Goal: Task Accomplishment & Management: Manage account settings

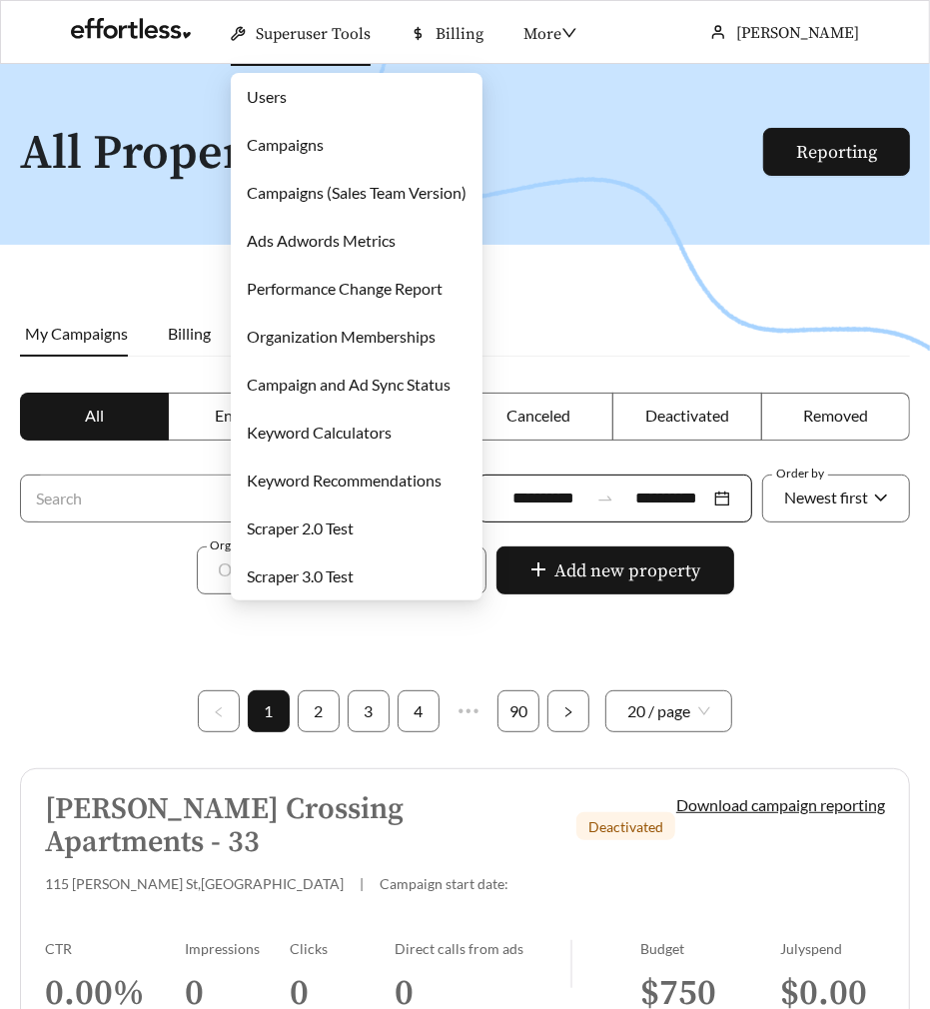
click at [311, 150] on link "Campaigns" at bounding box center [285, 144] width 77 height 19
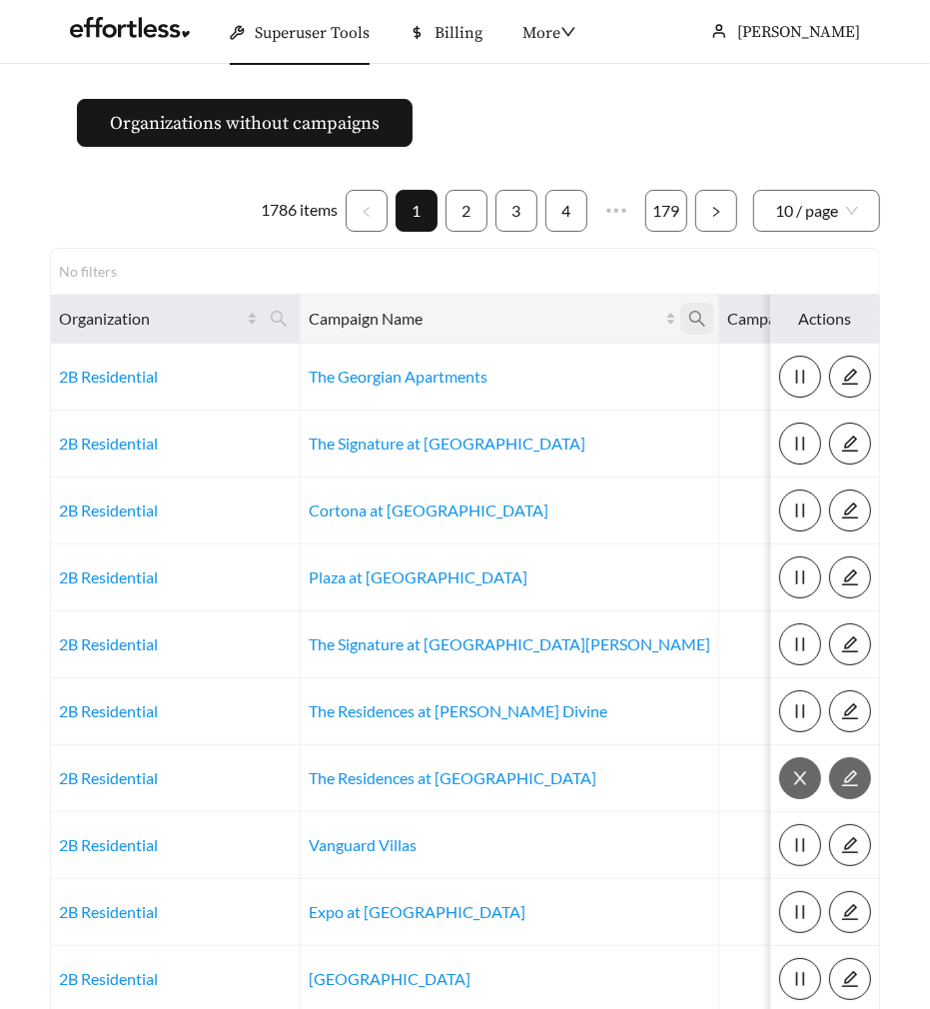
click at [689, 317] on icon "search" at bounding box center [698, 319] width 18 height 18
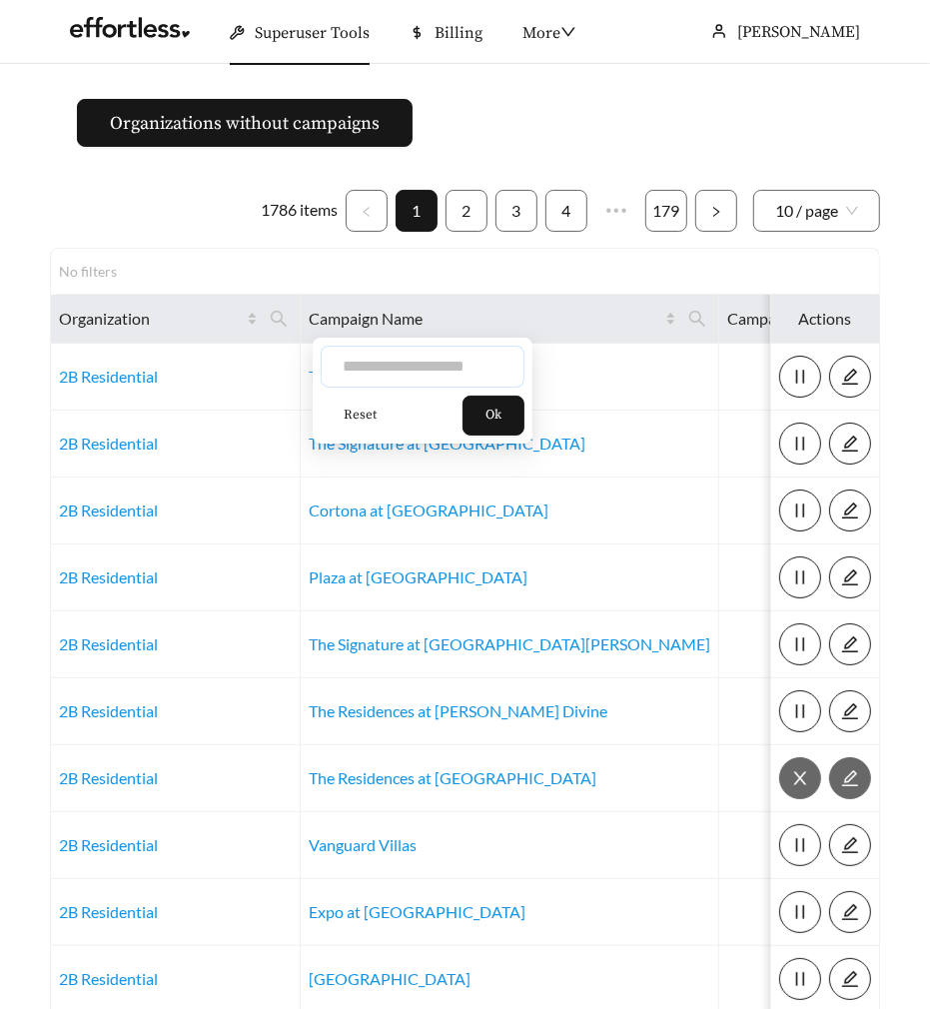
click at [471, 382] on input "text" at bounding box center [423, 367] width 204 height 42
type input "****"
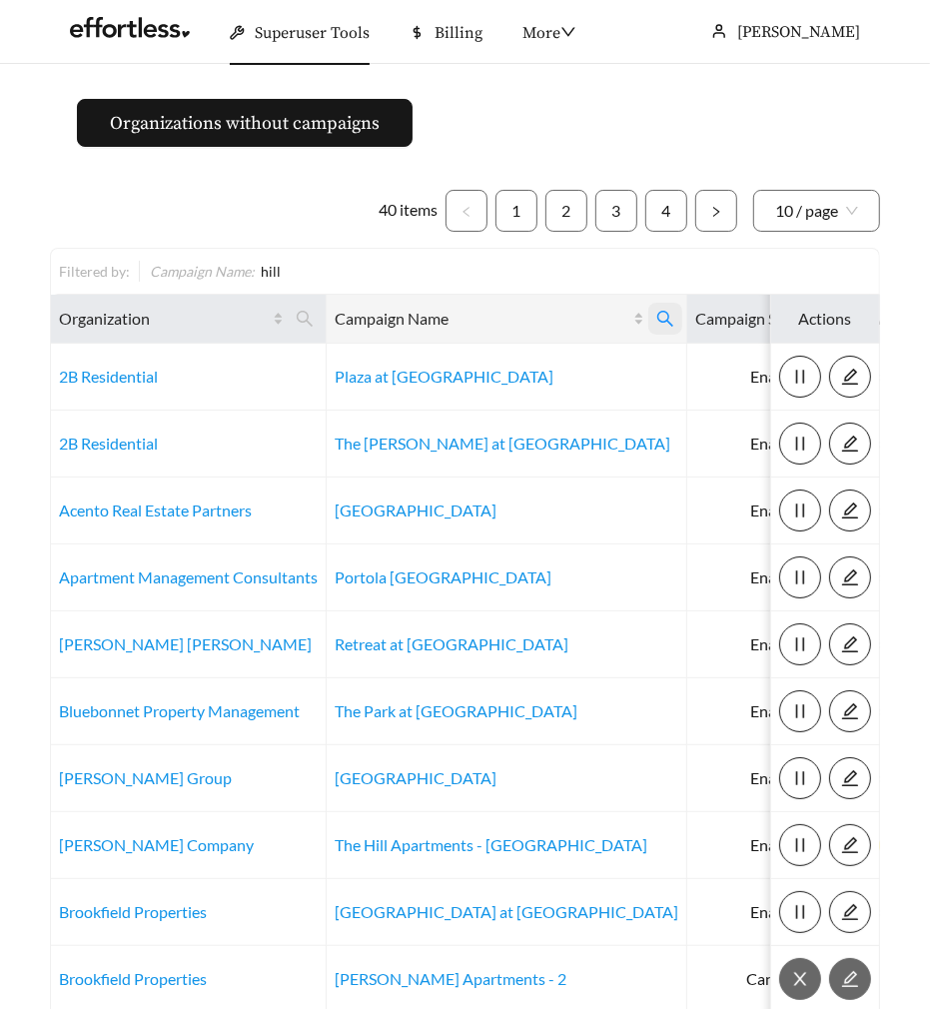
click at [649, 329] on span at bounding box center [666, 319] width 34 height 32
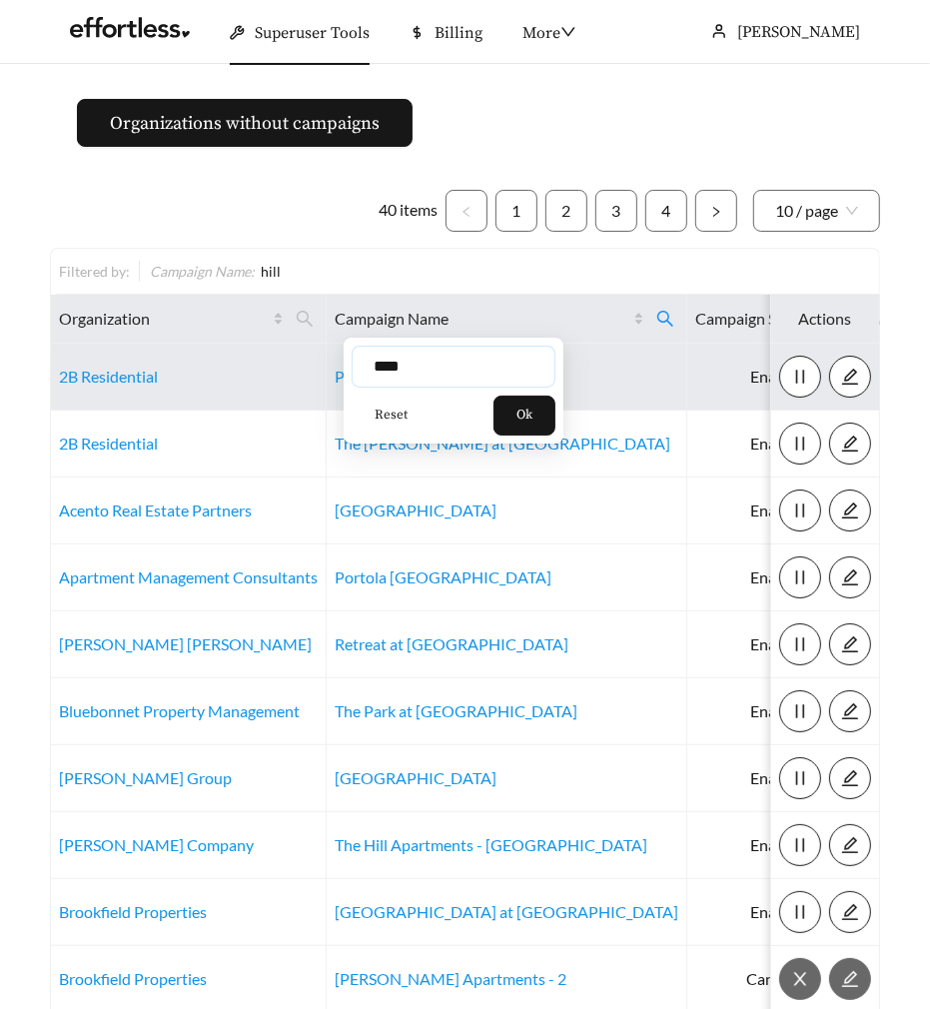
drag, startPoint x: 464, startPoint y: 364, endPoint x: 196, endPoint y: 364, distance: 267.8
click at [197, 363] on body "Superuser Tools Billing Maddi Herrick-Foster Support requests More Organization…" at bounding box center [465, 504] width 930 height 1009
type input "********"
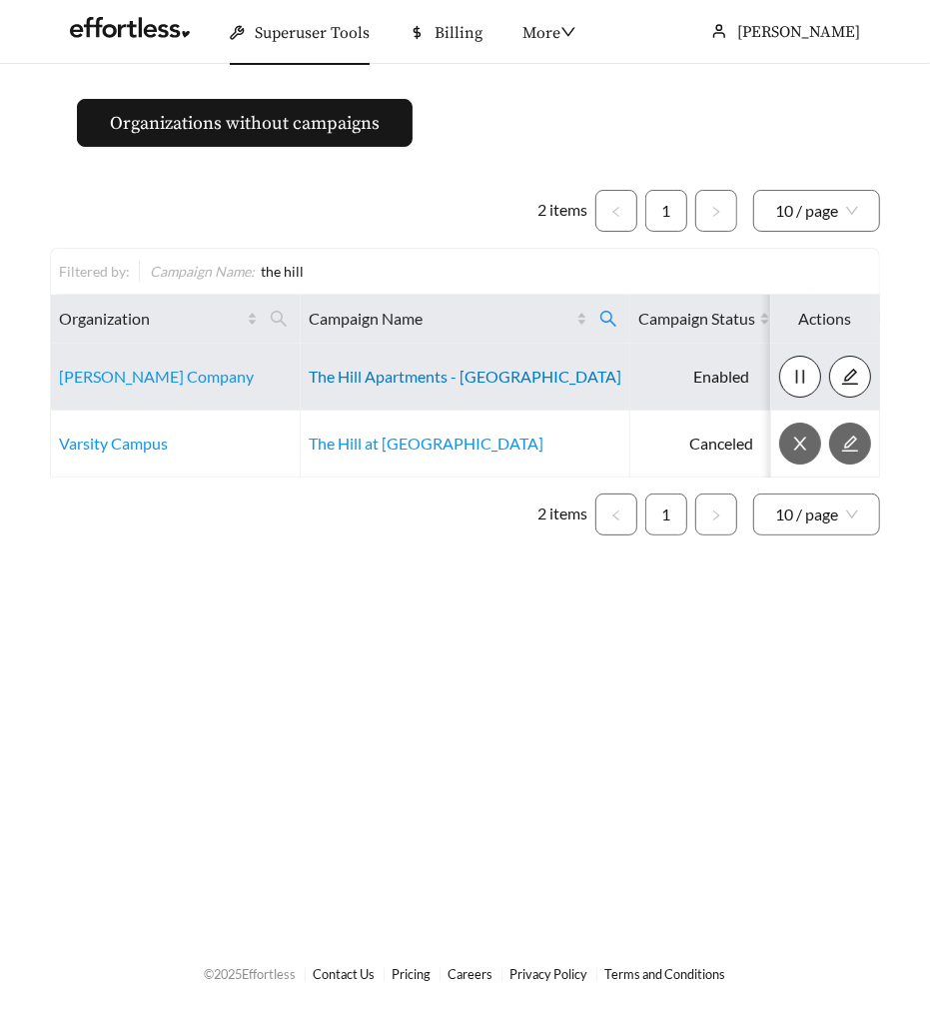
click at [396, 371] on link "The Hill Apartments - South Bend" at bounding box center [465, 376] width 313 height 19
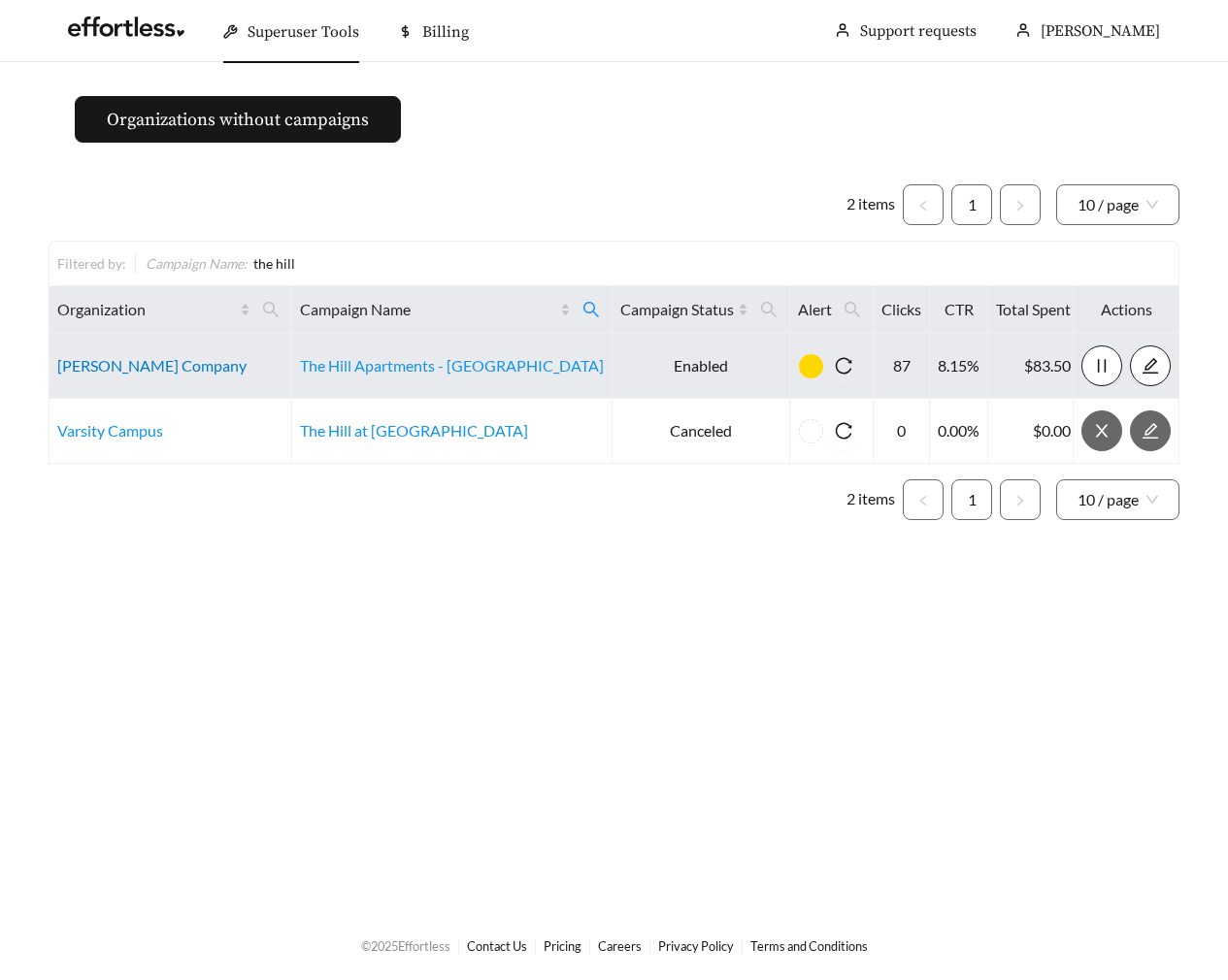
click at [123, 366] on link "Bradley Company" at bounding box center [152, 365] width 189 height 18
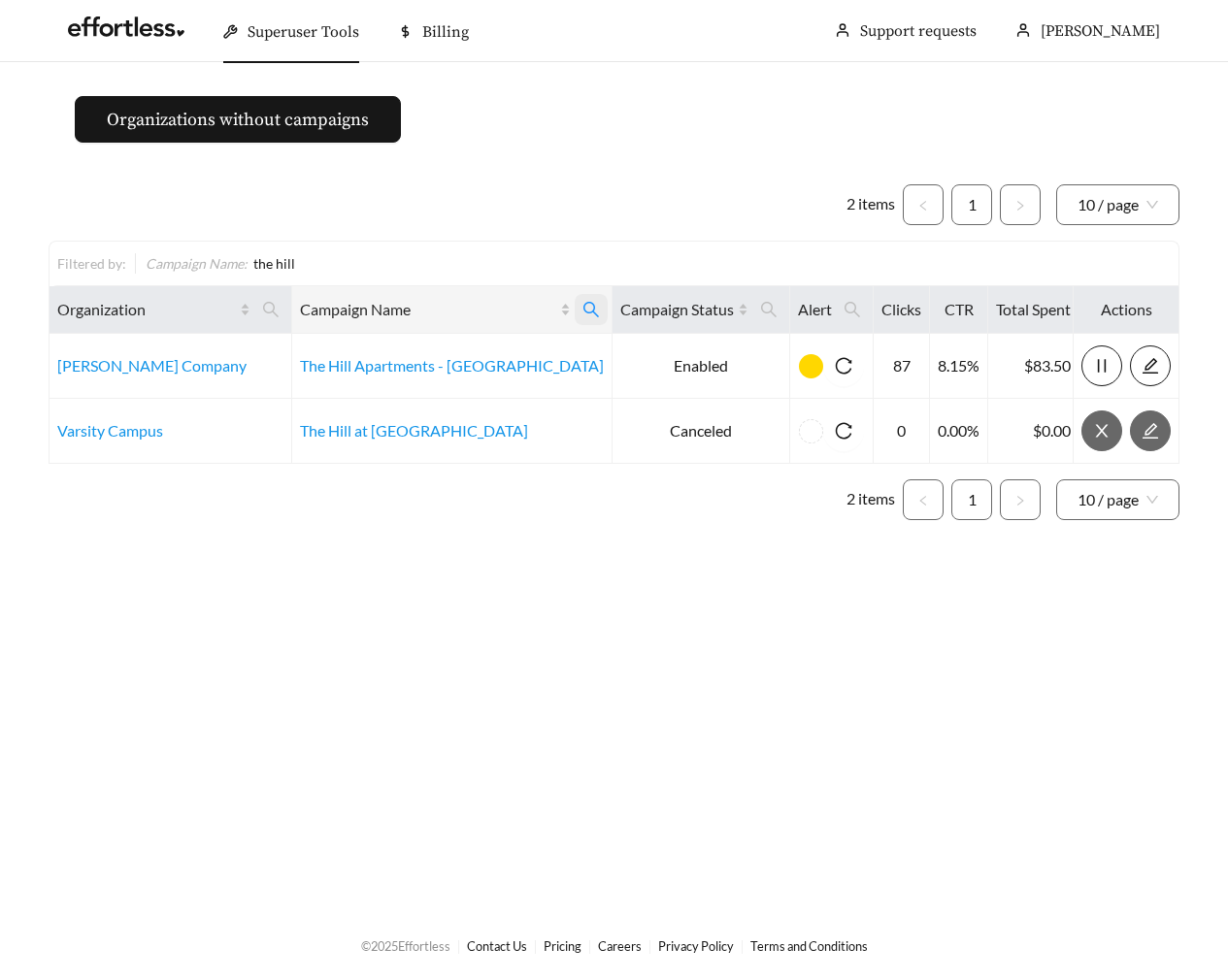
click at [575, 298] on span at bounding box center [592, 310] width 33 height 31
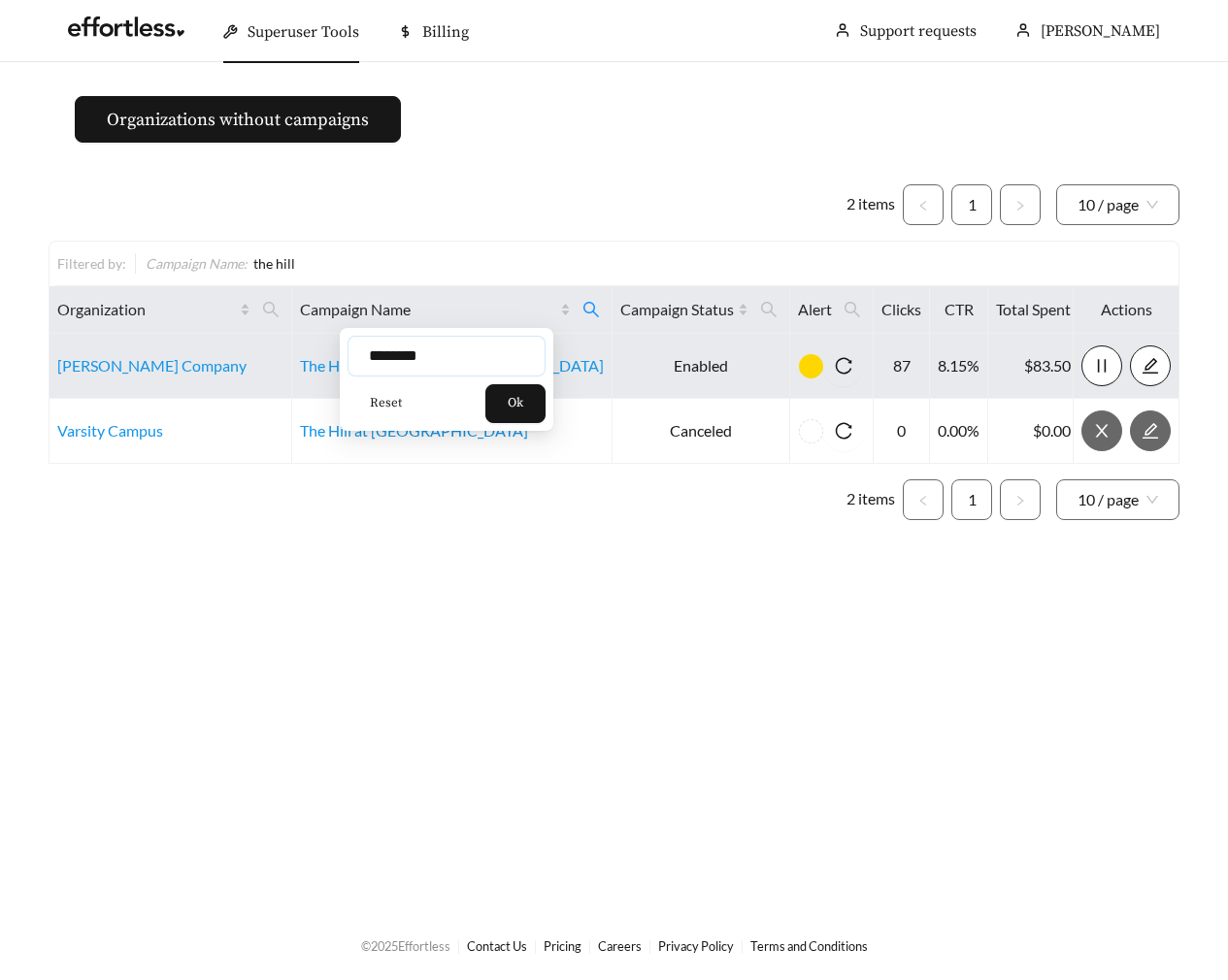
drag, startPoint x: 504, startPoint y: 339, endPoint x: 158, endPoint y: 339, distance: 346.0
click at [158, 339] on body "Superuser Tools Billing Maddi Herrick-Foster Support requests More Organization…" at bounding box center [614, 490] width 1228 height 980
drag, startPoint x: 434, startPoint y: 367, endPoint x: 278, endPoint y: 366, distance: 156.0
click at [278, 366] on body "Superuser Tools Billing Maddi Herrick-Foster Support requests More Organization…" at bounding box center [614, 490] width 1228 height 980
type input "**********"
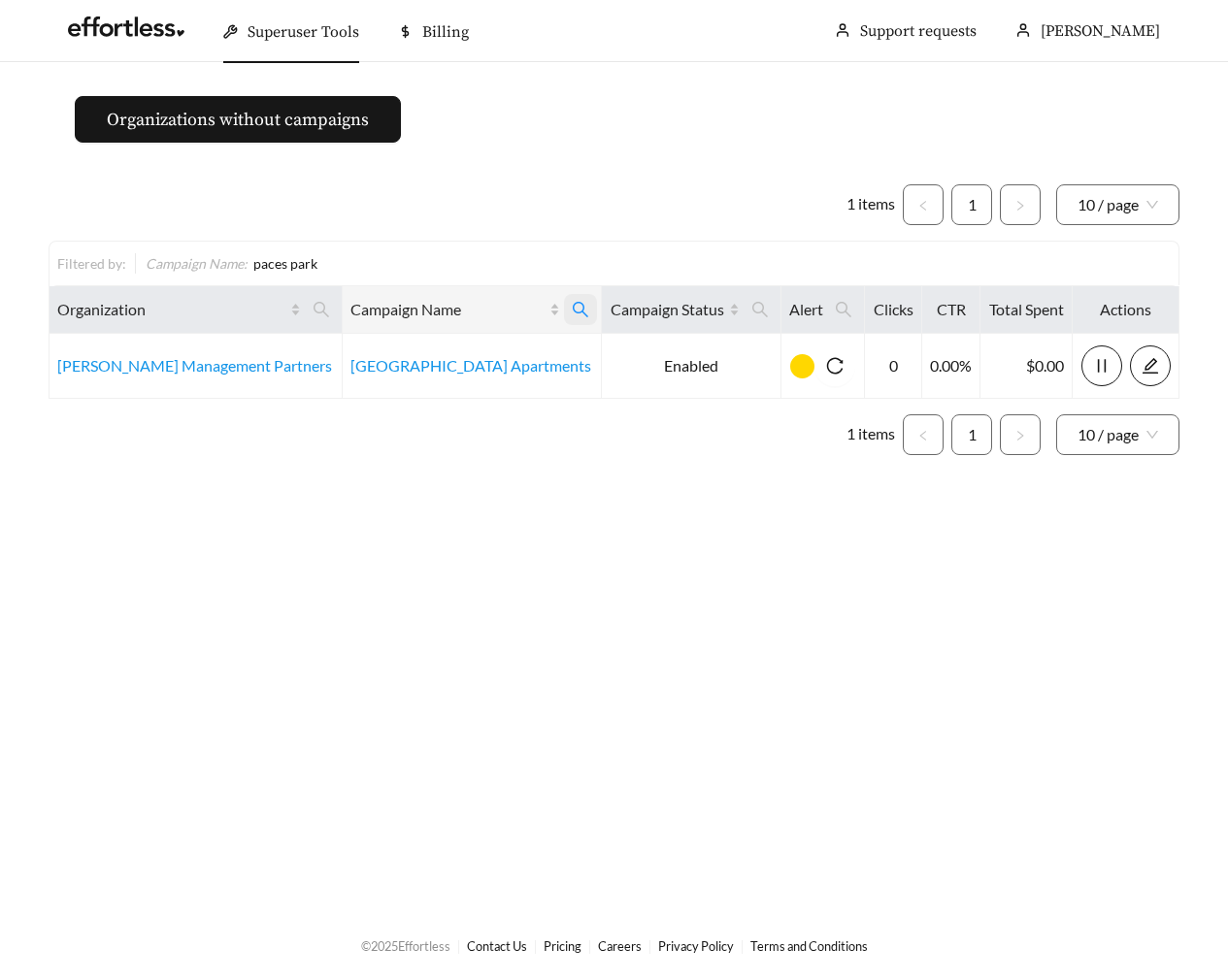
click at [564, 299] on span at bounding box center [581, 310] width 33 height 31
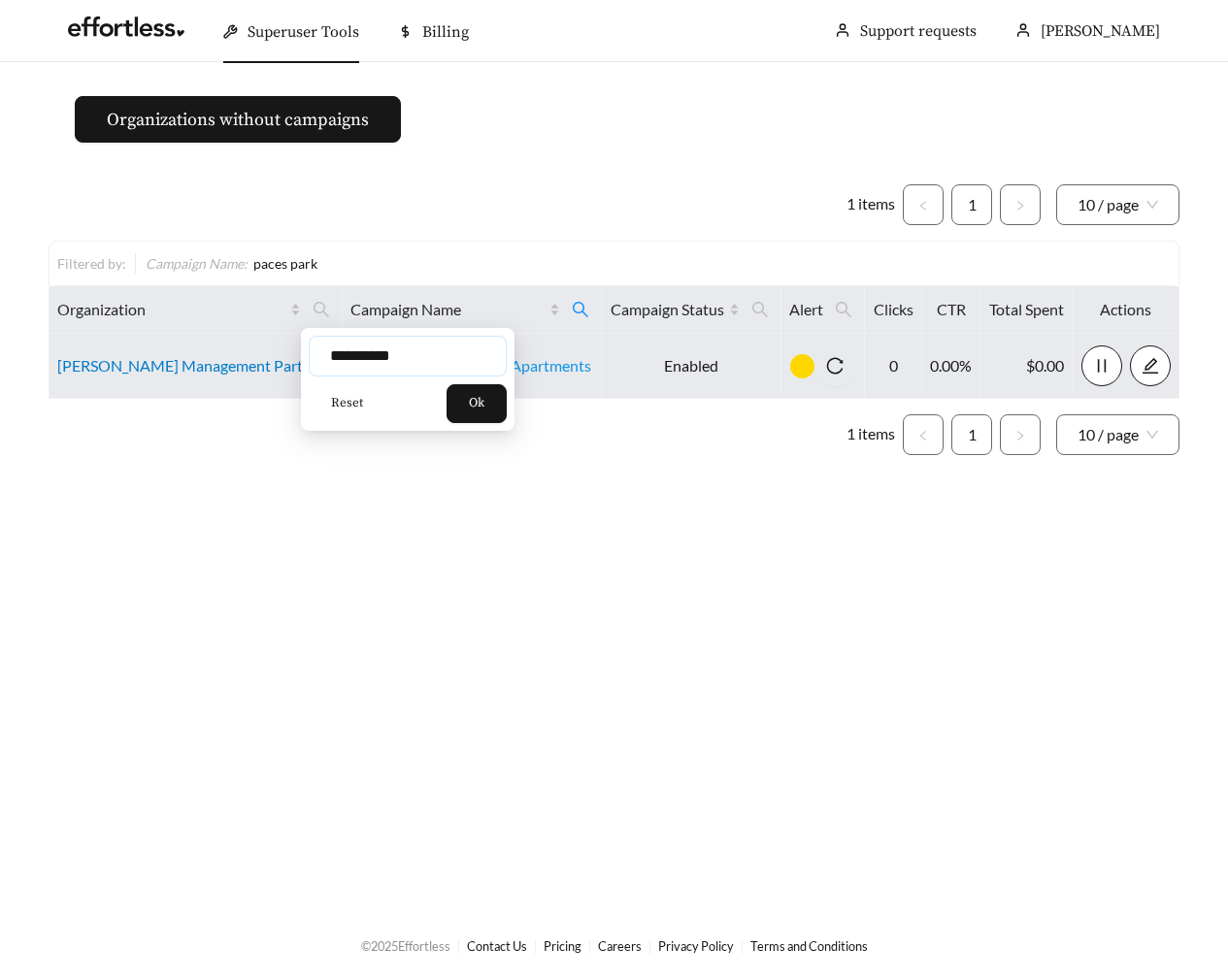
drag, startPoint x: 442, startPoint y: 356, endPoint x: 242, endPoint y: 356, distance: 200.0
click at [243, 356] on body "**********" at bounding box center [614, 490] width 1228 height 980
type input "**********"
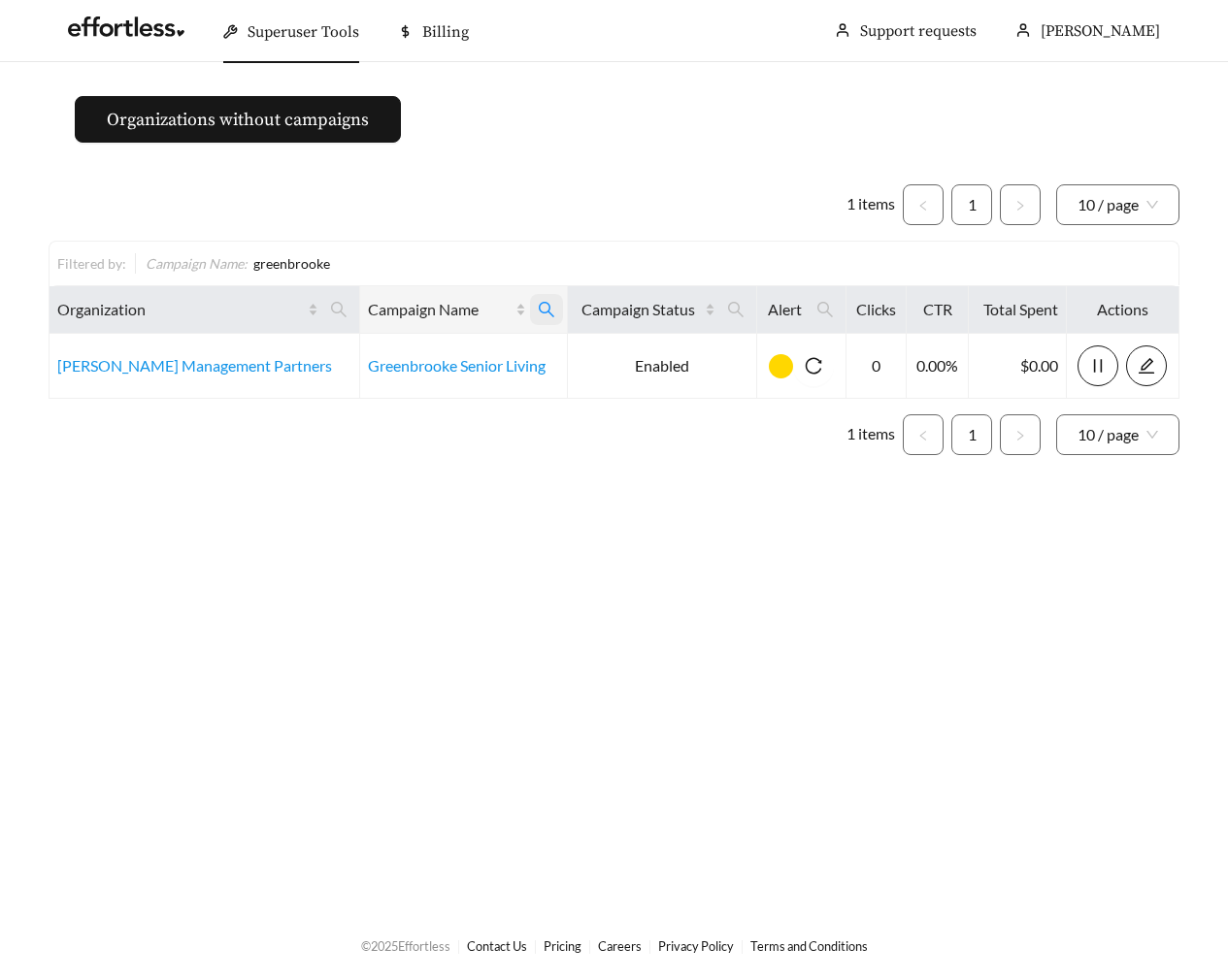
click at [539, 312] on icon "search" at bounding box center [547, 310] width 16 height 16
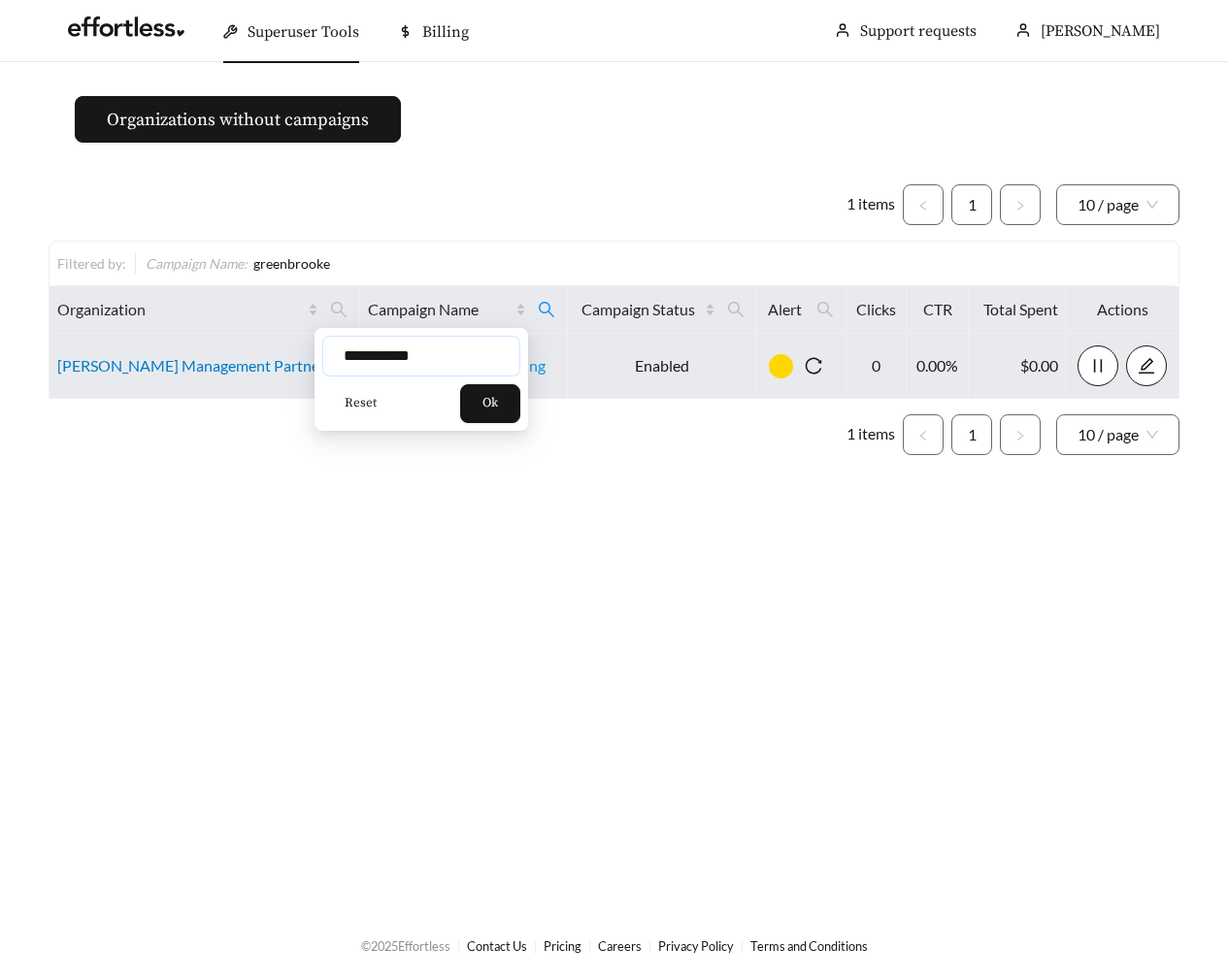
drag, startPoint x: 396, startPoint y: 362, endPoint x: 237, endPoint y: 360, distance: 159.0
click at [239, 362] on body "**********" at bounding box center [614, 490] width 1228 height 980
type input "****"
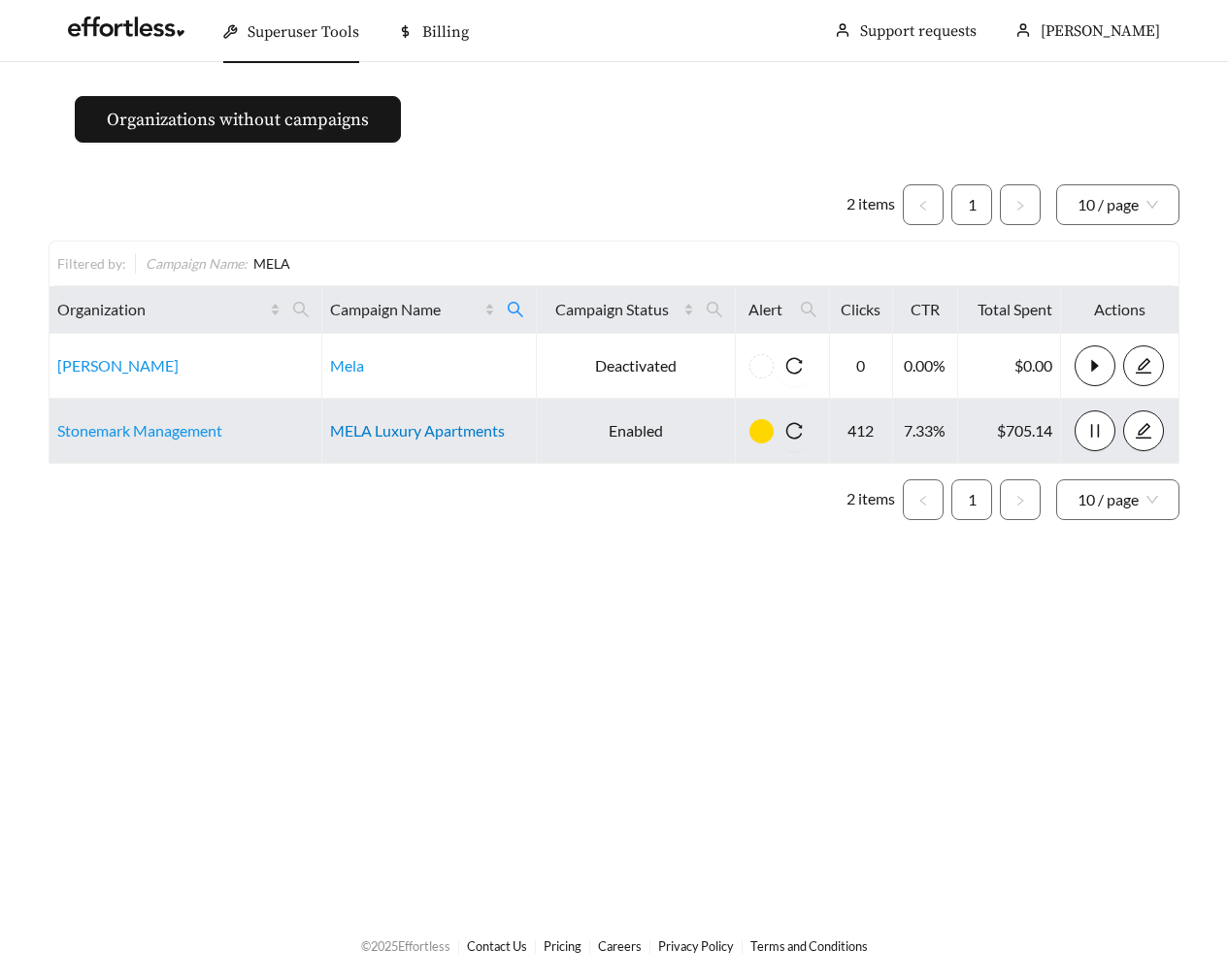
click at [414, 424] on link "MELA Luxury Apartments" at bounding box center [418, 430] width 175 height 18
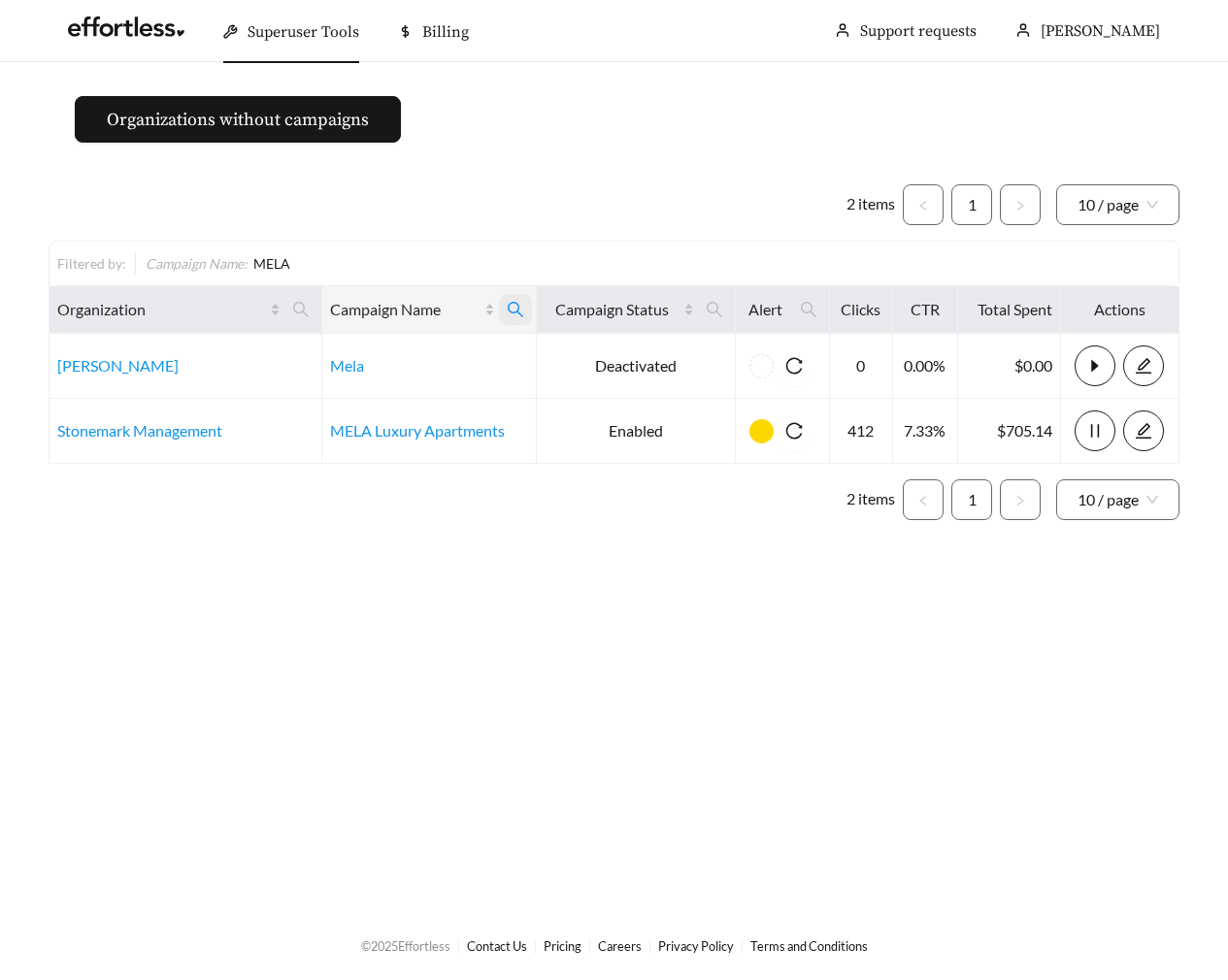
click at [521, 310] on icon "search" at bounding box center [516, 310] width 17 height 17
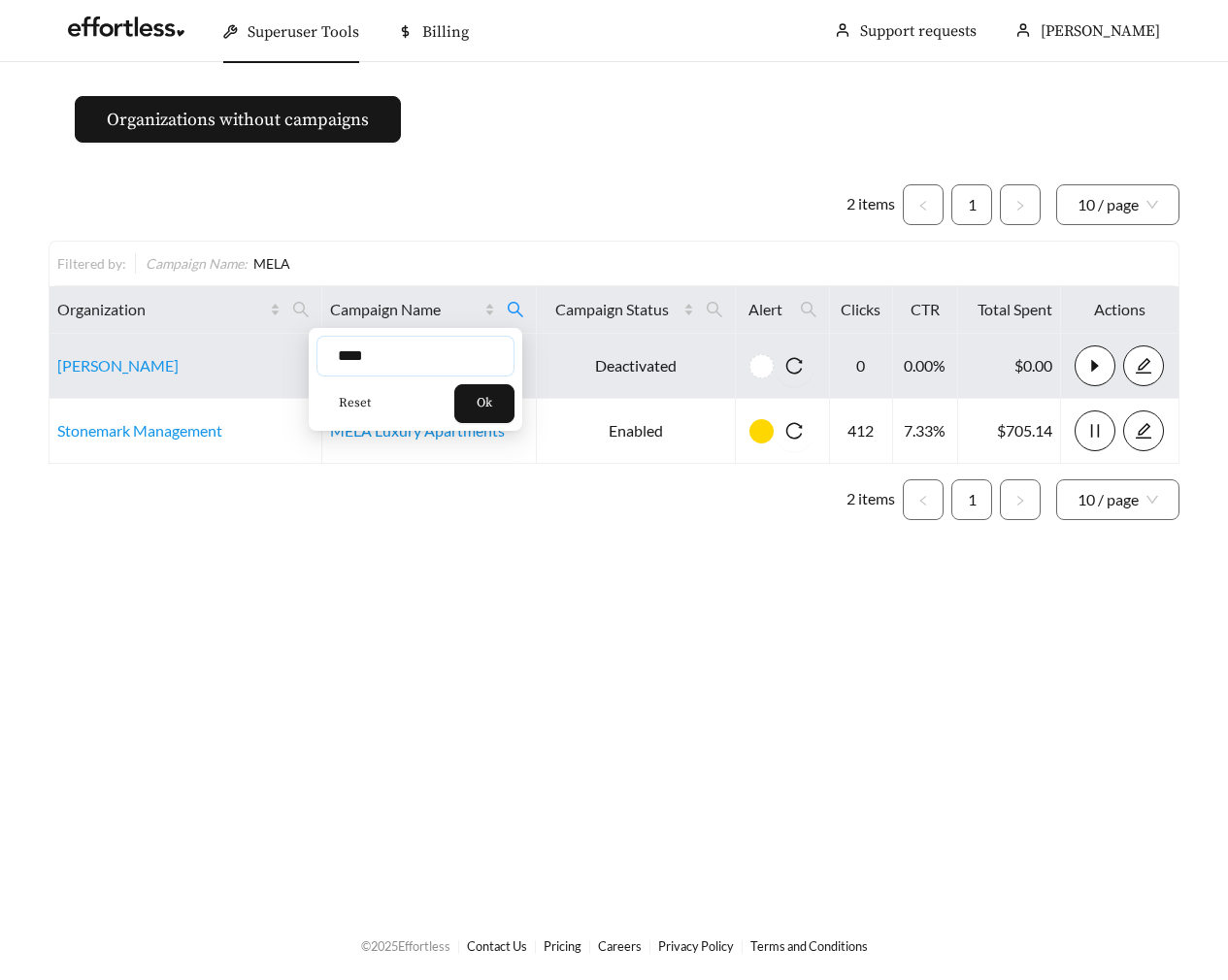
drag, startPoint x: 414, startPoint y: 351, endPoint x: 274, endPoint y: 351, distance: 140.0
click at [276, 351] on body "Superuser Tools Billing Maddi Herrick-Foster Support requests More Organization…" at bounding box center [614, 490] width 1228 height 980
type input "**********"
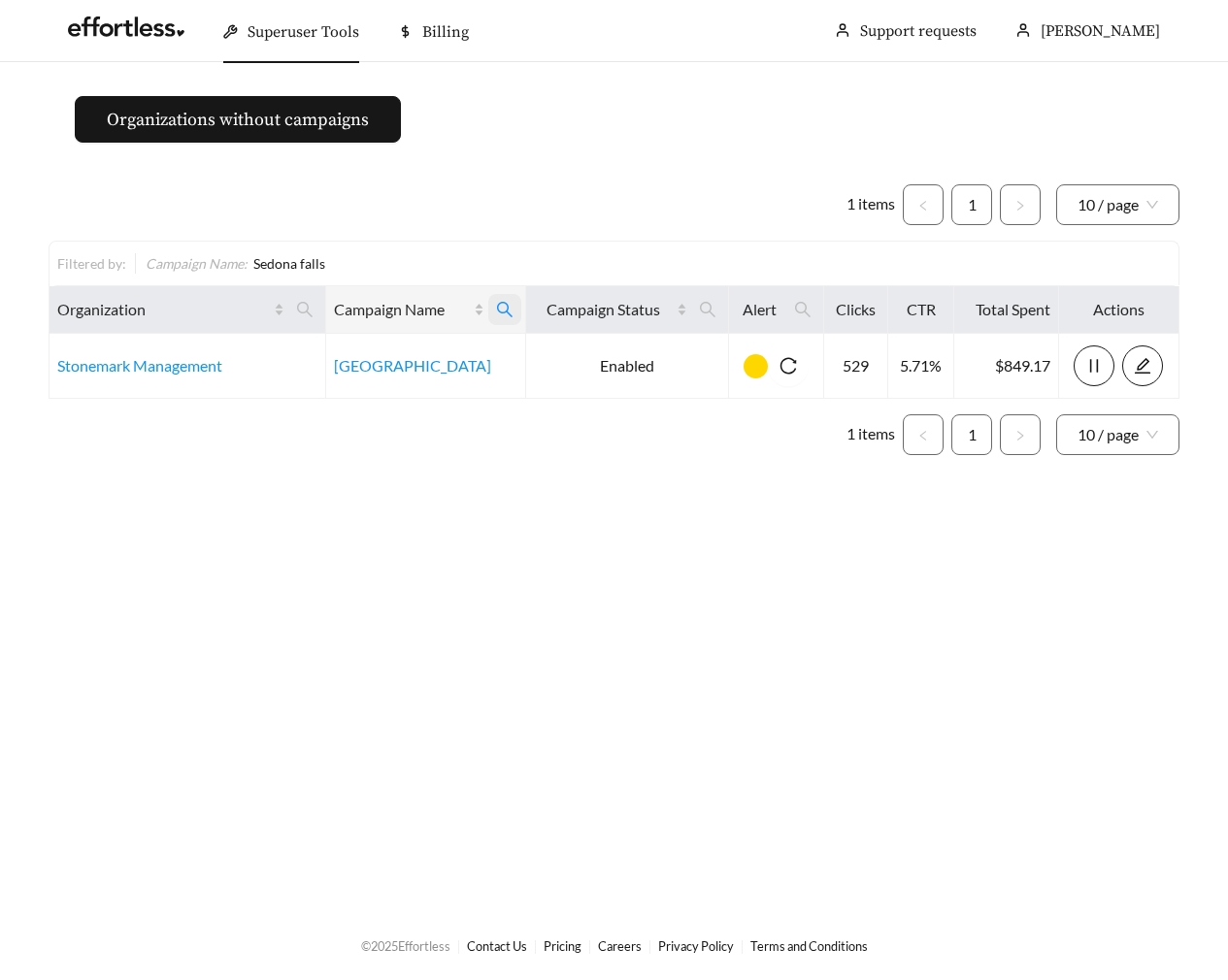
click at [506, 307] on icon "search" at bounding box center [505, 310] width 17 height 17
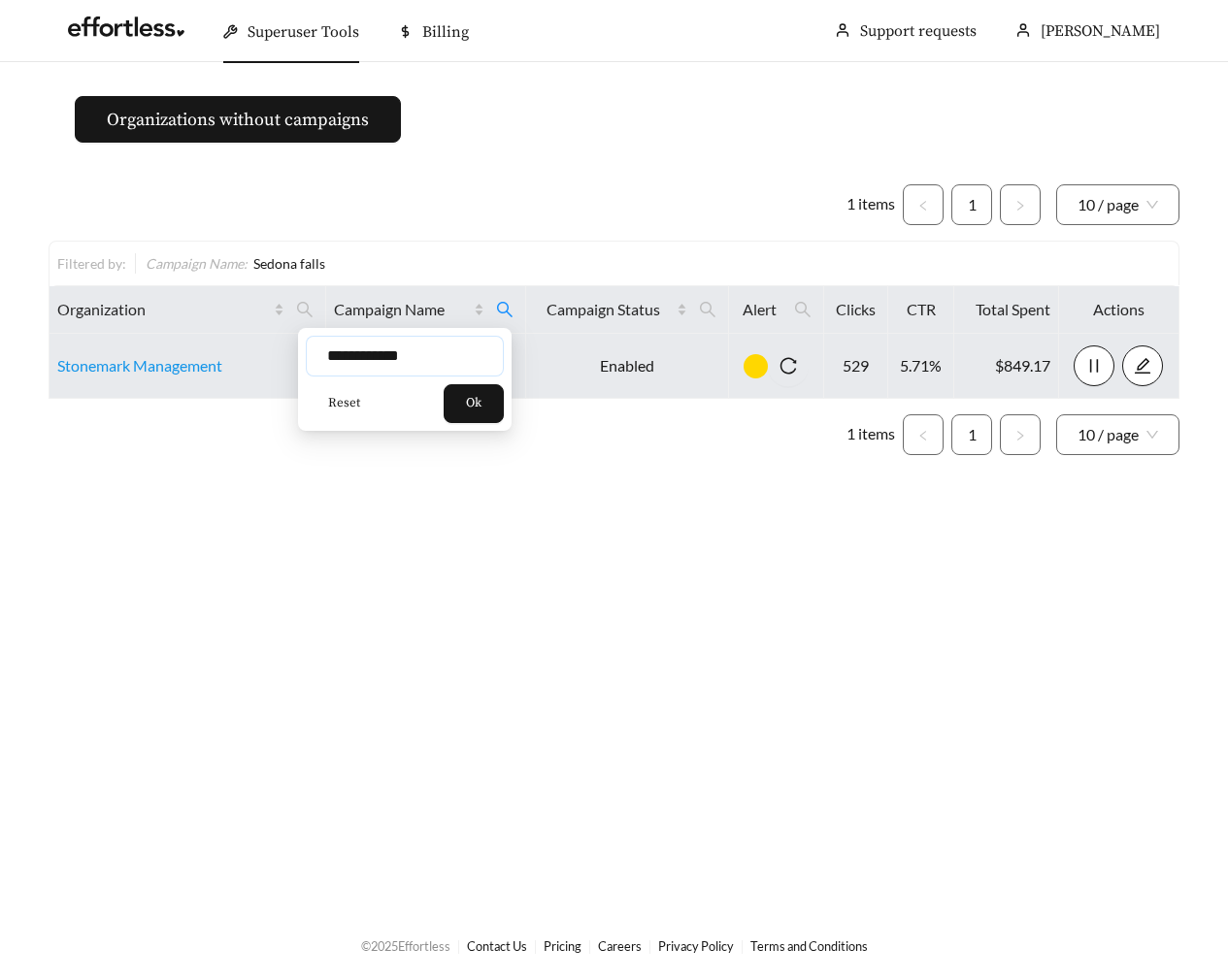
drag, startPoint x: 434, startPoint y: 352, endPoint x: 211, endPoint y: 353, distance: 223.0
click at [212, 353] on body "**********" at bounding box center [614, 490] width 1228 height 980
type input "*******"
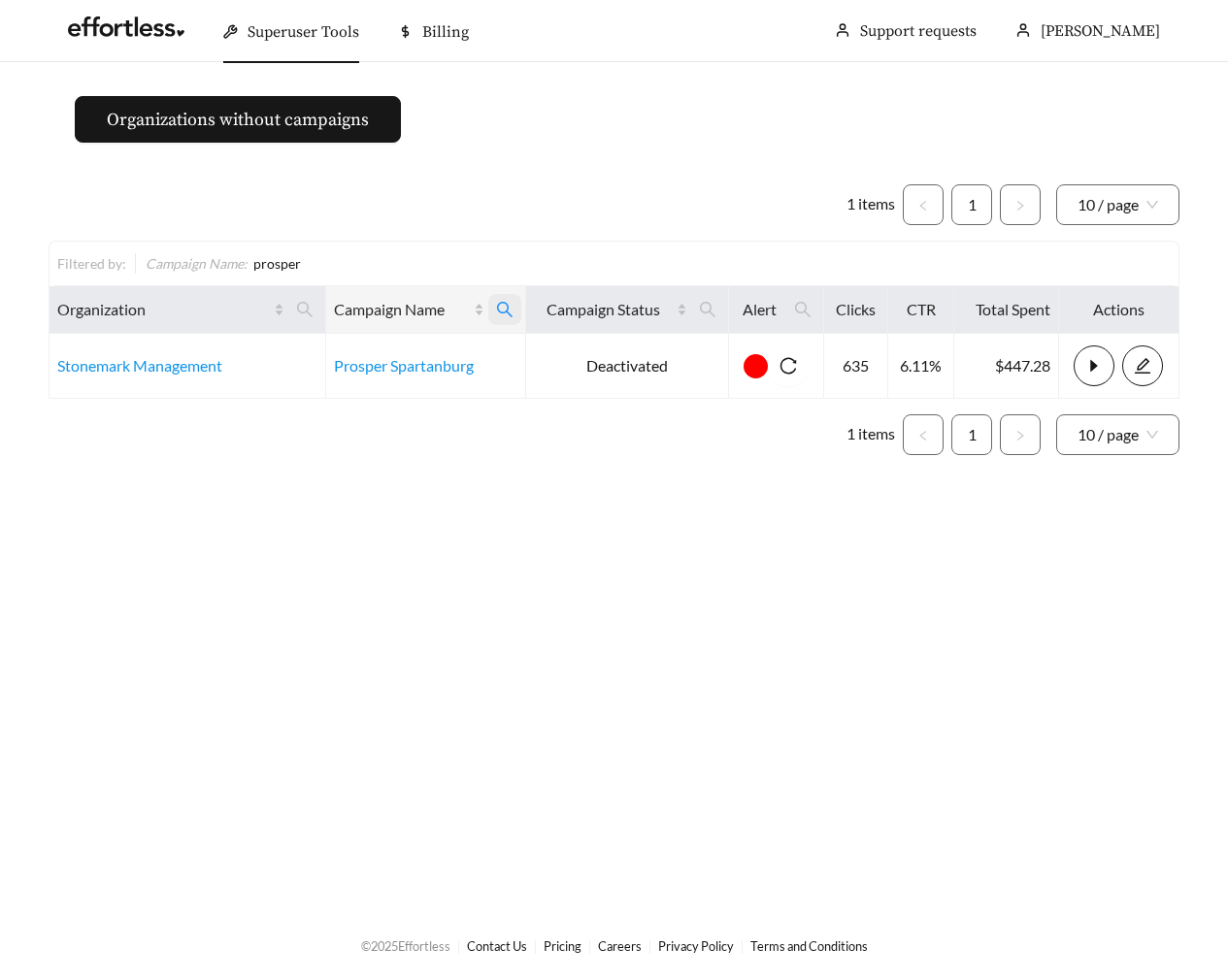
click at [505, 305] on icon "search" at bounding box center [505, 310] width 17 height 17
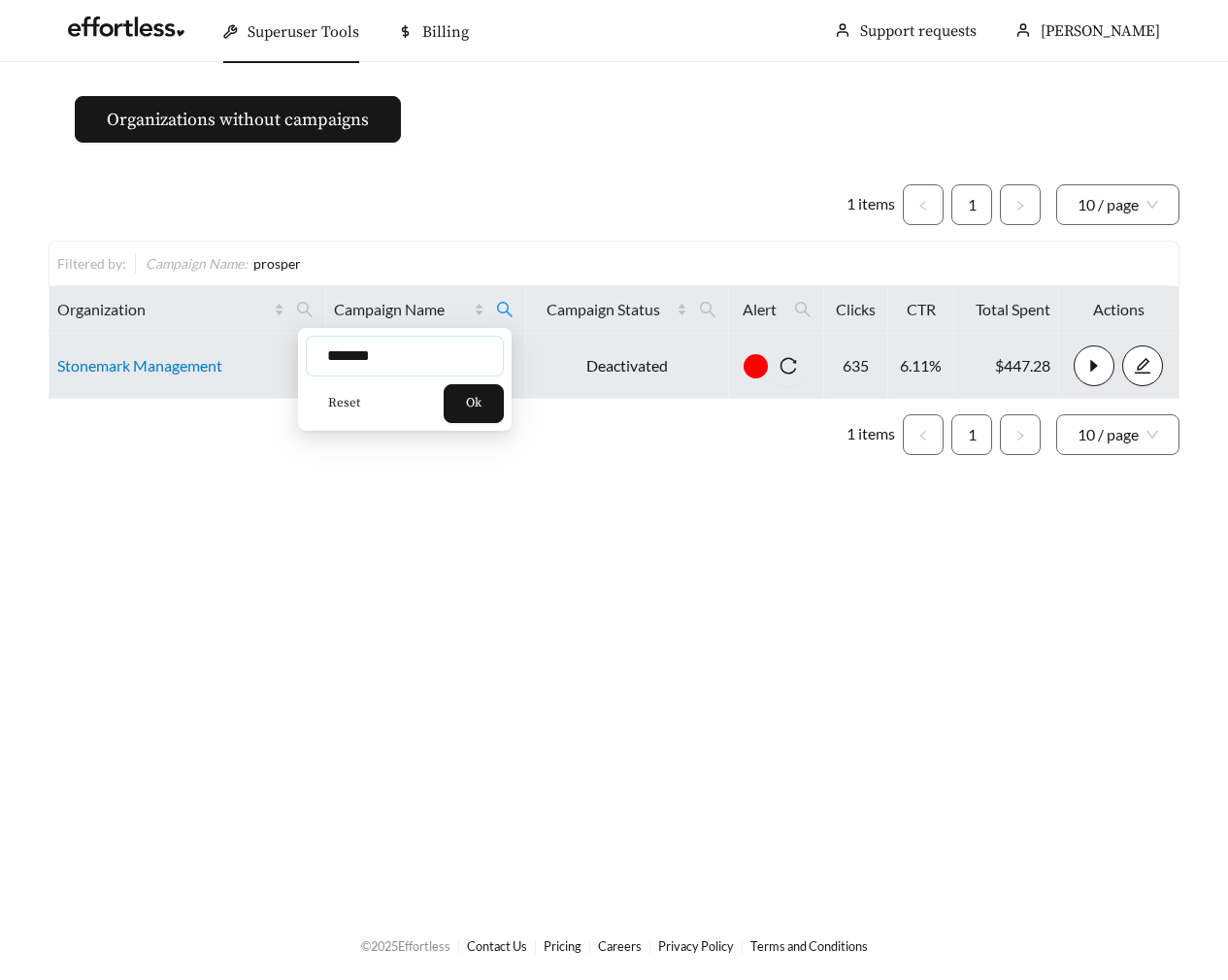
drag, startPoint x: 421, startPoint y: 364, endPoint x: 215, endPoint y: 363, distance: 206.0
click at [215, 364] on body "Superuser Tools Billing Maddi Herrick-Foster Support requests More Organization…" at bounding box center [614, 490] width 1228 height 980
type input "**********"
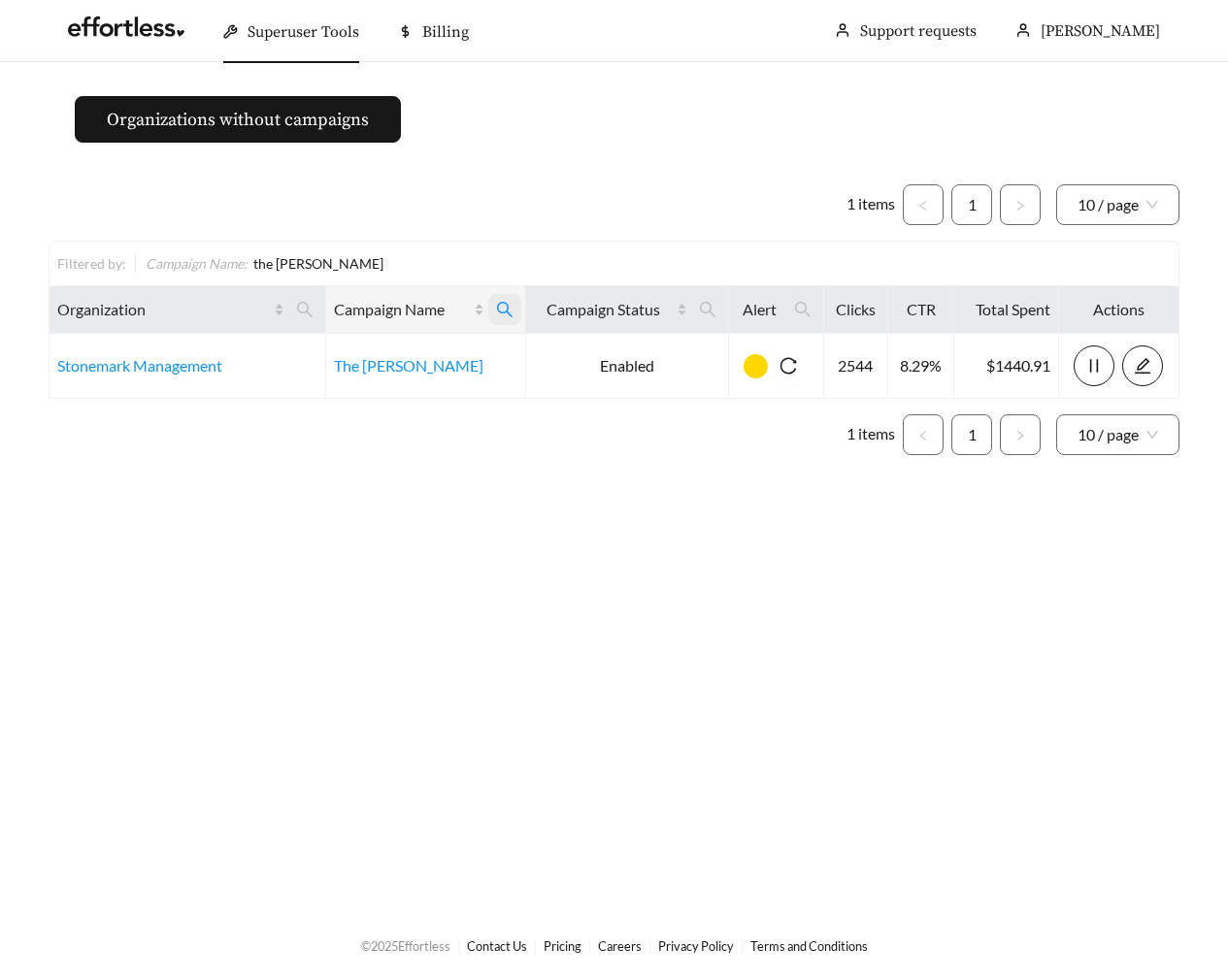
click at [512, 317] on icon "search" at bounding box center [505, 310] width 17 height 17
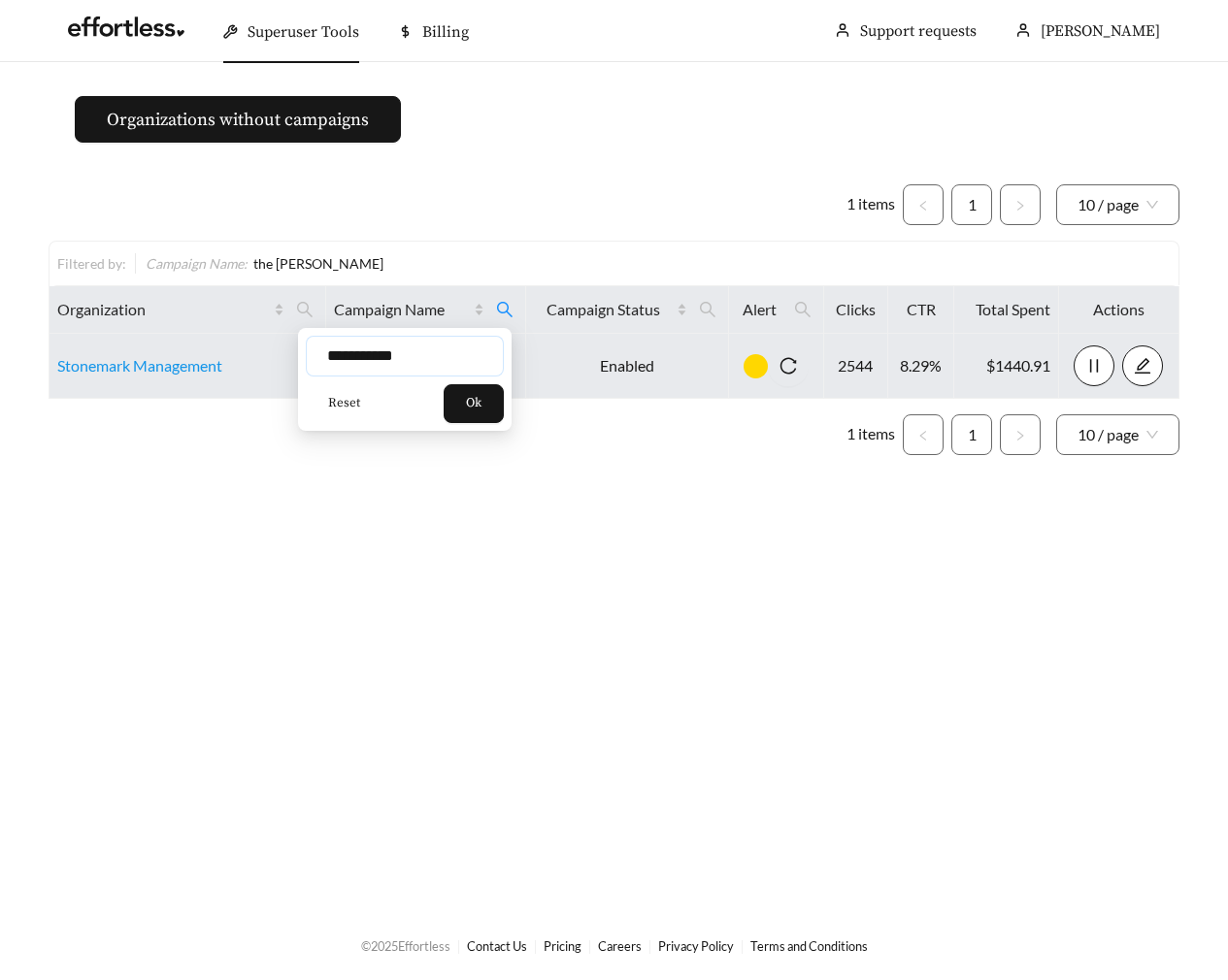
drag, startPoint x: 458, startPoint y: 366, endPoint x: 231, endPoint y: 366, distance: 227.0
click at [232, 366] on body "**********" at bounding box center [614, 490] width 1228 height 980
type input "**********"
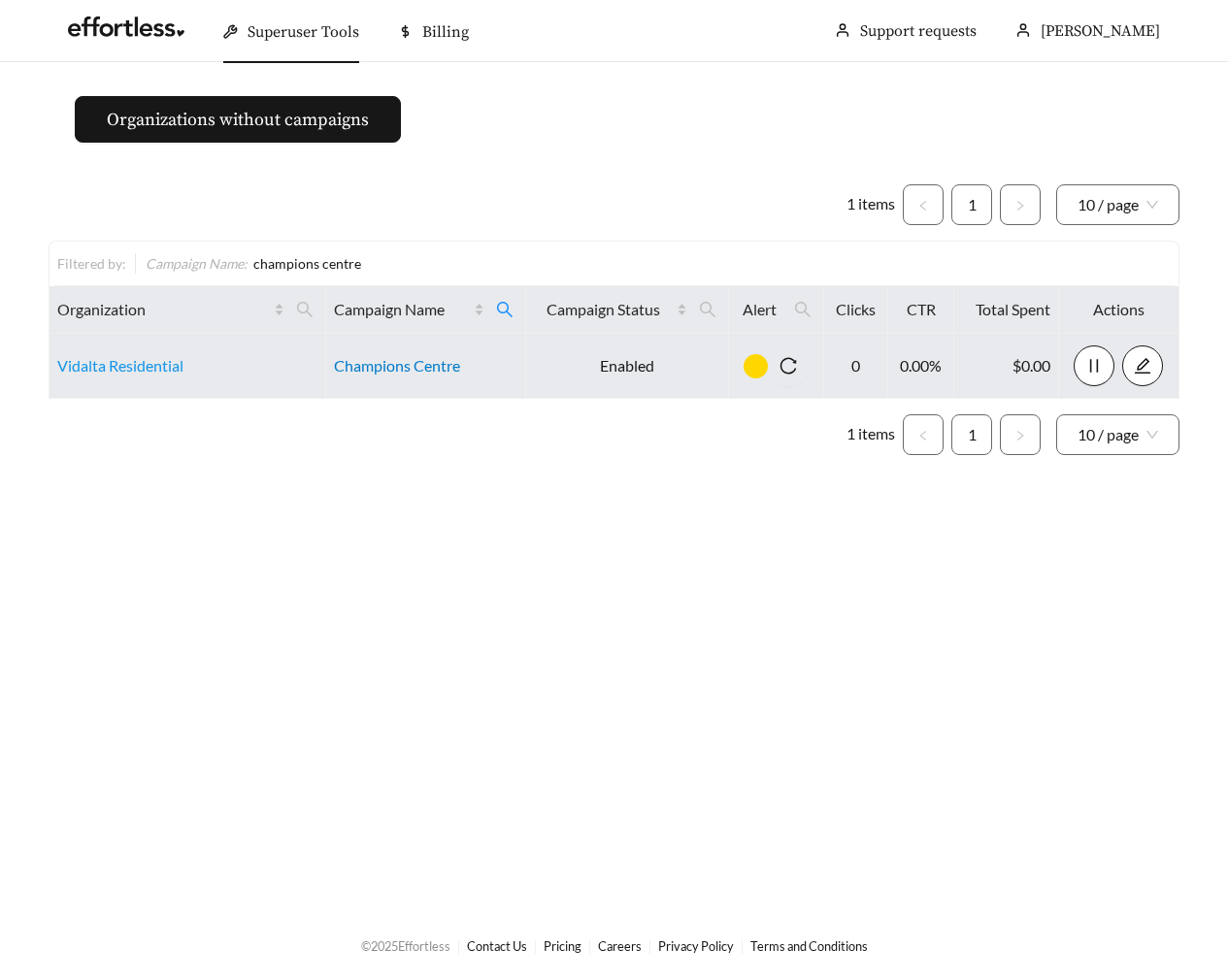
click at [412, 361] on link "Champions Centre" at bounding box center [397, 365] width 126 height 18
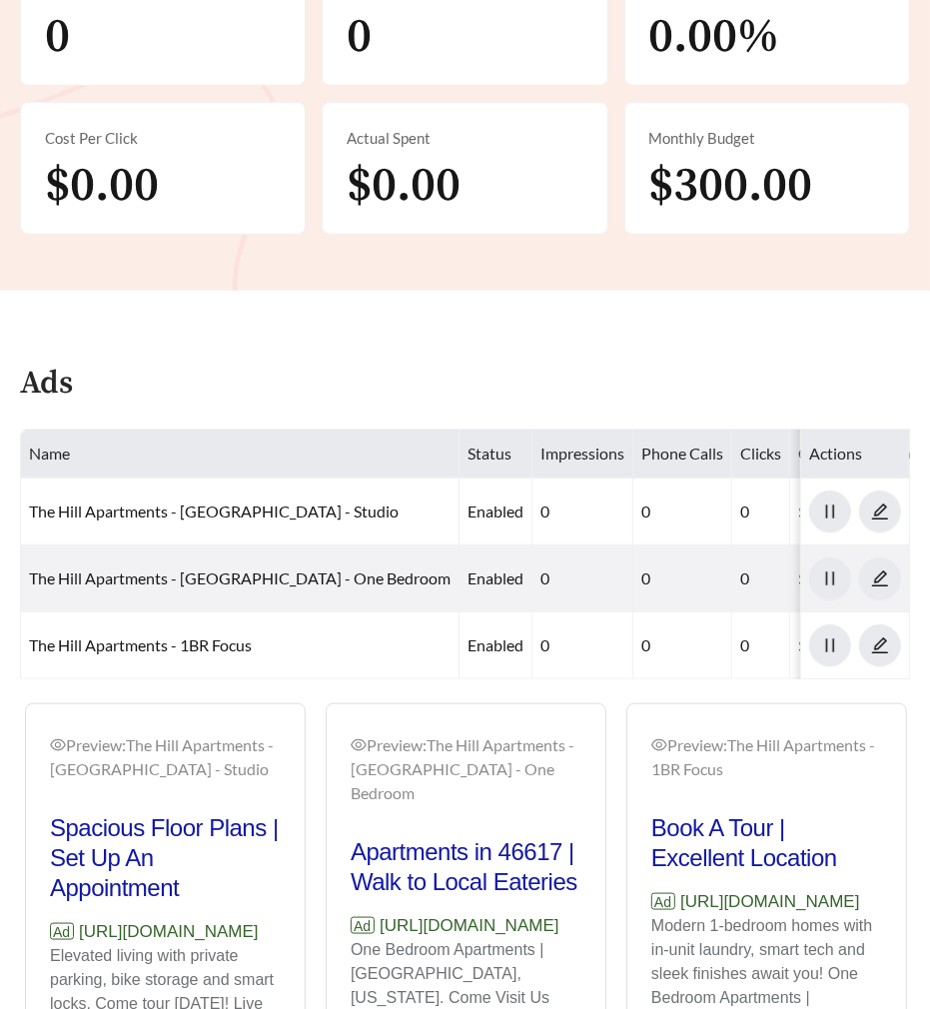
scroll to position [833, 0]
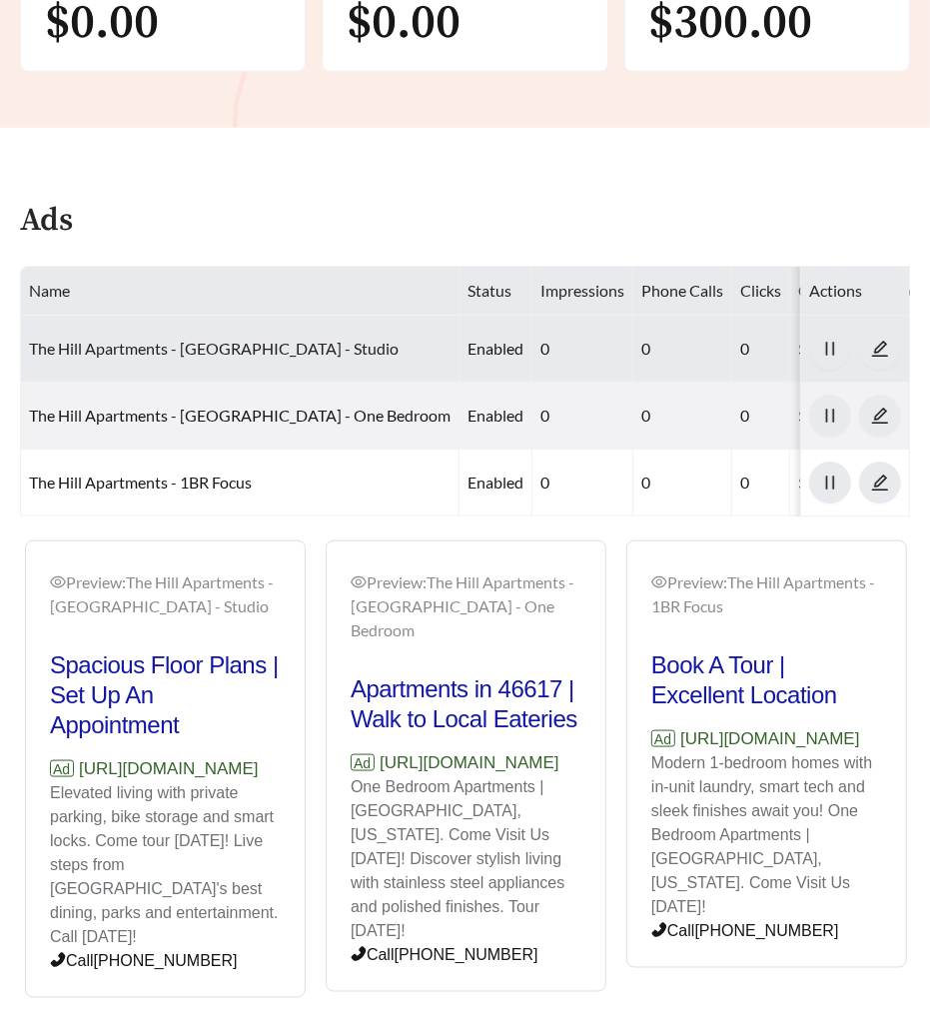
click at [271, 339] on link "The Hill Apartments - South Bend - Studio" at bounding box center [214, 348] width 370 height 19
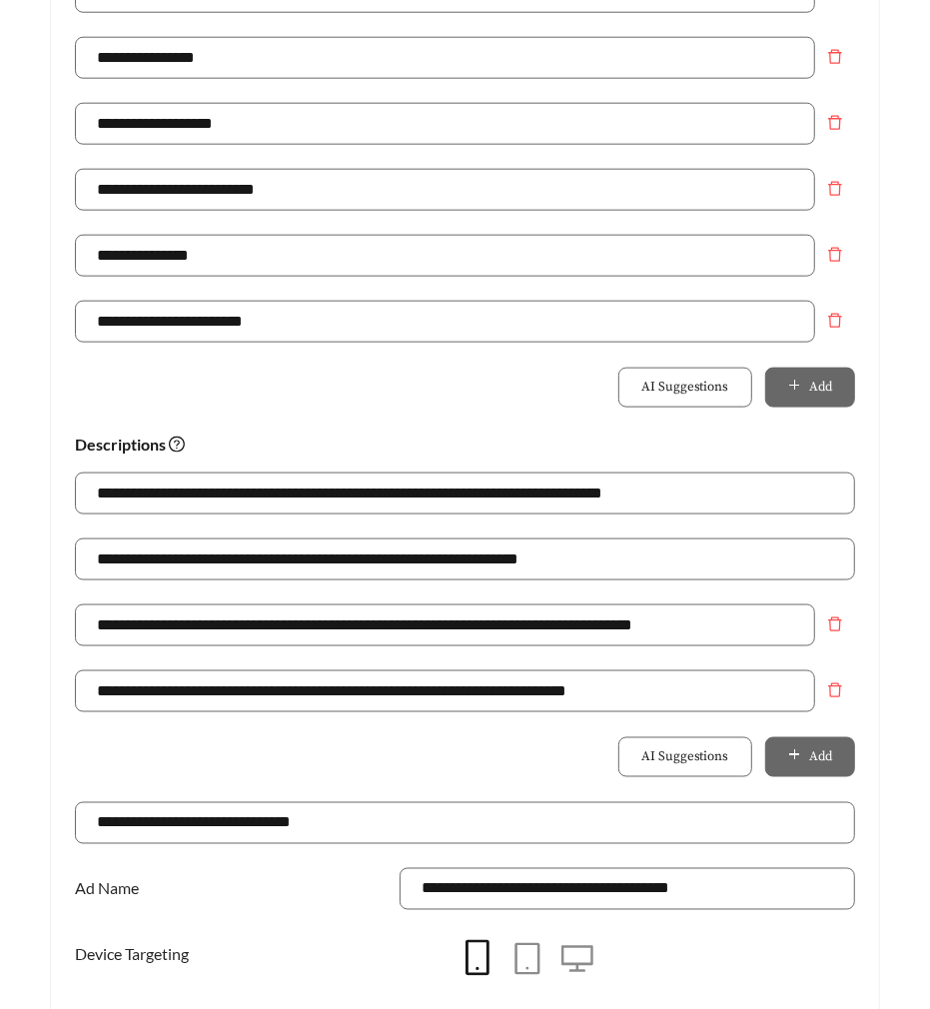
scroll to position [1787, 0]
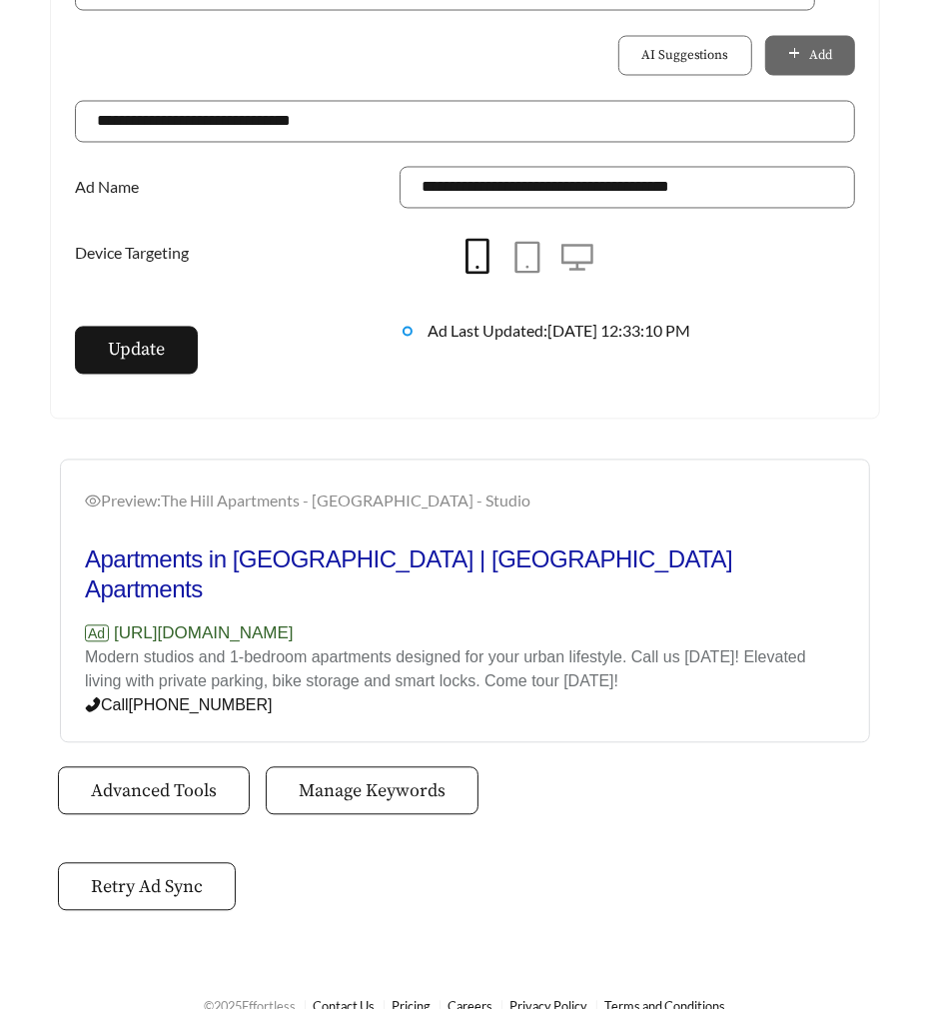
click at [365, 779] on span "Manage Keywords" at bounding box center [372, 792] width 147 height 27
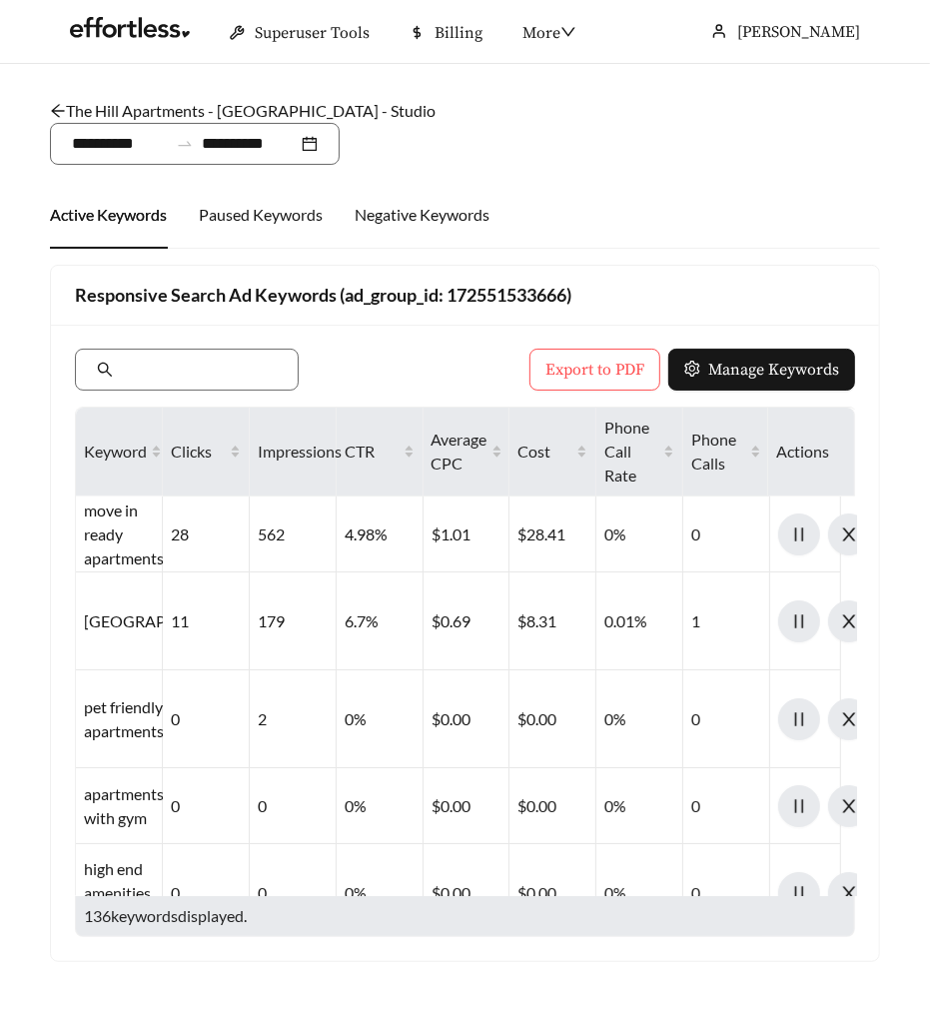
click at [145, 100] on div "The Hill Apartments - South Bend - Studio /" at bounding box center [465, 111] width 831 height 24
click at [155, 112] on link "The Hill Apartments - South Bend - Studio" at bounding box center [243, 110] width 386 height 19
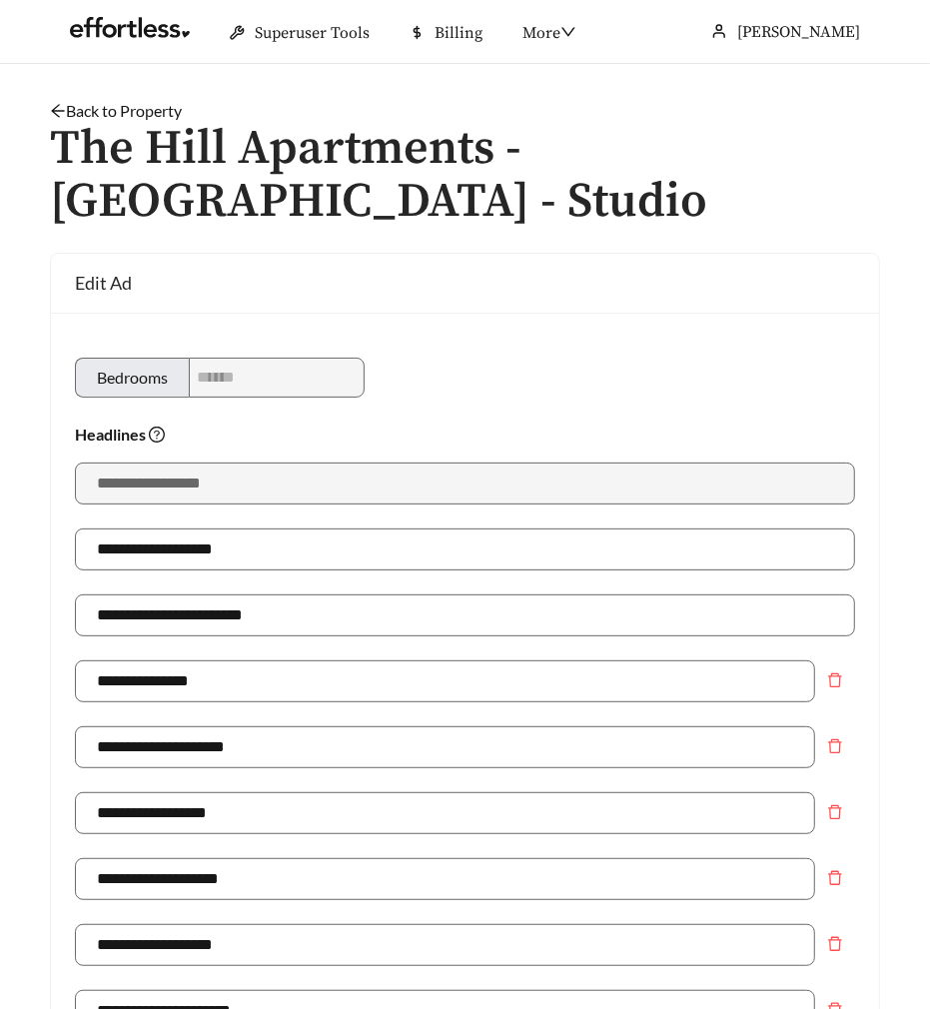
click at [107, 112] on link "Back to Property" at bounding box center [116, 110] width 132 height 19
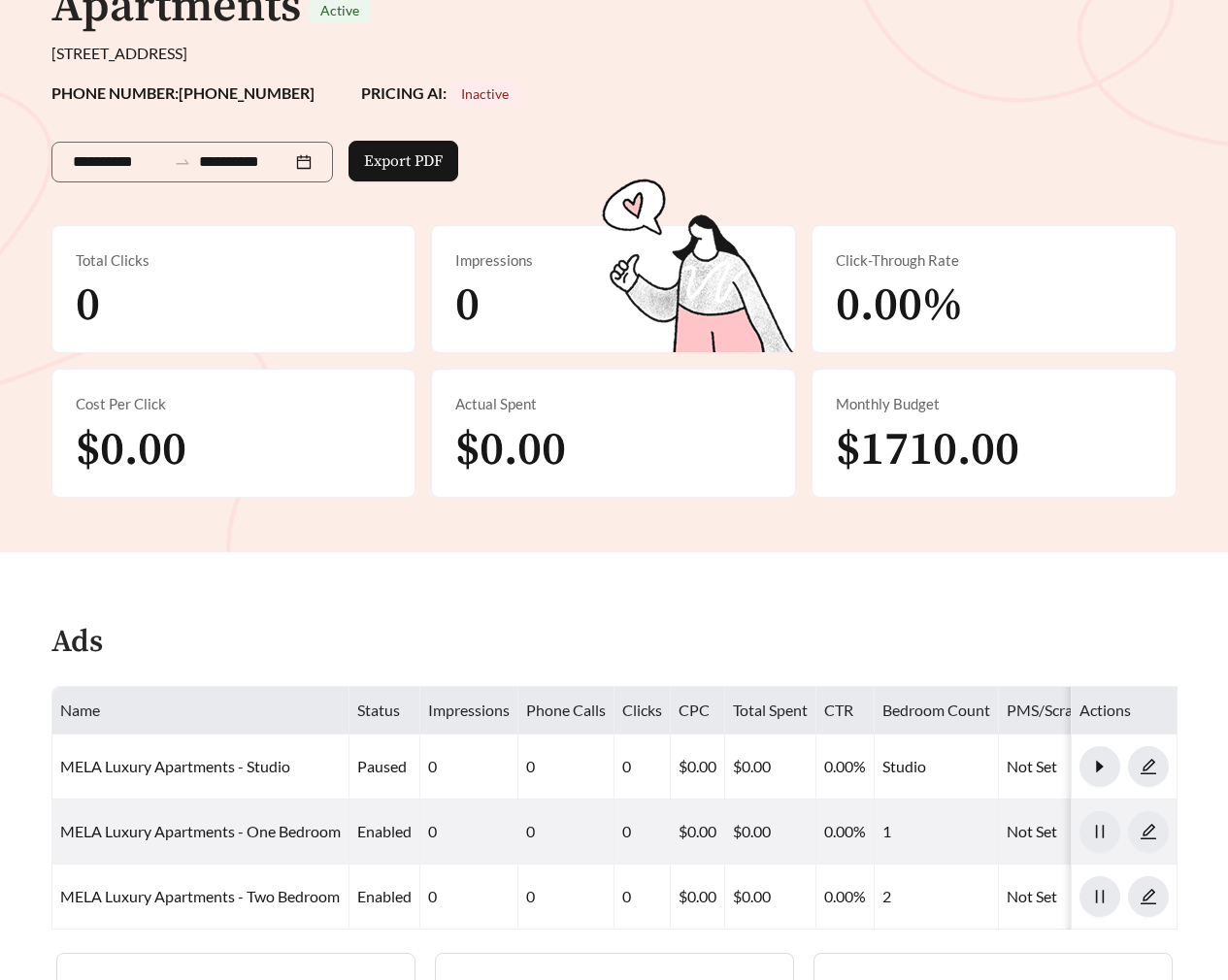
scroll to position [643, 0]
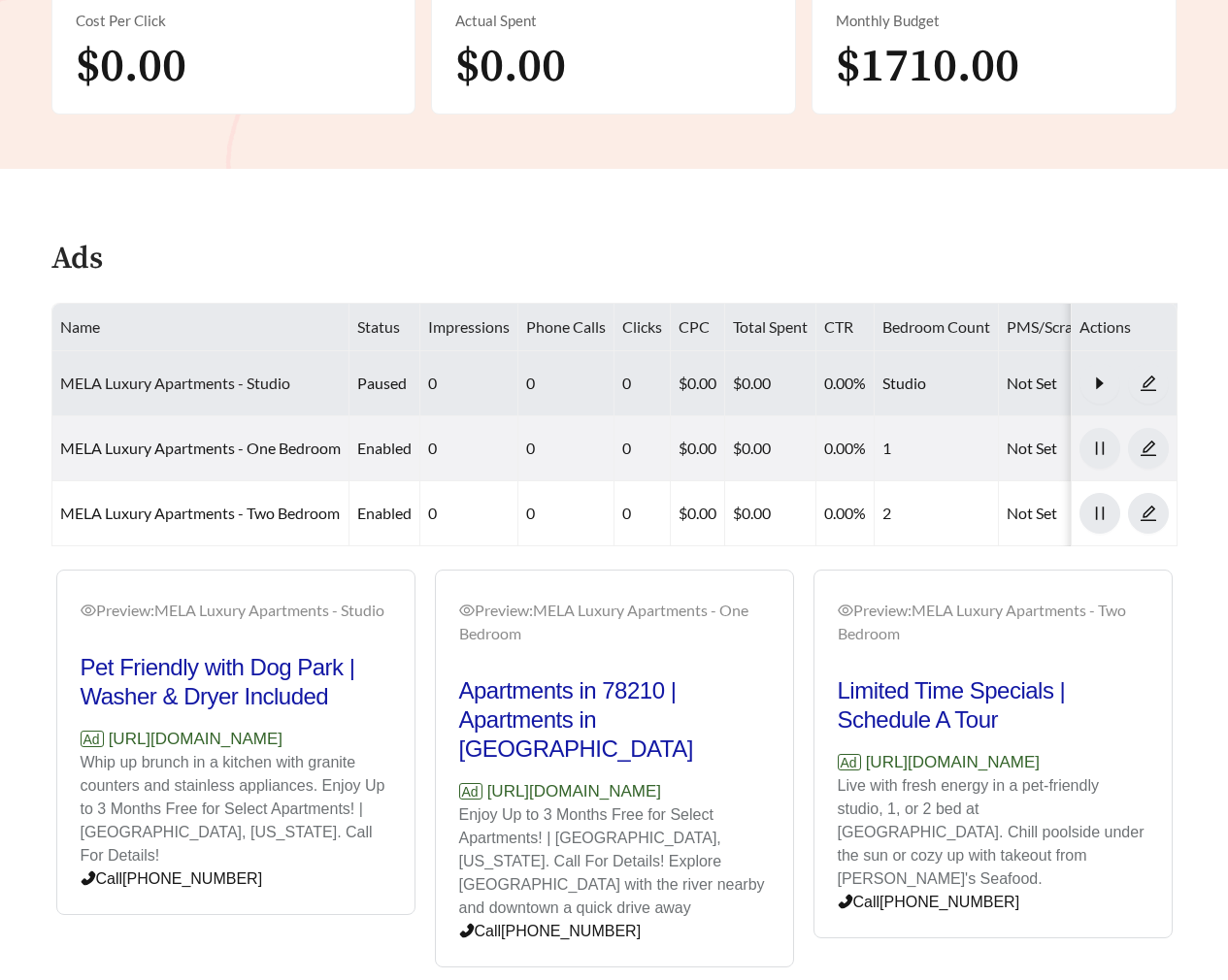
click at [283, 378] on link "MELA Luxury Apartments - Studio" at bounding box center [175, 383] width 230 height 18
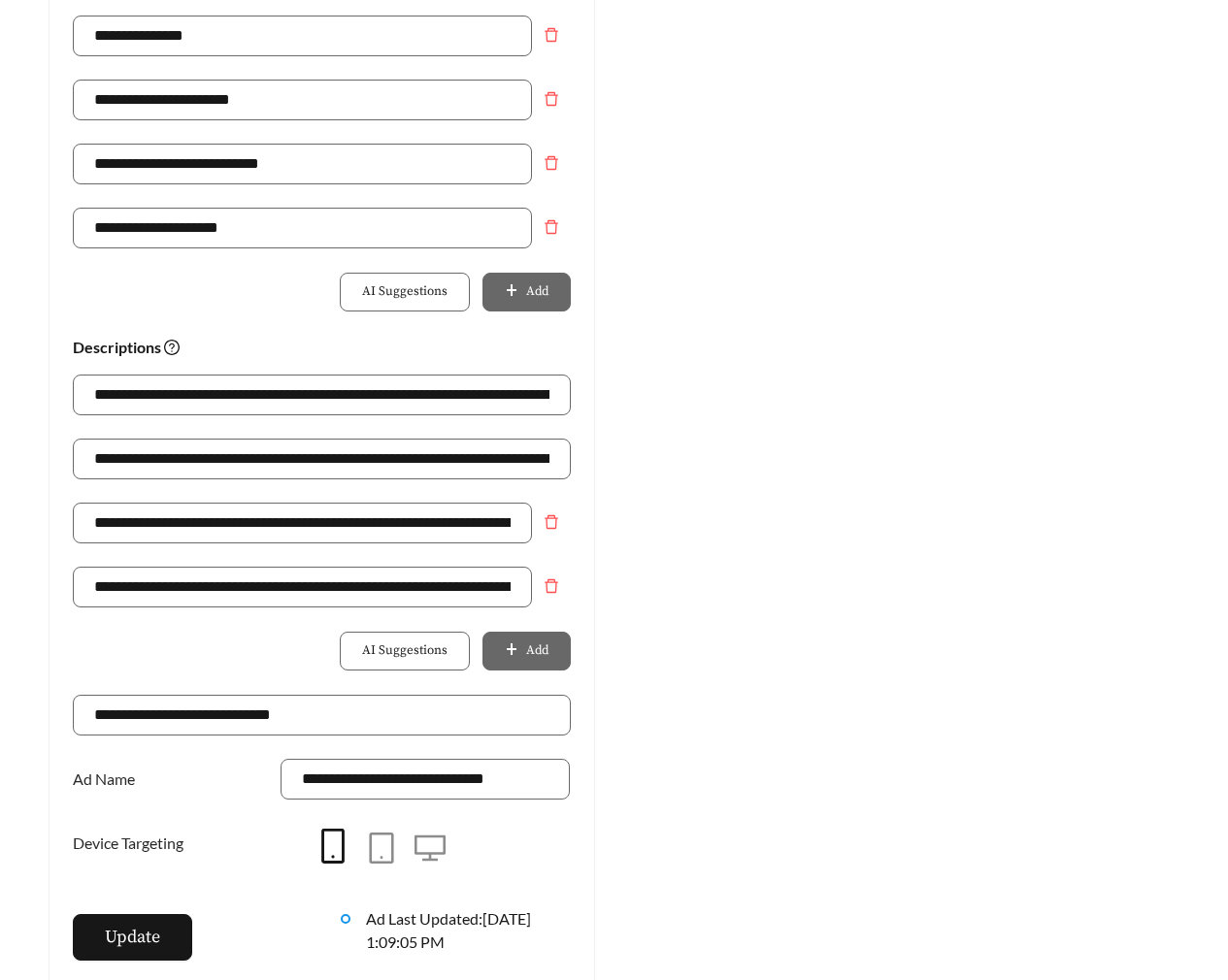
scroll to position [1400, 0]
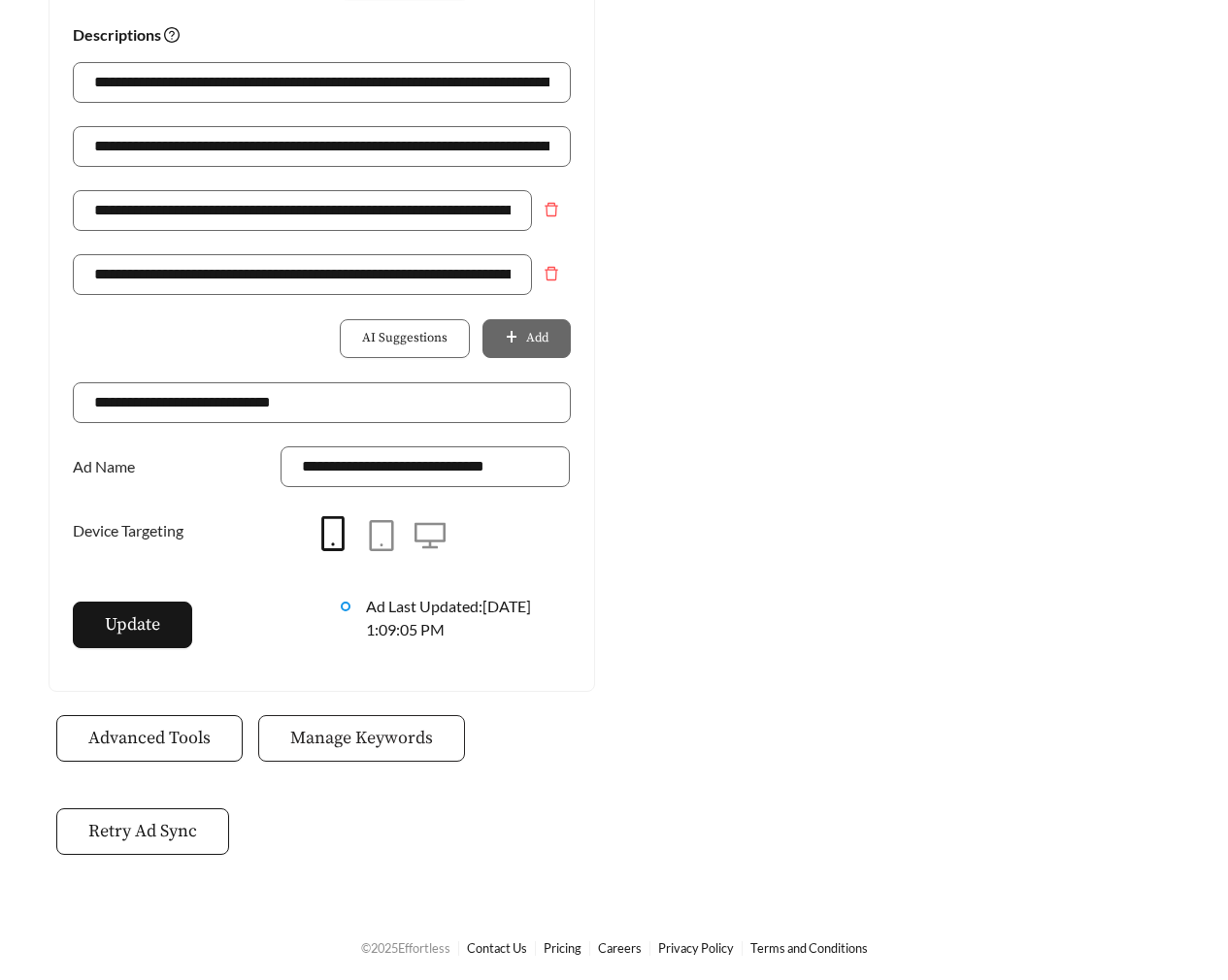
click at [335, 741] on span "Manage Keywords" at bounding box center [361, 738] width 143 height 26
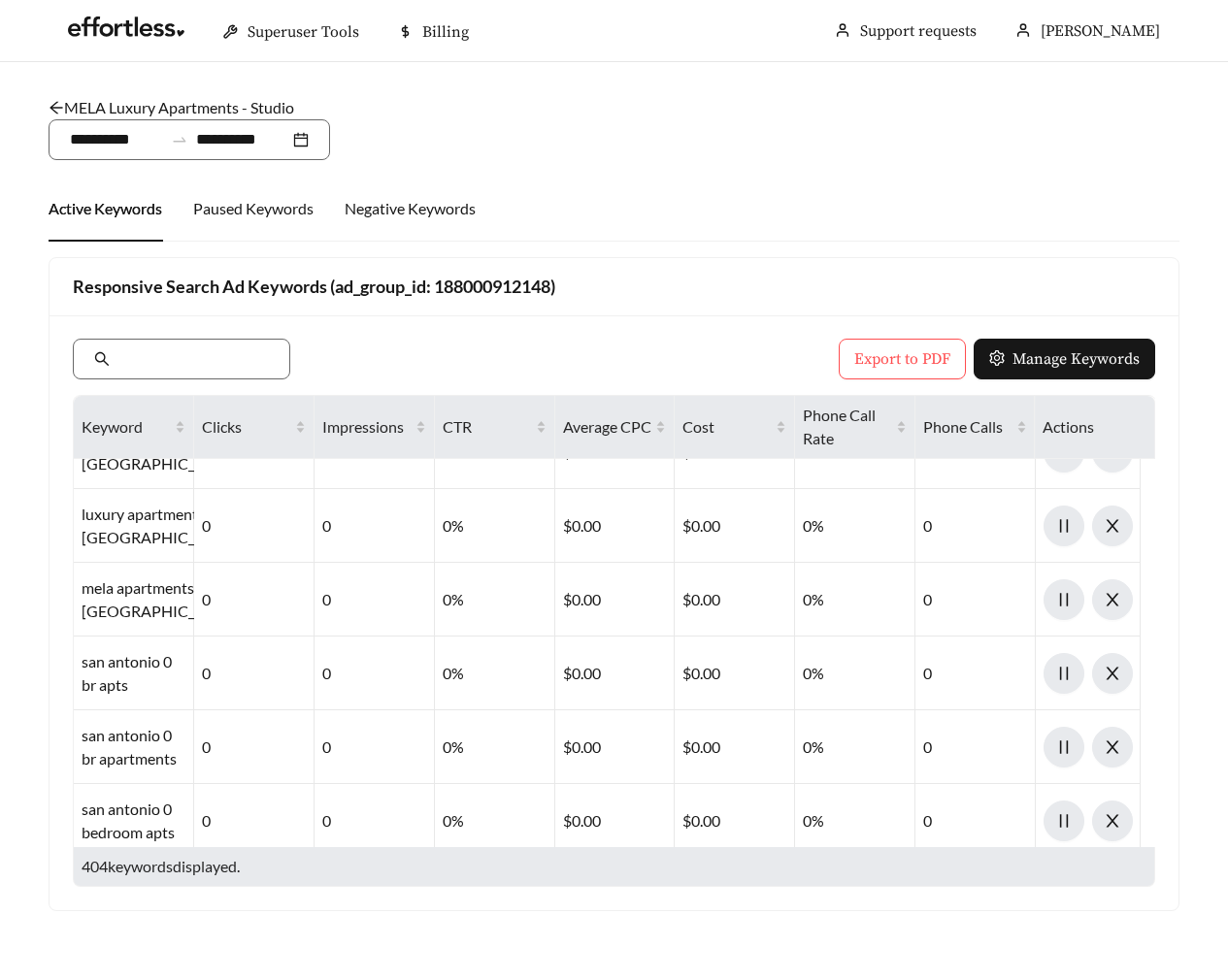
scroll to position [46, 0]
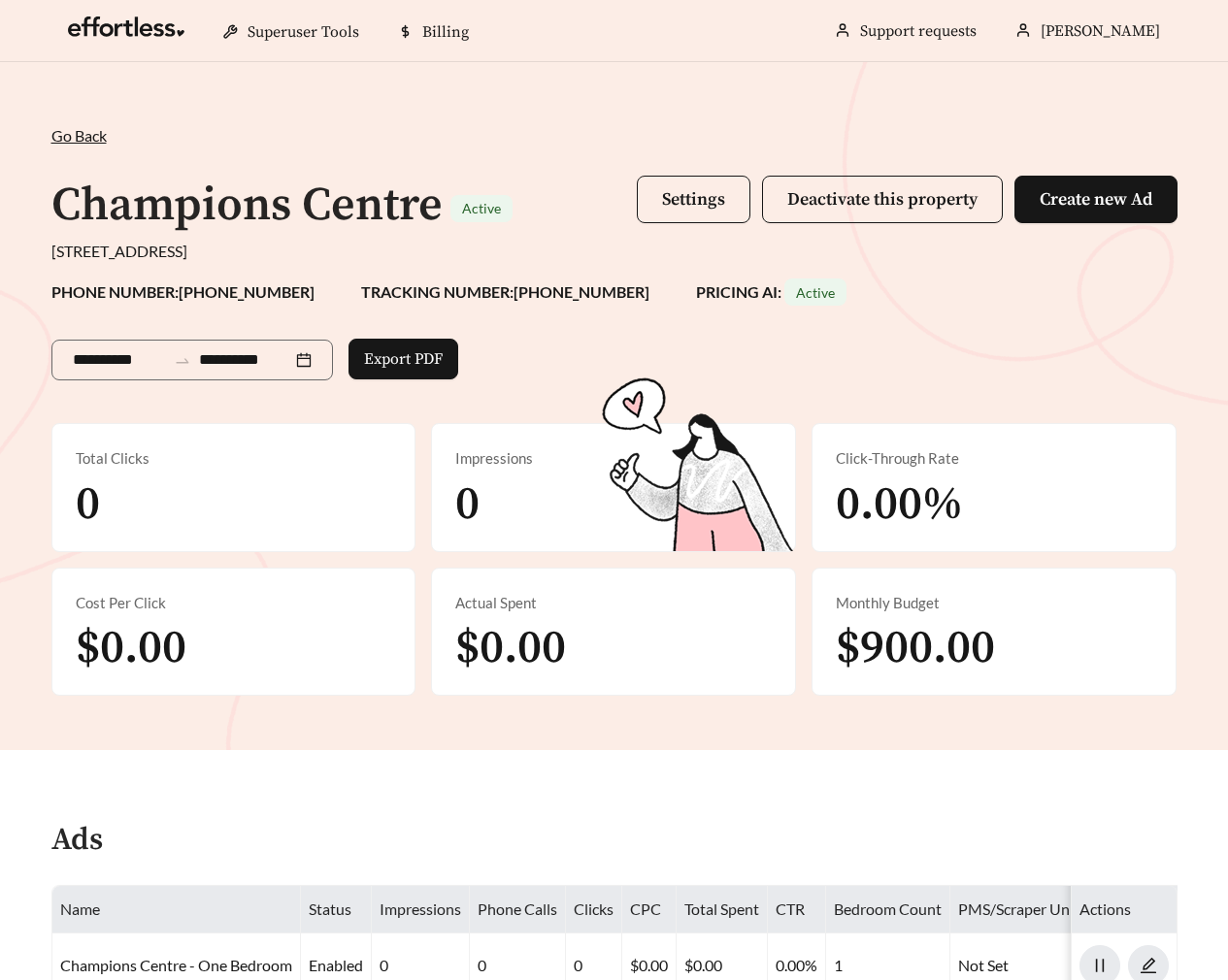
scroll to position [574, 0]
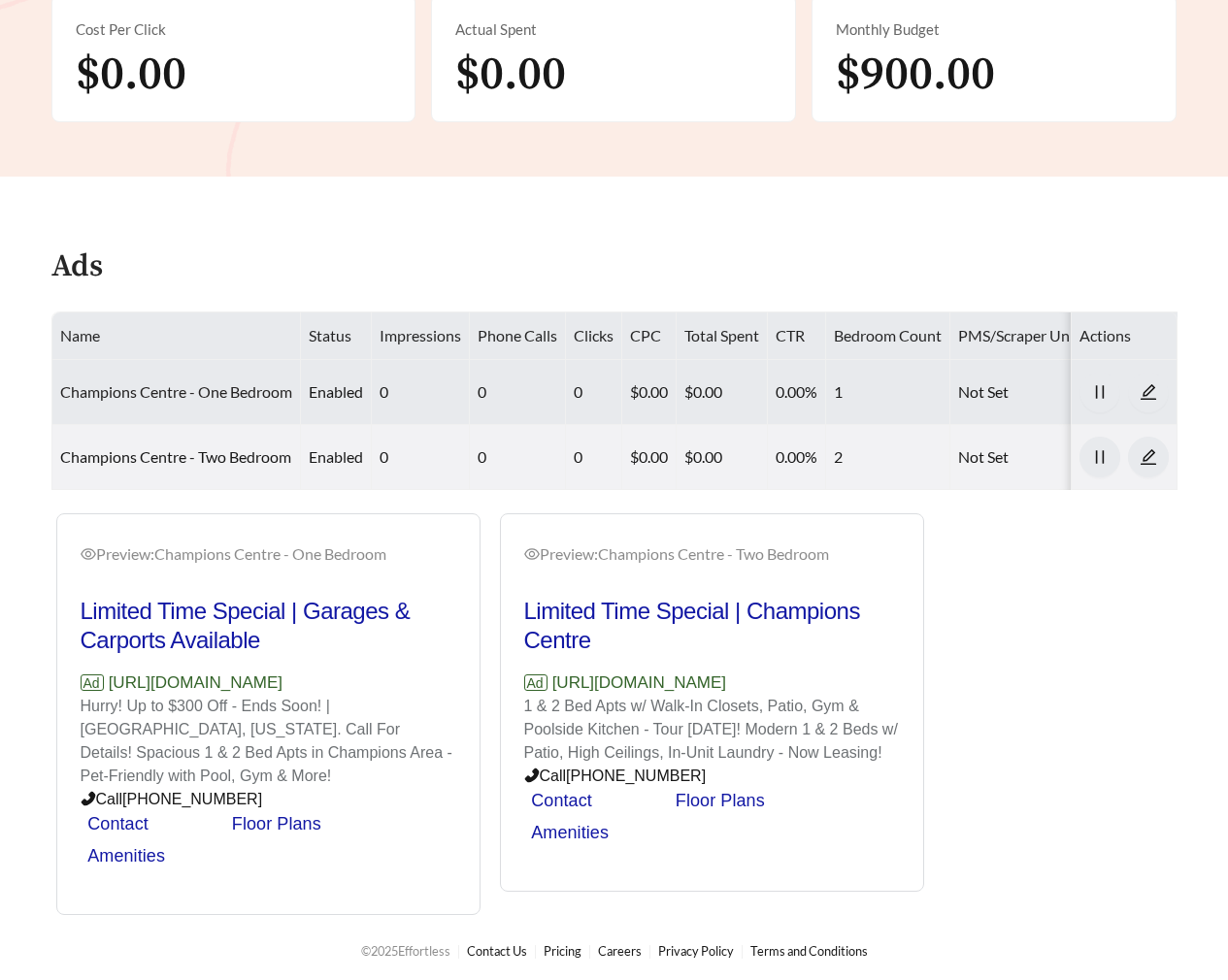
click at [211, 389] on link "Champions Centre - One Bedroom" at bounding box center [176, 391] width 232 height 18
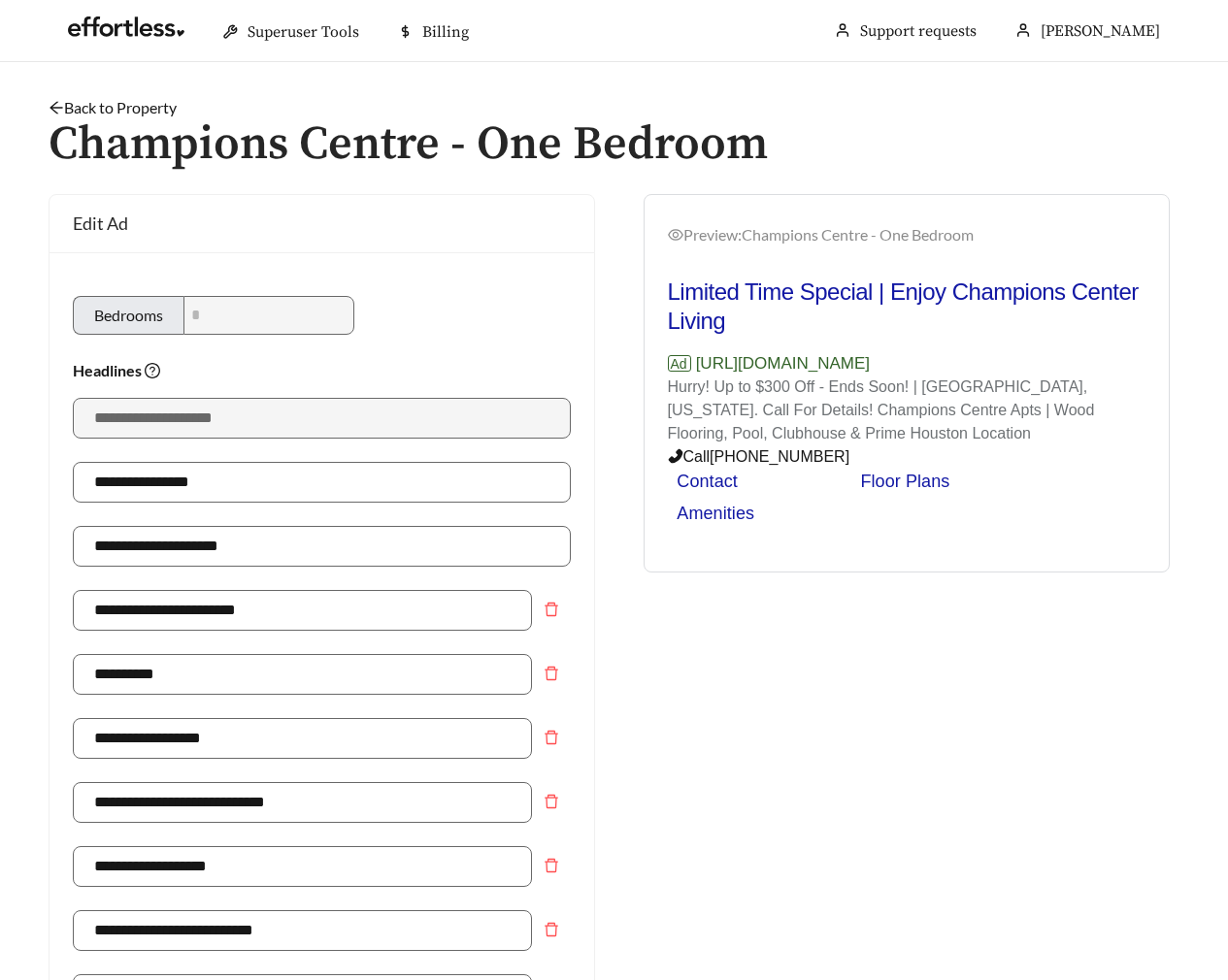
scroll to position [1380, 0]
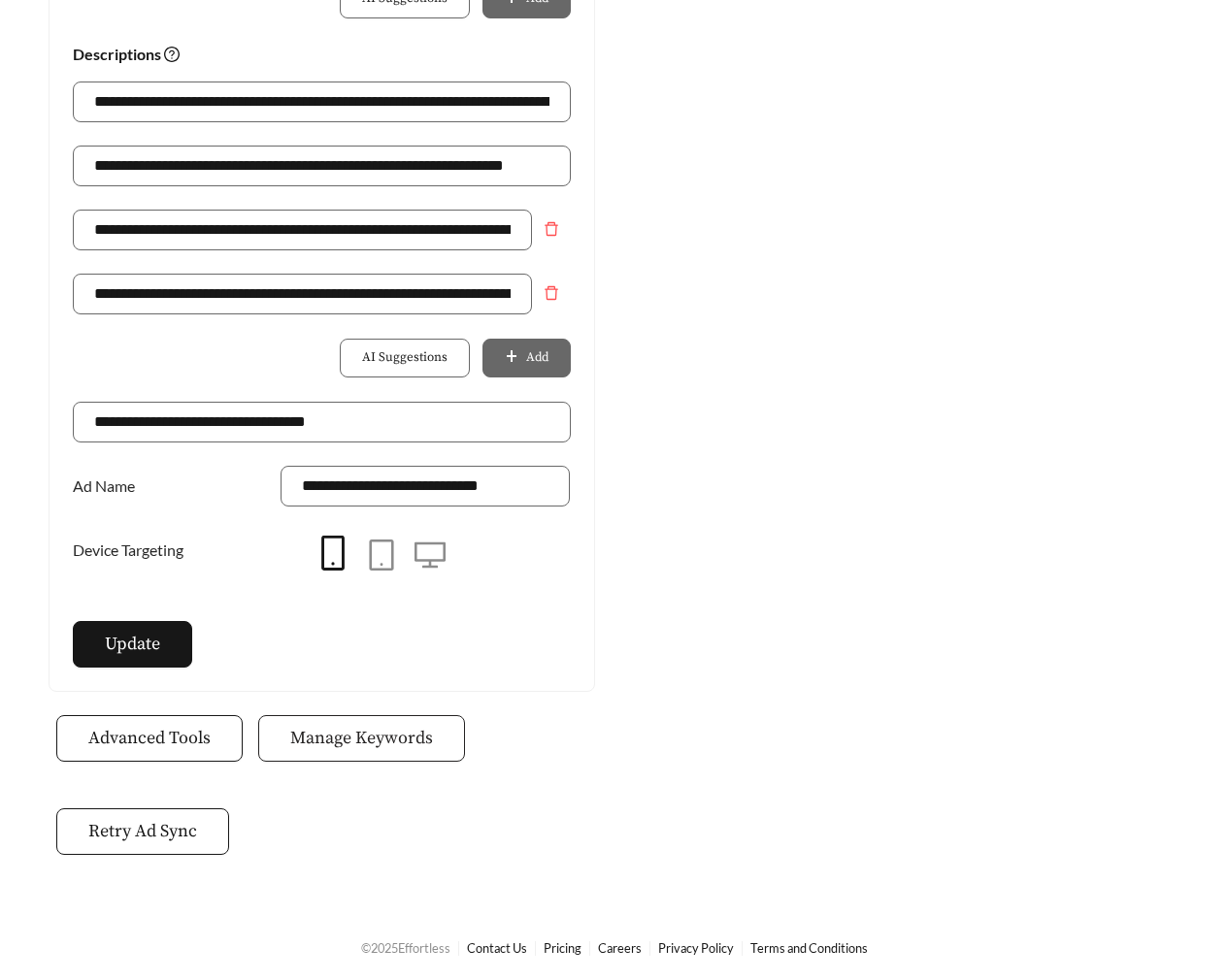
click at [363, 722] on button "Manage Keywords" at bounding box center [361, 739] width 207 height 47
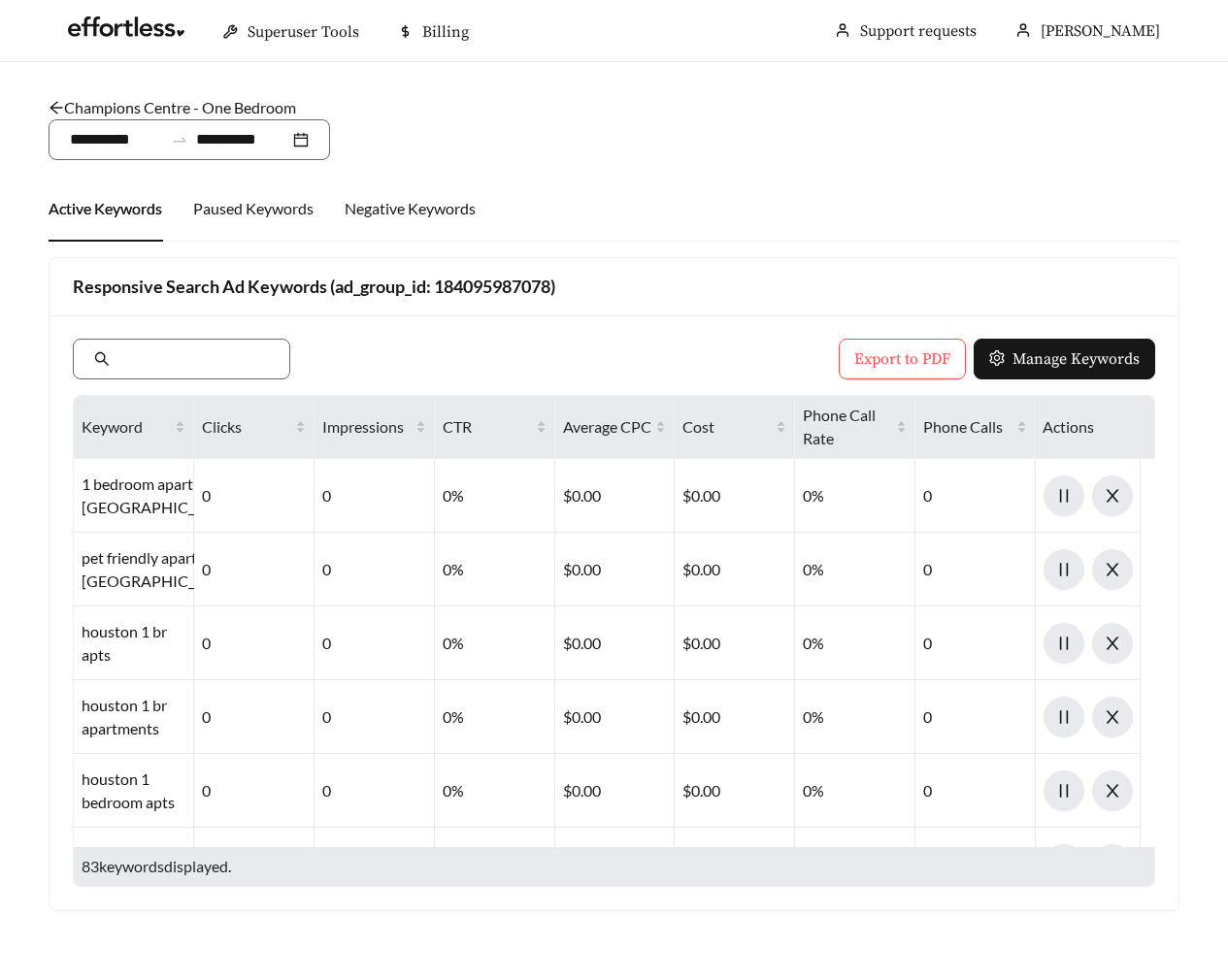
click at [224, 100] on link "Champions Centre - One Bedroom" at bounding box center [172, 107] width 248 height 18
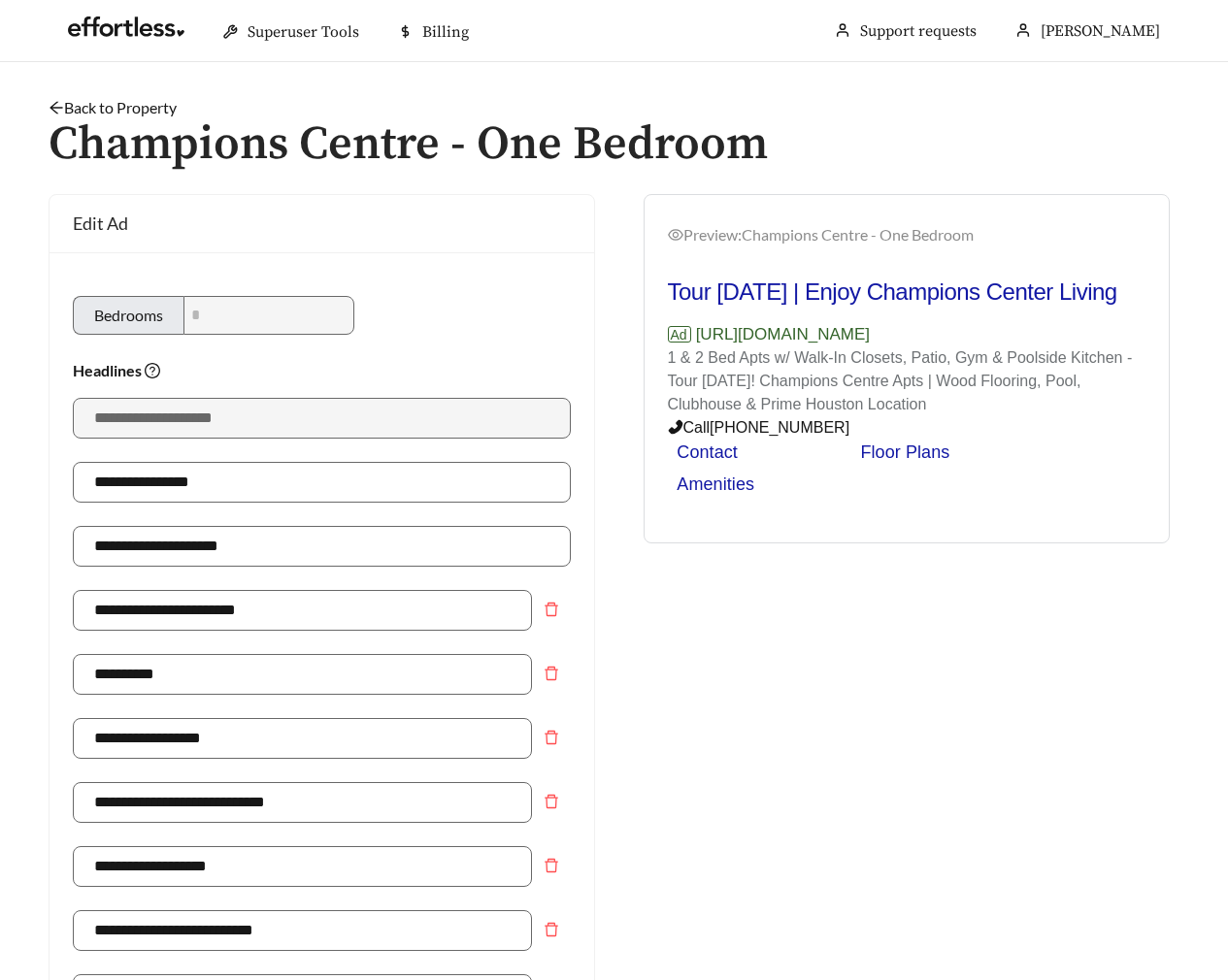
click at [120, 105] on link "Back to Property" at bounding box center [113, 107] width 128 height 18
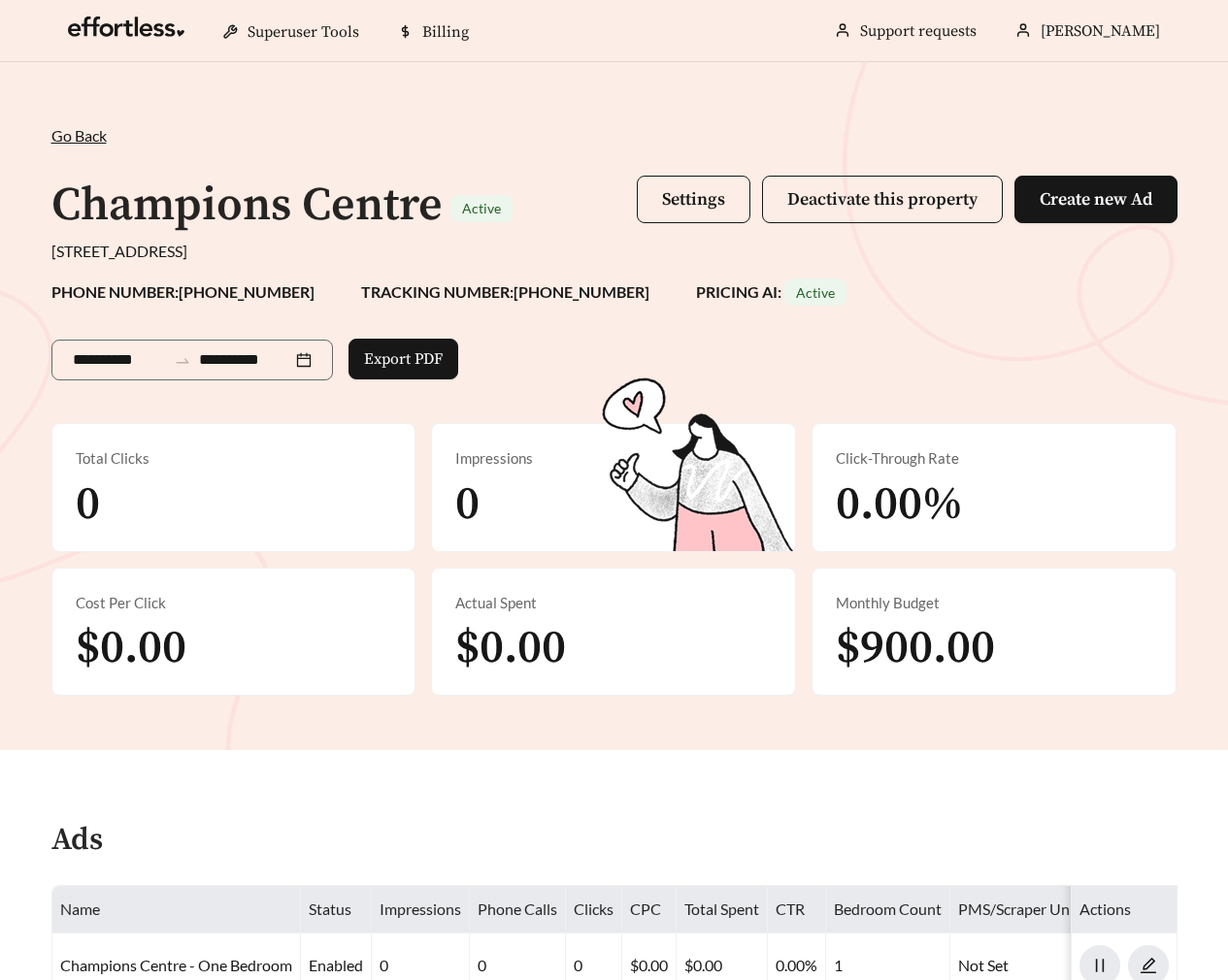
scroll to position [551, 0]
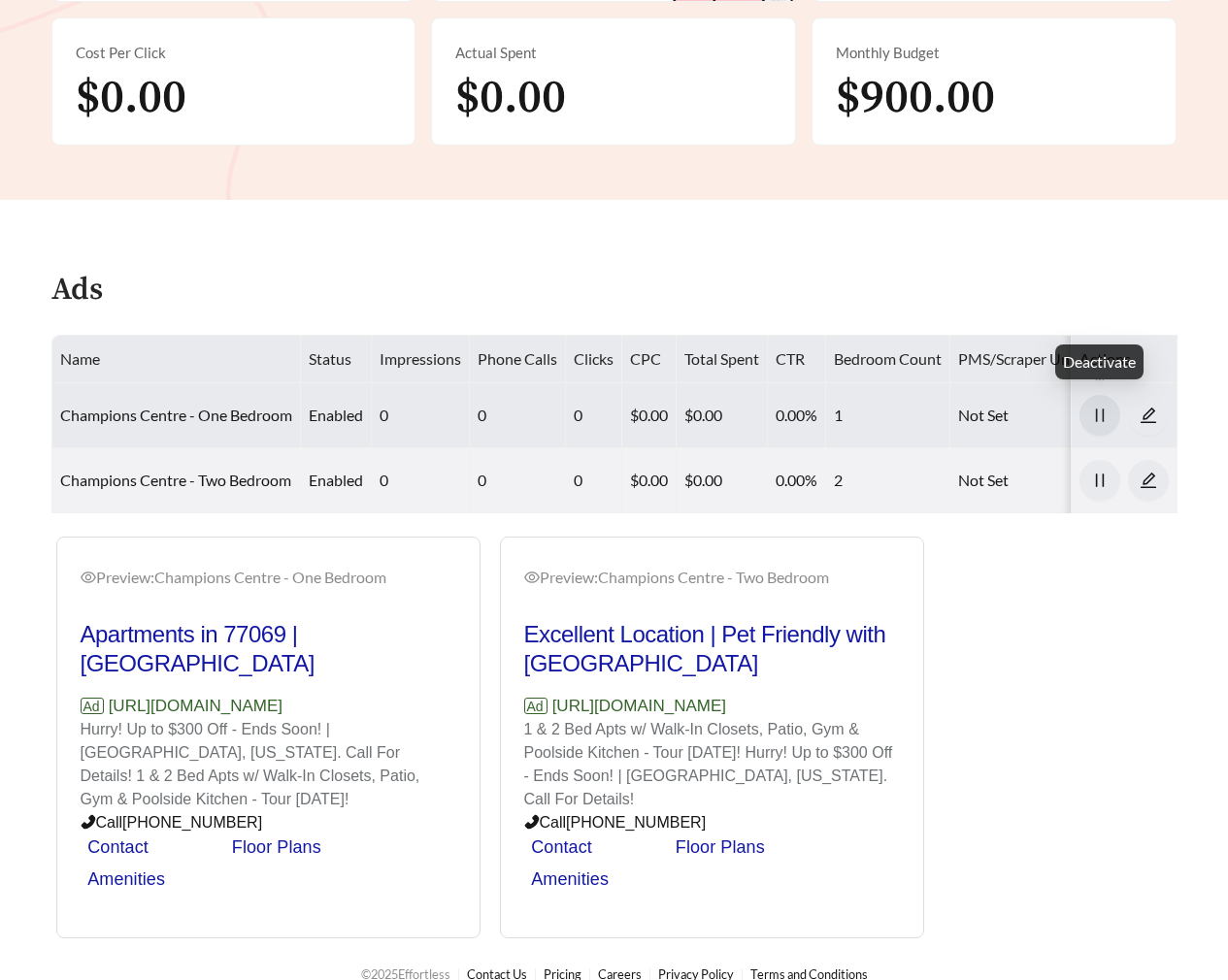
click at [1095, 425] on button "button" at bounding box center [1100, 416] width 41 height 41
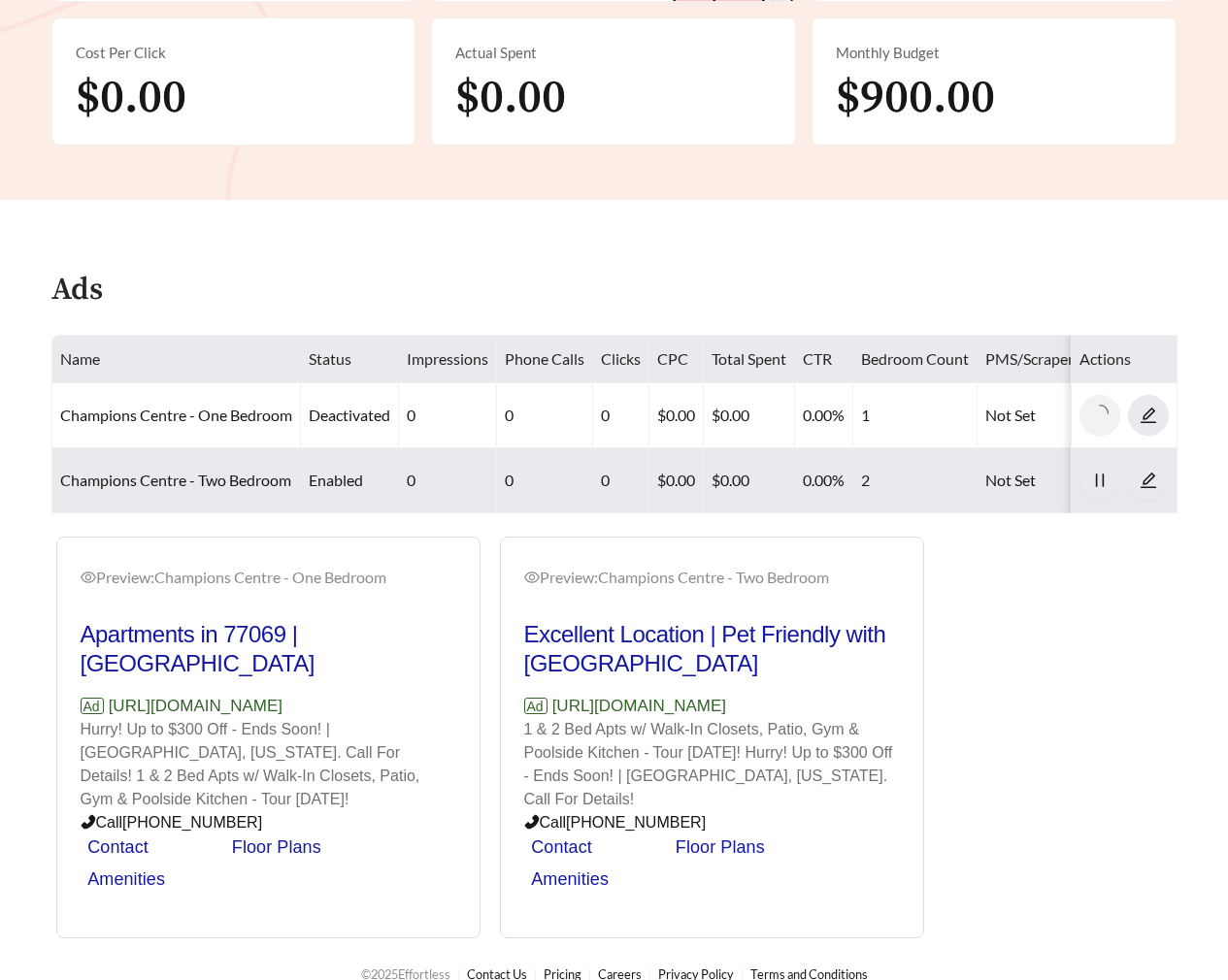
click at [1095, 503] on td at bounding box center [1124, 481] width 106 height 65
click at [1095, 475] on icon "pause" at bounding box center [1099, 481] width 8 height 14
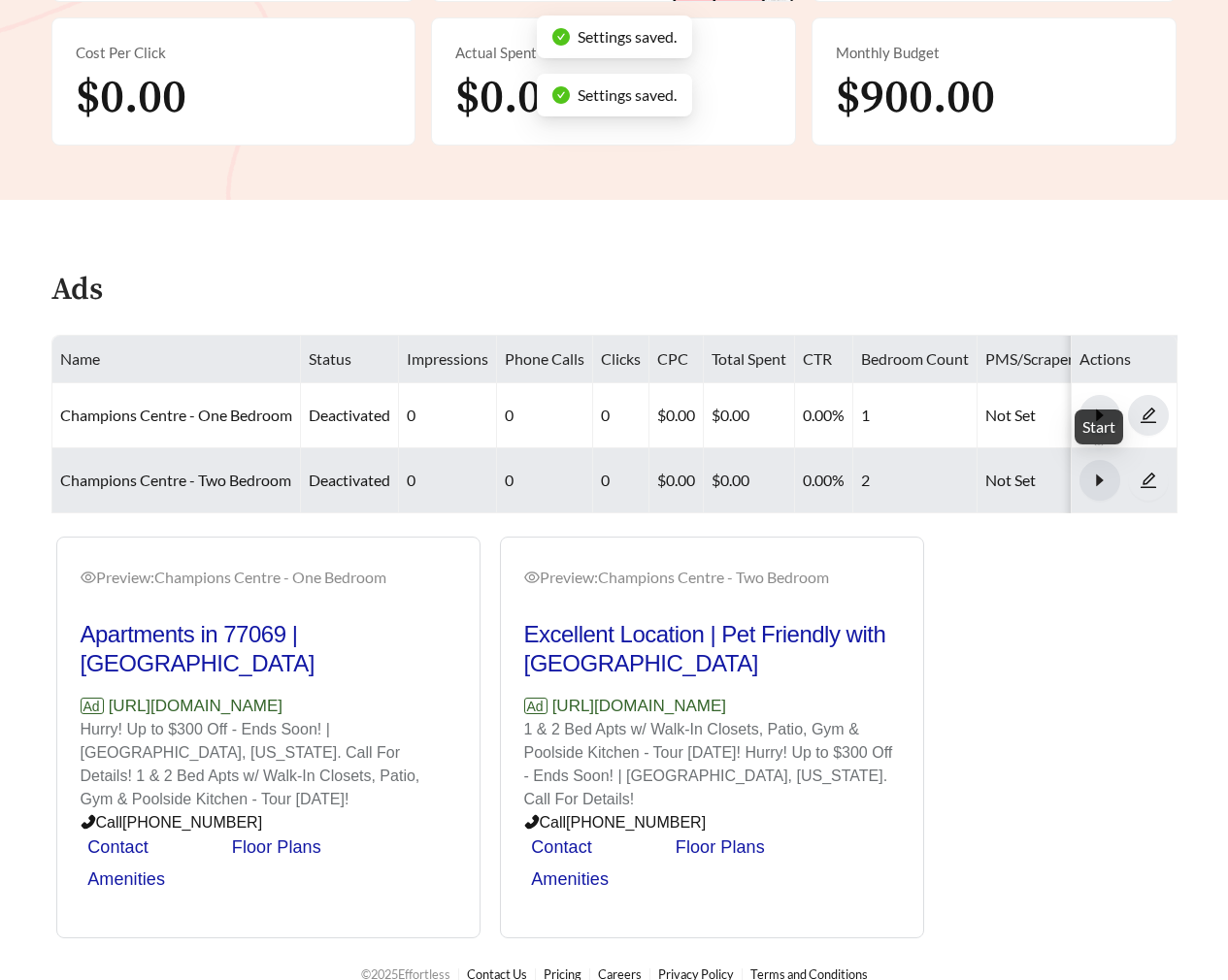
click at [1098, 410] on div "Start" at bounding box center [1099, 427] width 49 height 35
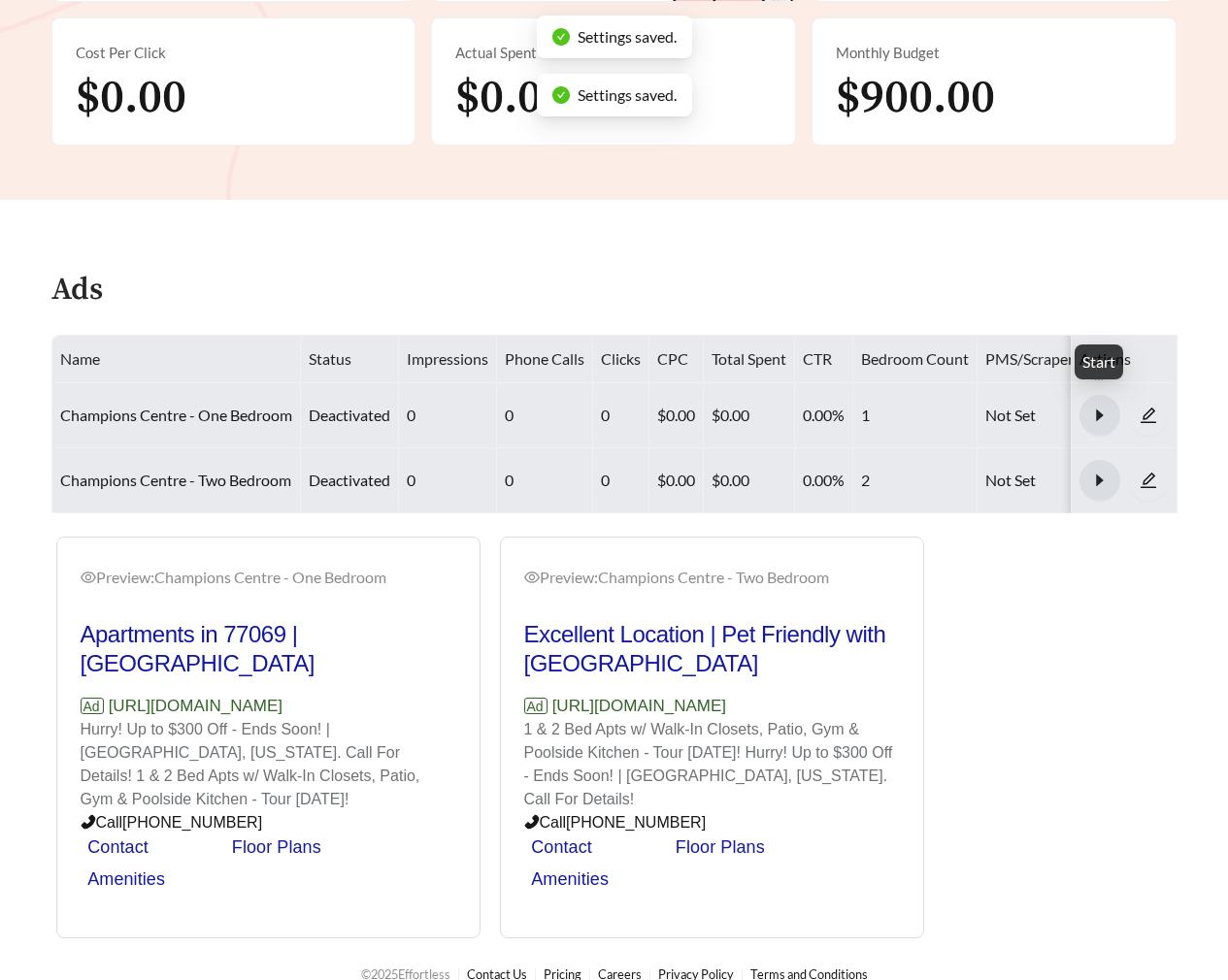
click at [1094, 407] on icon "caret-right" at bounding box center [1100, 416] width 17 height 17
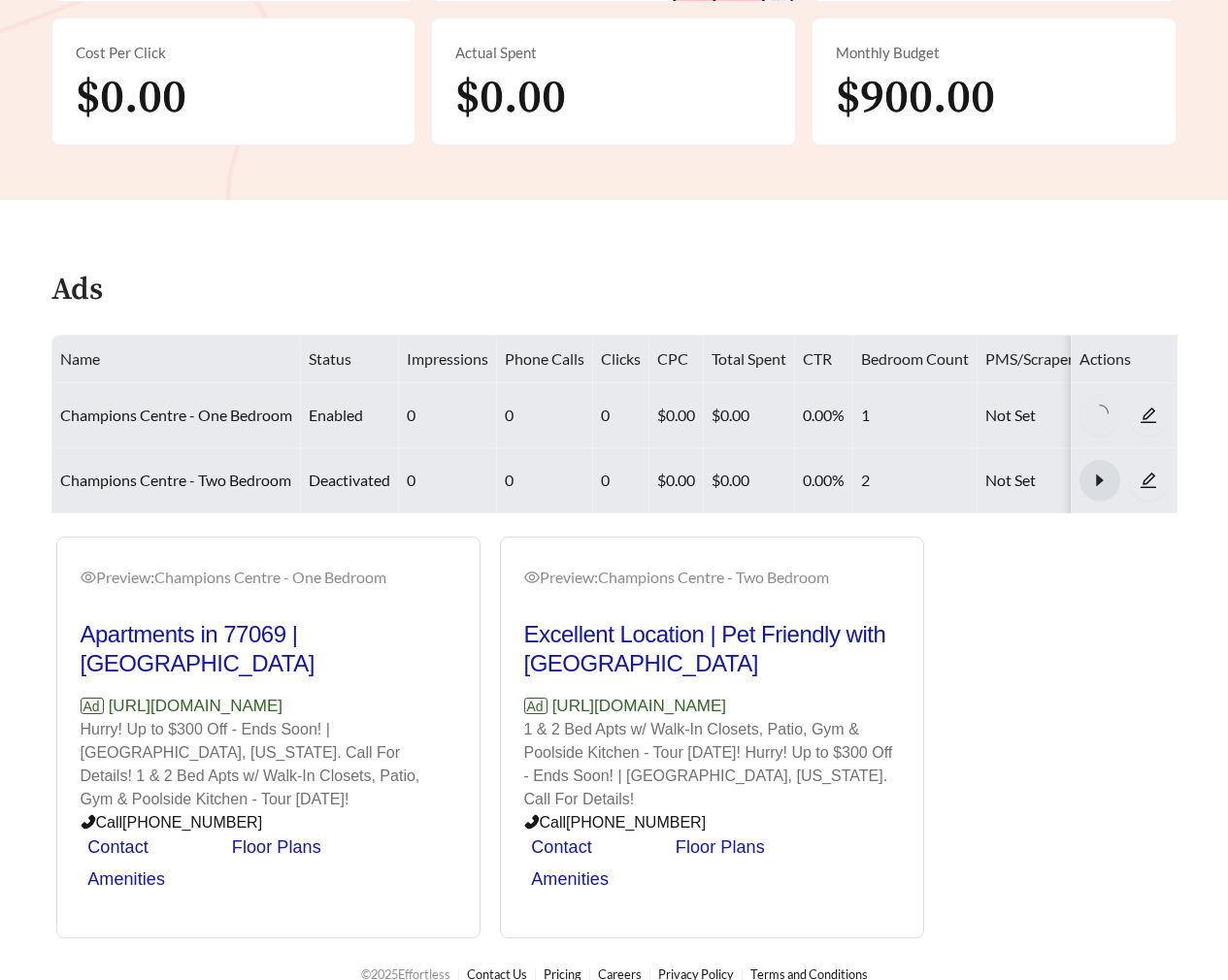
click at [1095, 463] on button "button" at bounding box center [1100, 481] width 41 height 41
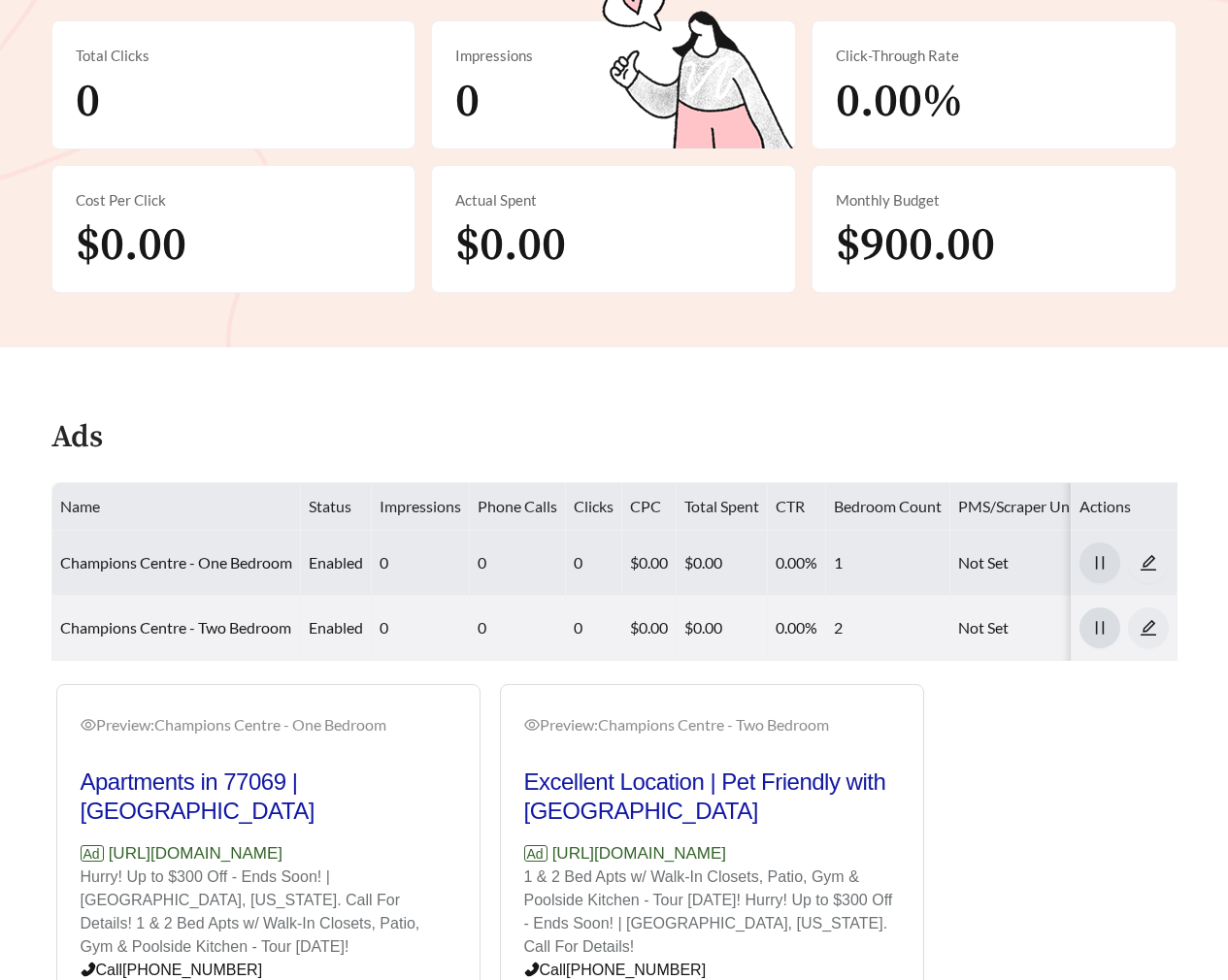
scroll to position [167, 0]
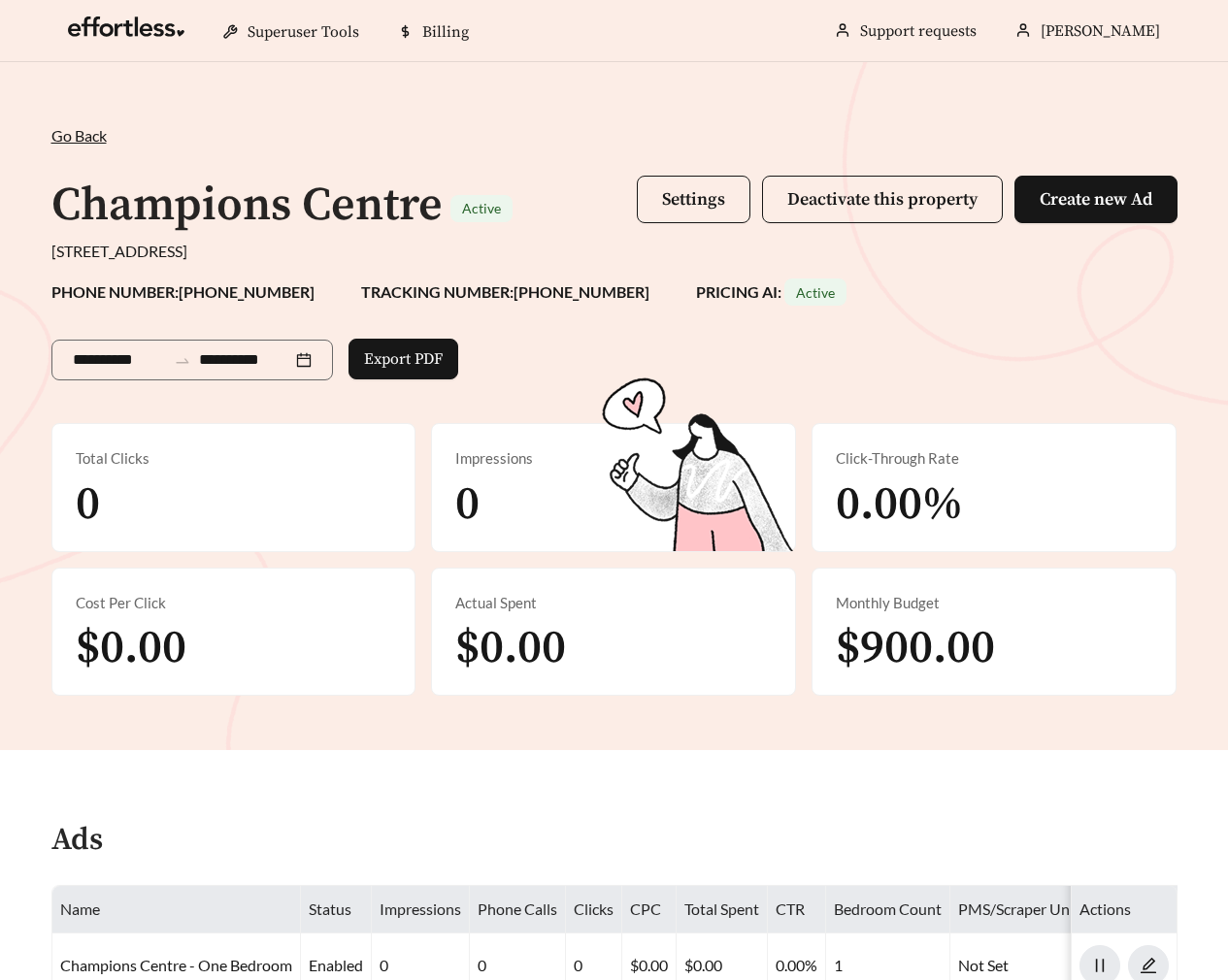
click at [89, 132] on span "Go Back" at bounding box center [79, 135] width 55 height 18
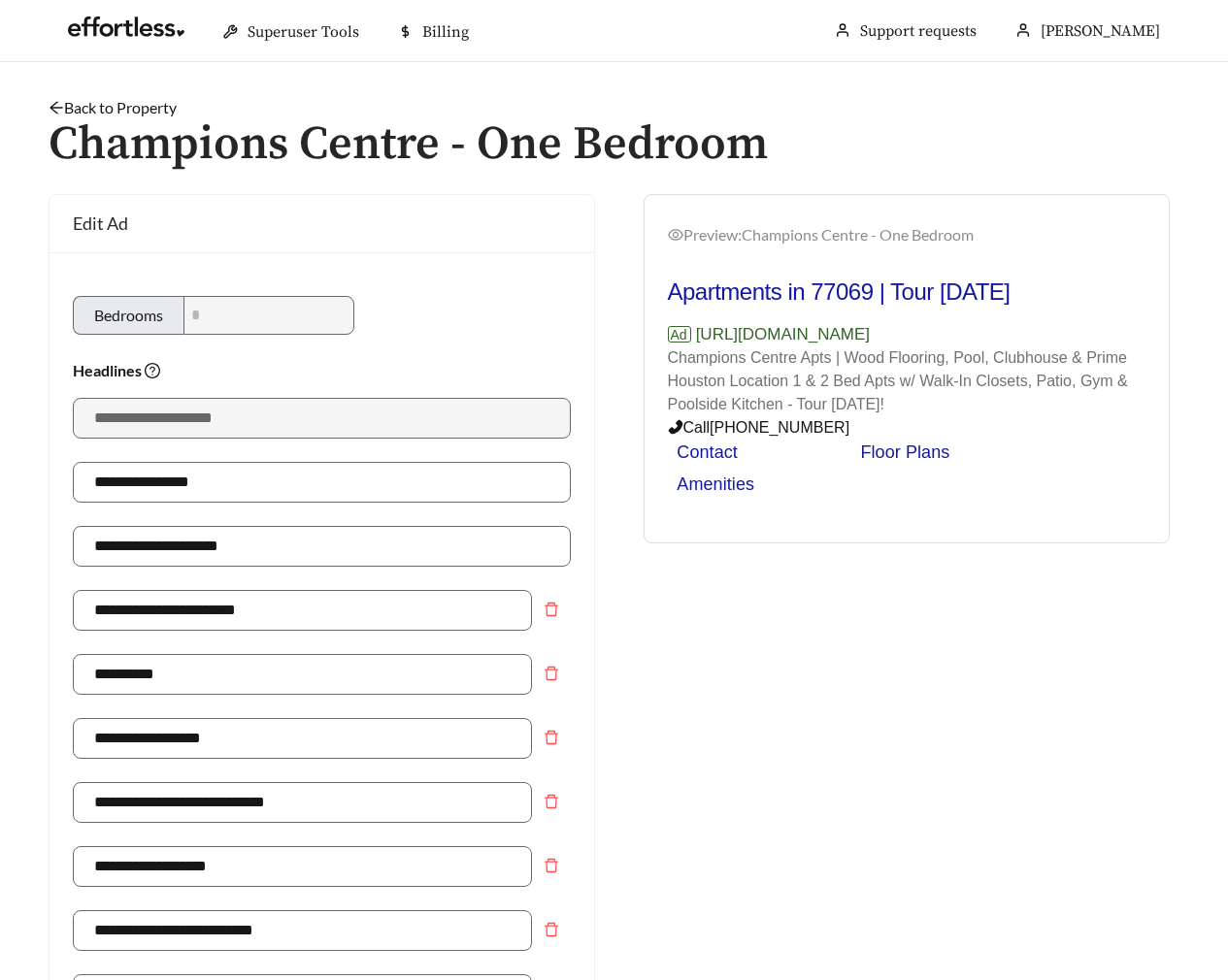
scroll to position [1380, 0]
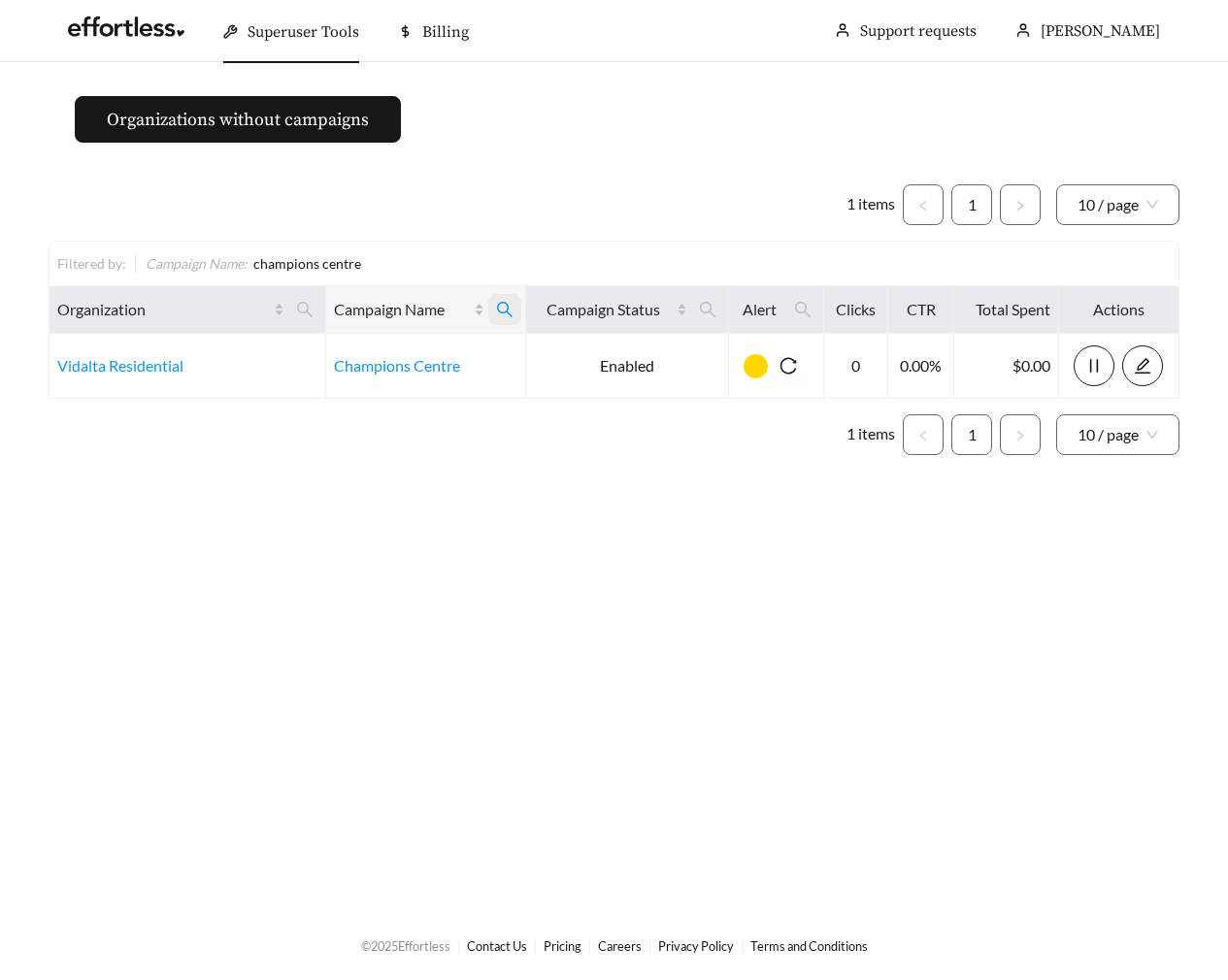
click at [501, 308] on icon "search" at bounding box center [505, 310] width 17 height 17
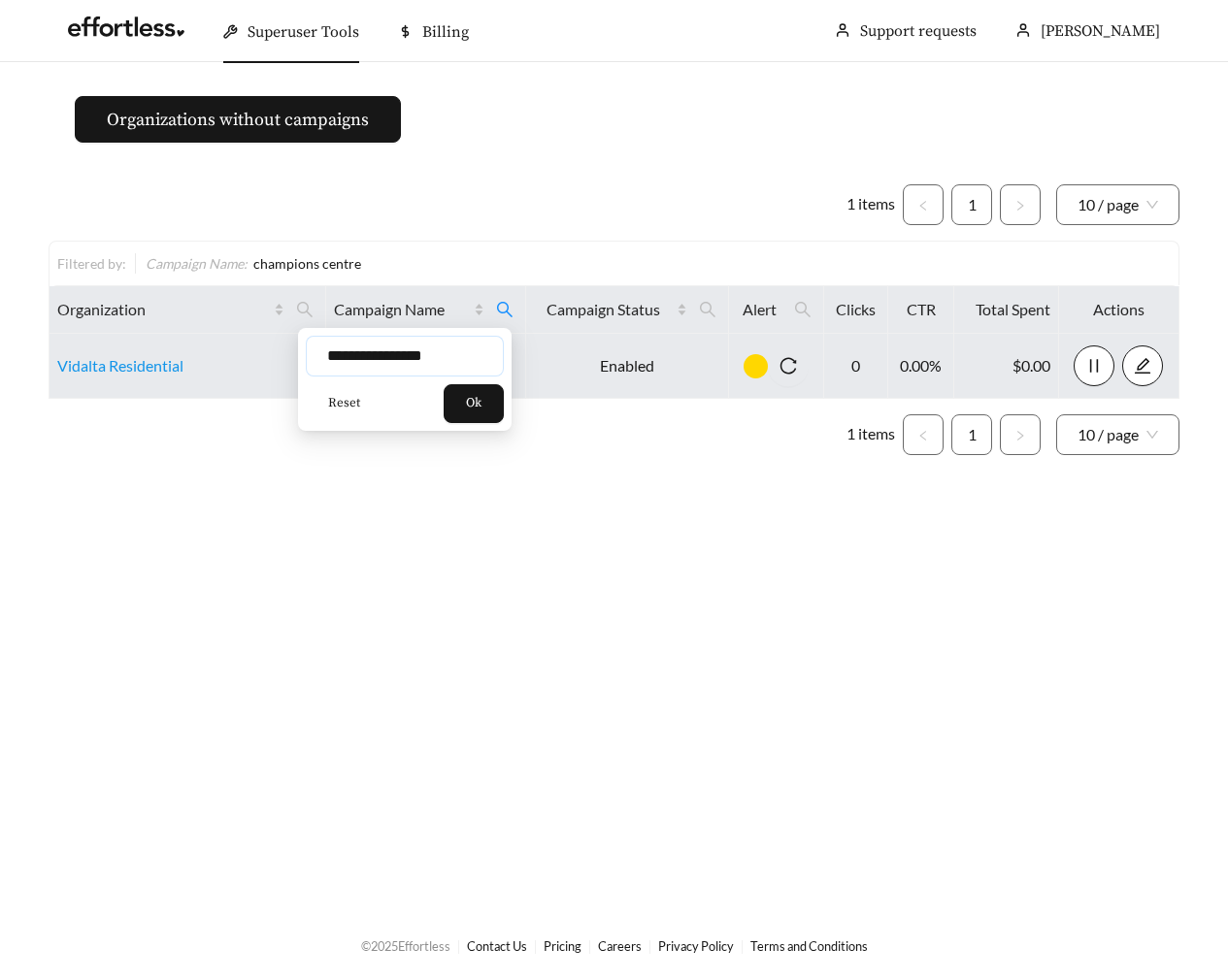
drag, startPoint x: 468, startPoint y: 354, endPoint x: 248, endPoint y: 354, distance: 220.0
click at [248, 354] on body "**********" at bounding box center [614, 490] width 1228 height 980
type input "**********"
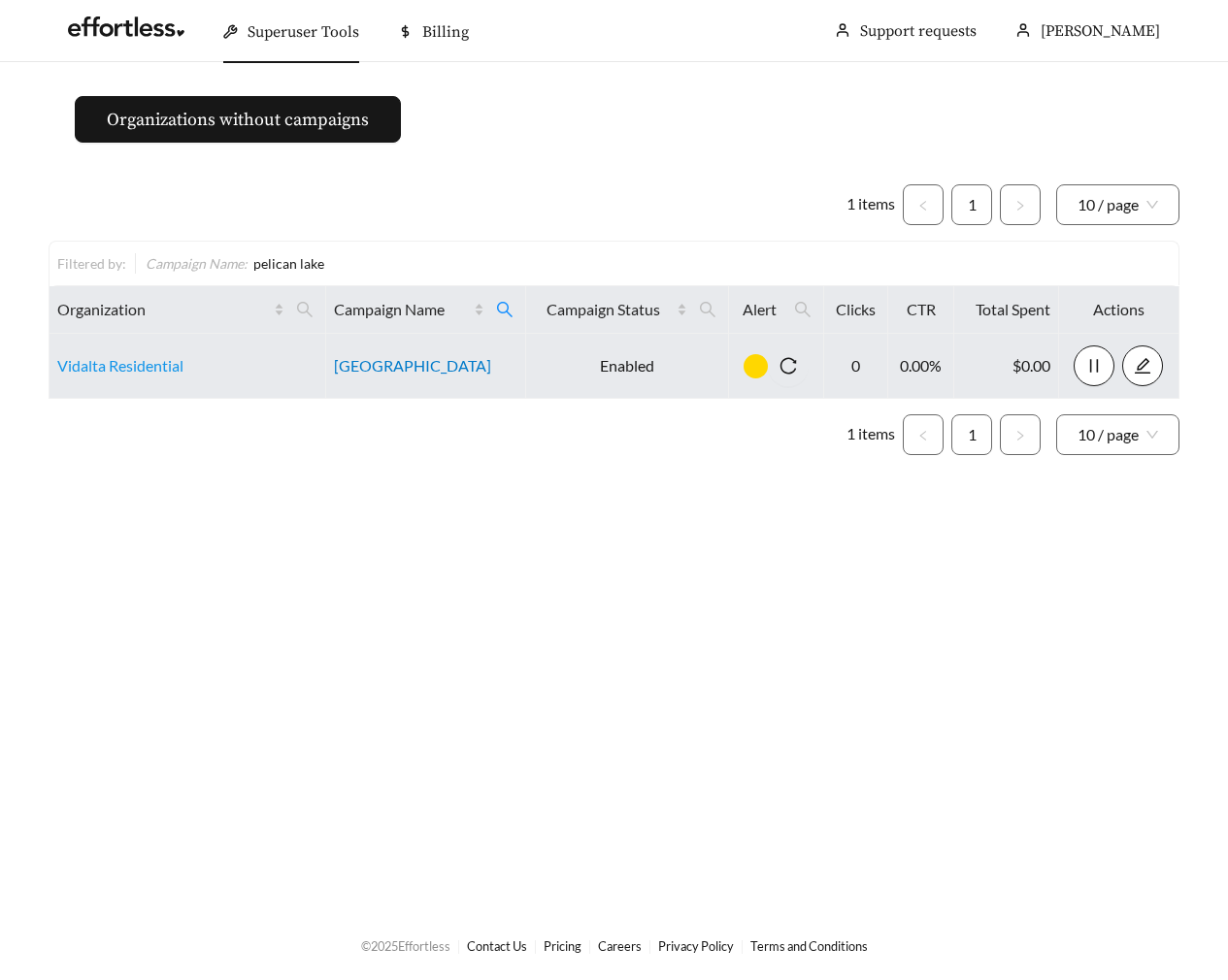
click at [415, 365] on link "[GEOGRAPHIC_DATA]" at bounding box center [413, 365] width 157 height 18
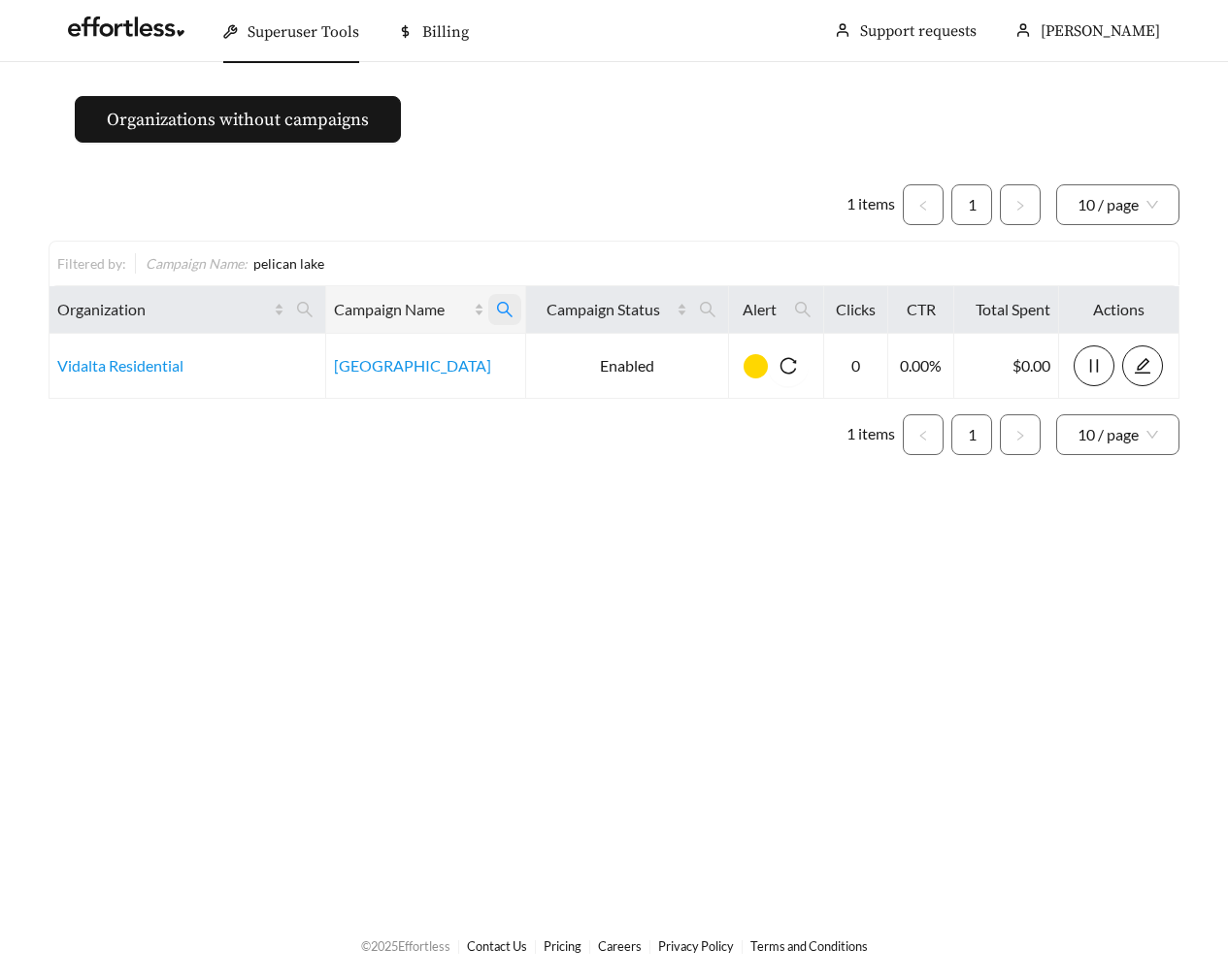
click at [511, 314] on icon "search" at bounding box center [505, 310] width 17 height 17
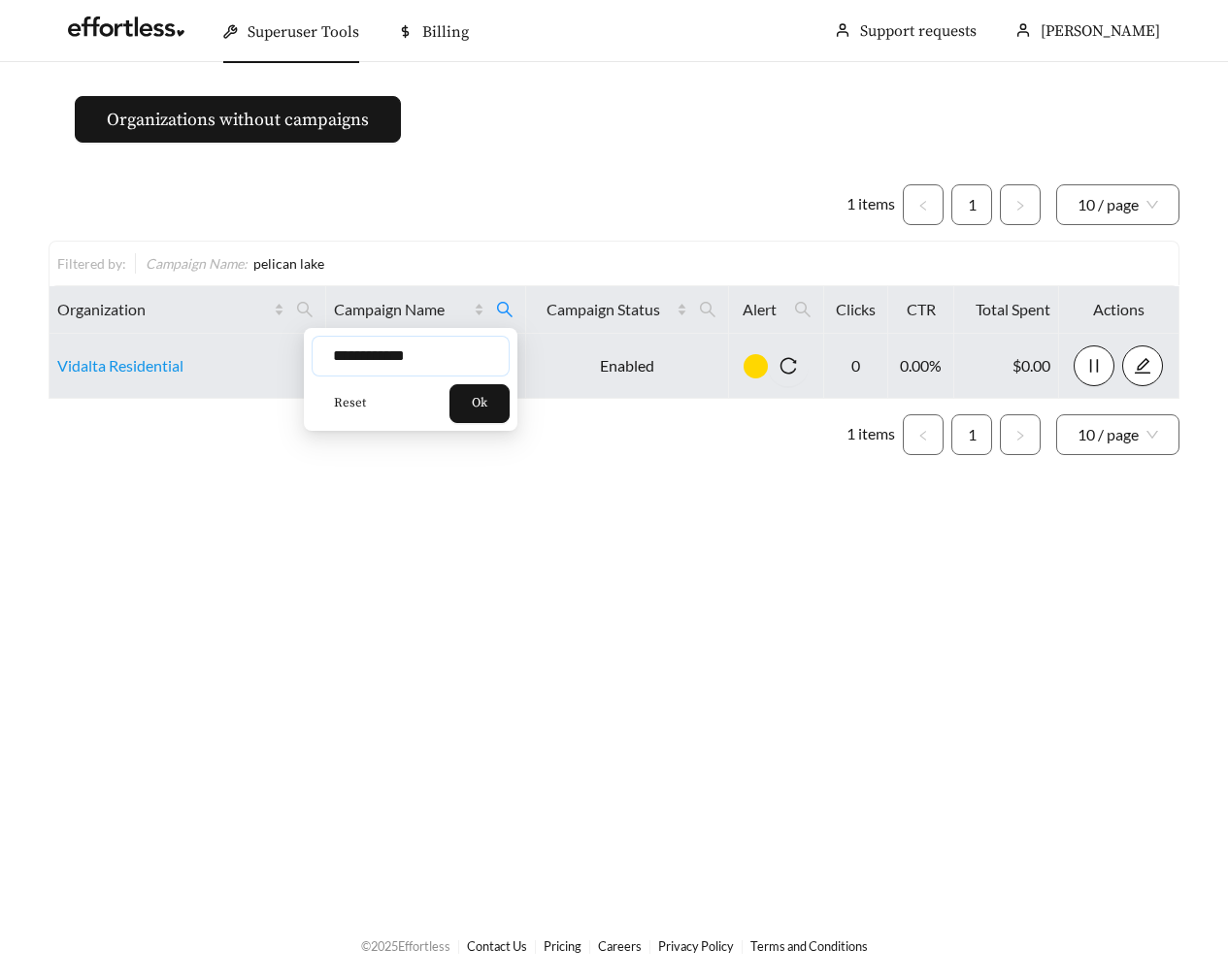
drag, startPoint x: 460, startPoint y: 349, endPoint x: 221, endPoint y: 349, distance: 239.0
click at [221, 349] on body "**********" at bounding box center [614, 490] width 1228 height 980
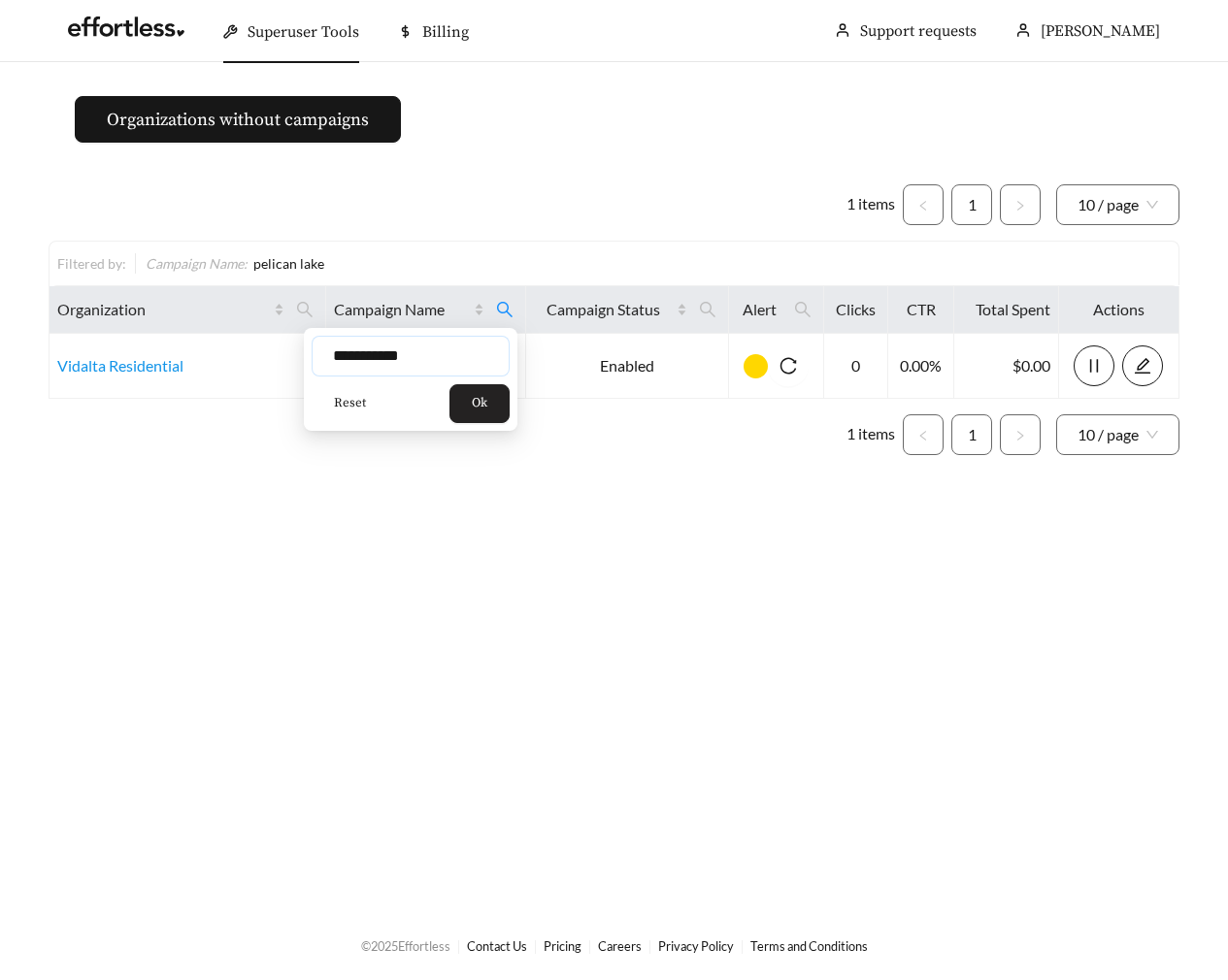
type input "**********"
click at [488, 397] on span "Ok" at bounding box center [480, 404] width 16 height 19
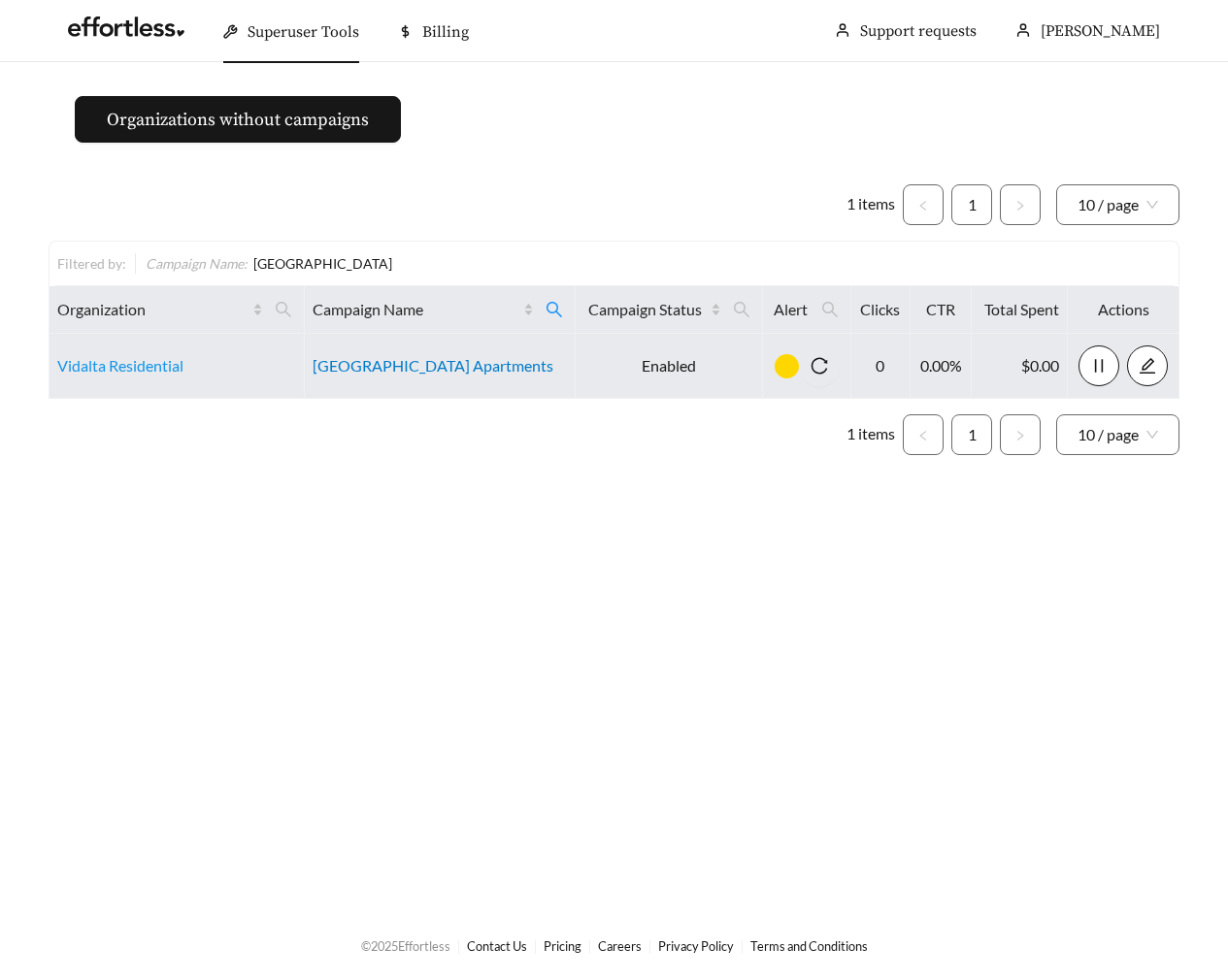
click at [389, 365] on link "[GEOGRAPHIC_DATA] Apartments" at bounding box center [433, 365] width 241 height 18
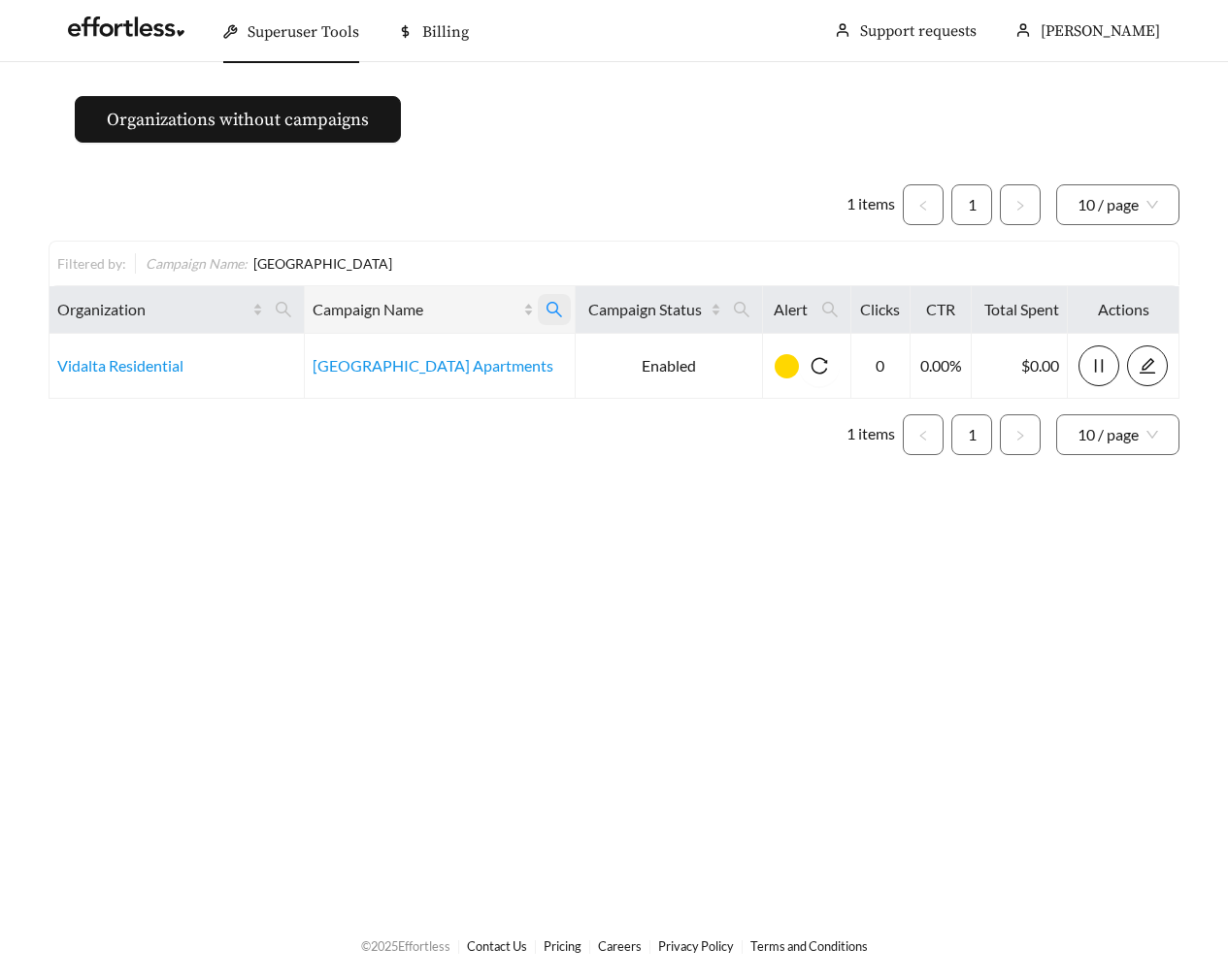
click at [546, 308] on icon "search" at bounding box center [555, 310] width 17 height 17
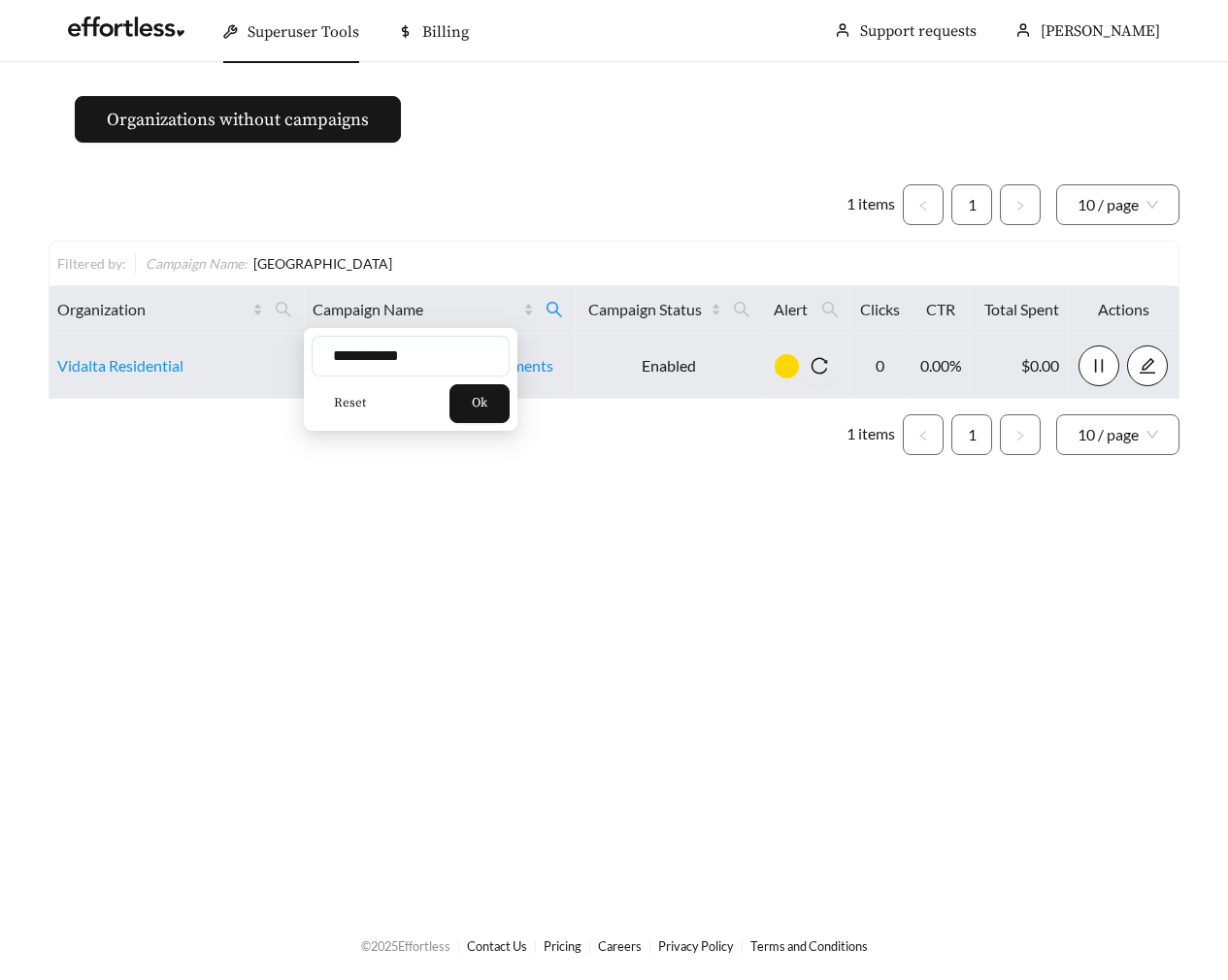
drag, startPoint x: 457, startPoint y: 360, endPoint x: 226, endPoint y: 360, distance: 231.0
click at [226, 360] on body "**********" at bounding box center [614, 490] width 1228 height 980
type input "********"
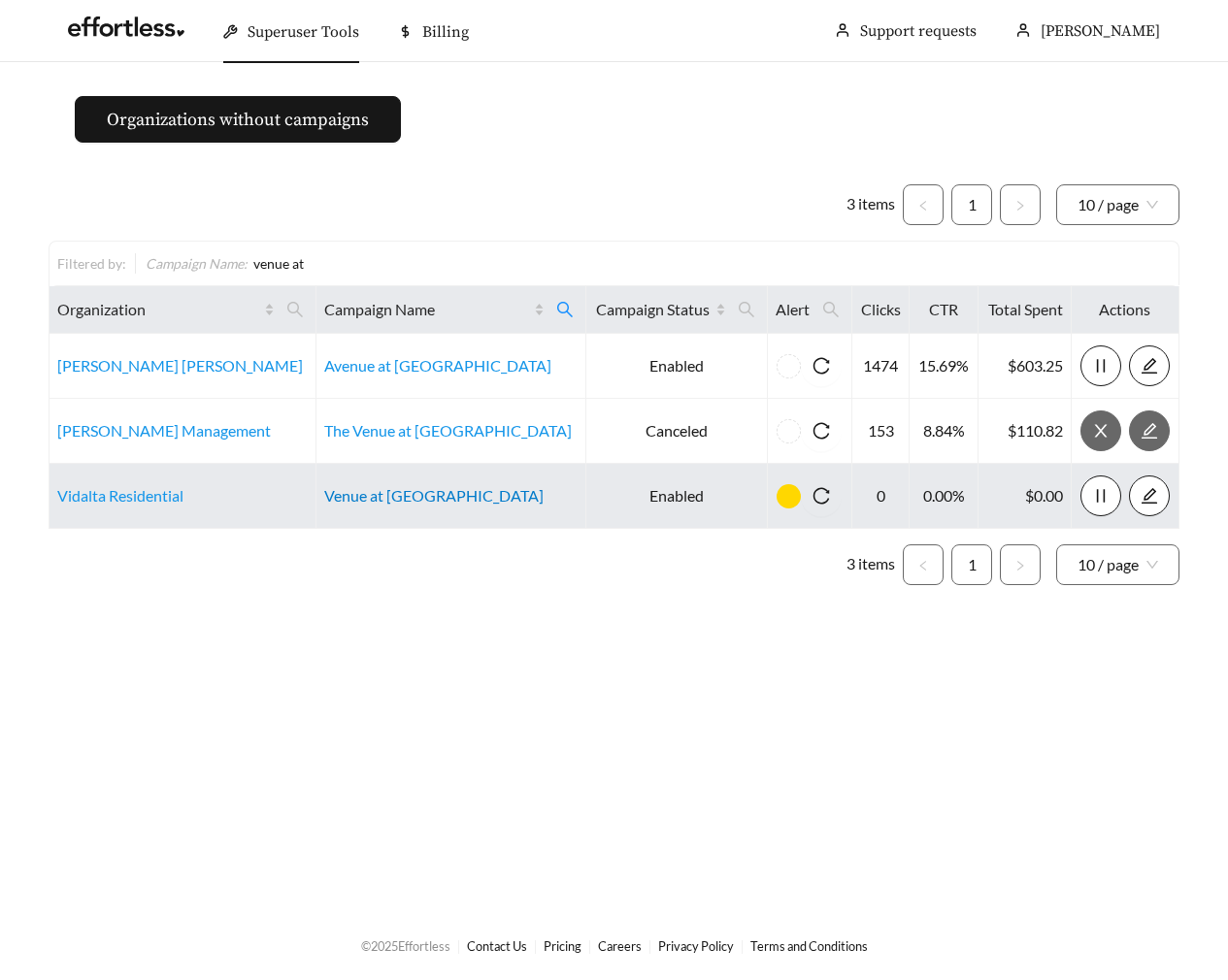
click at [438, 494] on link "Venue at [GEOGRAPHIC_DATA]" at bounding box center [434, 495] width 220 height 18
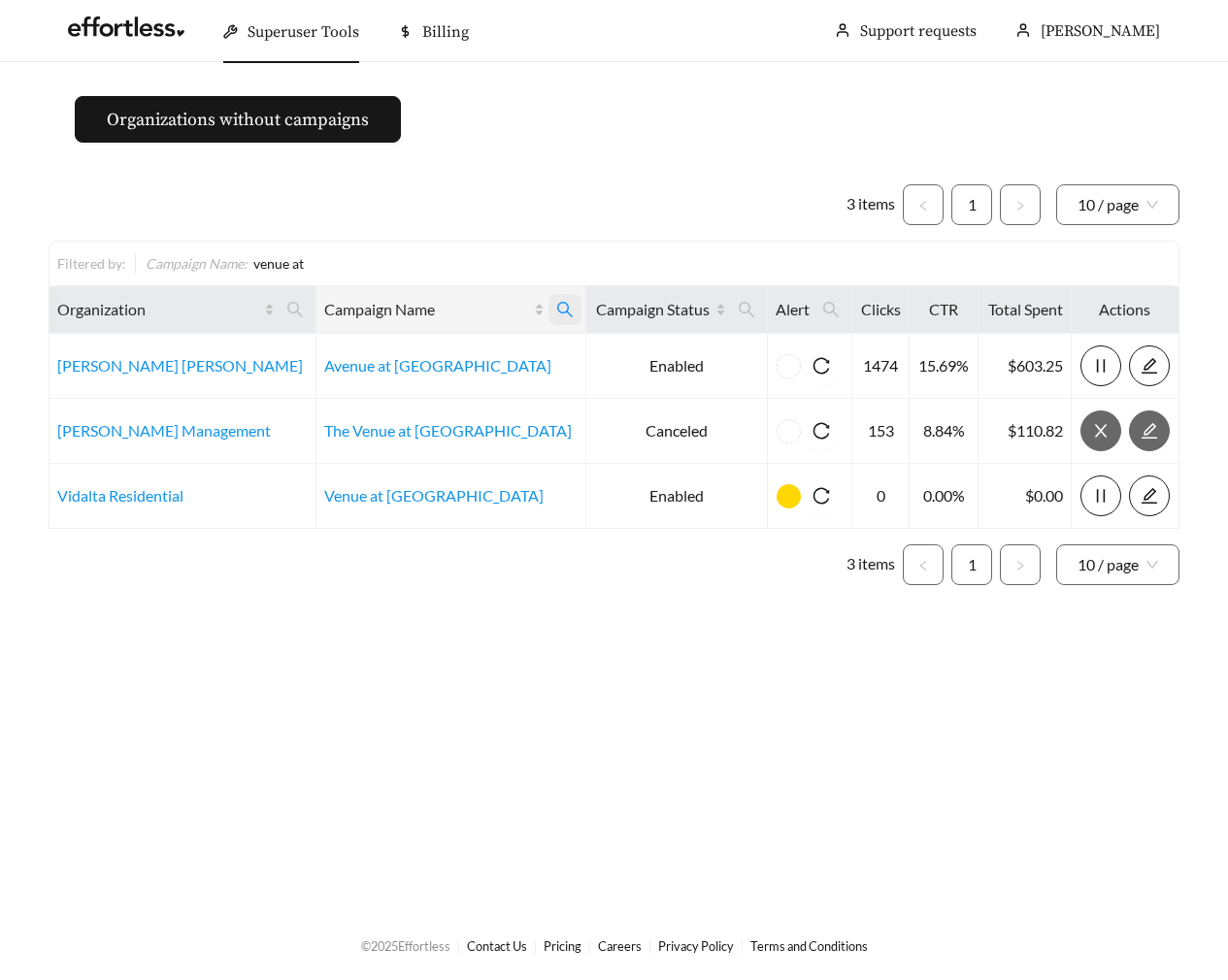
click at [557, 308] on icon "search" at bounding box center [565, 310] width 17 height 17
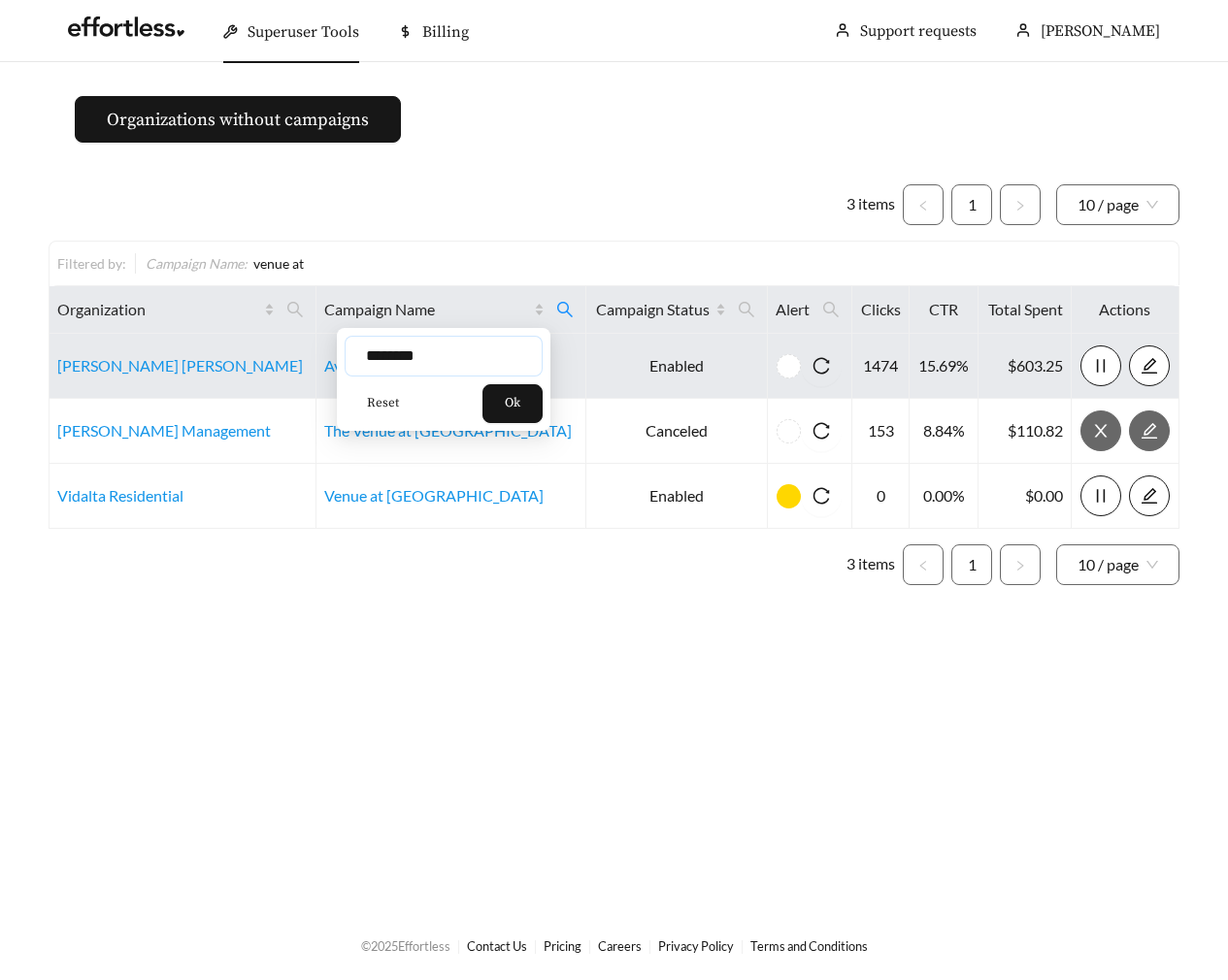
drag, startPoint x: 464, startPoint y: 358, endPoint x: 302, endPoint y: 358, distance: 162.0
click at [307, 358] on body "Superuser Tools Billing Maddi Herrick-Foster Support requests More Organization…" at bounding box center [614, 490] width 1228 height 980
type input "********"
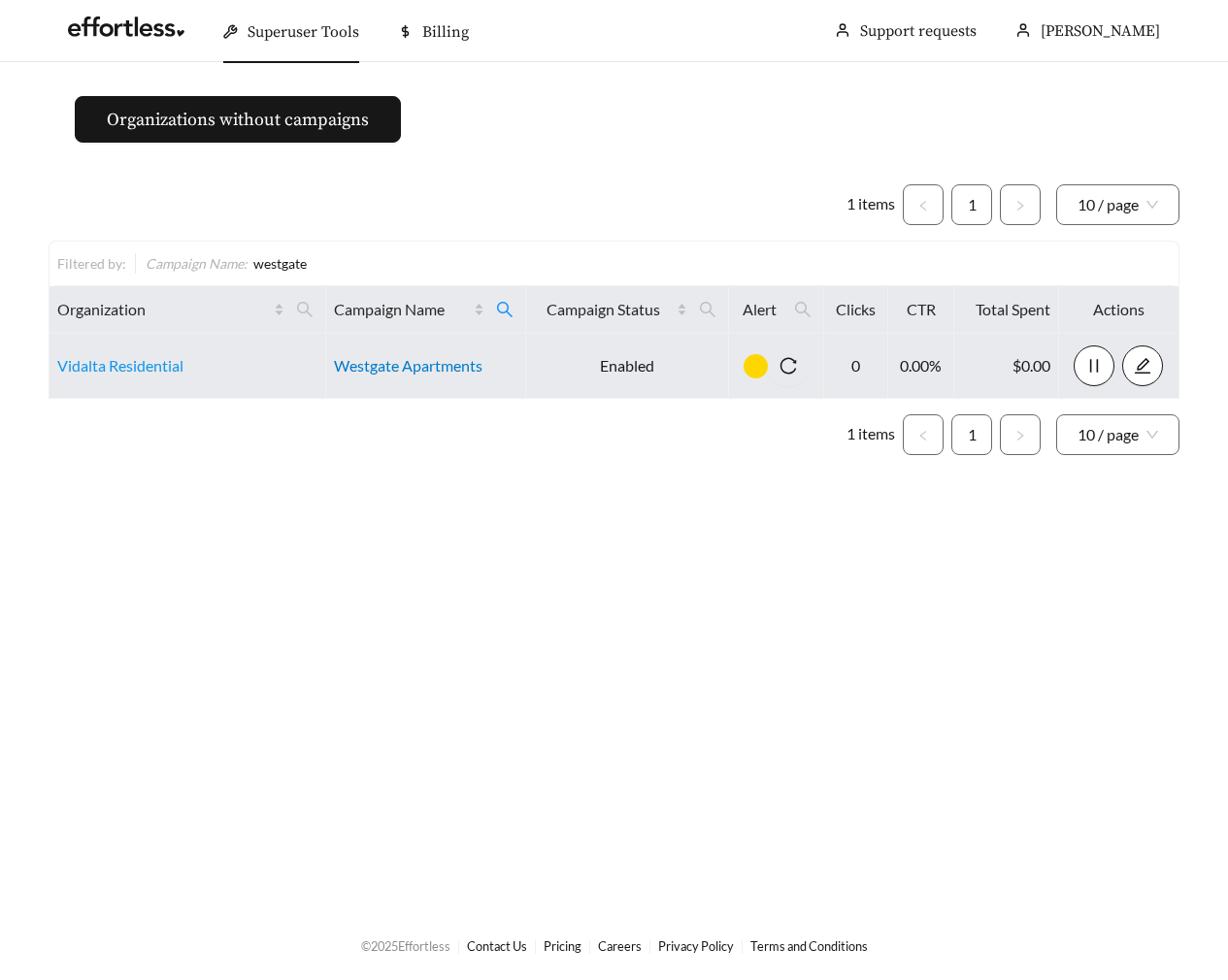
click at [412, 365] on link "Westgate Apartments" at bounding box center [408, 365] width 149 height 18
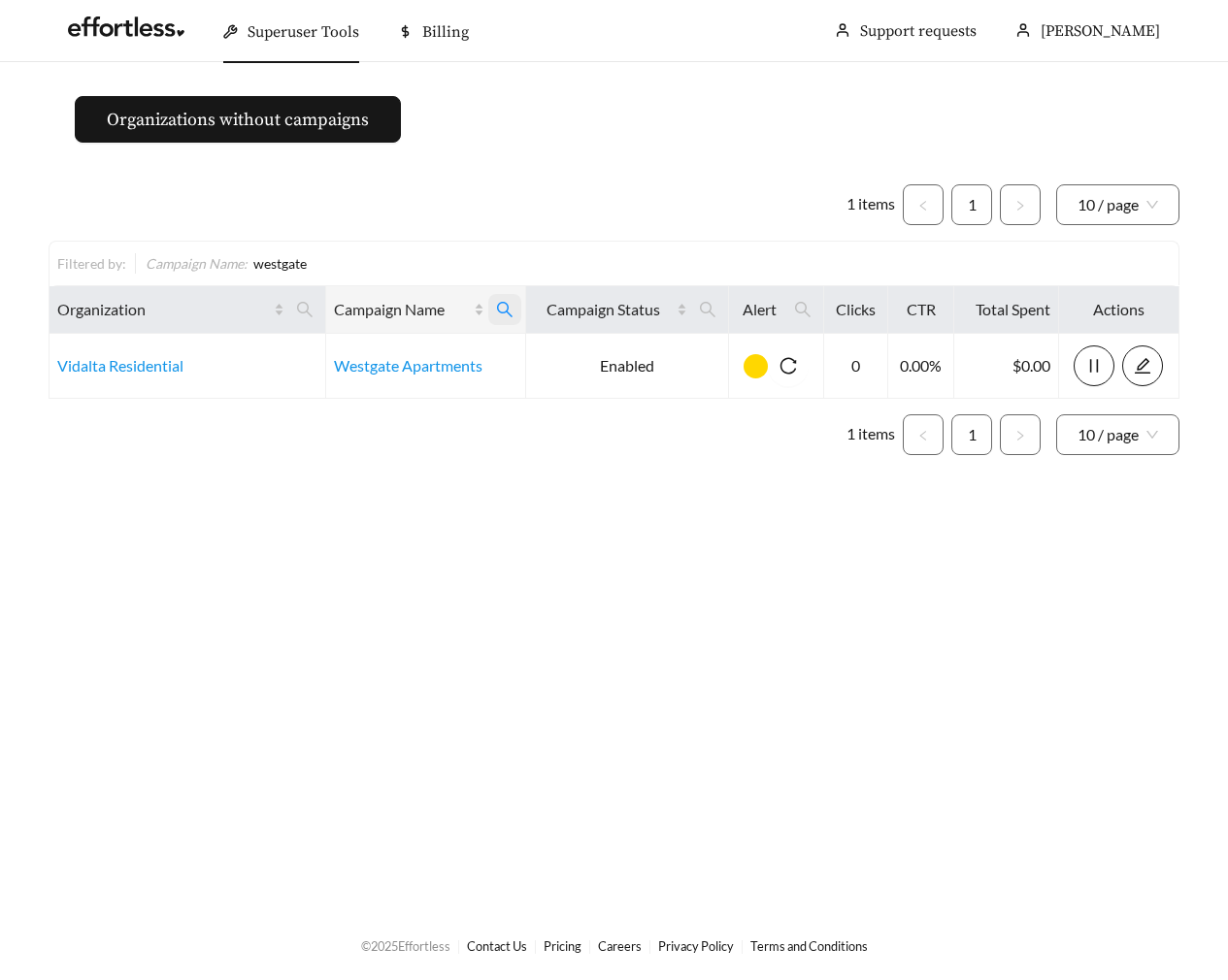
click at [509, 312] on icon "search" at bounding box center [505, 310] width 17 height 17
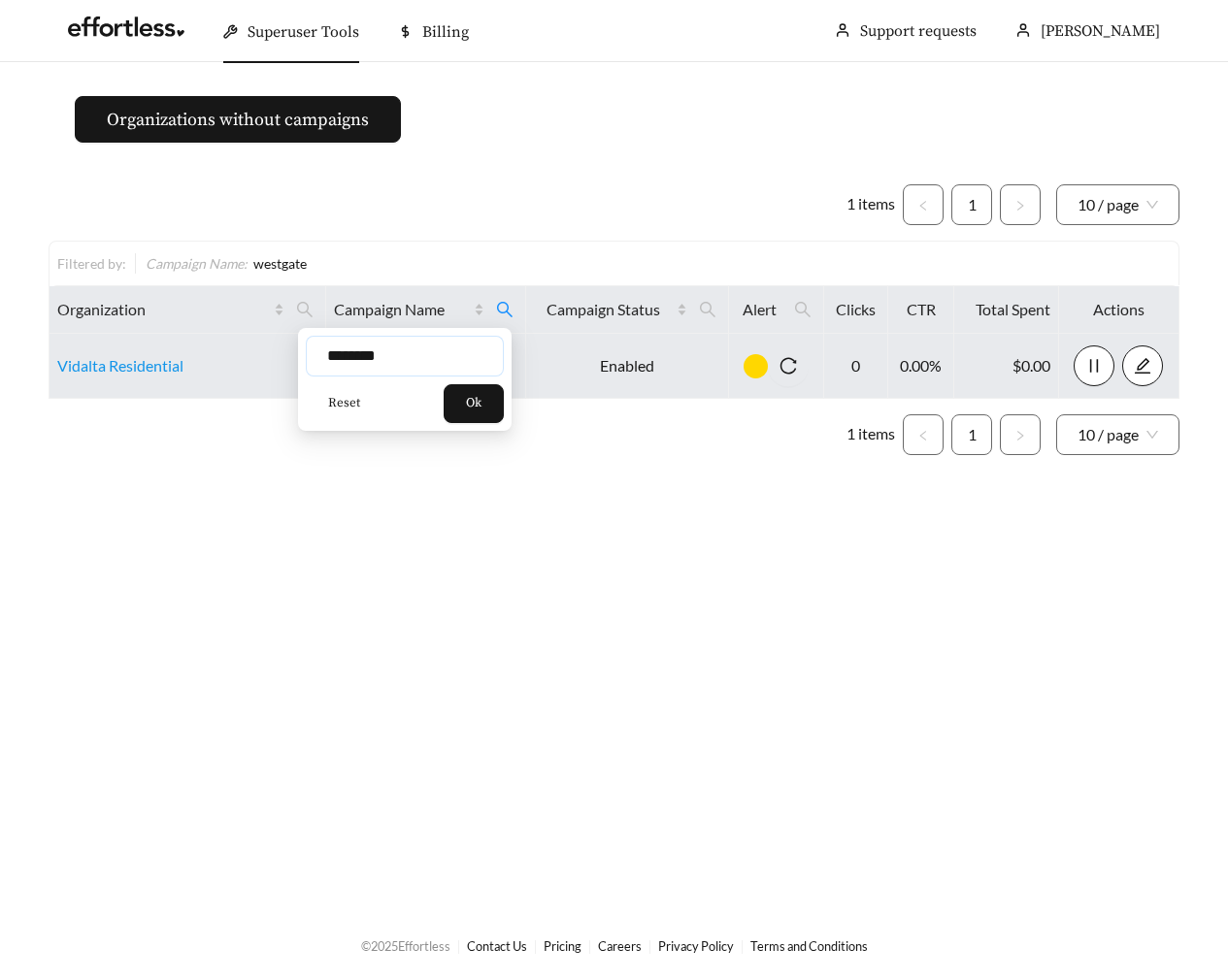
drag, startPoint x: 436, startPoint y: 359, endPoint x: 189, endPoint y: 359, distance: 247.0
click at [191, 359] on body "Superuser Tools Billing Maddi Herrick-Foster Support requests More Organization…" at bounding box center [614, 490] width 1228 height 980
type input "********"
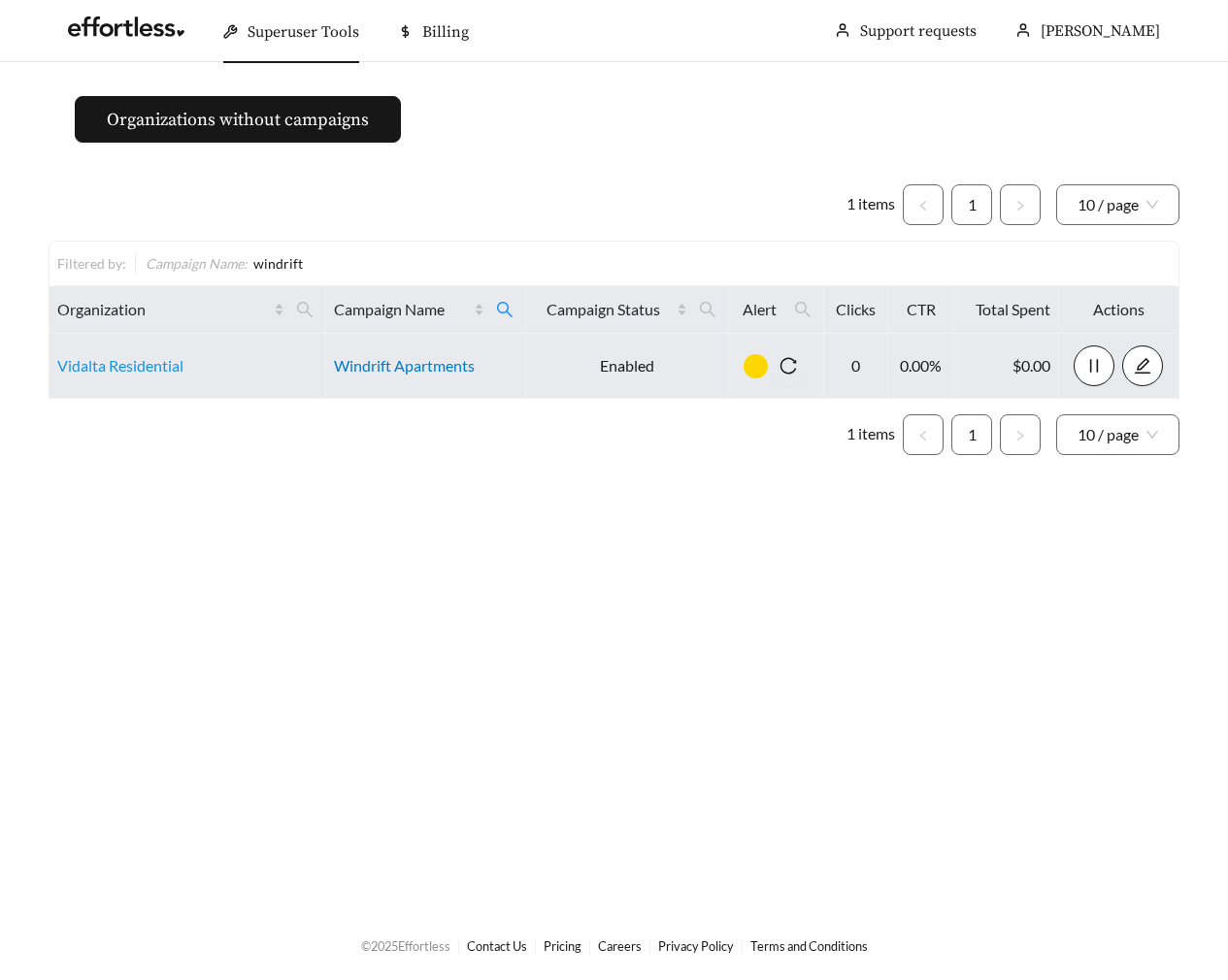
click at [386, 362] on link "Windrift Apartments" at bounding box center [404, 365] width 141 height 18
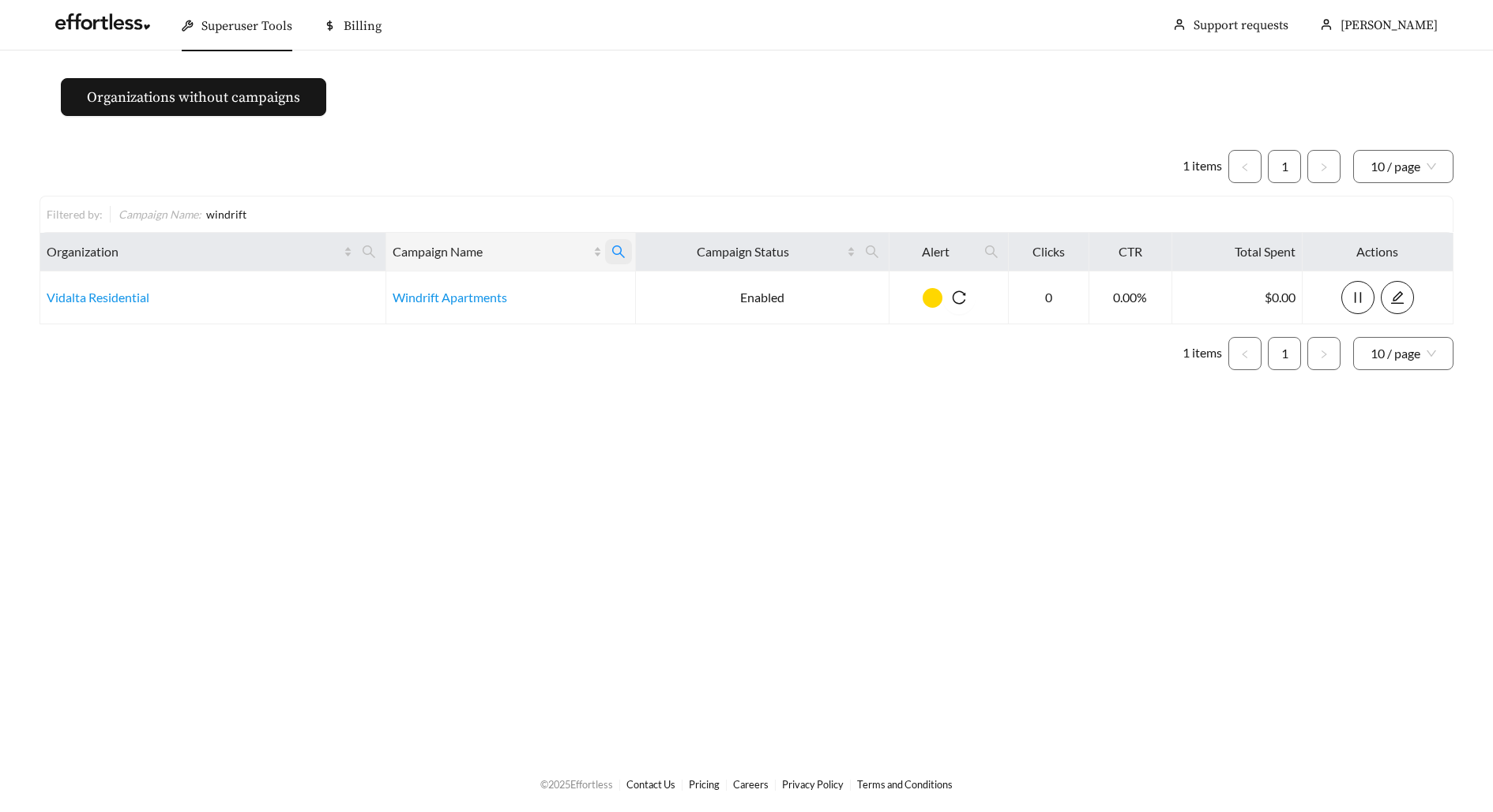
click at [613, 242] on span at bounding box center [619, 252] width 27 height 25
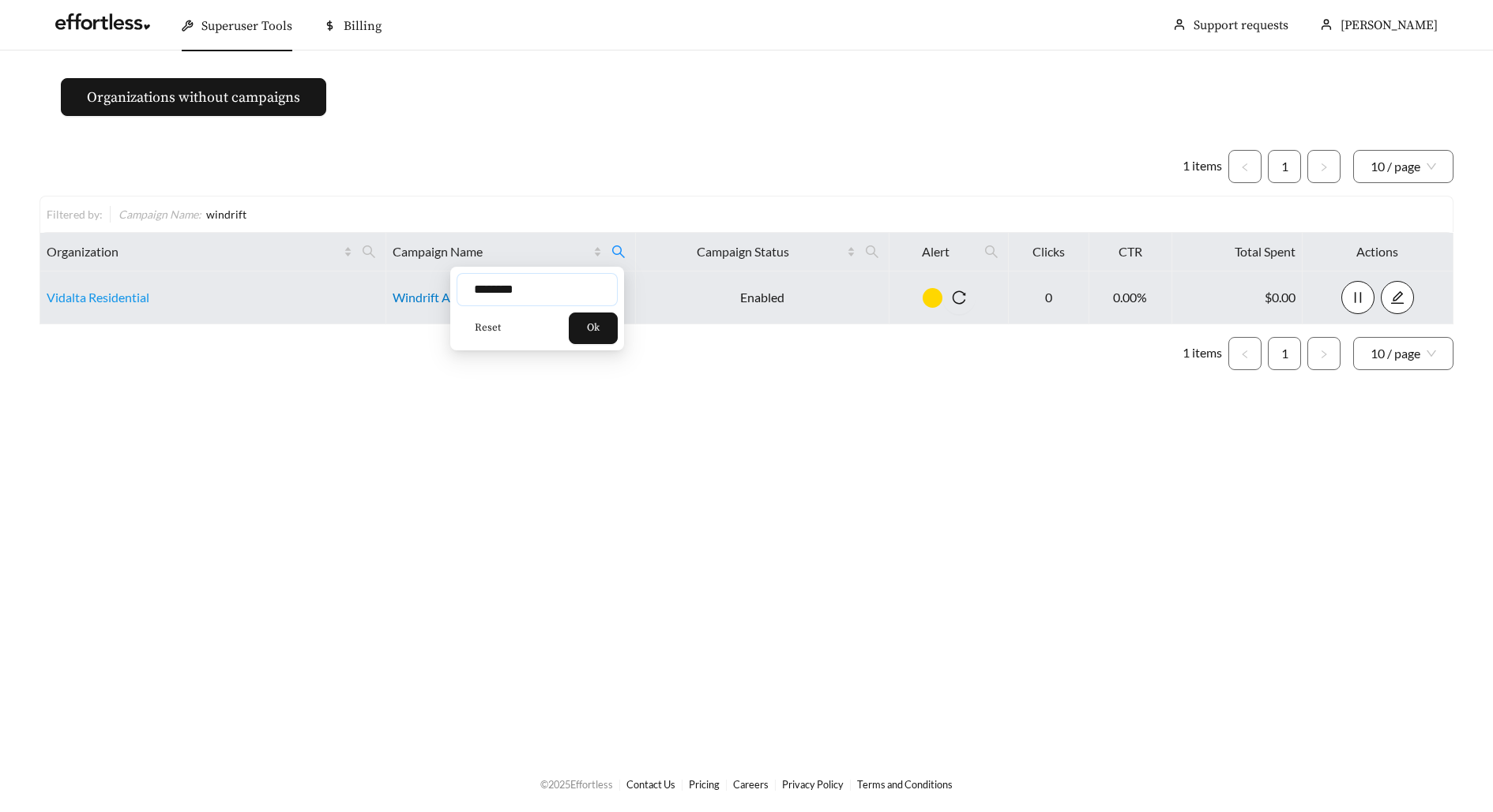
drag, startPoint x: 533, startPoint y: 291, endPoint x: 402, endPoint y: 291, distance: 131.0
click at [402, 291] on body "Superuser Tools Billing Maddi Herrick-Foster Support requests More Organization…" at bounding box center [746, 406] width 1493 height 812
type input "********"
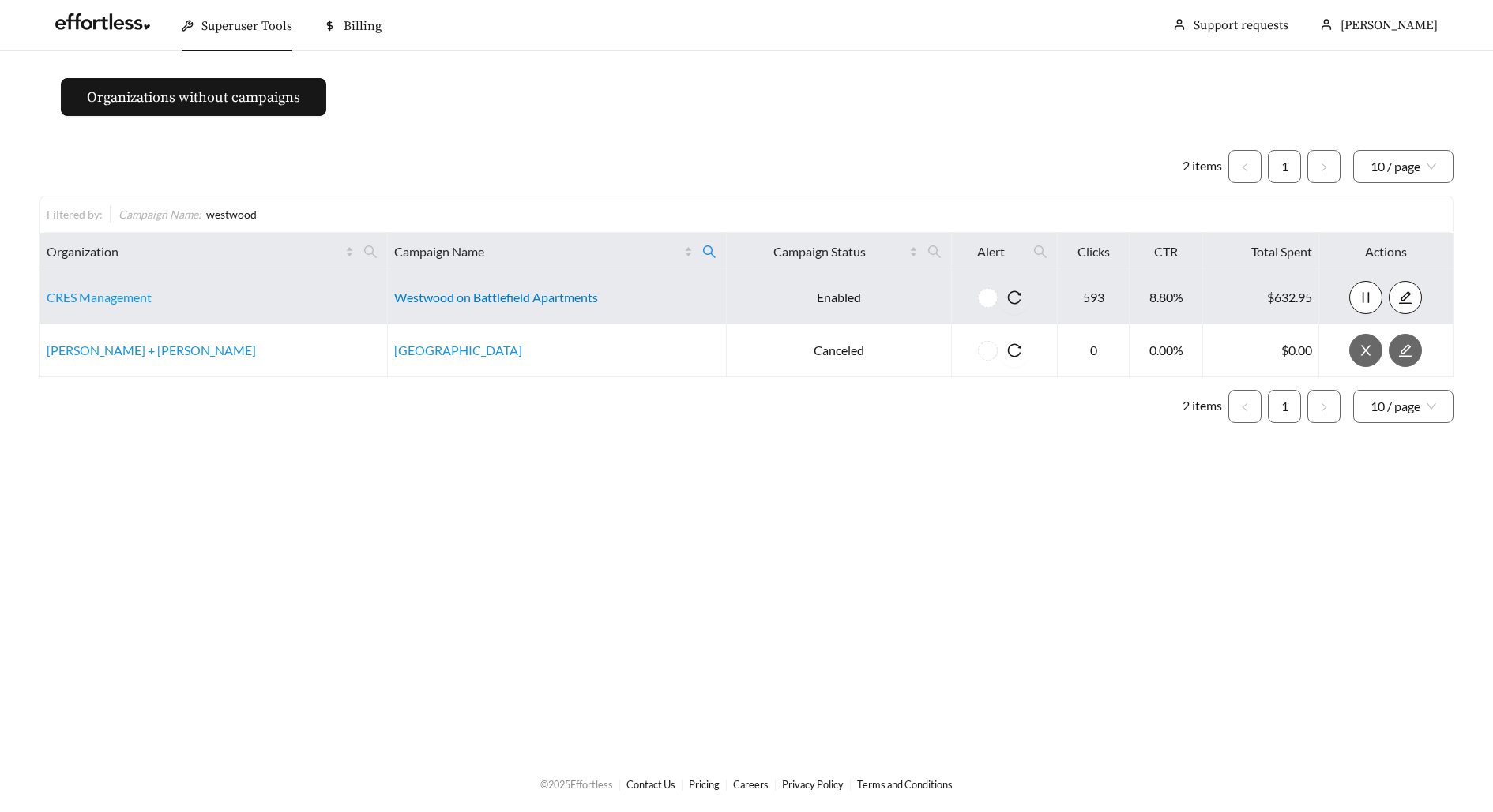
click at [490, 304] on link "Westwood on Battlefield Apartments" at bounding box center [496, 297] width 204 height 15
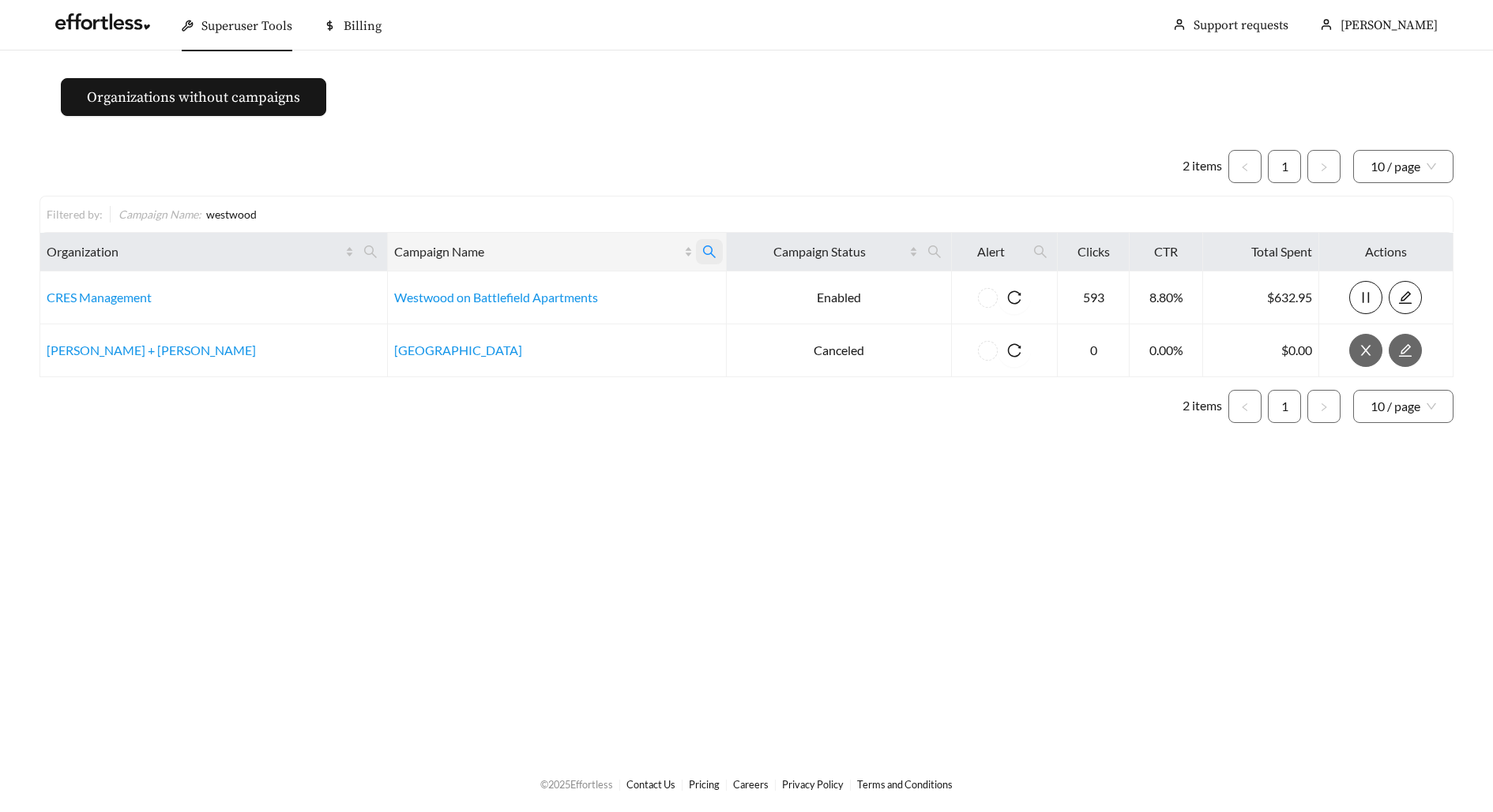
click at [696, 258] on span at bounding box center [709, 252] width 27 height 25
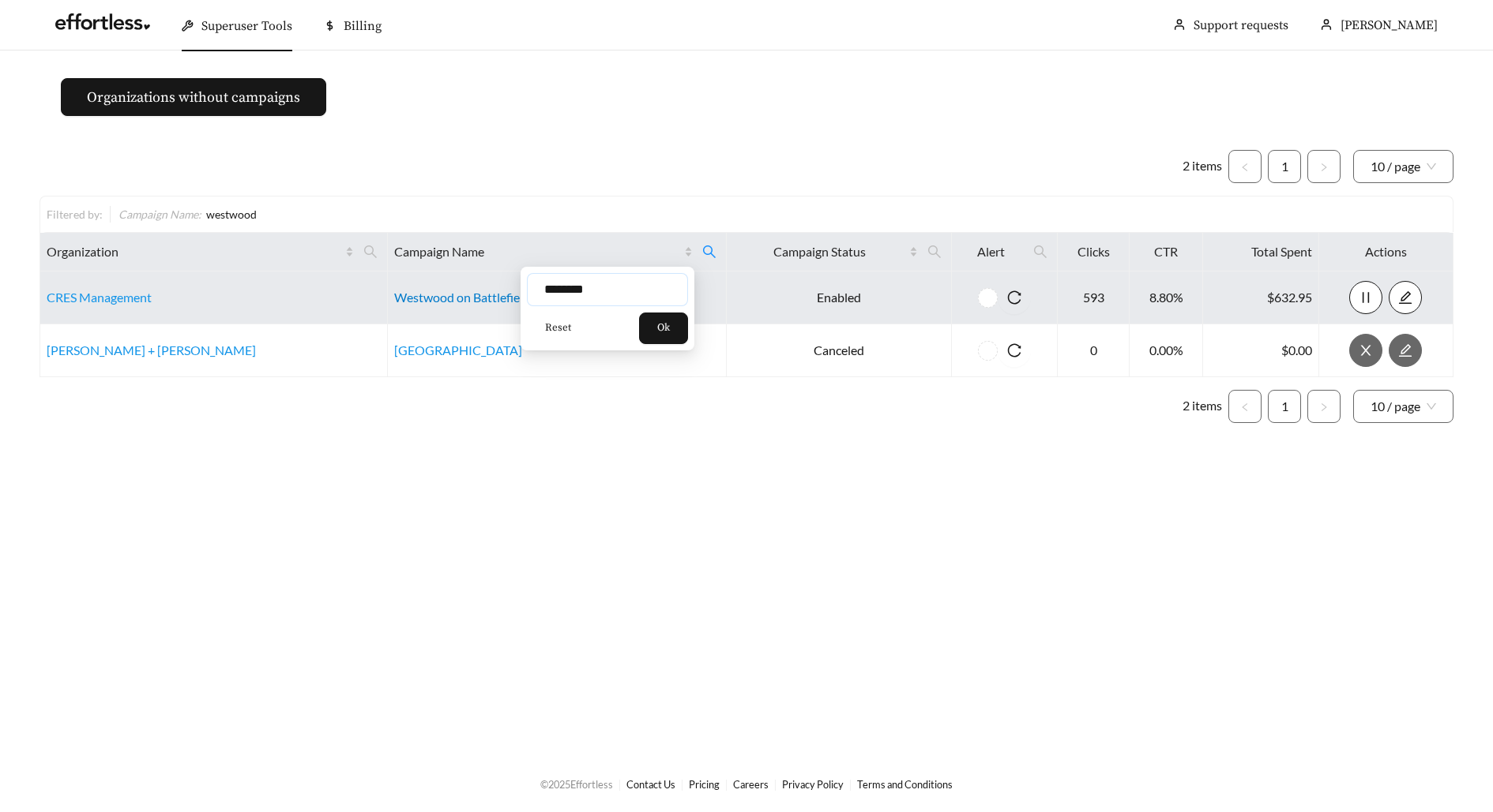
drag, startPoint x: 608, startPoint y: 299, endPoint x: 462, endPoint y: 299, distance: 146.0
click at [462, 299] on body "Superuser Tools Billing Maddi Herrick-Foster Support requests More Organization…" at bounding box center [746, 406] width 1493 height 812
drag, startPoint x: 579, startPoint y: 291, endPoint x: 447, endPoint y: 291, distance: 132.0
click at [447, 291] on body "Superuser Tools Billing Maddi Herrick-Foster Support requests More Organization…" at bounding box center [746, 406] width 1493 height 812
type input "*"
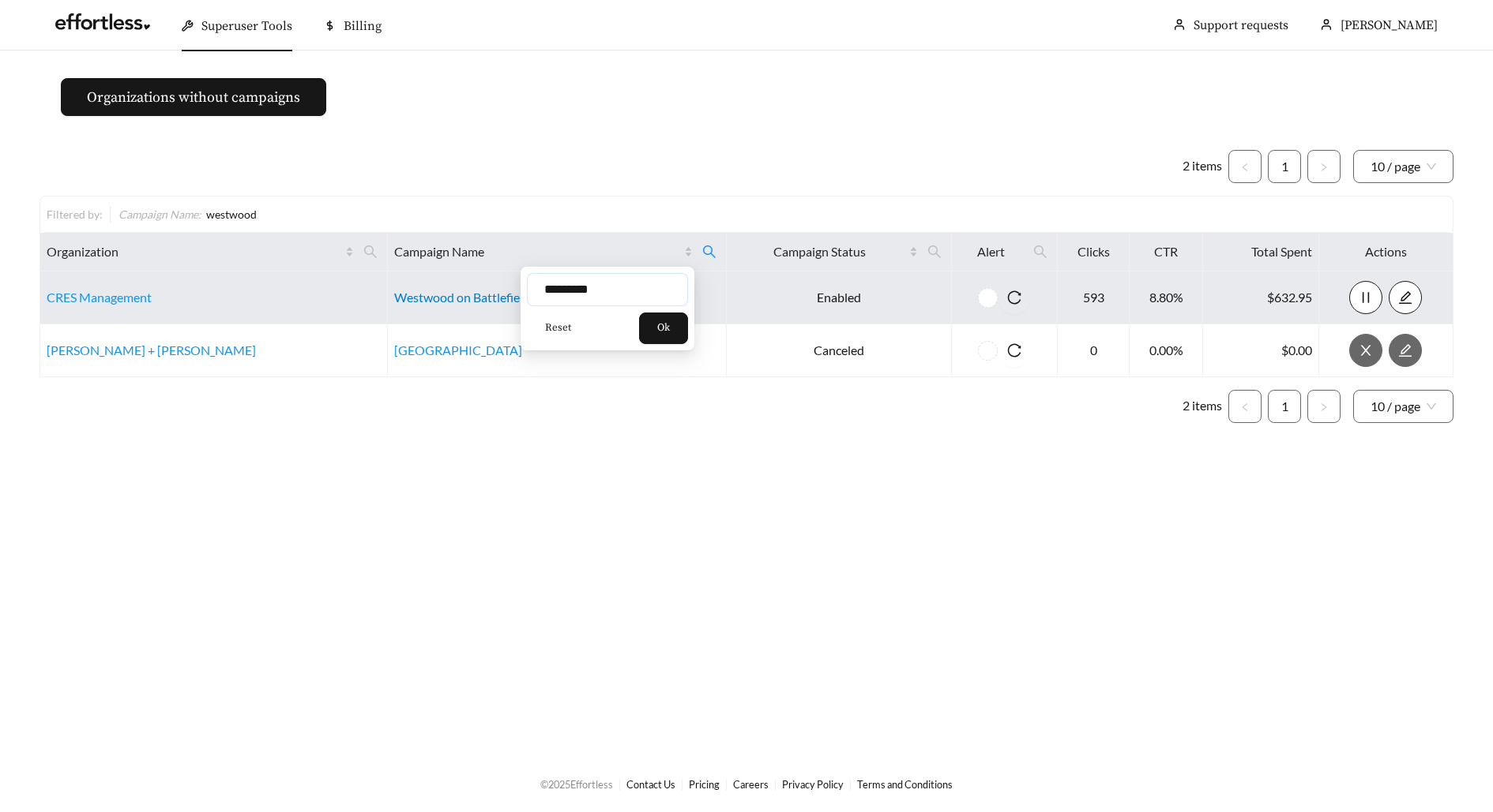
type input "*********"
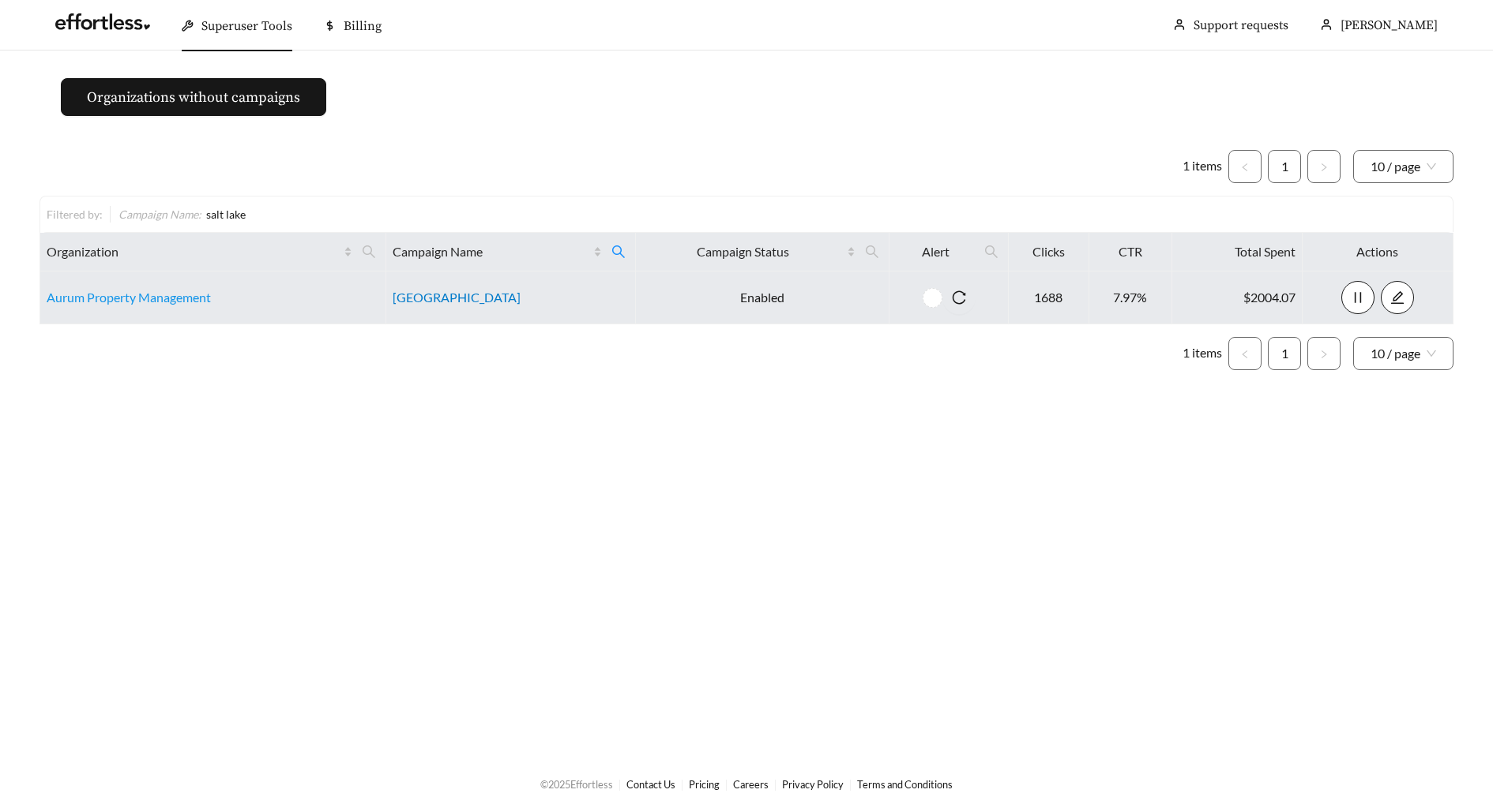
click at [428, 296] on link "Salt Lake Crossing" at bounding box center [457, 297] width 128 height 15
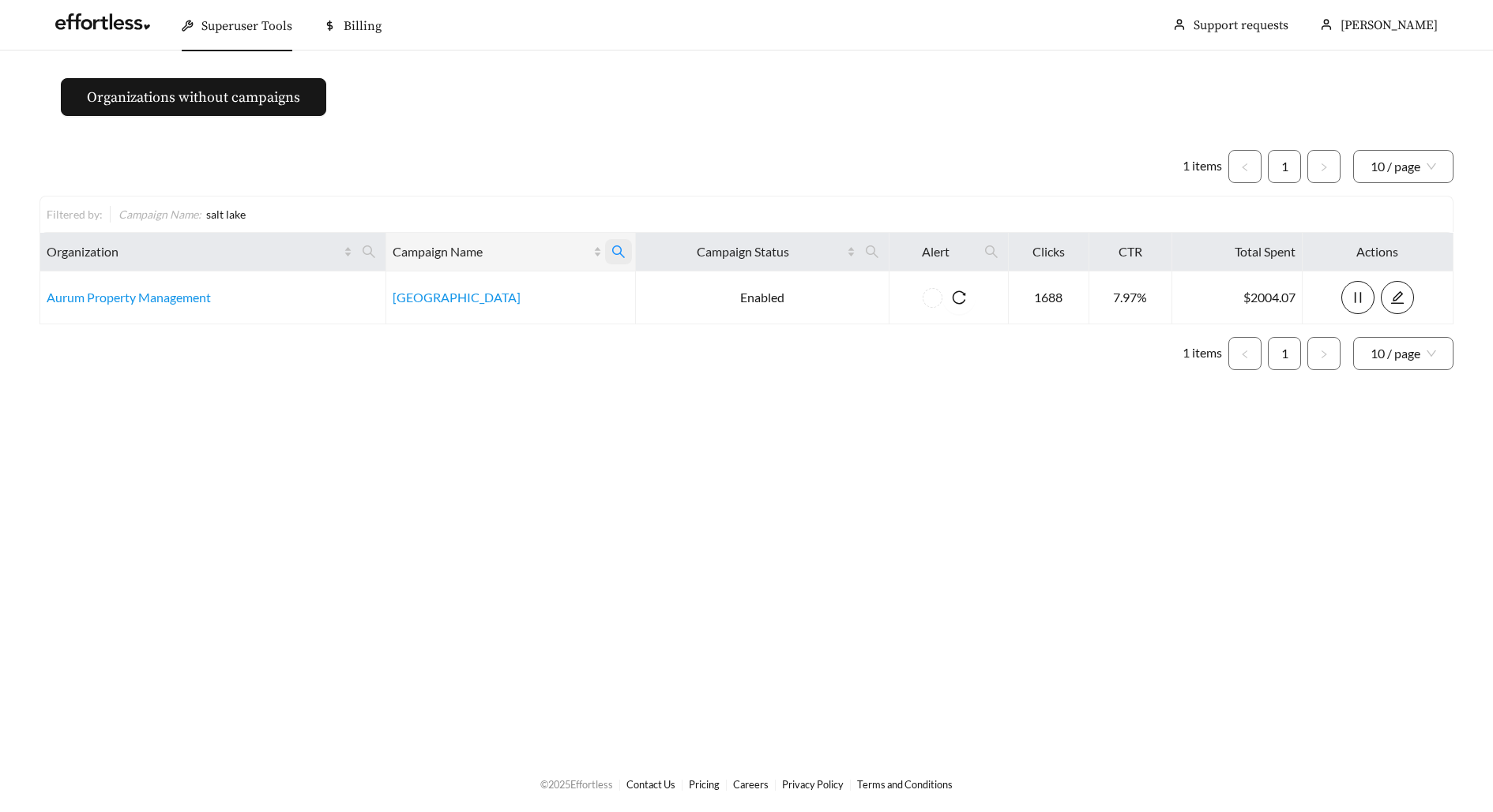
click at [626, 249] on span at bounding box center [619, 252] width 27 height 25
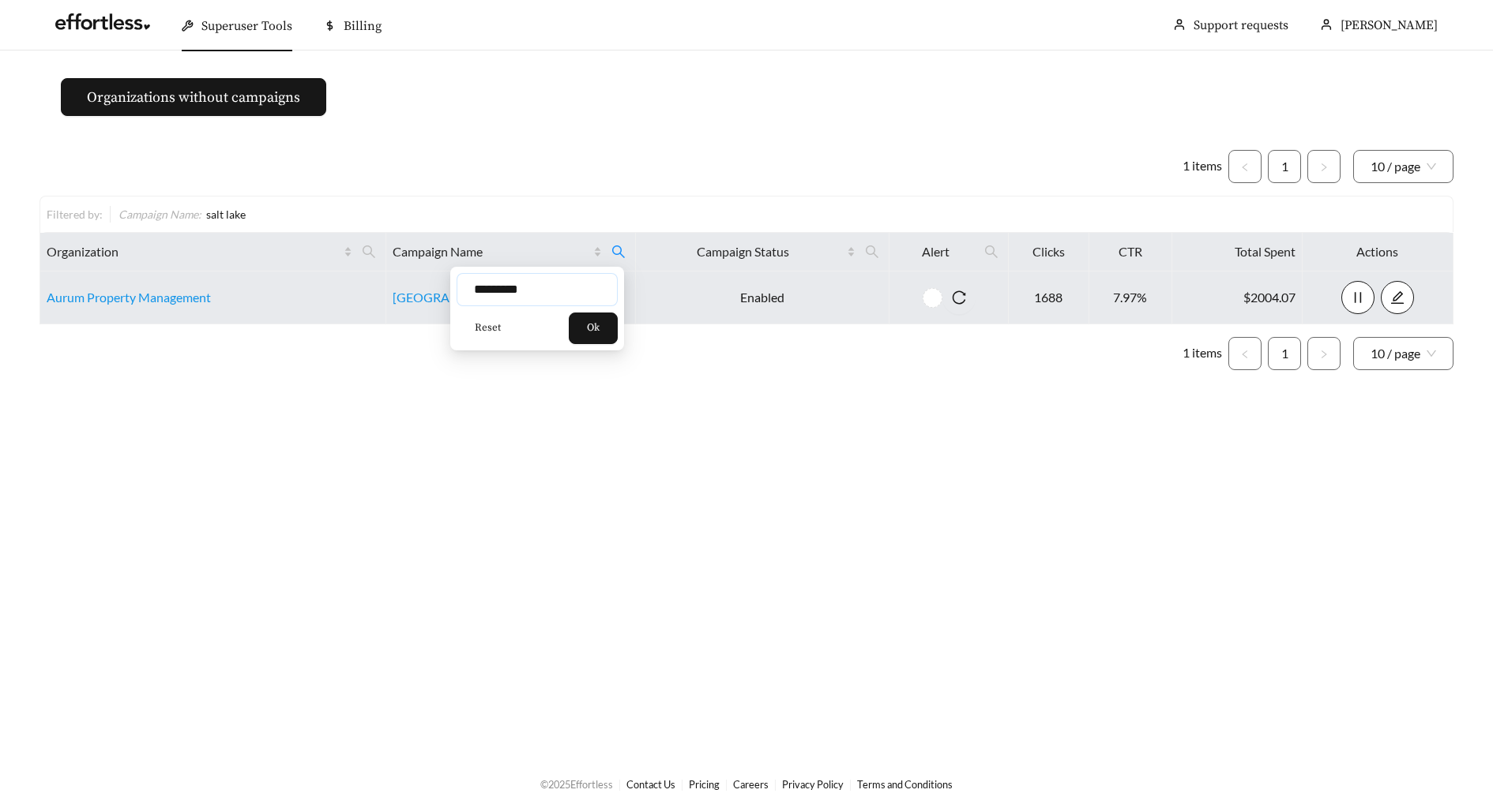
drag, startPoint x: 558, startPoint y: 288, endPoint x: 359, endPoint y: 288, distance: 199.0
click at [371, 288] on body "Superuser Tools Billing Maddi Herrick-Foster Support requests More Organization…" at bounding box center [746, 406] width 1493 height 812
type input "**********"
click at [435, 298] on link "404 Border" at bounding box center [424, 297] width 62 height 15
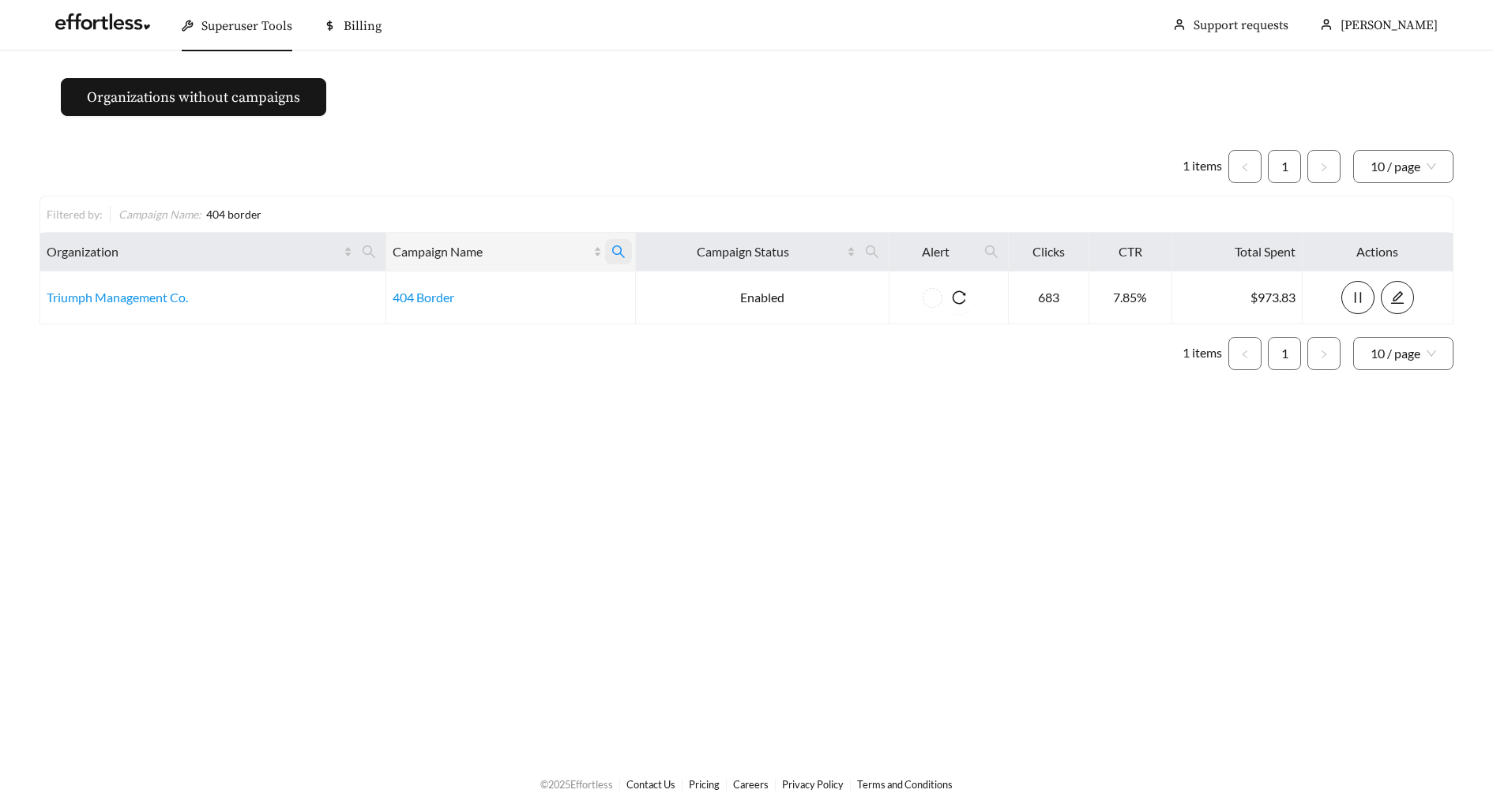
click at [624, 252] on icon "search" at bounding box center [619, 252] width 14 height 14
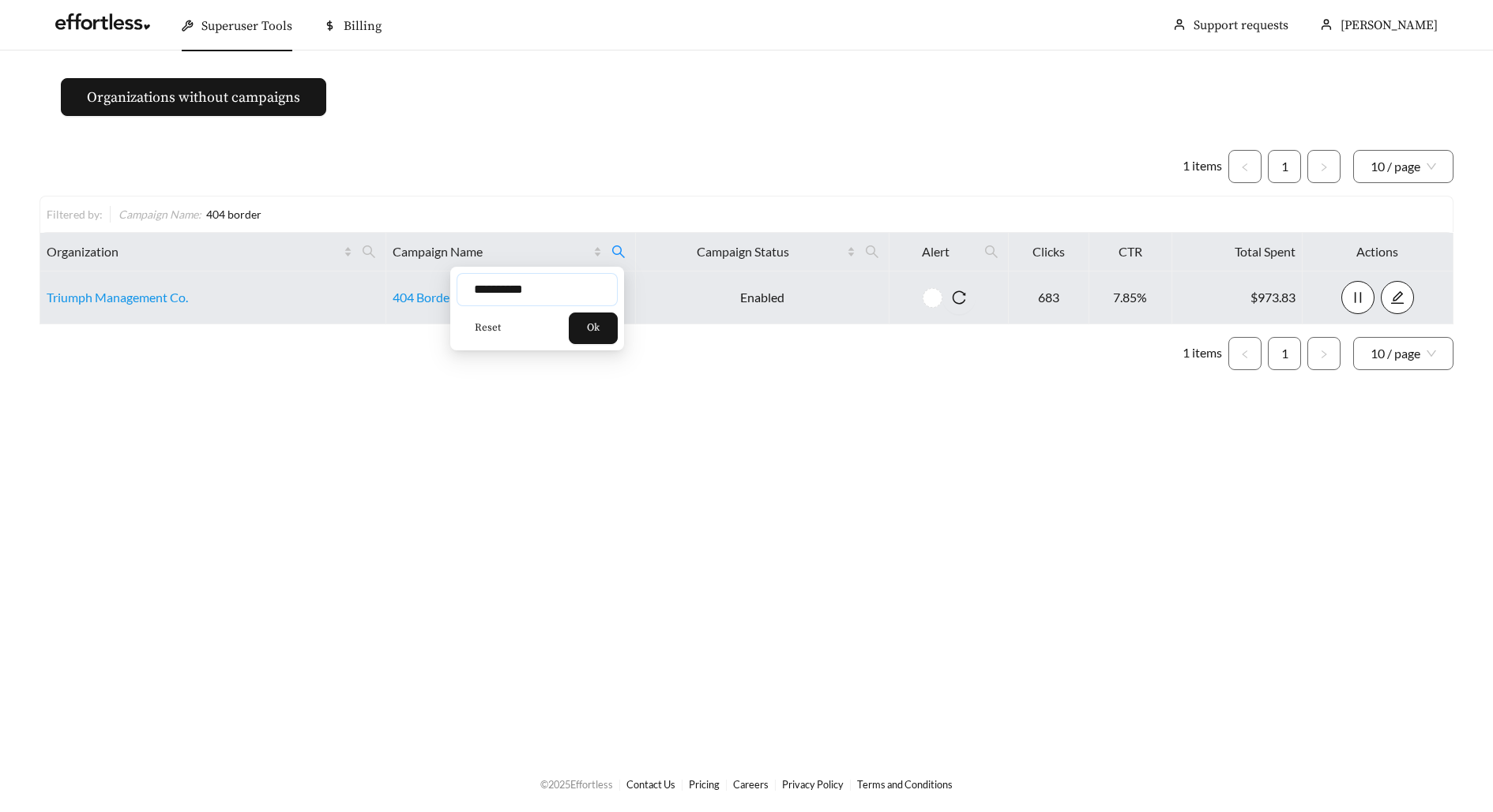
drag, startPoint x: 556, startPoint y: 291, endPoint x: 340, endPoint y: 291, distance: 216.0
click at [340, 291] on body "**********" at bounding box center [746, 406] width 1493 height 812
drag, startPoint x: 583, startPoint y: 292, endPoint x: 362, endPoint y: 291, distance: 221.0
click at [364, 292] on body "**********" at bounding box center [746, 406] width 1493 height 812
type input "**********"
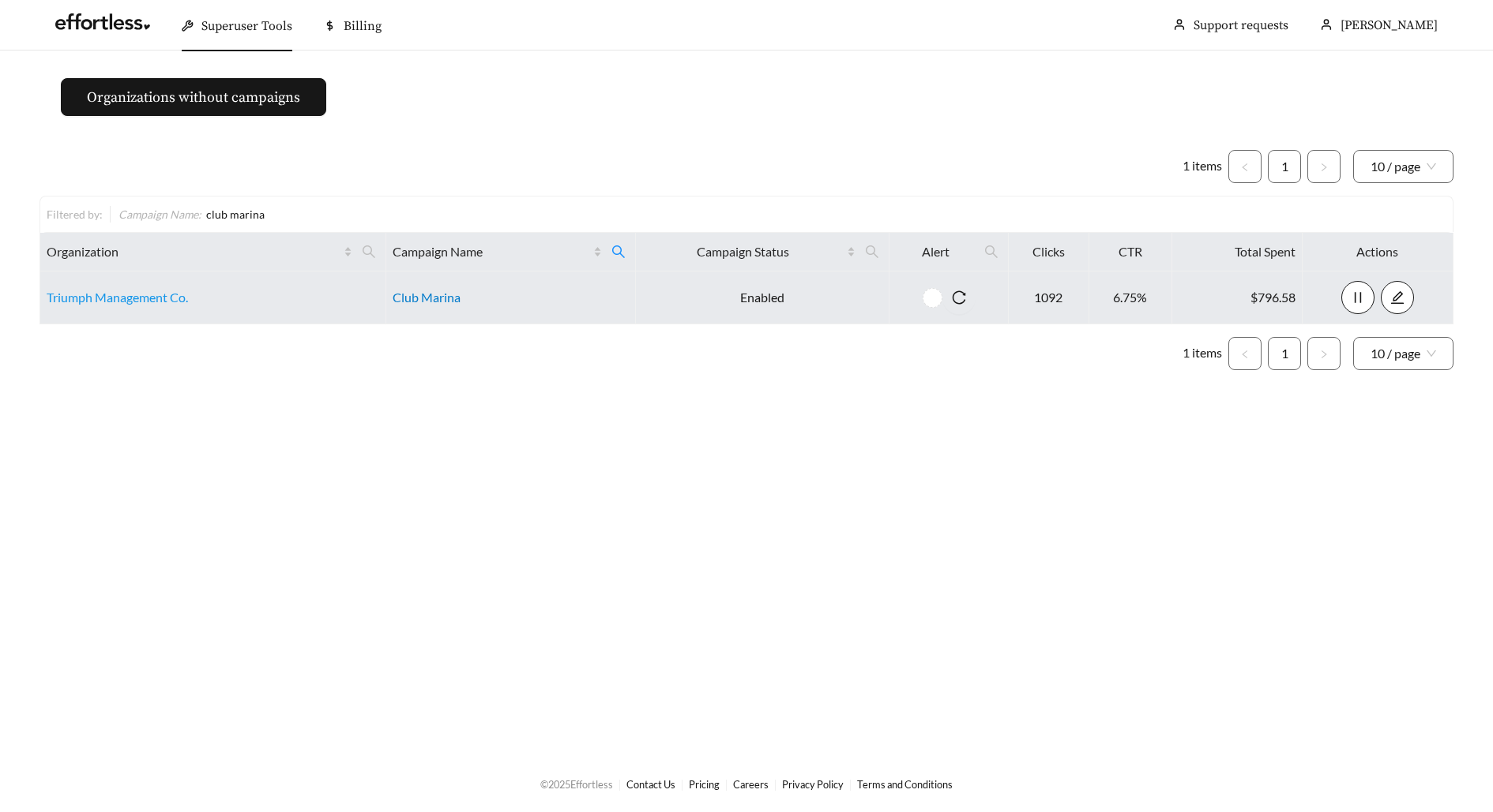
click at [427, 295] on link "Club Marina" at bounding box center [427, 297] width 68 height 15
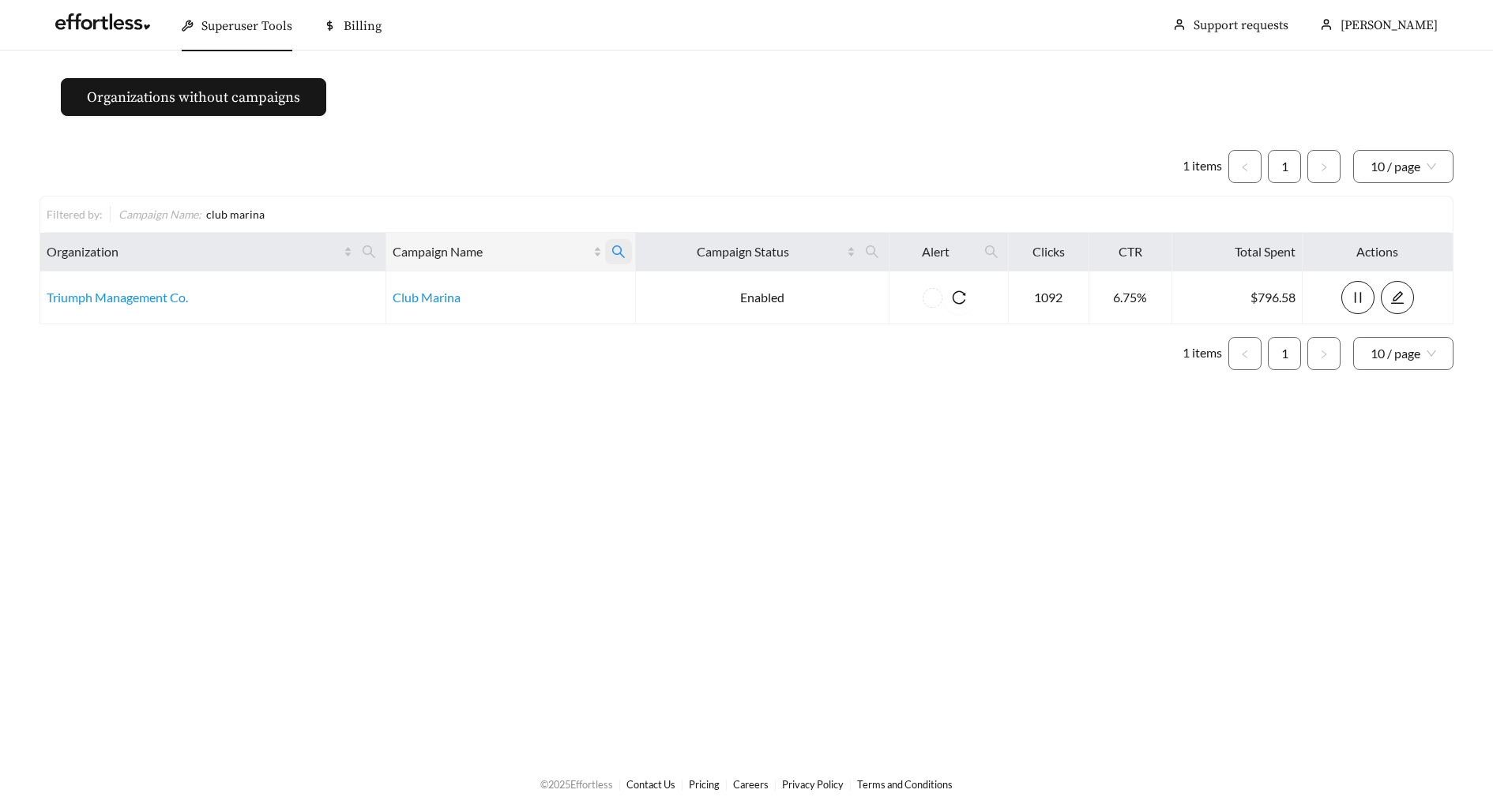
click at [620, 250] on icon "search" at bounding box center [619, 252] width 13 height 13
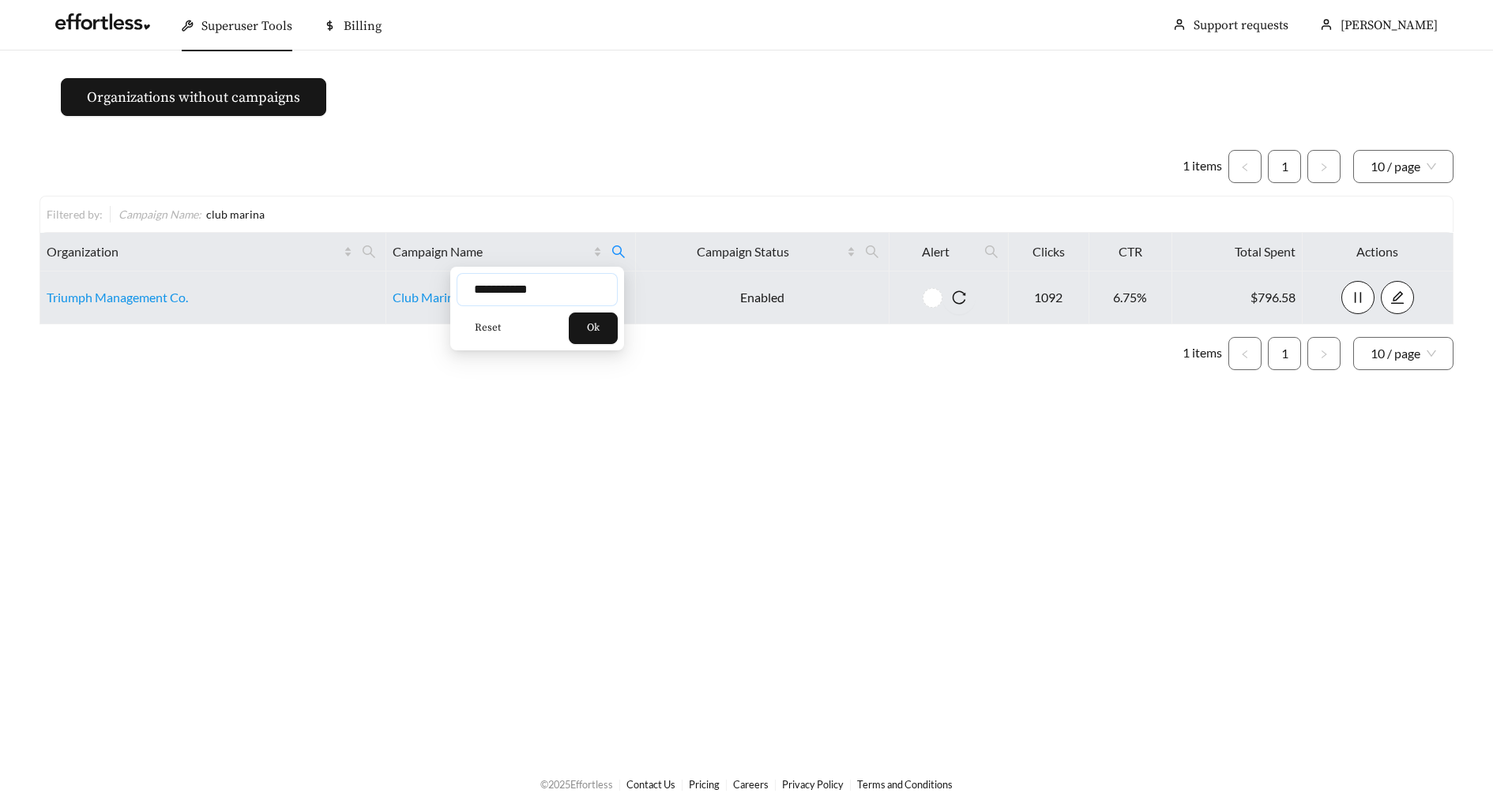
drag, startPoint x: 564, startPoint y: 288, endPoint x: 371, endPoint y: 288, distance: 193.0
click at [372, 288] on body "**********" at bounding box center [746, 406] width 1493 height 812
type input "******"
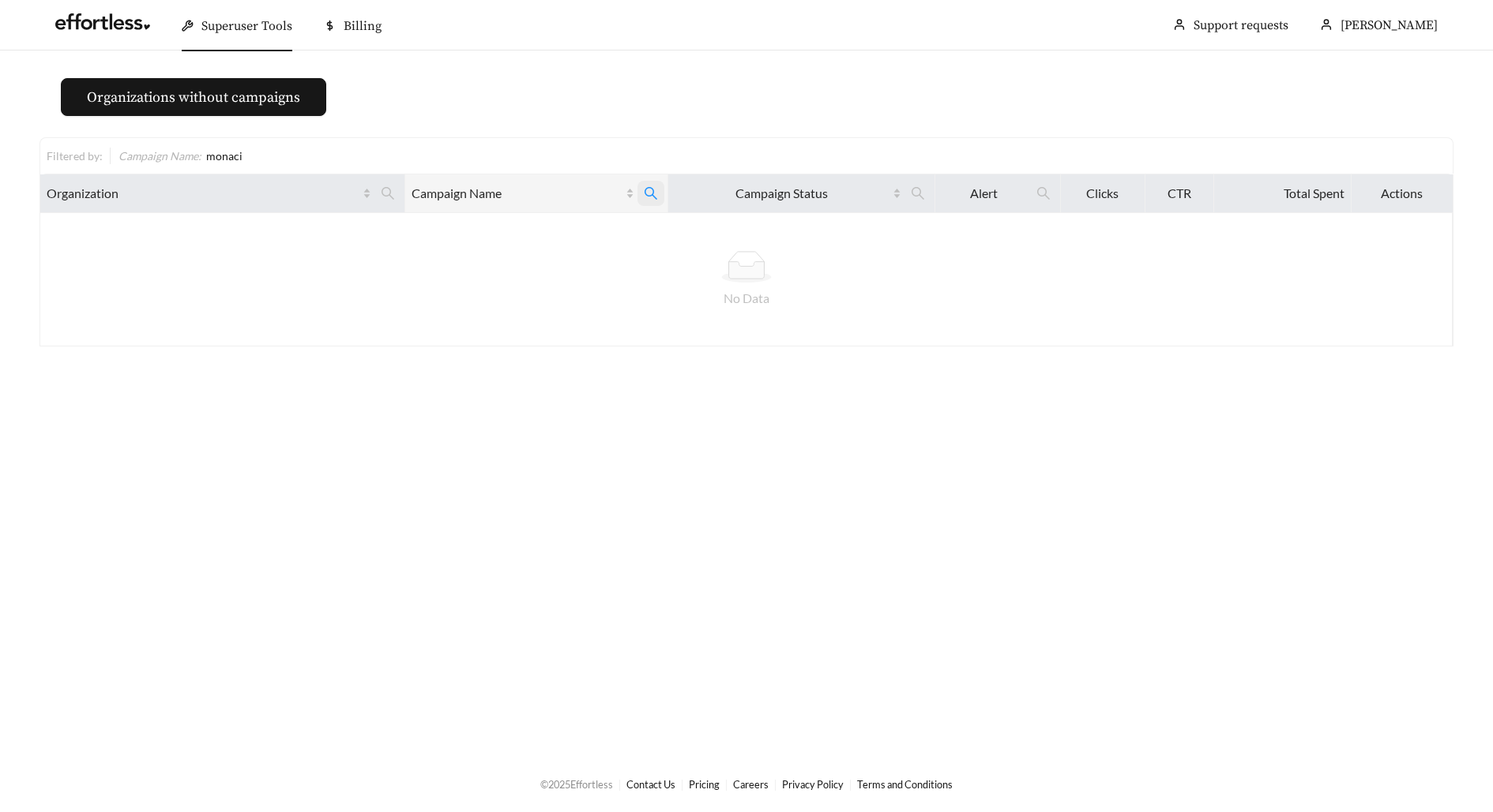
click at [645, 188] on icon "search" at bounding box center [651, 194] width 13 height 13
click at [587, 237] on input "******" at bounding box center [569, 231] width 161 height 33
type input "******"
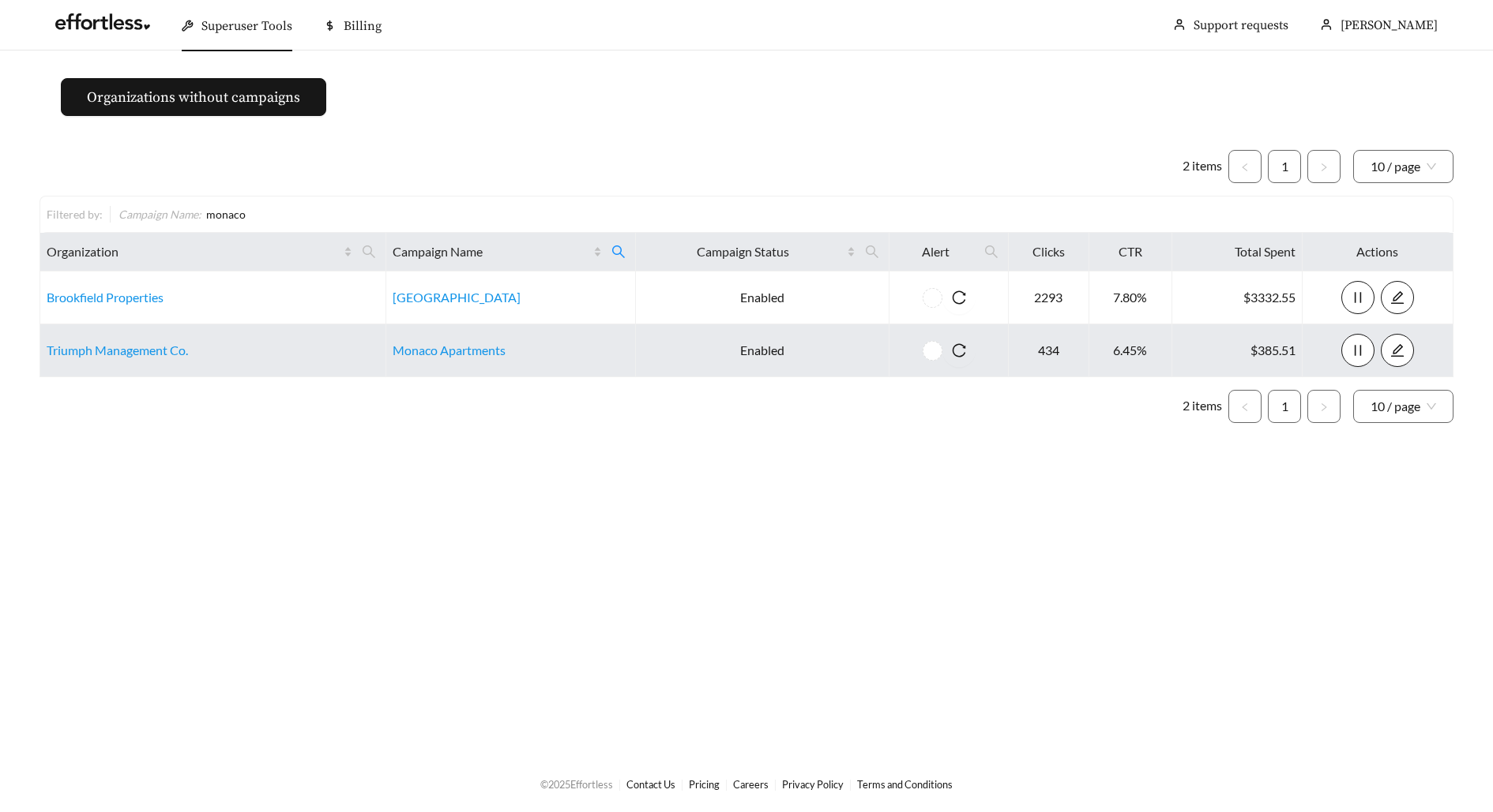
click at [477, 348] on link "Monaco Apartments" at bounding box center [449, 350] width 113 height 15
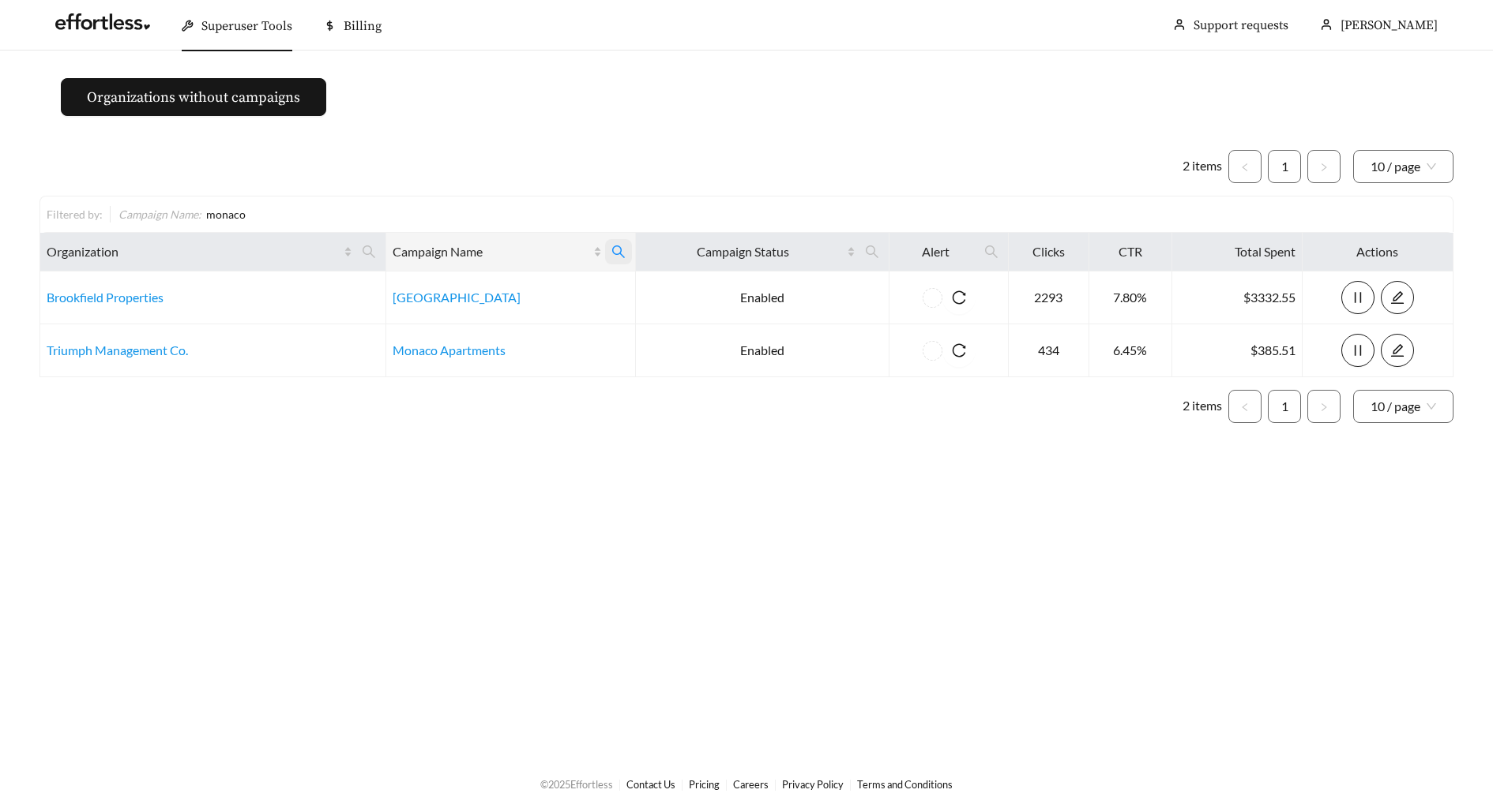
click at [607, 246] on span at bounding box center [619, 252] width 27 height 25
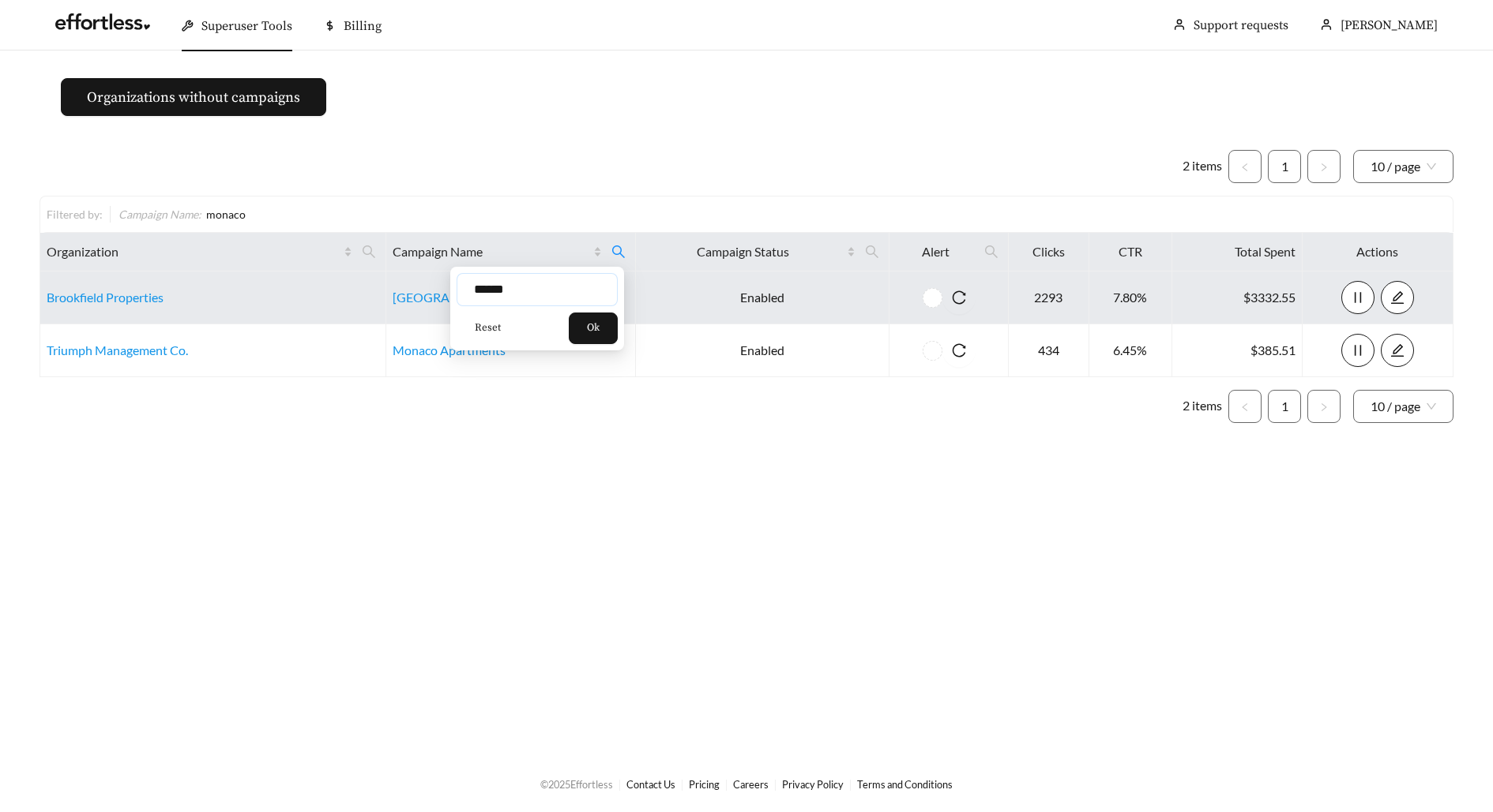
drag, startPoint x: 537, startPoint y: 295, endPoint x: 319, endPoint y: 295, distance: 218.0
click at [322, 295] on body "Superuser Tools Billing Maddi Herrick-Foster Support requests More Organization…" at bounding box center [746, 406] width 1493 height 812
type input "*****"
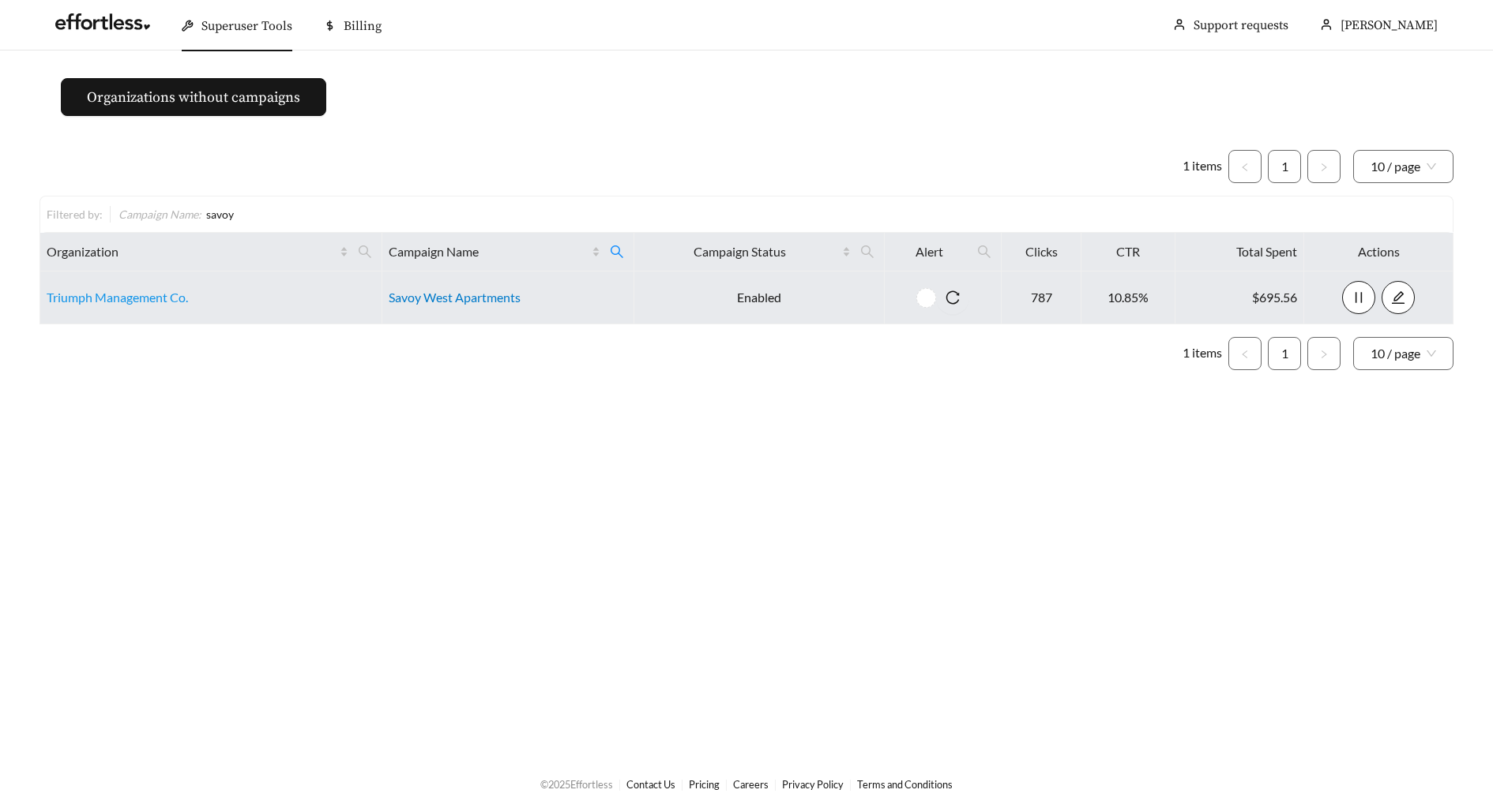
click at [436, 294] on link "Savoy West Apartments" at bounding box center [454, 297] width 132 height 15
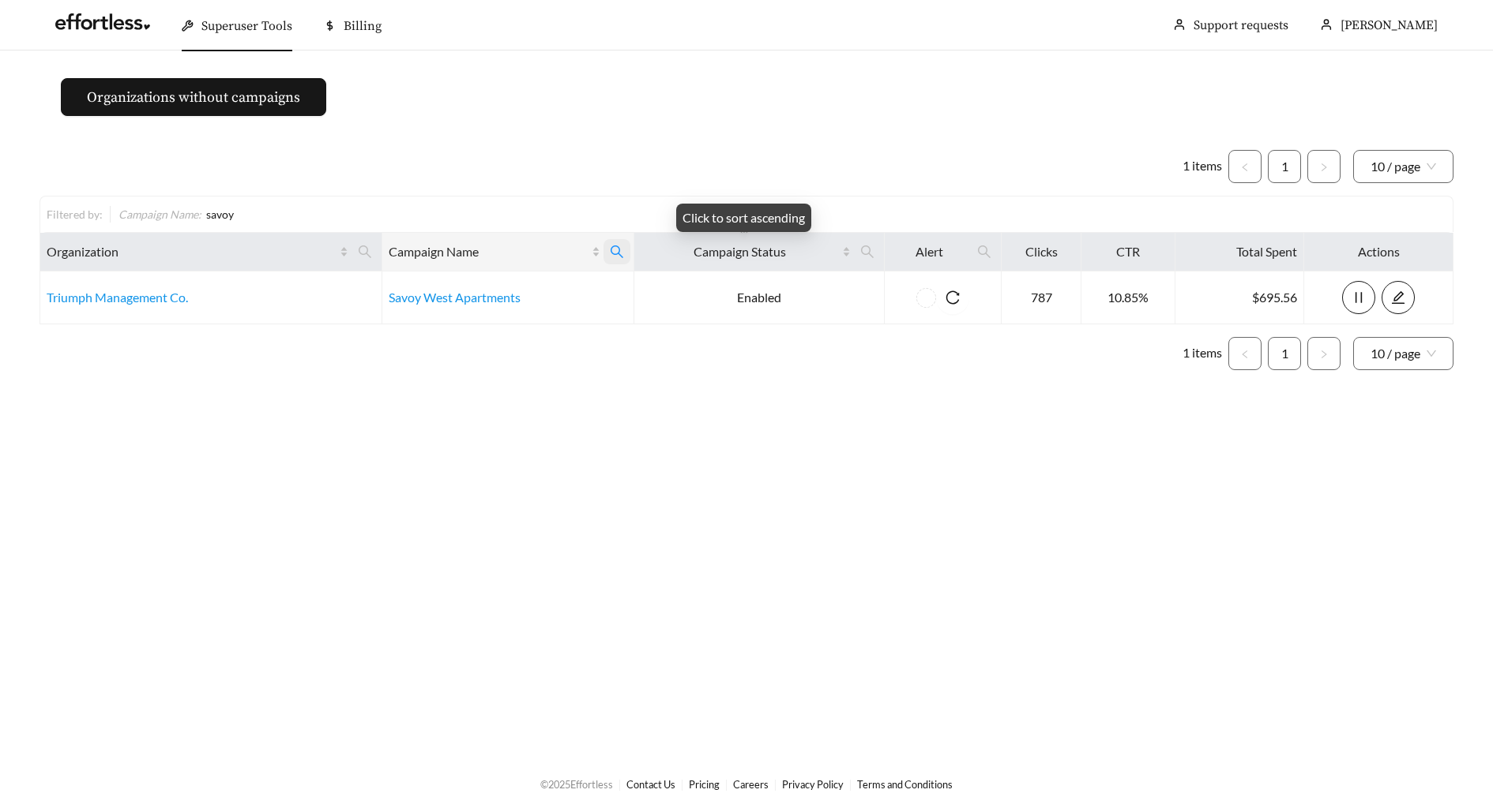
click at [619, 256] on icon "search" at bounding box center [617, 252] width 14 height 14
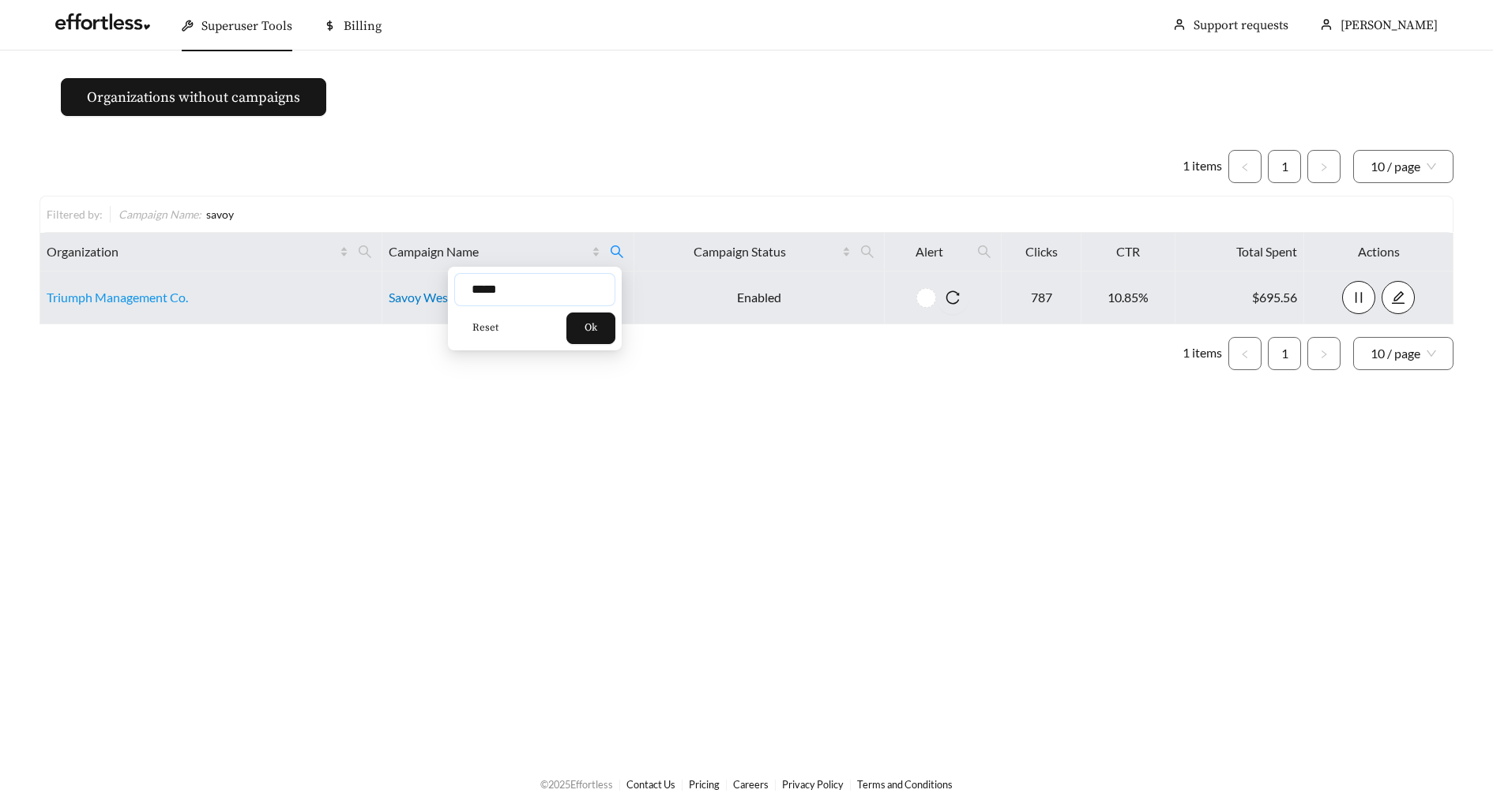
drag, startPoint x: 527, startPoint y: 290, endPoint x: 393, endPoint y: 290, distance: 134.0
click at [394, 290] on body "Superuser Tools Billing Maddi Herrick-Foster Support requests More Organization…" at bounding box center [746, 406] width 1493 height 812
type input "******"
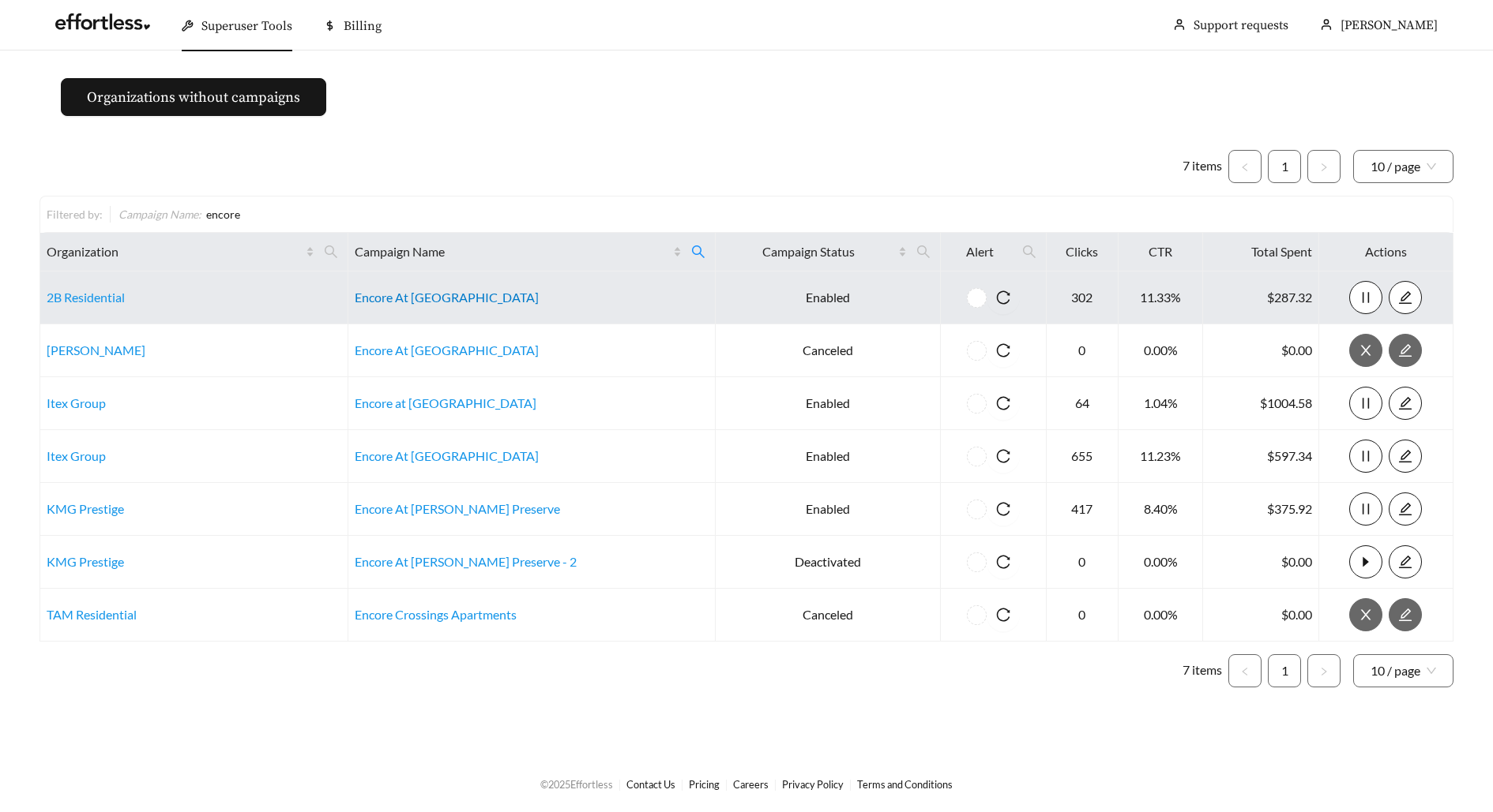
click at [435, 299] on link "Encore At [GEOGRAPHIC_DATA]" at bounding box center [447, 297] width 184 height 15
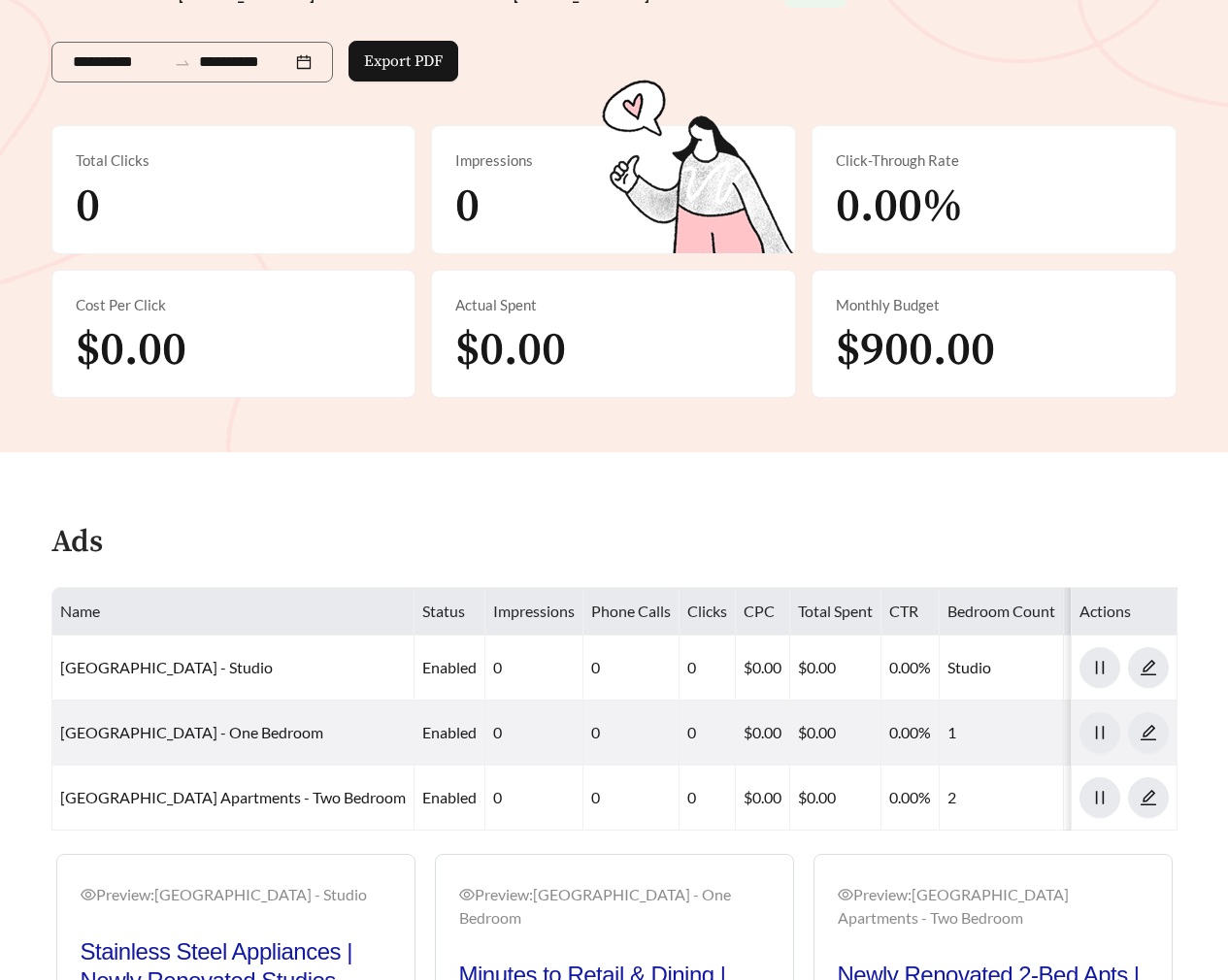
scroll to position [770, 0]
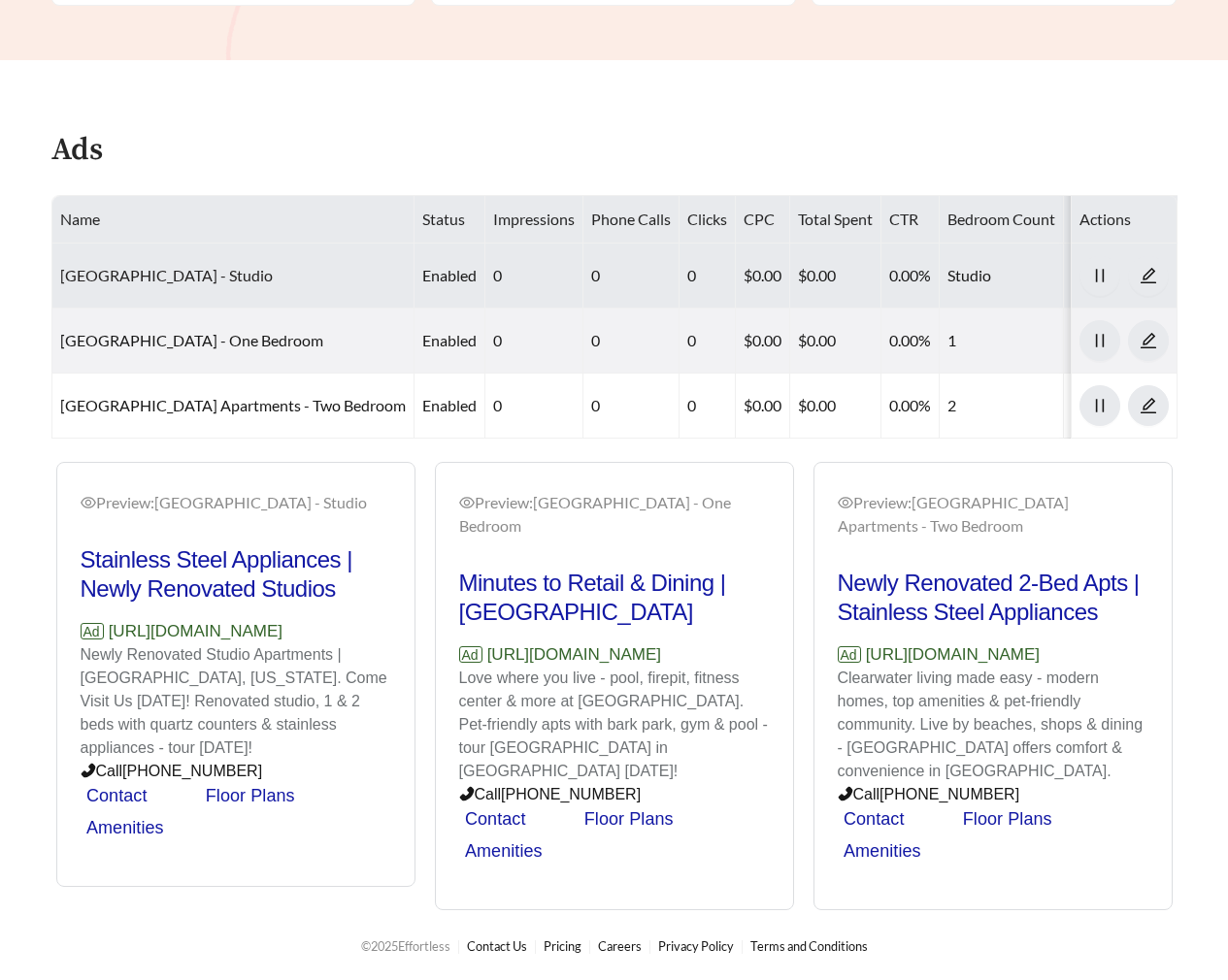
click at [231, 266] on link "[GEOGRAPHIC_DATA] - Studio" at bounding box center [166, 275] width 213 height 18
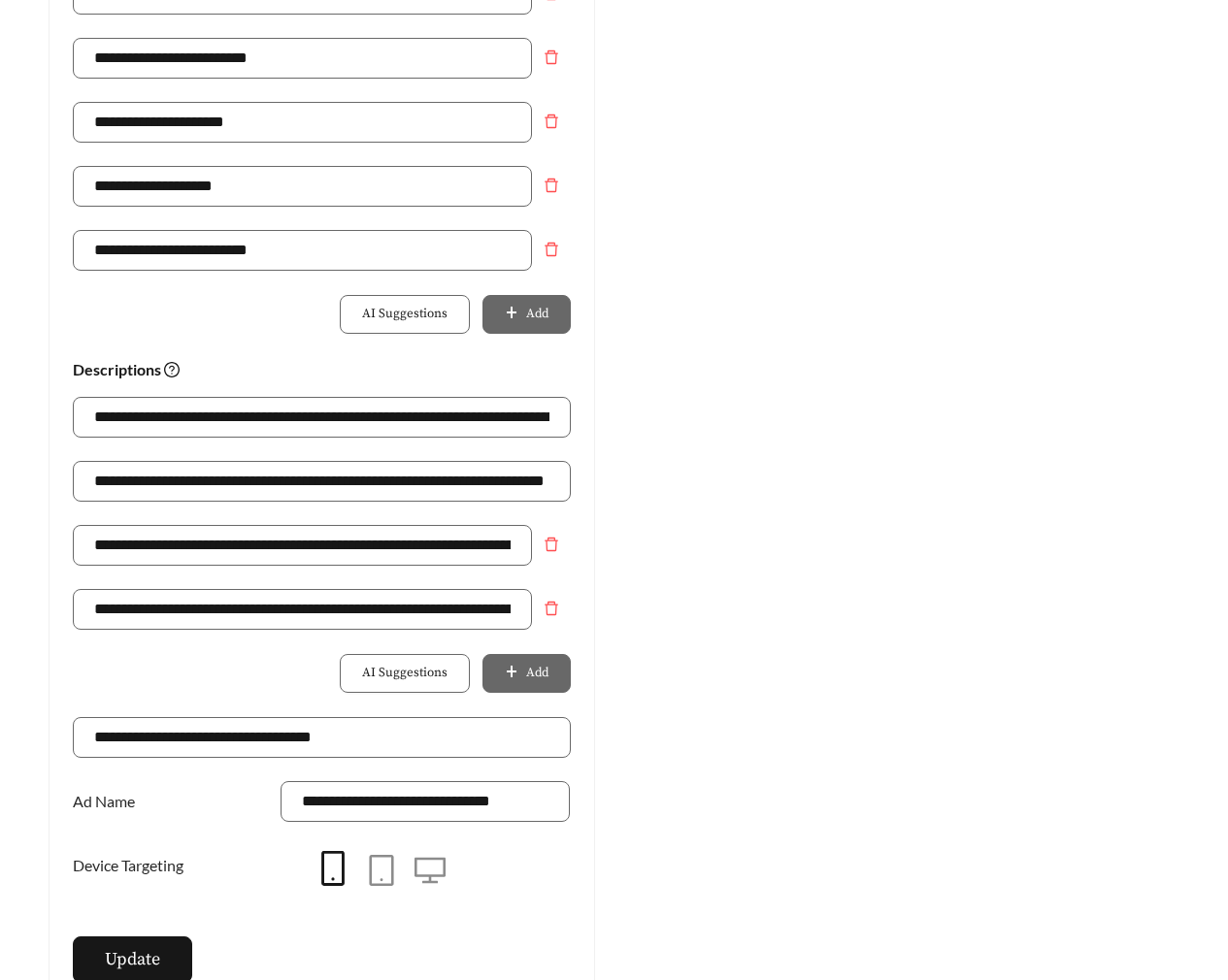
scroll to position [1380, 0]
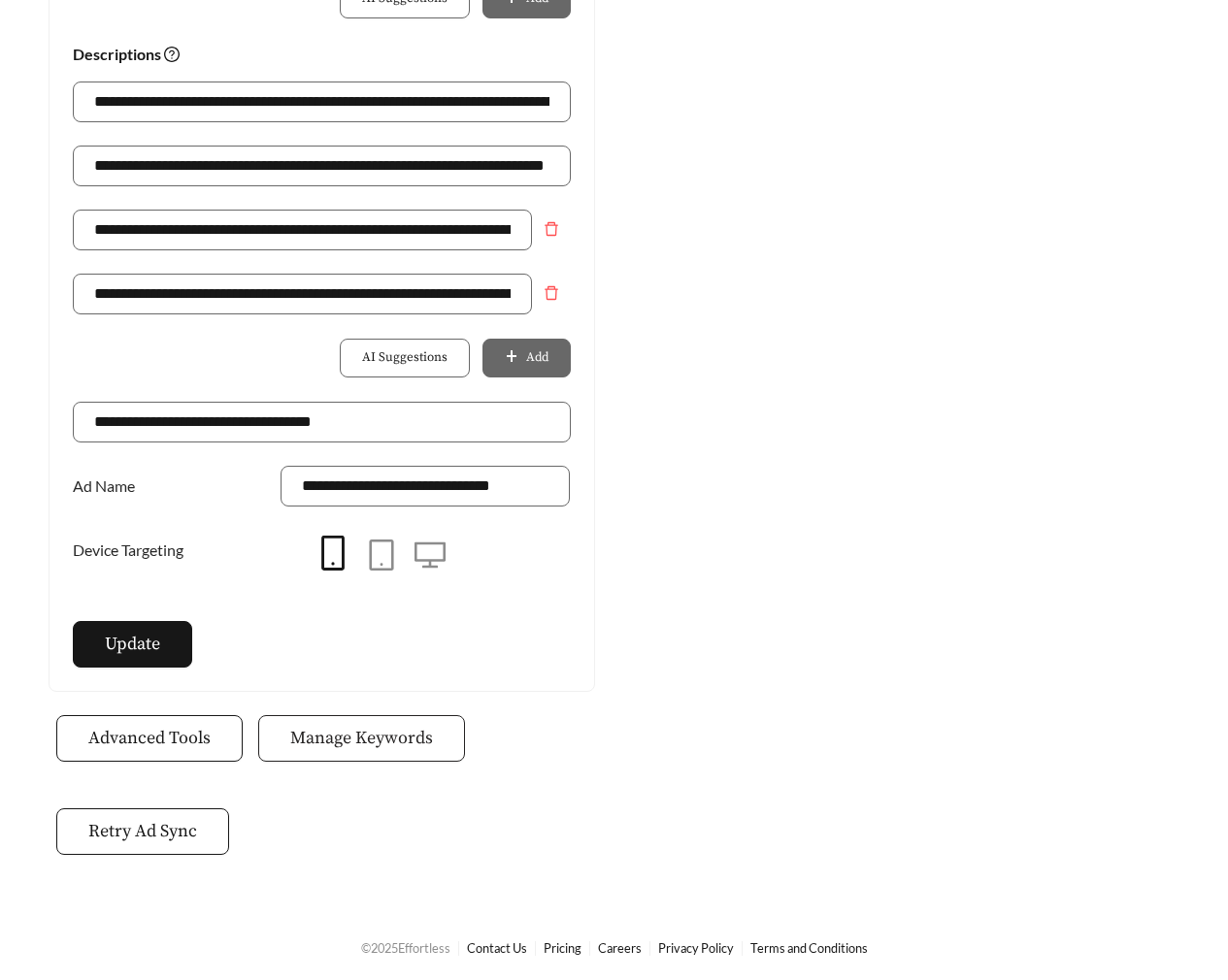
click at [365, 727] on span "Manage Keywords" at bounding box center [361, 738] width 143 height 26
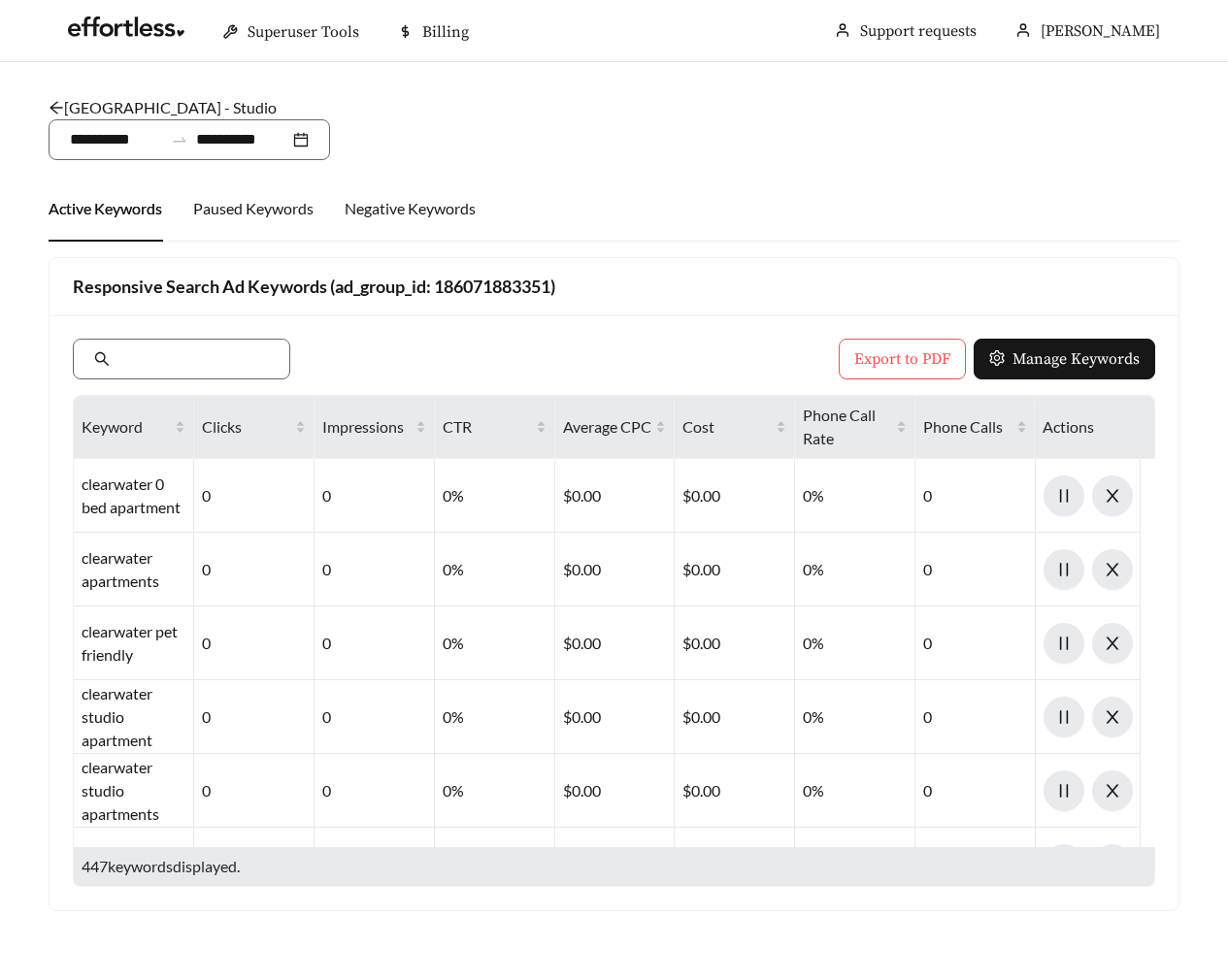
click at [161, 110] on link "[GEOGRAPHIC_DATA] - Studio" at bounding box center [162, 107] width 228 height 18
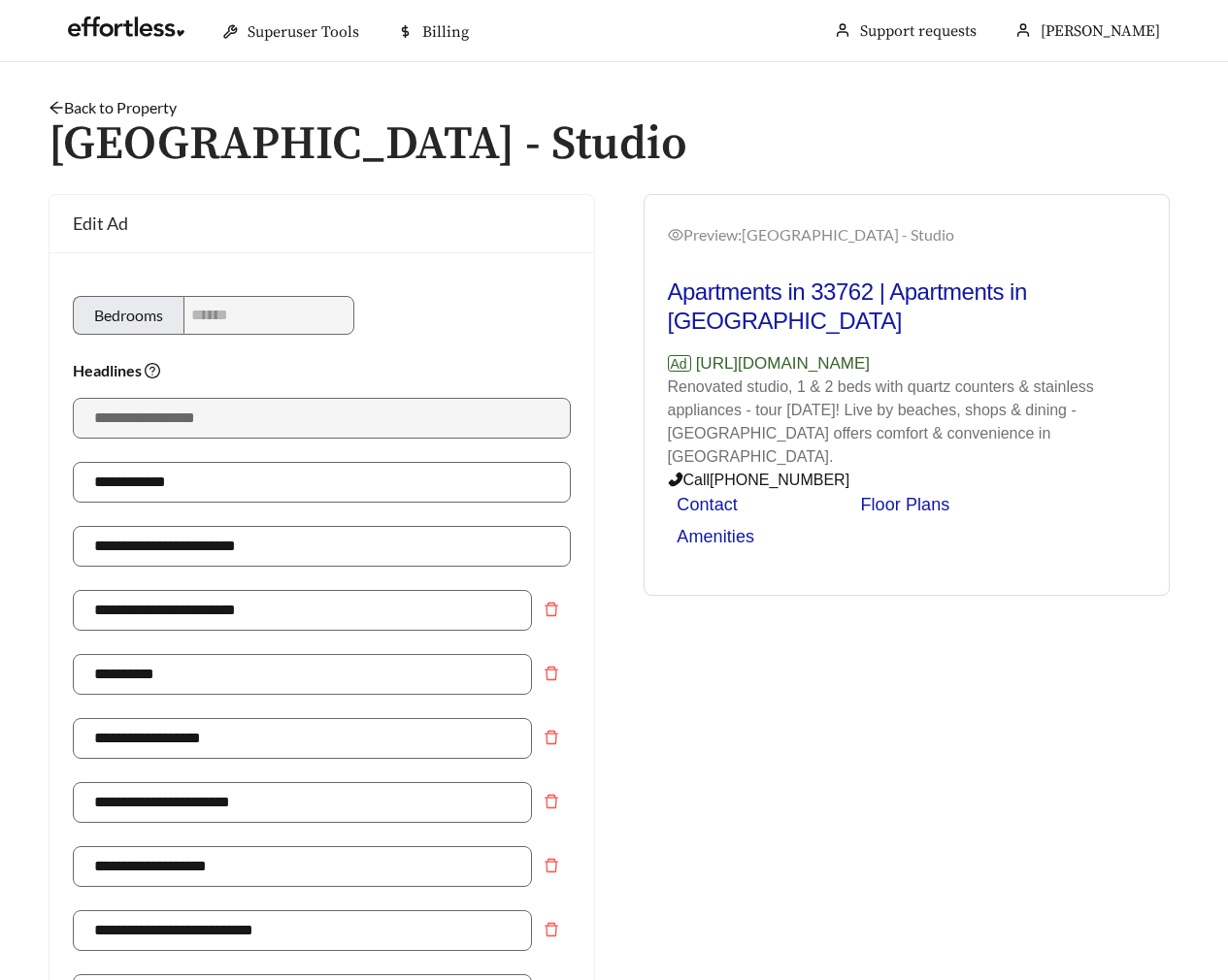
click at [123, 106] on link "Back to Property" at bounding box center [113, 107] width 128 height 18
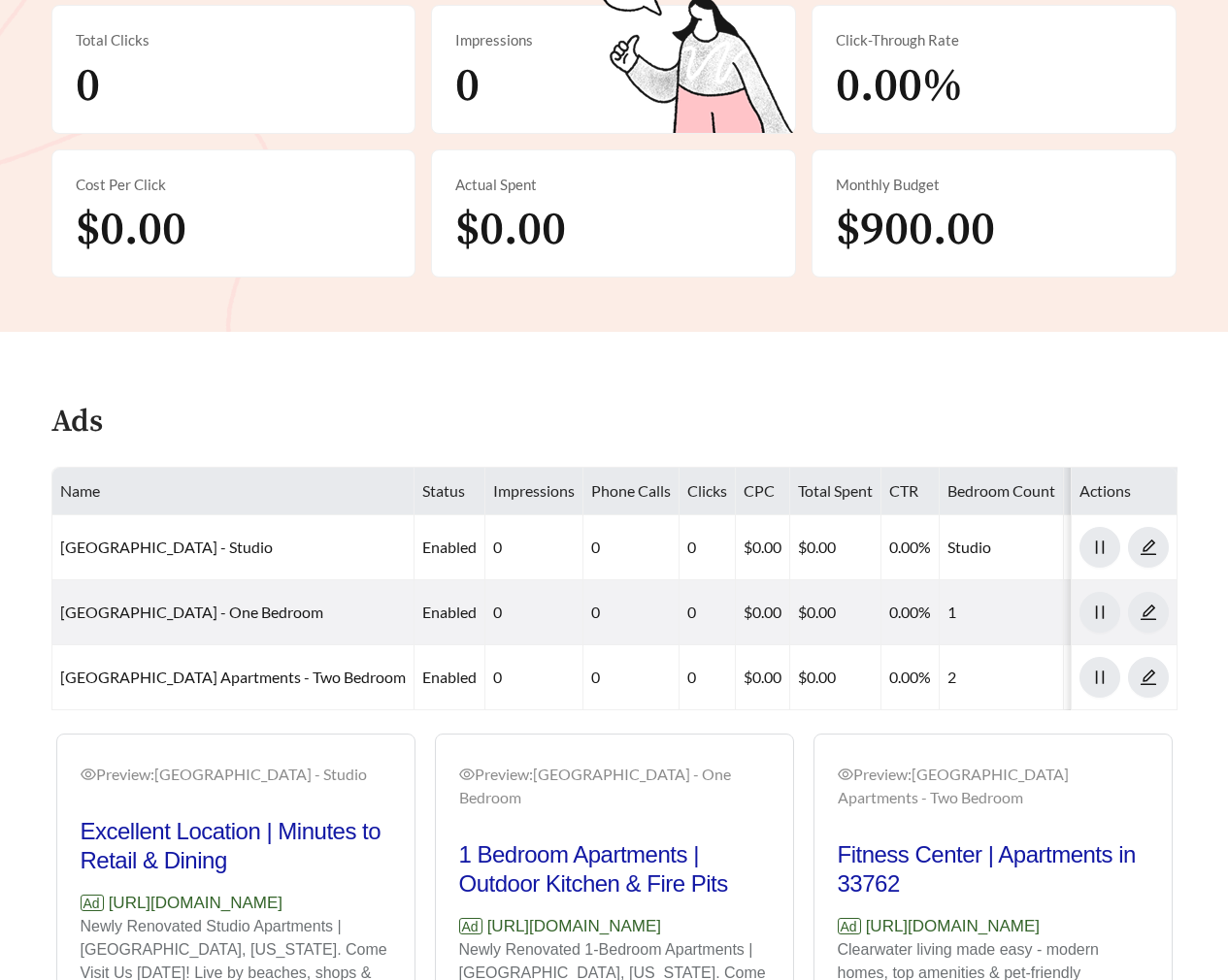
scroll to position [770, 0]
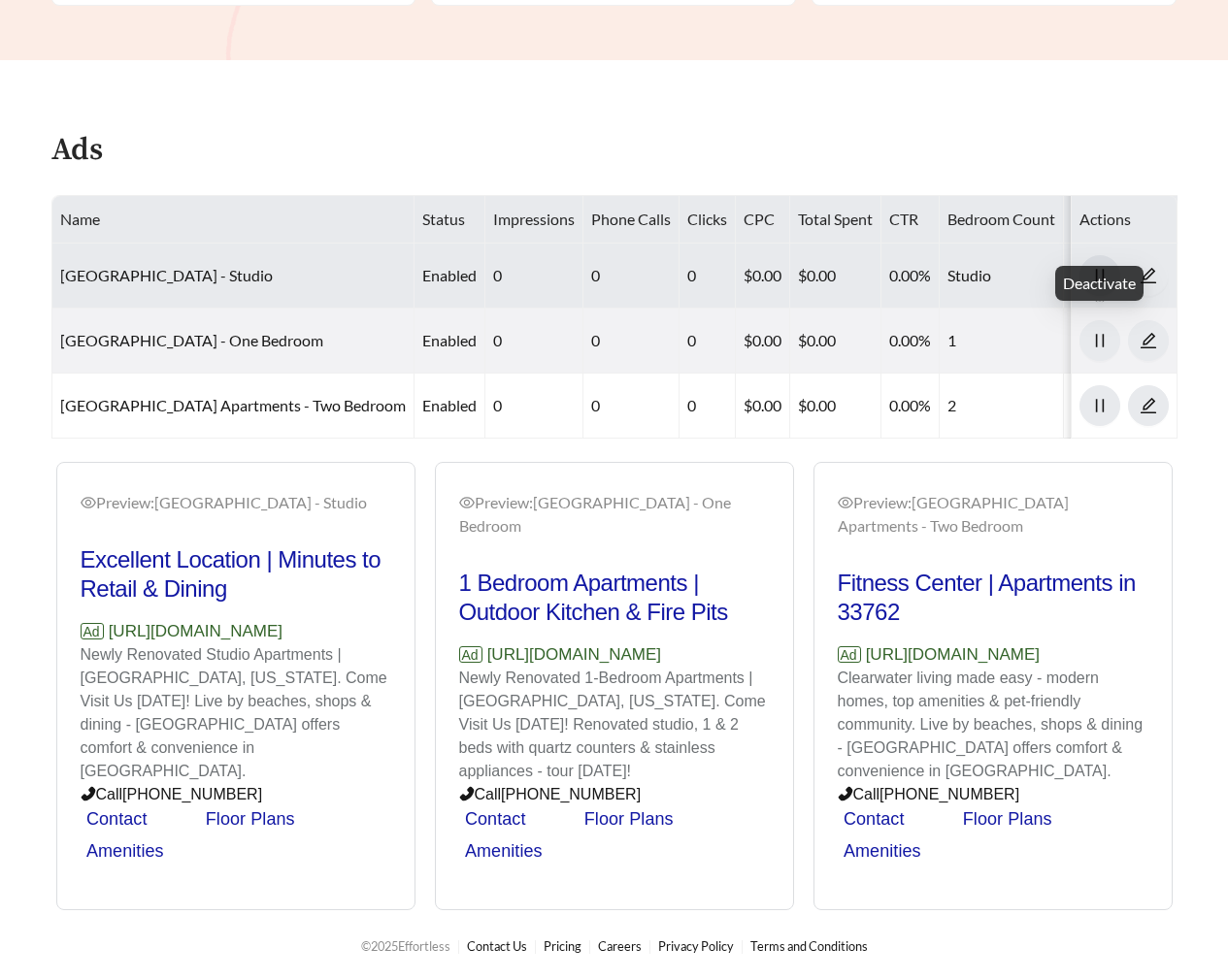
click at [1087, 267] on span "pause" at bounding box center [1100, 276] width 39 height 17
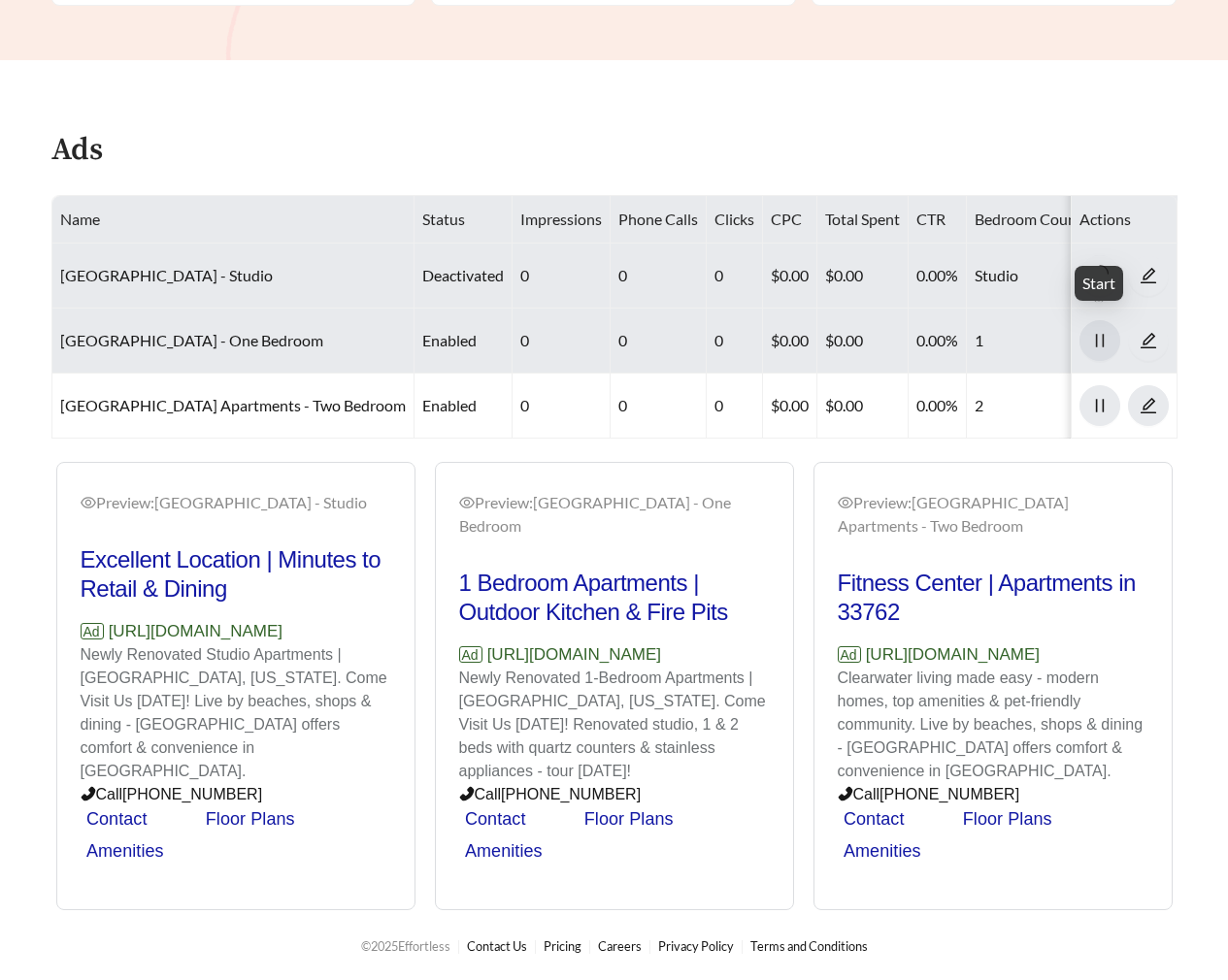
click at [1090, 332] on span "pause" at bounding box center [1100, 341] width 39 height 17
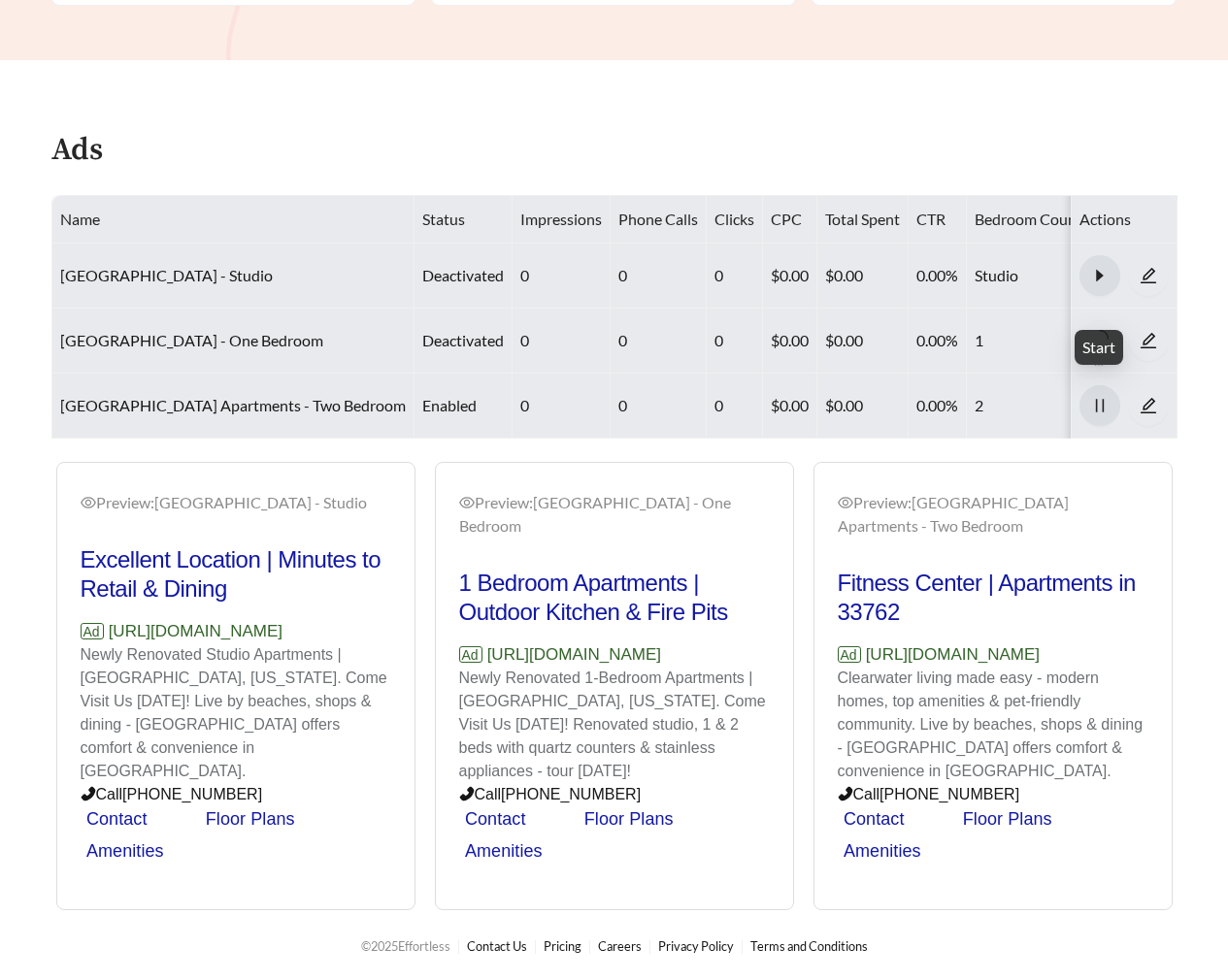
click at [1101, 397] on icon "pause" at bounding box center [1100, 406] width 17 height 17
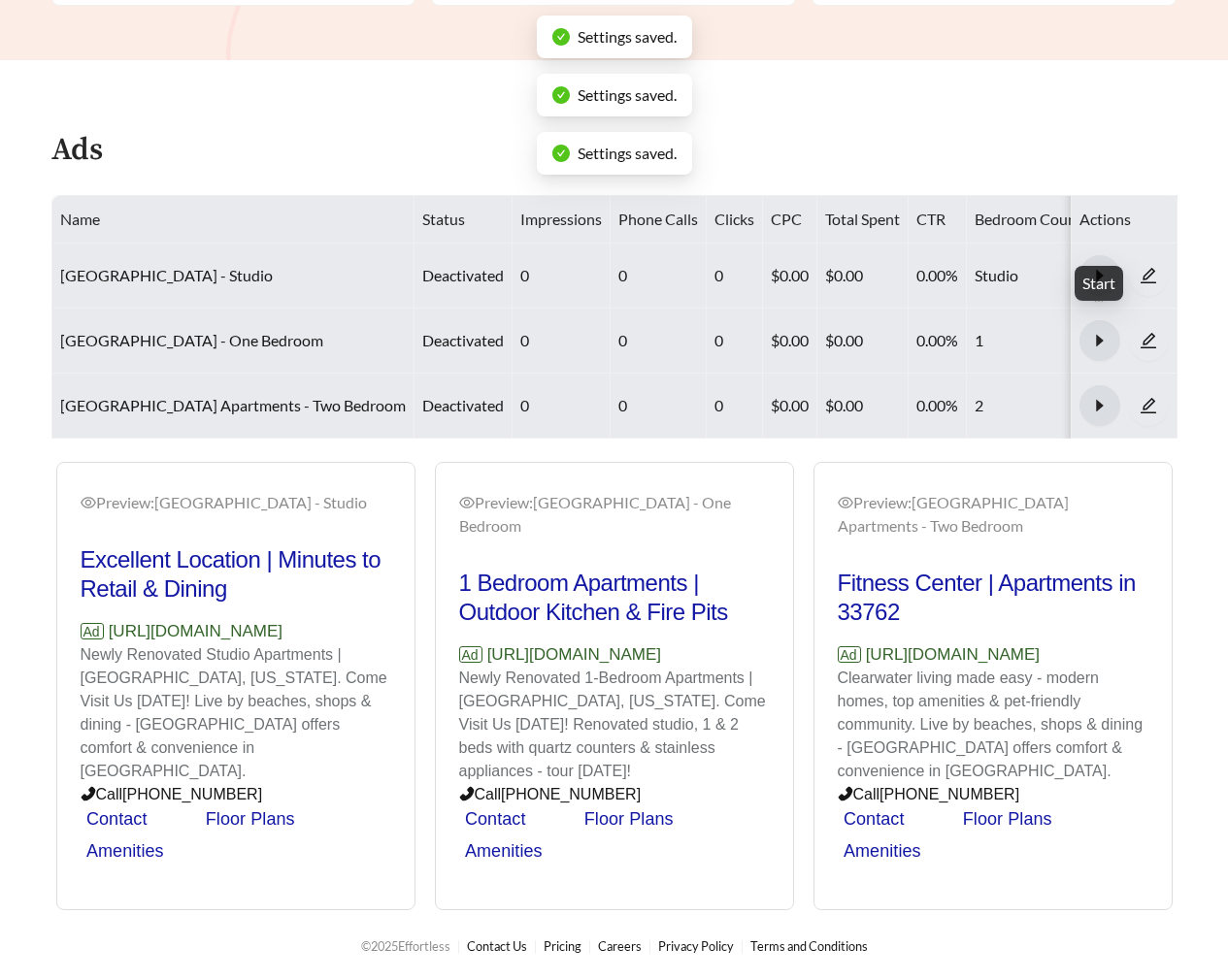
click at [1097, 269] on icon "caret-right" at bounding box center [1099, 275] width 7 height 12
click at [1098, 334] on icon "caret-right" at bounding box center [1099, 340] width 7 height 12
click at [1103, 397] on icon "caret-right" at bounding box center [1100, 406] width 17 height 17
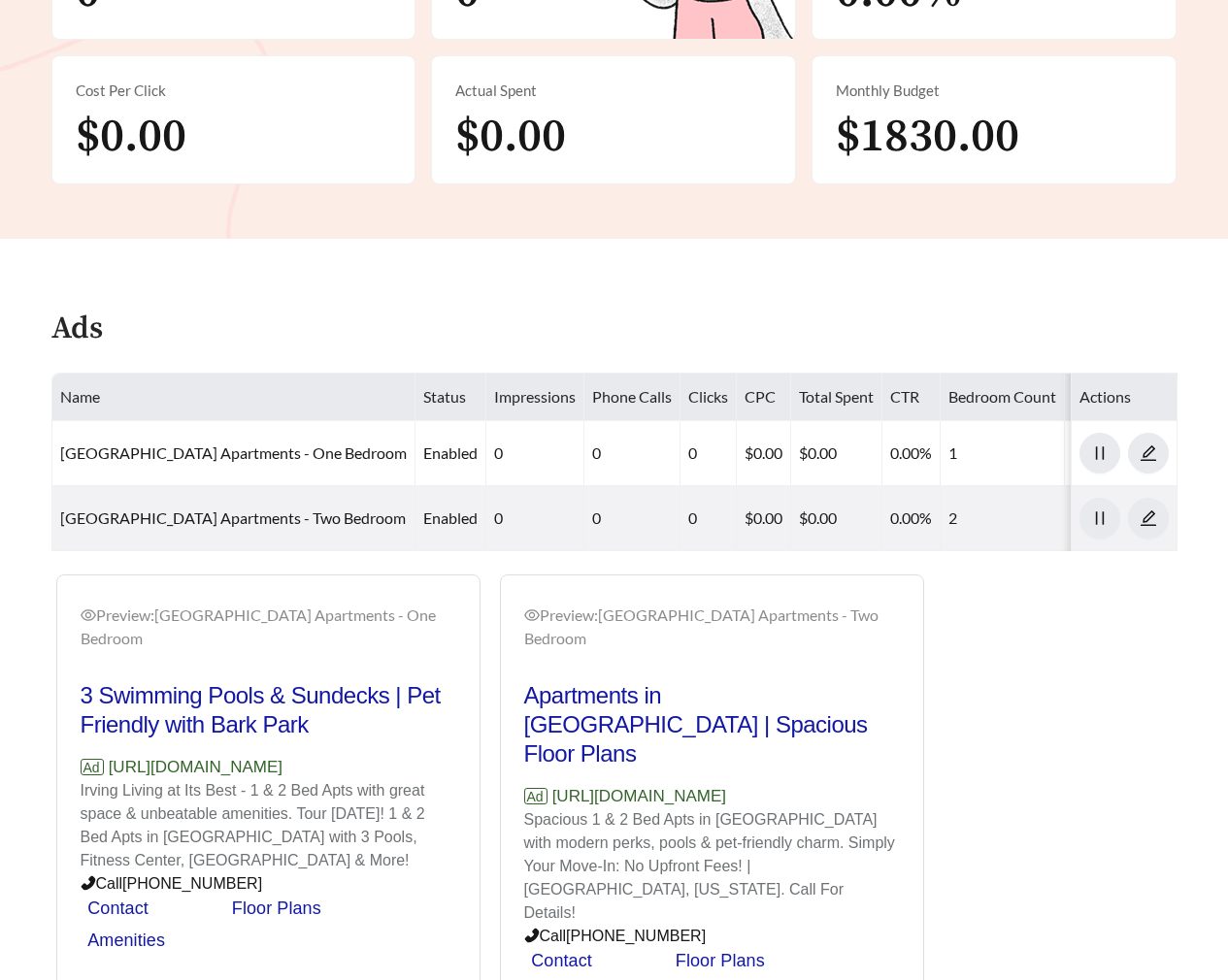
scroll to position [634, 0]
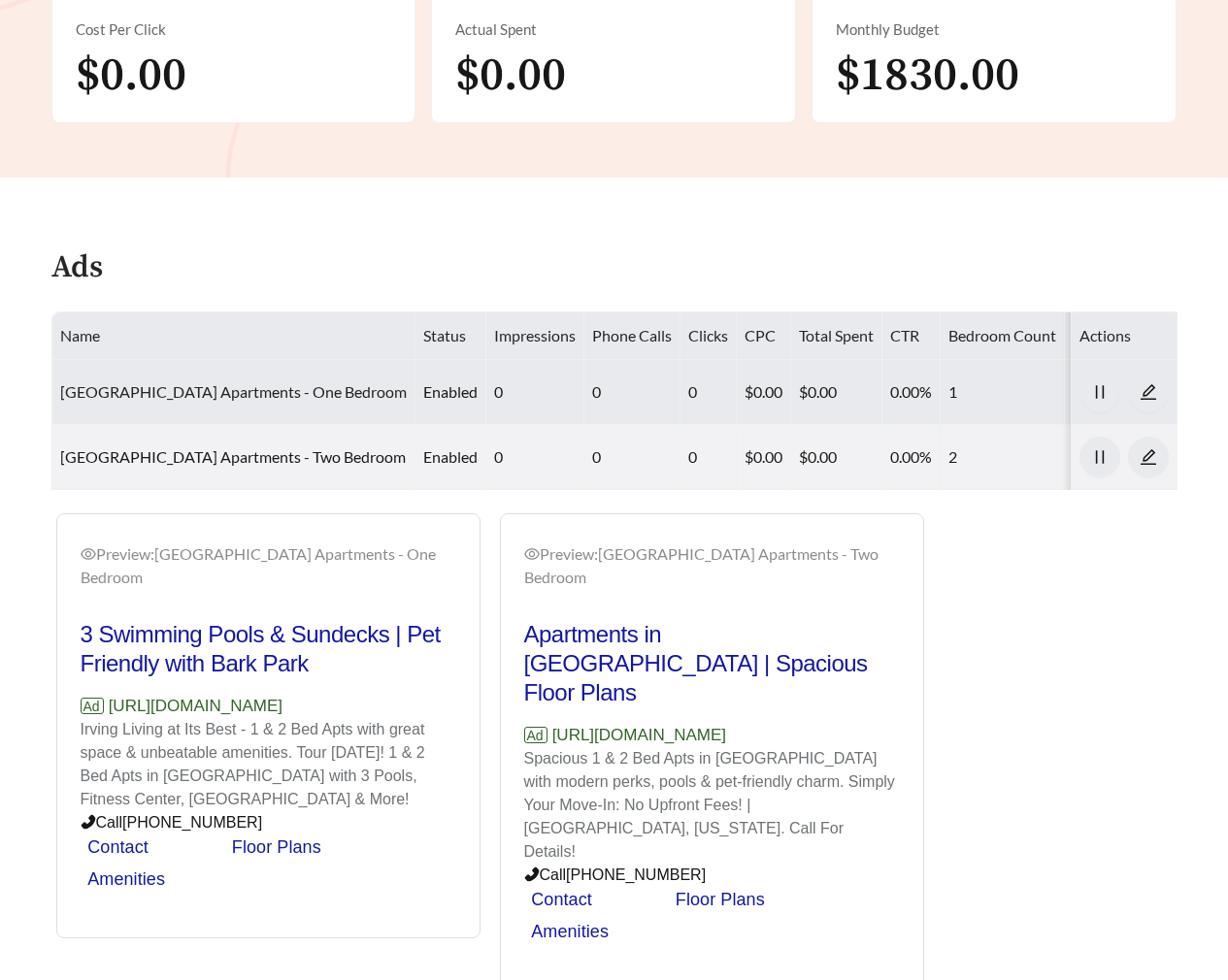
click at [267, 390] on link "[GEOGRAPHIC_DATA] Apartments - One Bedroom" at bounding box center [233, 391] width 347 height 18
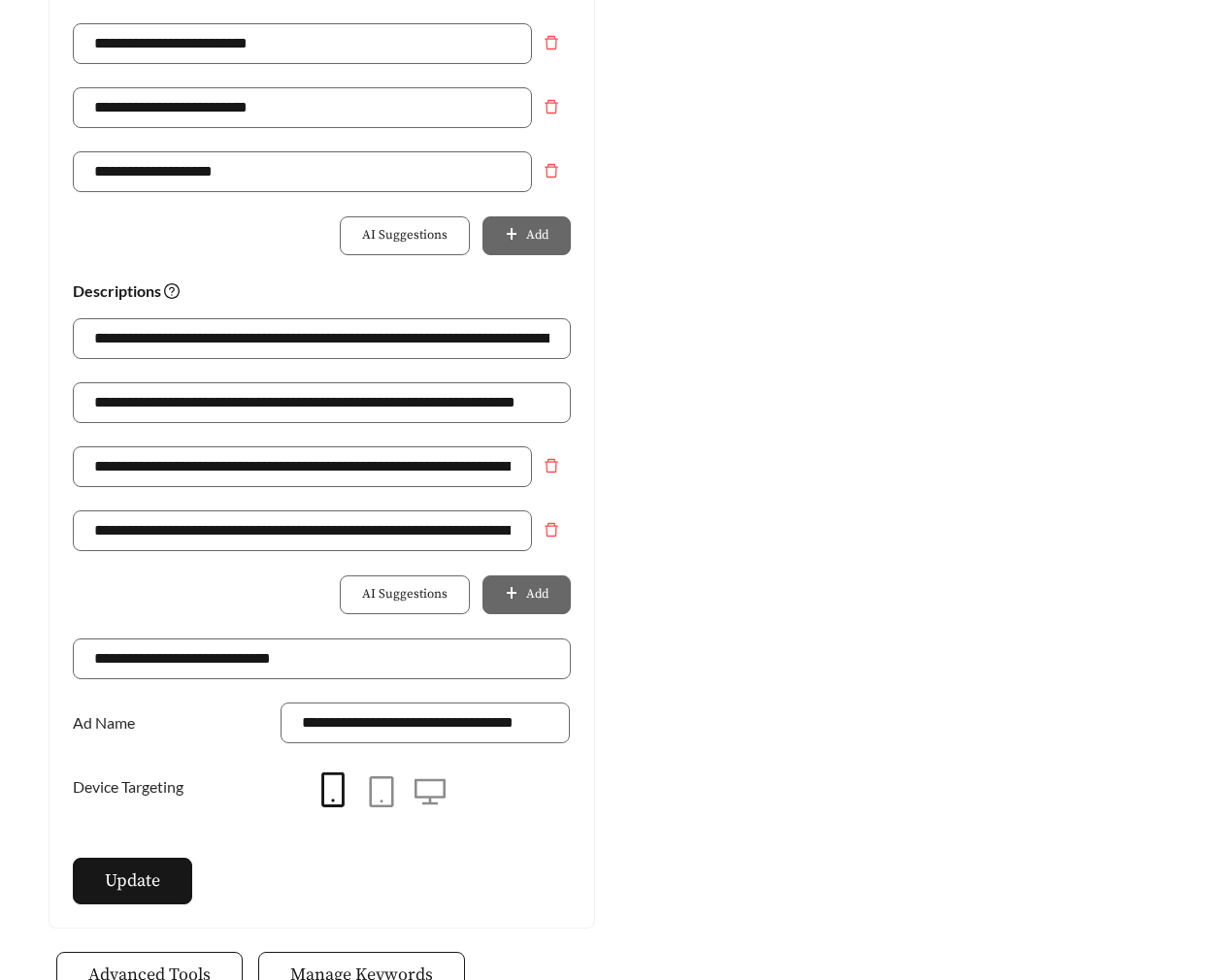
scroll to position [1380, 0]
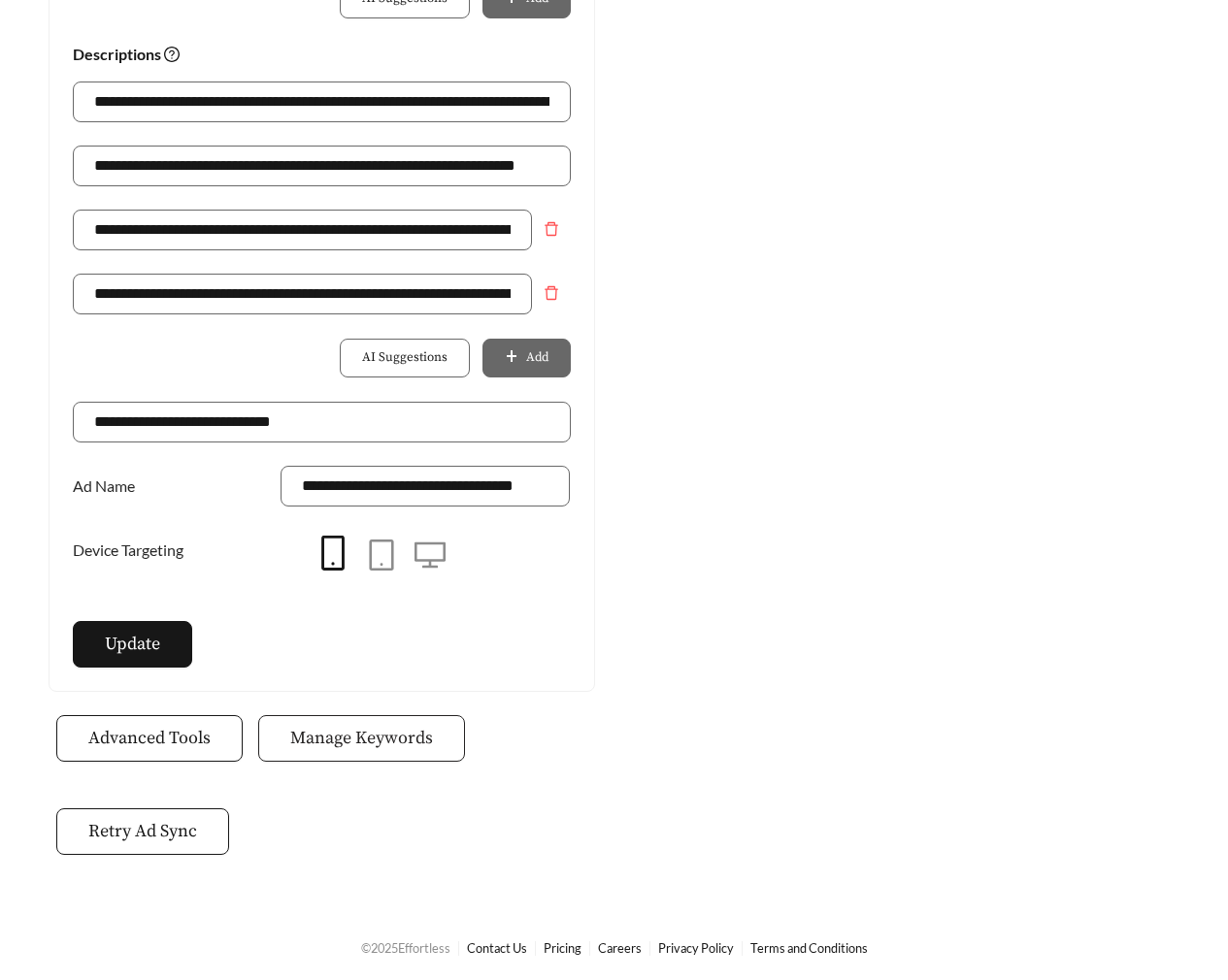
click at [365, 722] on button "Manage Keywords" at bounding box center [361, 739] width 207 height 47
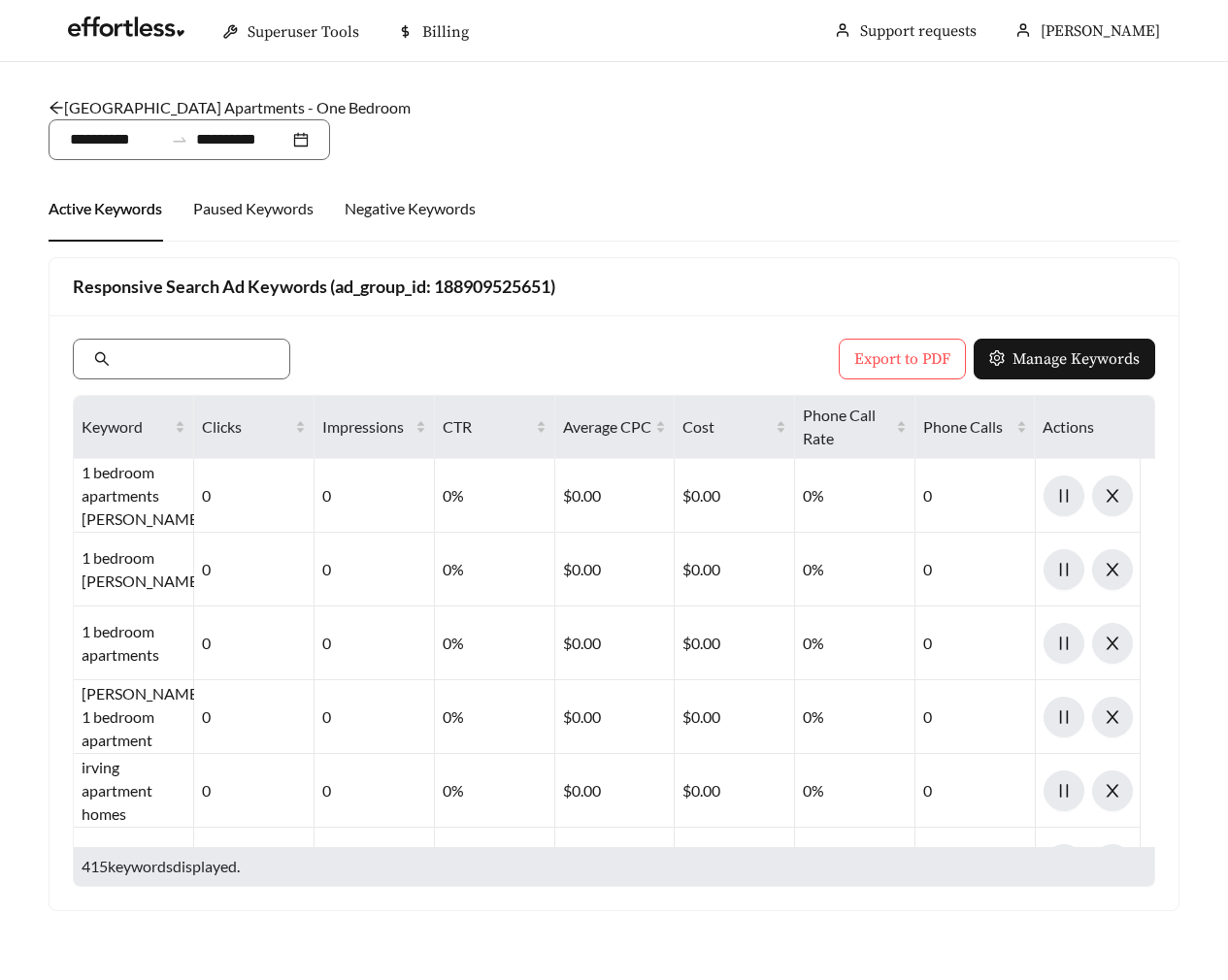
click at [213, 106] on link "Sedona Park Apartments - One Bedroom" at bounding box center [229, 107] width 362 height 18
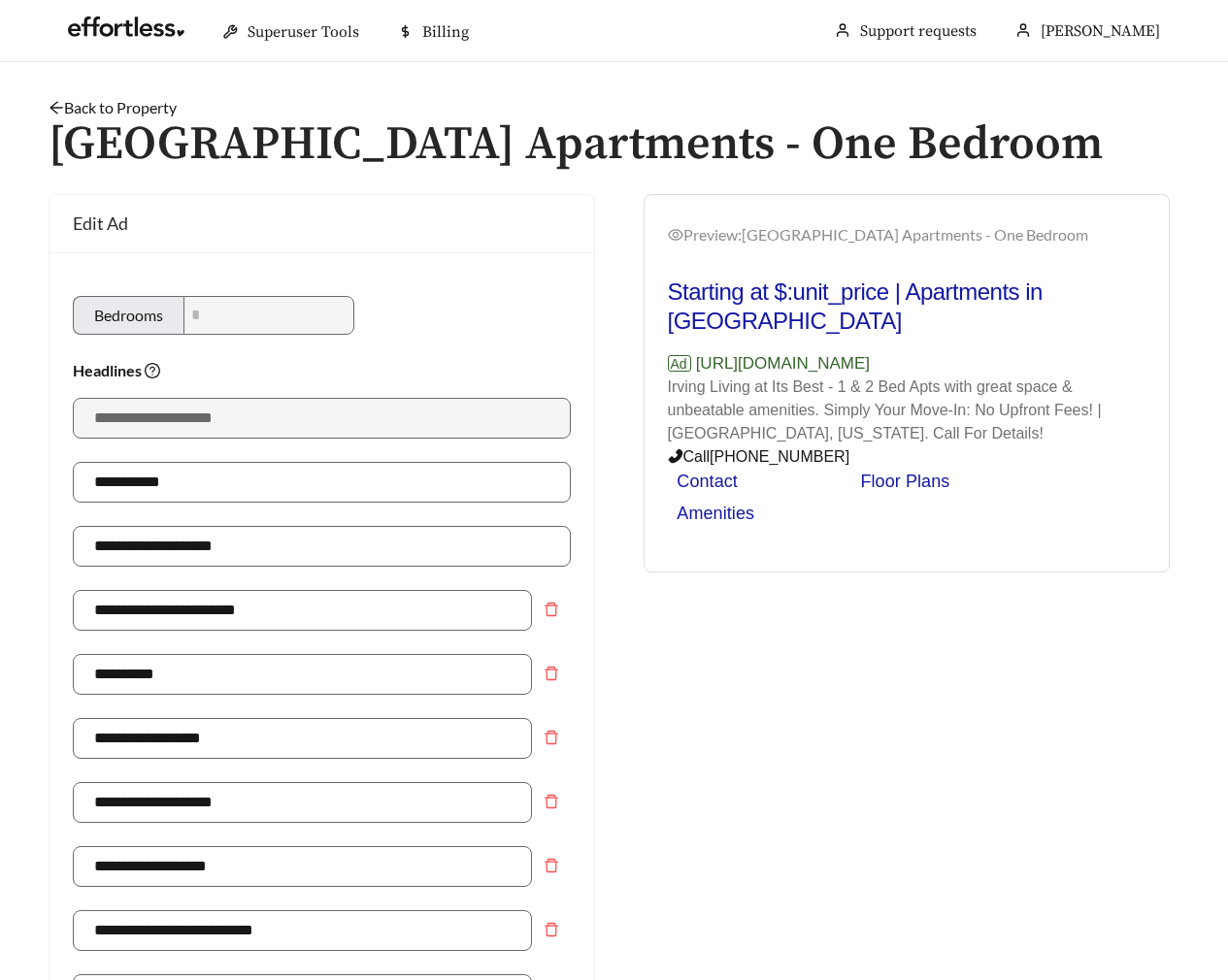
click at [151, 102] on link "Back to Property" at bounding box center [113, 107] width 128 height 18
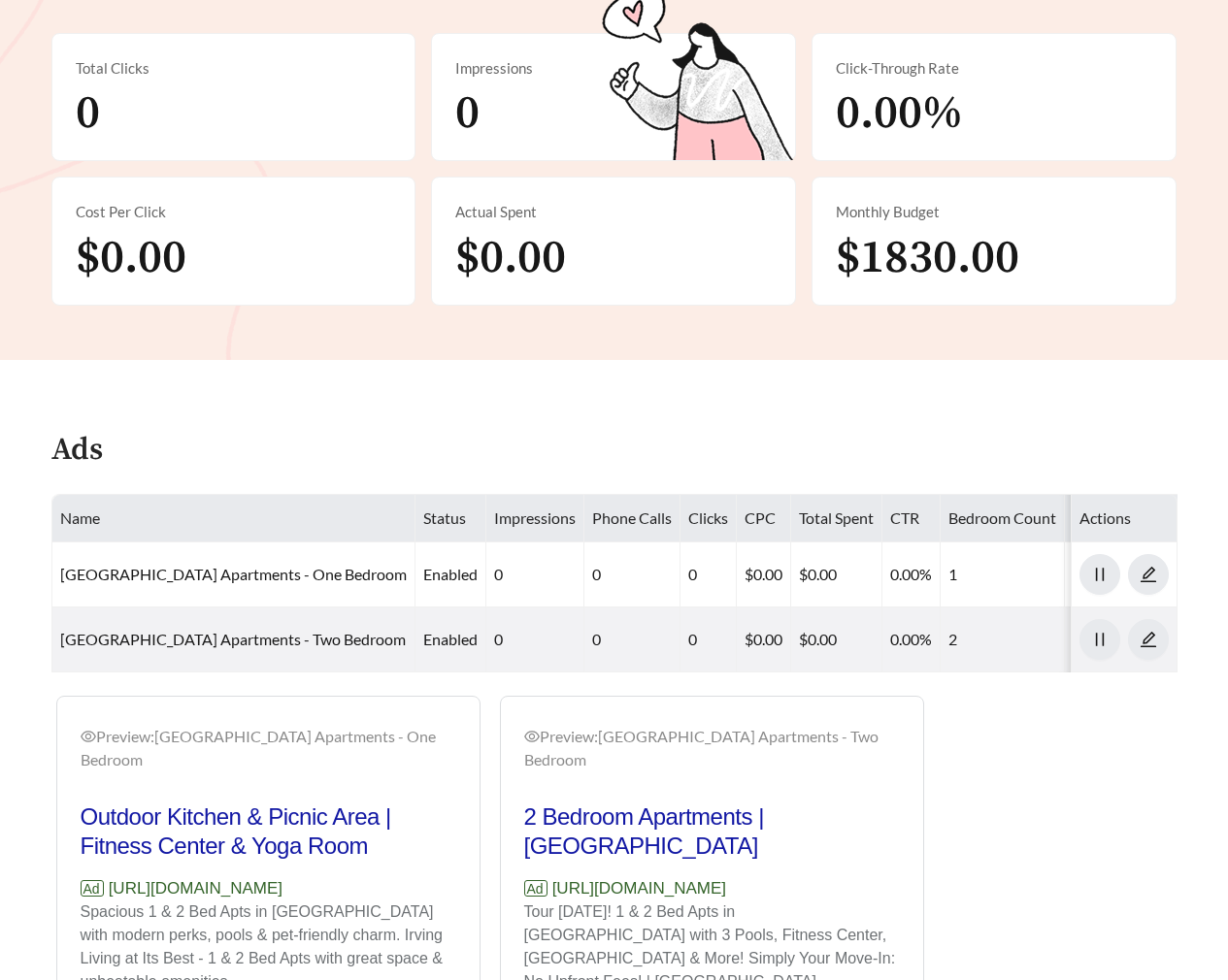
scroll to position [634, 0]
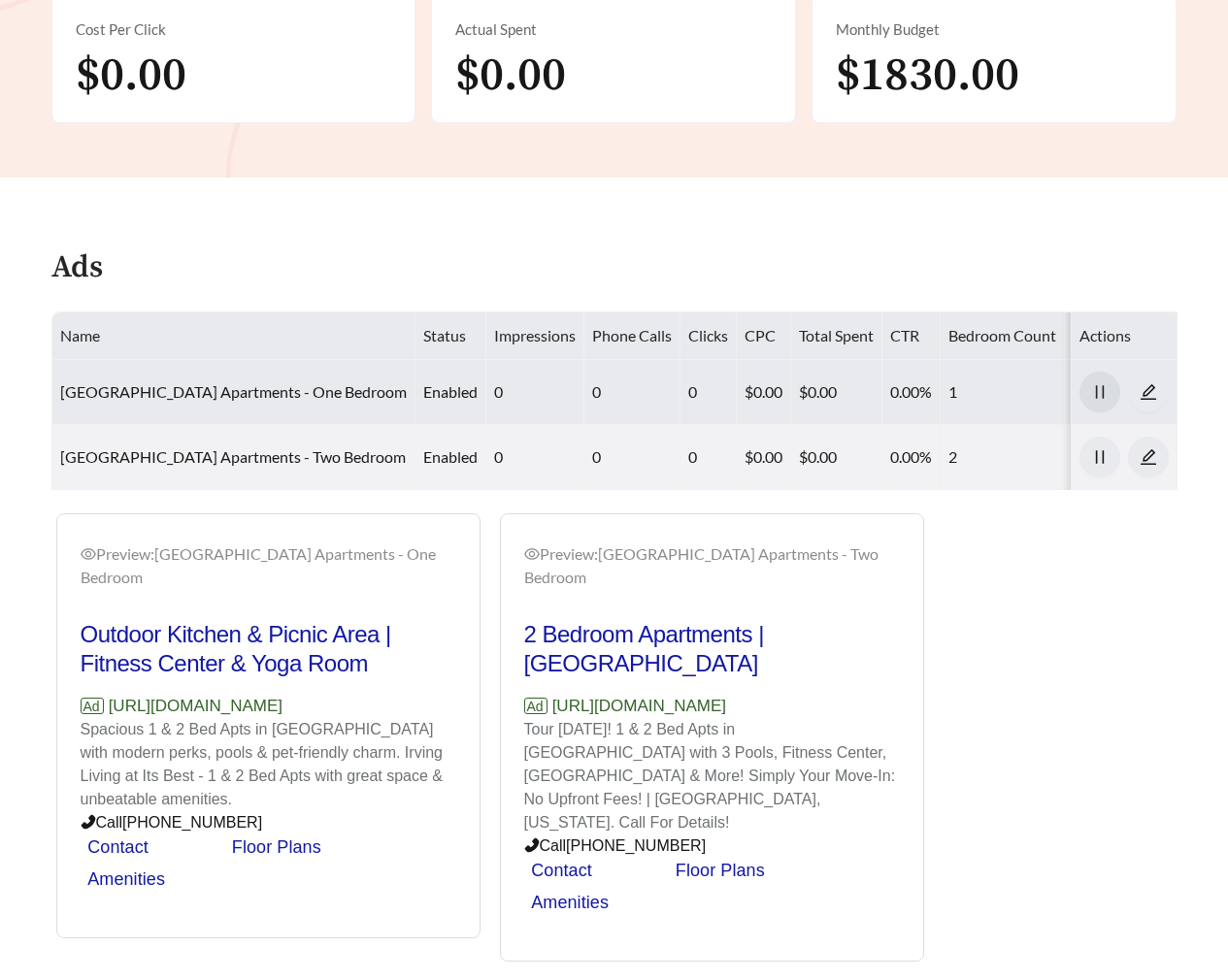
click at [1105, 394] on icon "pause" at bounding box center [1100, 392] width 17 height 17
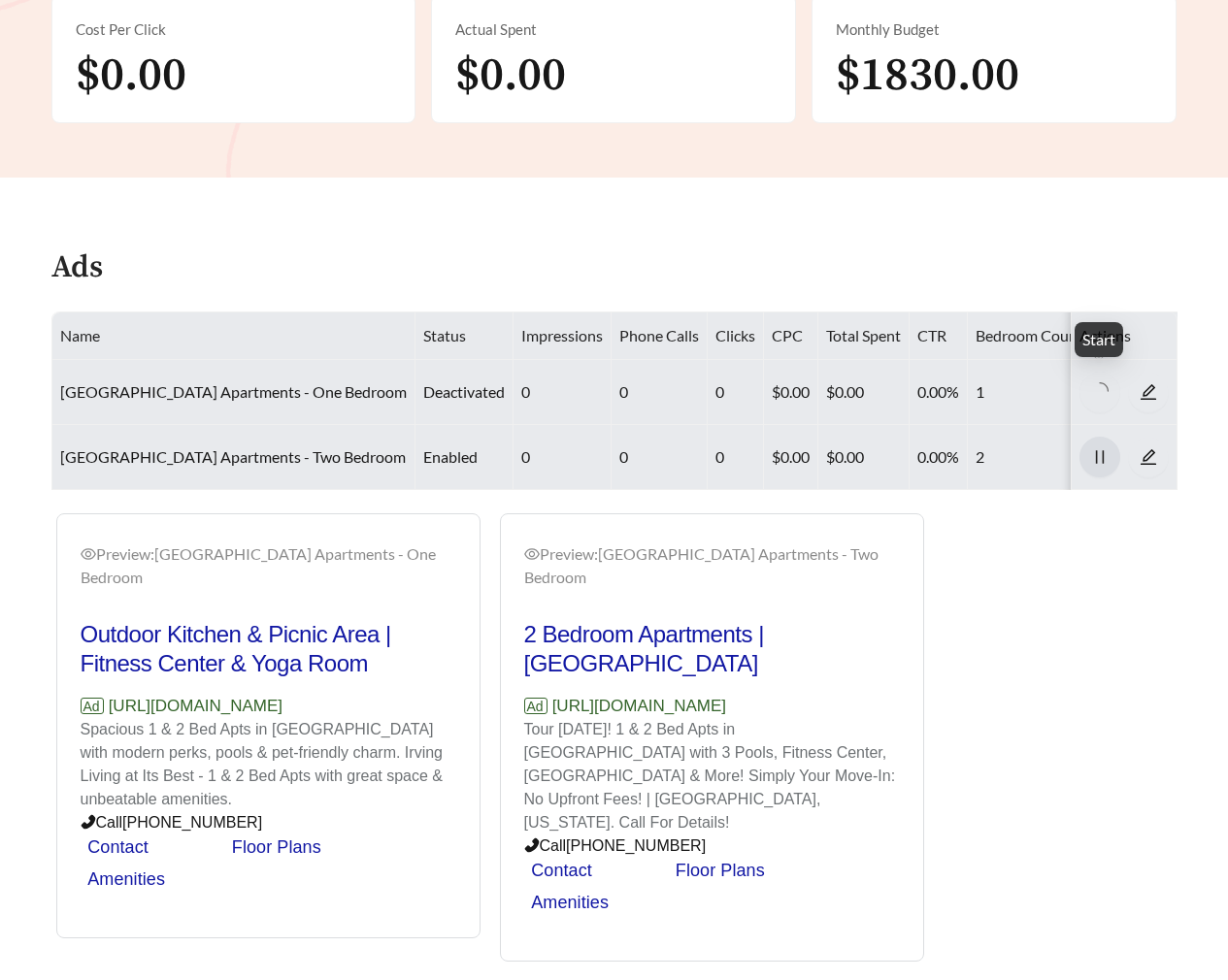
click at [1103, 453] on icon "pause" at bounding box center [1099, 457] width 8 height 14
click at [1101, 386] on icon "caret-right" at bounding box center [1100, 392] width 17 height 17
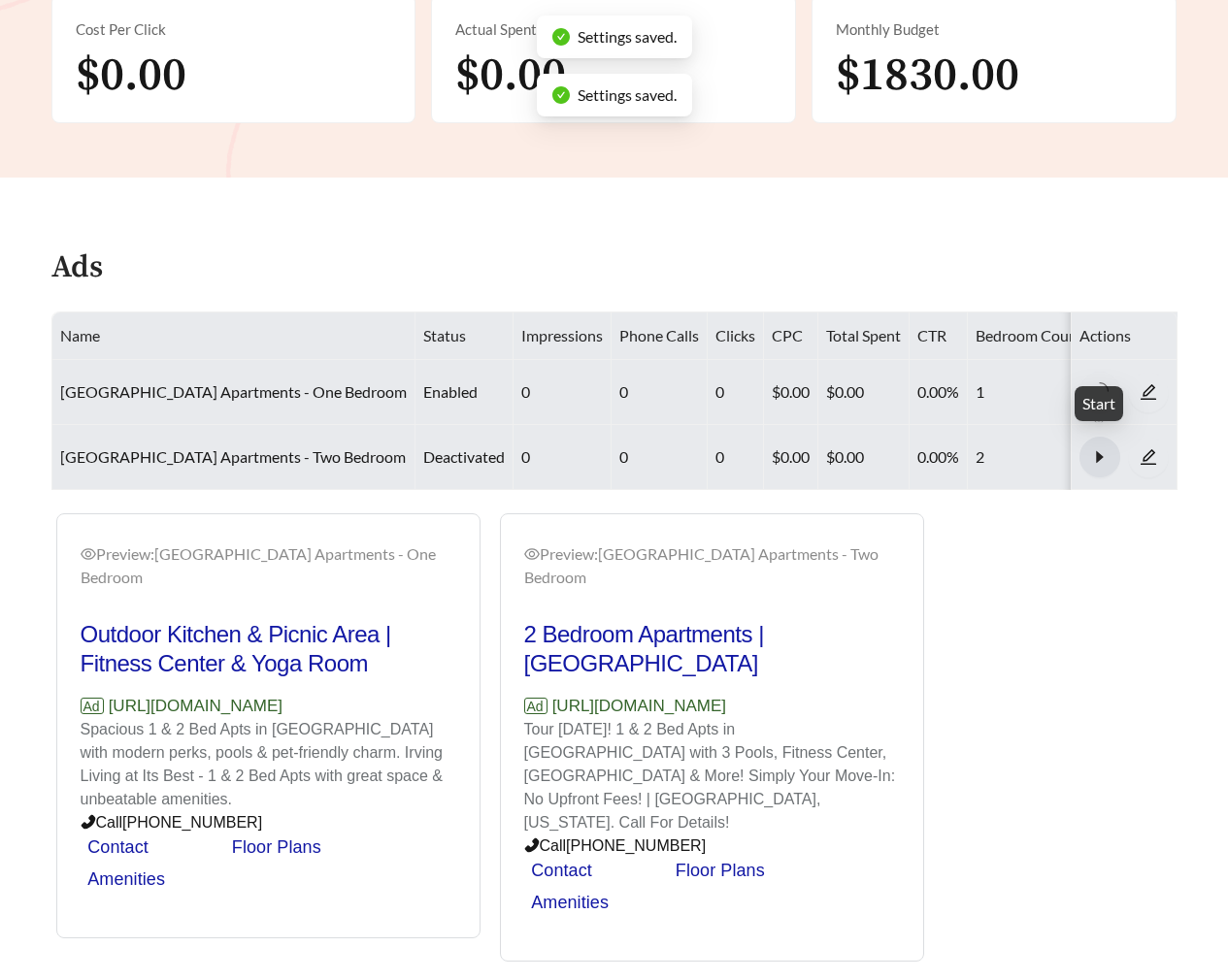
click at [1100, 449] on icon "caret-right" at bounding box center [1100, 457] width 17 height 17
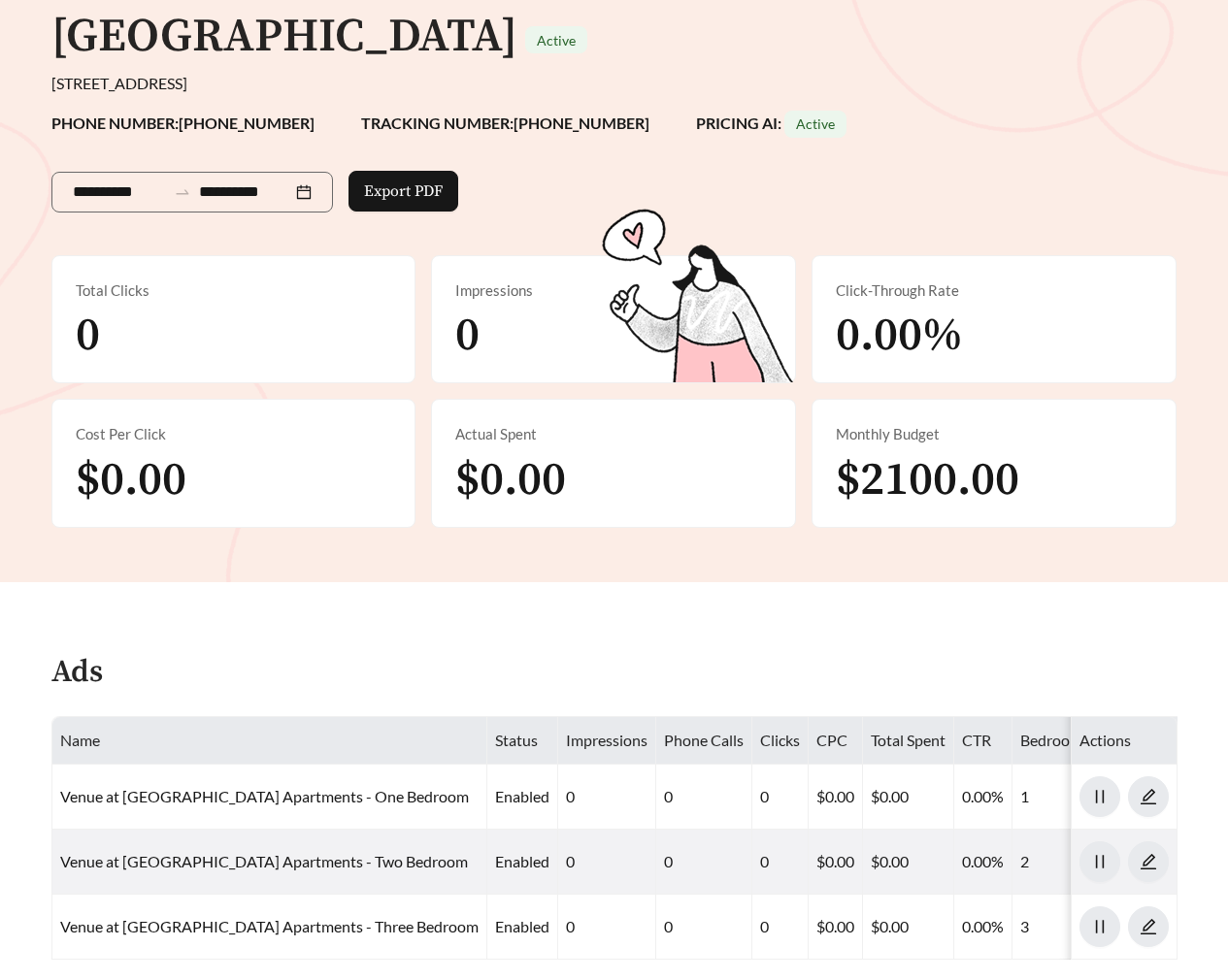
scroll to position [746, 0]
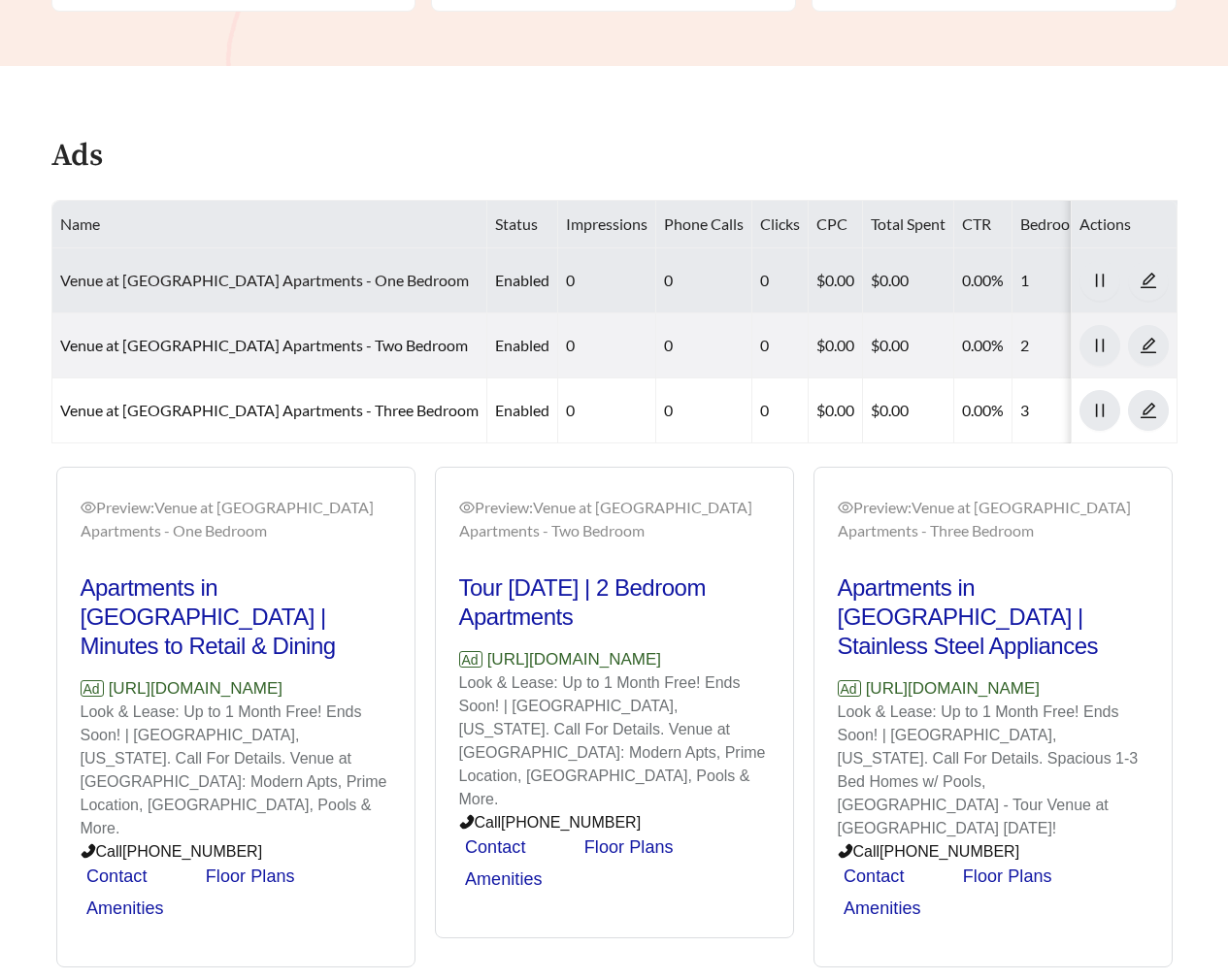
click at [281, 283] on link "Venue at [GEOGRAPHIC_DATA] Apartments - One Bedroom" at bounding box center [264, 280] width 409 height 18
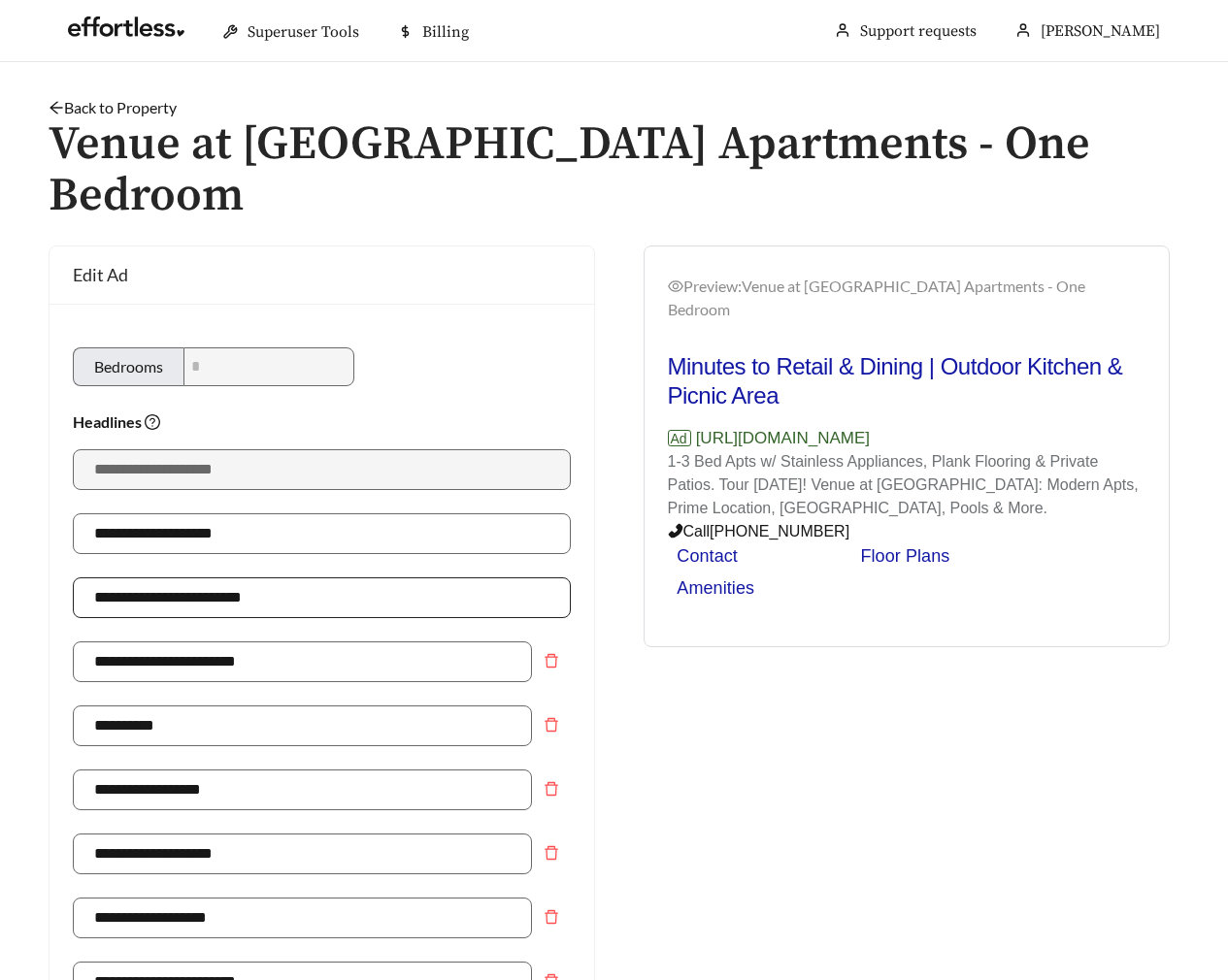
scroll to position [1400, 0]
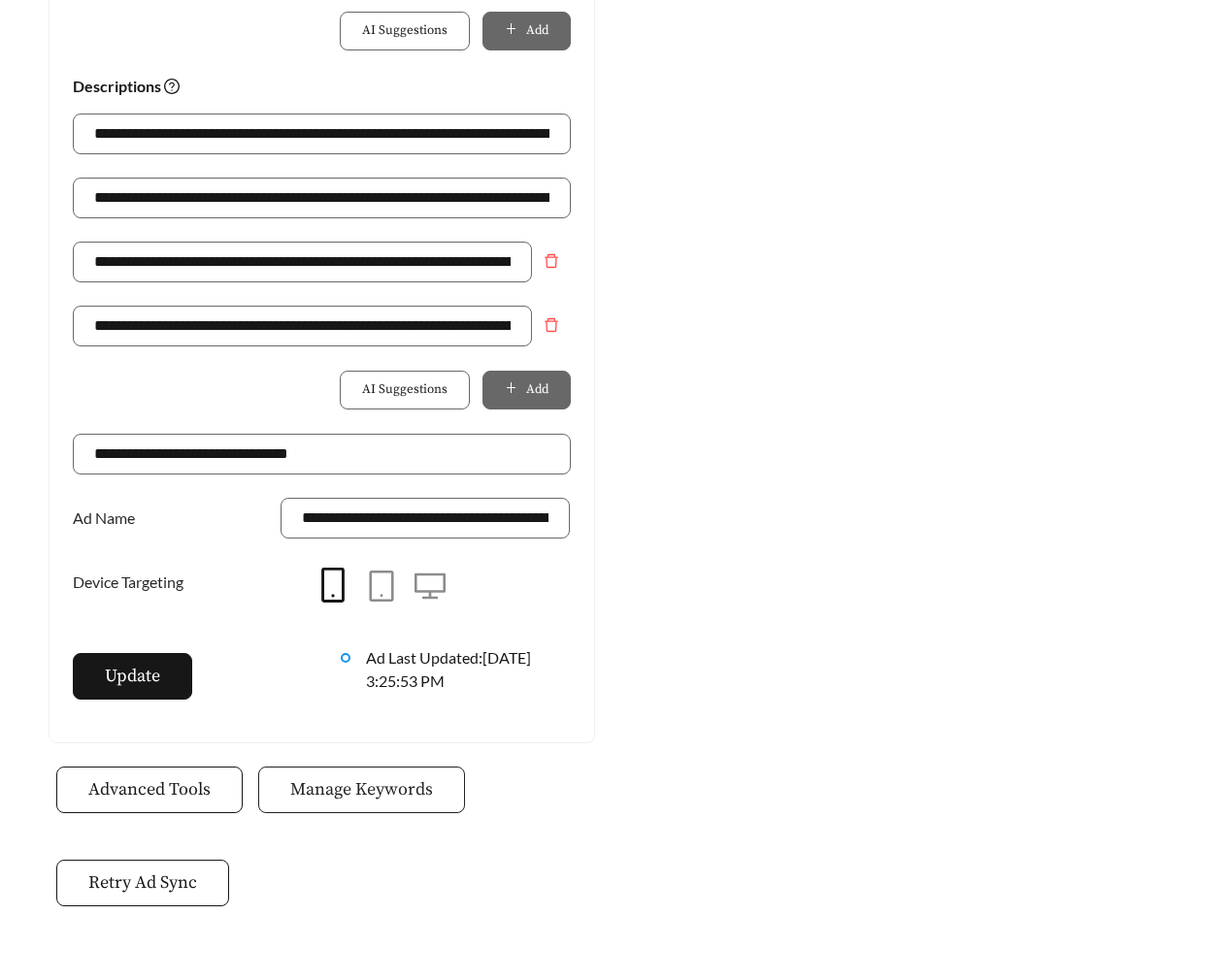
click at [367, 777] on span "Manage Keywords" at bounding box center [361, 790] width 143 height 26
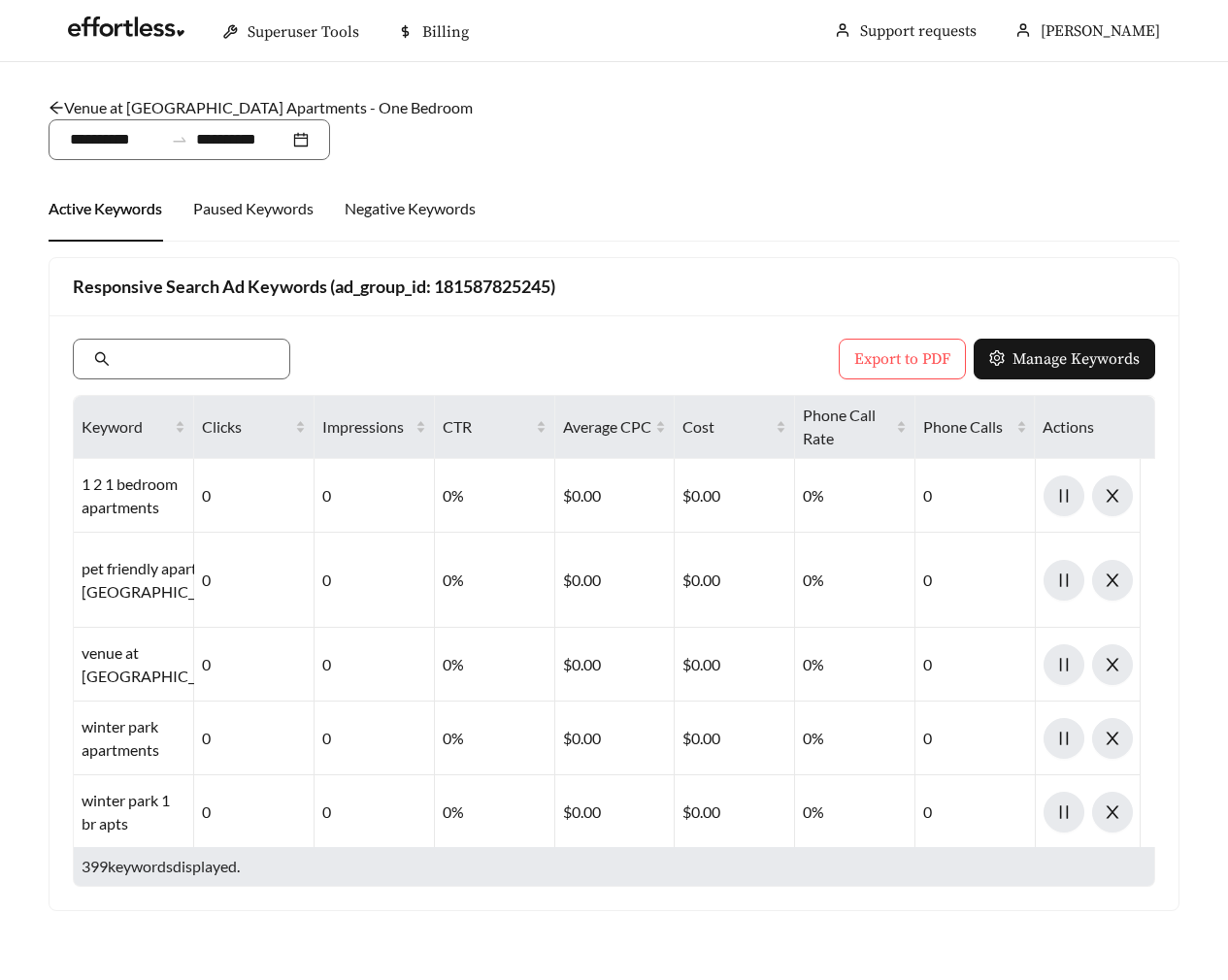
click at [170, 99] on link "Venue at [GEOGRAPHIC_DATA] Apartments - One Bedroom" at bounding box center [260, 107] width 425 height 18
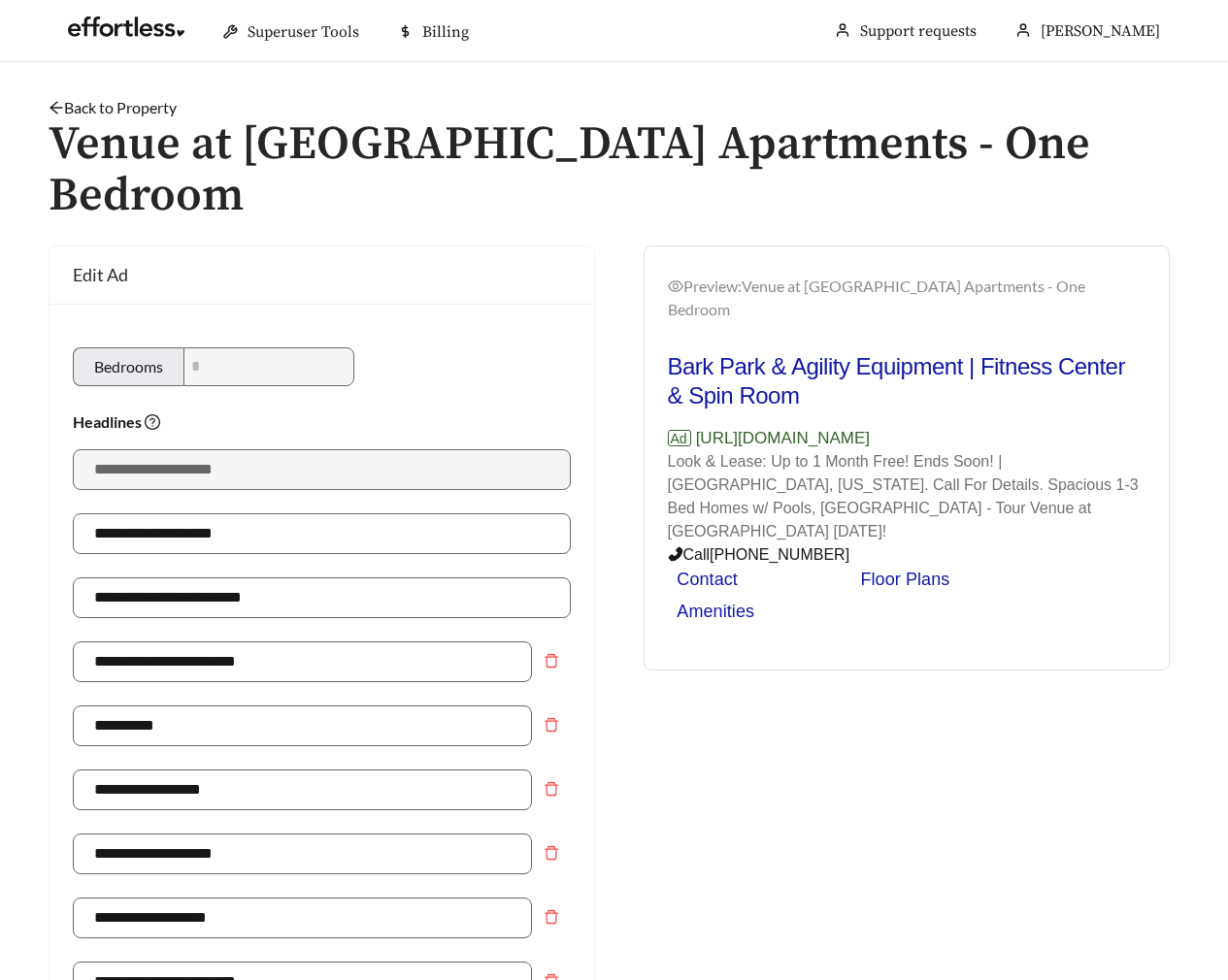
click at [138, 101] on link "Back to Property" at bounding box center [113, 107] width 128 height 18
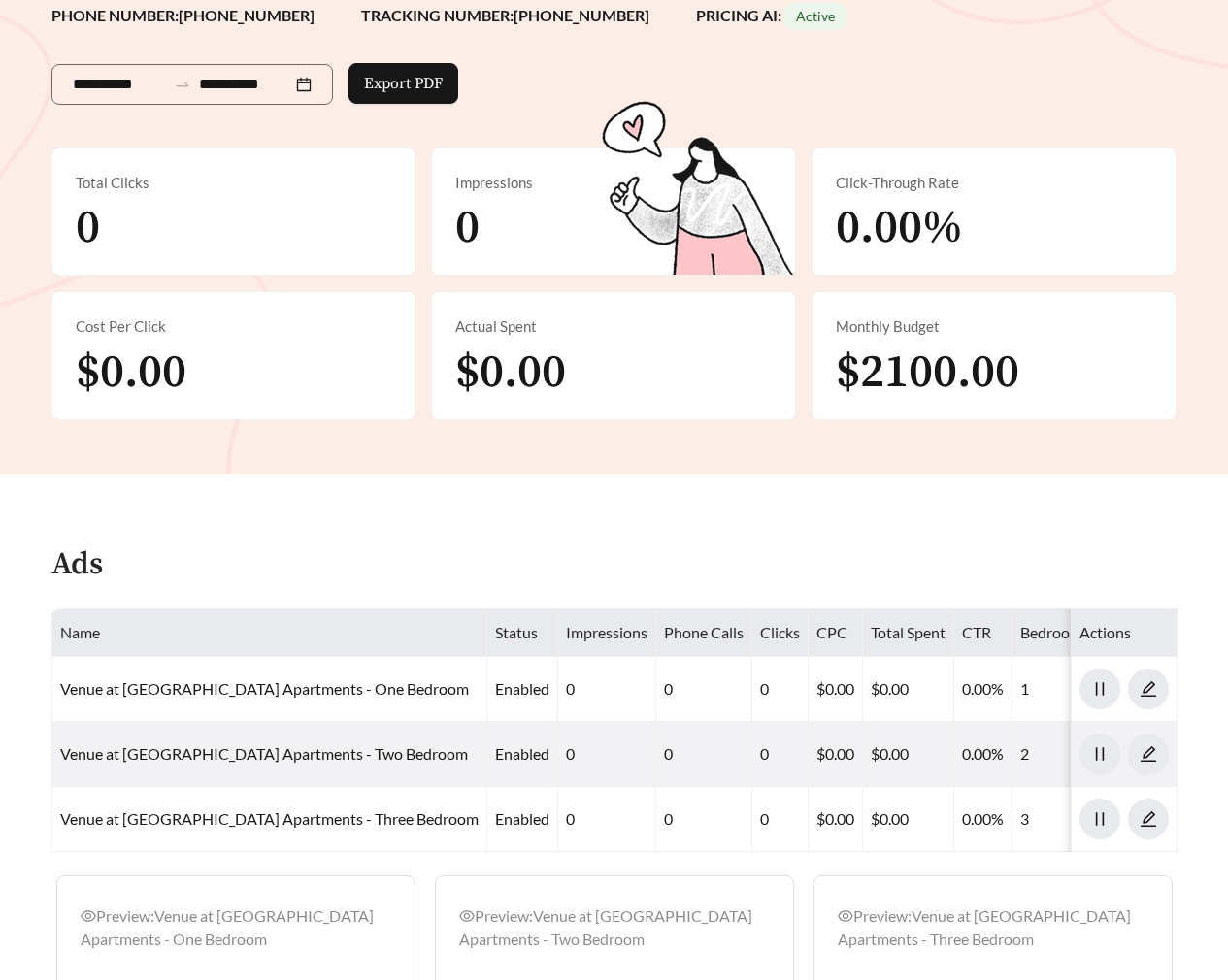
scroll to position [723, 0]
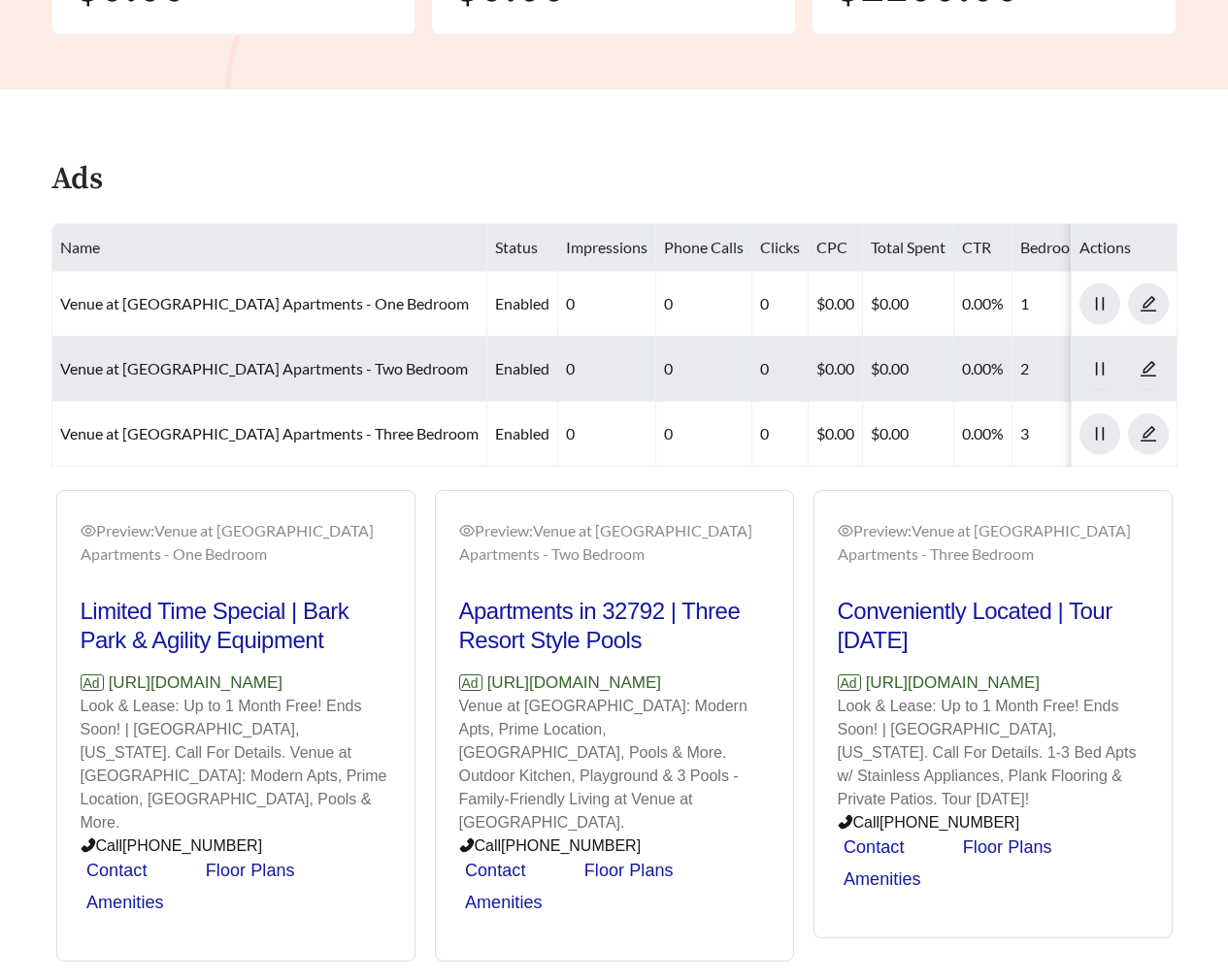
click at [265, 348] on td "Venue at [GEOGRAPHIC_DATA] Apartments - Two Bedroom" at bounding box center [270, 369] width 435 height 65
click at [269, 354] on td "Venue at [GEOGRAPHIC_DATA] Apartments - Two Bedroom" at bounding box center [270, 369] width 435 height 65
click at [274, 359] on link "Venue at [GEOGRAPHIC_DATA] Apartments - Two Bedroom" at bounding box center [264, 368] width 408 height 18
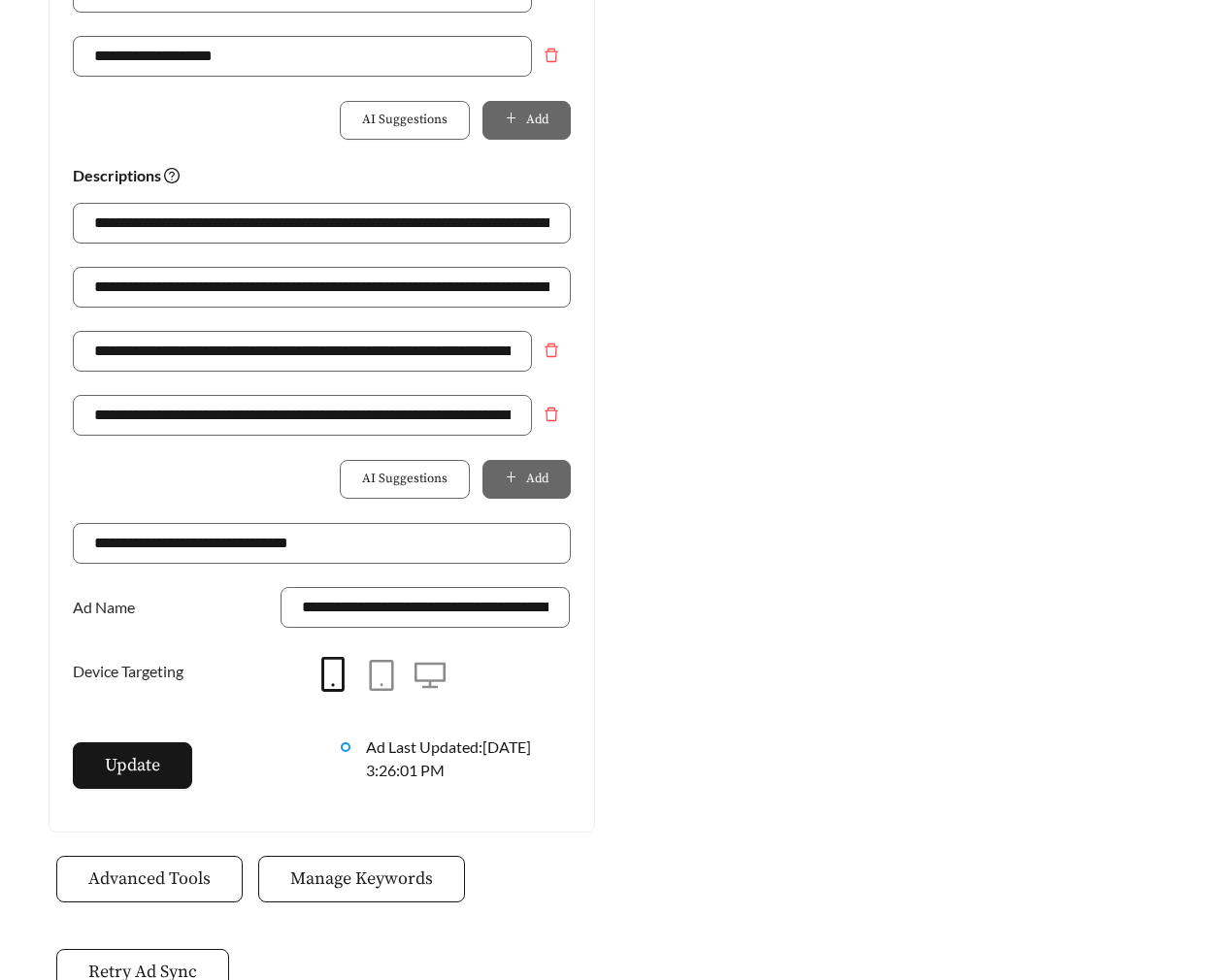
scroll to position [1400, 0]
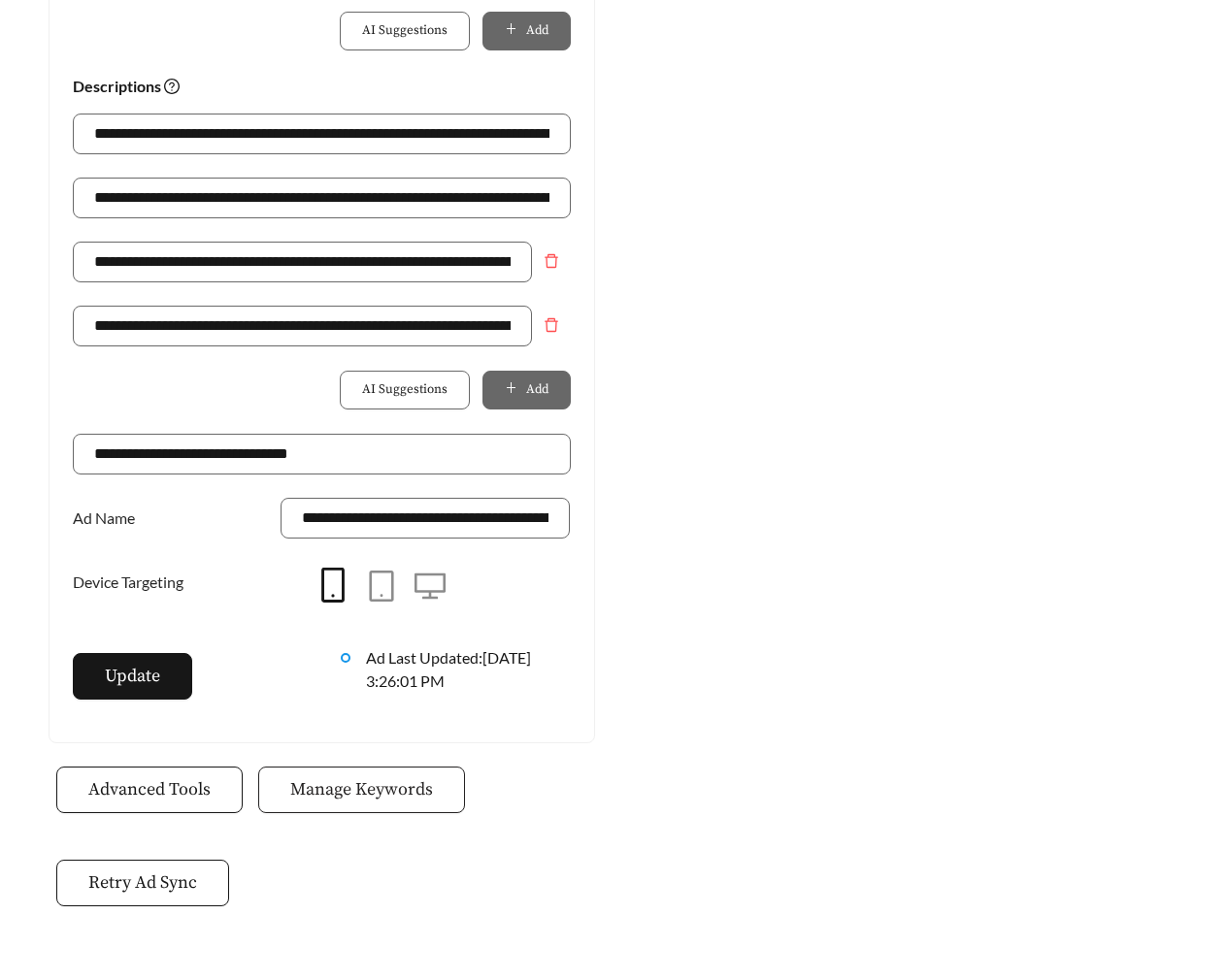
click at [378, 767] on button "Manage Keywords" at bounding box center [361, 791] width 207 height 47
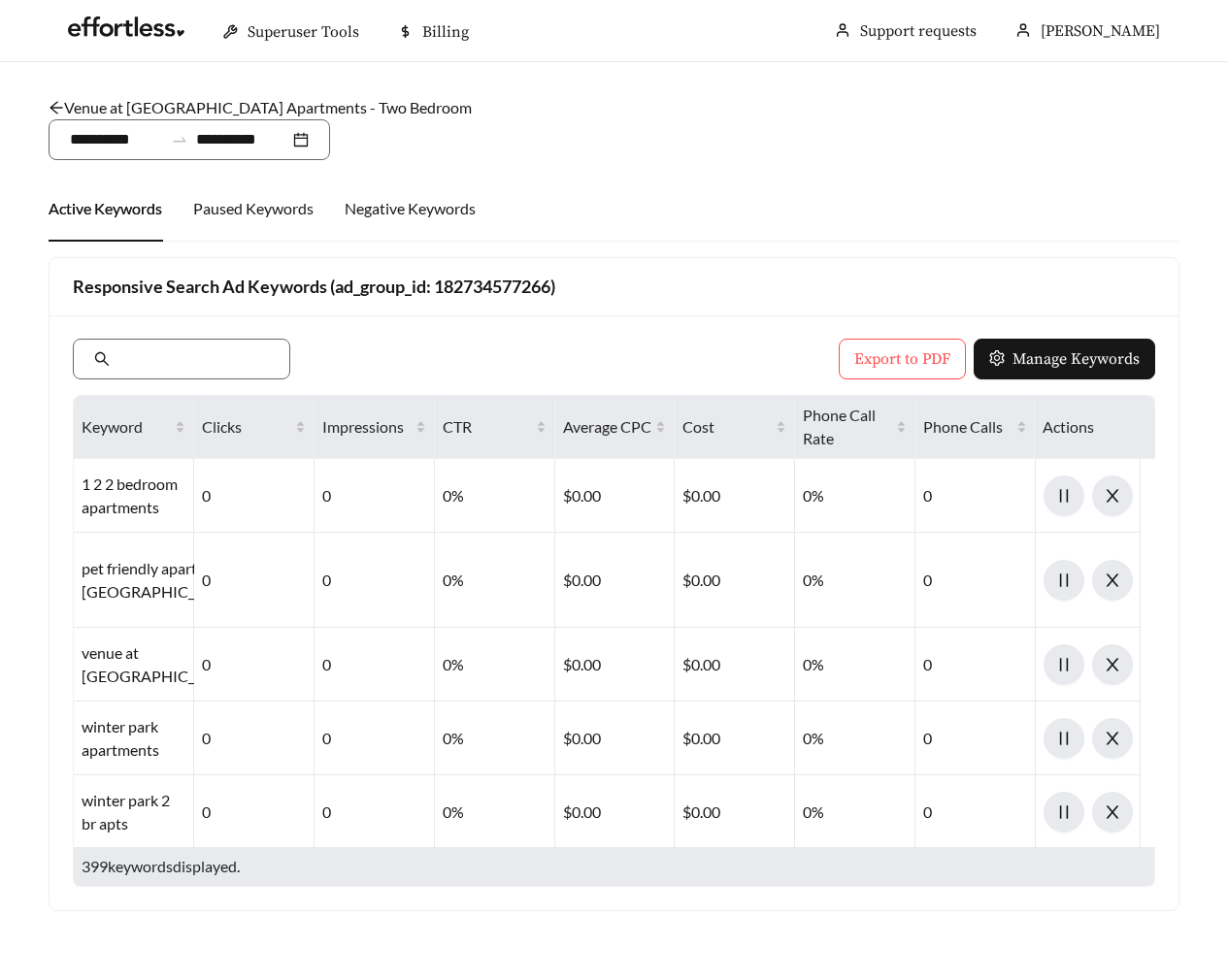
click at [144, 105] on link "Venue at [GEOGRAPHIC_DATA] Apartments - Two Bedroom" at bounding box center [260, 107] width 424 height 18
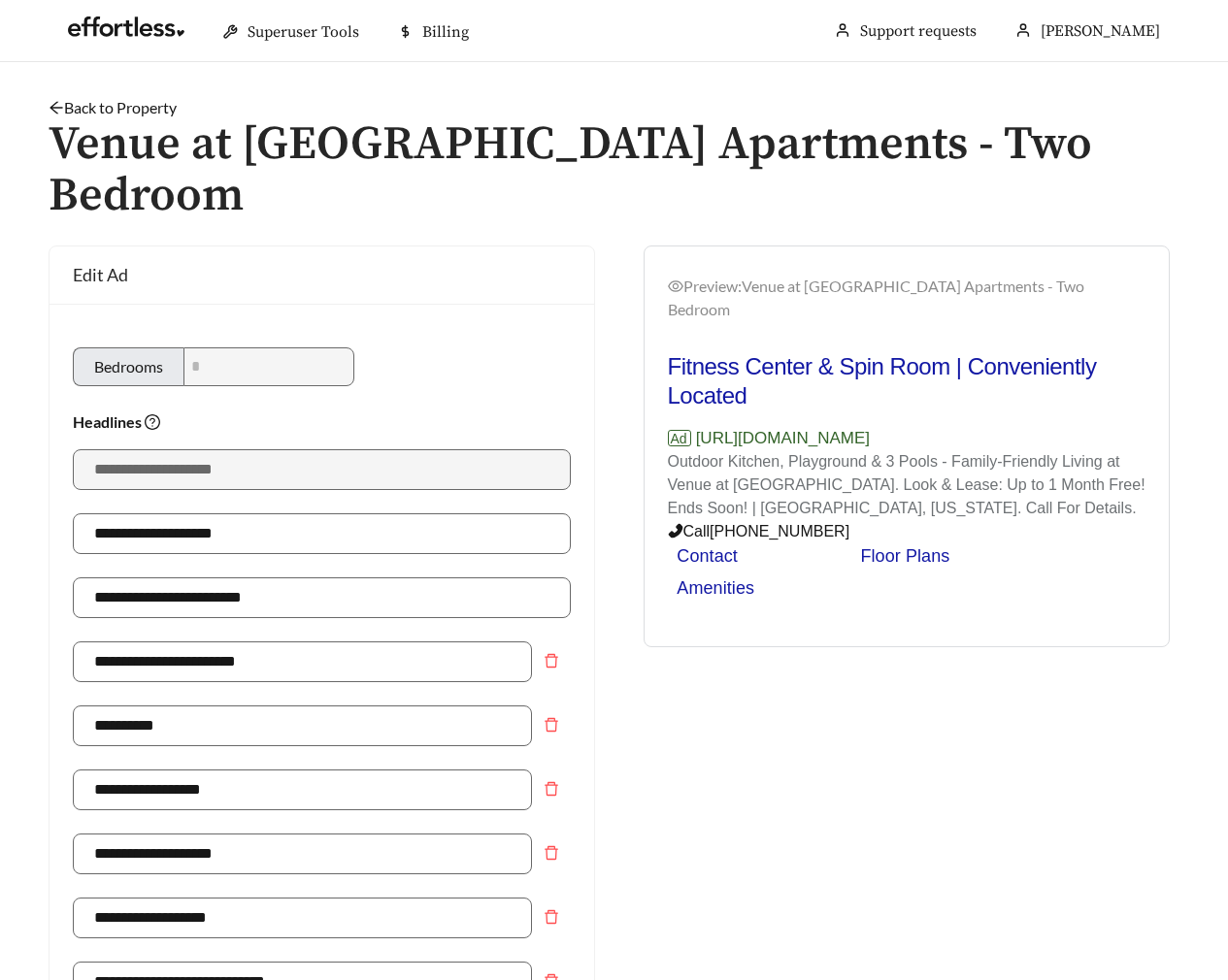
click at [142, 105] on link "Back to Property" at bounding box center [113, 107] width 128 height 18
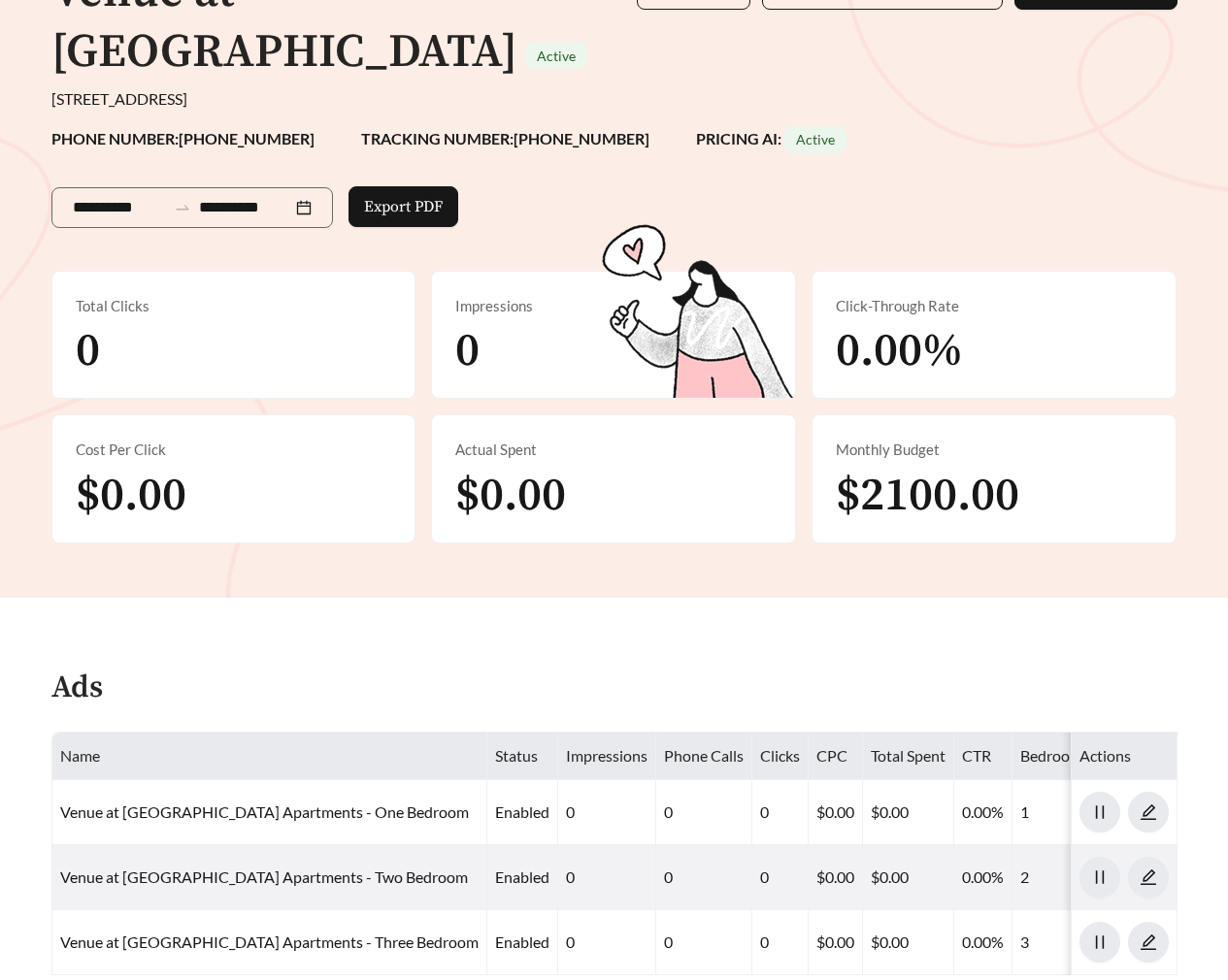
scroll to position [678, 0]
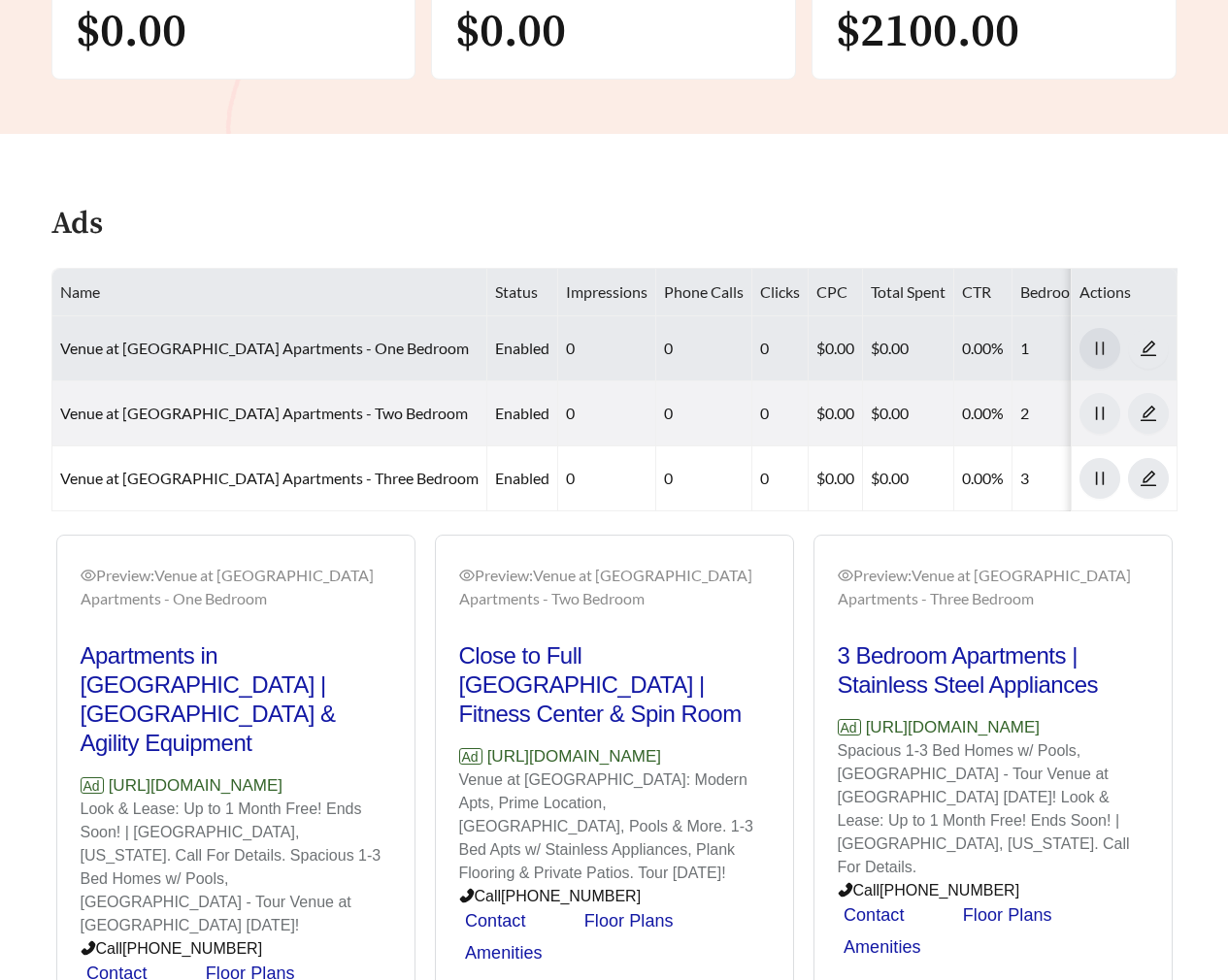
click at [1101, 350] on icon "pause" at bounding box center [1100, 349] width 17 height 17
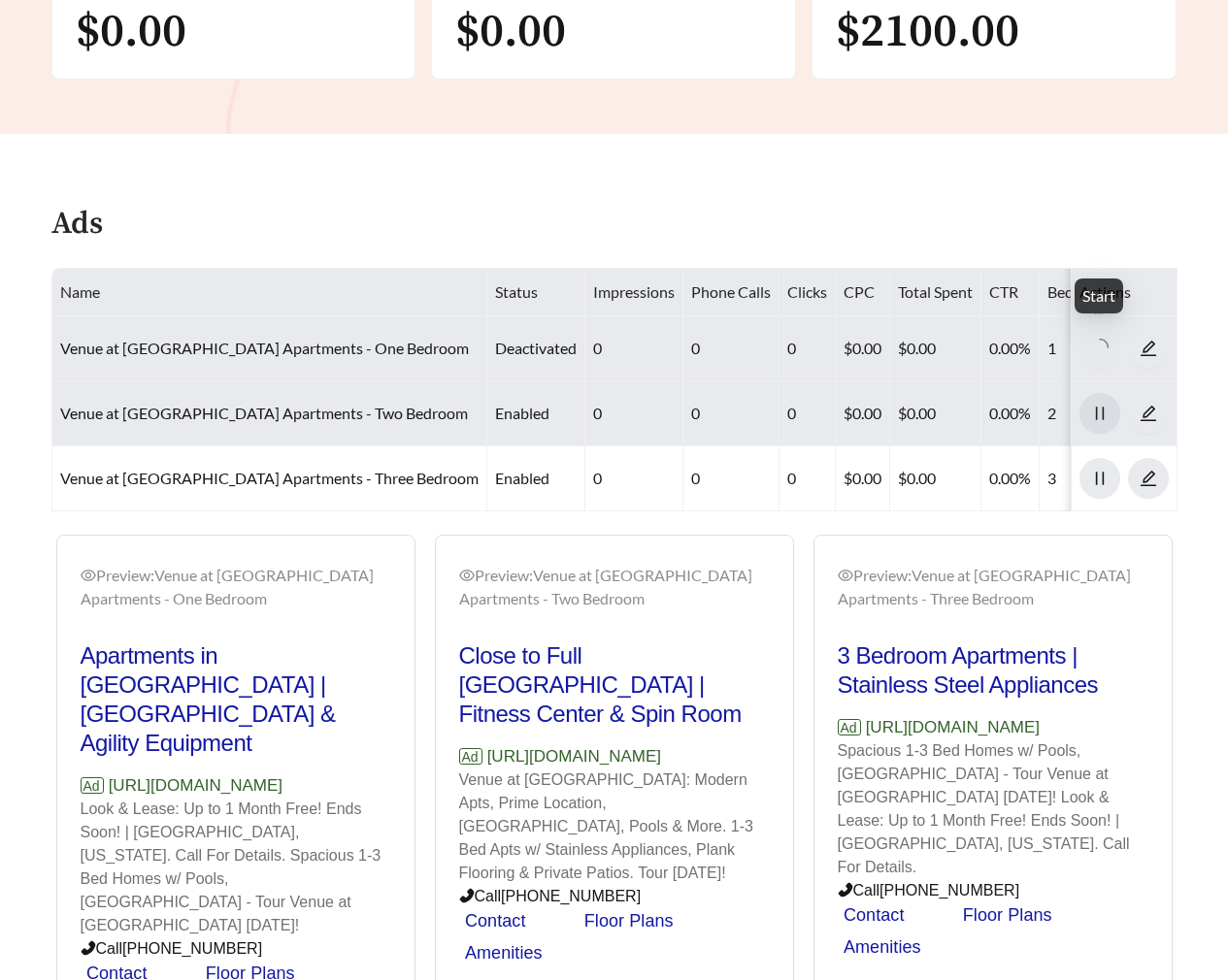
click at [1101, 407] on icon "pause" at bounding box center [1100, 414] width 17 height 17
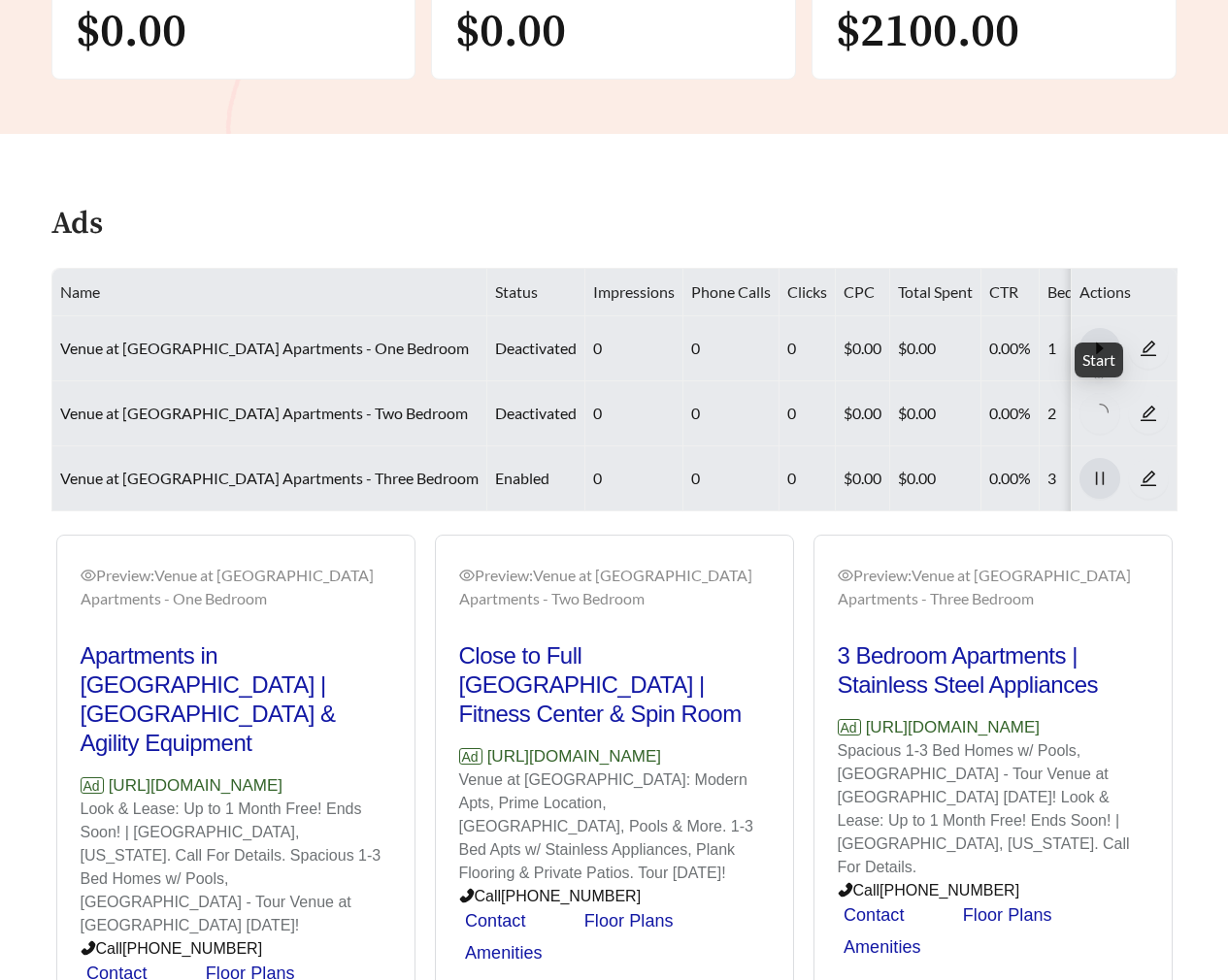
click at [1102, 478] on icon "pause" at bounding box center [1099, 479] width 8 height 14
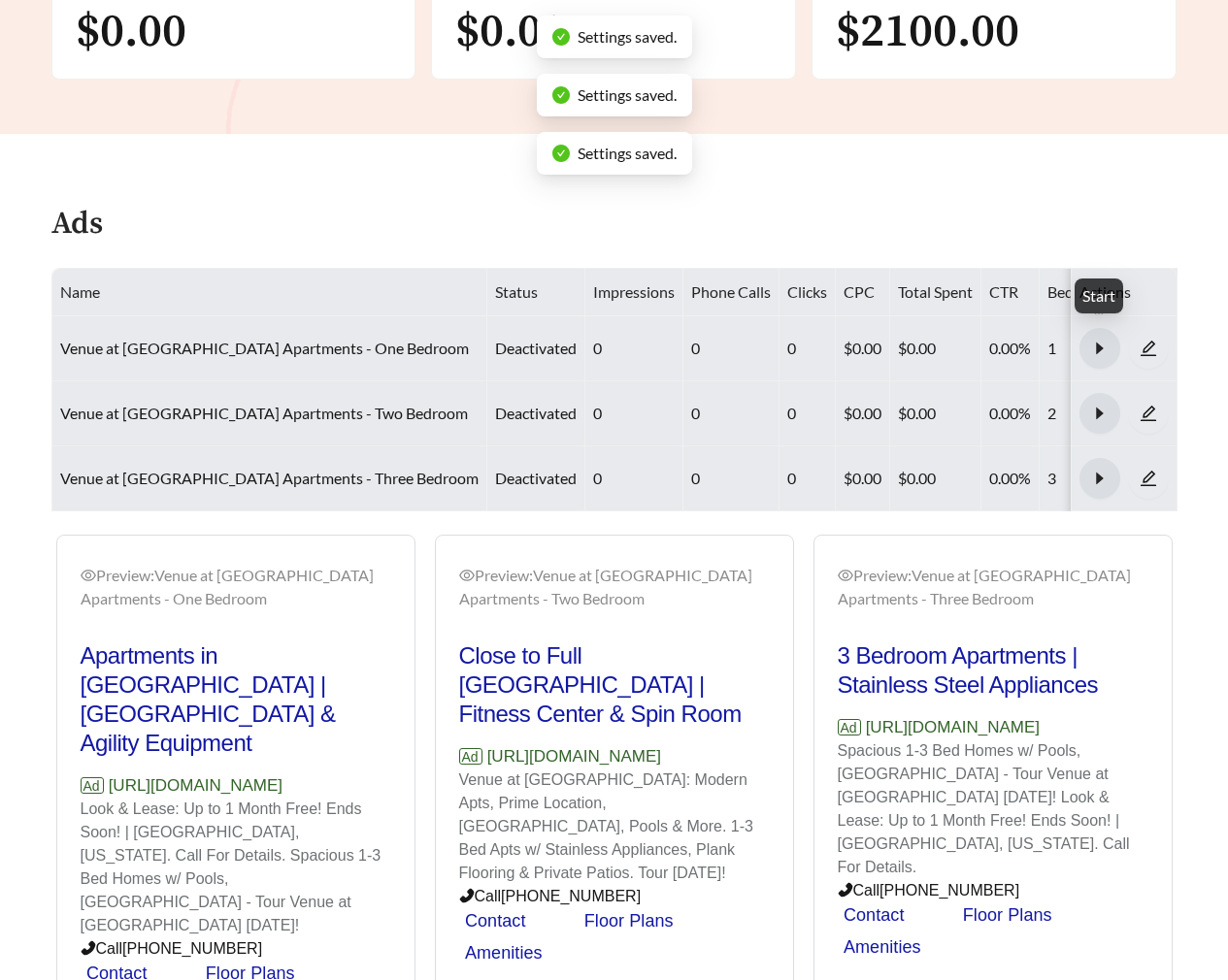
click at [1101, 346] on icon "caret-right" at bounding box center [1099, 349] width 7 height 12
click at [1101, 412] on icon "caret-right" at bounding box center [1100, 414] width 17 height 17
click at [1104, 494] on div at bounding box center [1100, 479] width 41 height 41
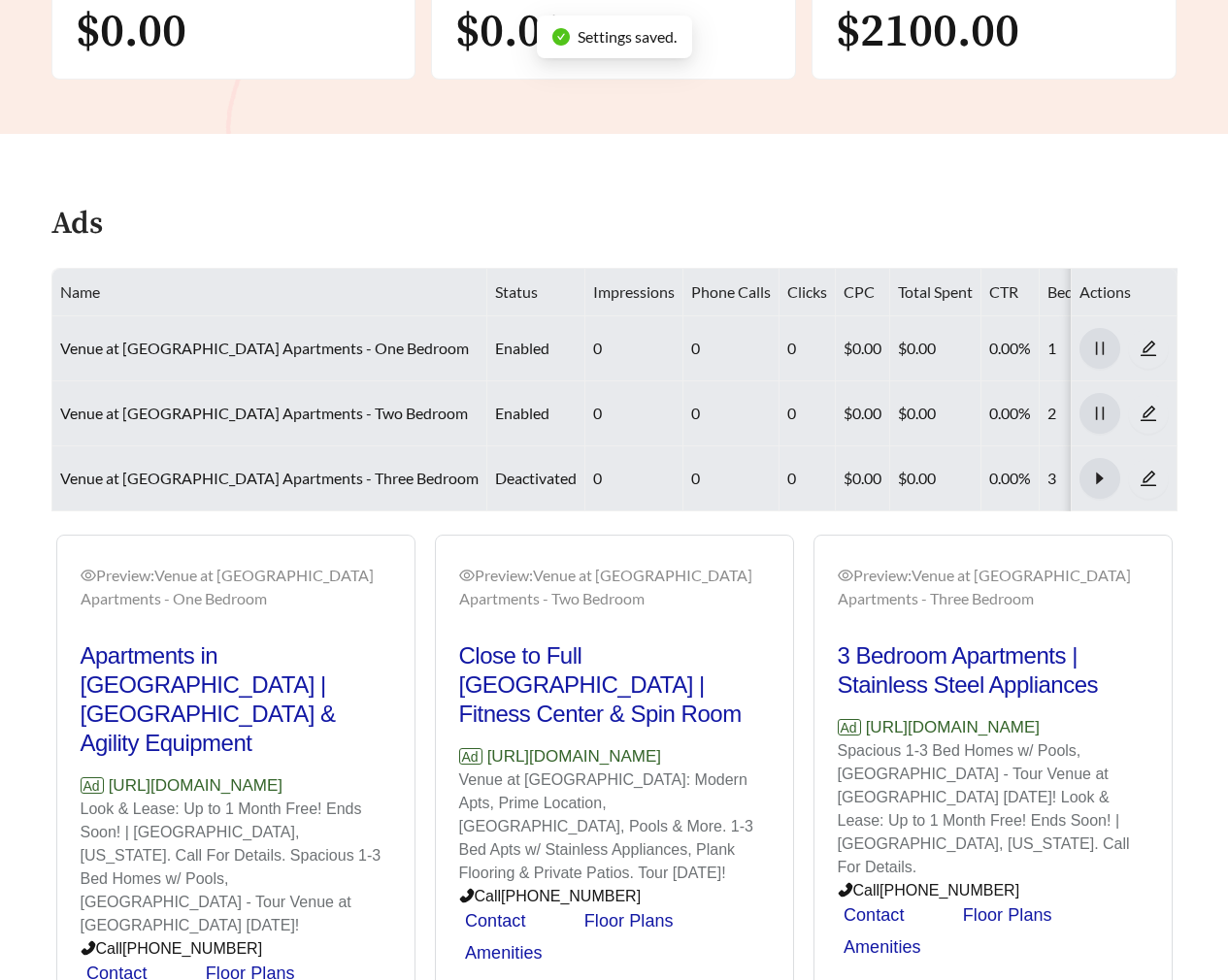
click at [1098, 470] on icon "caret-right" at bounding box center [1100, 479] width 17 height 17
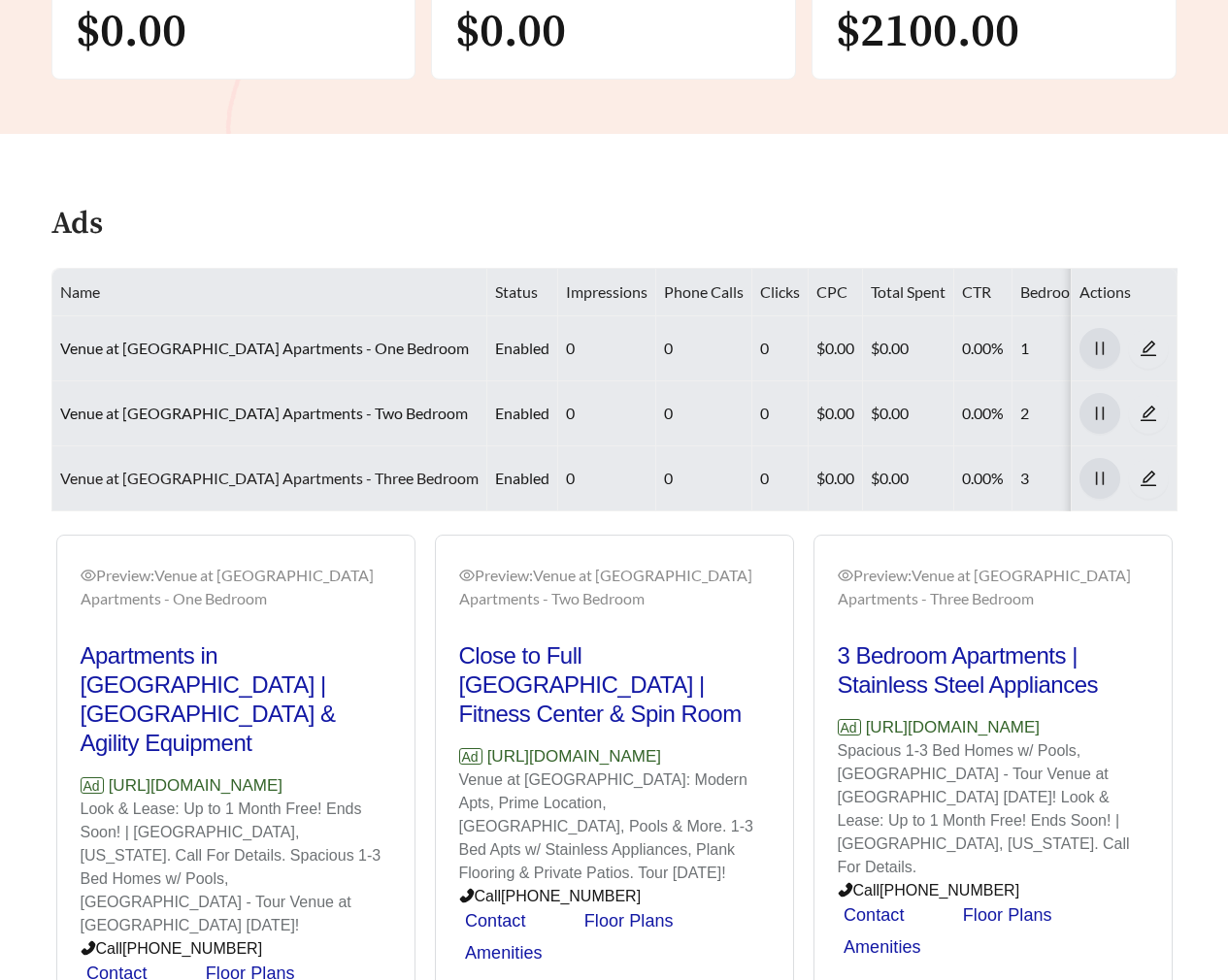
click at [266, 474] on link "Venue at Winter Park Apartments - Three Bedroom" at bounding box center [269, 478] width 419 height 18
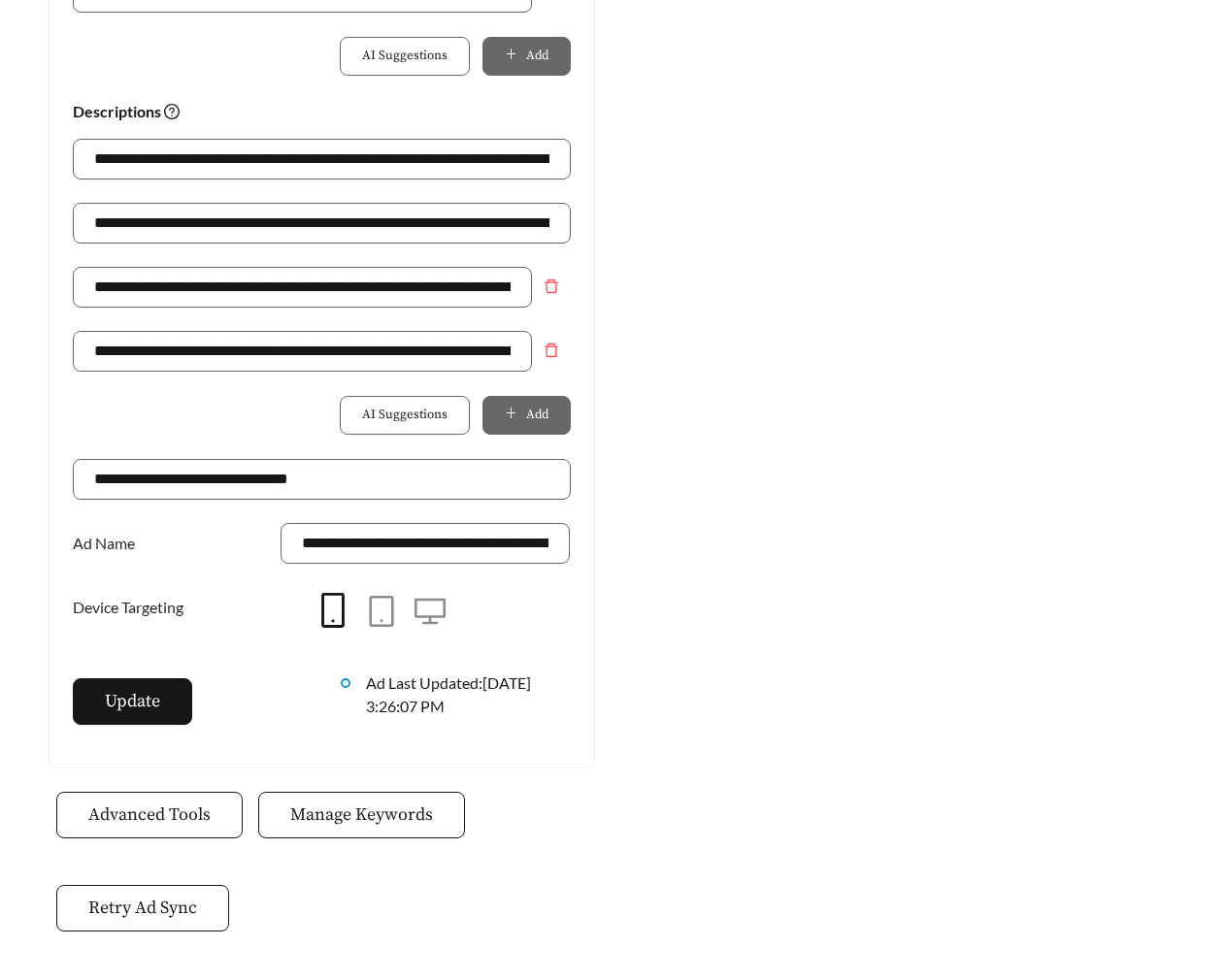
scroll to position [1400, 0]
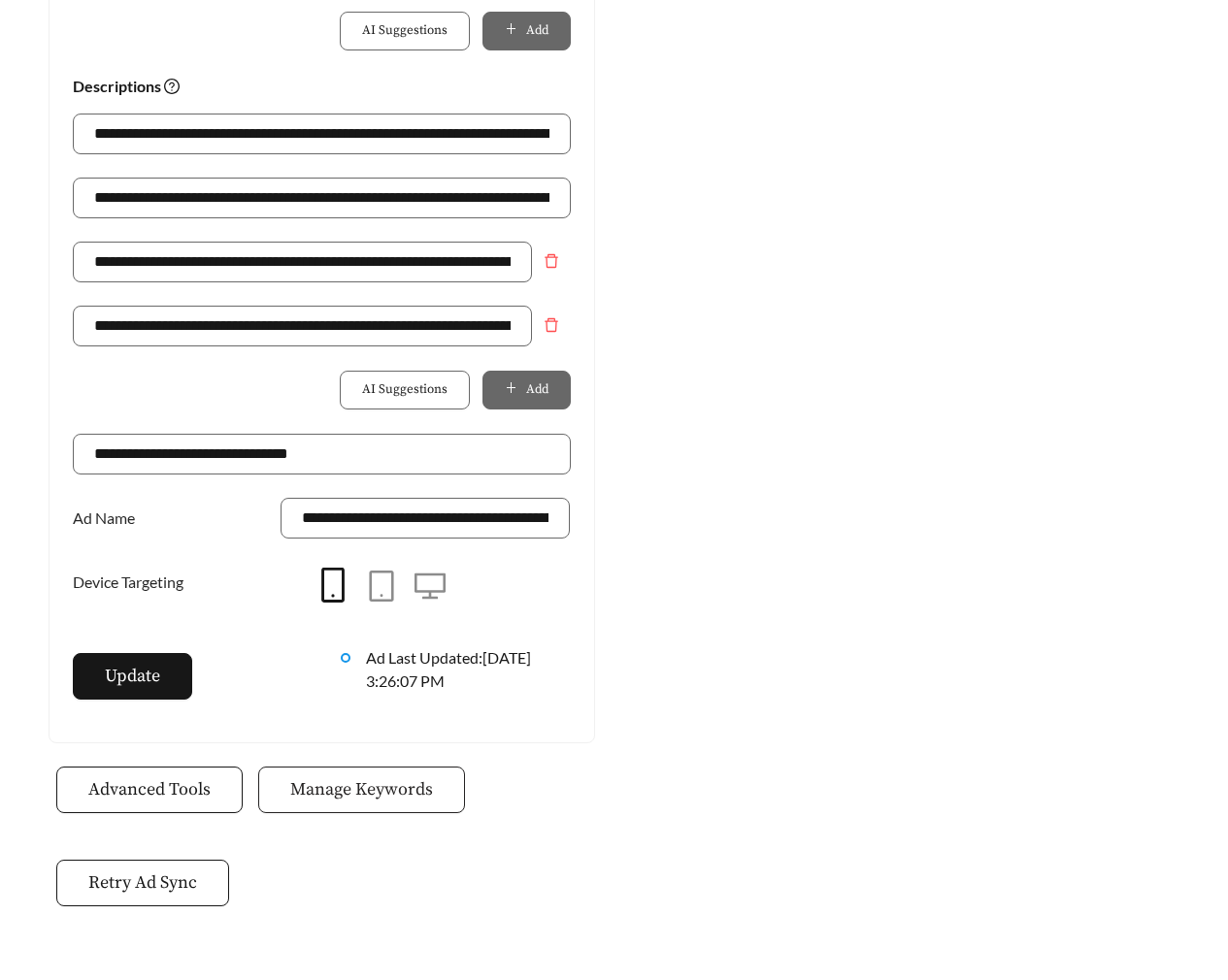
click at [389, 767] on button "Manage Keywords" at bounding box center [361, 791] width 207 height 47
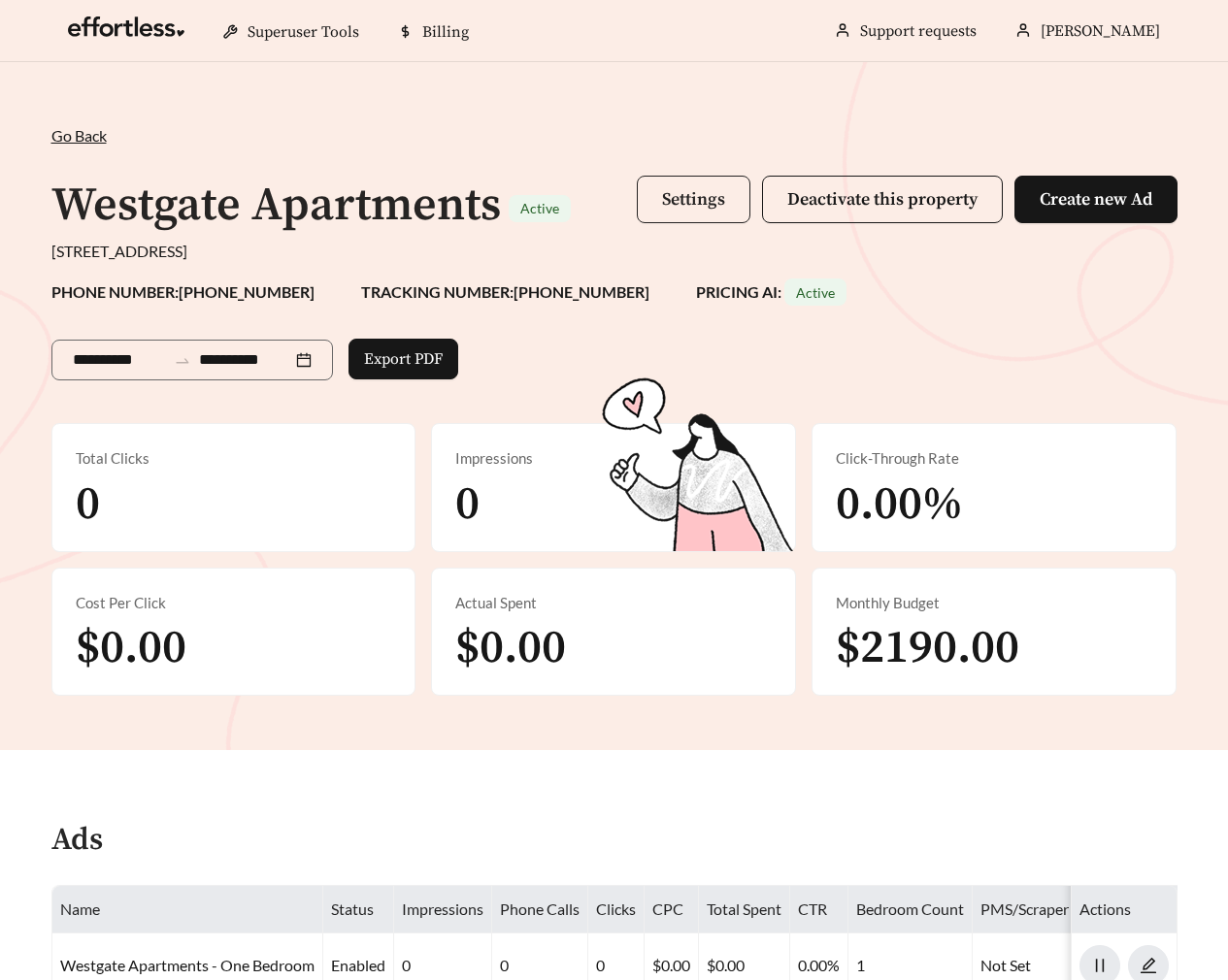
click at [714, 216] on button "Settings" at bounding box center [694, 199] width 114 height 48
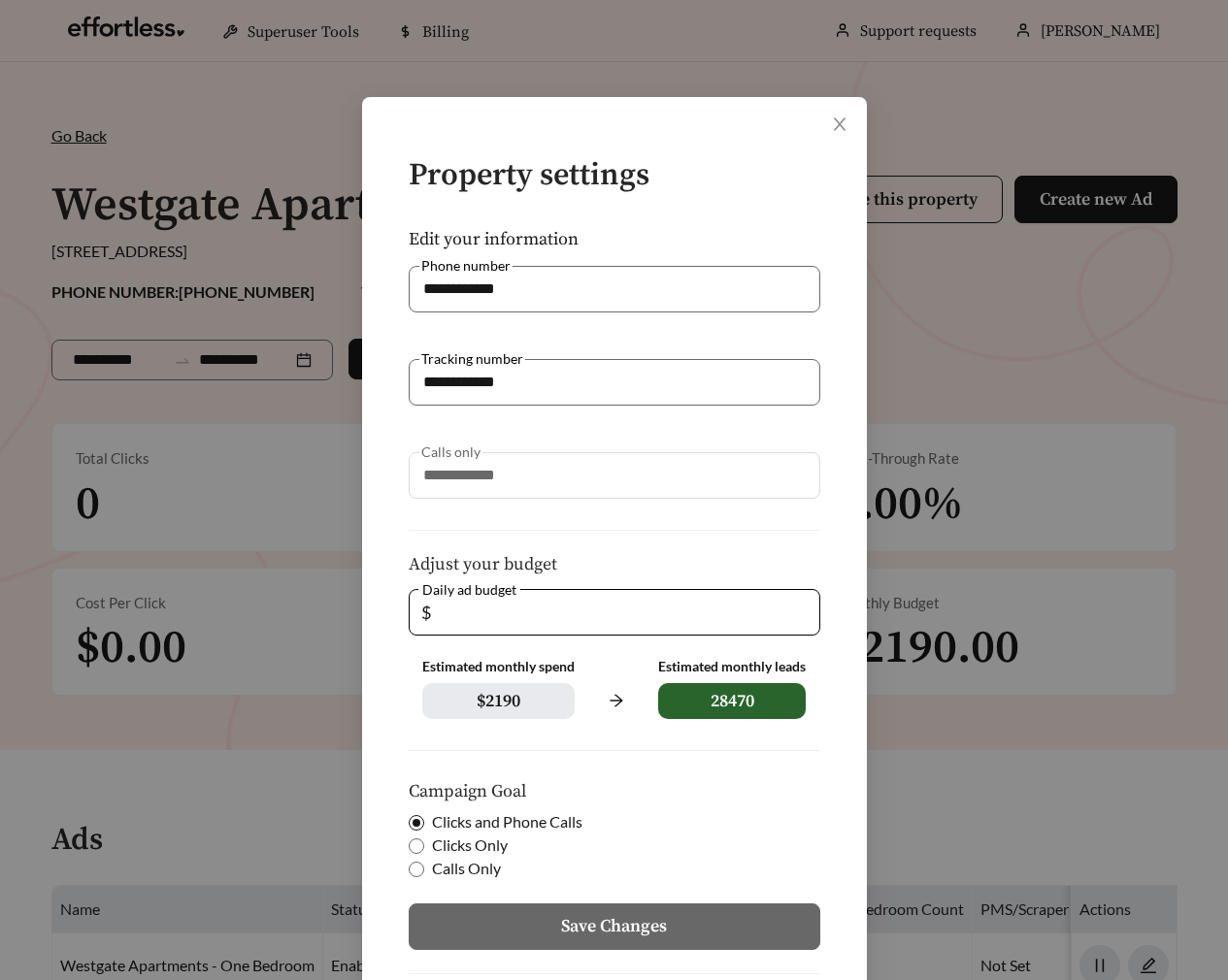
click at [1034, 402] on div "**********" at bounding box center [614, 490] width 1228 height 980
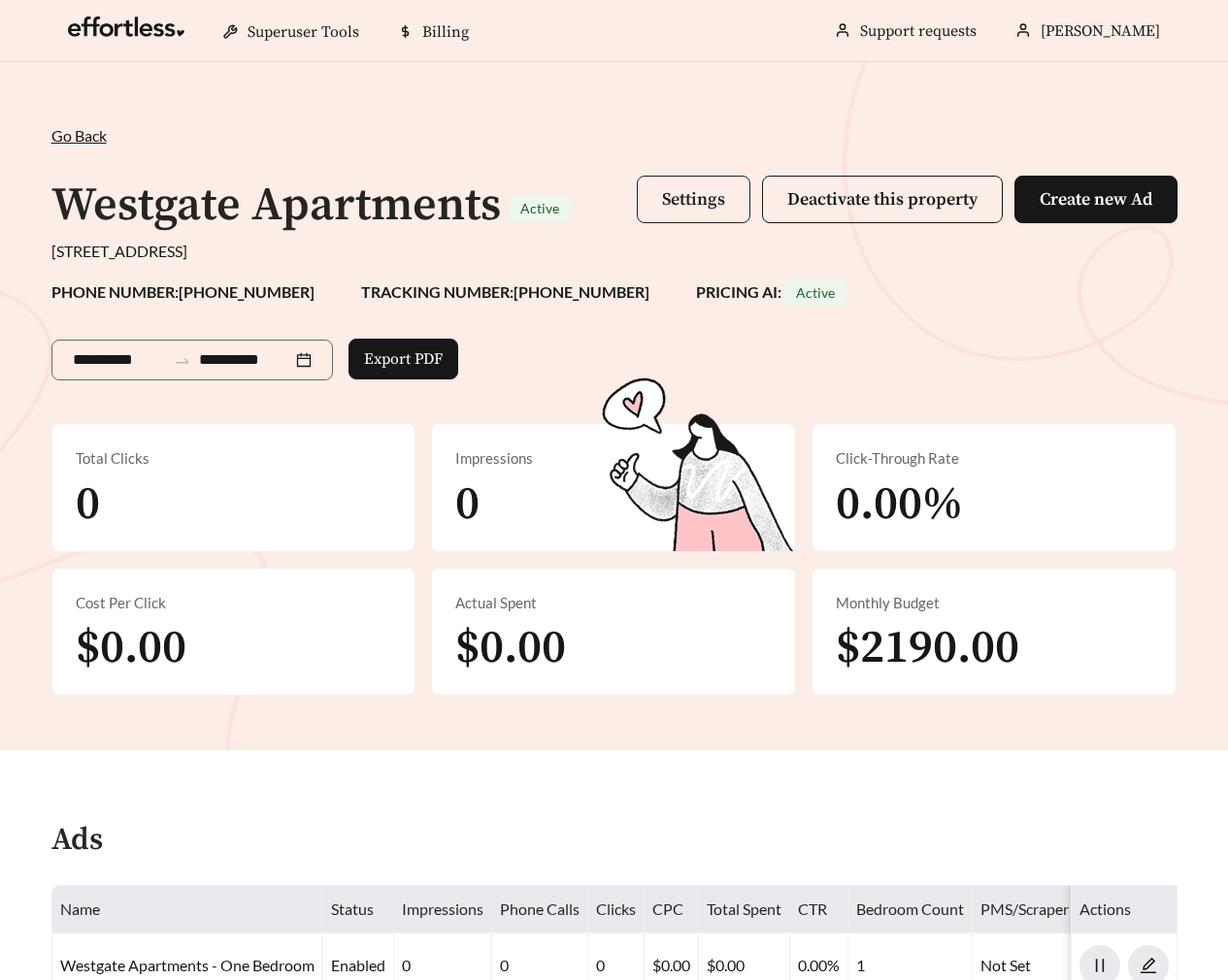
scroll to position [551, 0]
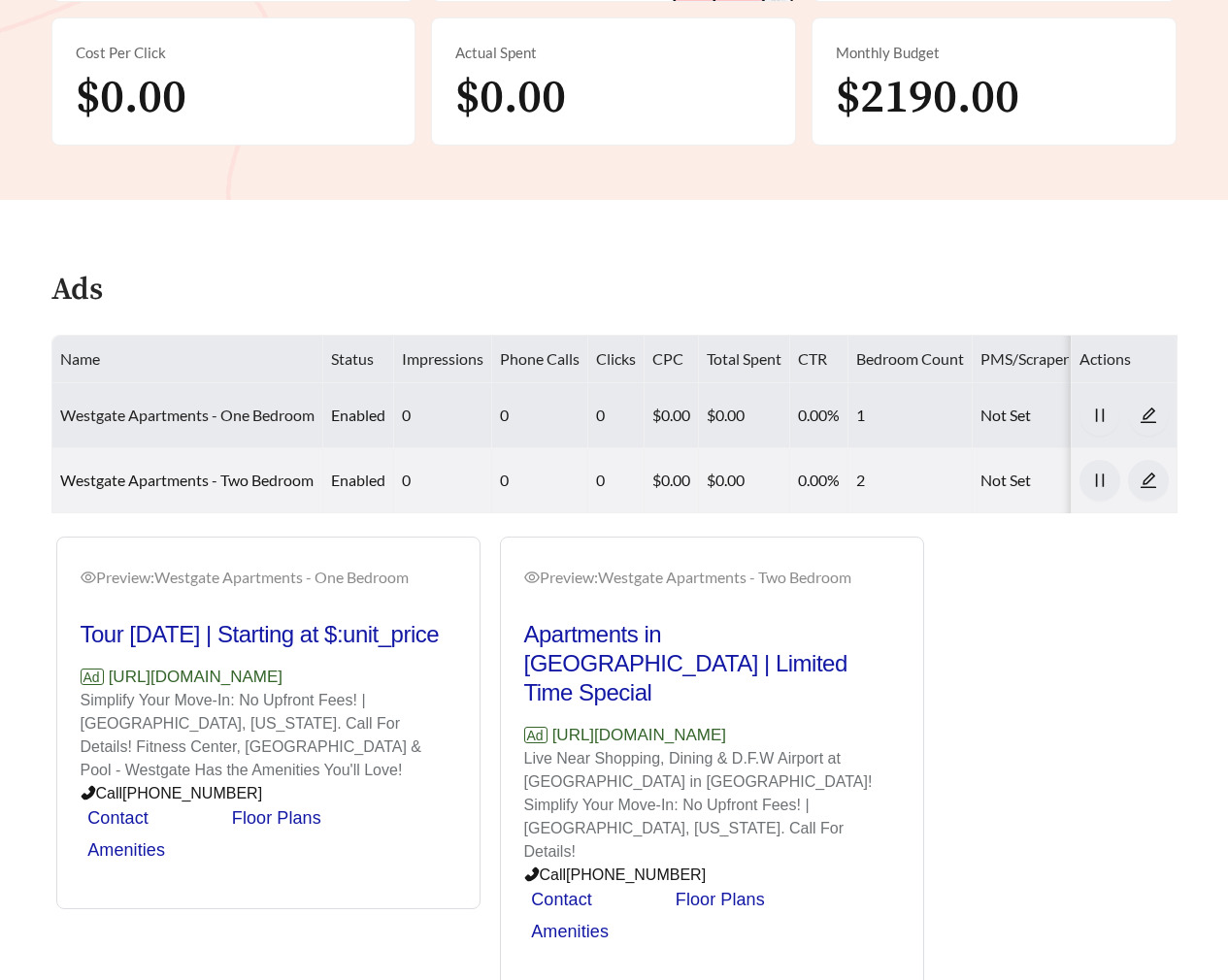
click at [211, 414] on link "Westgate Apartments - One Bedroom" at bounding box center [188, 415] width 255 height 18
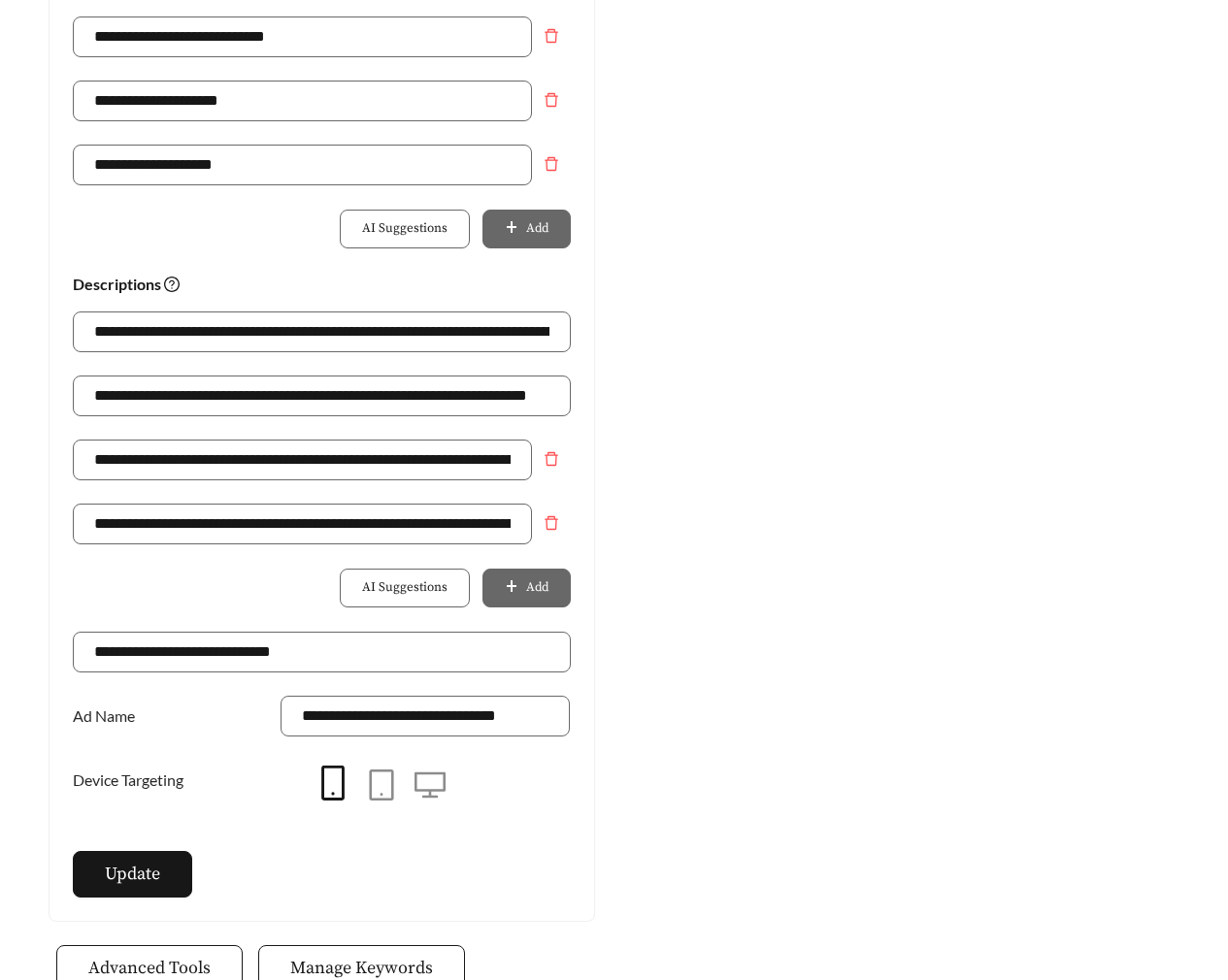
scroll to position [1380, 0]
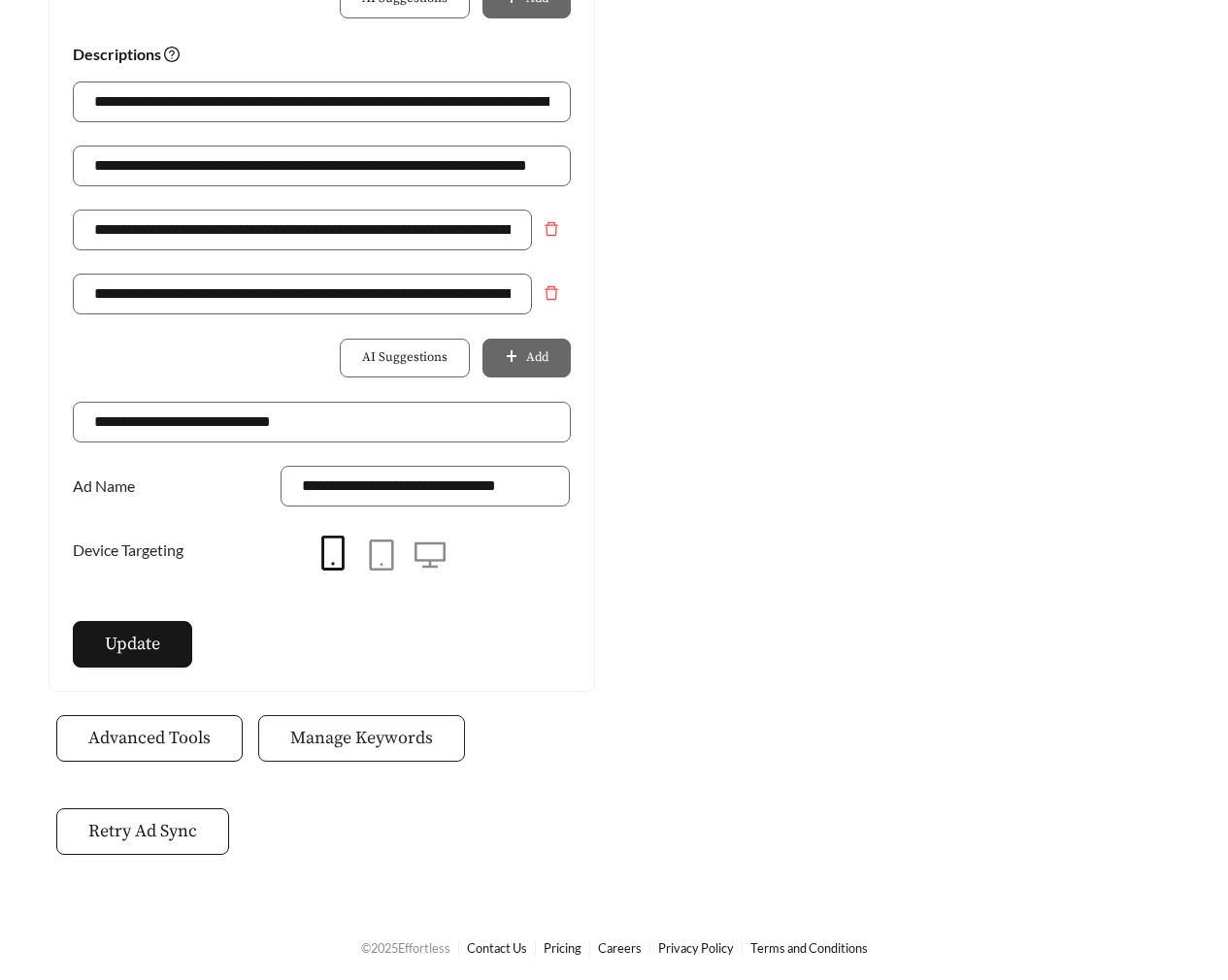
click at [402, 727] on span "Manage Keywords" at bounding box center [361, 738] width 143 height 26
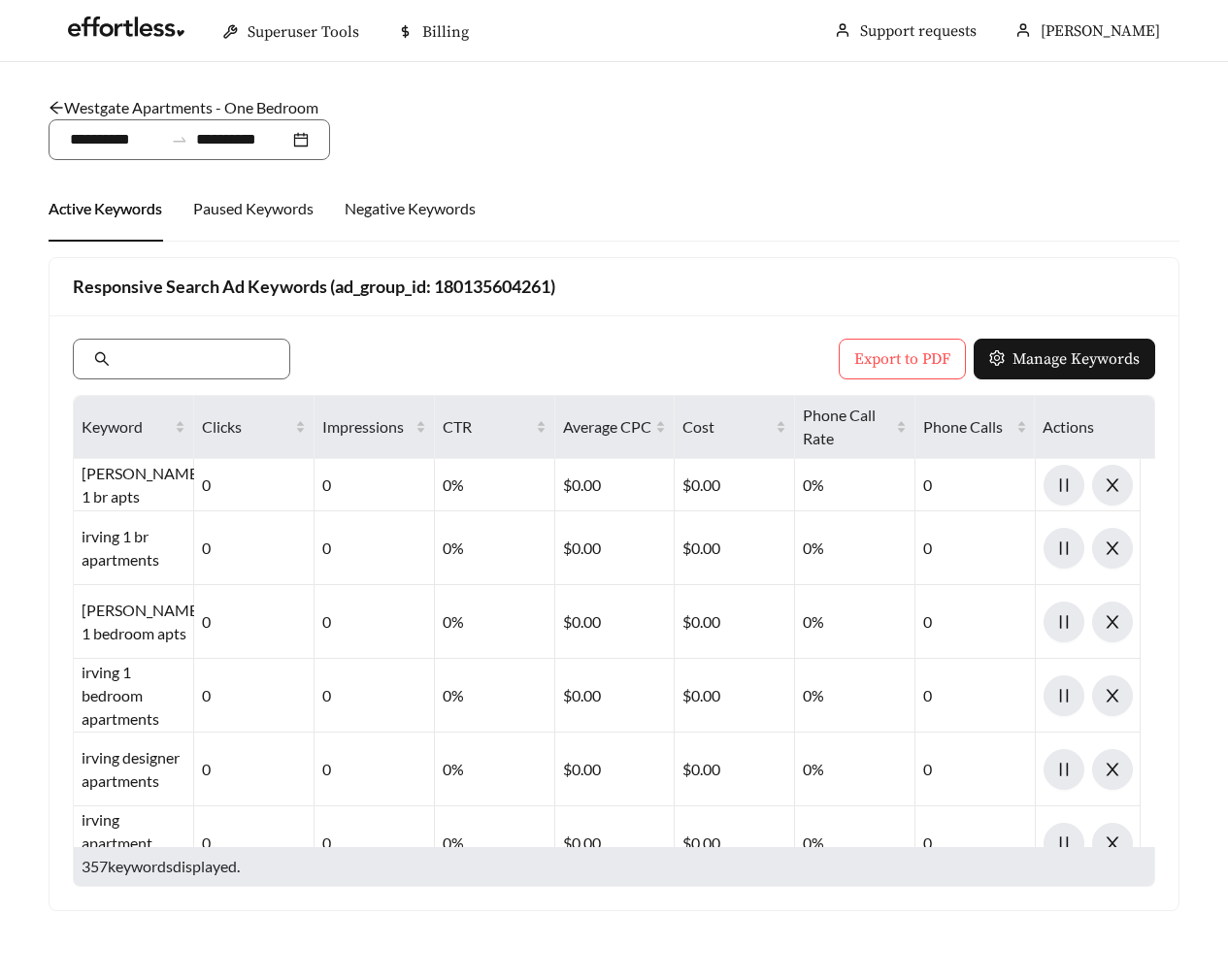
click at [249, 108] on link "Westgate Apartments - One Bedroom" at bounding box center [184, 107] width 270 height 18
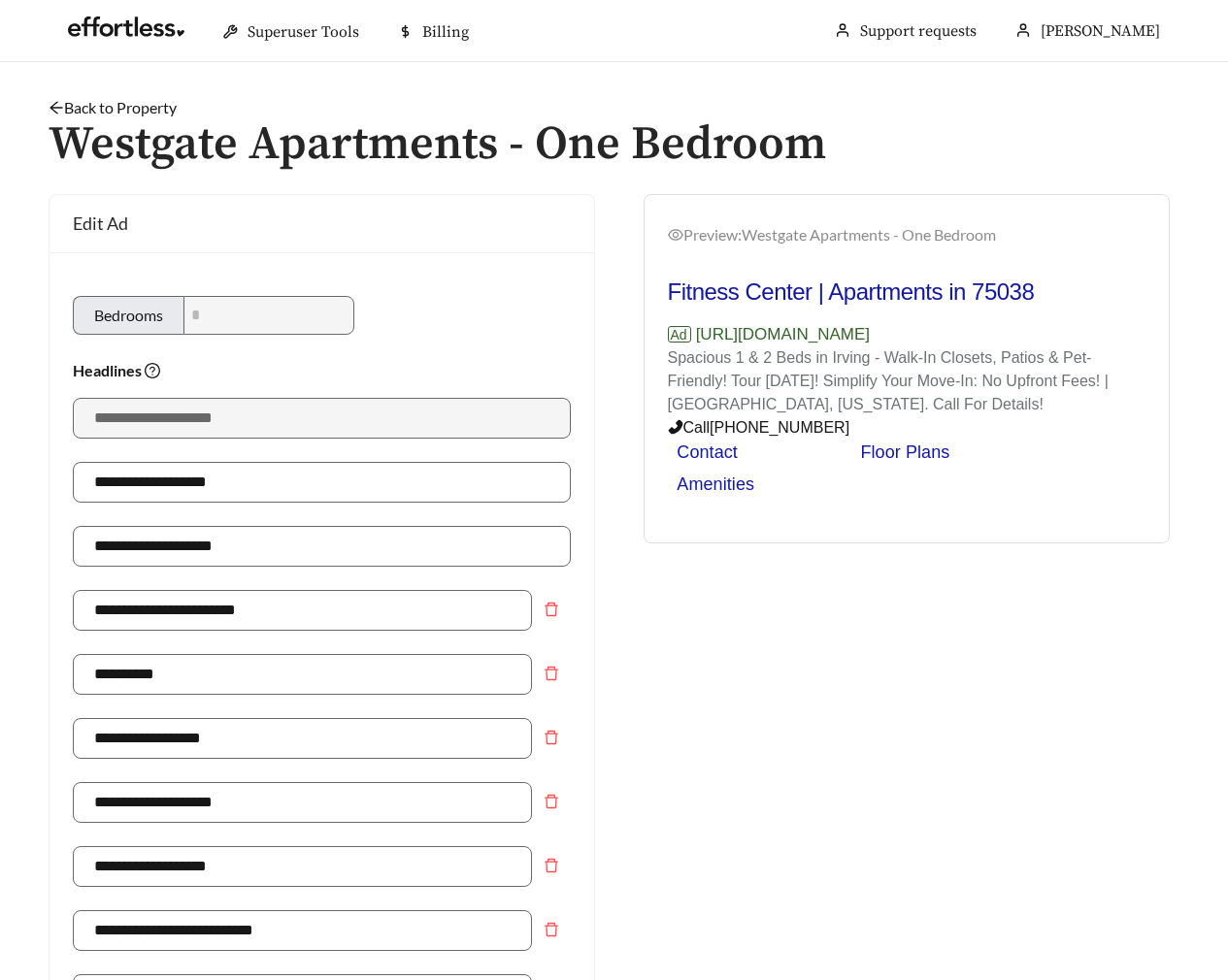
click at [164, 106] on link "Back to Property" at bounding box center [113, 107] width 128 height 18
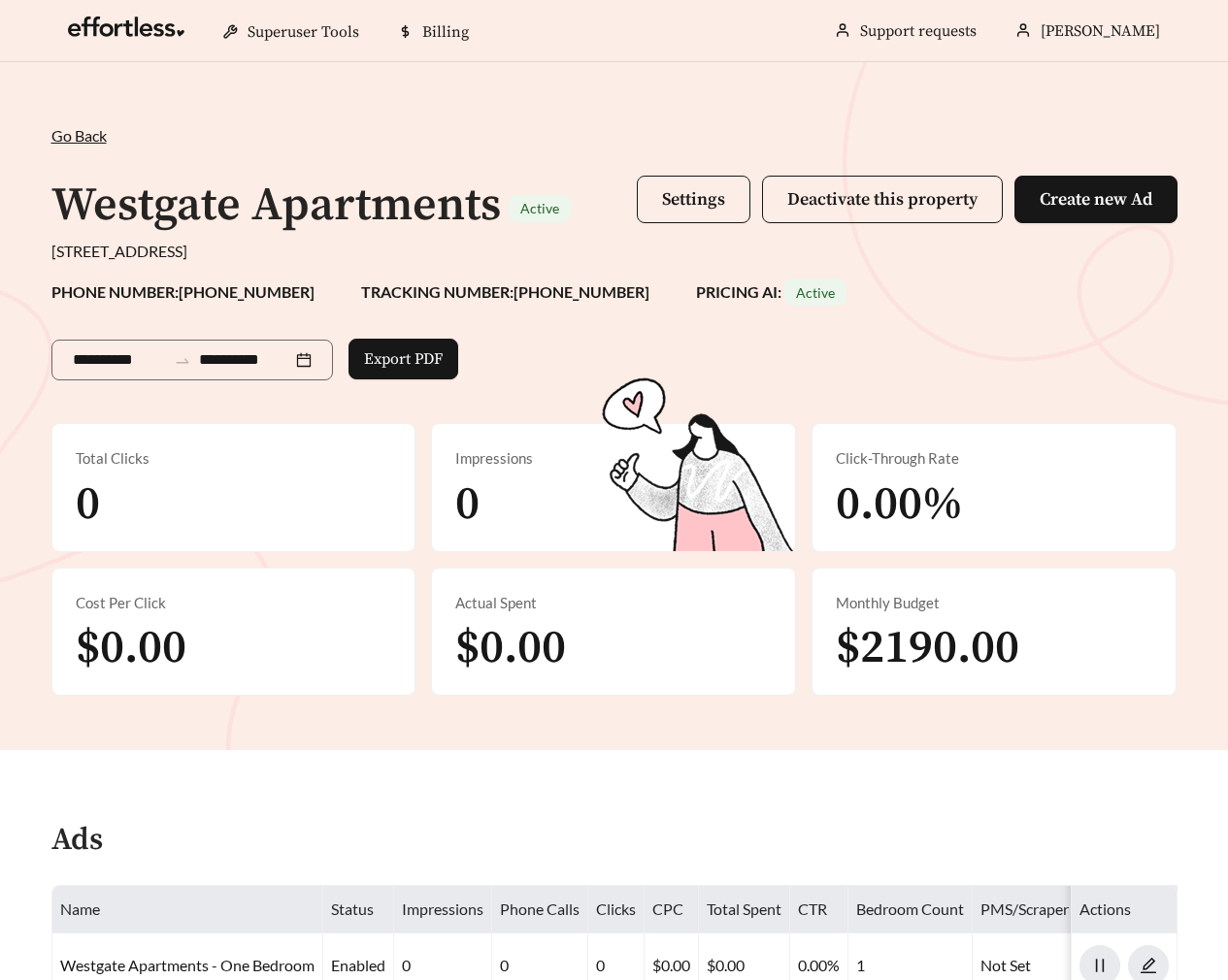
scroll to position [574, 0]
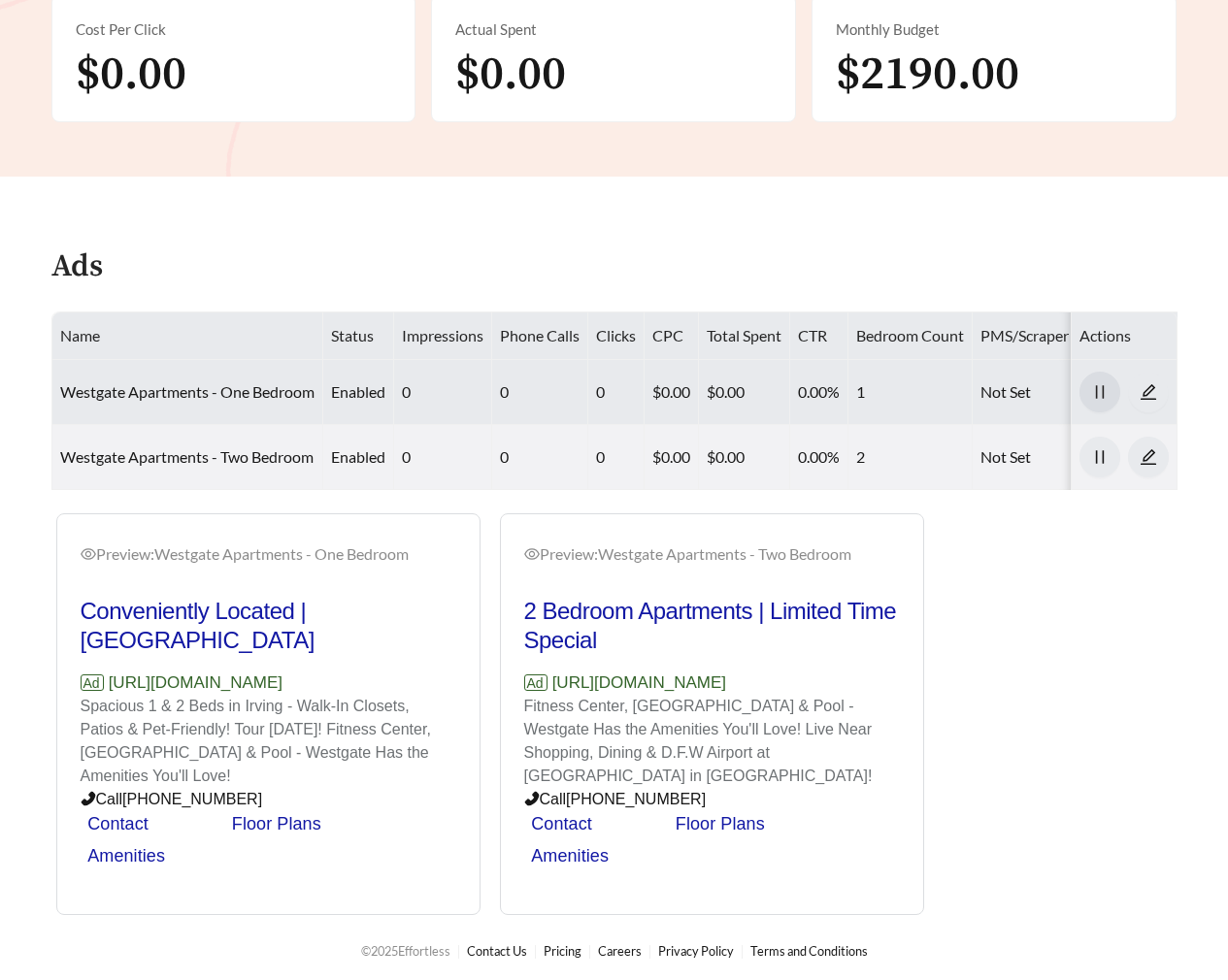
click at [1099, 388] on icon "pause" at bounding box center [1100, 392] width 17 height 17
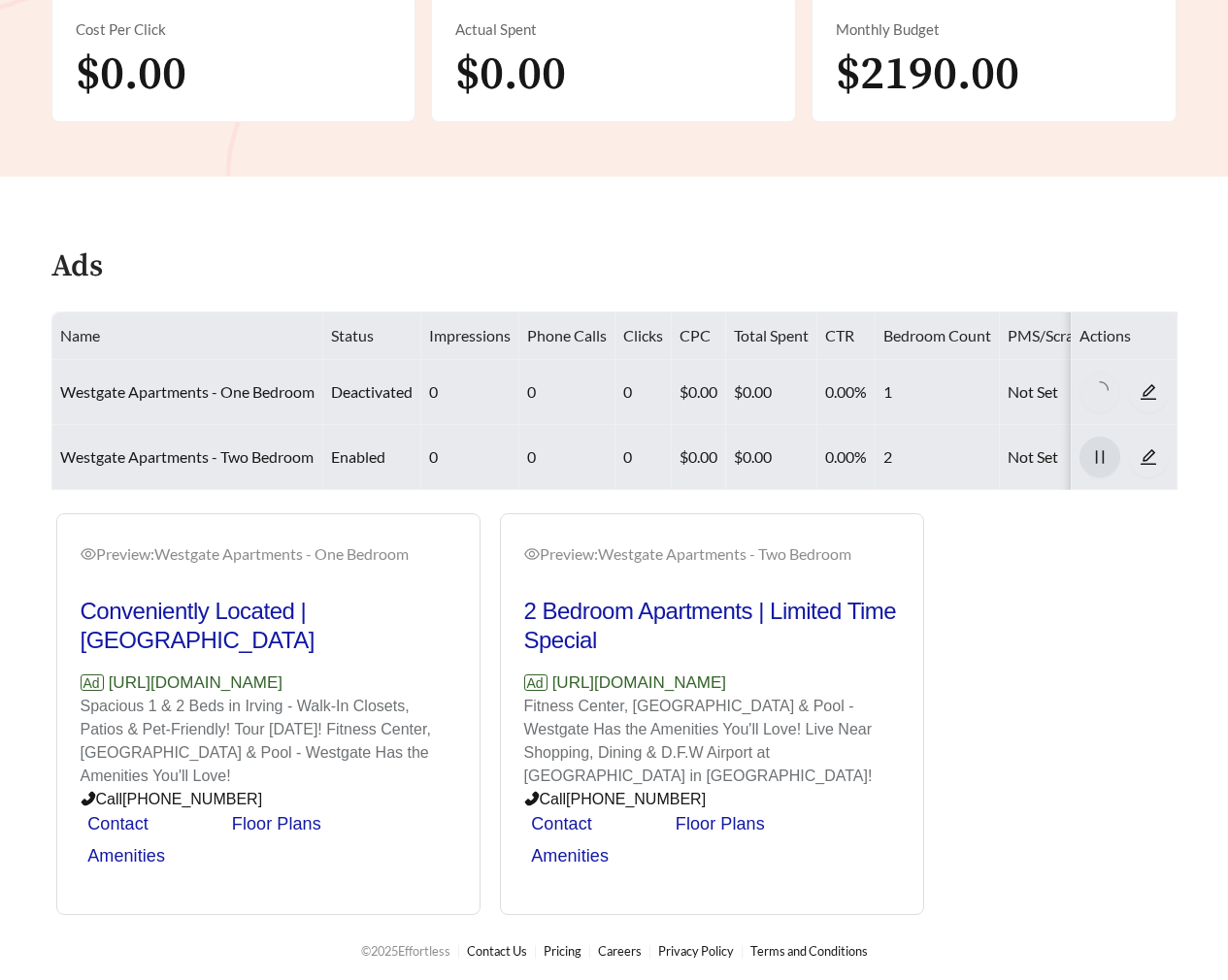
click at [1099, 449] on icon "pause" at bounding box center [1100, 457] width 17 height 17
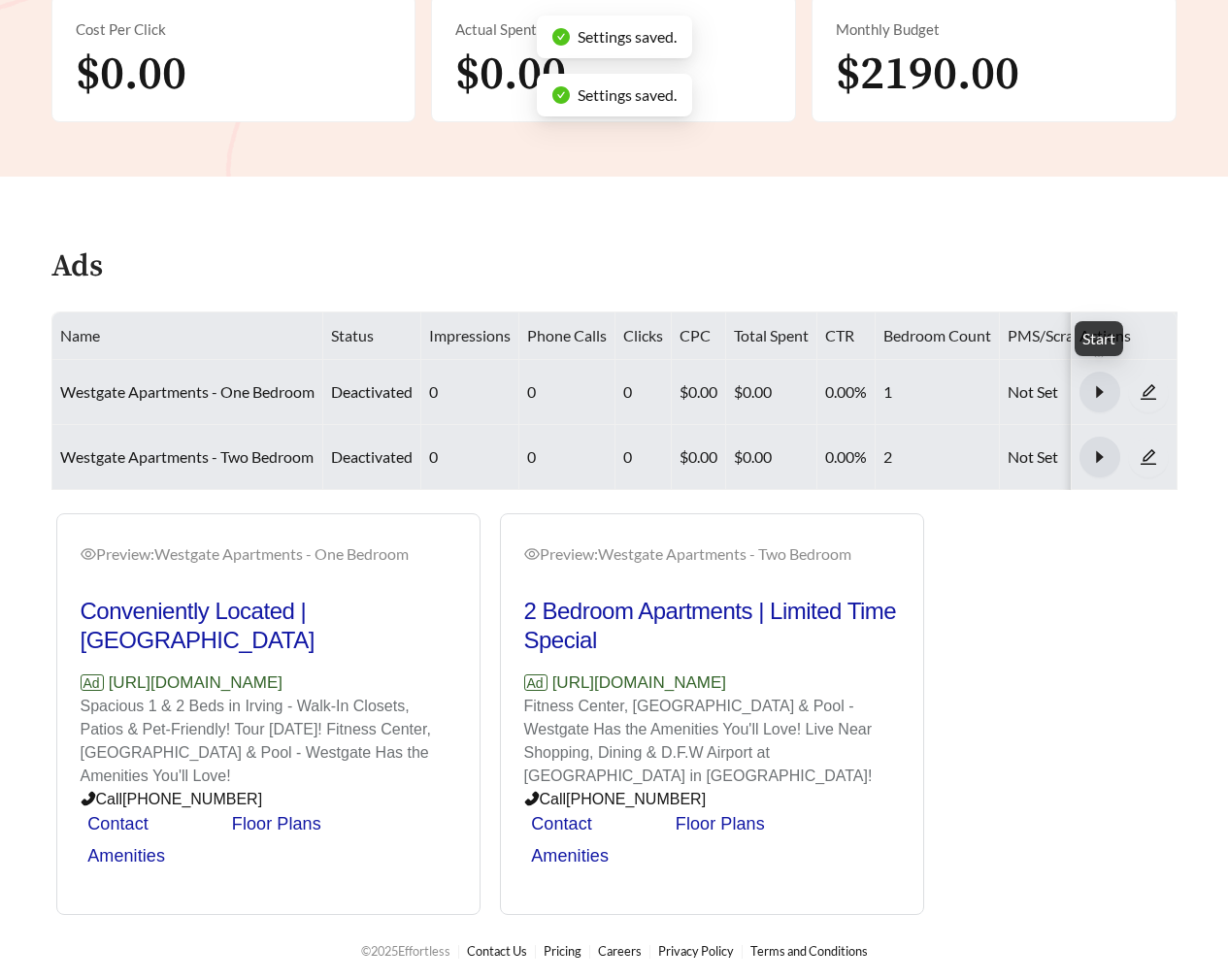
click at [1099, 394] on icon "caret-right" at bounding box center [1100, 392] width 17 height 17
click at [1101, 452] on icon "caret-right" at bounding box center [1099, 456] width 7 height 12
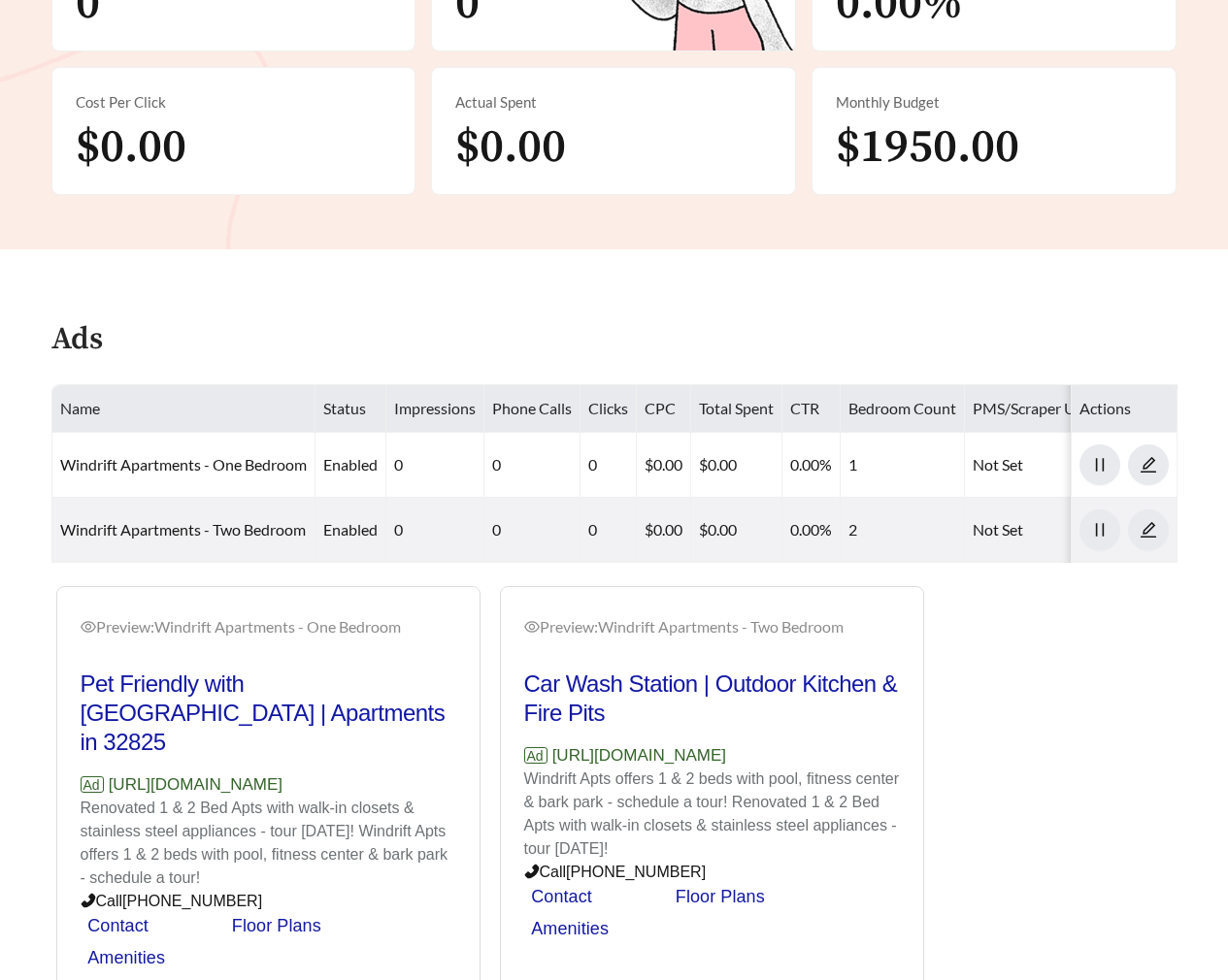
scroll to position [574, 0]
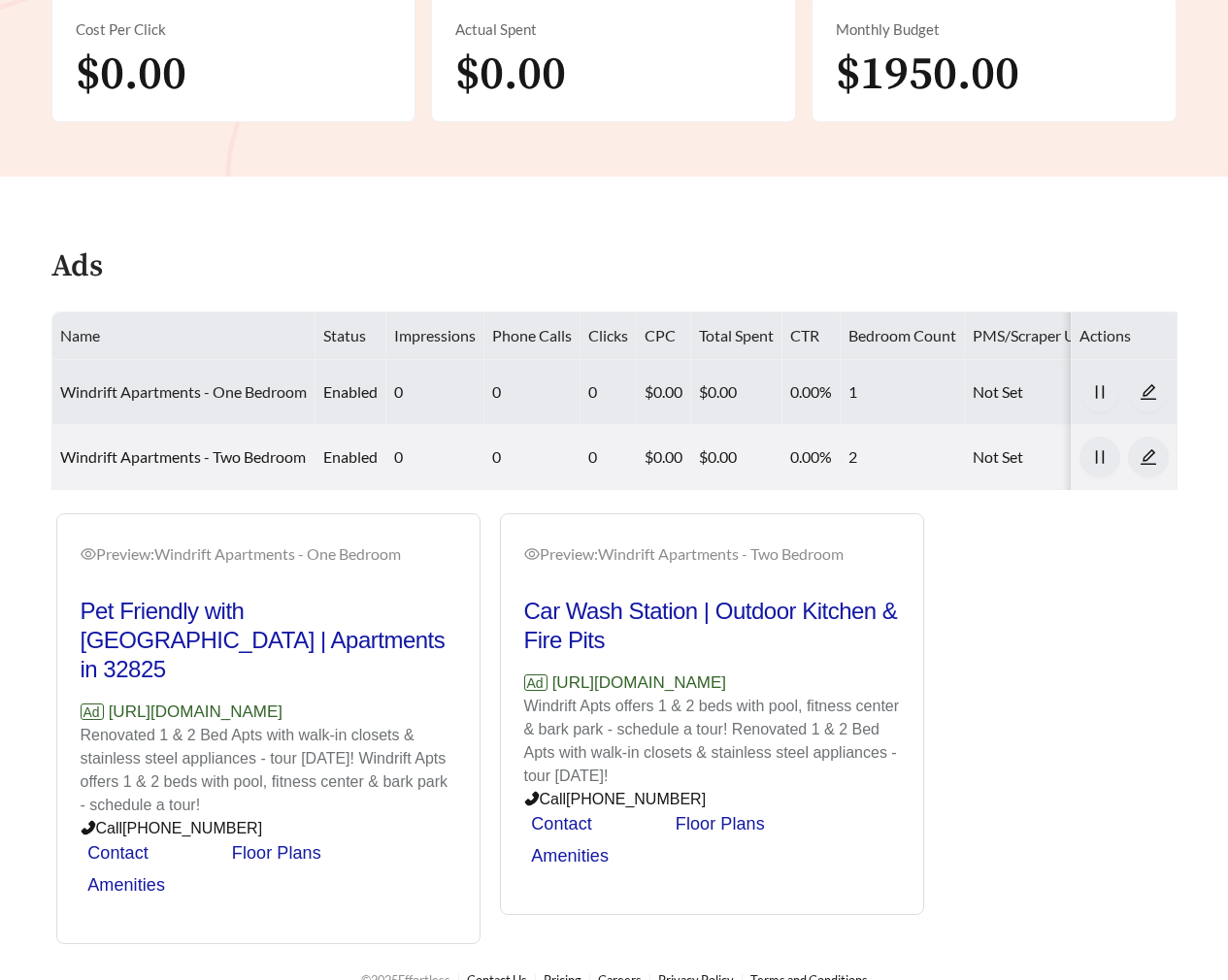
click at [204, 389] on link "Windrift Apartments - One Bedroom" at bounding box center [184, 391] width 247 height 18
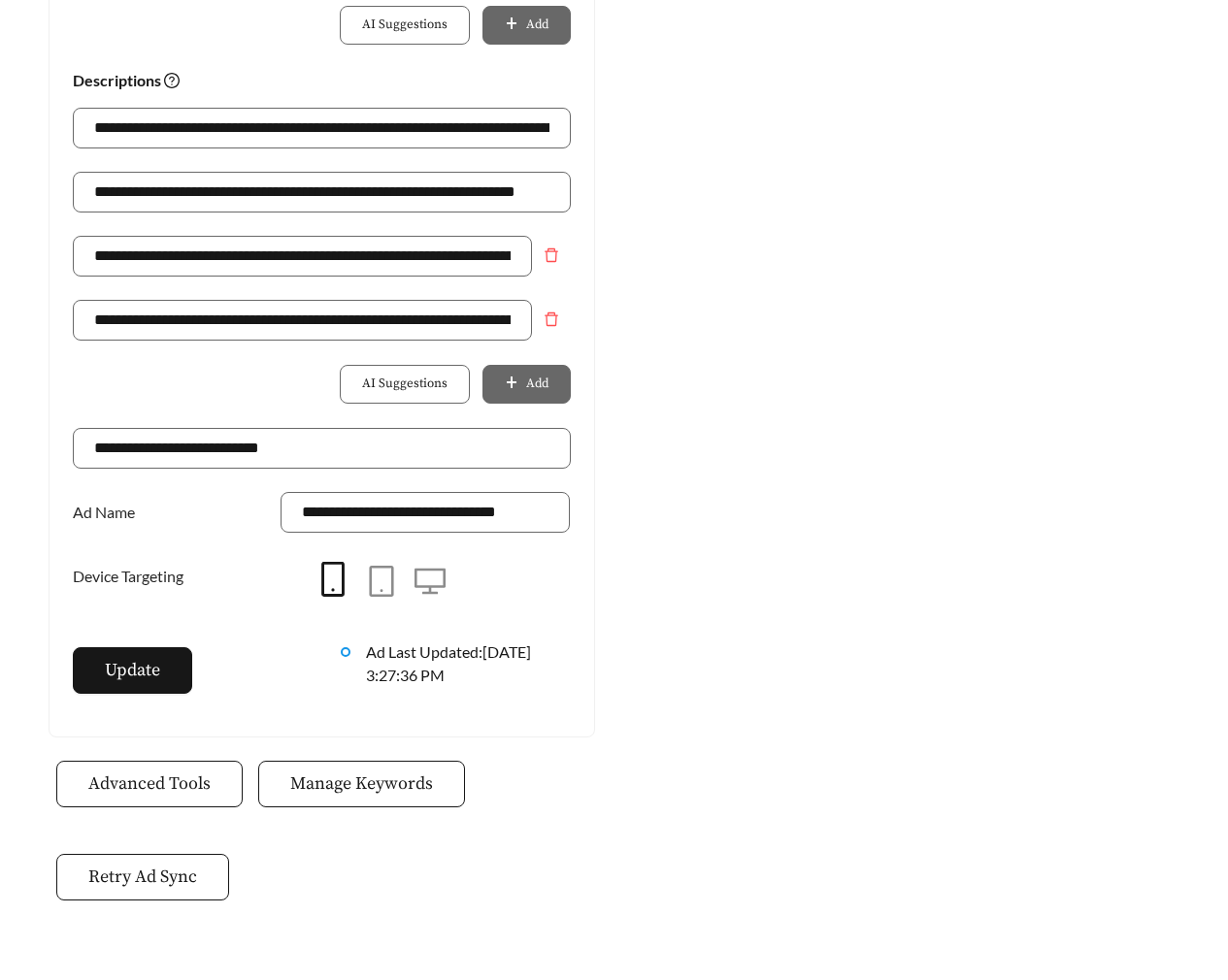
scroll to position [1400, 0]
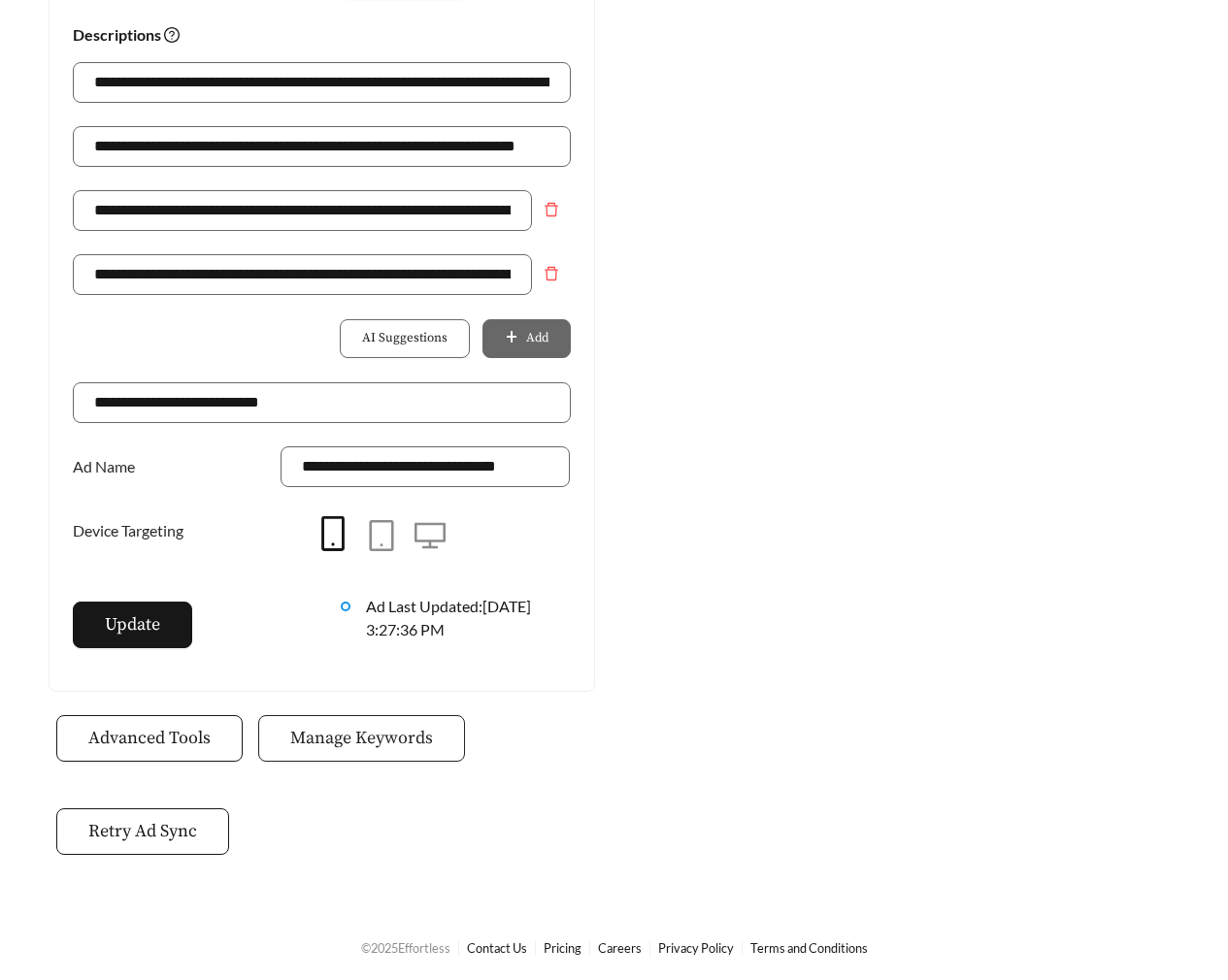
click at [357, 750] on button "Manage Keywords" at bounding box center [361, 739] width 207 height 47
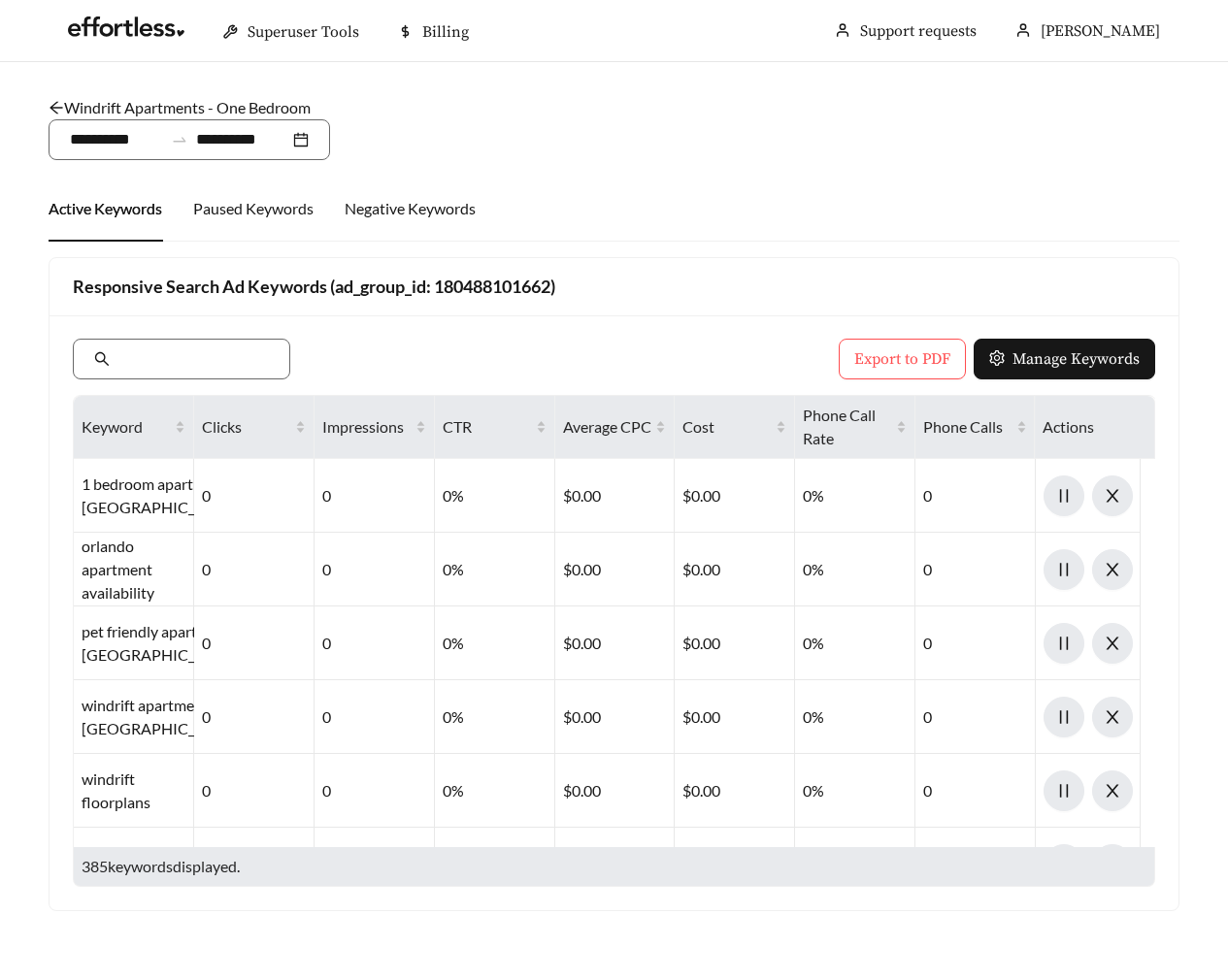
click at [168, 109] on link "Windrift Apartments - One Bedroom" at bounding box center [180, 107] width 262 height 18
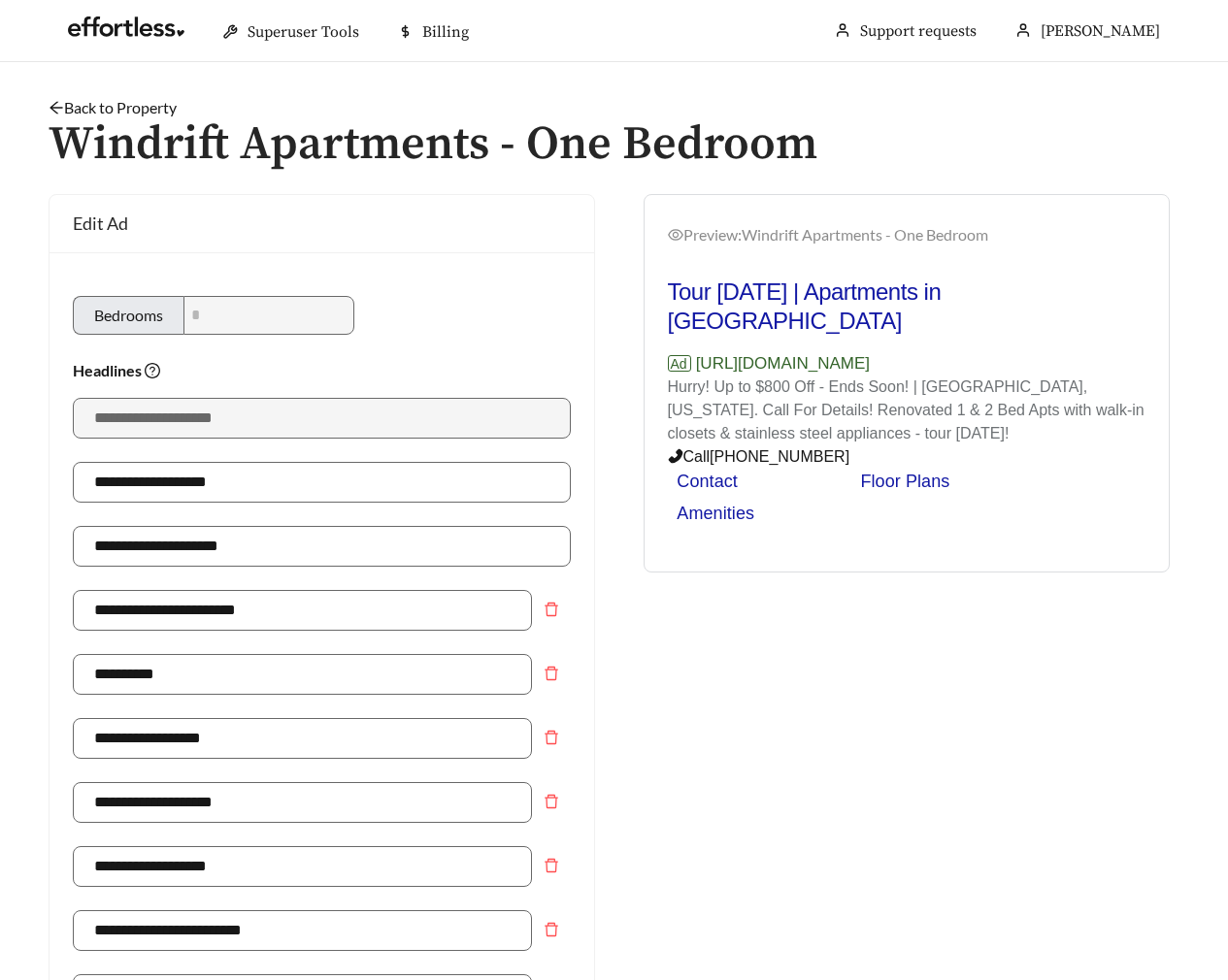
click at [125, 112] on link "Back to Property" at bounding box center [113, 107] width 128 height 18
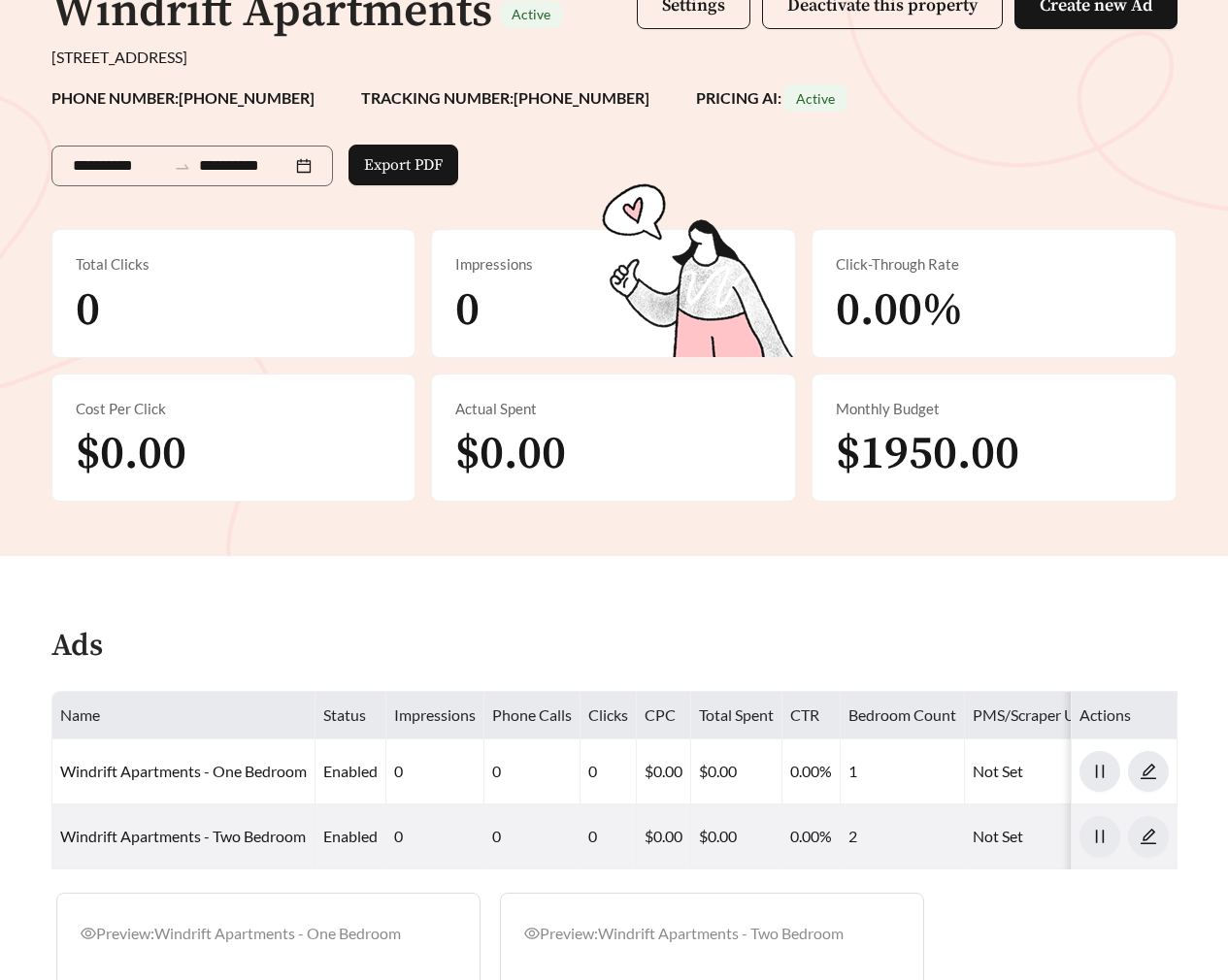
scroll to position [574, 0]
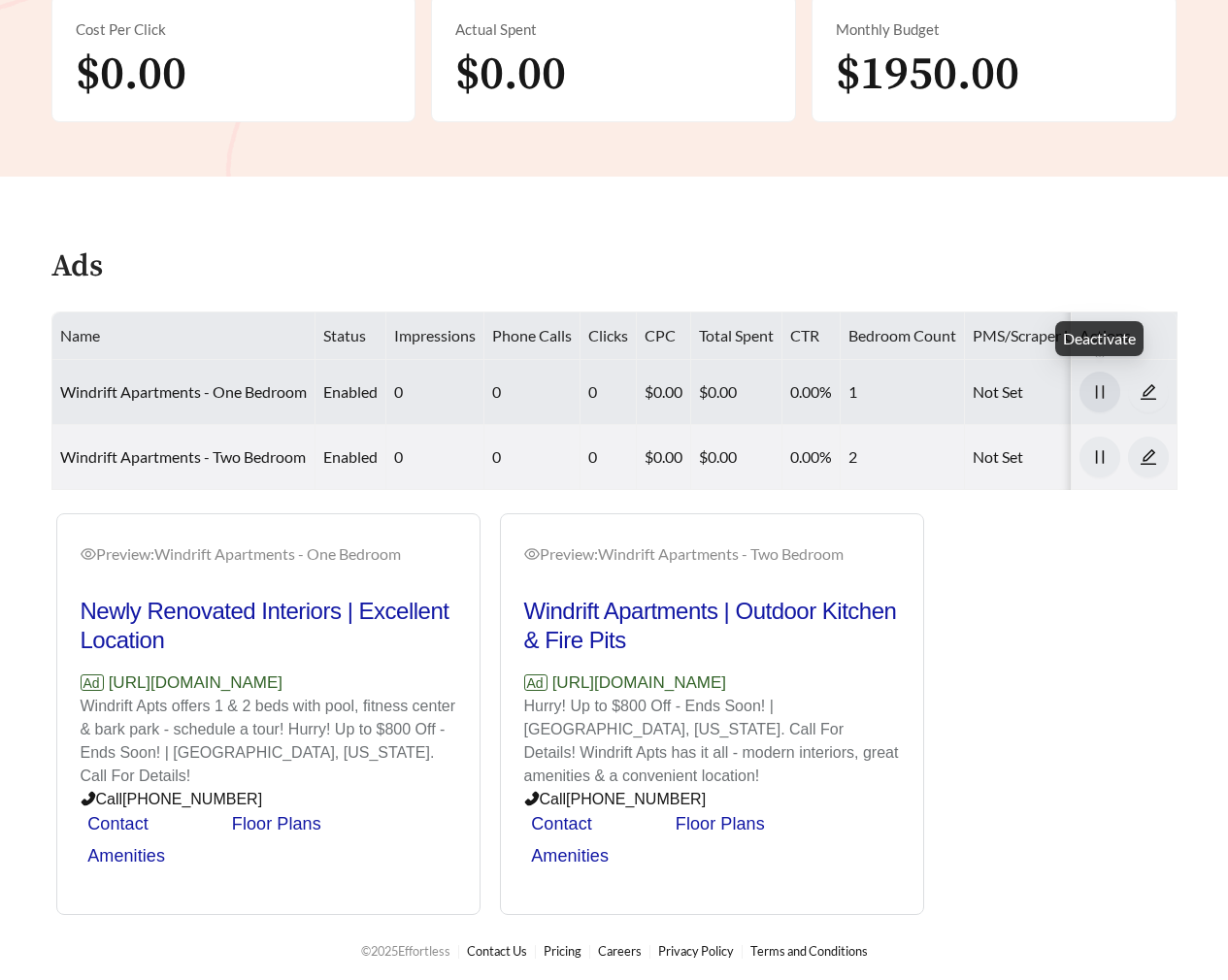
click at [1094, 387] on icon "pause" at bounding box center [1100, 392] width 17 height 17
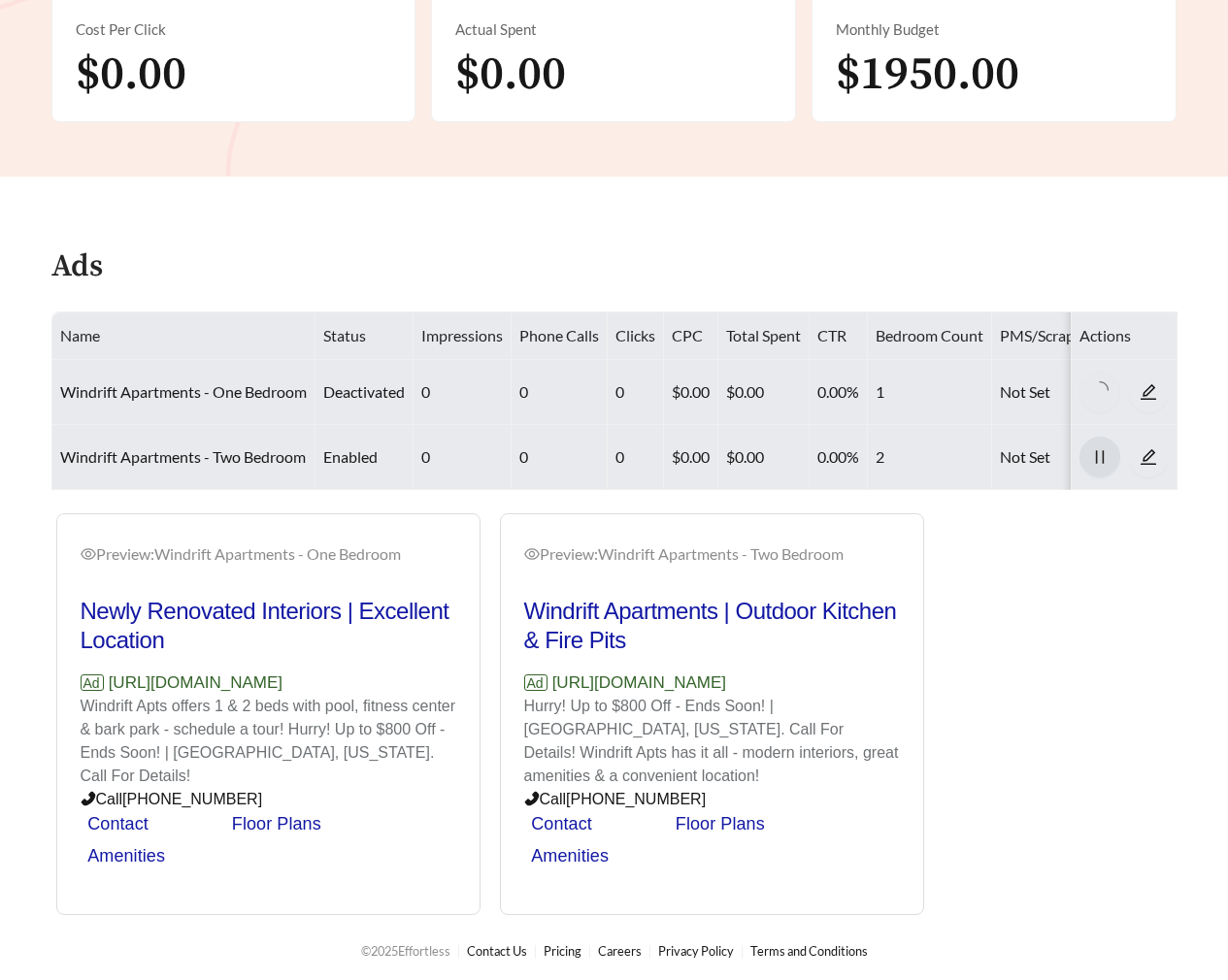
click at [1095, 441] on button "button" at bounding box center [1100, 457] width 41 height 41
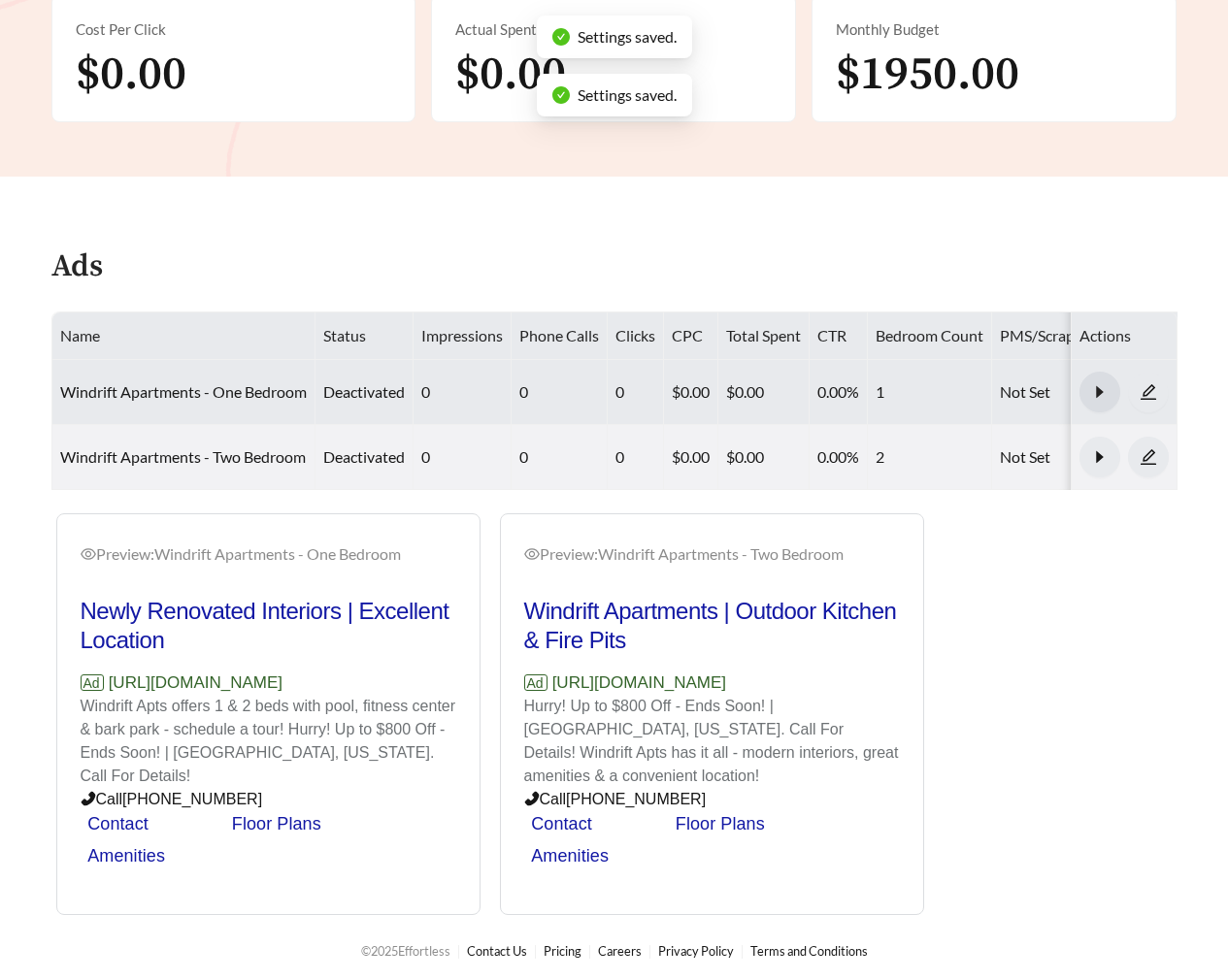
click at [1096, 387] on icon "caret-right" at bounding box center [1099, 391] width 7 height 12
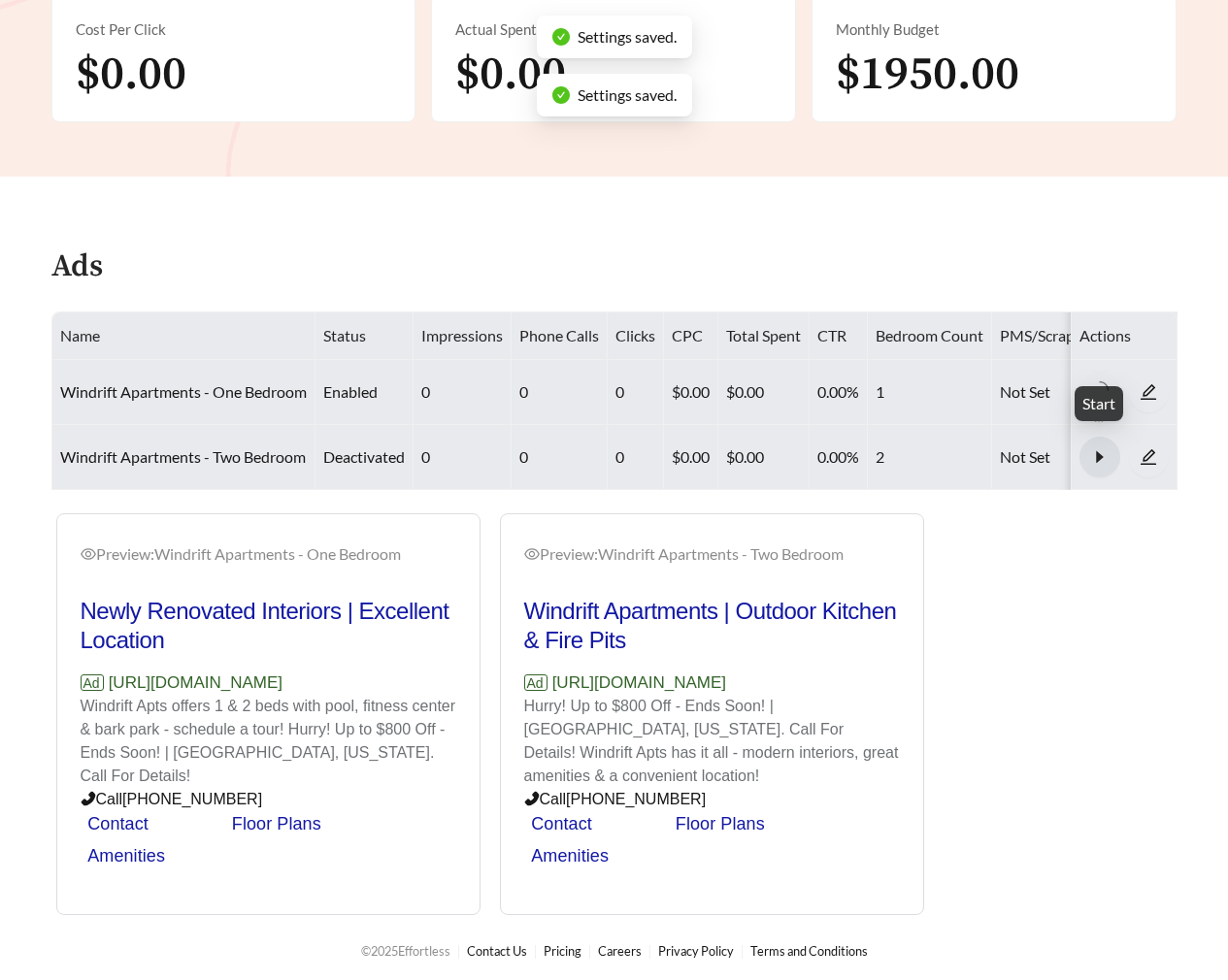
click at [1100, 463] on button "button" at bounding box center [1100, 457] width 41 height 41
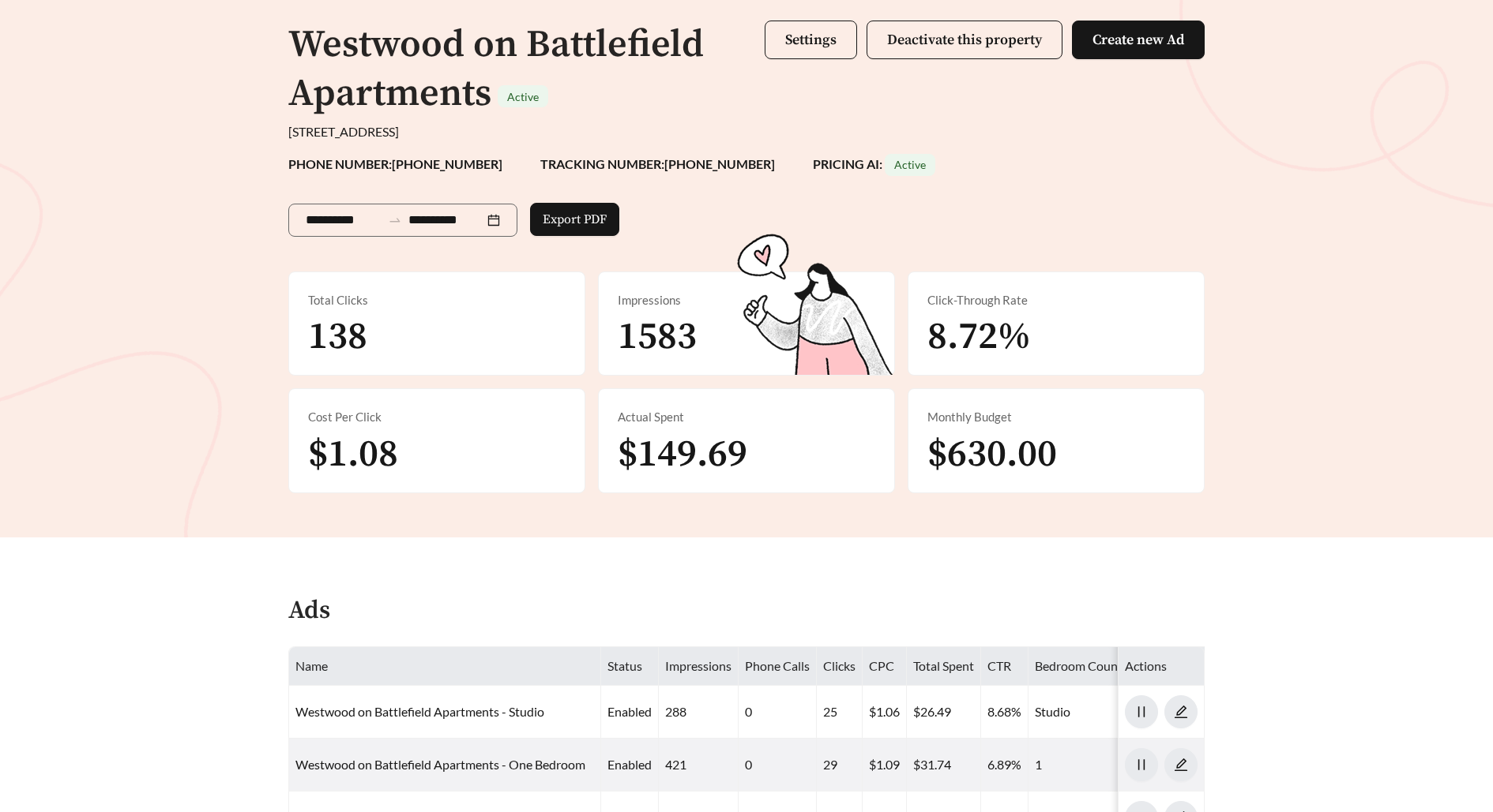
scroll to position [81, 0]
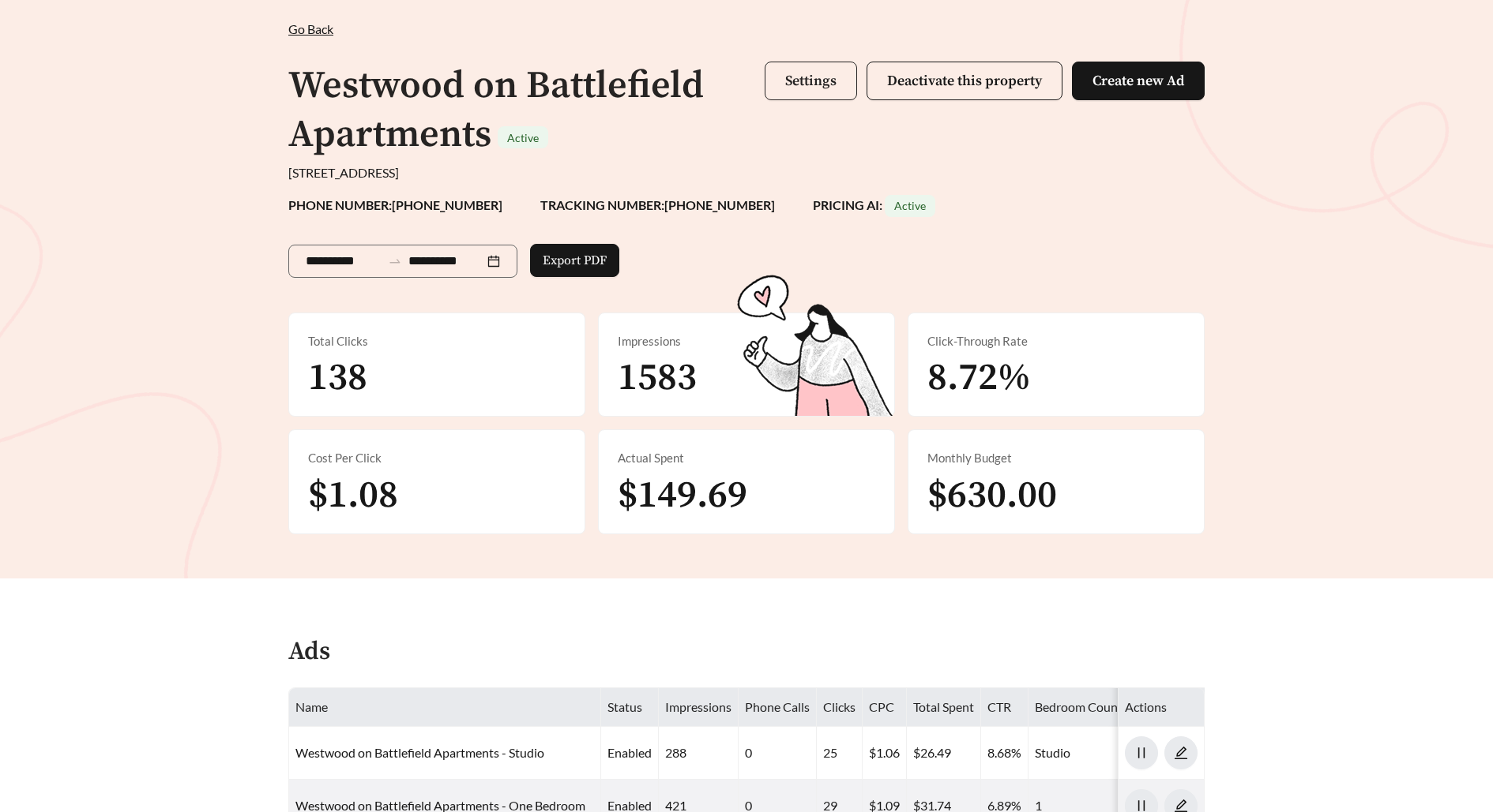
click at [809, 88] on span "Settings" at bounding box center [810, 81] width 51 height 18
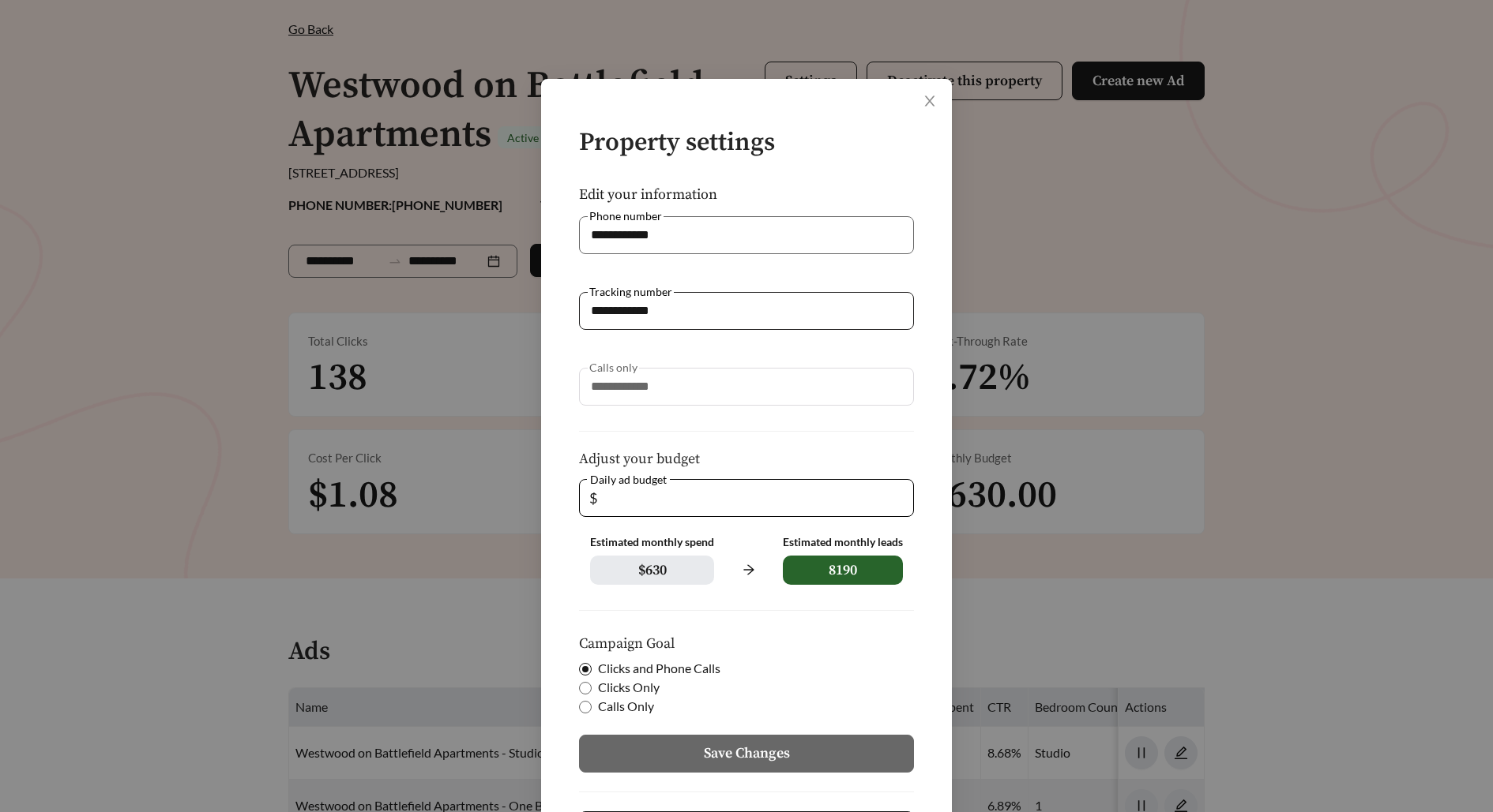
scroll to position [80, 0]
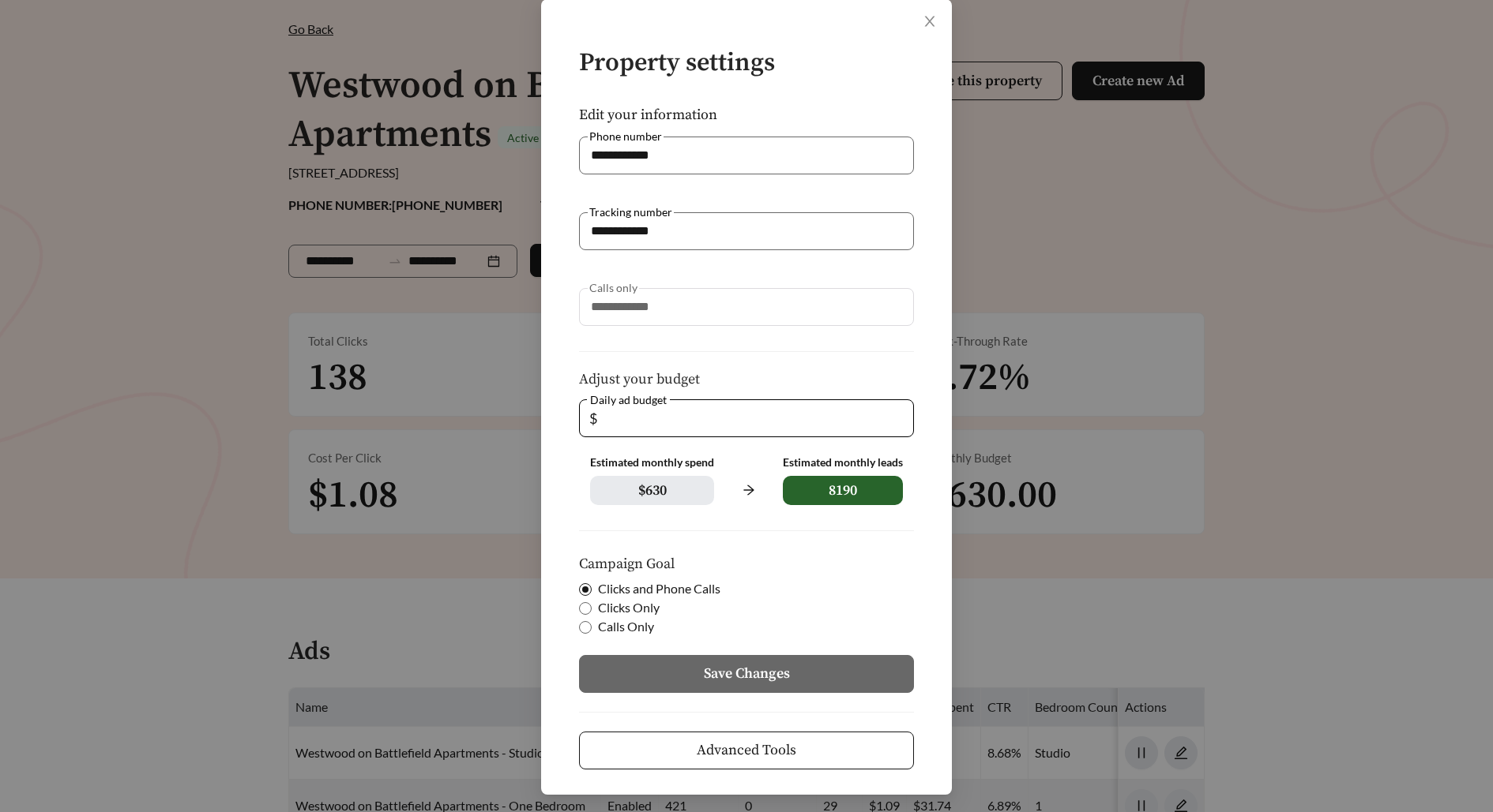
click at [745, 764] on button "Advanced Tools" at bounding box center [747, 750] width 335 height 38
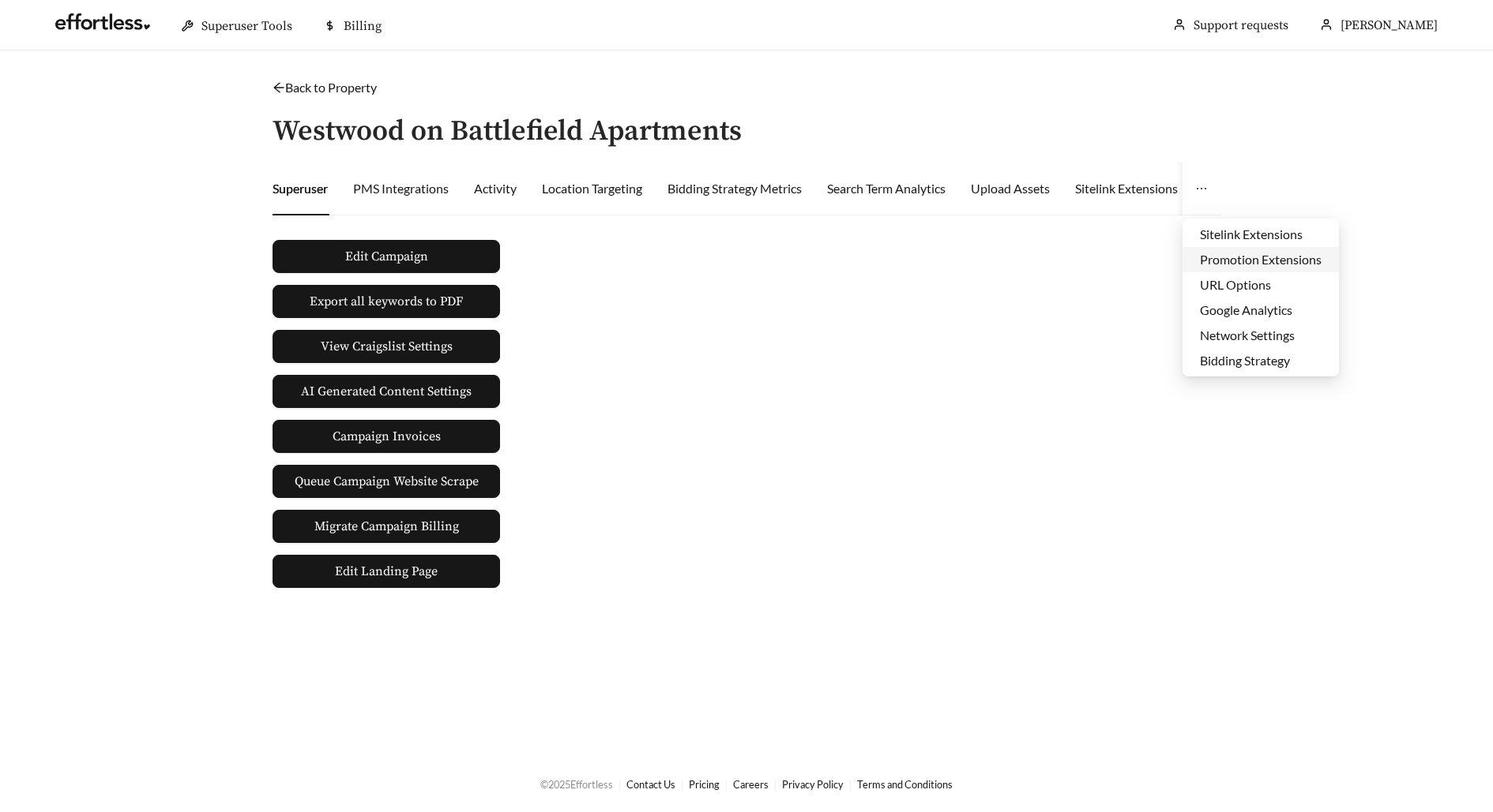
click at [1223, 258] on li "Promotion Extensions" at bounding box center [1261, 260] width 156 height 25
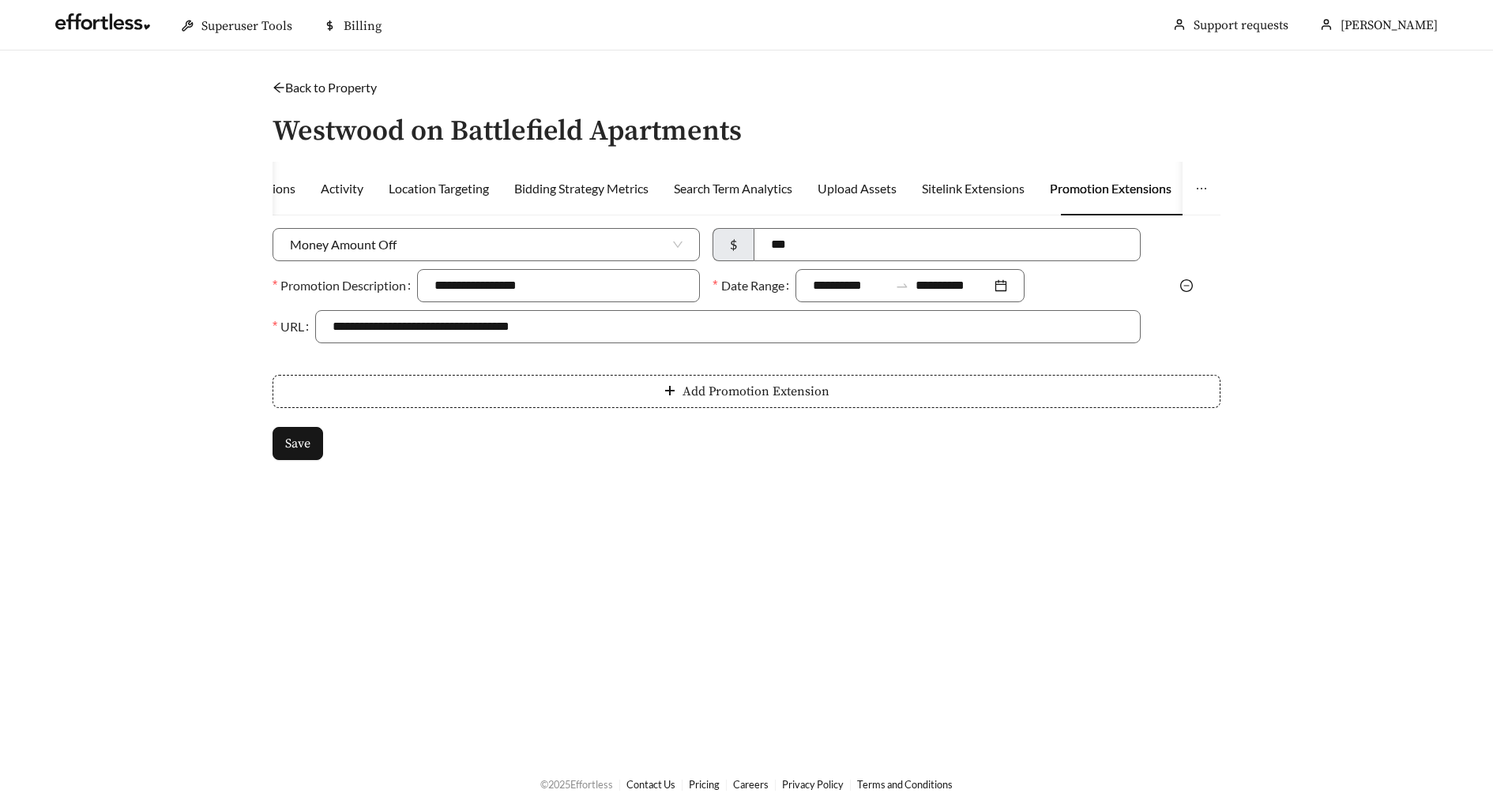
click at [1189, 284] on icon "minus-circle" at bounding box center [1186, 286] width 13 height 13
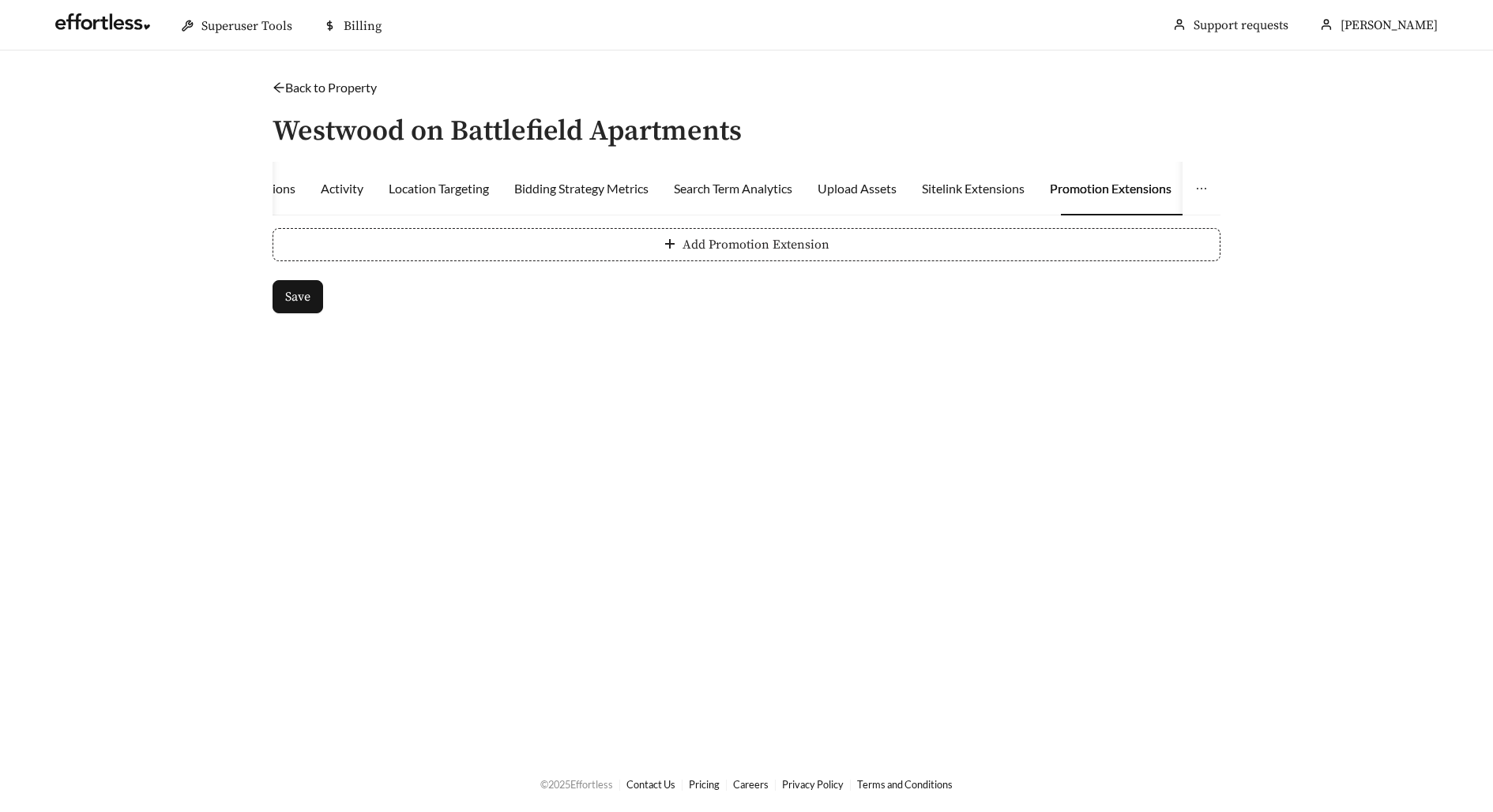
click at [748, 238] on span "Add Promotion Extension" at bounding box center [756, 245] width 147 height 19
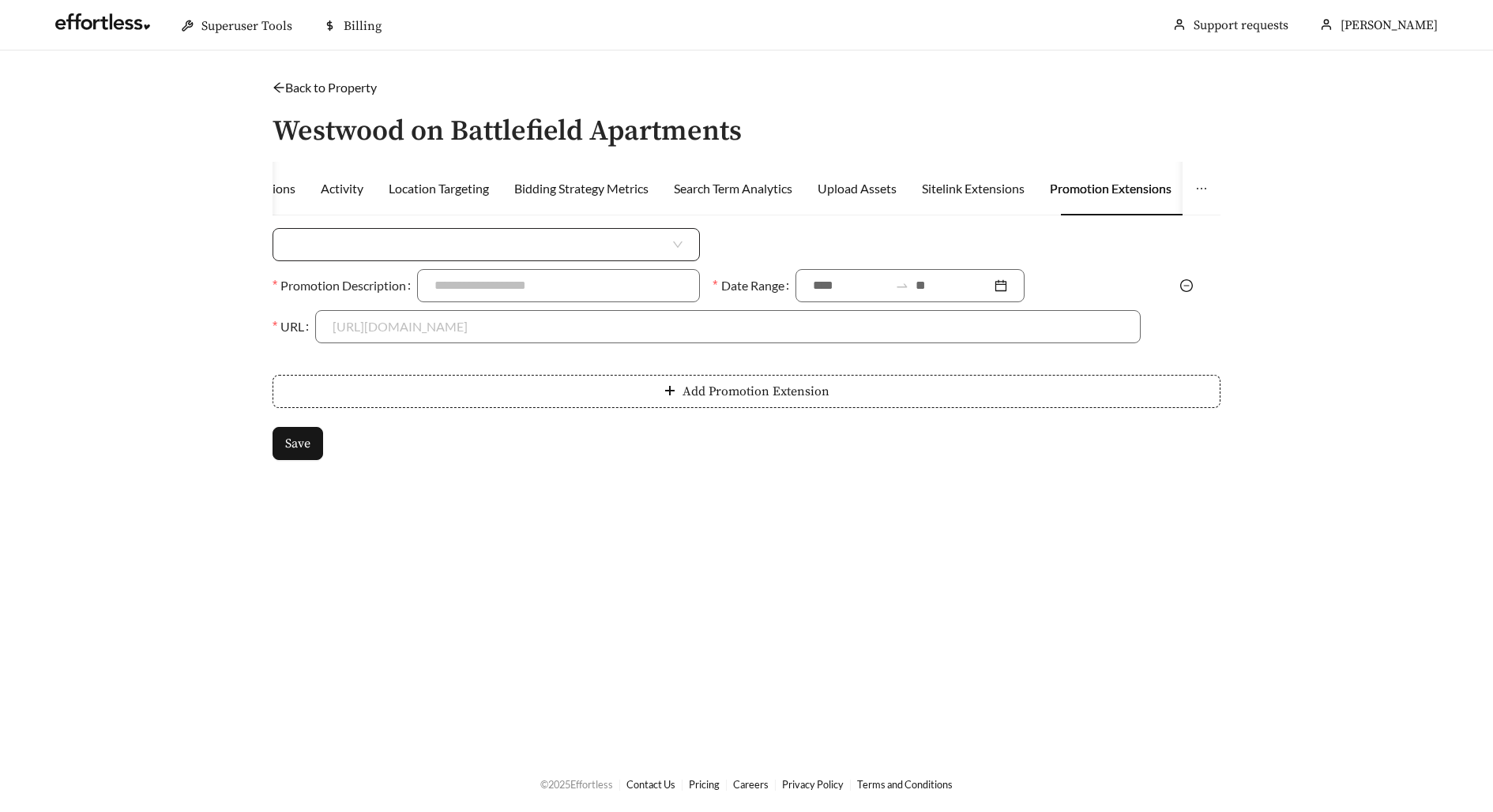
click at [625, 240] on input "search" at bounding box center [480, 245] width 380 height 32
click at [627, 307] on div "Percent Off" at bounding box center [486, 306] width 393 height 17
click at [662, 241] on span "Percent Off" at bounding box center [486, 245] width 393 height 32
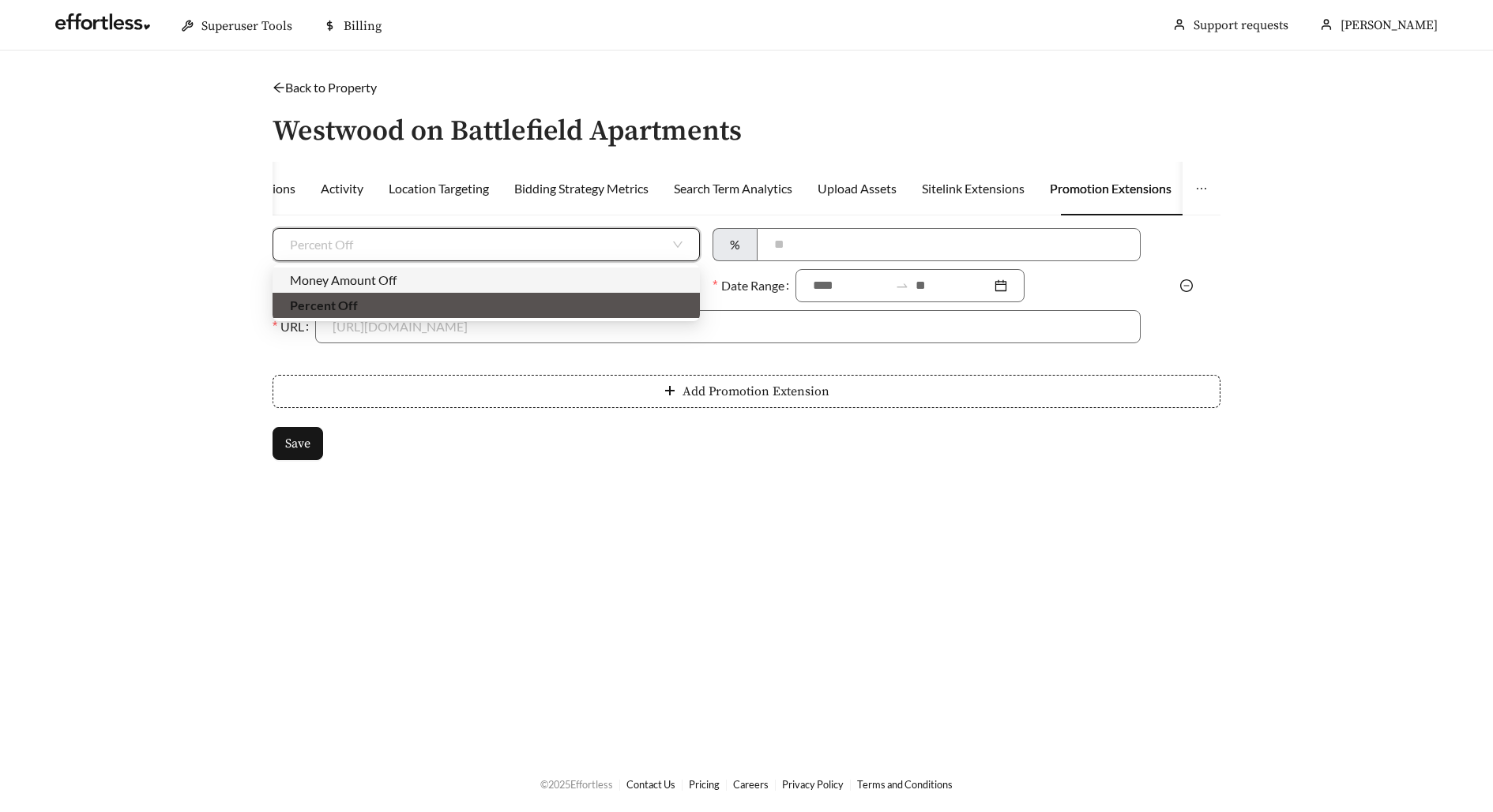
click at [653, 274] on div "Money Amount Off" at bounding box center [486, 280] width 393 height 17
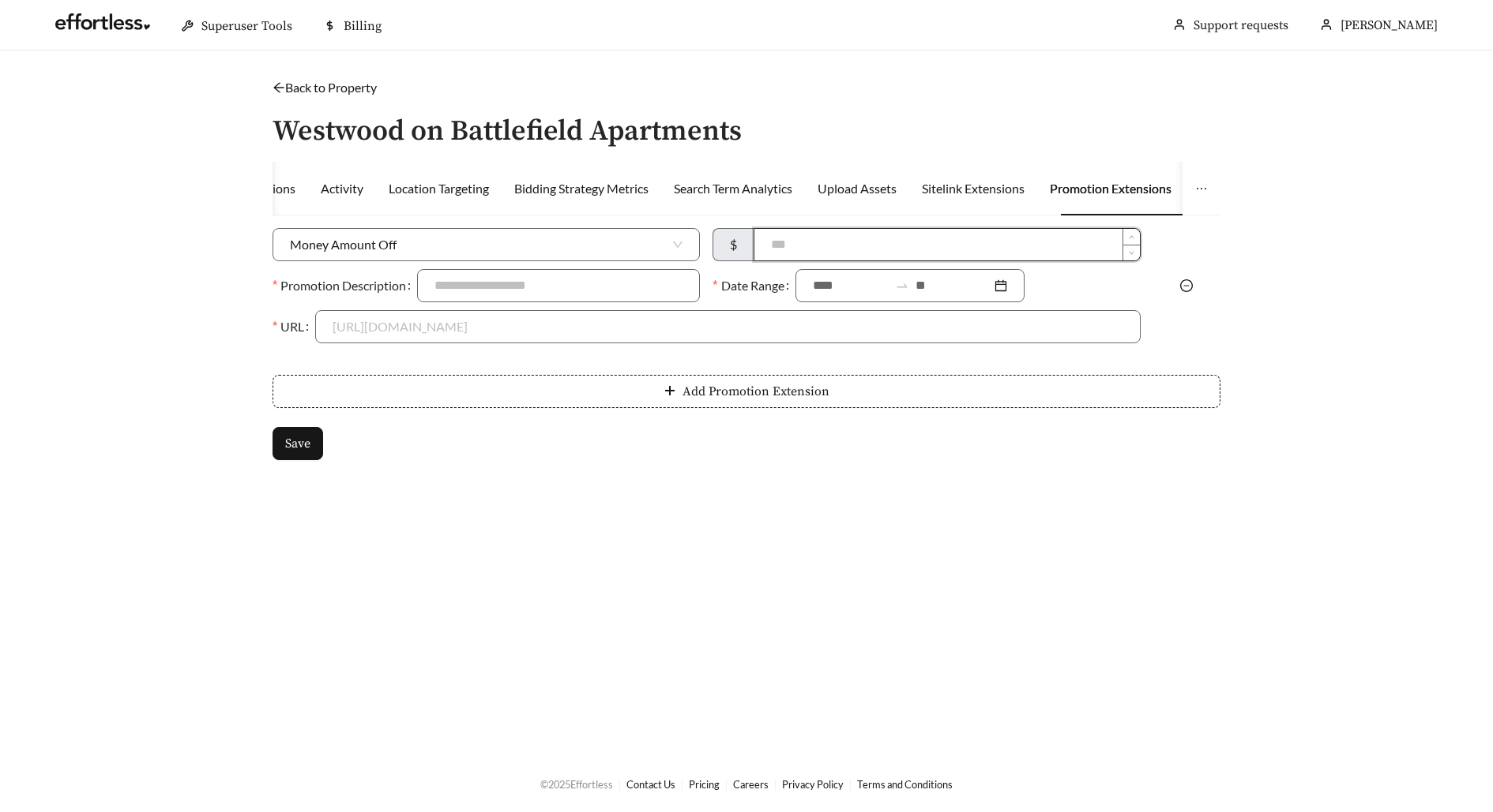
click at [877, 247] on input at bounding box center [946, 245] width 385 height 32
type input "****"
type input "**********"
click at [817, 292] on input at bounding box center [850, 286] width 76 height 19
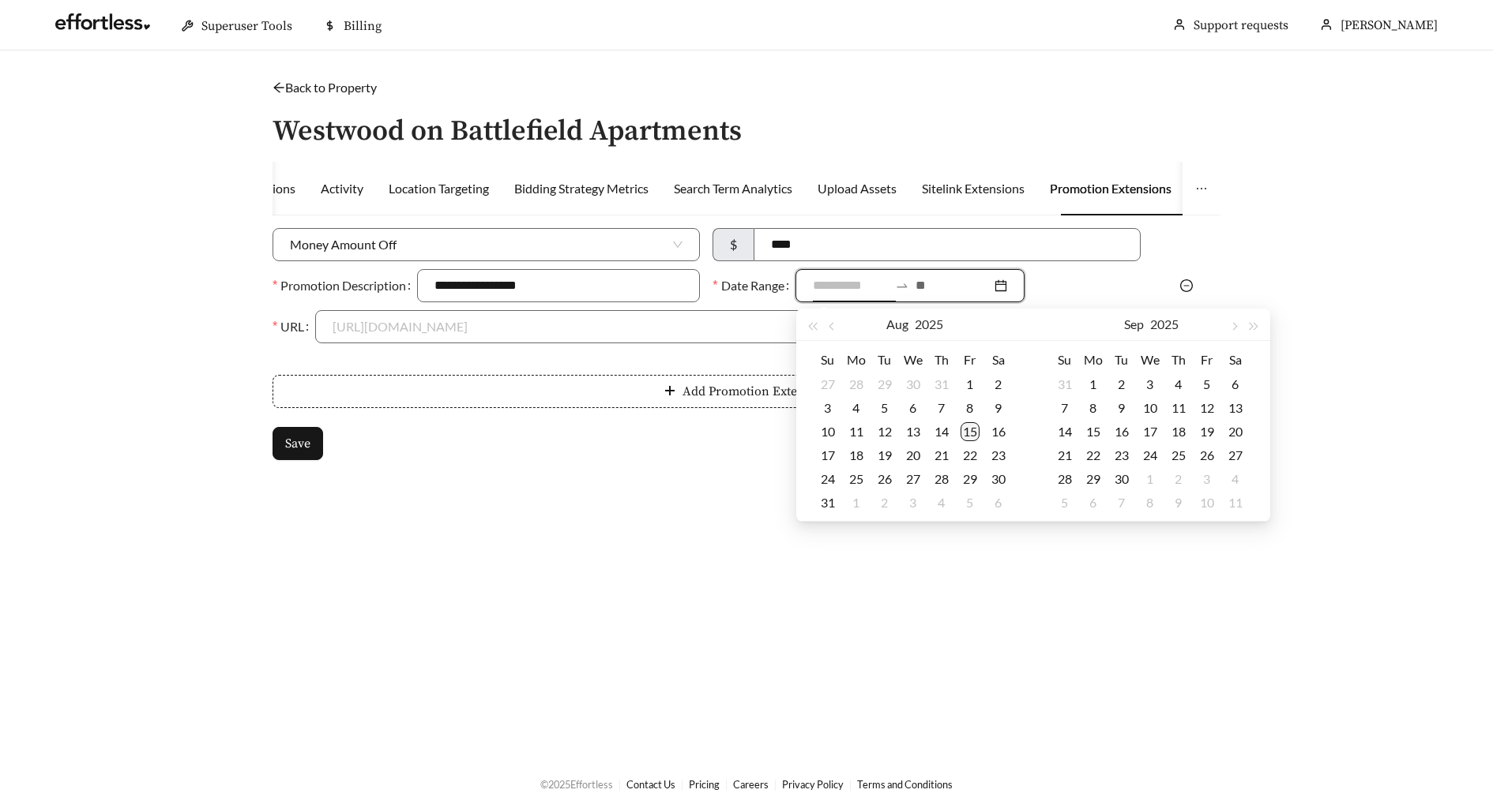
type input "**********"
click at [961, 434] on div "15" at bounding box center [970, 432] width 19 height 19
type input "**********"
click at [831, 505] on div "31" at bounding box center [828, 503] width 19 height 19
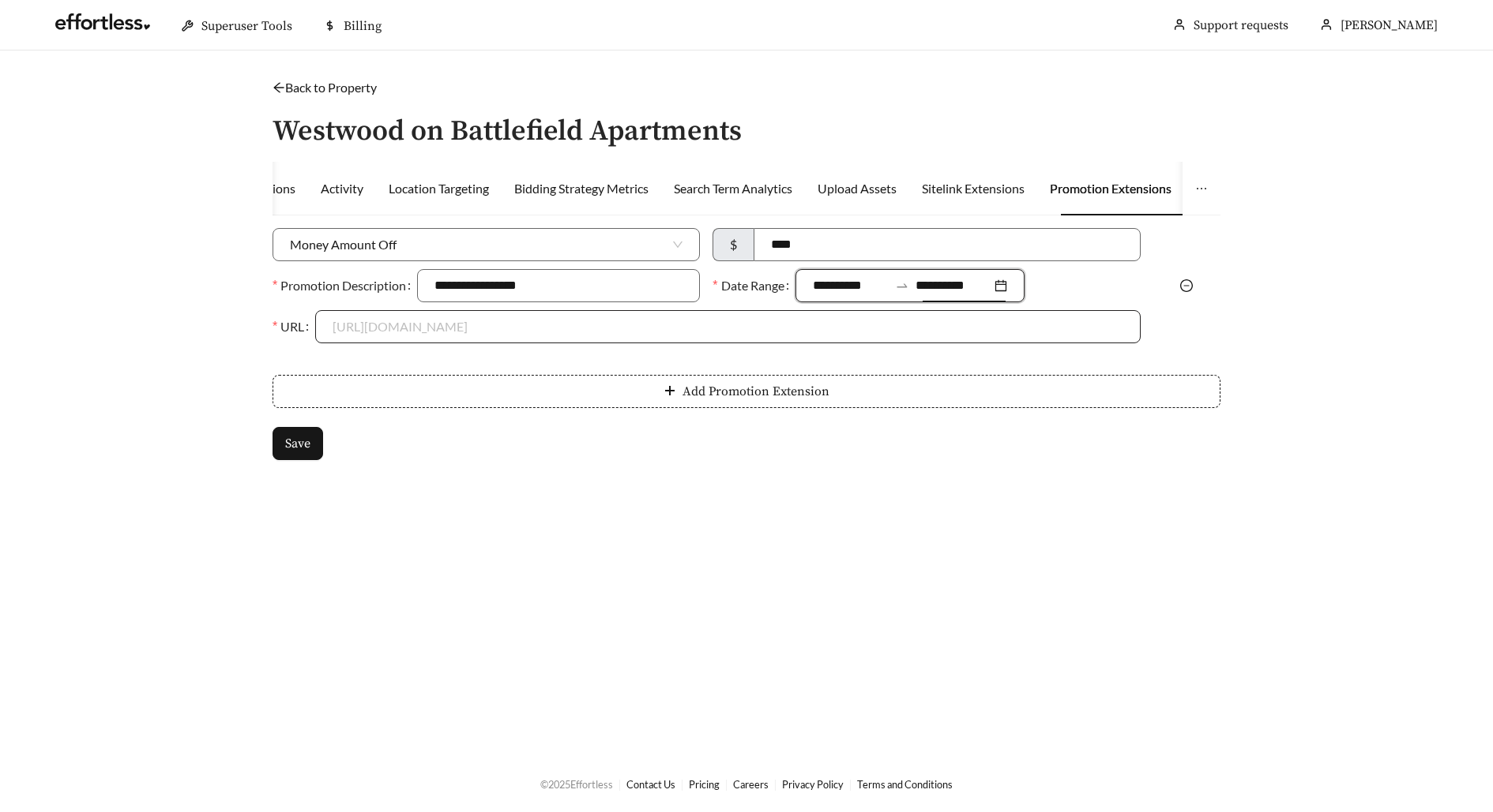
click at [613, 316] on input "URL" at bounding box center [727, 327] width 790 height 32
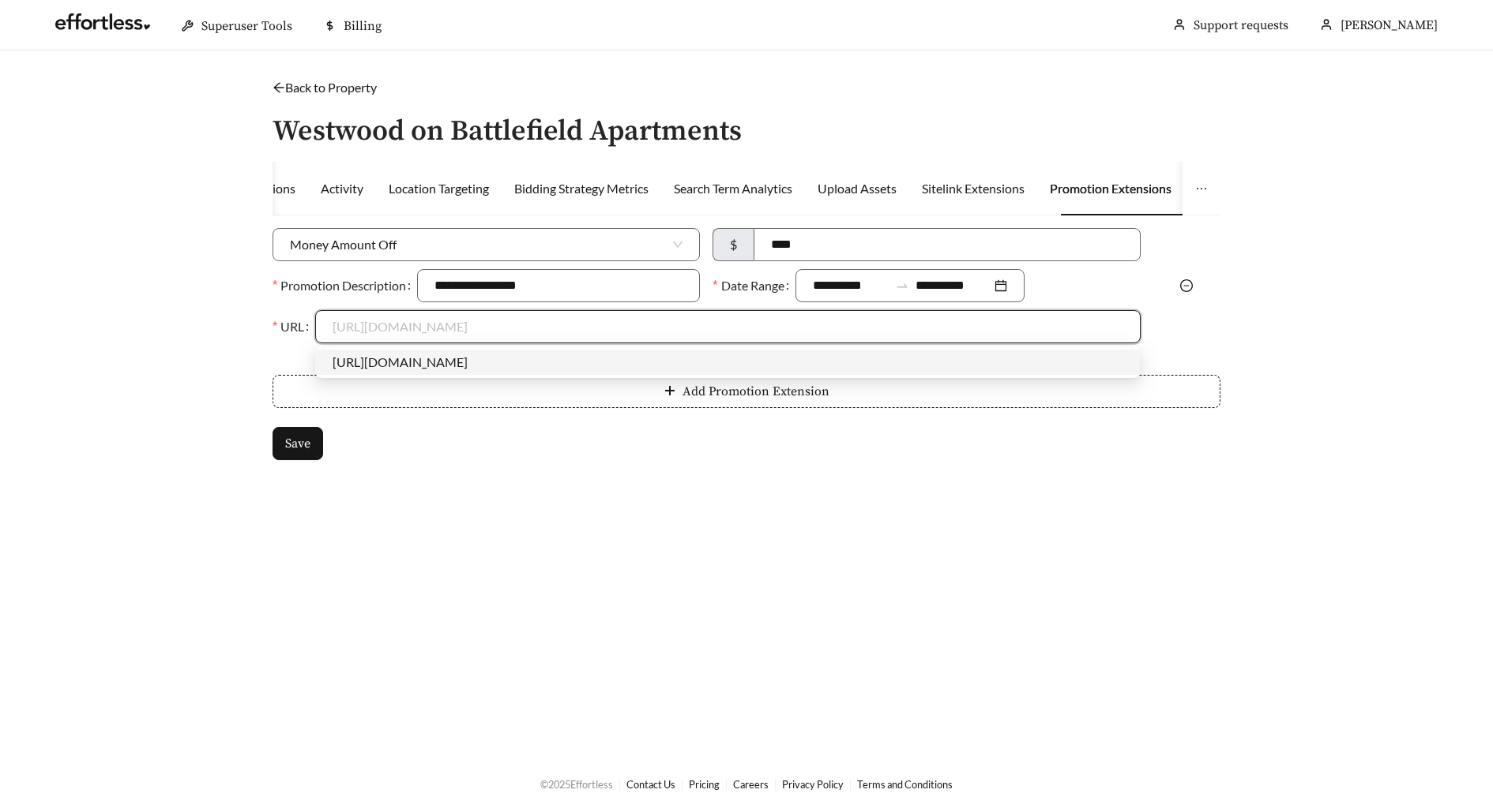
click at [613, 355] on div "https://www.westwoodonbattlefield.com" at bounding box center [727, 363] width 790 height 17
type input "**********"
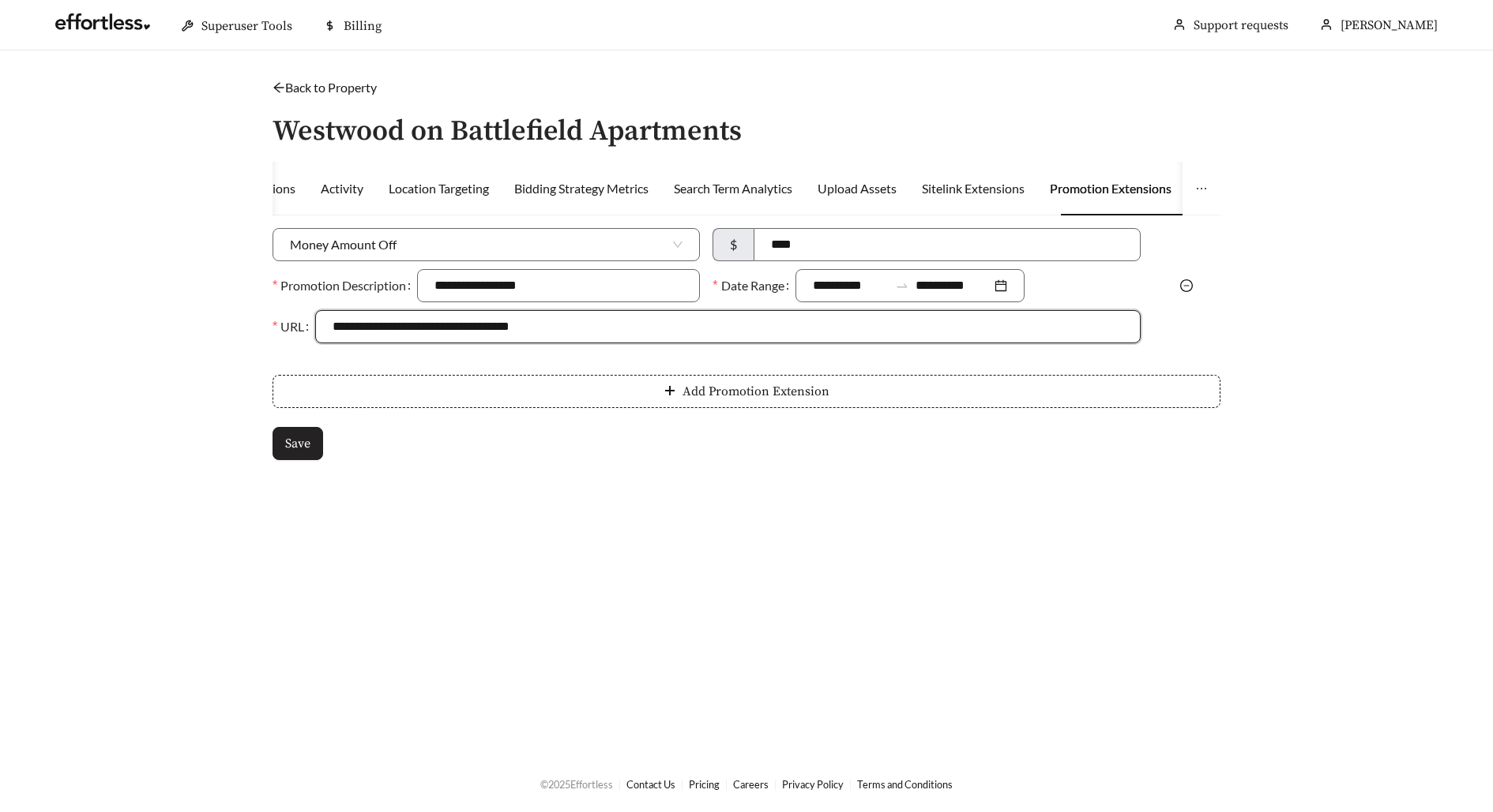
click at [311, 436] on button "Save" at bounding box center [298, 444] width 51 height 33
click at [333, 73] on main "**********" at bounding box center [746, 403] width 1493 height 705
click at [335, 81] on link "Back to Property" at bounding box center [325, 87] width 104 height 15
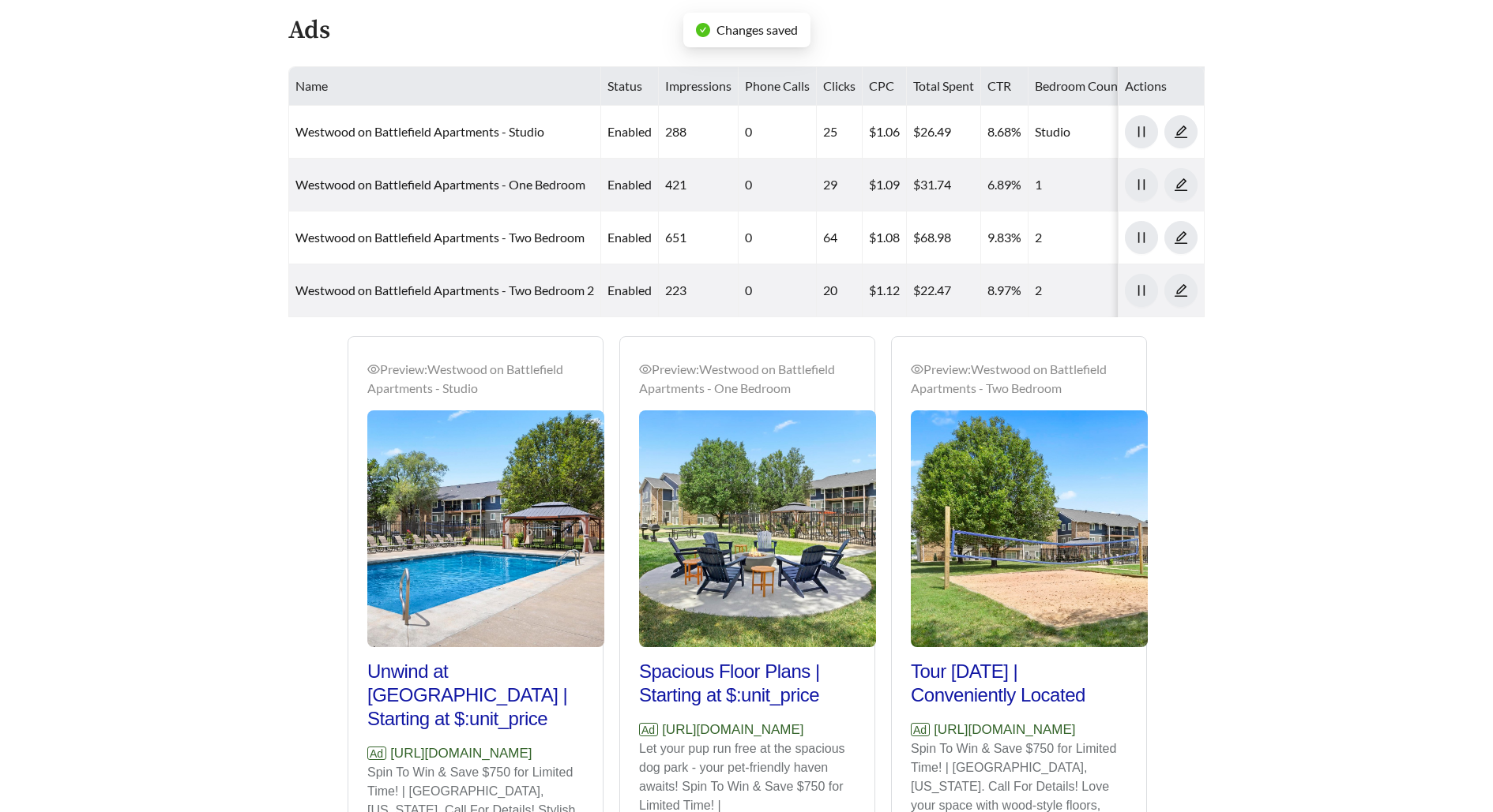
scroll to position [742, 0]
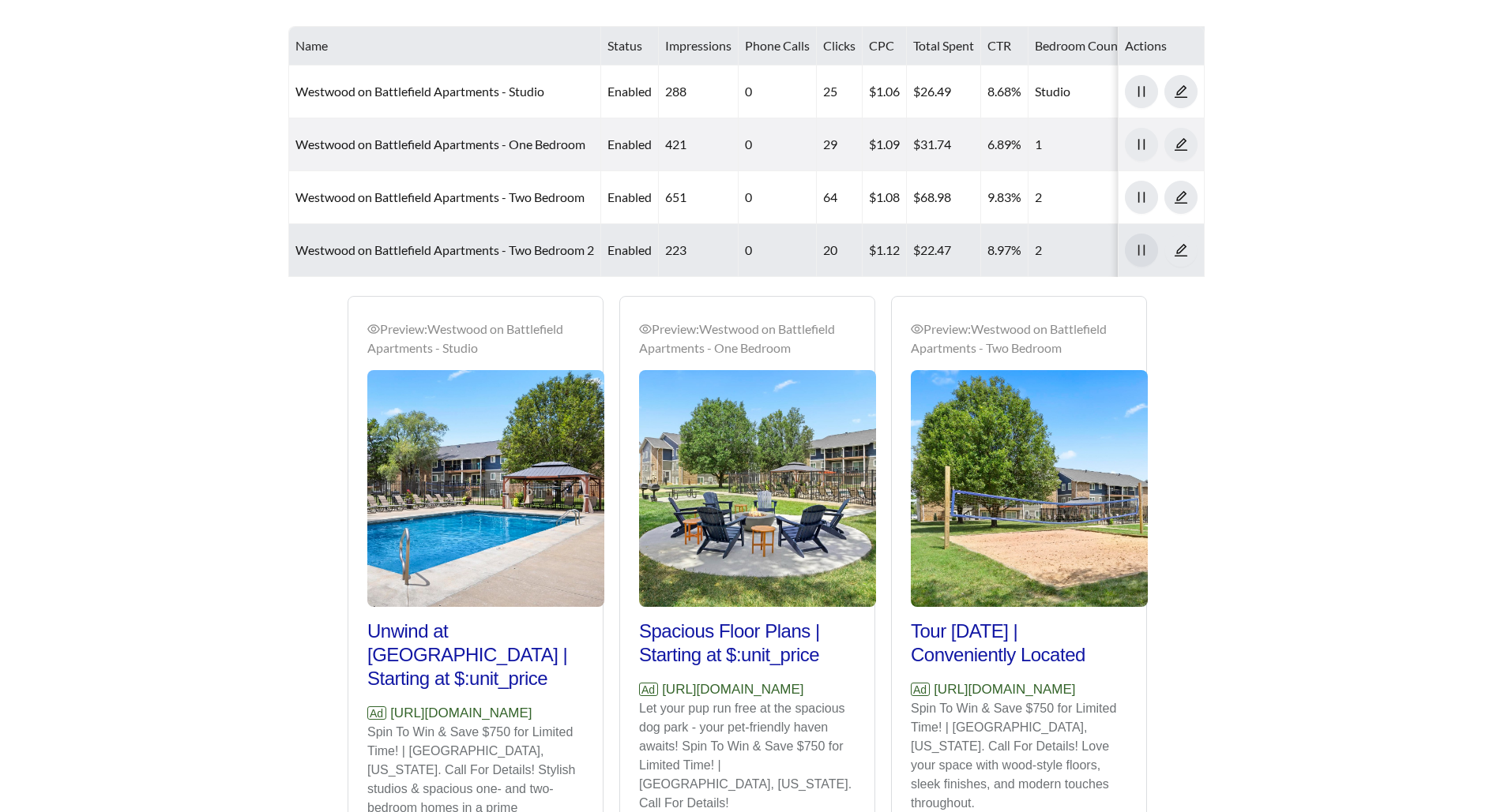
click at [1143, 244] on icon "pause" at bounding box center [1141, 250] width 14 height 14
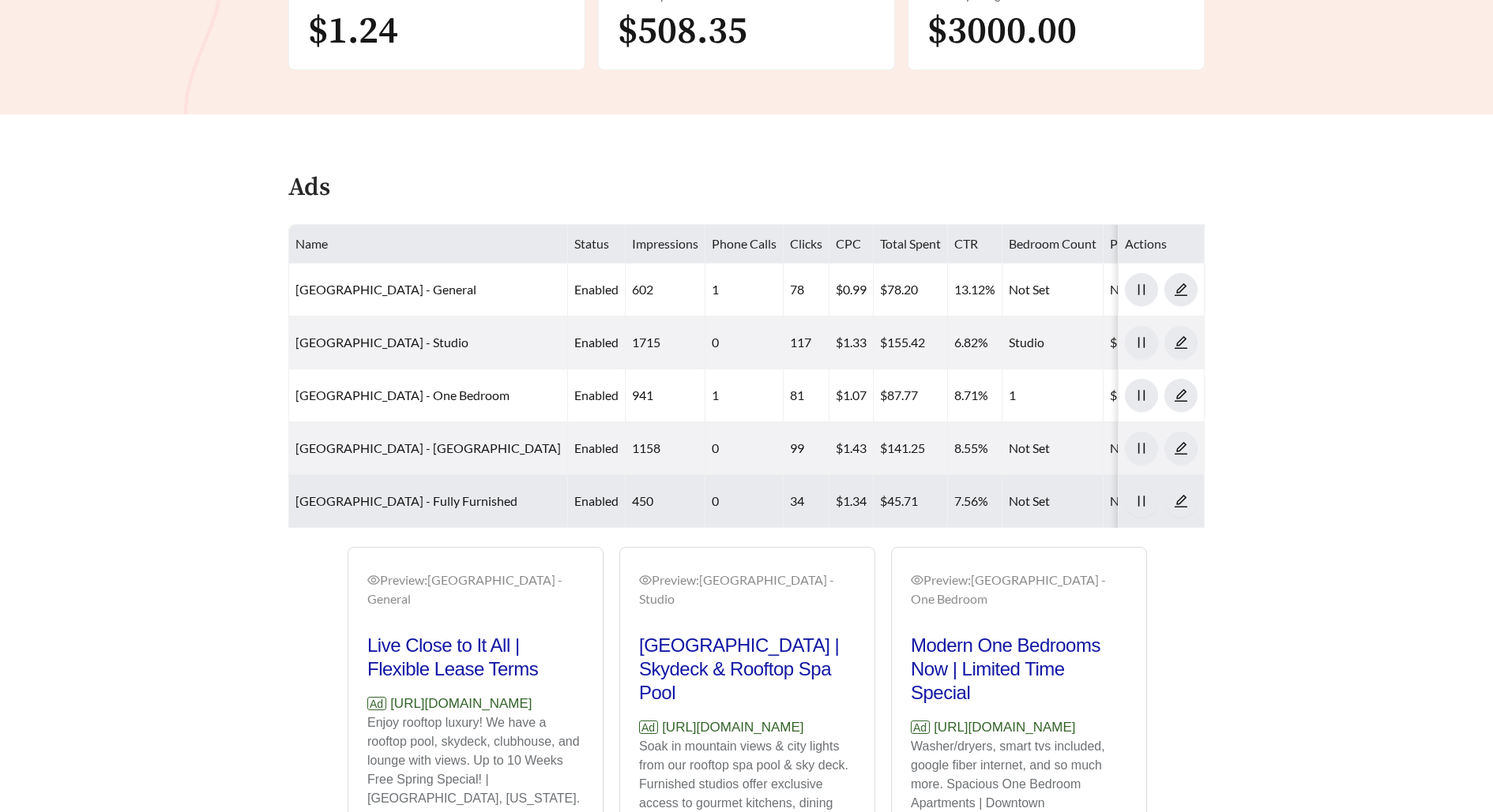
scroll to position [625, 0]
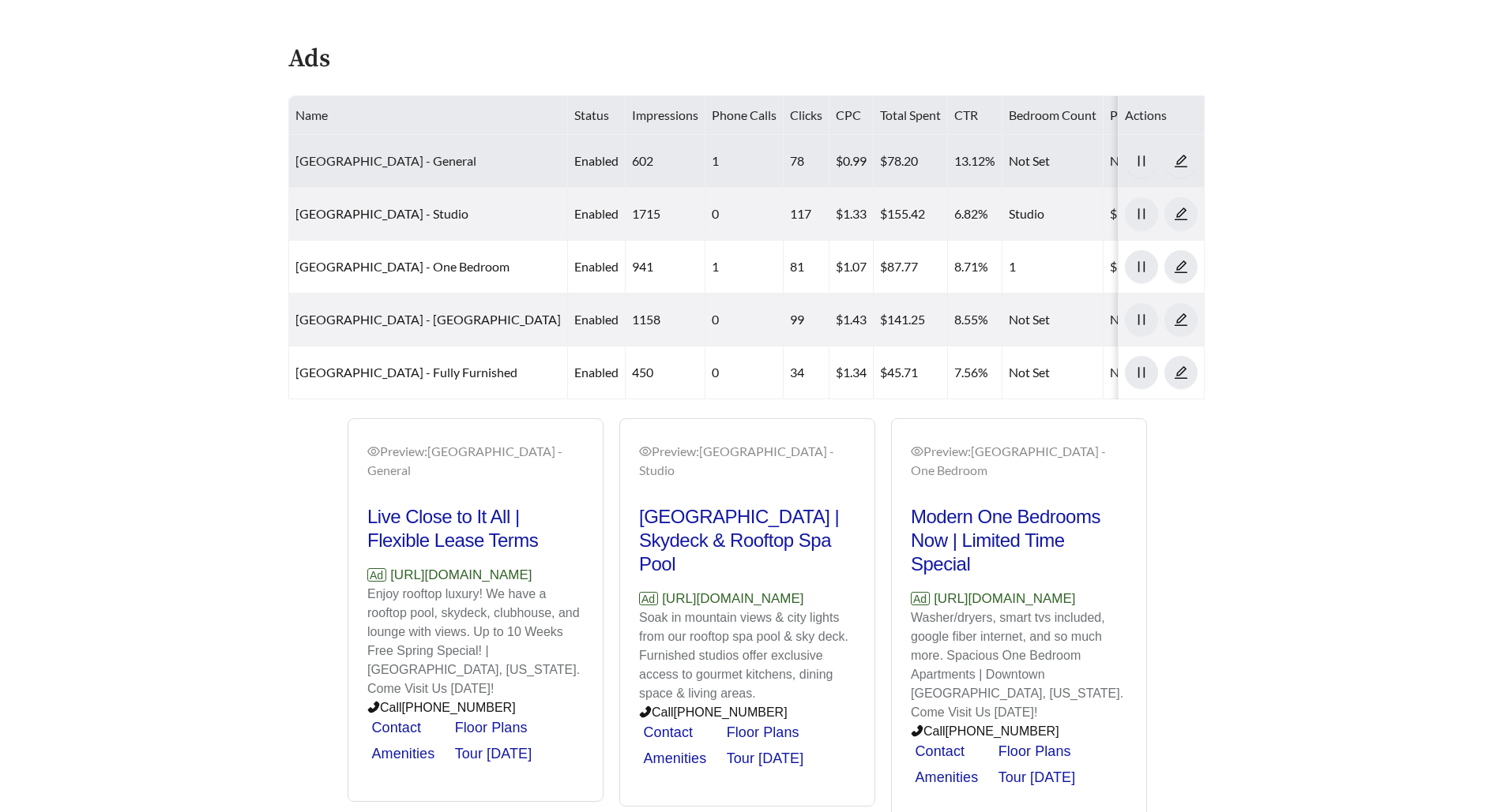
click at [390, 153] on link "[GEOGRAPHIC_DATA] - General" at bounding box center [386, 160] width 181 height 15
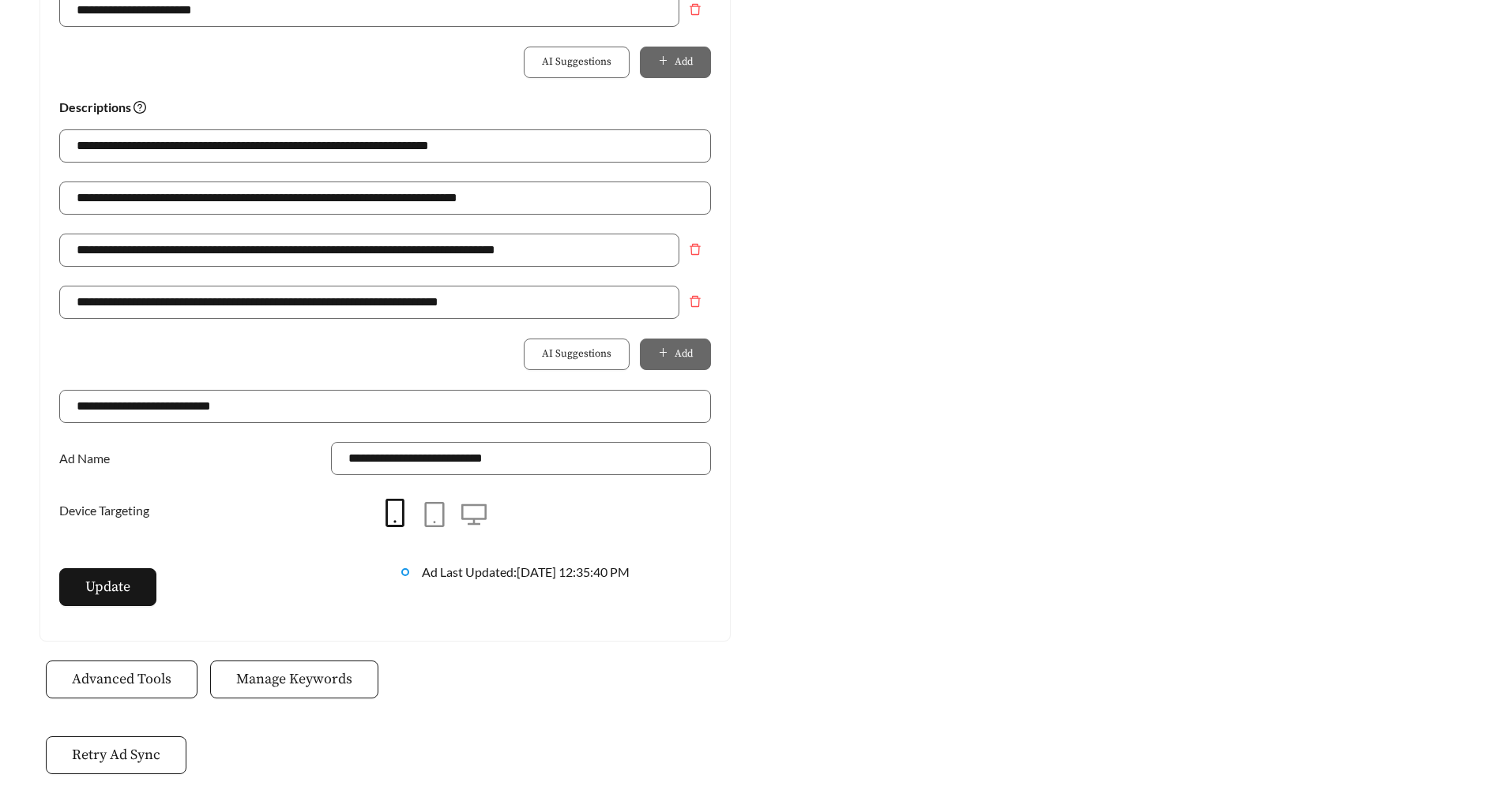
scroll to position [1123, 0]
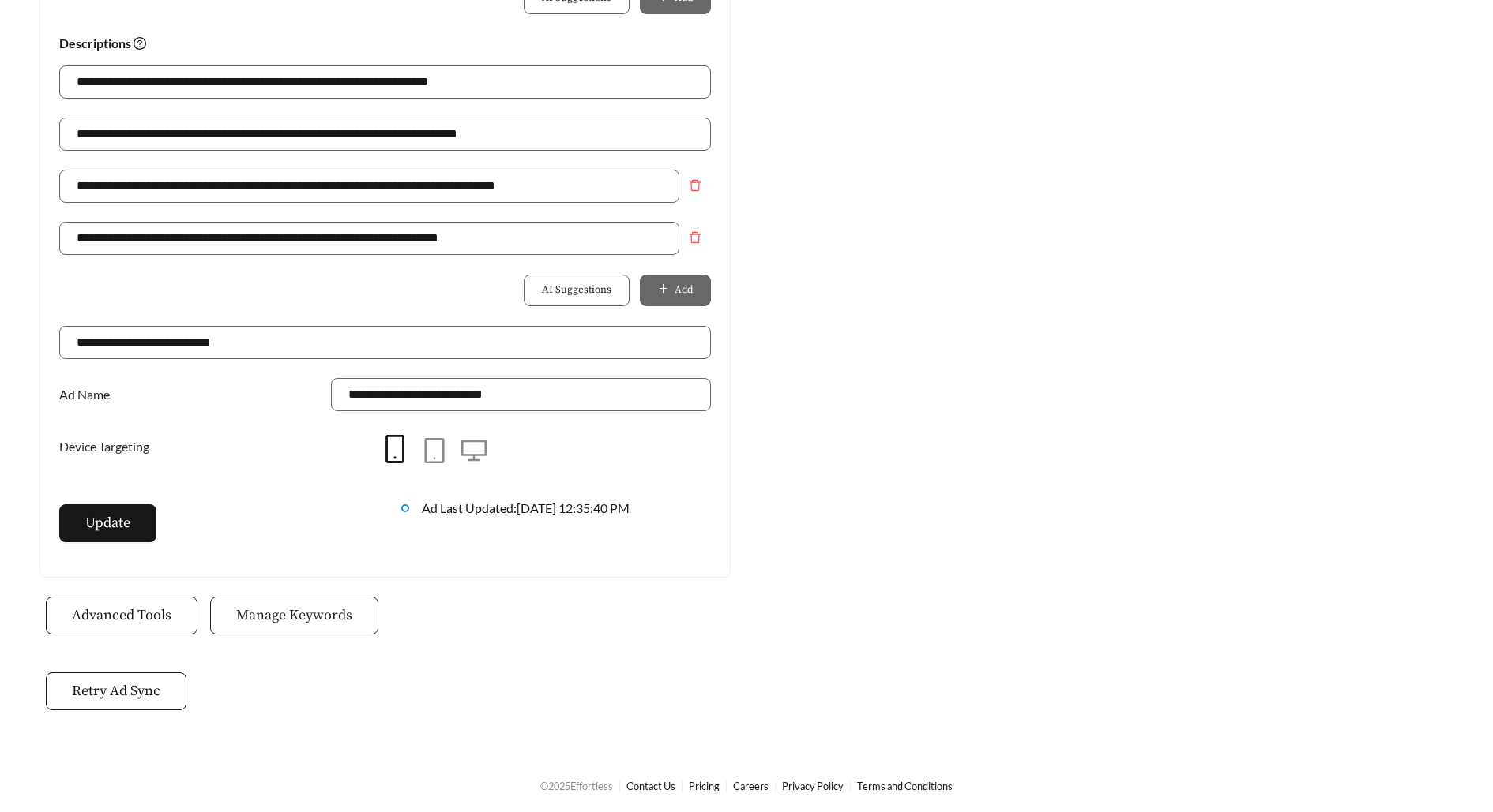
click at [355, 611] on button "Manage Keywords" at bounding box center [294, 616] width 168 height 38
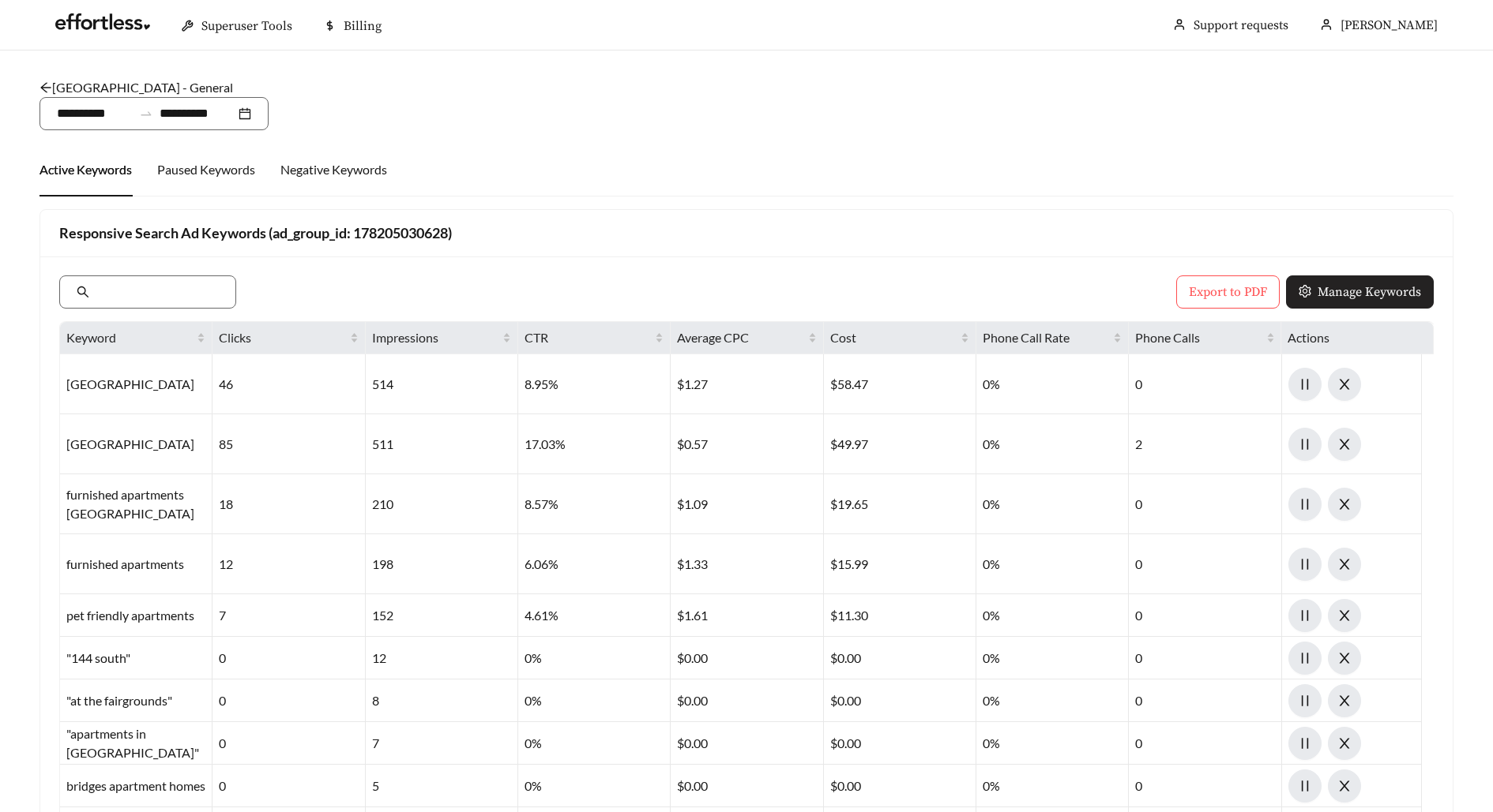
click at [1384, 293] on span "Manage Keywords" at bounding box center [1369, 292] width 104 height 19
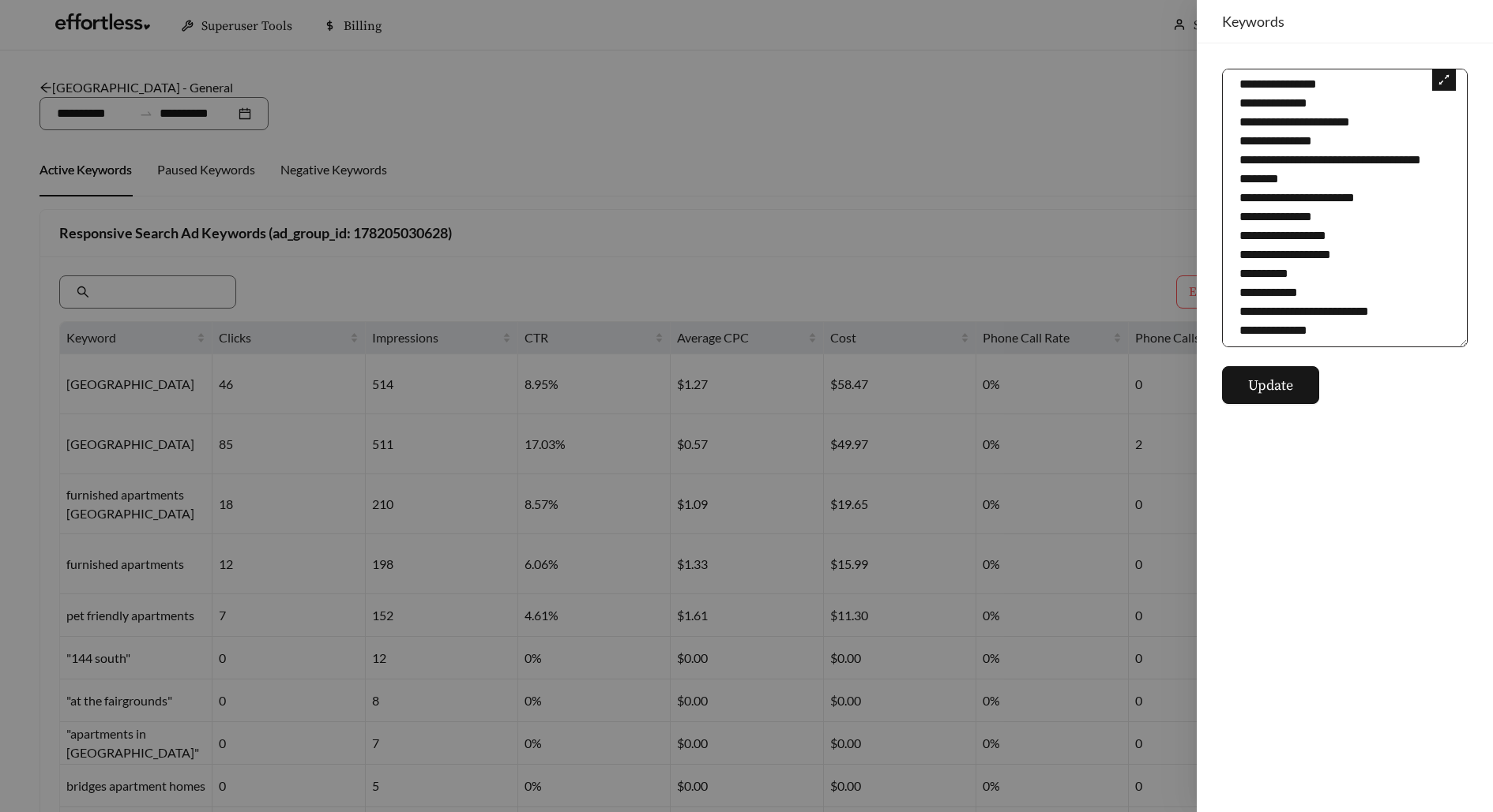
scroll to position [9868, 0]
click at [1364, 340] on textarea at bounding box center [1344, 208] width 246 height 279
paste textarea "**********"
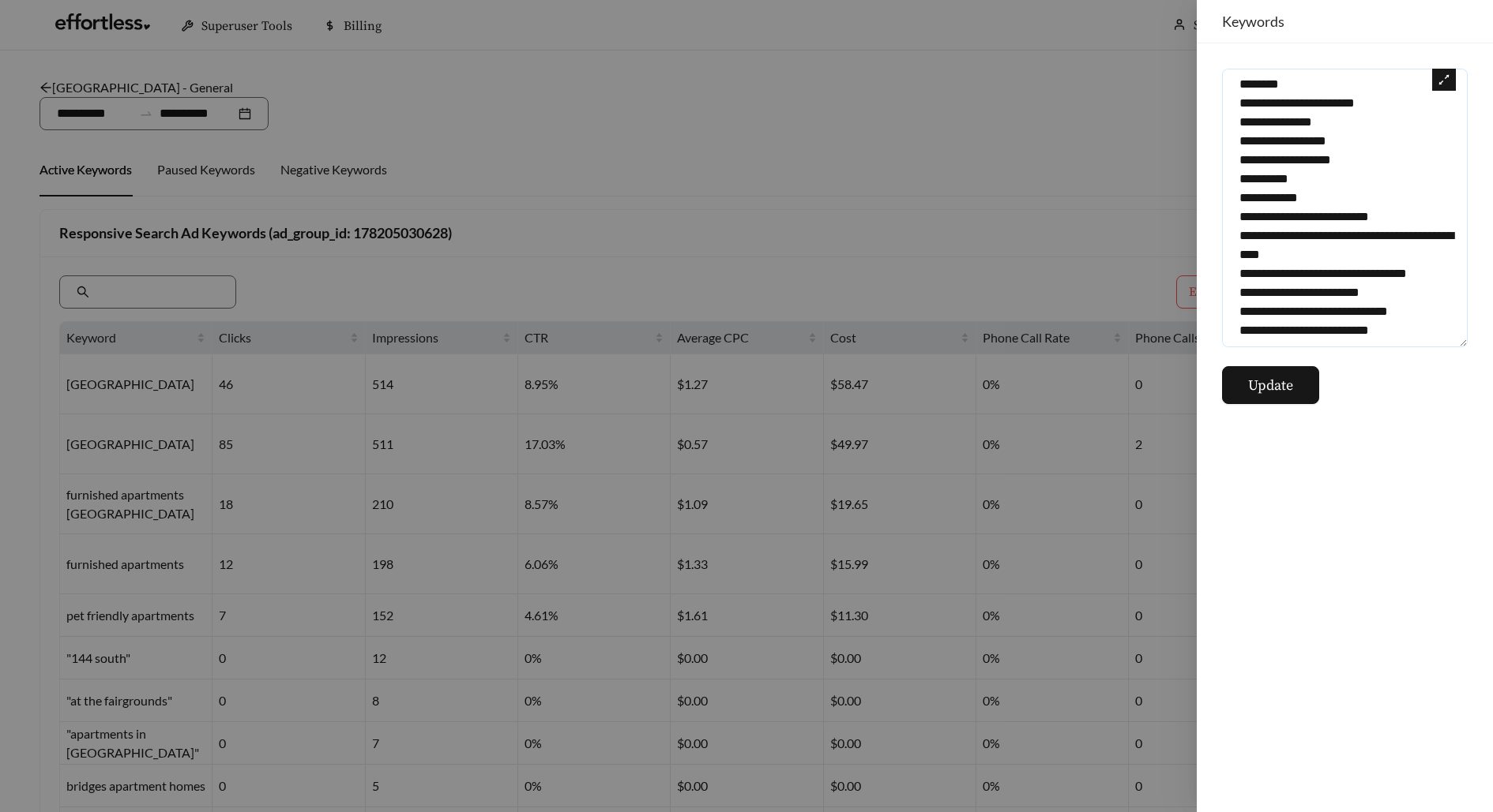
scroll to position [9955, 0]
paste textarea "**********"
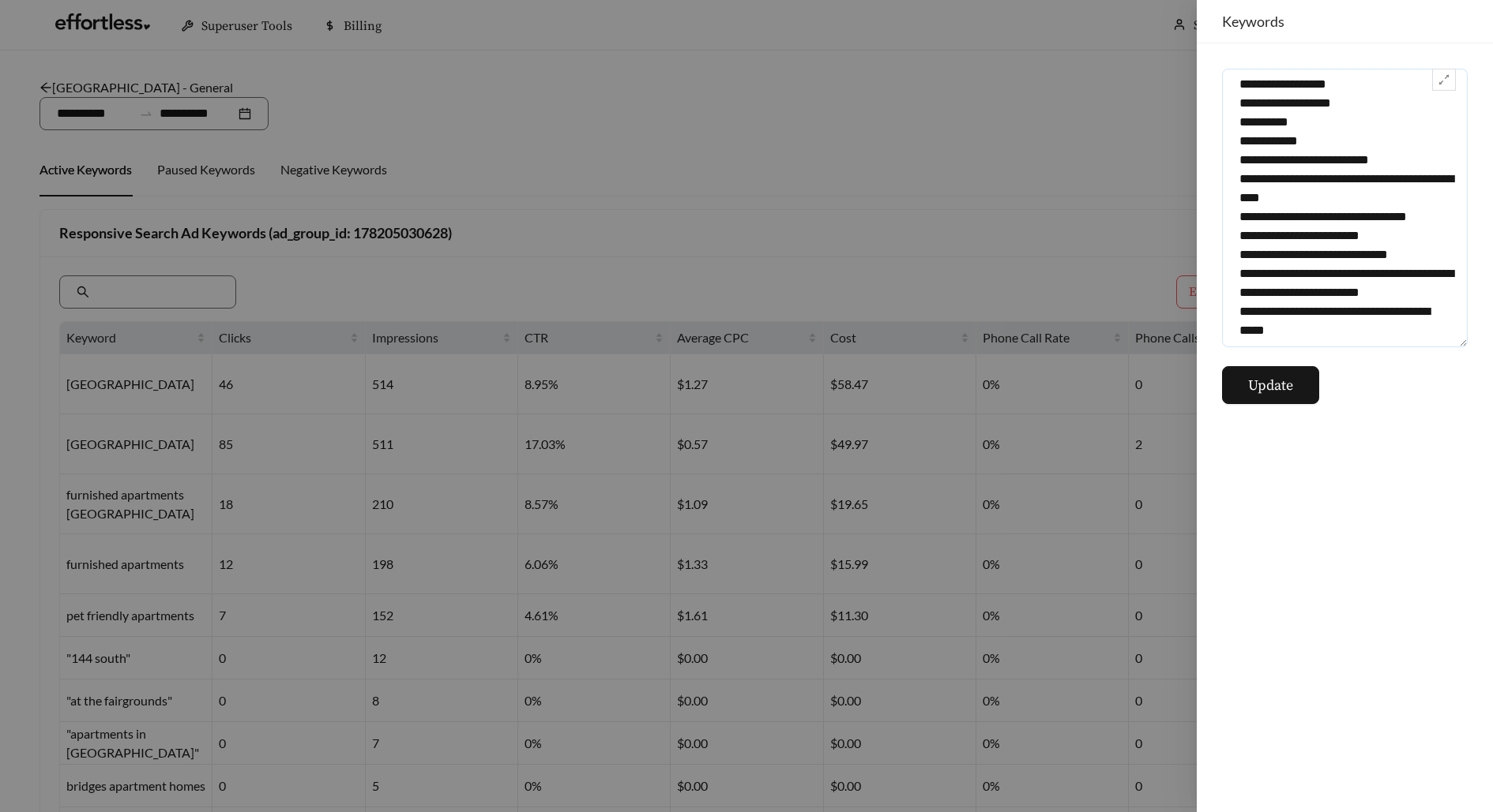
scroll to position [10030, 0]
paste textarea "**********"
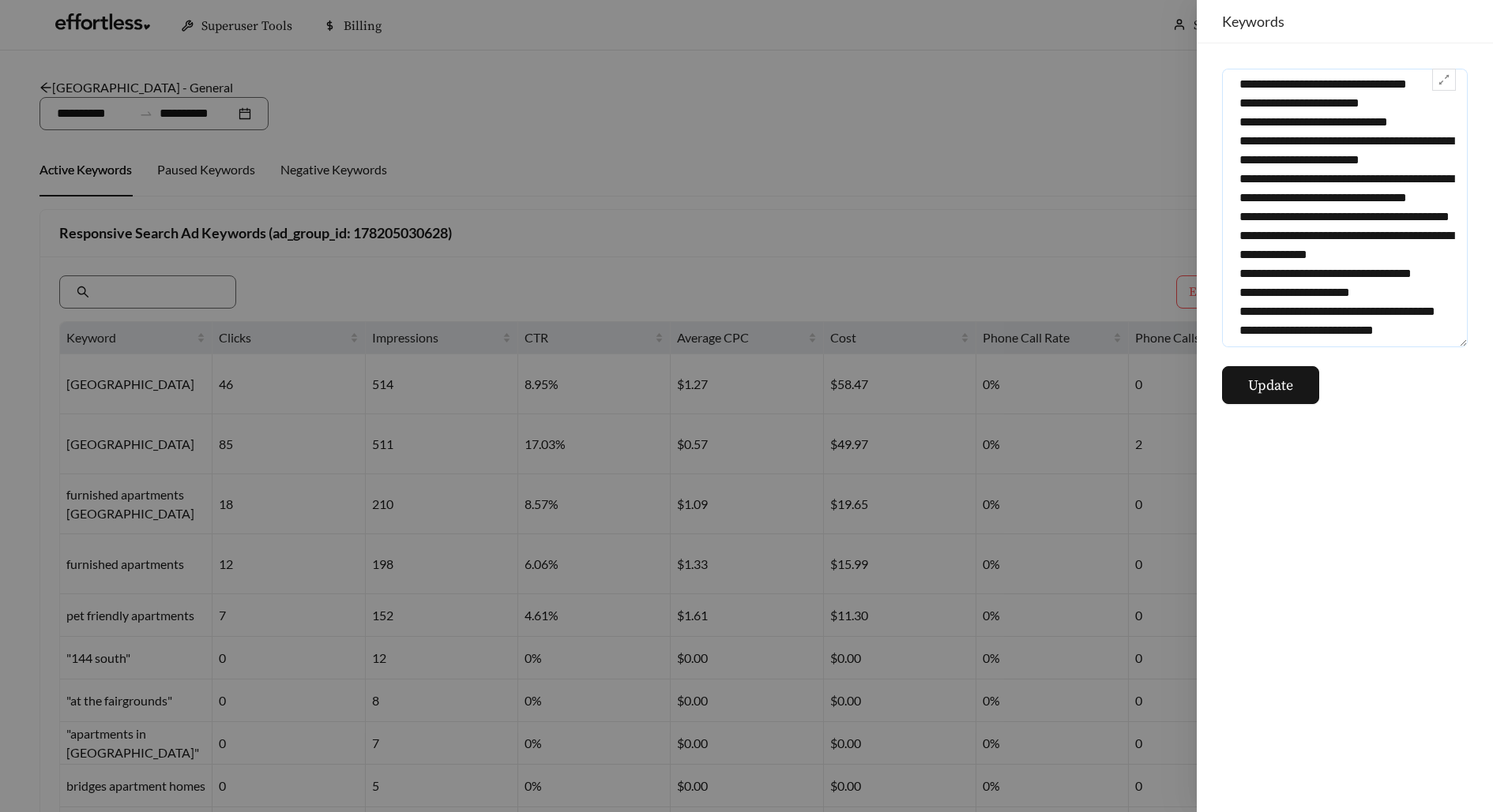
scroll to position [10220, 0]
paste textarea "**********"
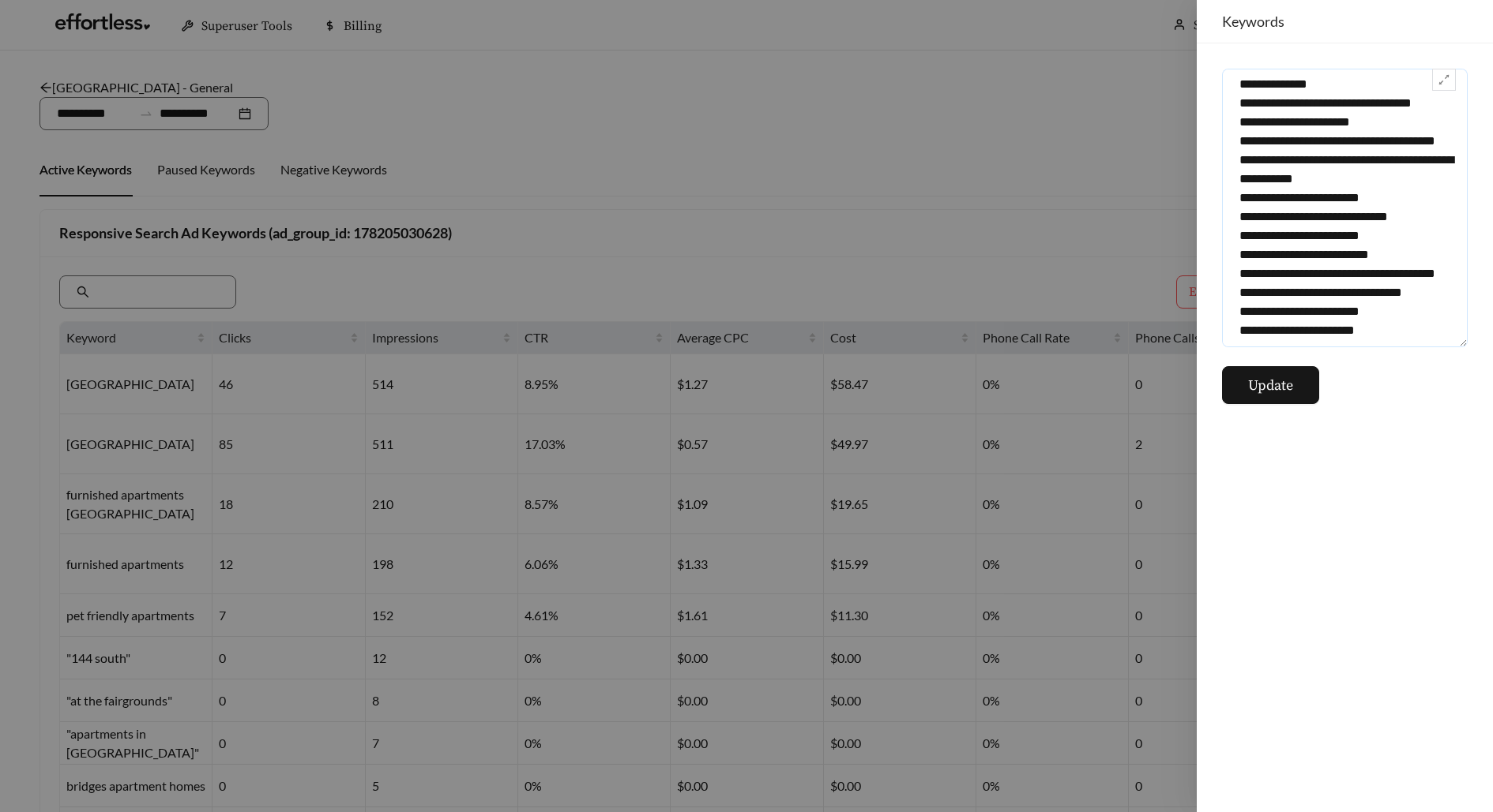
scroll to position [10409, 0]
type textarea "**********"
click at [1276, 393] on span "Update" at bounding box center [1270, 385] width 45 height 21
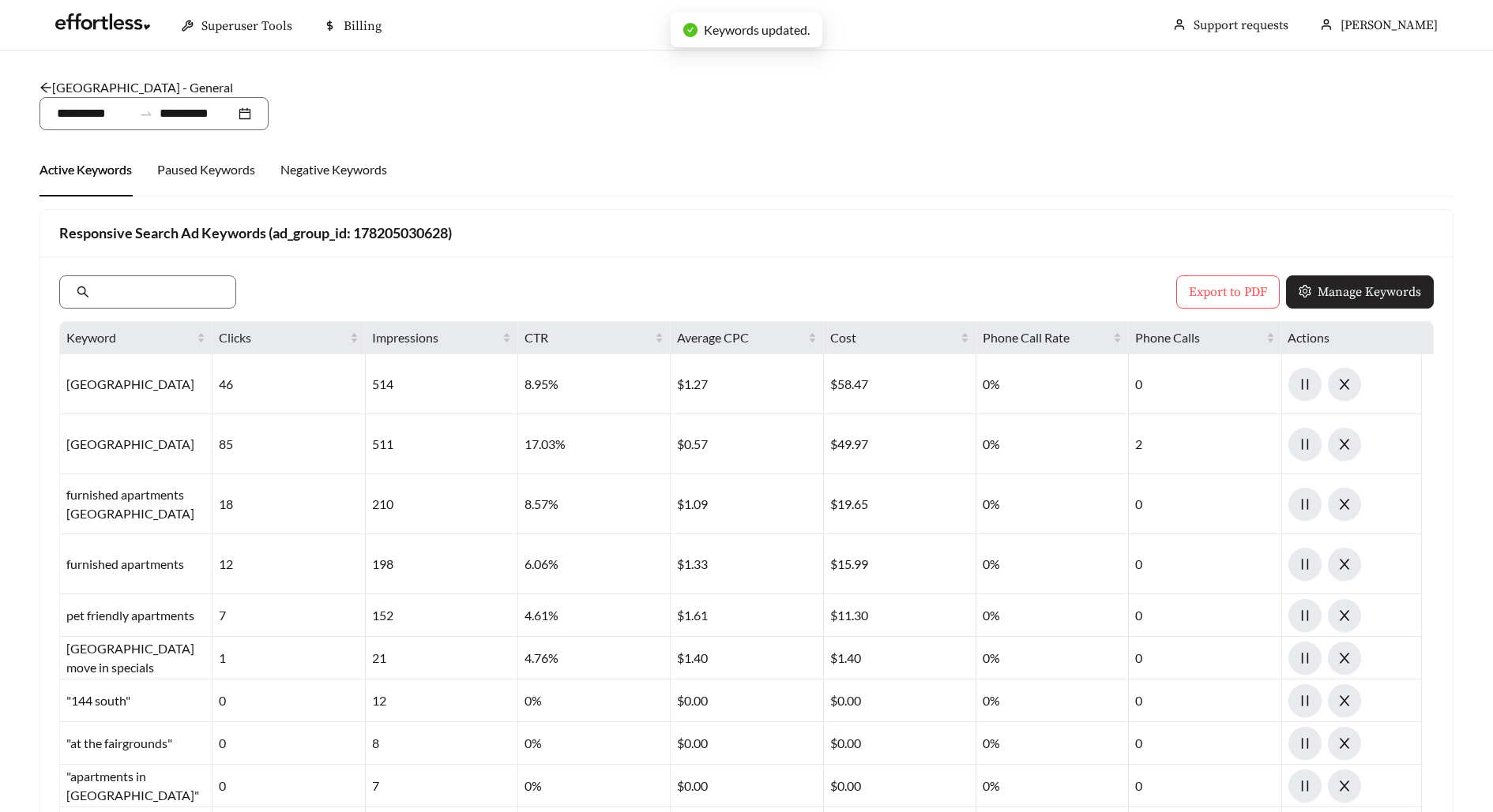
click at [1371, 289] on span "Manage Keywords" at bounding box center [1369, 292] width 104 height 19
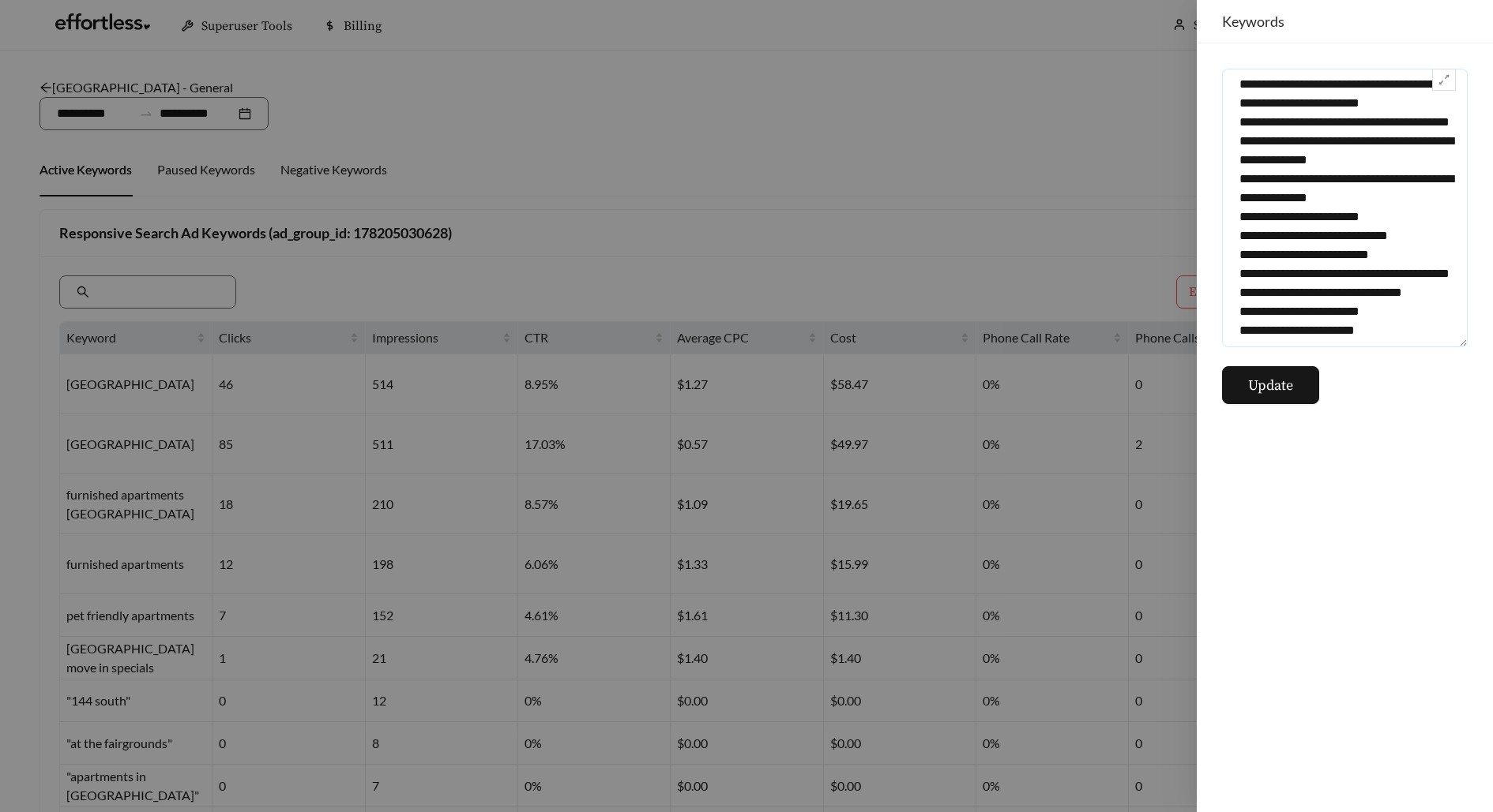
scroll to position [5815, 0]
drag, startPoint x: 1233, startPoint y: 77, endPoint x: 1249, endPoint y: 557, distance: 480.3
click at [1250, 558] on div "Update" at bounding box center [1344, 427] width 296 height 769
click at [836, 216] on div at bounding box center [746, 406] width 1493 height 812
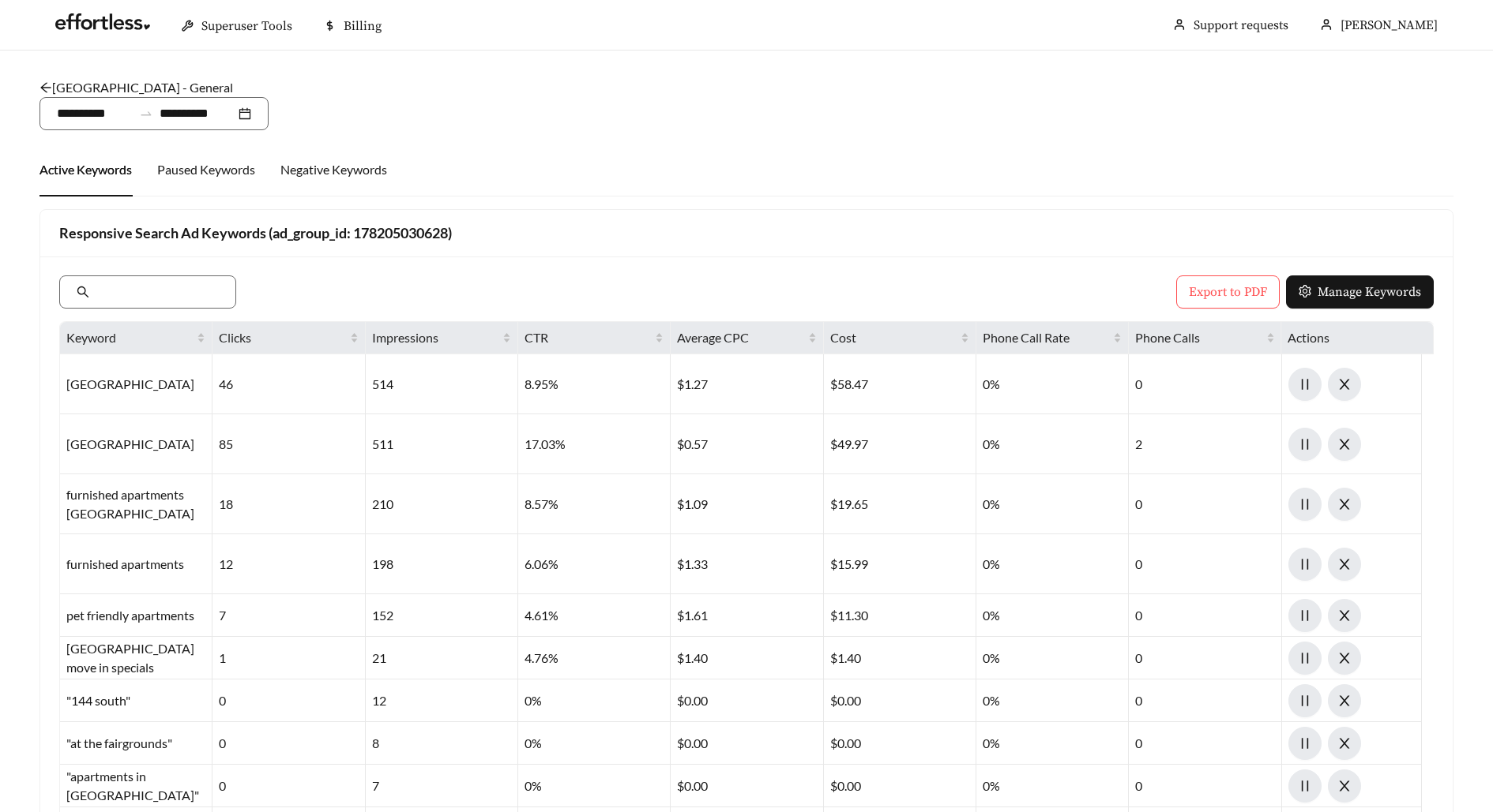
click at [164, 92] on link "[GEOGRAPHIC_DATA] - General" at bounding box center [136, 87] width 194 height 15
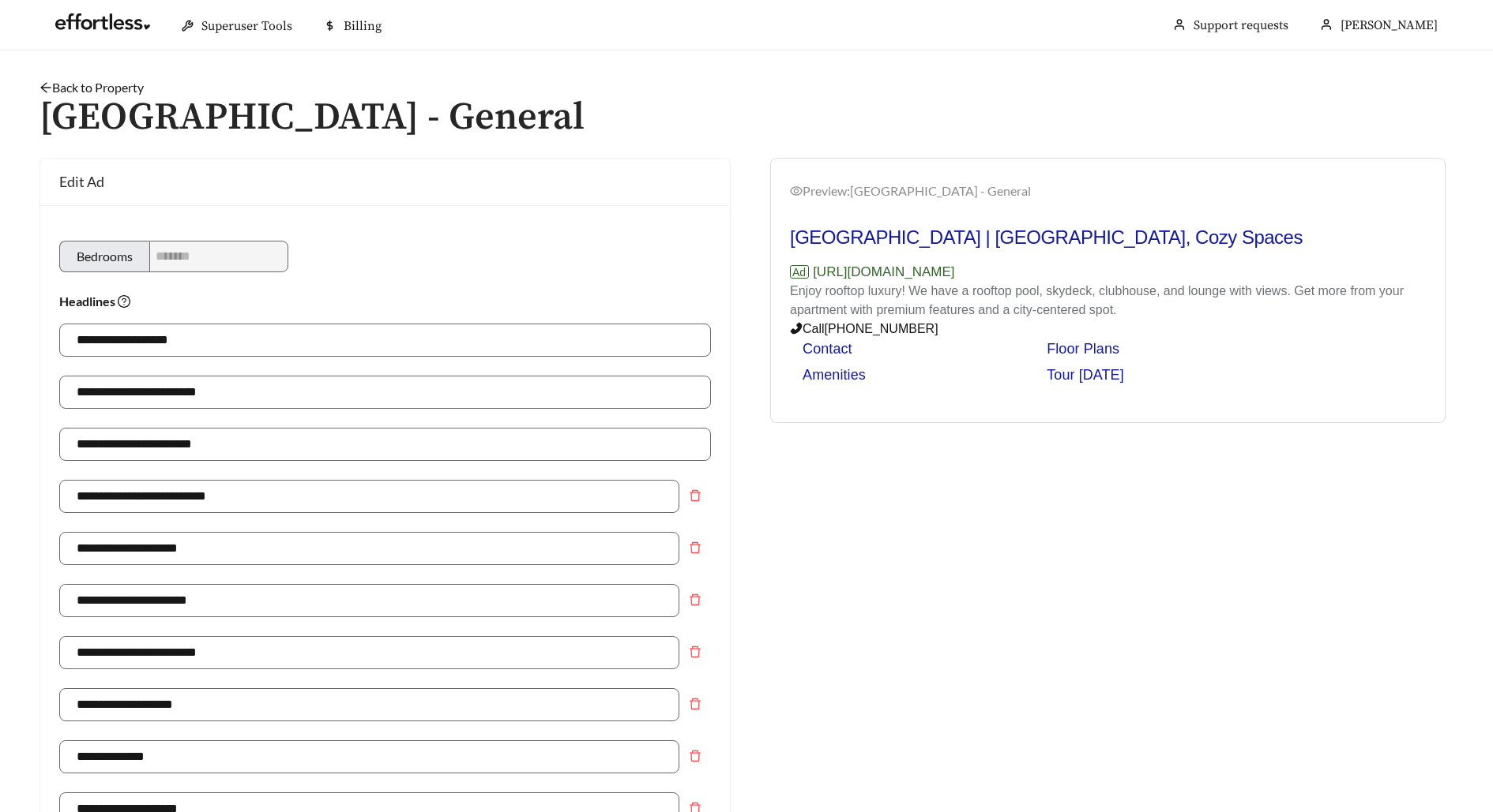
click at [111, 88] on link "Back to Property" at bounding box center [92, 87] width 104 height 15
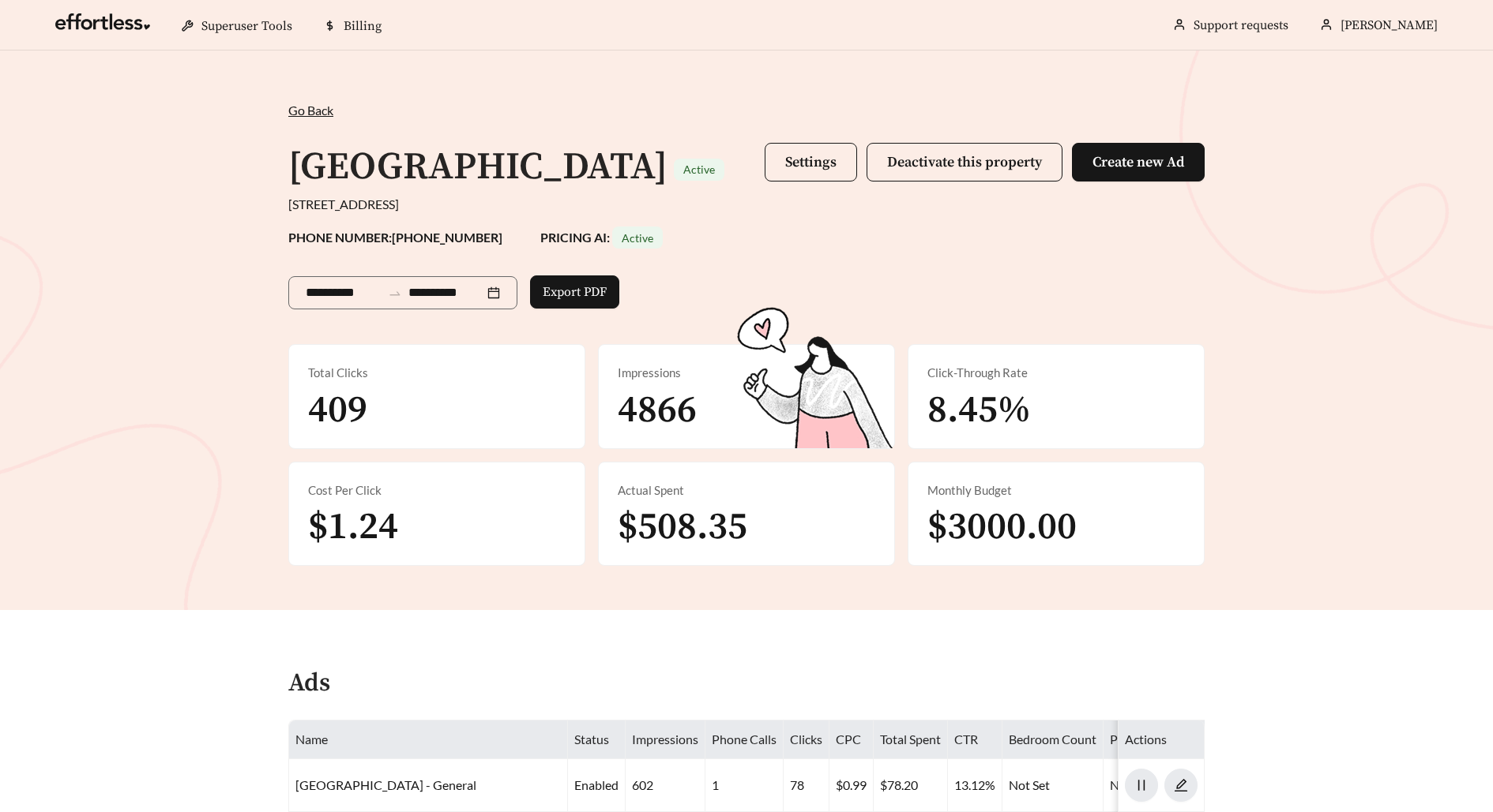
scroll to position [289, 0]
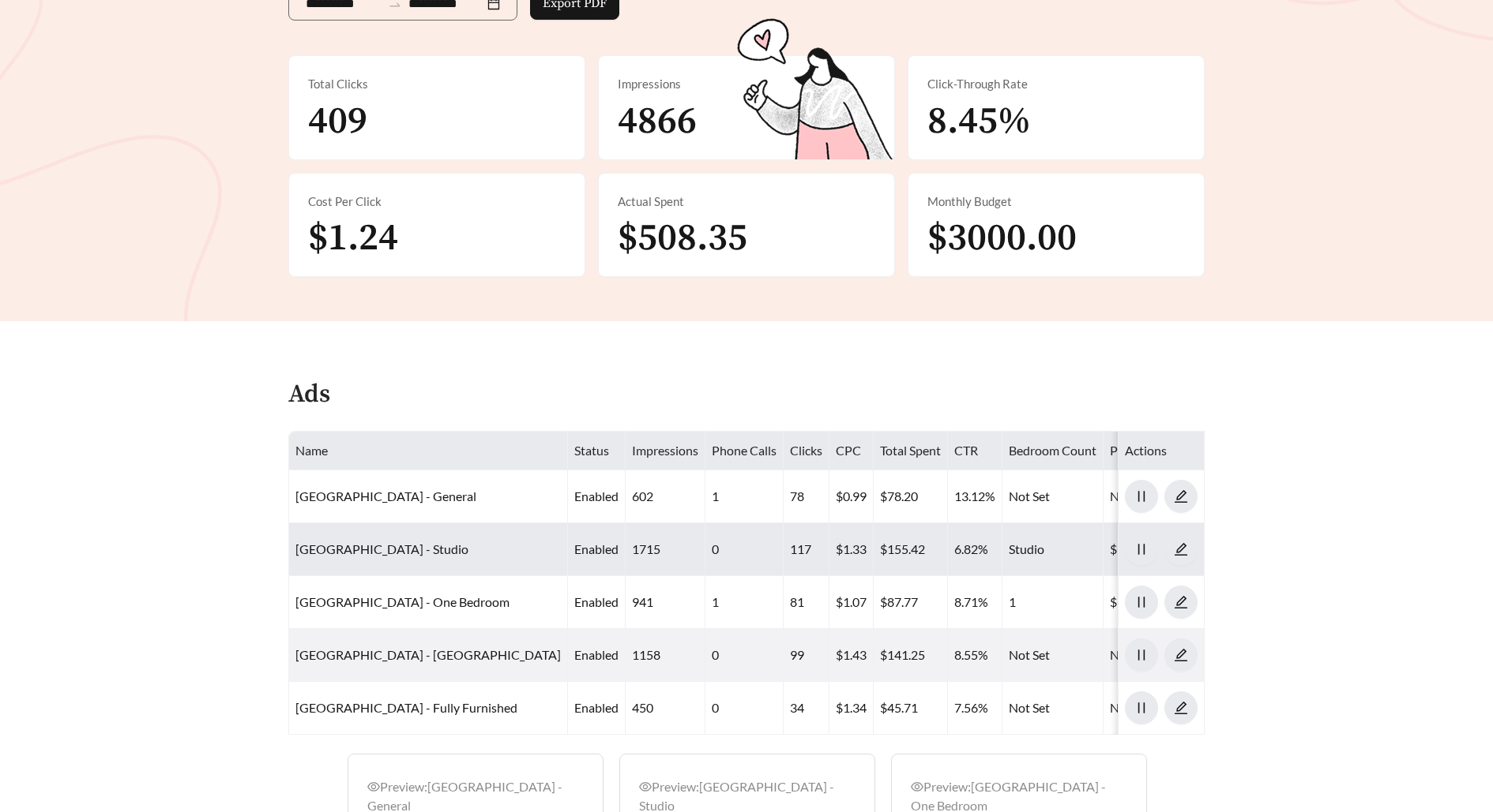
click at [392, 536] on td "[GEOGRAPHIC_DATA] - Studio" at bounding box center [428, 550] width 279 height 53
click at [398, 549] on link "[GEOGRAPHIC_DATA] - Studio" at bounding box center [382, 549] width 173 height 15
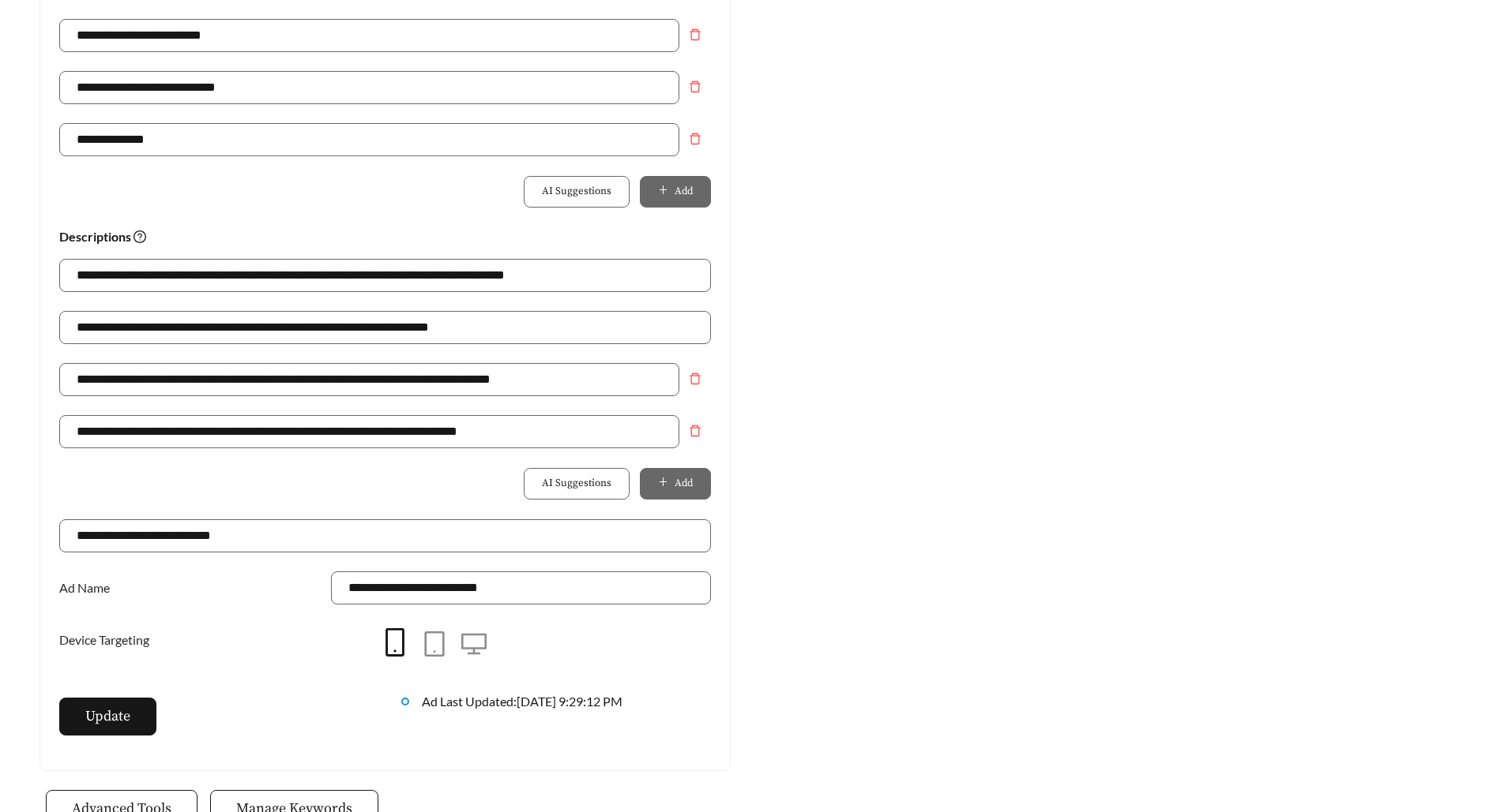
scroll to position [1123, 0]
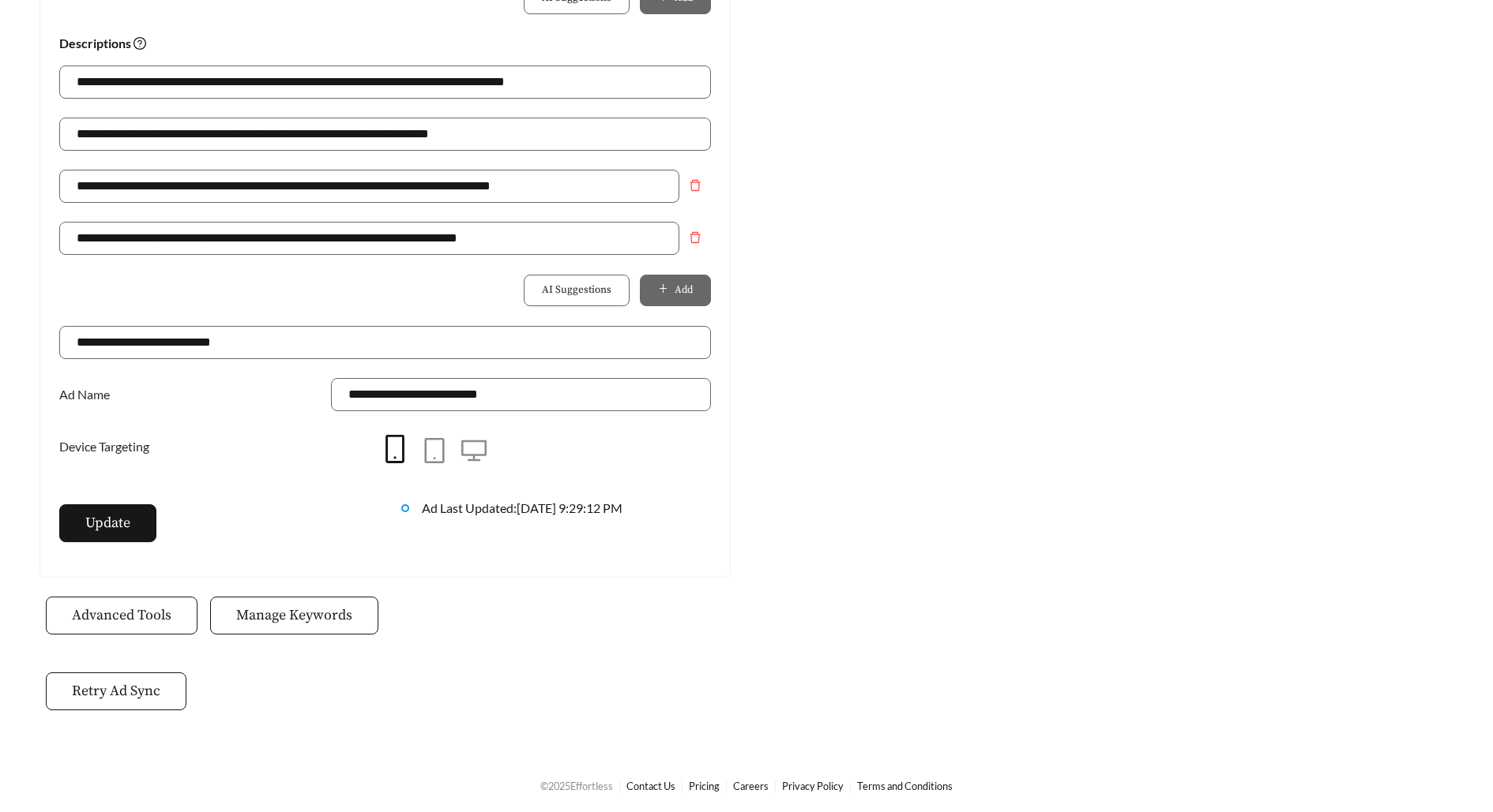
click at [330, 605] on span "Manage Keywords" at bounding box center [294, 615] width 116 height 21
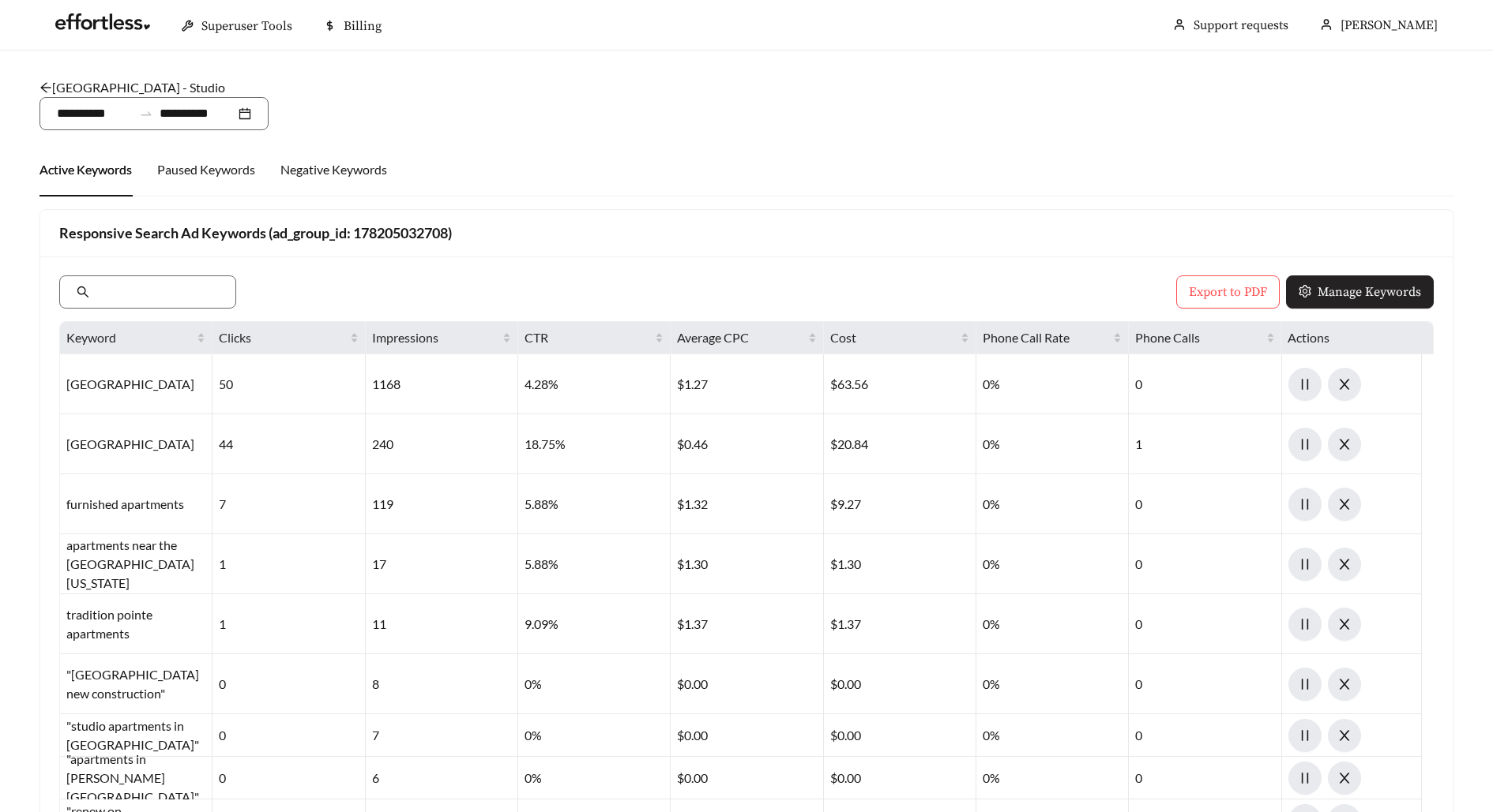
click at [1356, 302] on button "Manage Keywords" at bounding box center [1359, 292] width 148 height 33
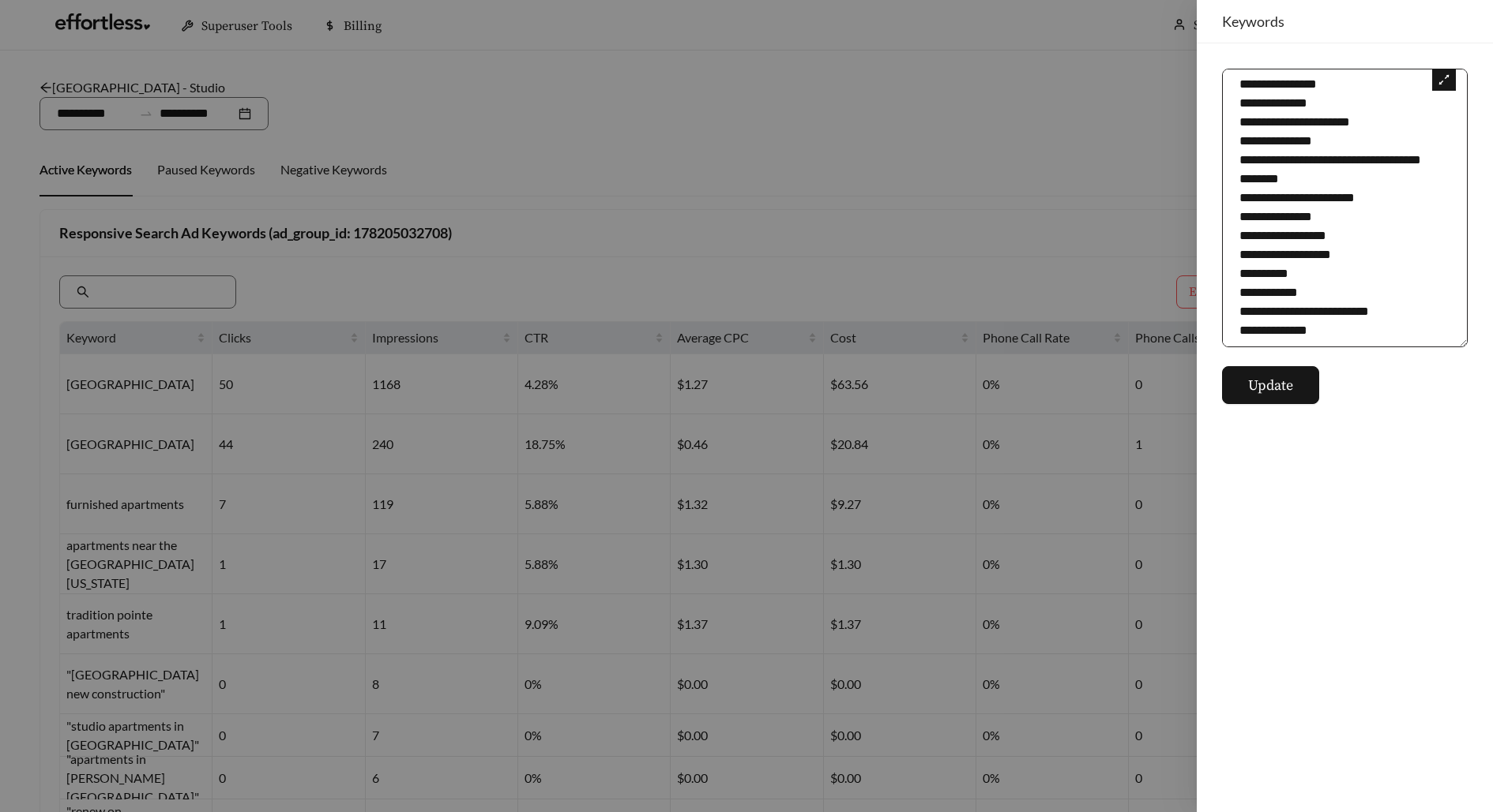
scroll to position [9906, 0]
click at [1334, 332] on textarea at bounding box center [1344, 208] width 246 height 279
paste textarea "**********"
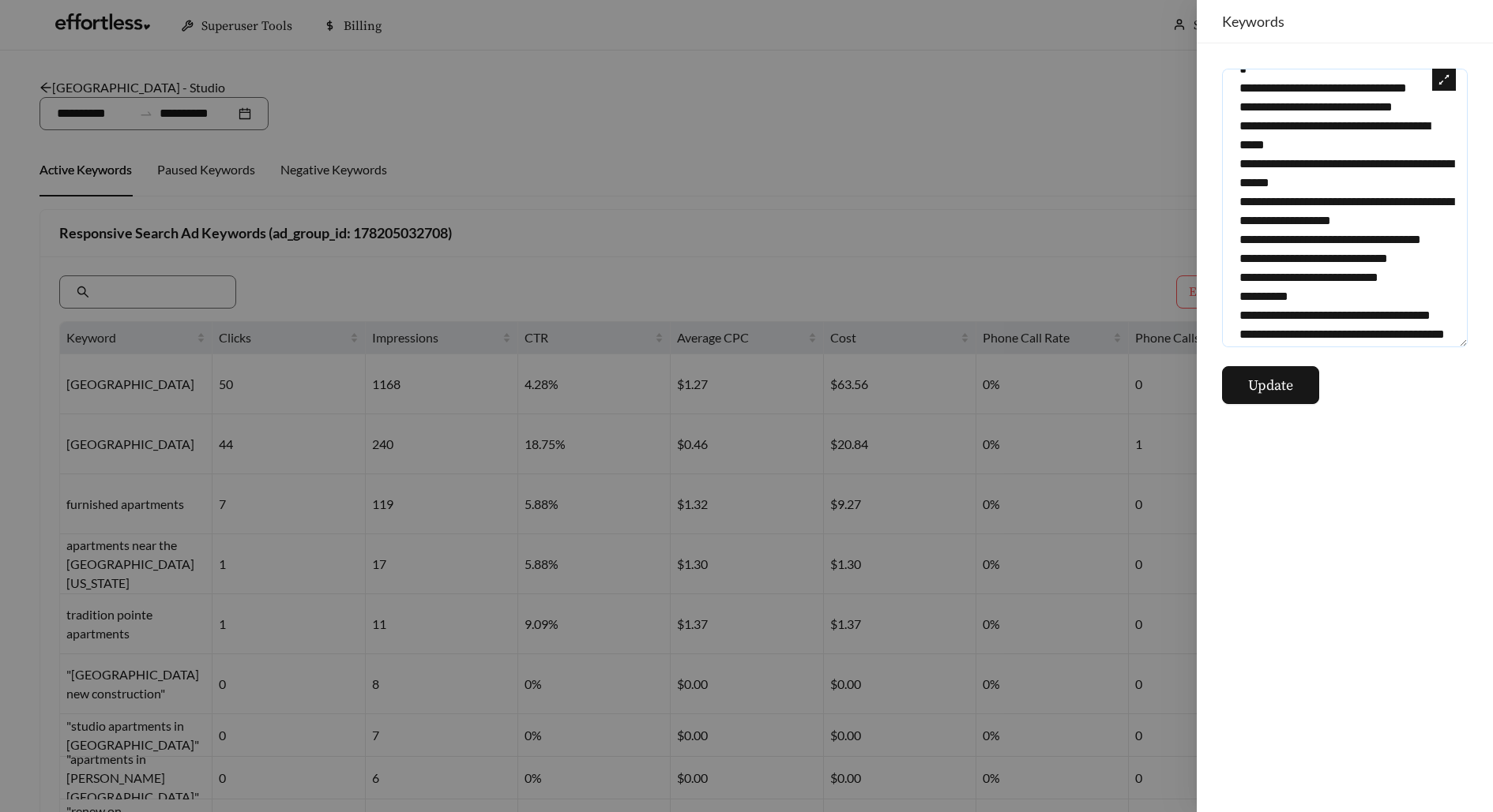
scroll to position [15978, 0]
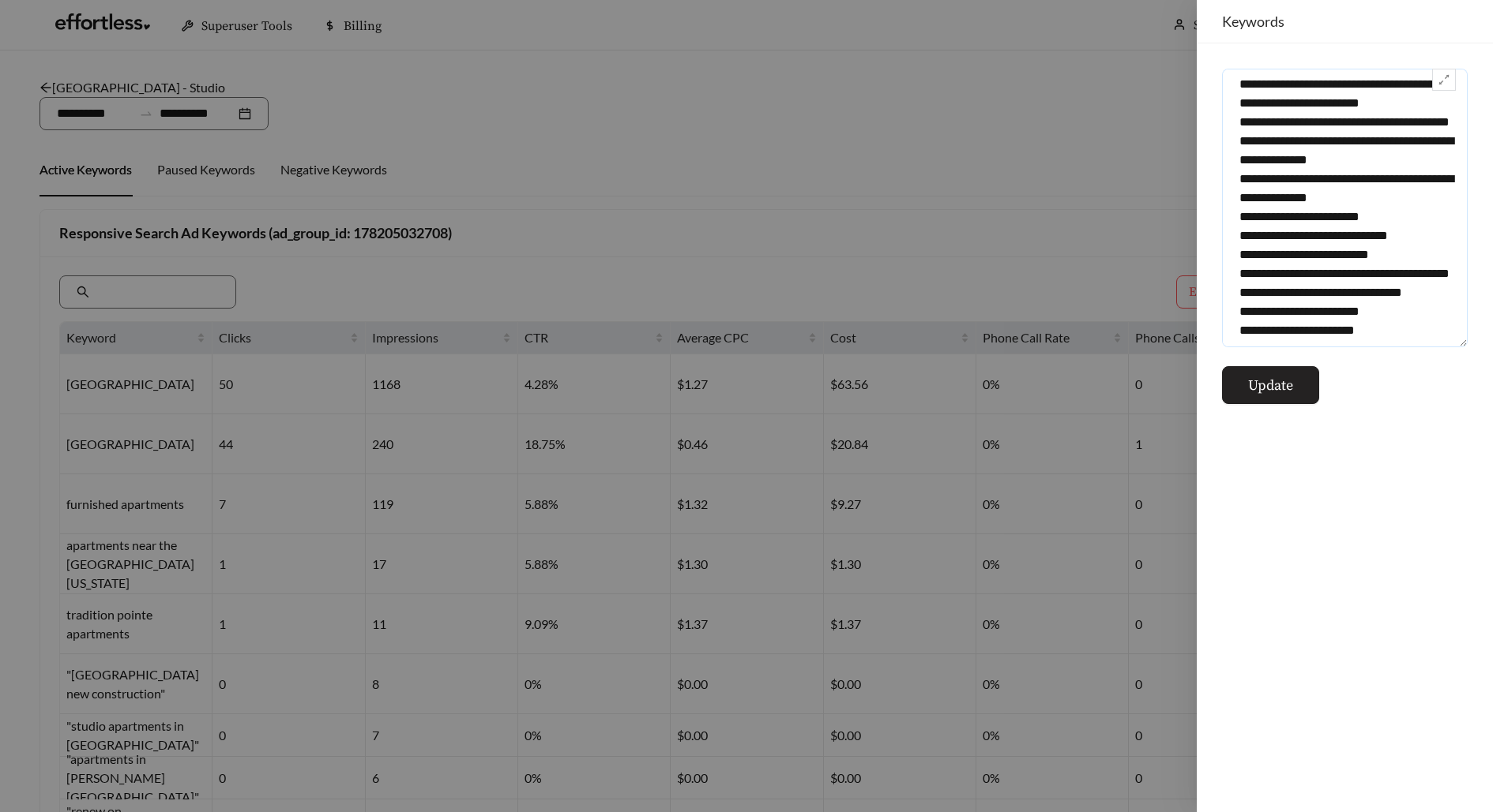
type textarea "**********"
click at [1280, 382] on span "Update" at bounding box center [1270, 385] width 45 height 21
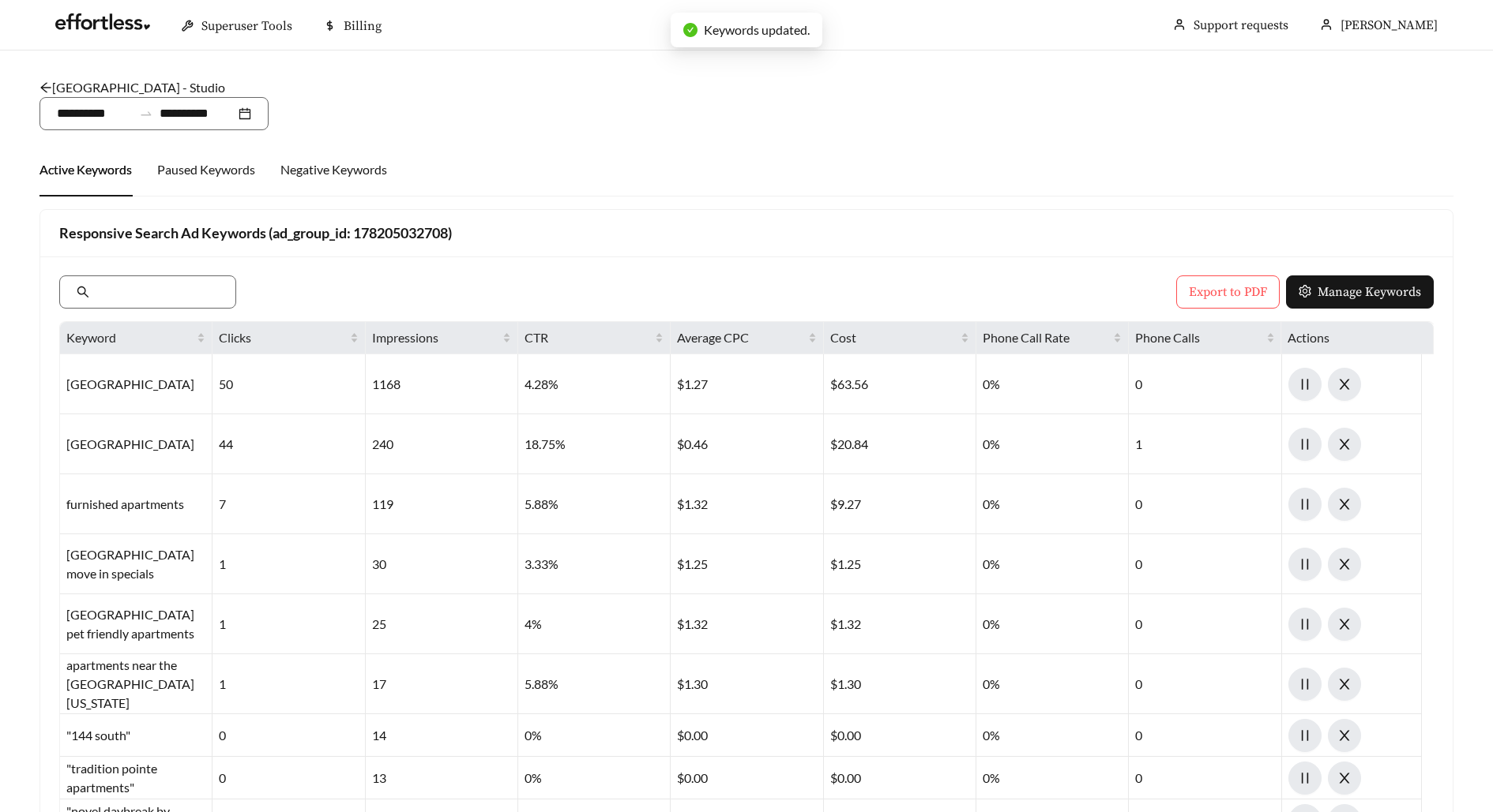
click at [146, 87] on link "[GEOGRAPHIC_DATA] - Studio" at bounding box center [132, 87] width 186 height 15
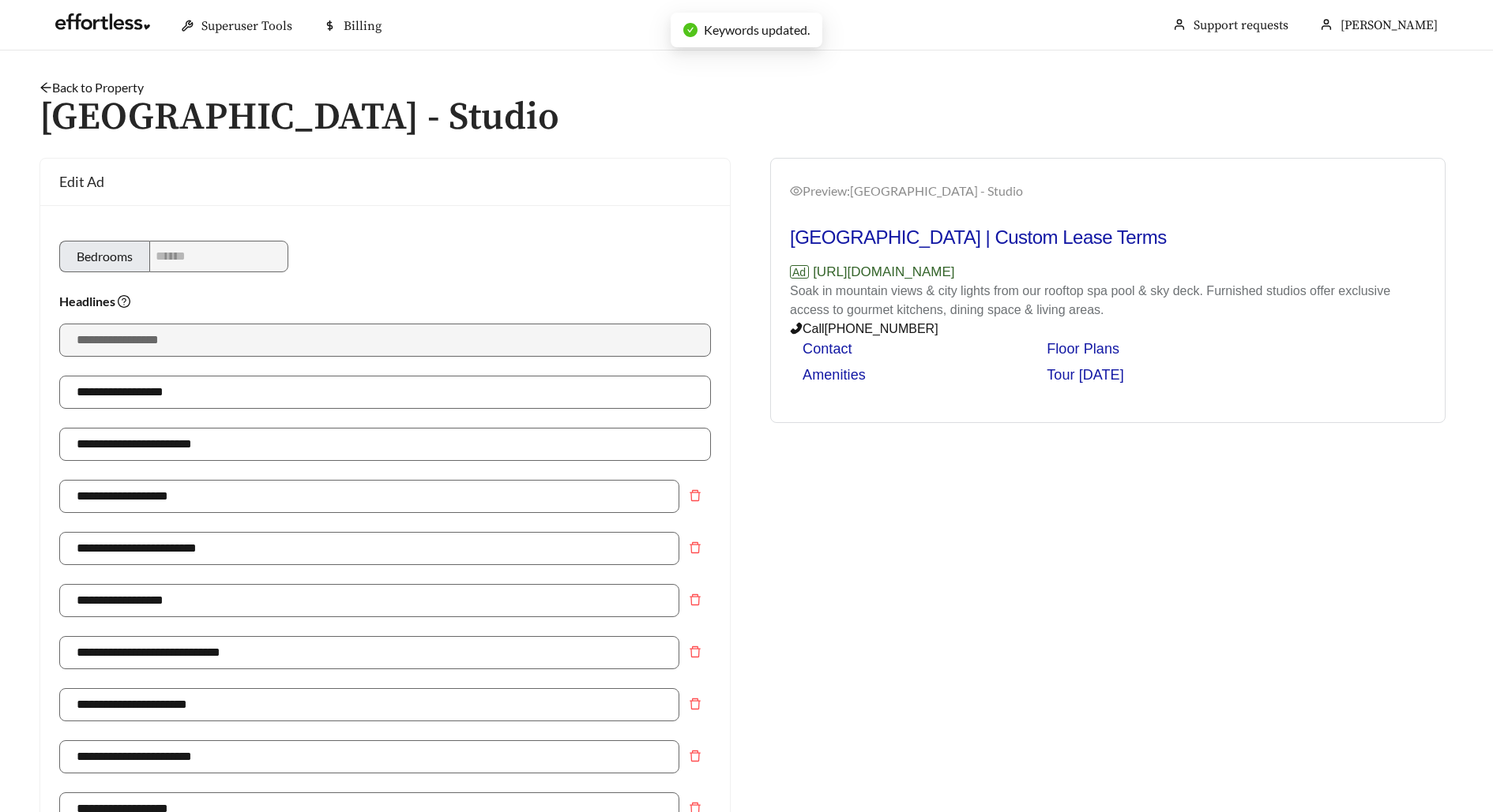
click at [123, 85] on link "Back to Property" at bounding box center [92, 87] width 104 height 15
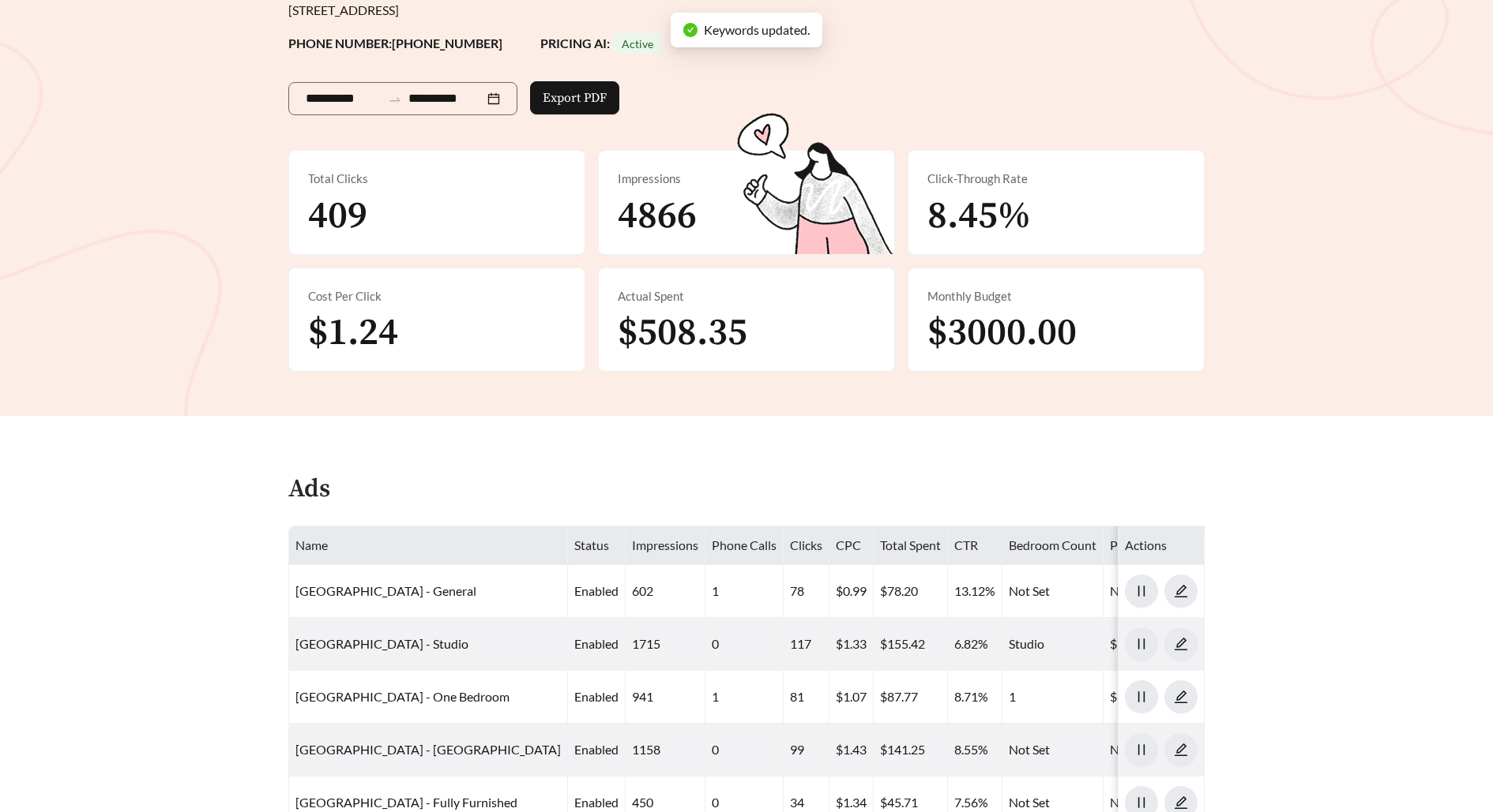
scroll to position [533, 0]
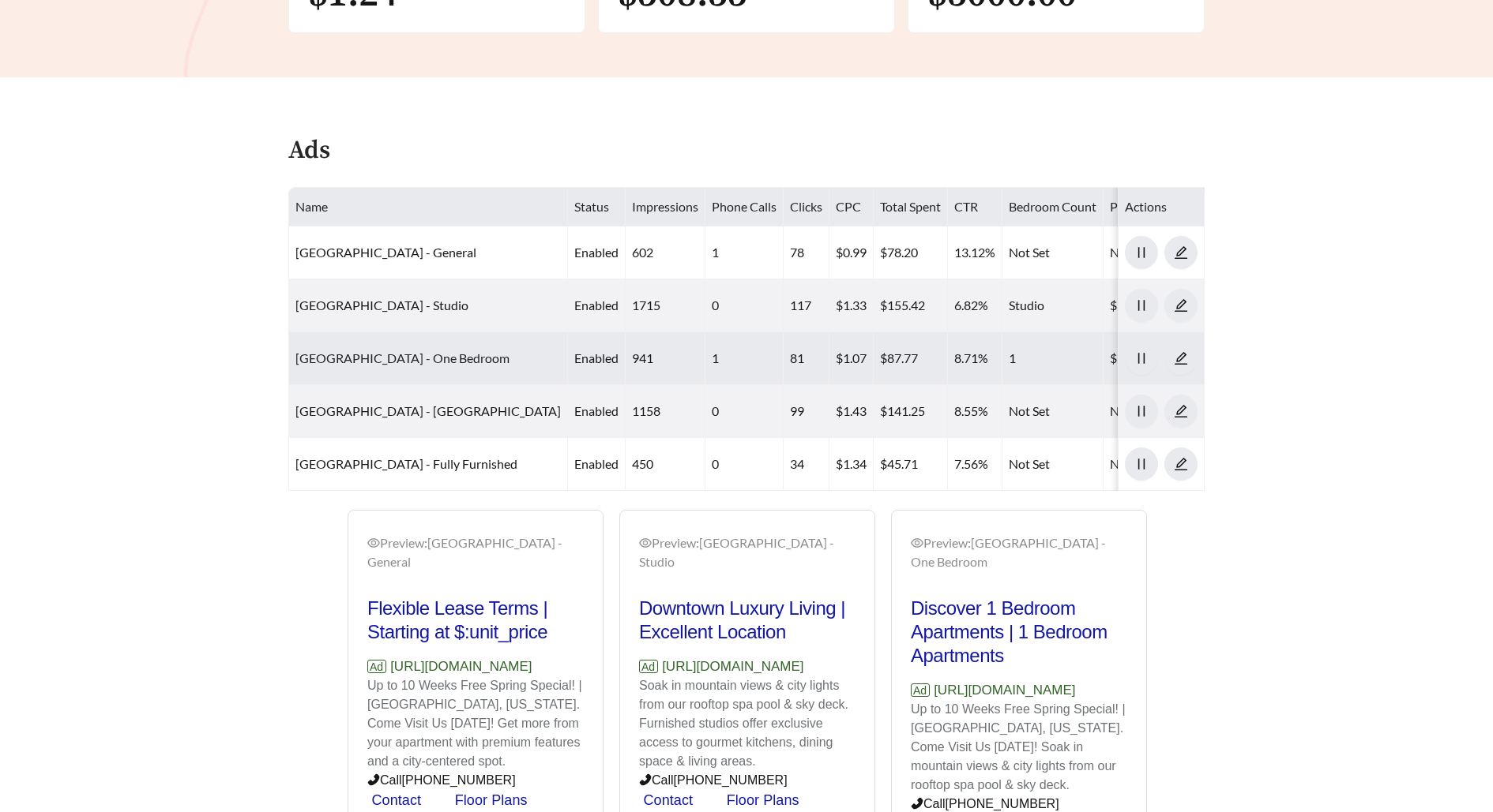
click at [405, 354] on link "[GEOGRAPHIC_DATA] - One Bedroom" at bounding box center [402, 358] width 214 height 15
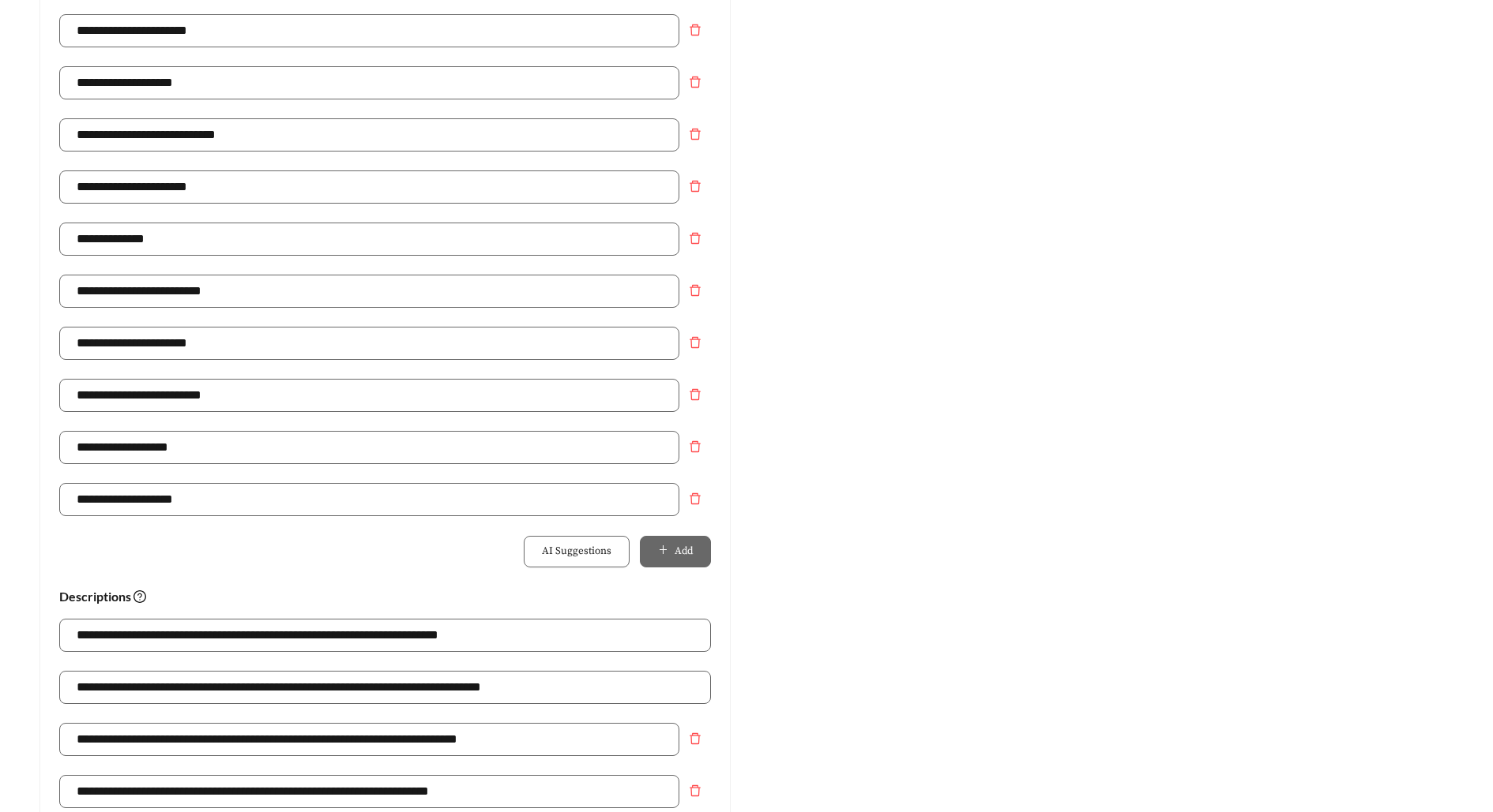
scroll to position [1123, 0]
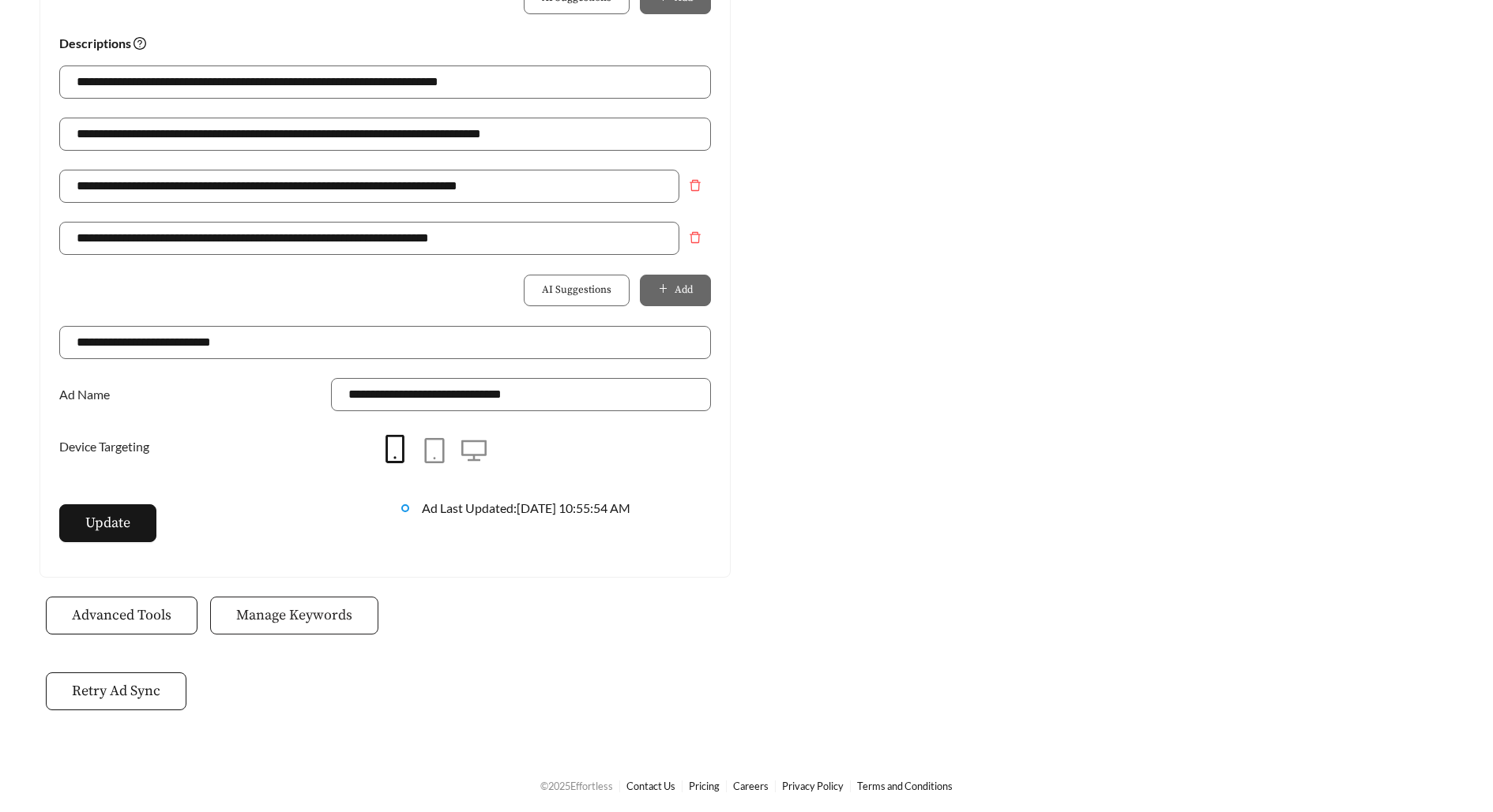
click at [326, 612] on span "Manage Keywords" at bounding box center [294, 615] width 116 height 21
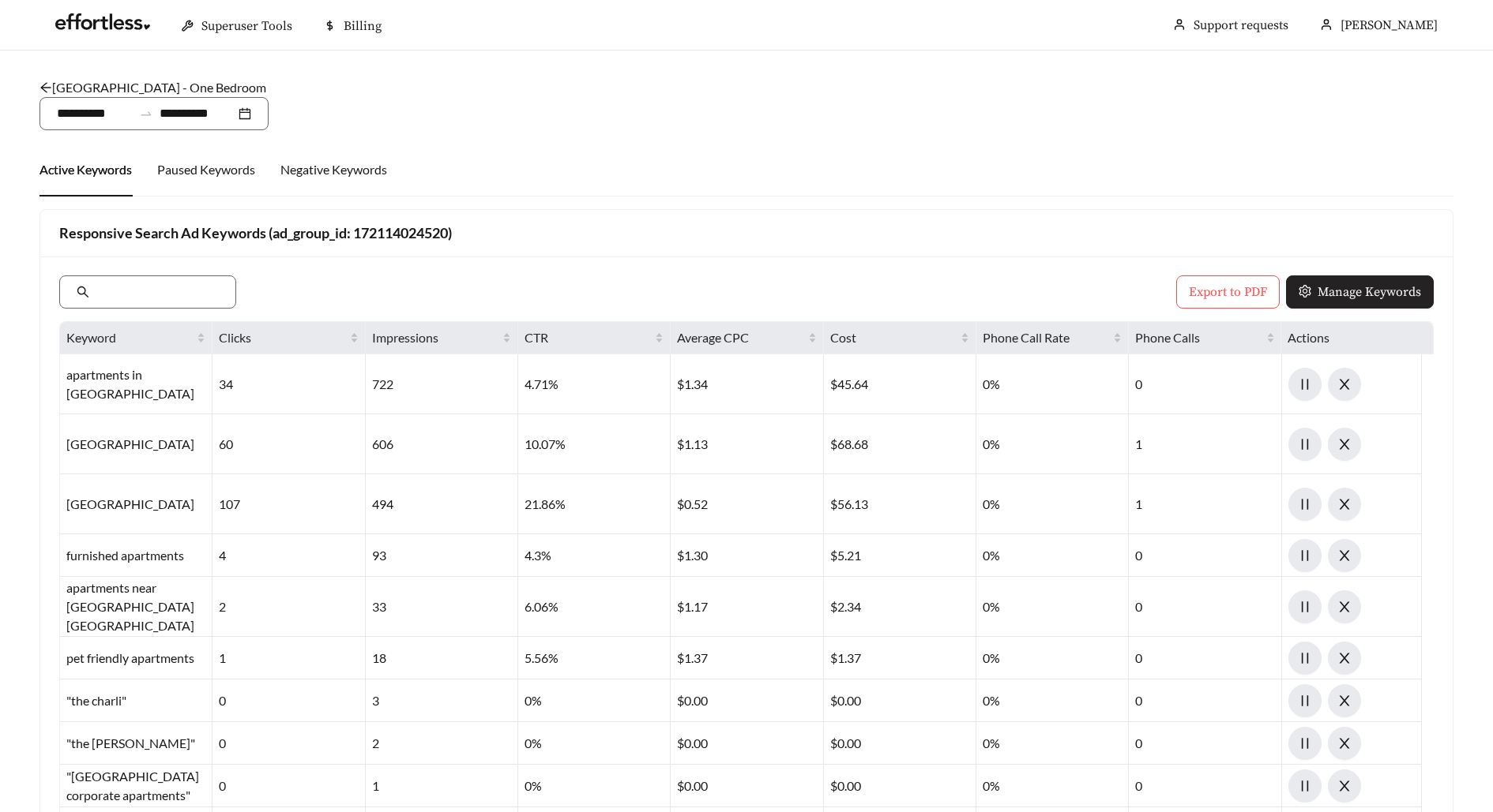
click at [1312, 306] on button "Manage Keywords" at bounding box center [1359, 292] width 148 height 33
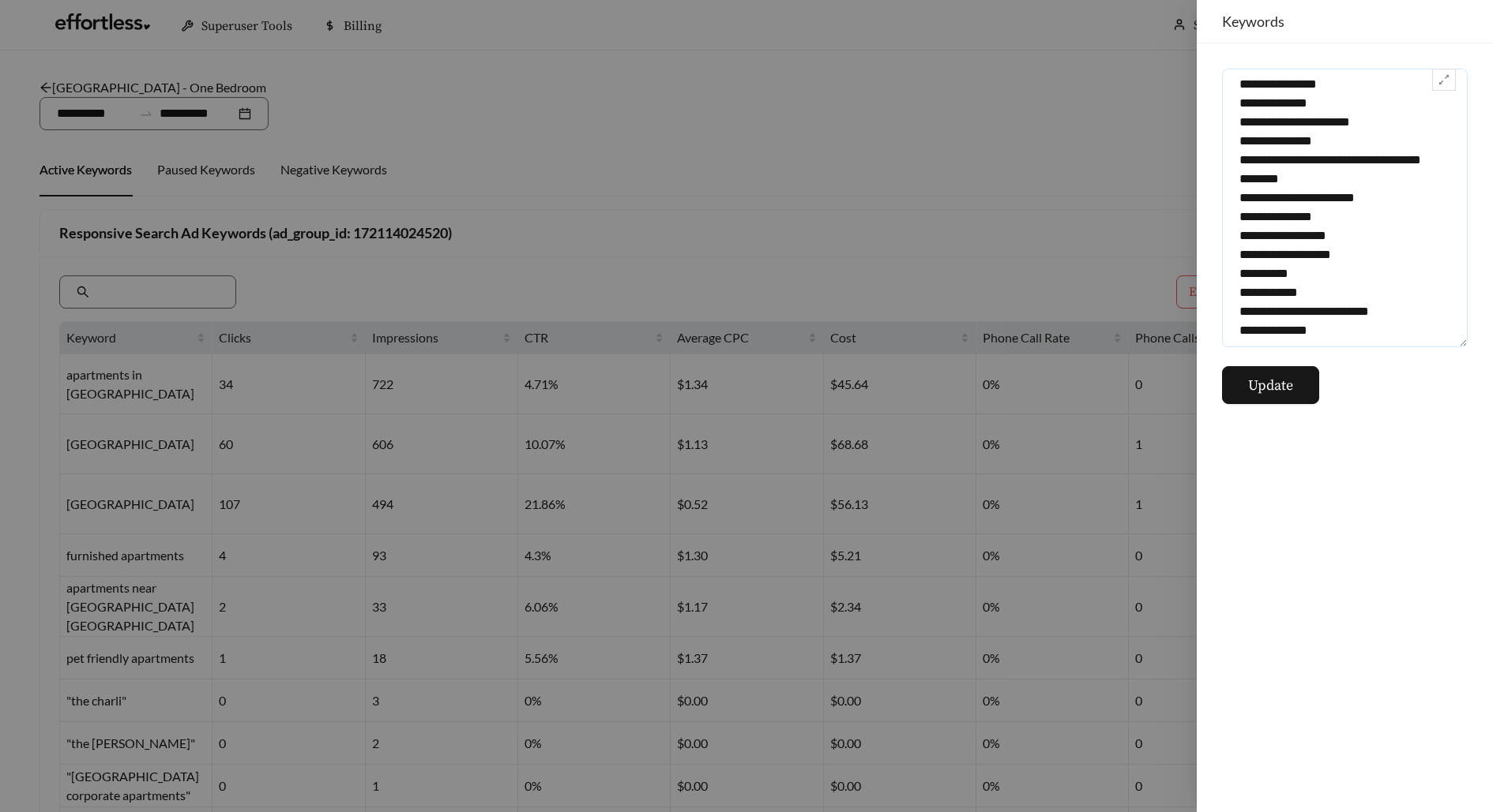
drag, startPoint x: 1233, startPoint y: 78, endPoint x: 1235, endPoint y: 707, distance: 629.0
click at [1235, 707] on div "Update" at bounding box center [1344, 427] width 296 height 769
paste textarea "**********"
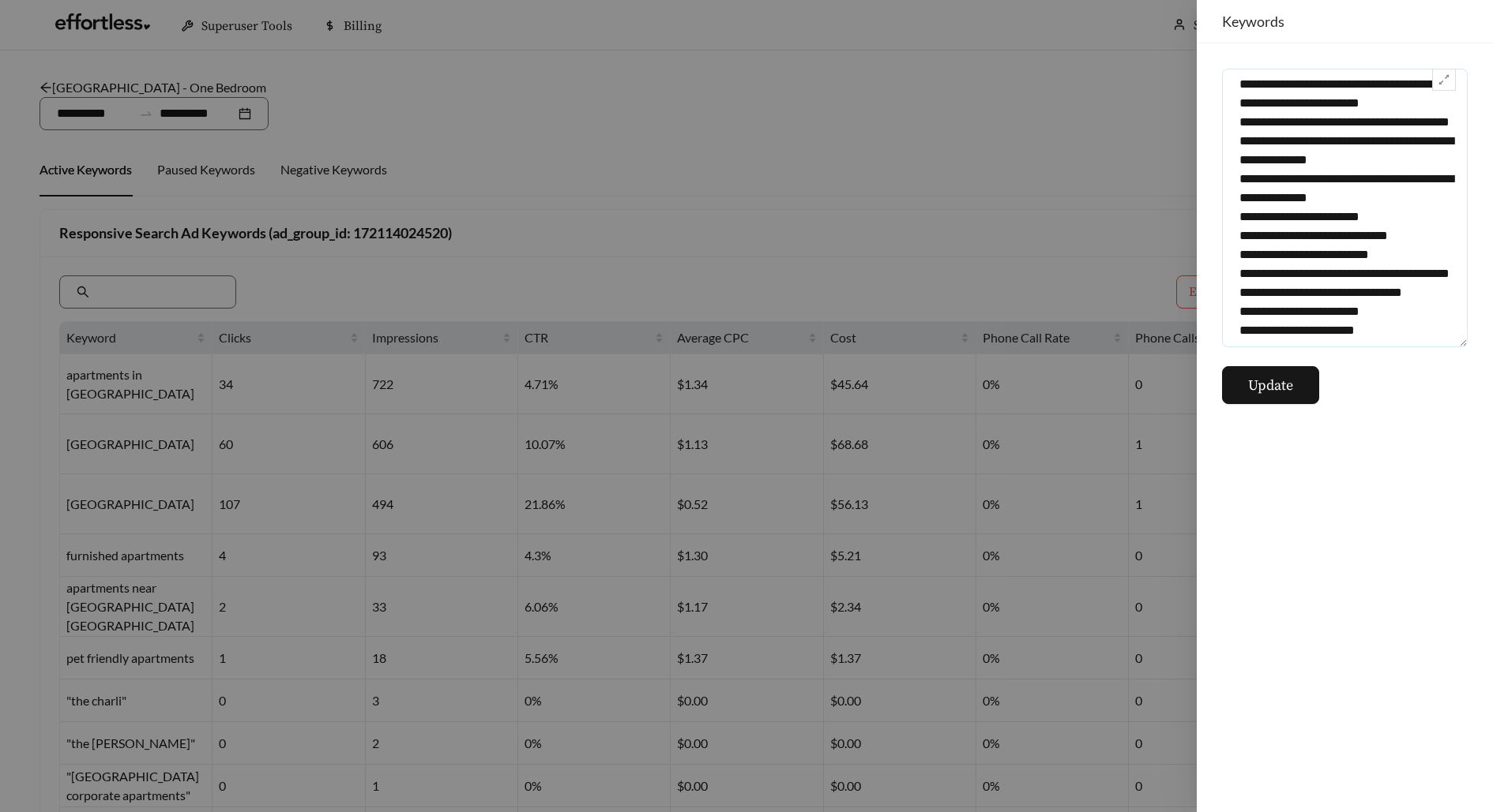
scroll to position [5806, 0]
type textarea "**********"
click at [1275, 393] on span "Update" at bounding box center [1270, 385] width 45 height 21
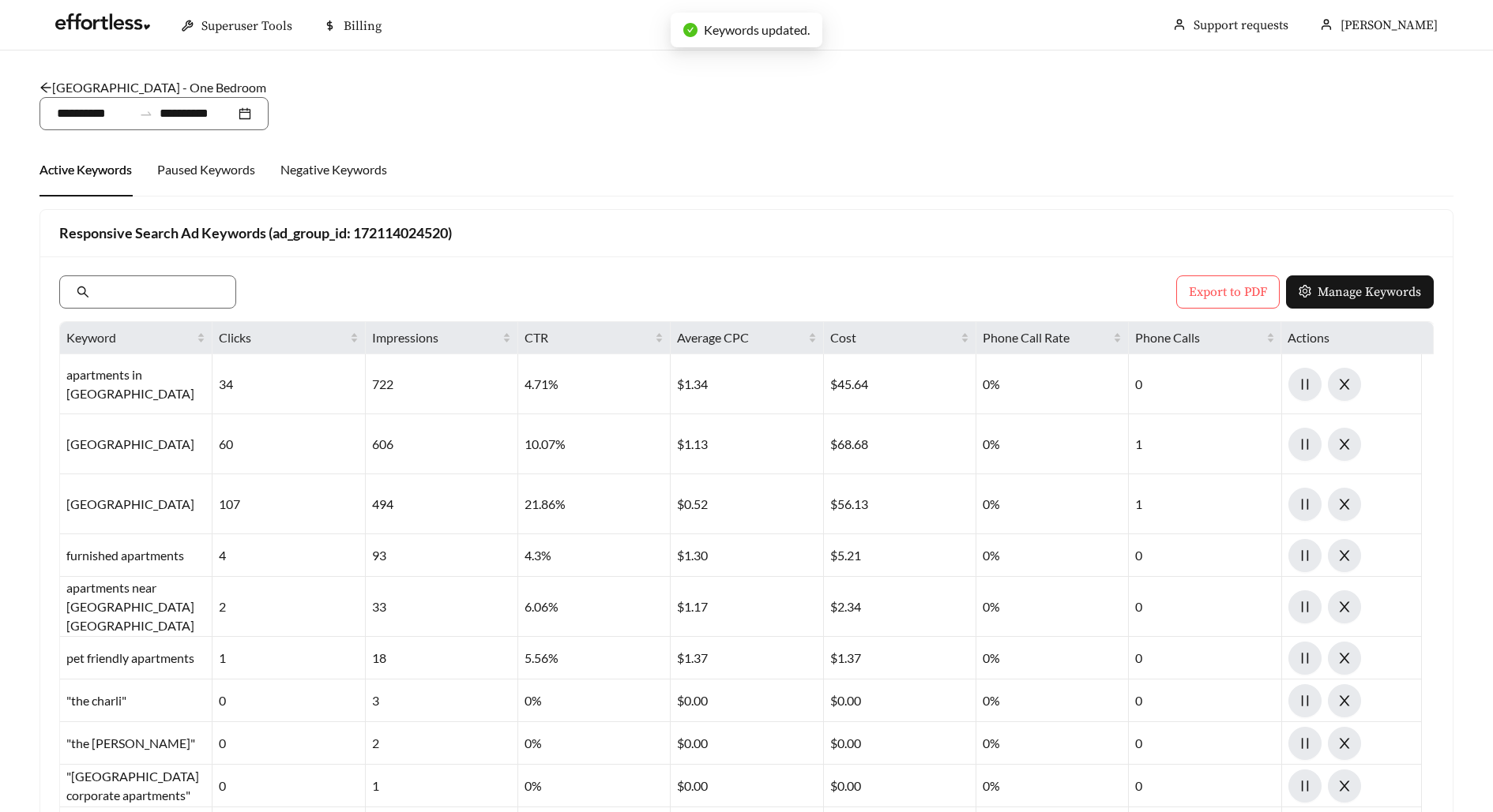
click at [145, 86] on link "Salt Lake Crossing - One Bedroom" at bounding box center [153, 87] width 227 height 15
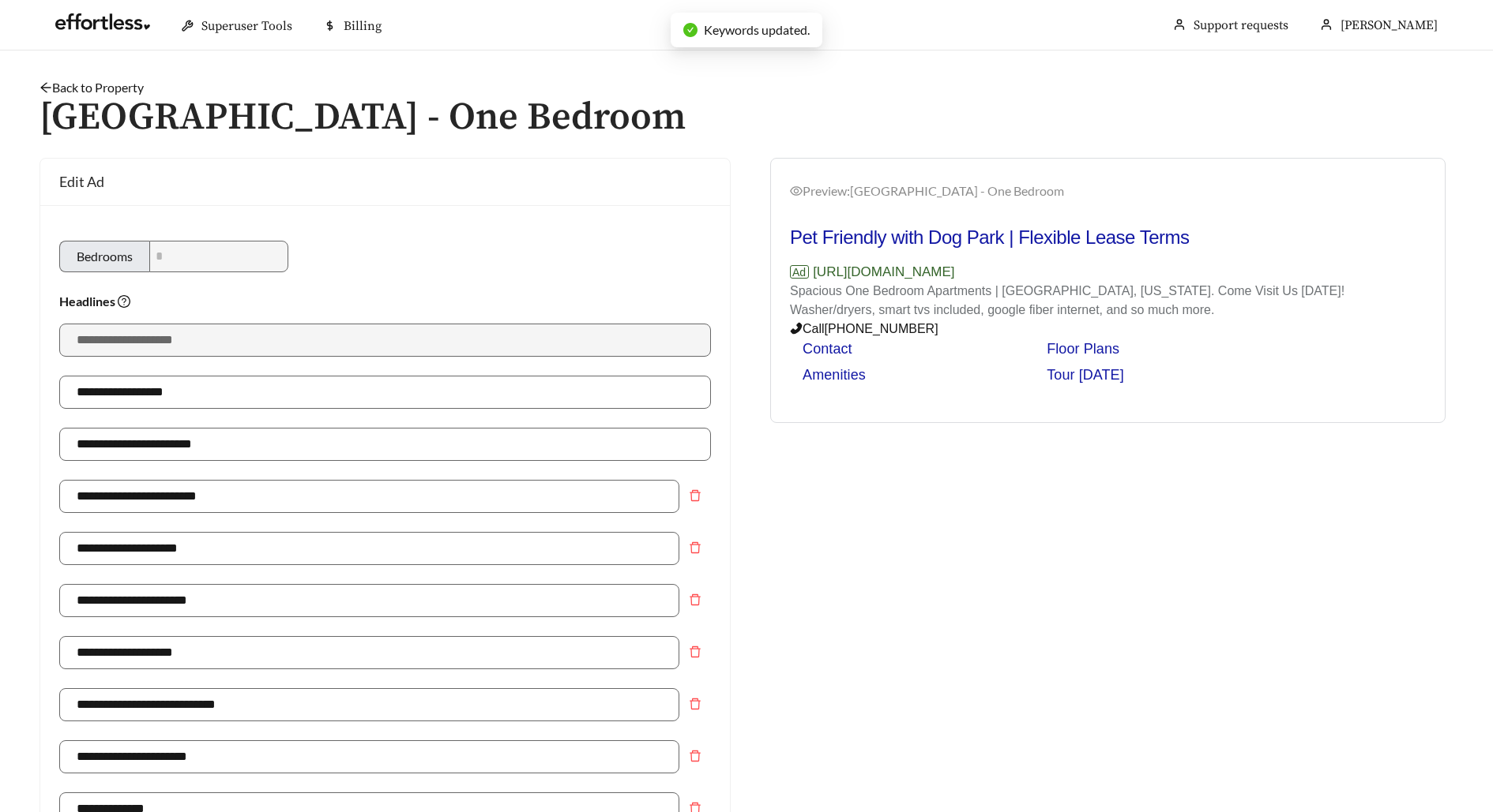
click at [124, 84] on link "Back to Property" at bounding box center [92, 87] width 104 height 15
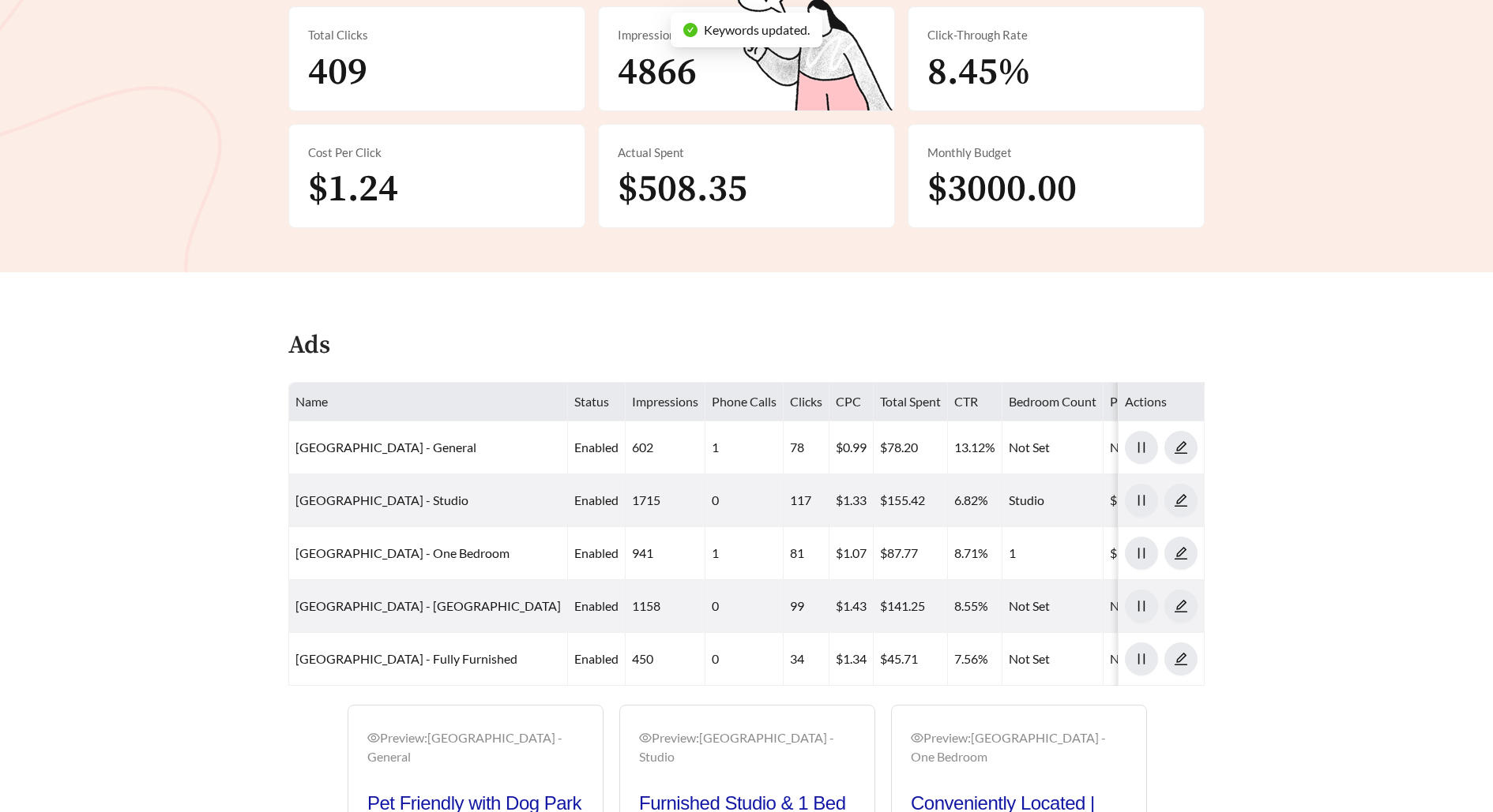
scroll to position [671, 0]
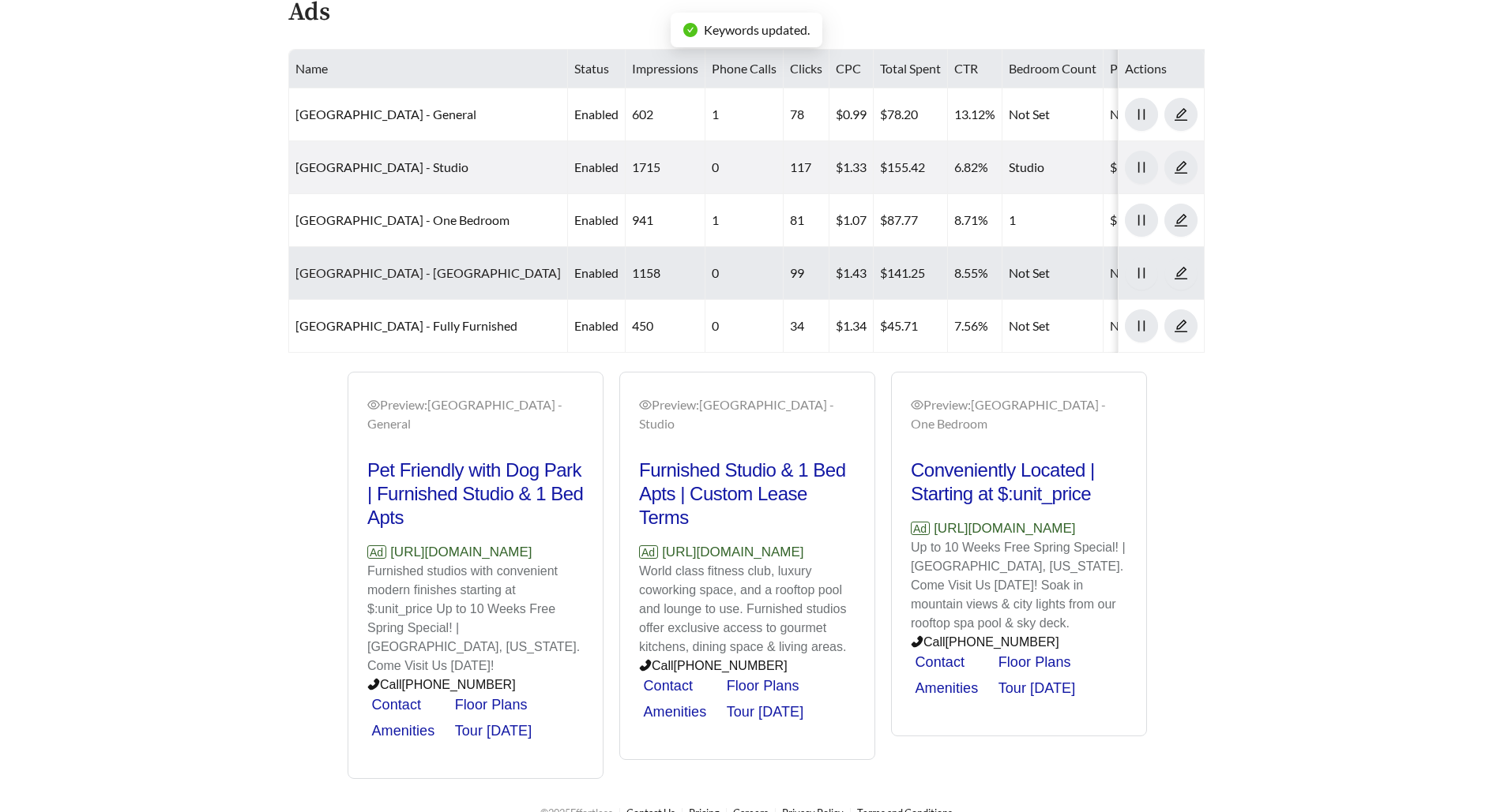
click at [431, 269] on link "Salt Lake Crossing - Studio Push" at bounding box center [428, 273] width 266 height 15
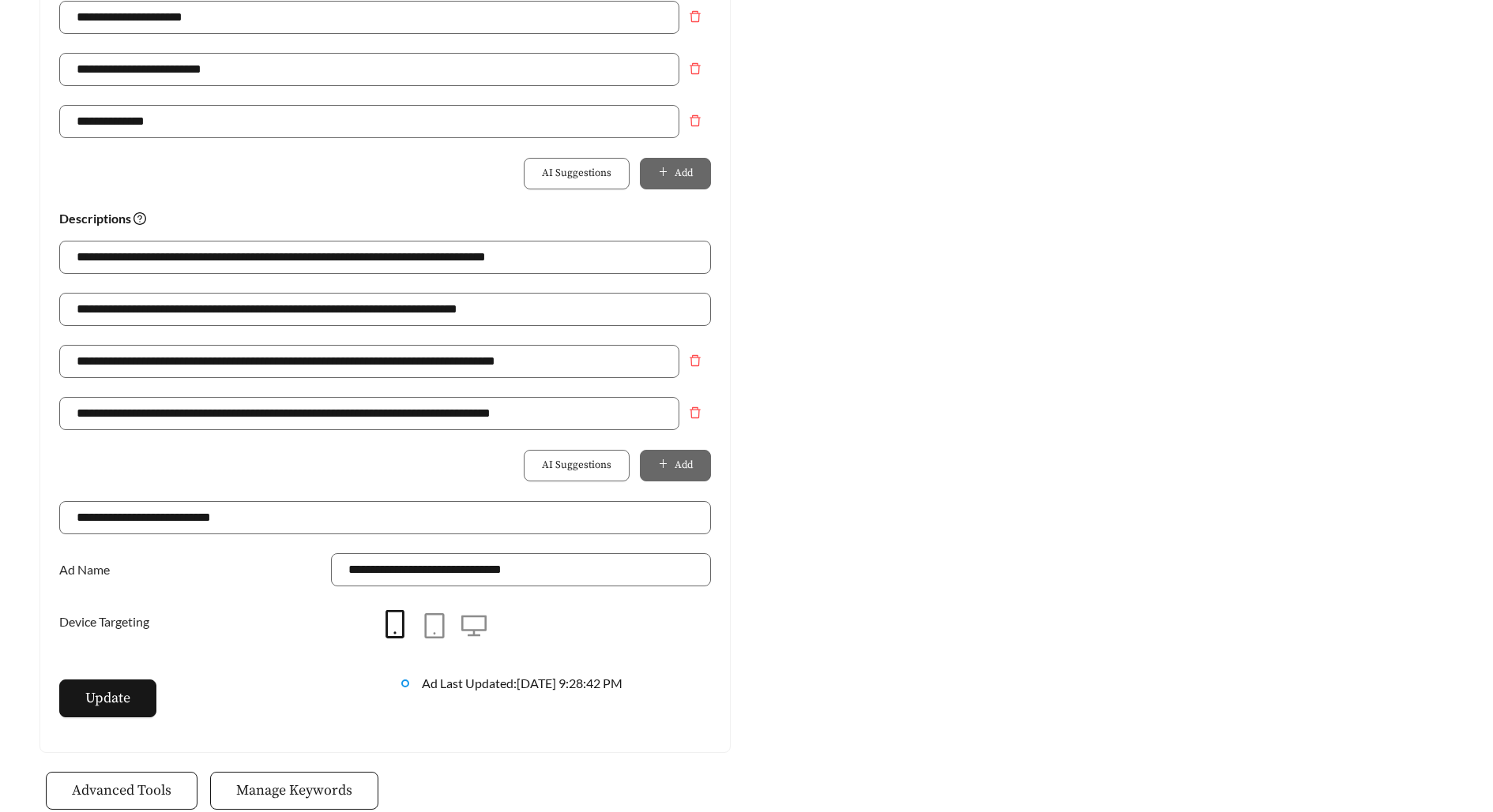
scroll to position [1123, 0]
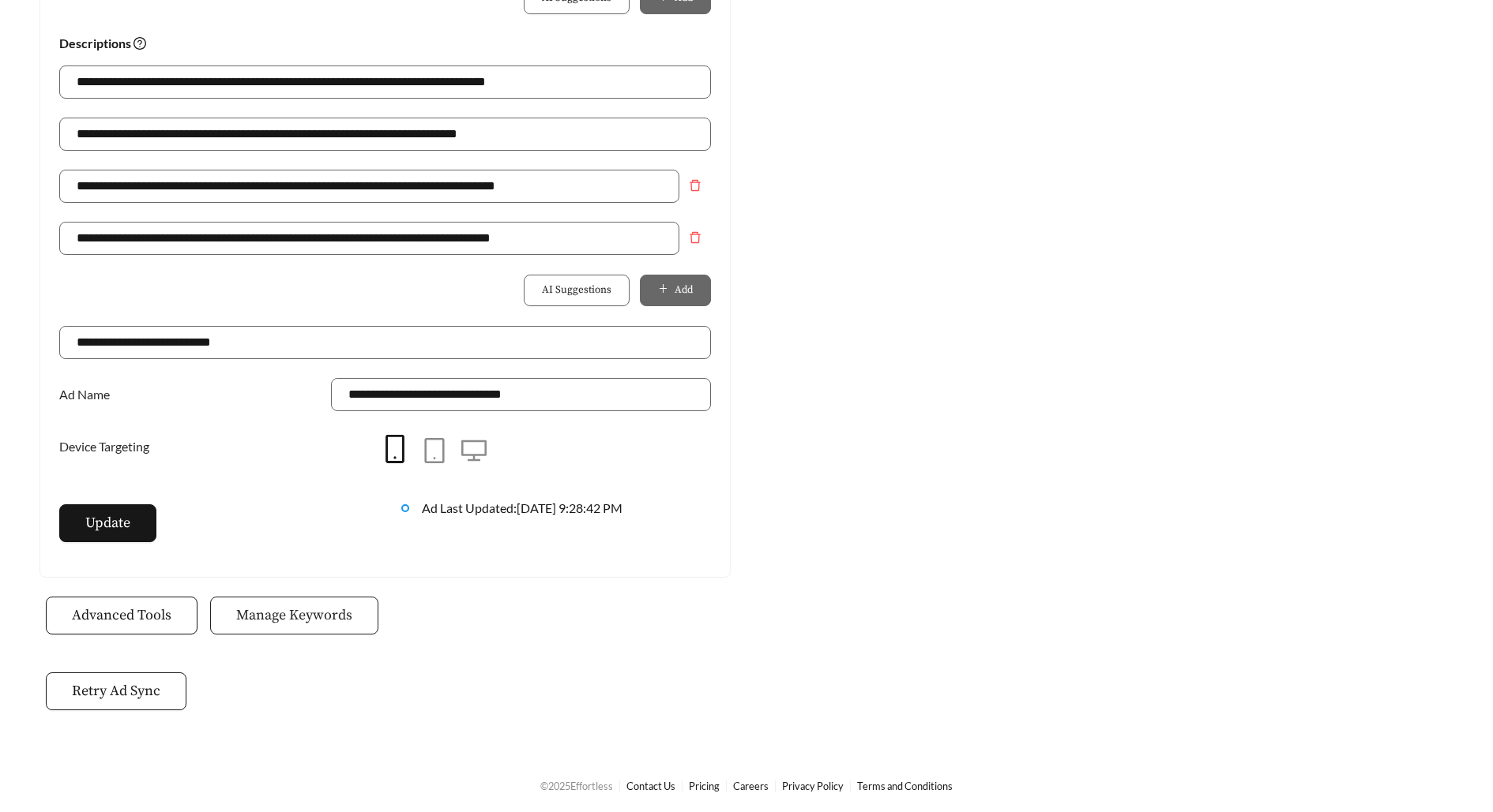
click at [304, 628] on button "Manage Keywords" at bounding box center [294, 616] width 168 height 38
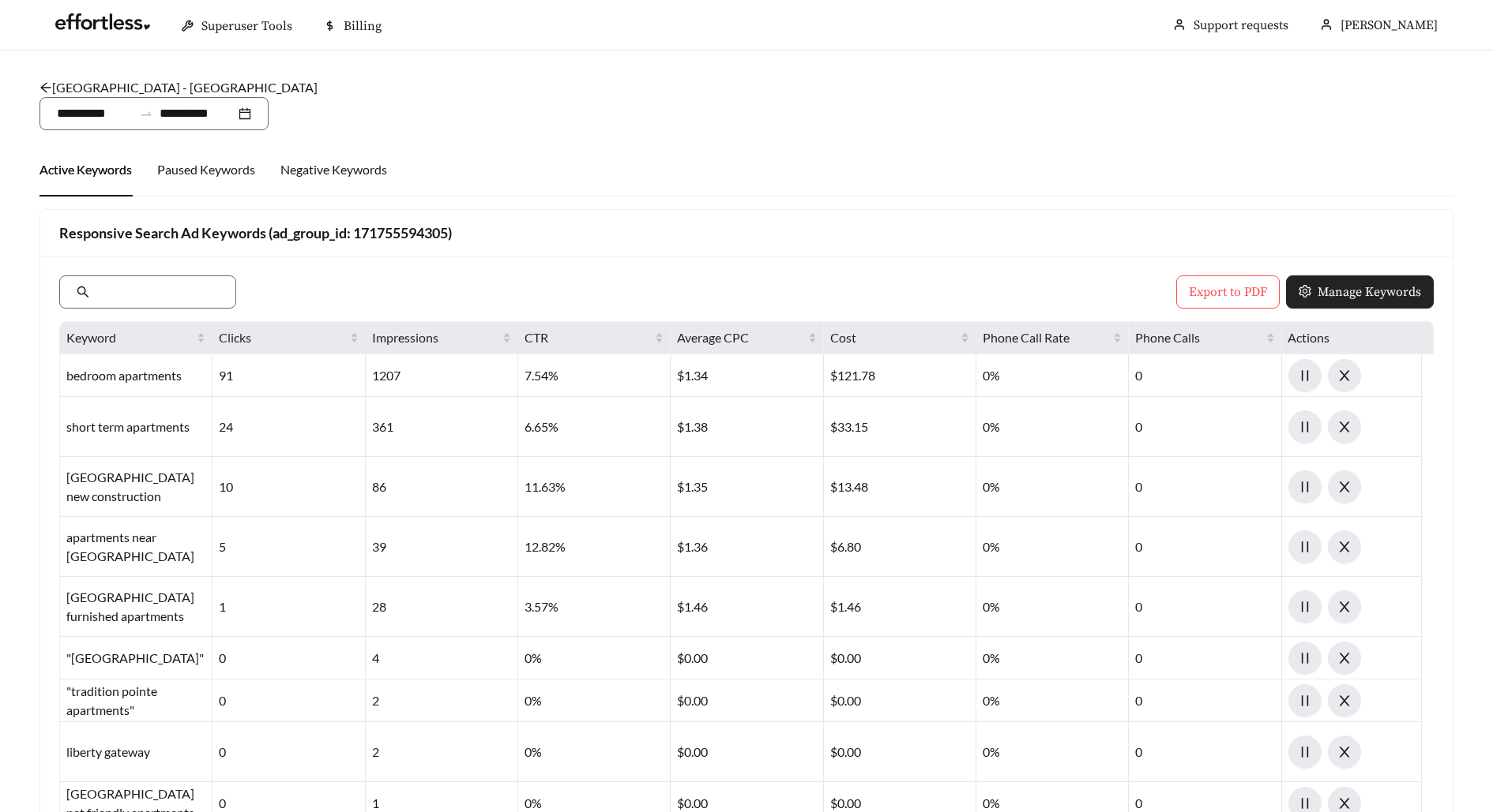
click at [1334, 280] on button "Manage Keywords" at bounding box center [1359, 292] width 148 height 33
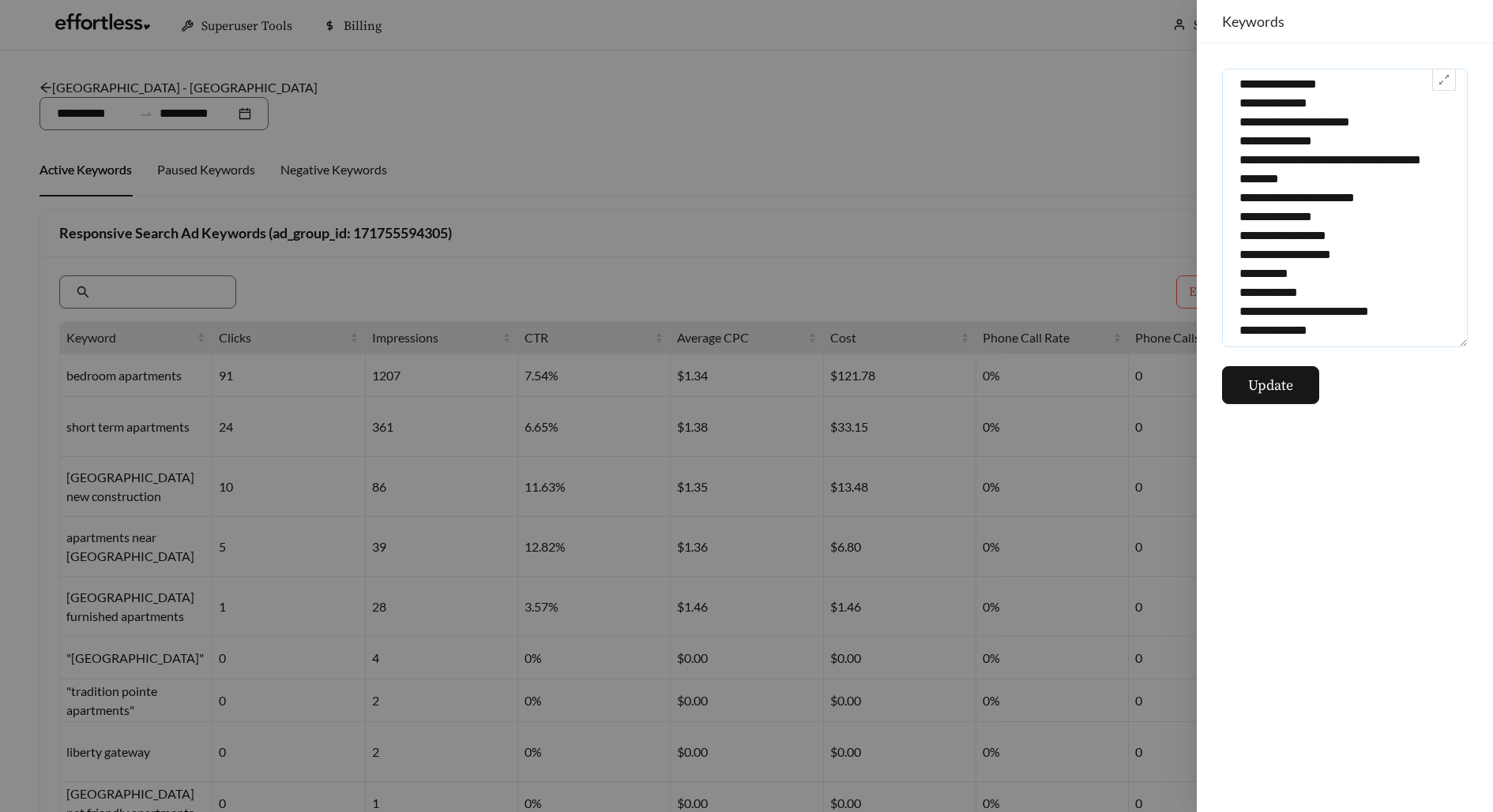
drag, startPoint x: 1232, startPoint y: 81, endPoint x: 1255, endPoint y: 528, distance: 447.6
click at [1255, 528] on div "Update" at bounding box center [1344, 427] width 296 height 769
paste textarea "**********"
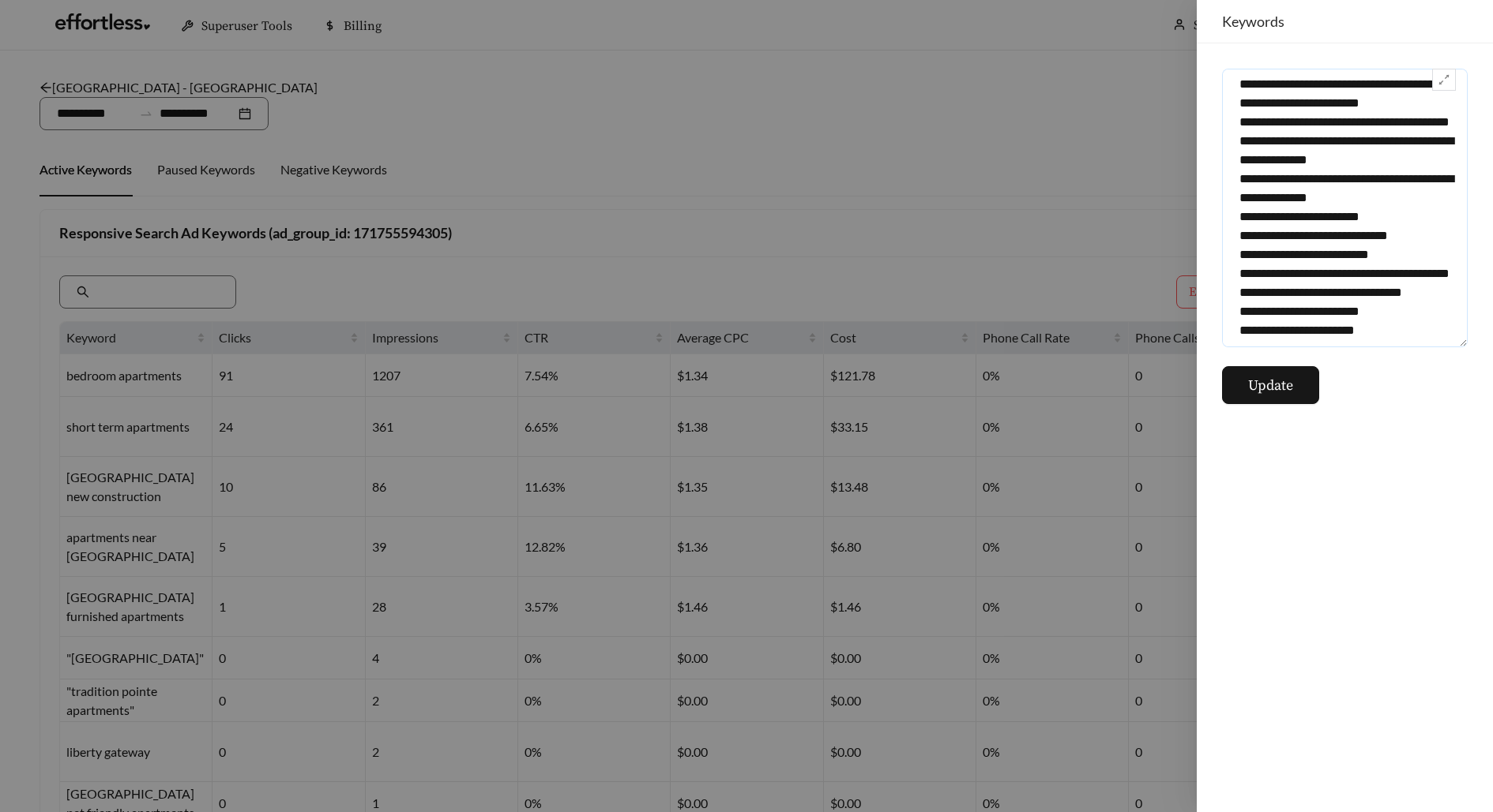
scroll to position [5806, 0]
type textarea "**********"
click at [1268, 395] on span "Update" at bounding box center [1270, 385] width 45 height 21
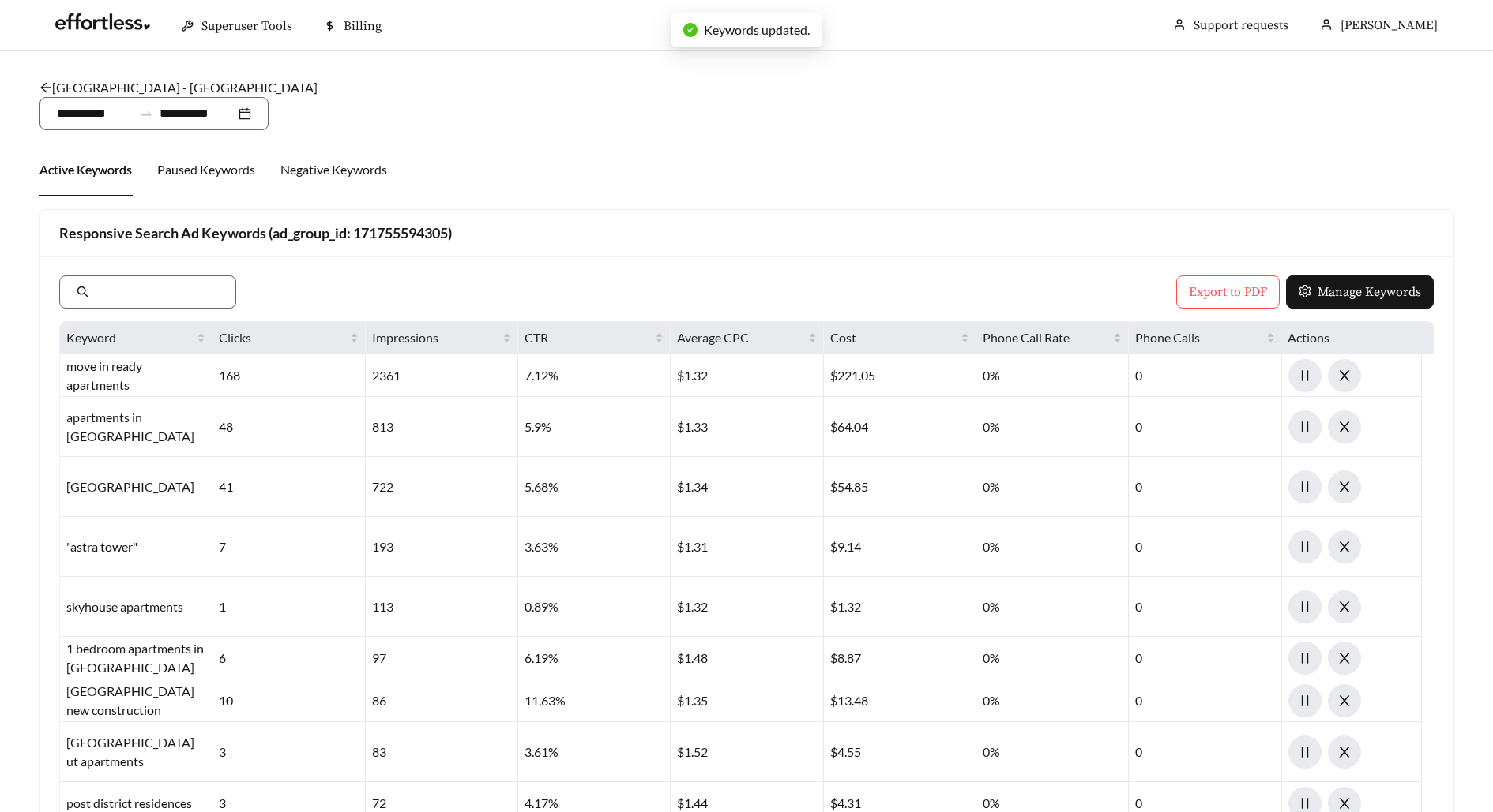
click at [168, 84] on link "Salt Lake Crossing - Studio Push" at bounding box center [179, 87] width 278 height 15
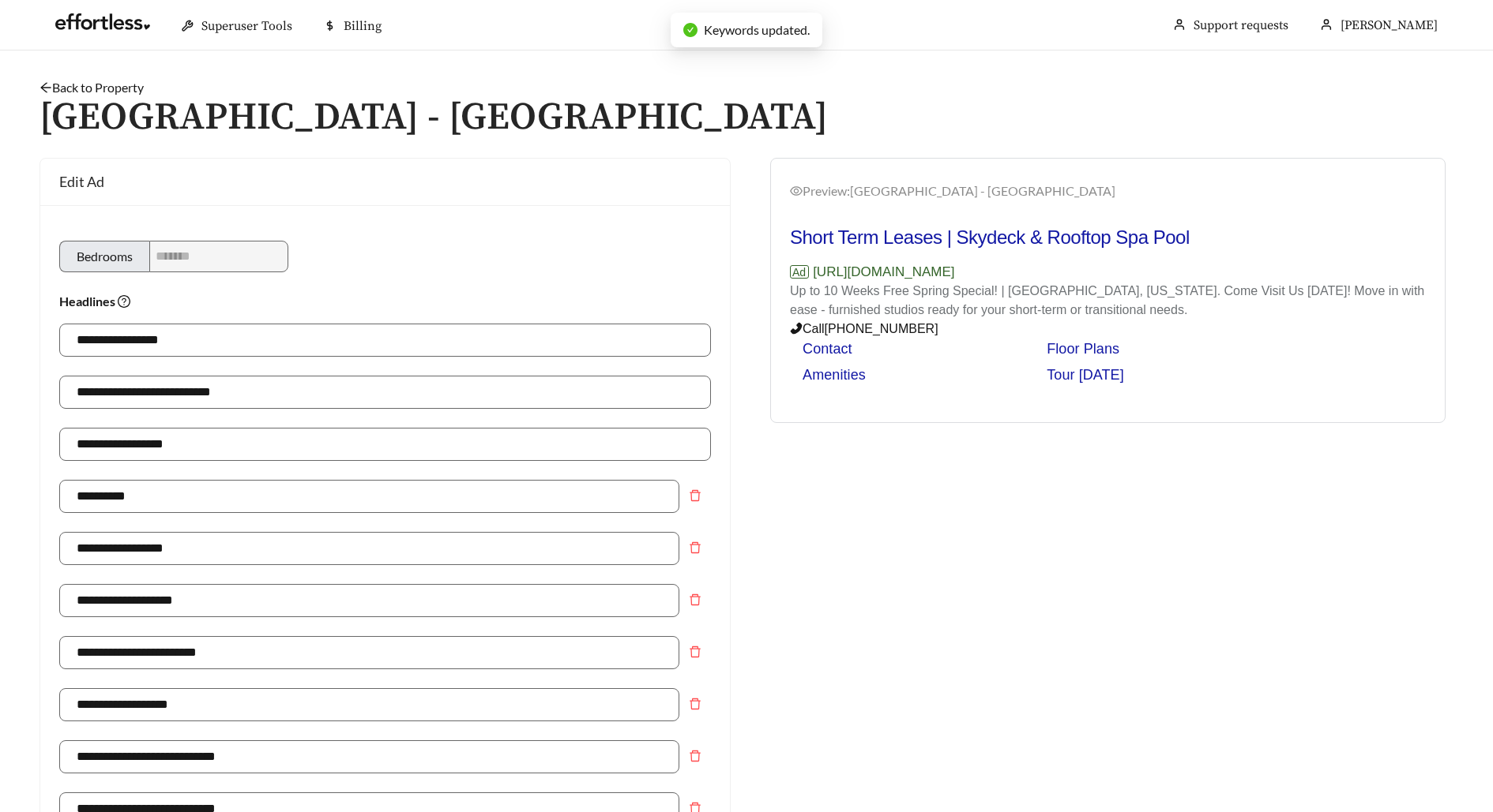
click at [114, 90] on link "Back to Property" at bounding box center [92, 87] width 104 height 15
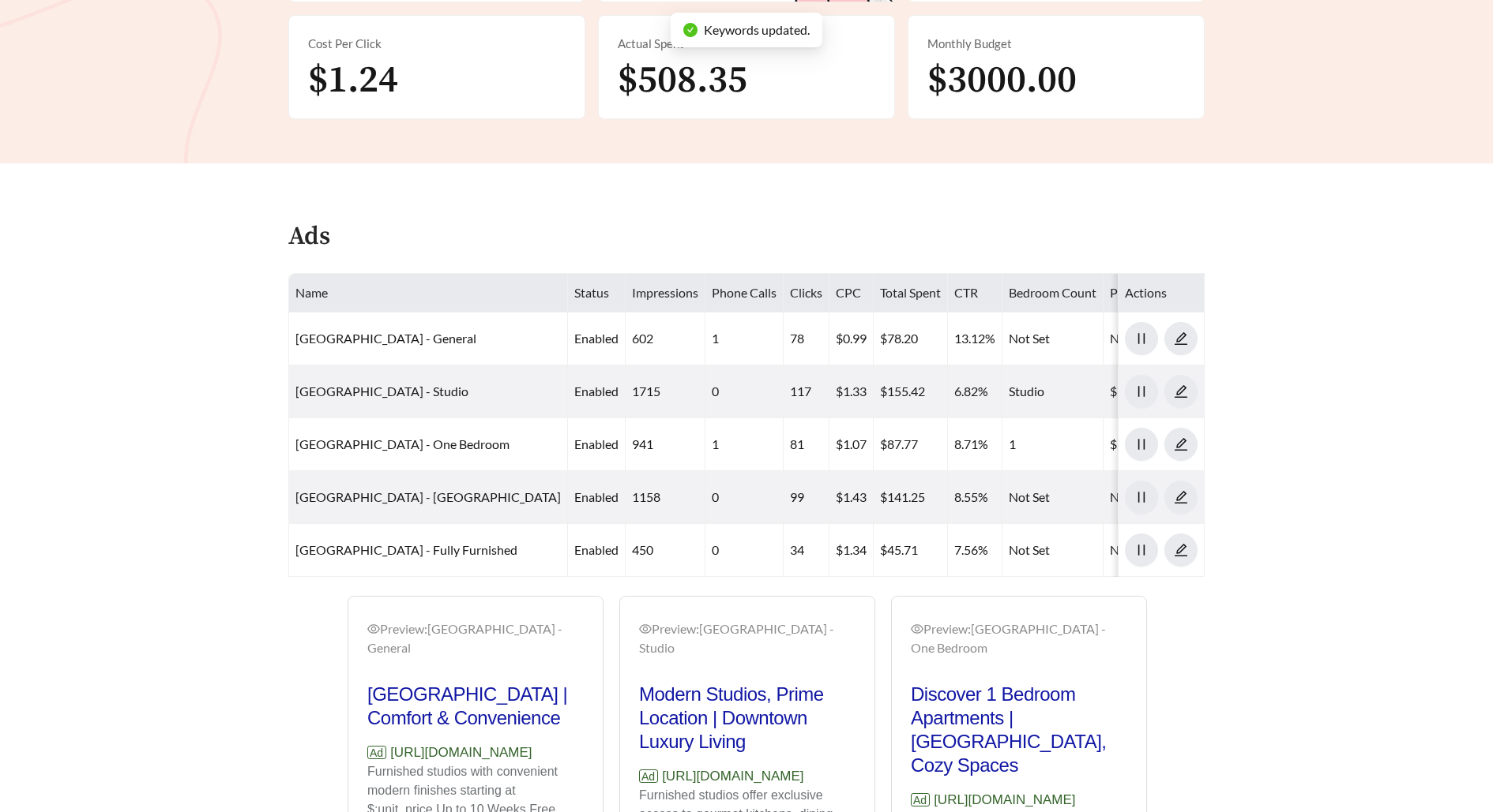
scroll to position [480, 0]
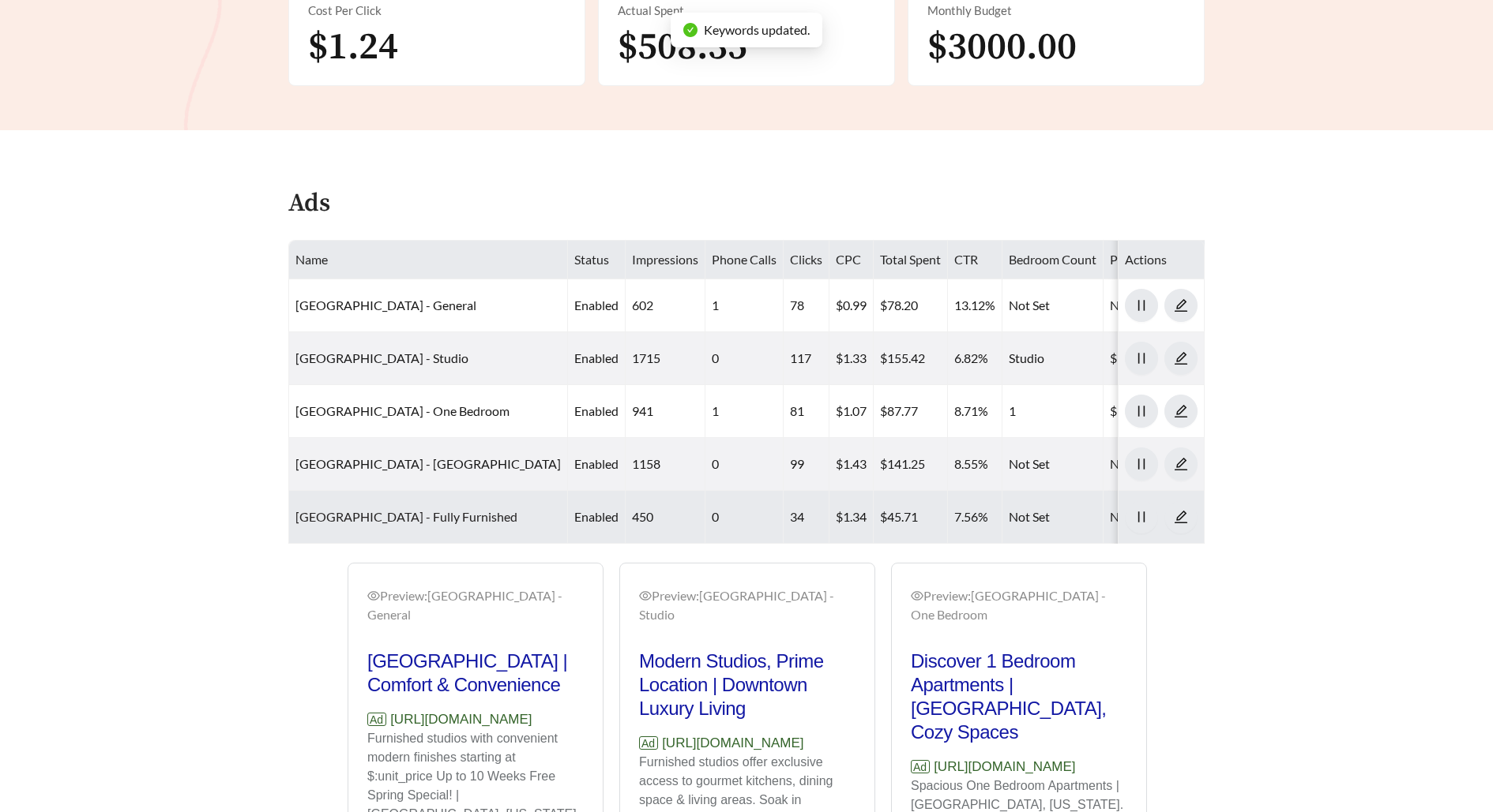
click at [420, 515] on link "Salt Lake Crossing - Fully Furnished" at bounding box center [406, 517] width 222 height 15
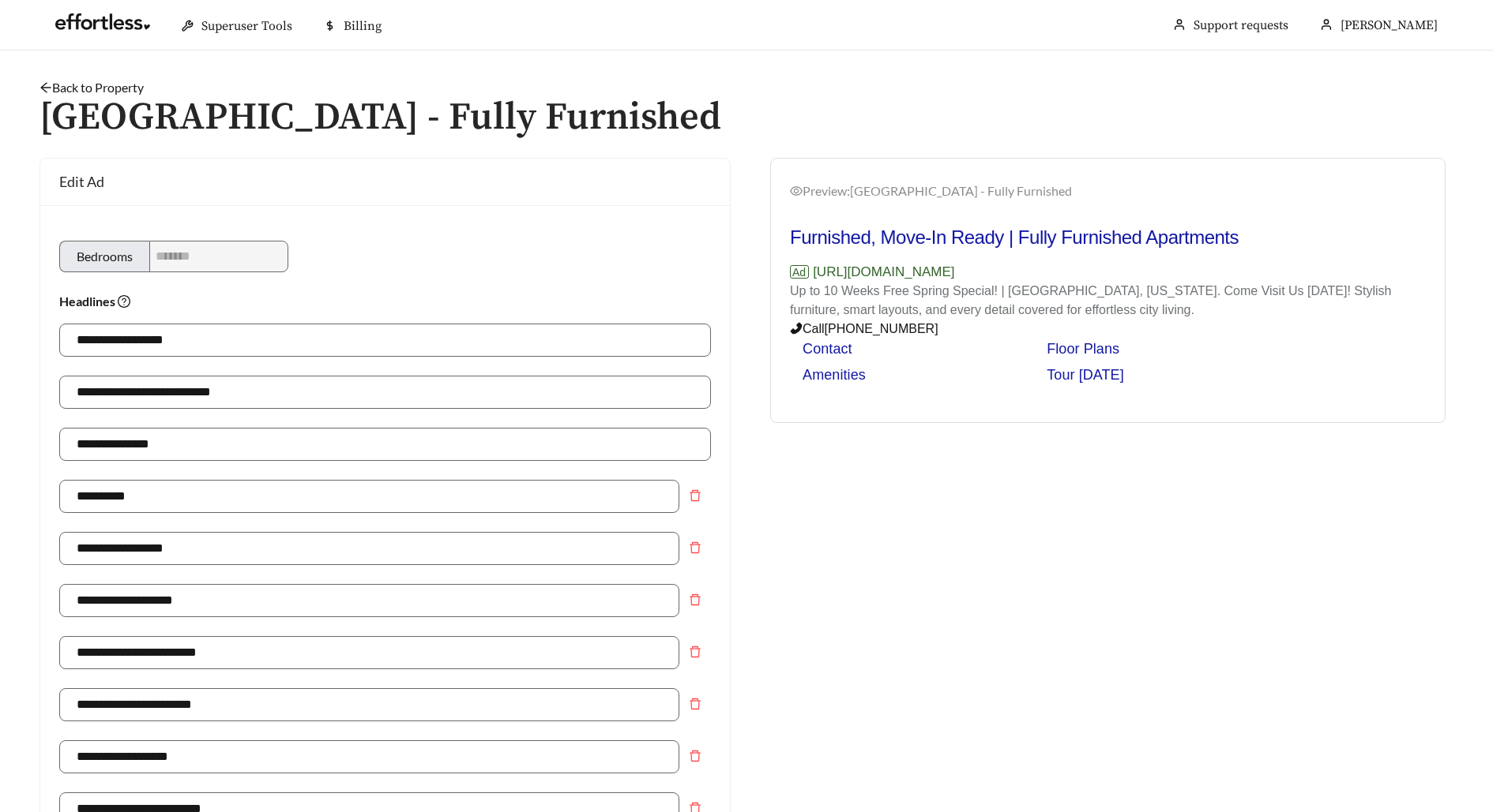
scroll to position [1123, 0]
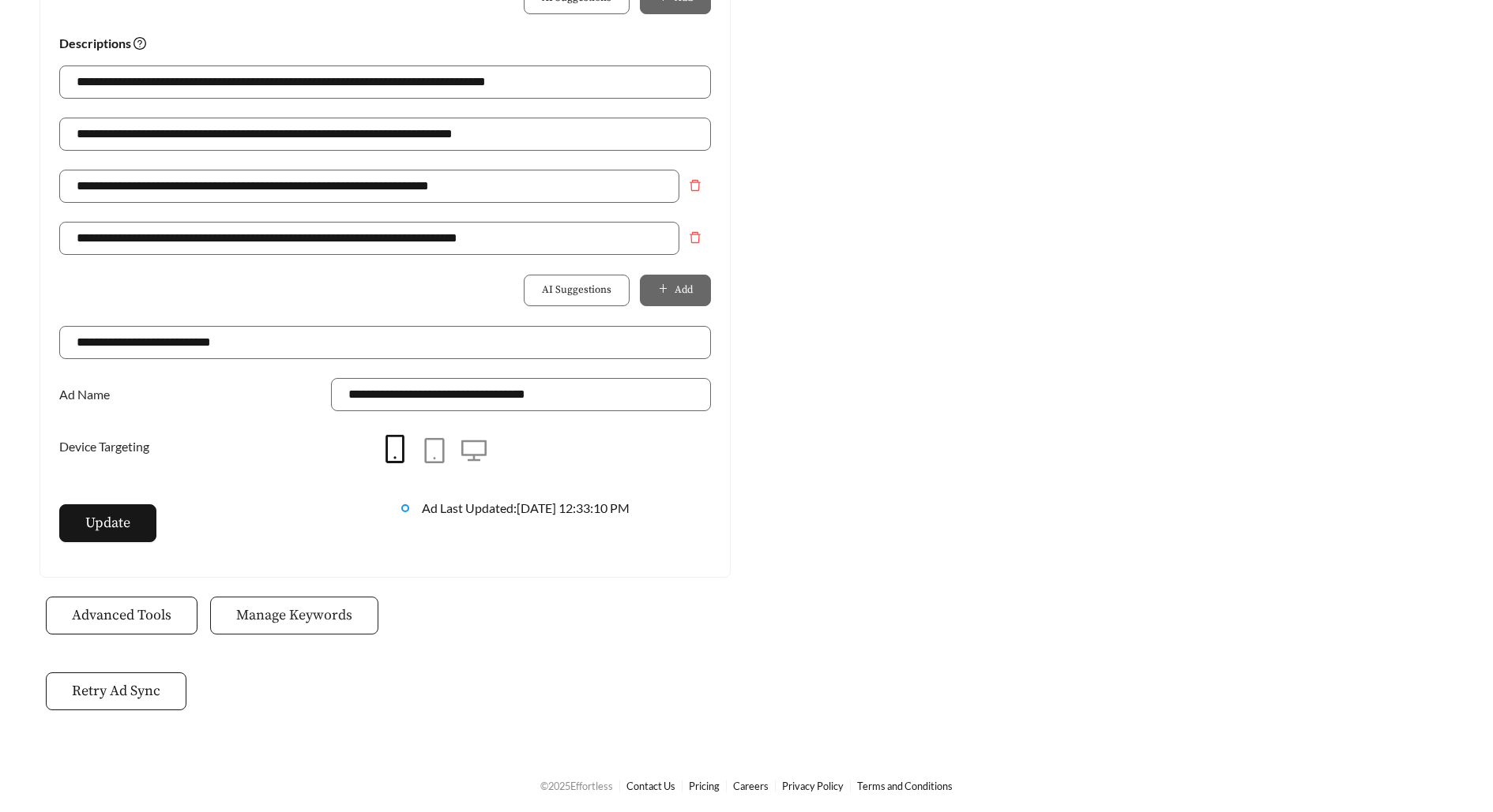
click at [311, 625] on button "Manage Keywords" at bounding box center [294, 616] width 168 height 38
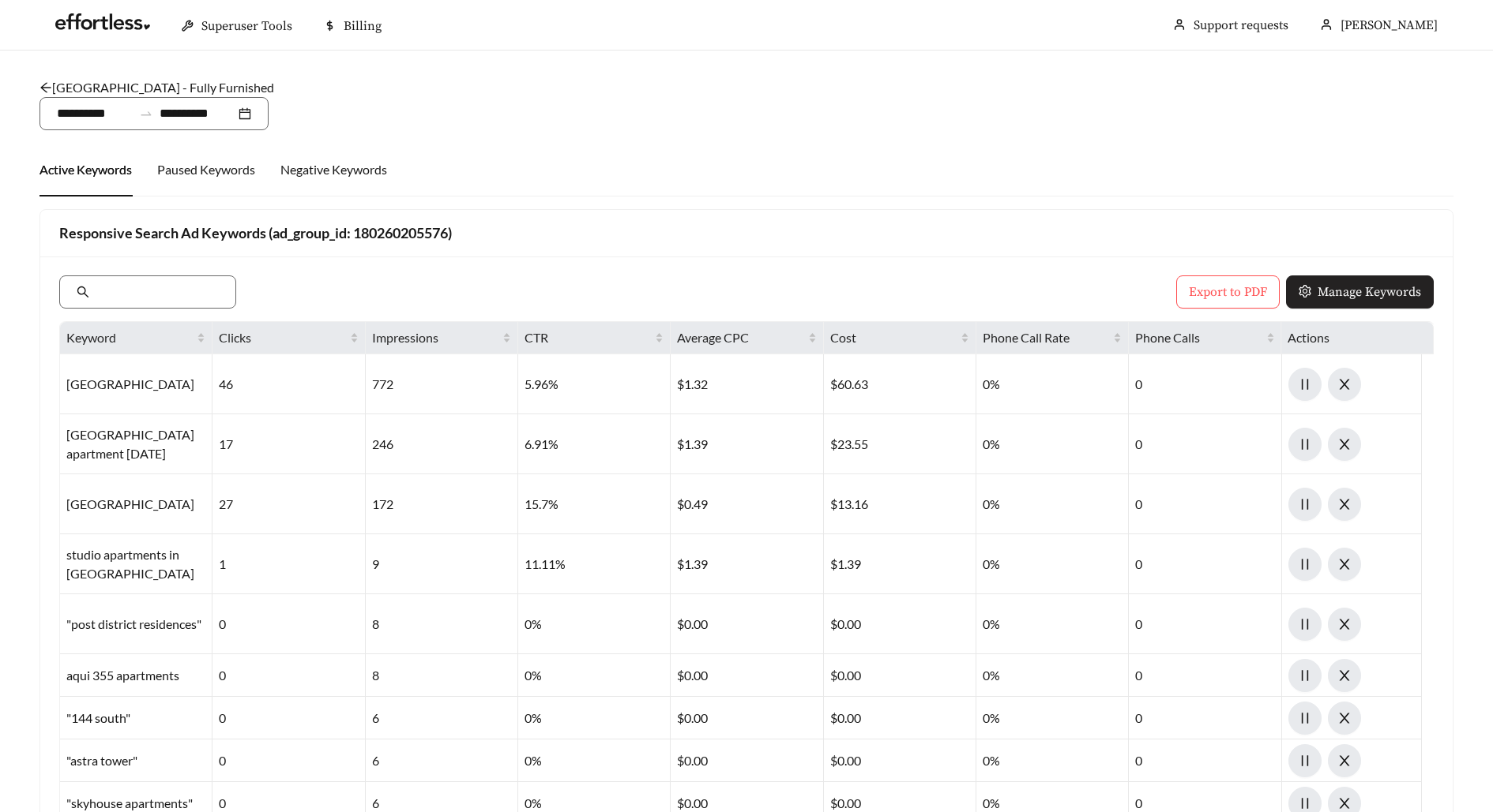
click at [1380, 295] on span "Manage Keywords" at bounding box center [1369, 292] width 104 height 19
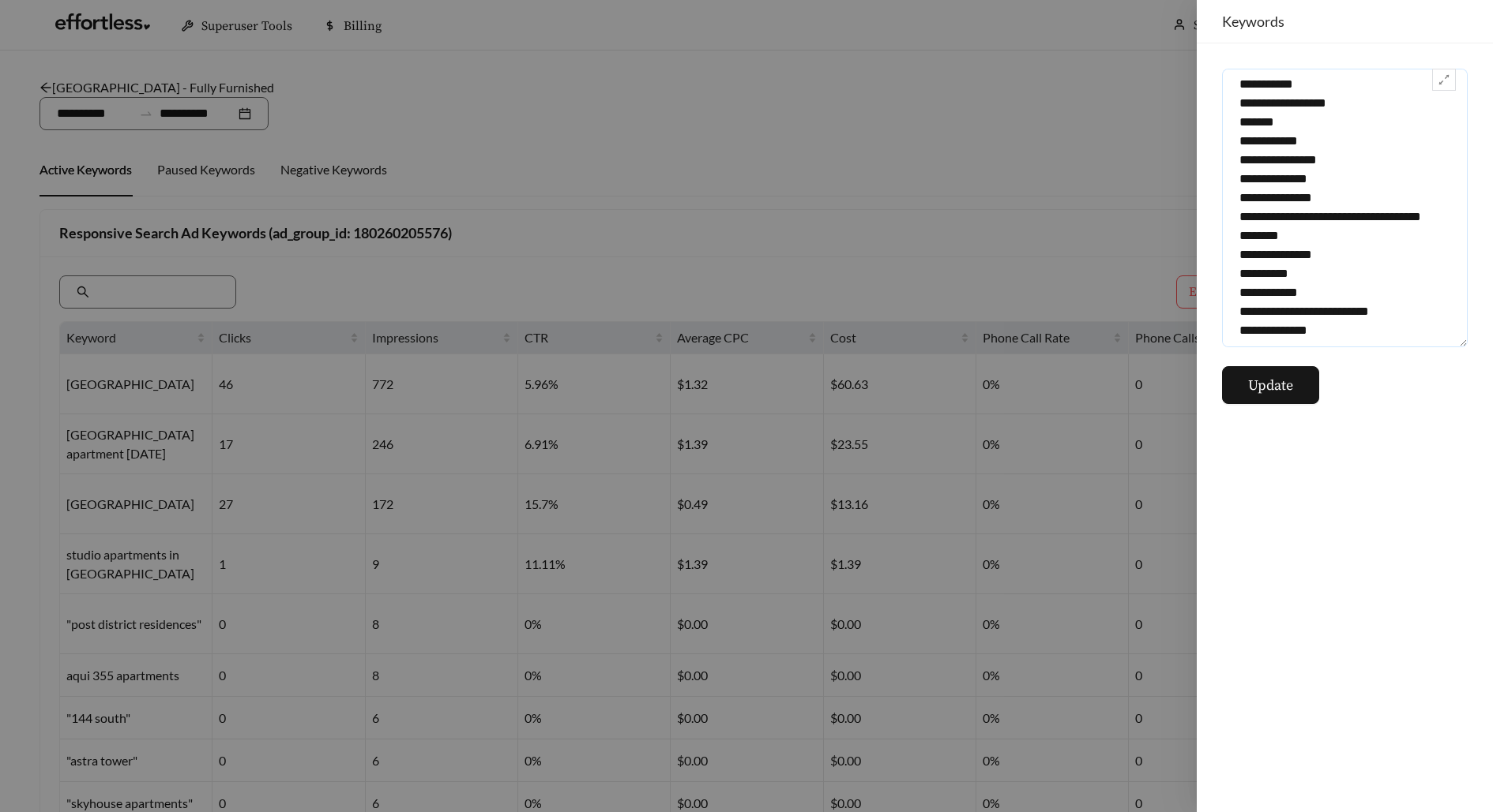
drag, startPoint x: 1233, startPoint y: 84, endPoint x: 1236, endPoint y: 588, distance: 504.0
click at [1236, 588] on div "Update" at bounding box center [1344, 427] width 296 height 769
paste textarea "**********"
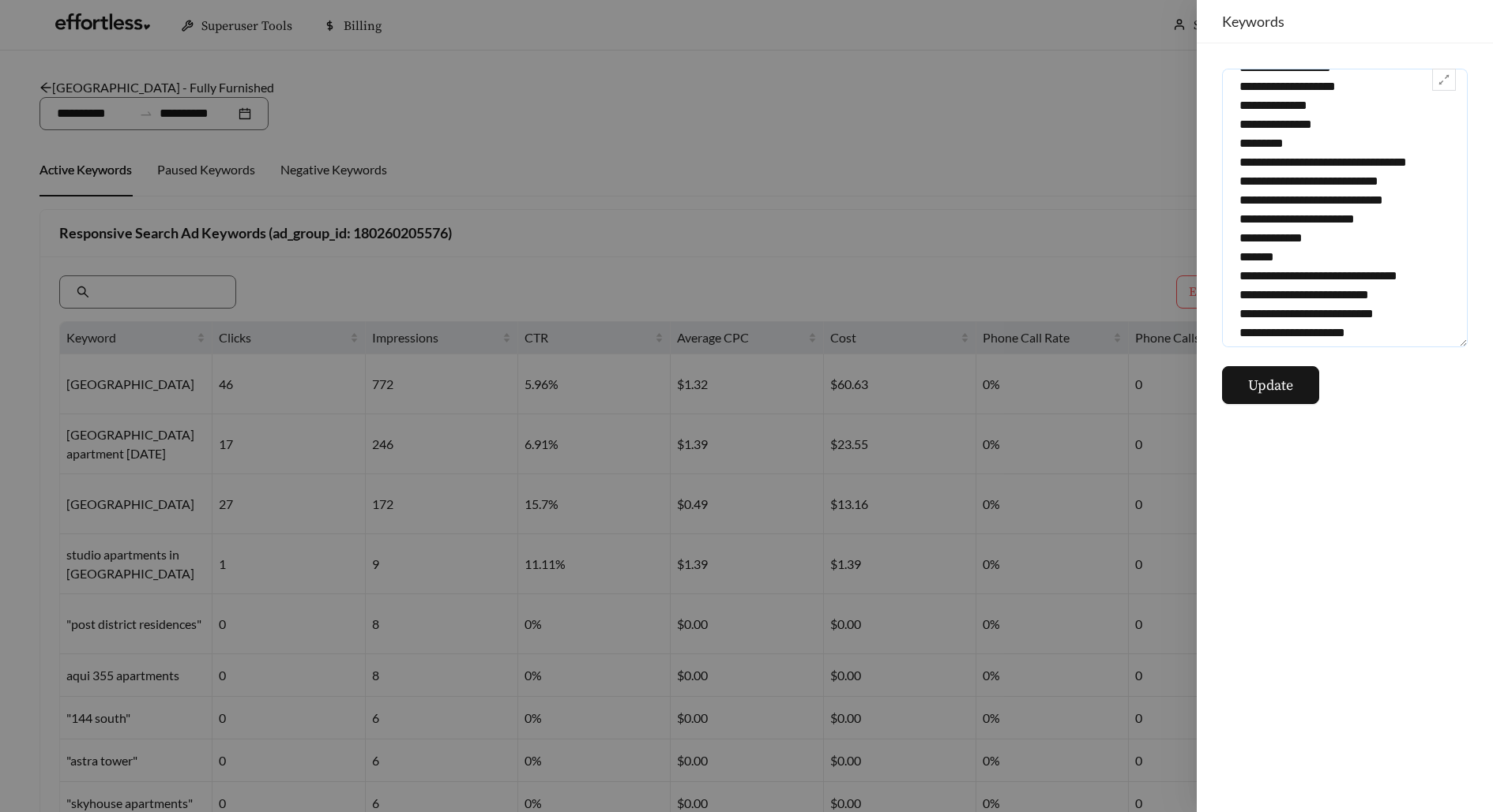
scroll to position [5806, 0]
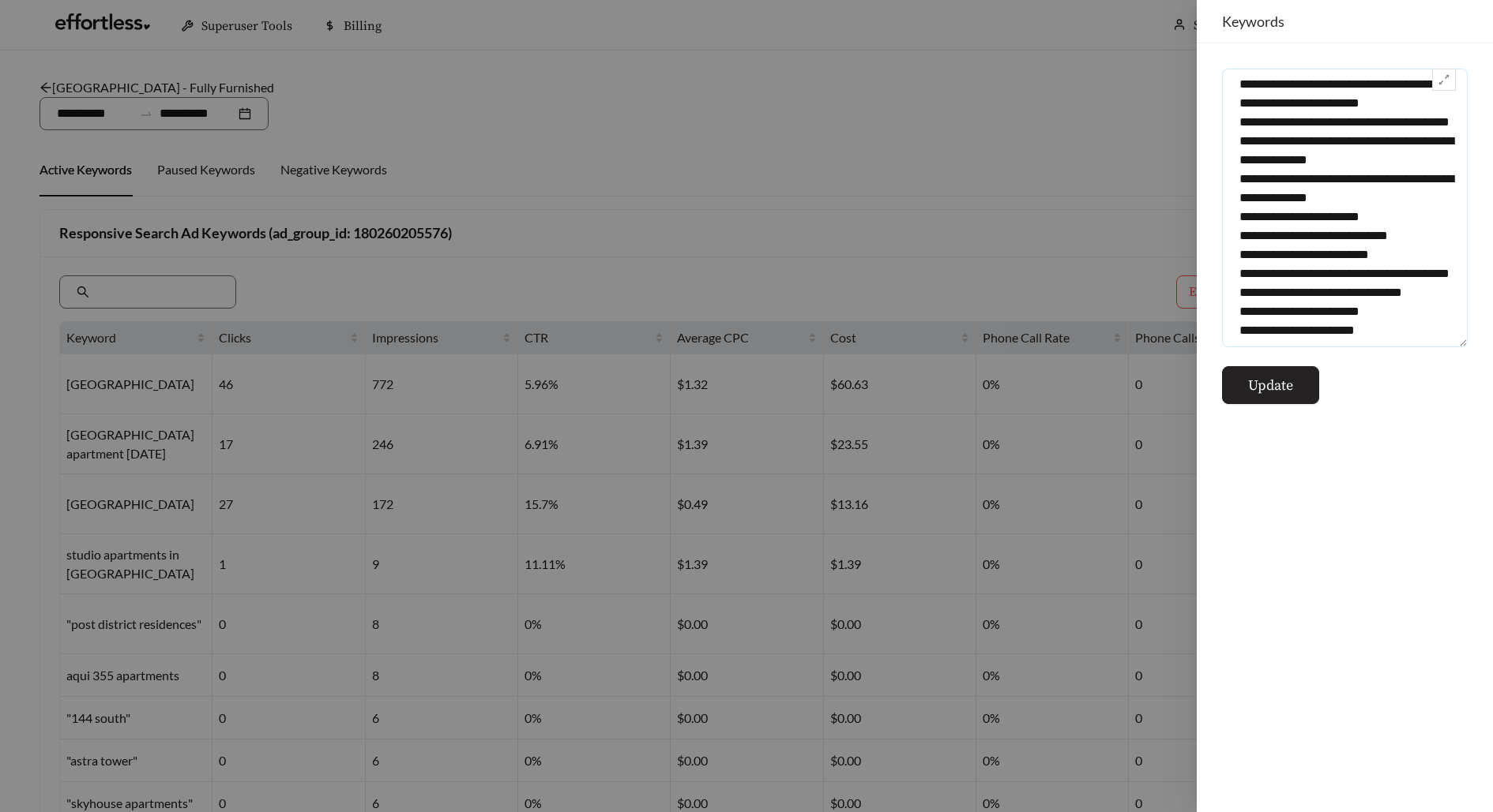
type textarea "**********"
click at [1288, 390] on span "Update" at bounding box center [1270, 385] width 45 height 21
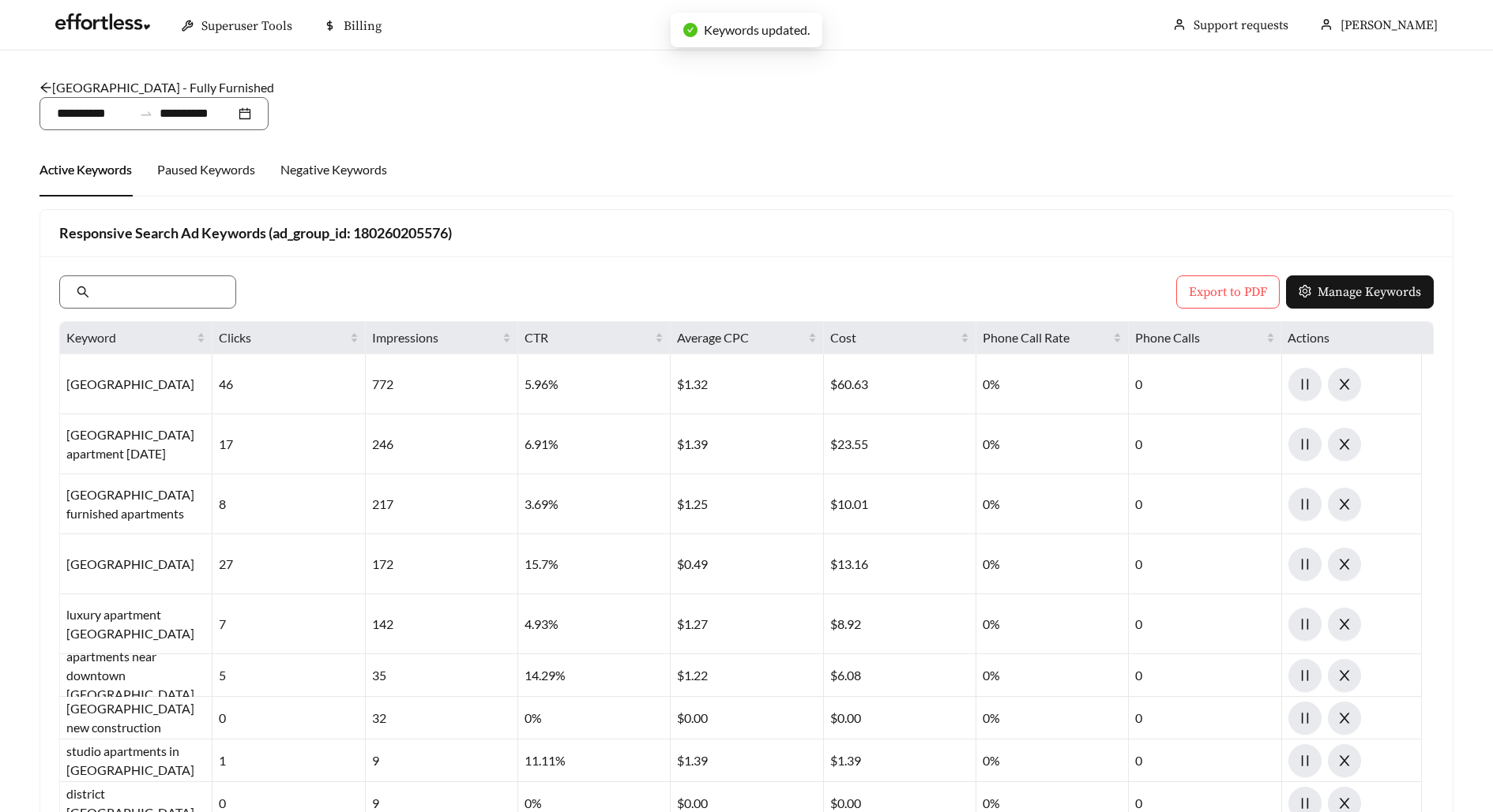
click at [196, 92] on link "Salt Lake Crossing - Fully Furnished" at bounding box center [156, 87] width 235 height 15
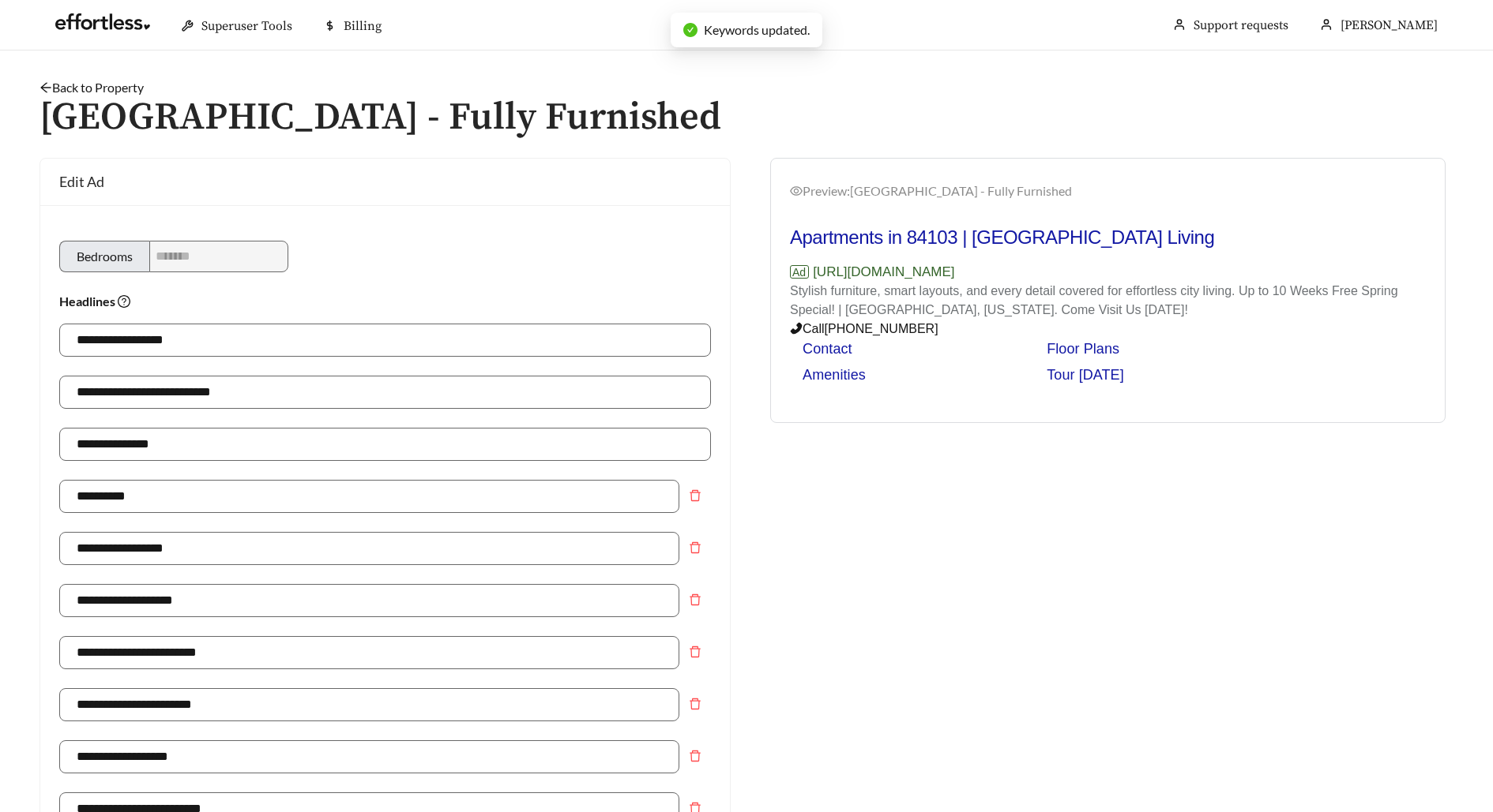
click at [130, 80] on link "Back to Property" at bounding box center [92, 87] width 104 height 15
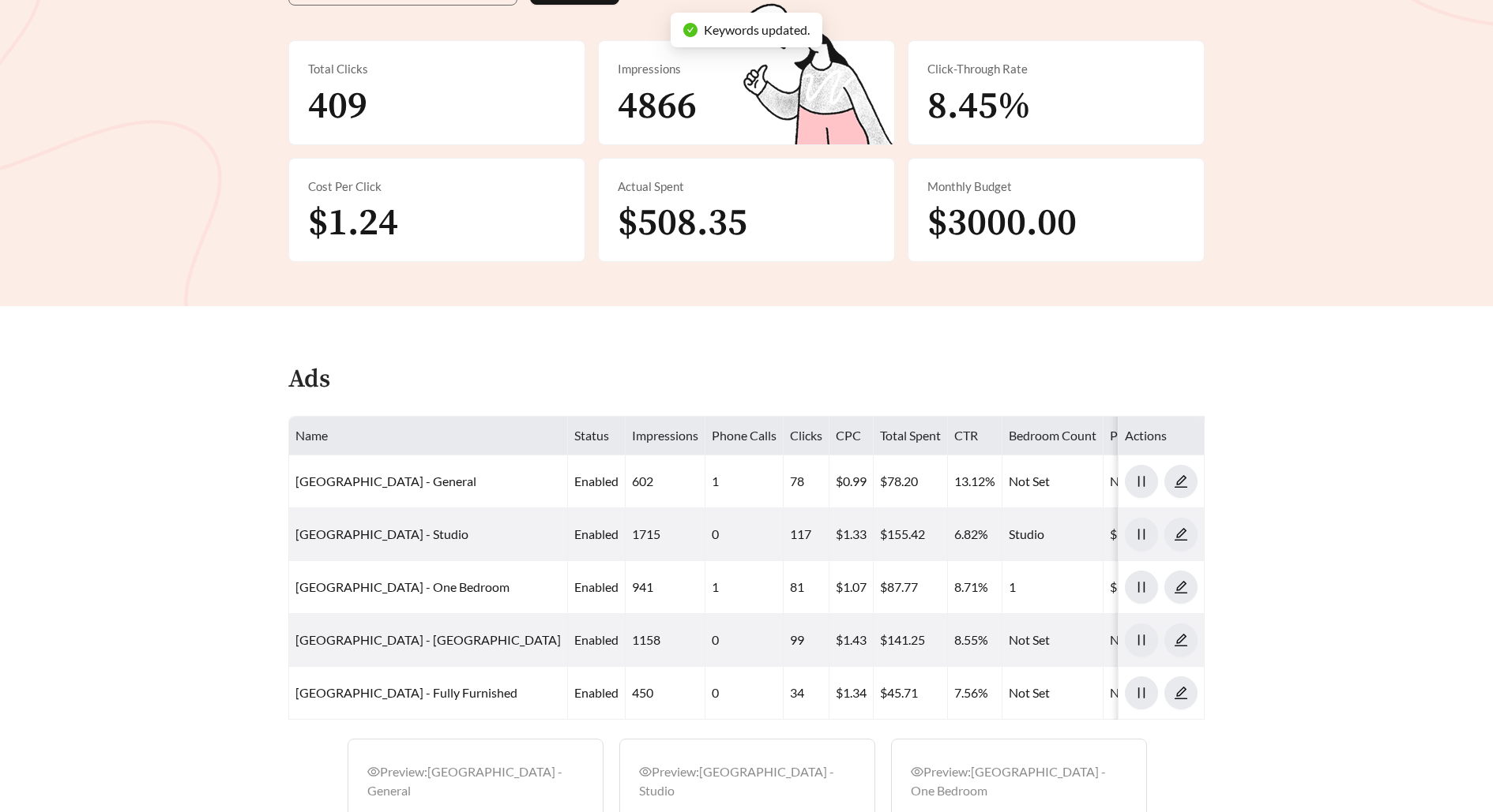
scroll to position [671, 0]
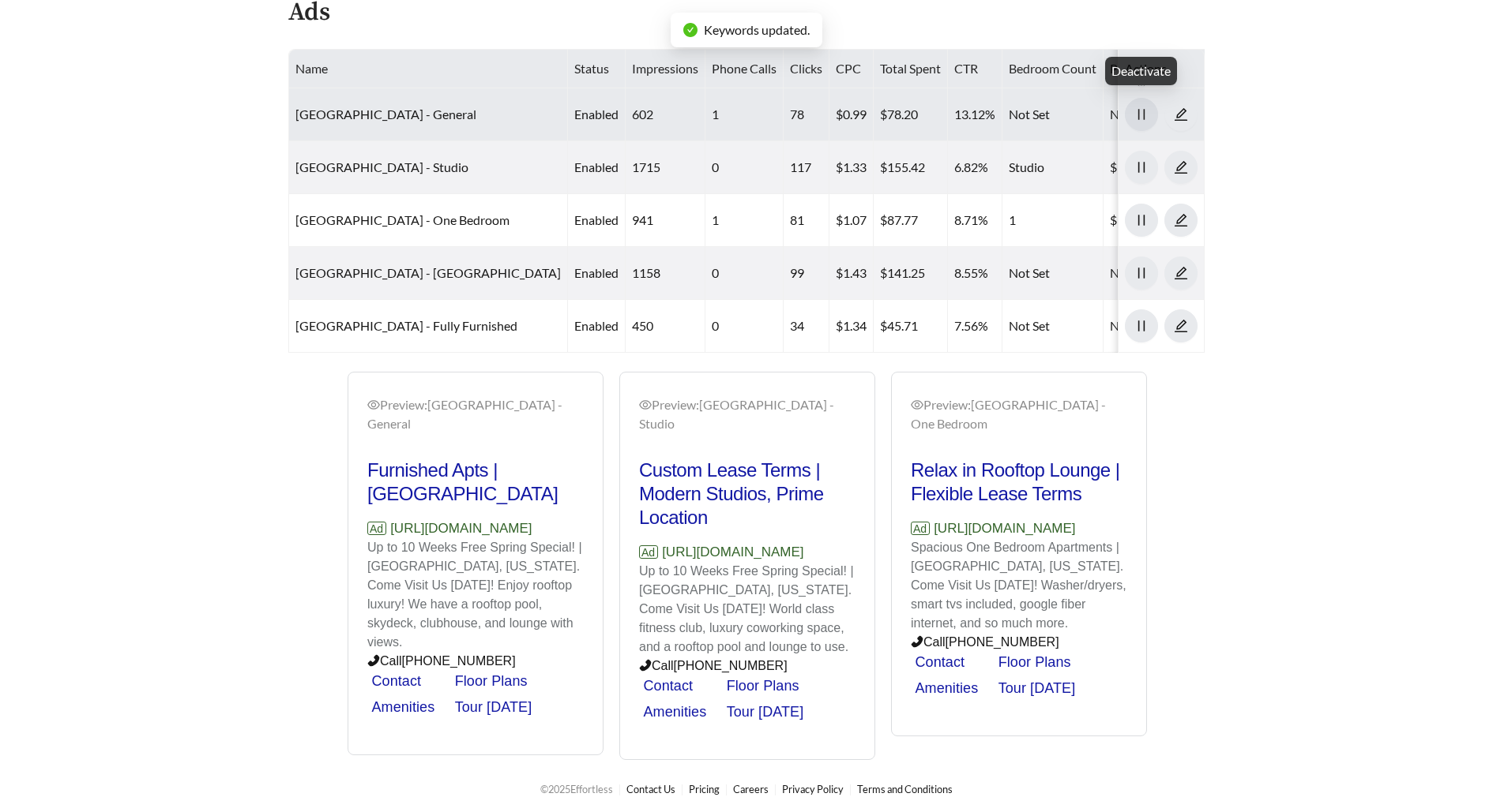
click at [1148, 115] on icon "pause" at bounding box center [1141, 115] width 14 height 14
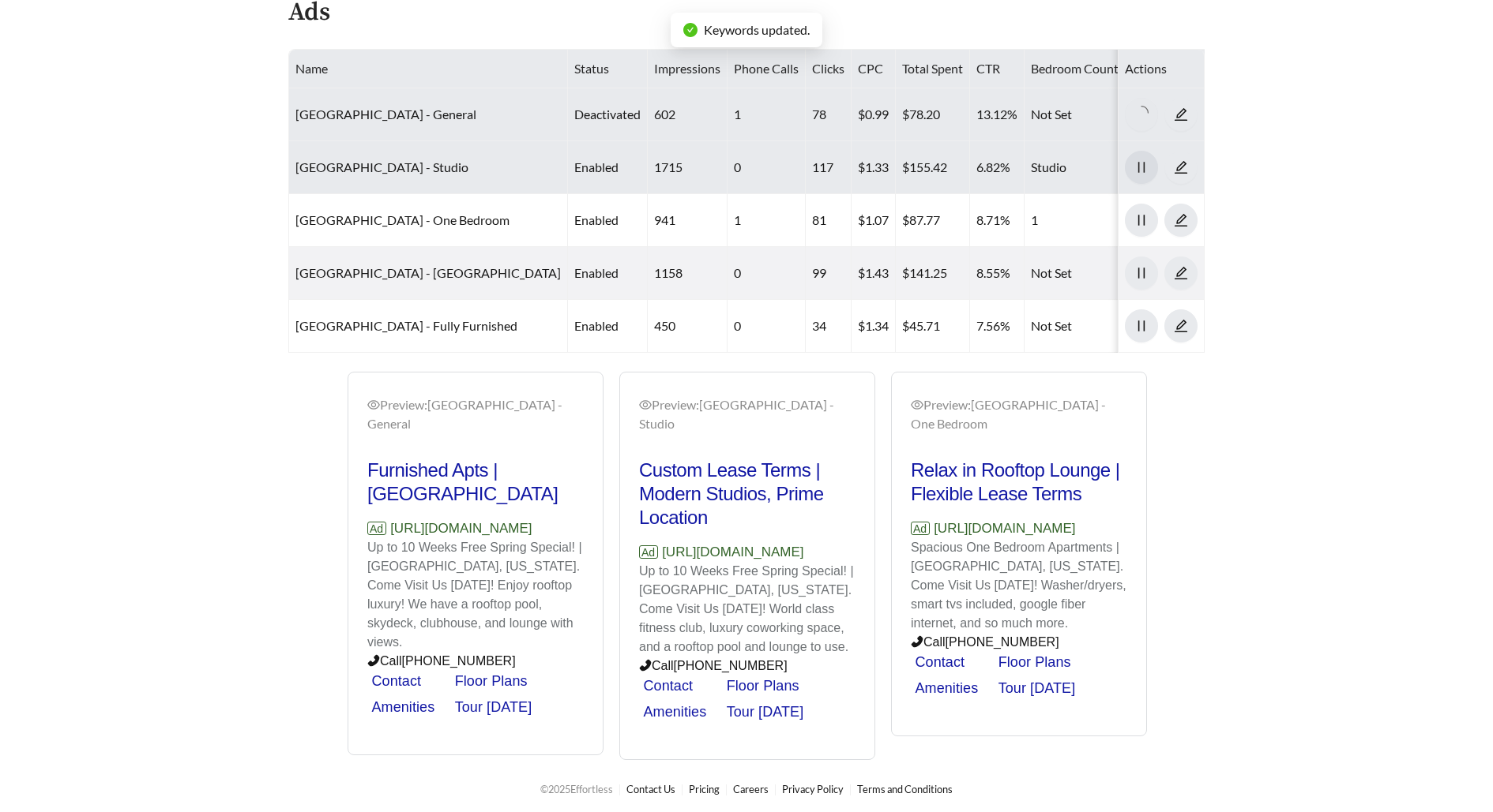
click at [1148, 164] on icon "pause" at bounding box center [1141, 167] width 14 height 14
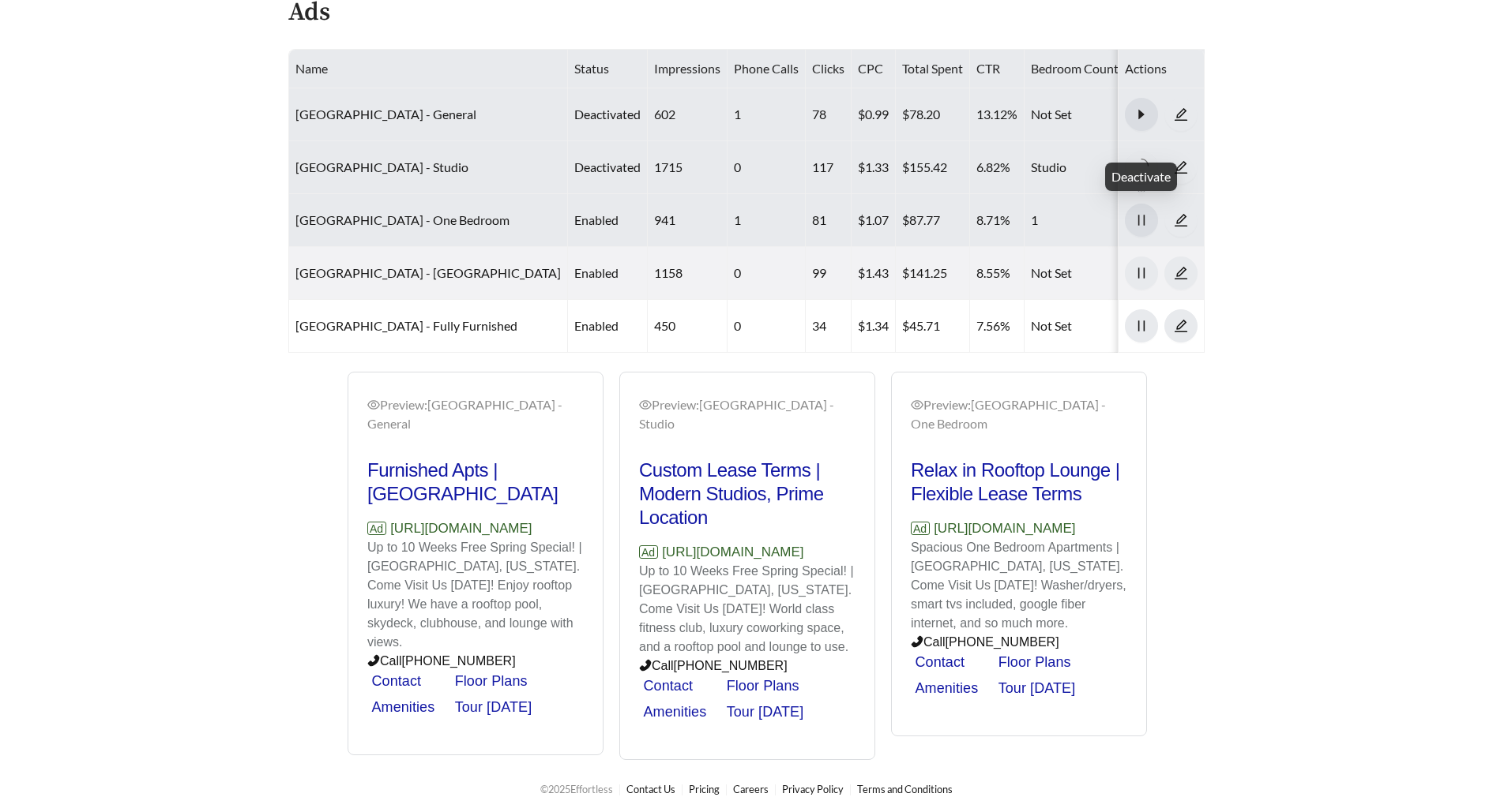
click at [1144, 206] on button "button" at bounding box center [1141, 220] width 33 height 33
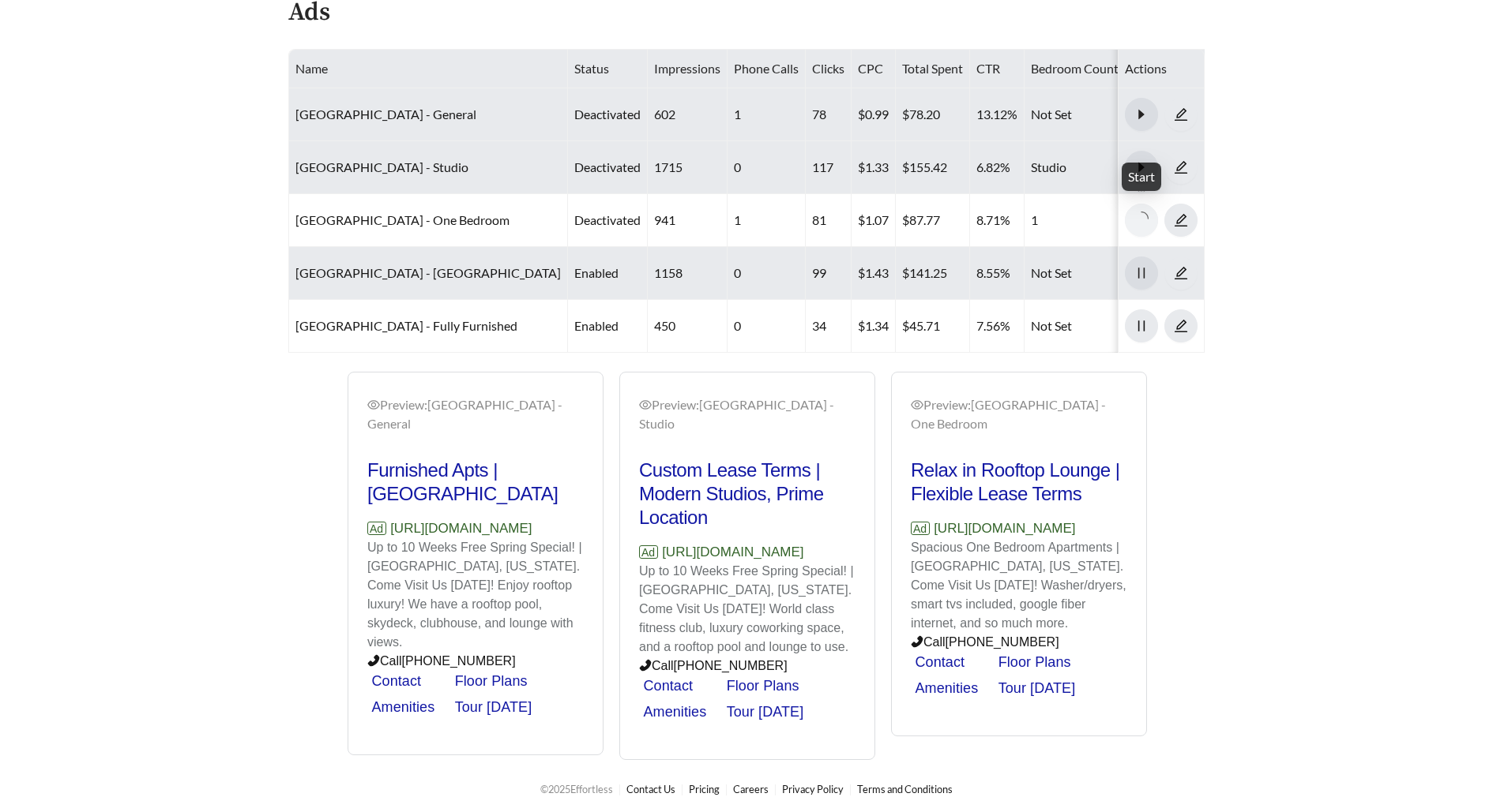
click at [1144, 268] on icon "pause" at bounding box center [1141, 273] width 6 height 11
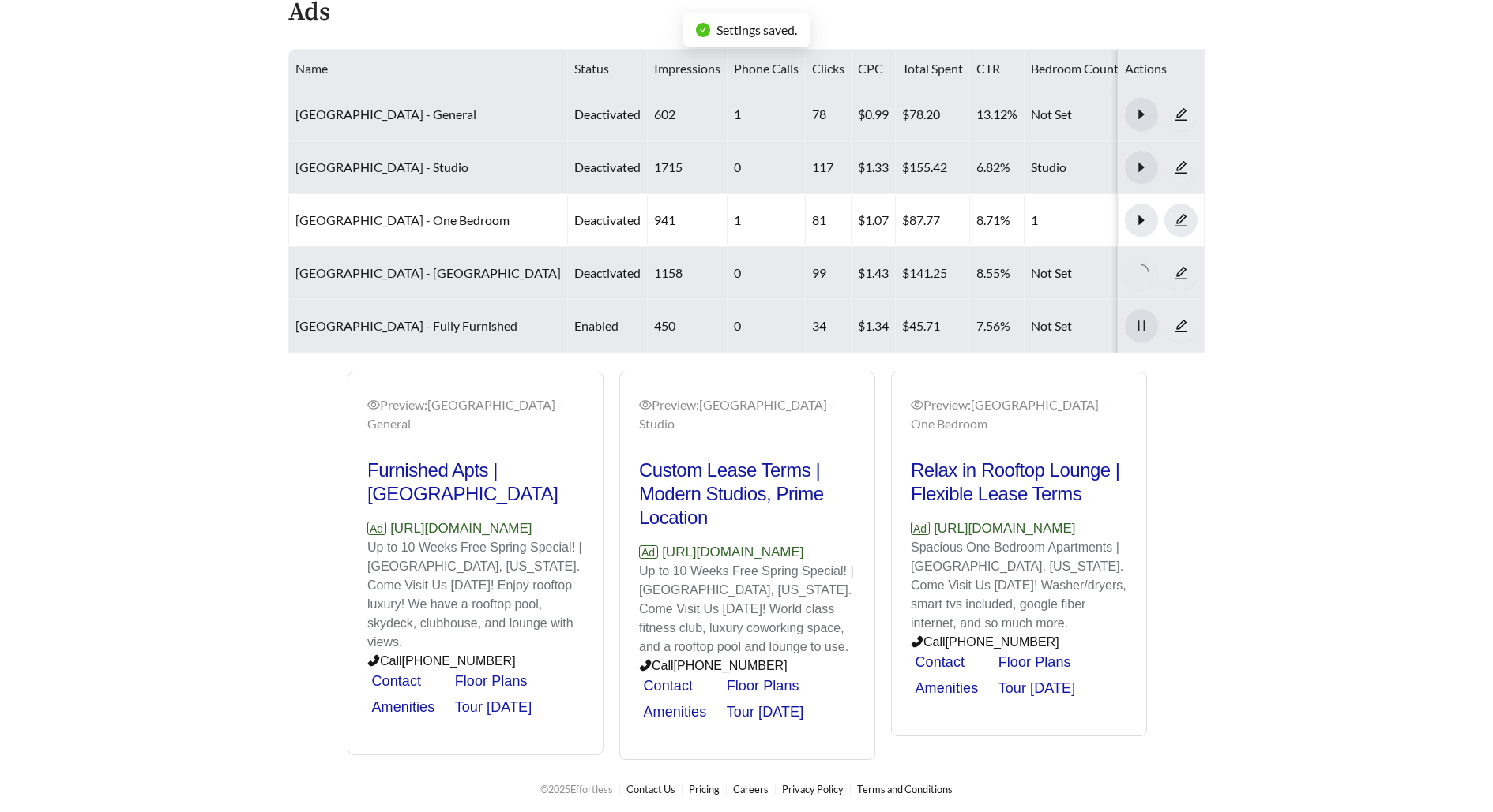
click at [1141, 319] on icon "pause" at bounding box center [1141, 326] width 14 height 14
click at [1135, 112] on icon "caret-right" at bounding box center [1141, 115] width 14 height 14
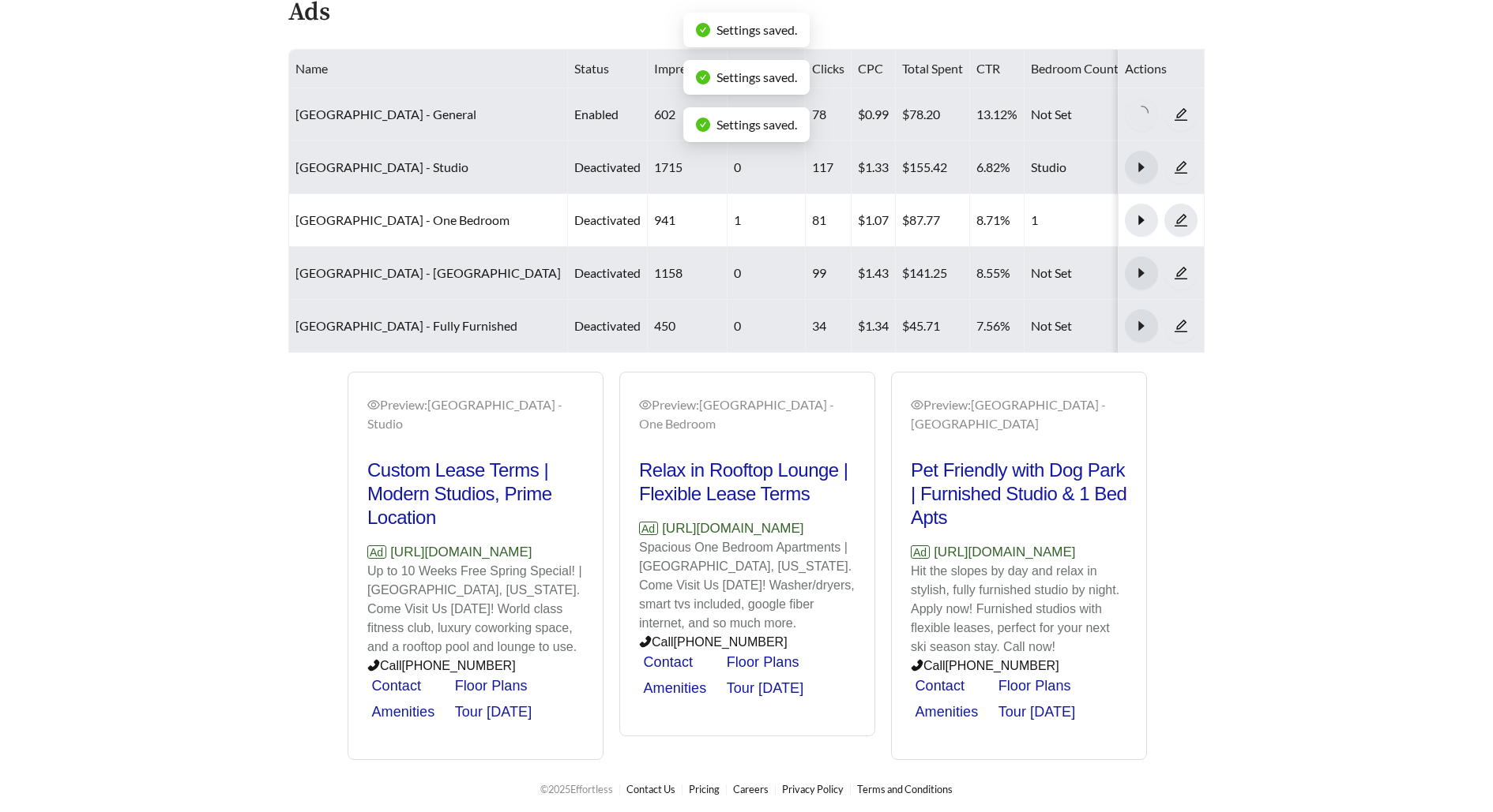
click at [1135, 160] on icon "caret-right" at bounding box center [1141, 167] width 14 height 14
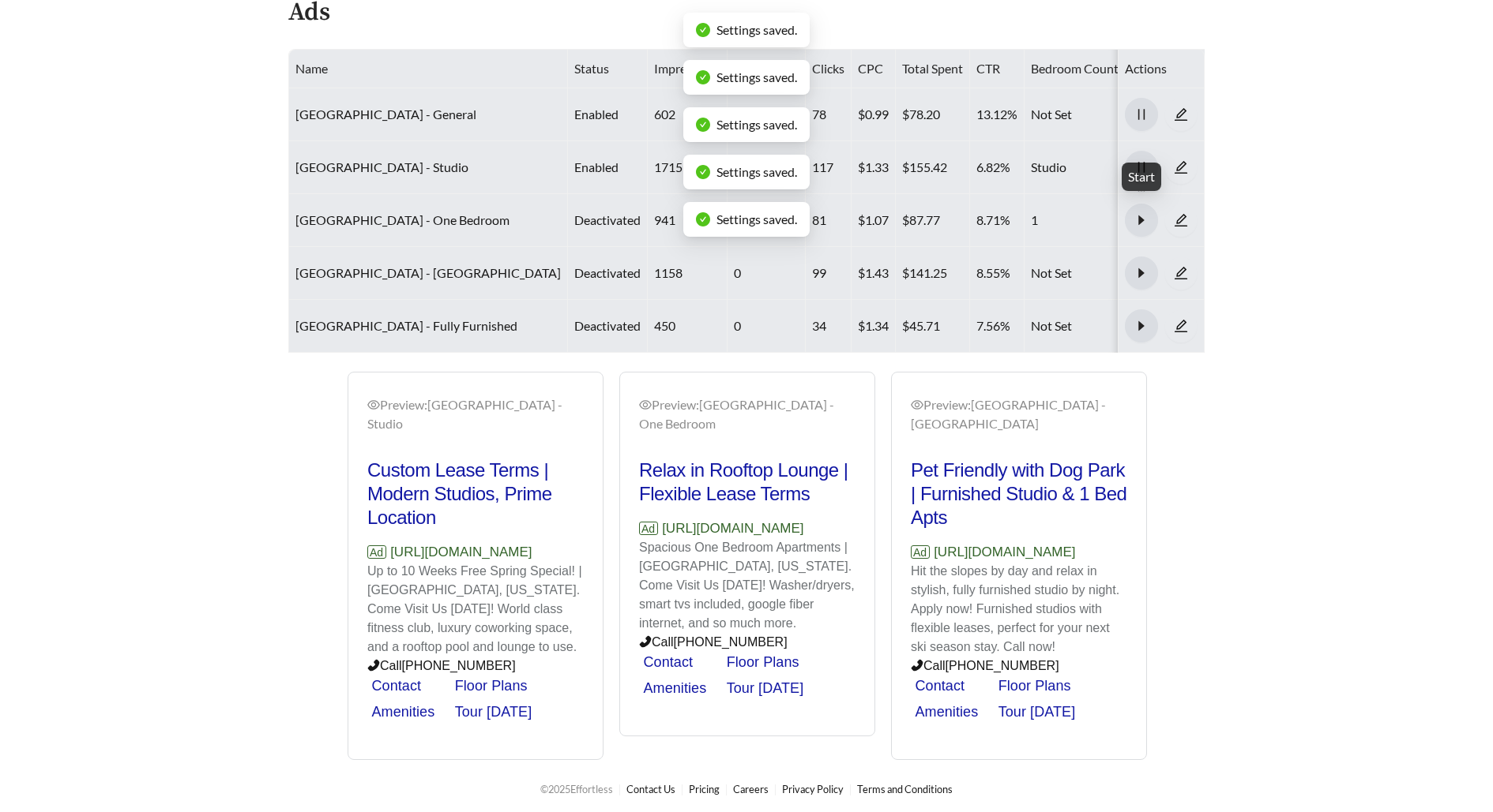
click at [1136, 217] on icon "caret-right" at bounding box center [1141, 220] width 14 height 14
click at [1138, 268] on icon "caret-right" at bounding box center [1140, 273] width 6 height 9
click at [1140, 321] on icon "caret-right" at bounding box center [1140, 325] width 6 height 9
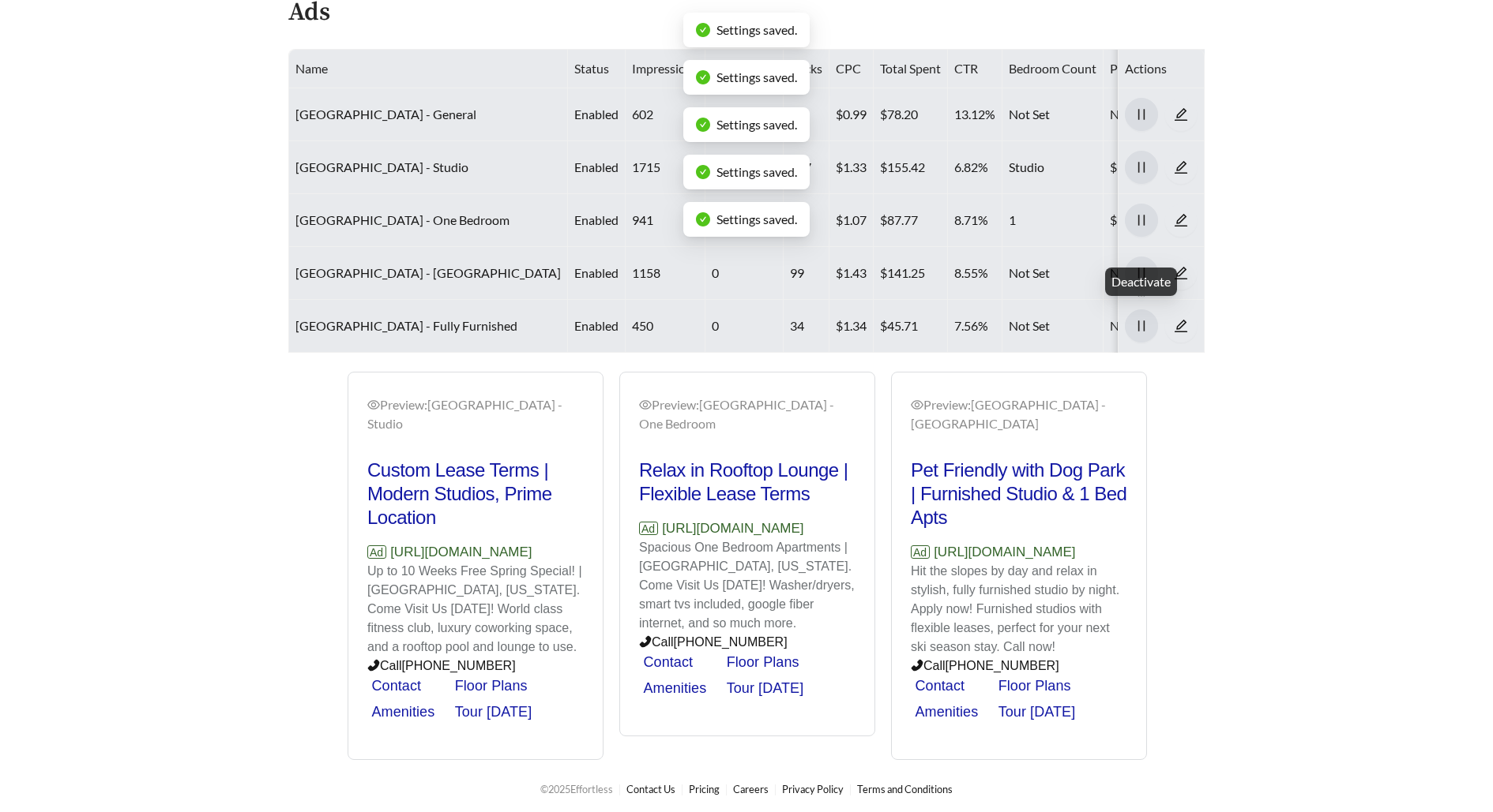
click at [1346, 273] on main "**********" at bounding box center [746, 70] width 1493 height 1381
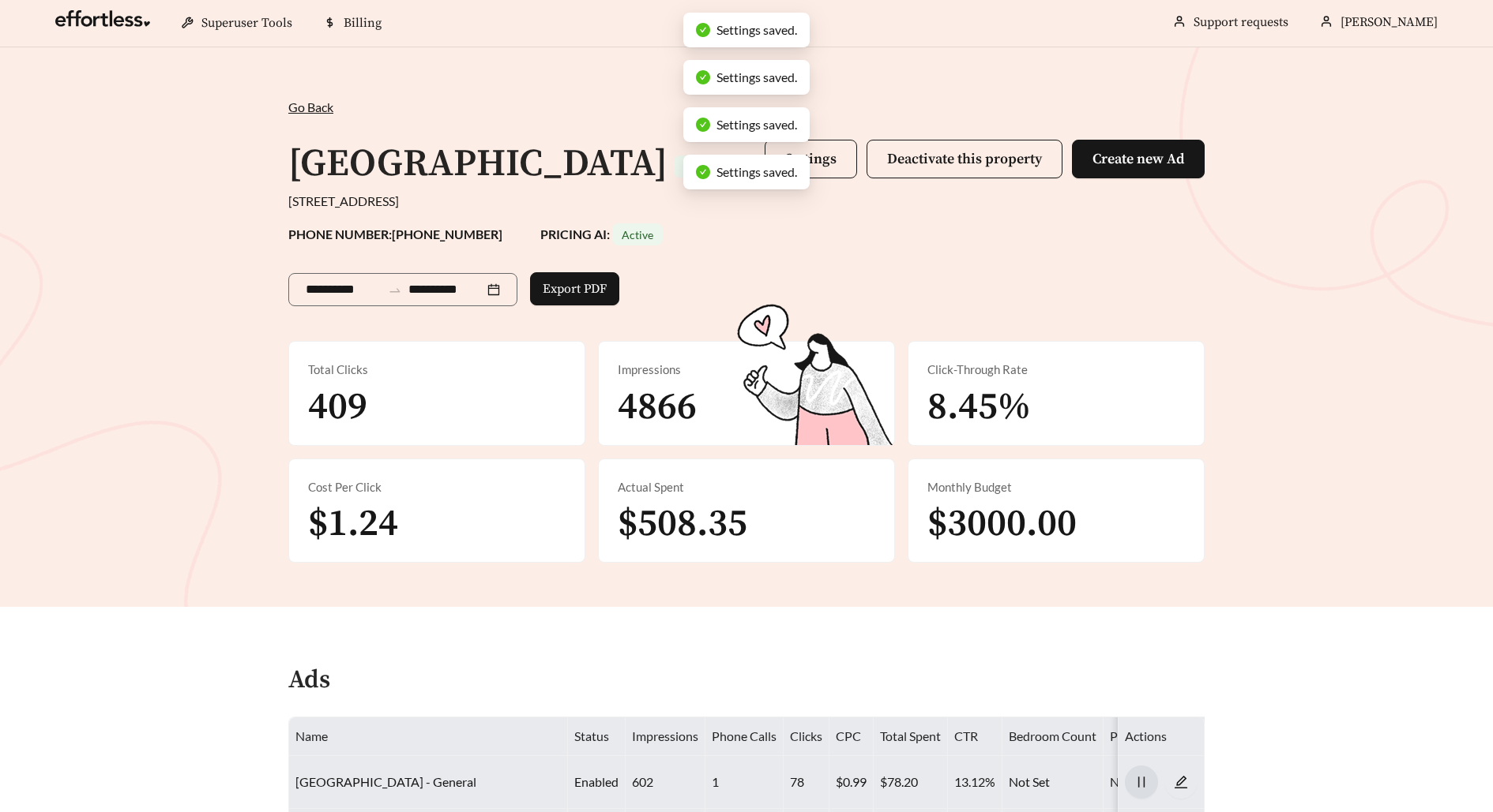
scroll to position [0, 0]
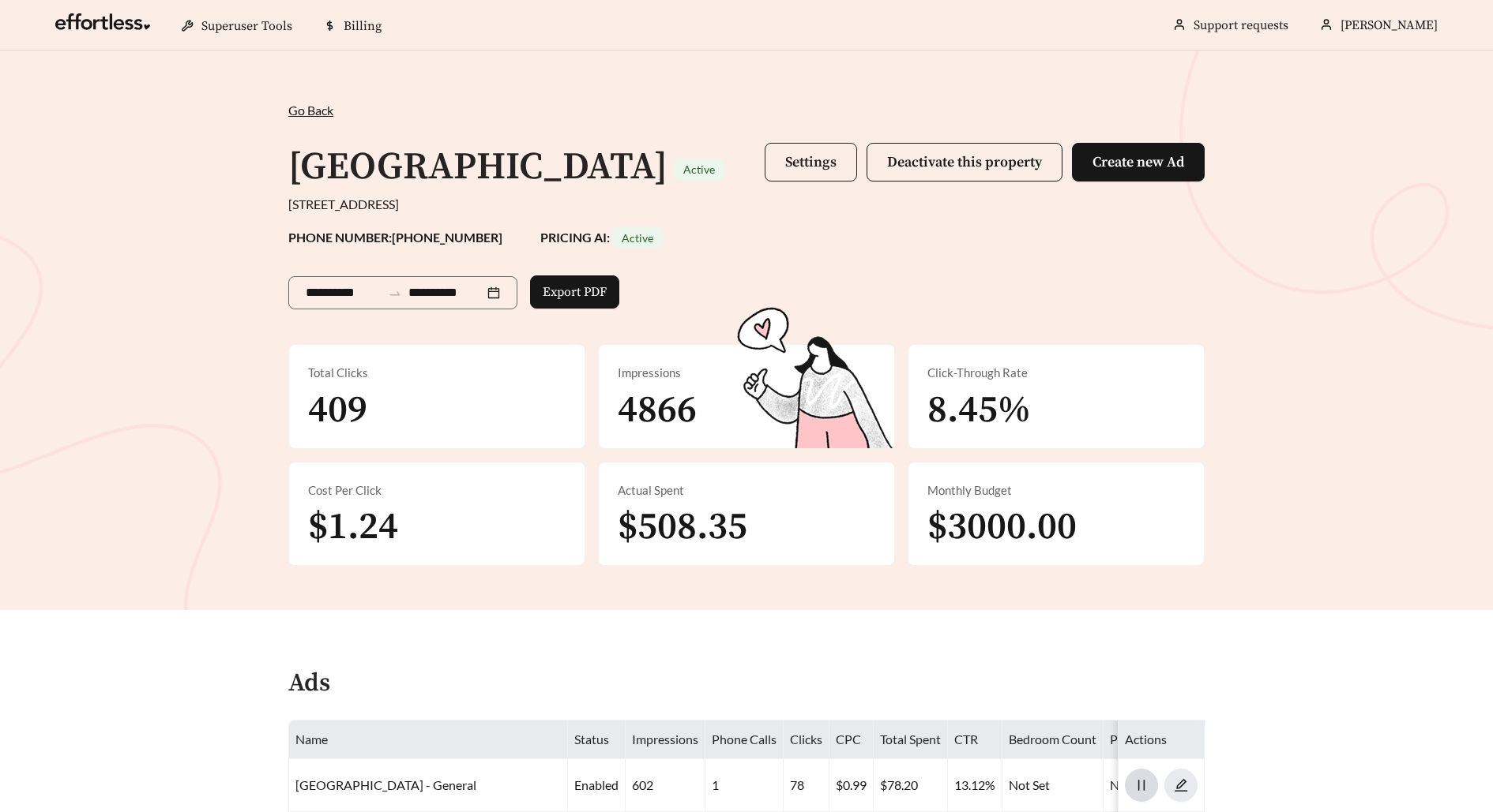
click at [819, 156] on span "Settings" at bounding box center [810, 162] width 51 height 18
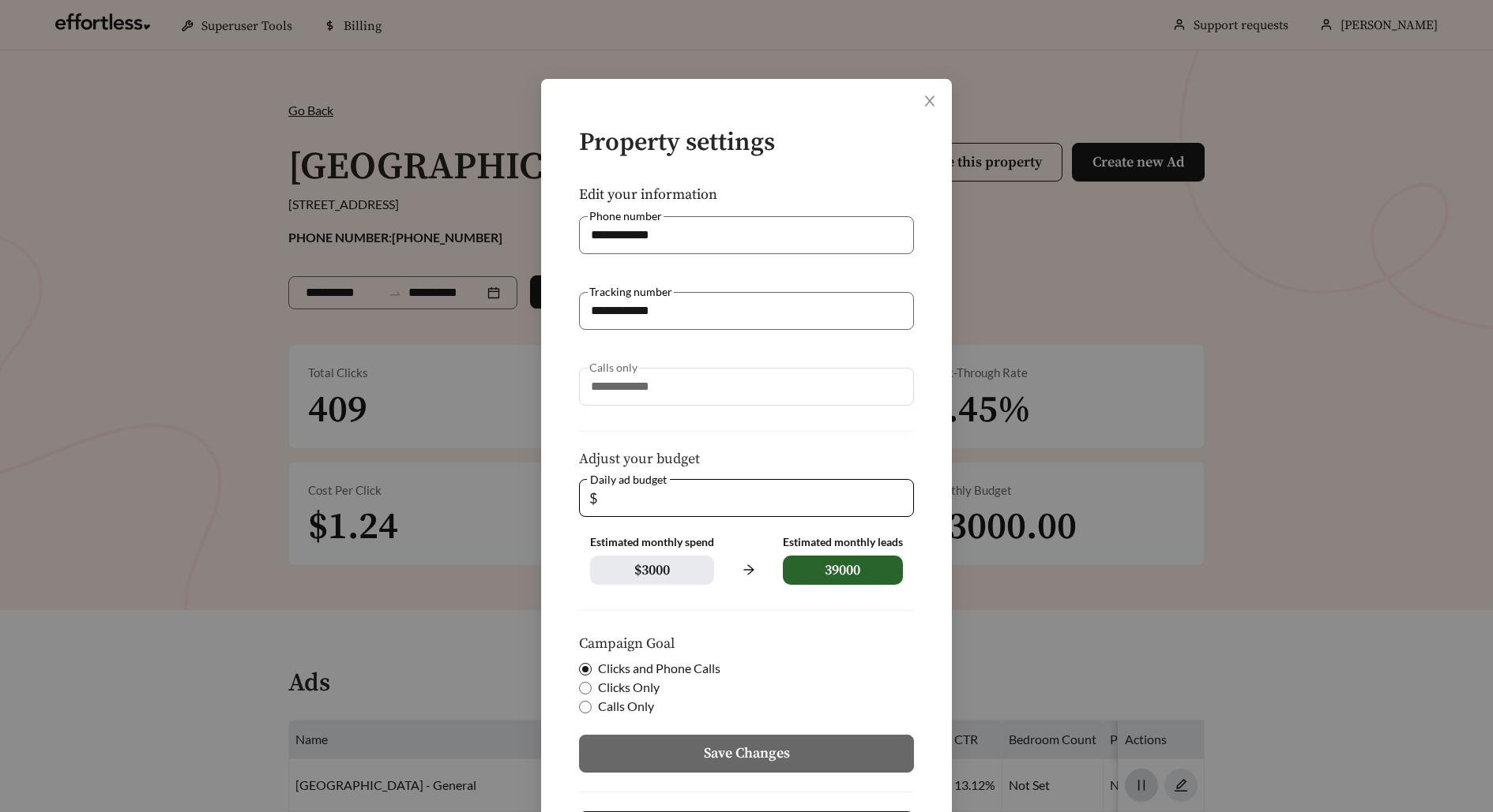
scroll to position [80, 0]
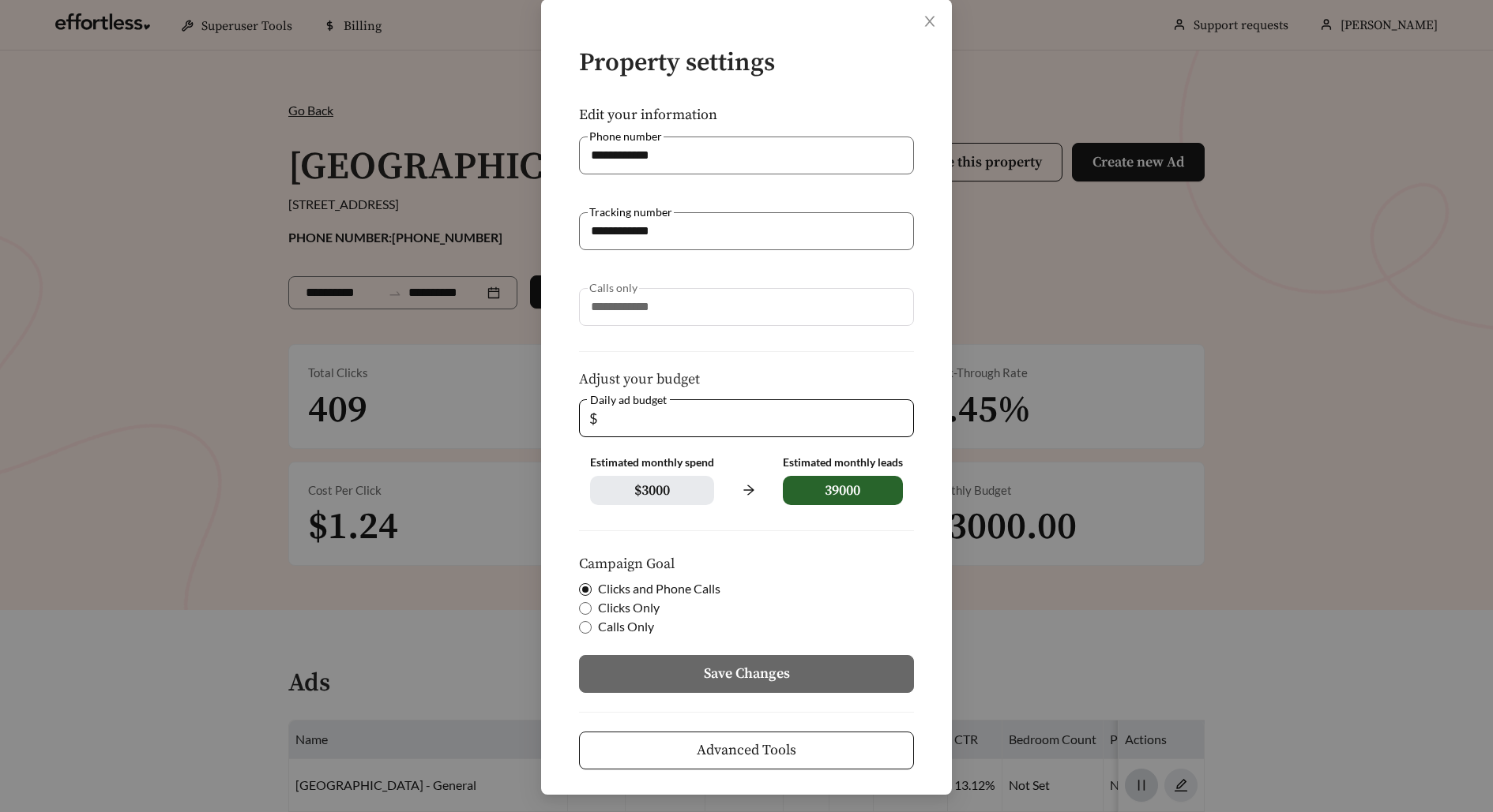
click at [782, 751] on span "Advanced Tools" at bounding box center [746, 750] width 100 height 21
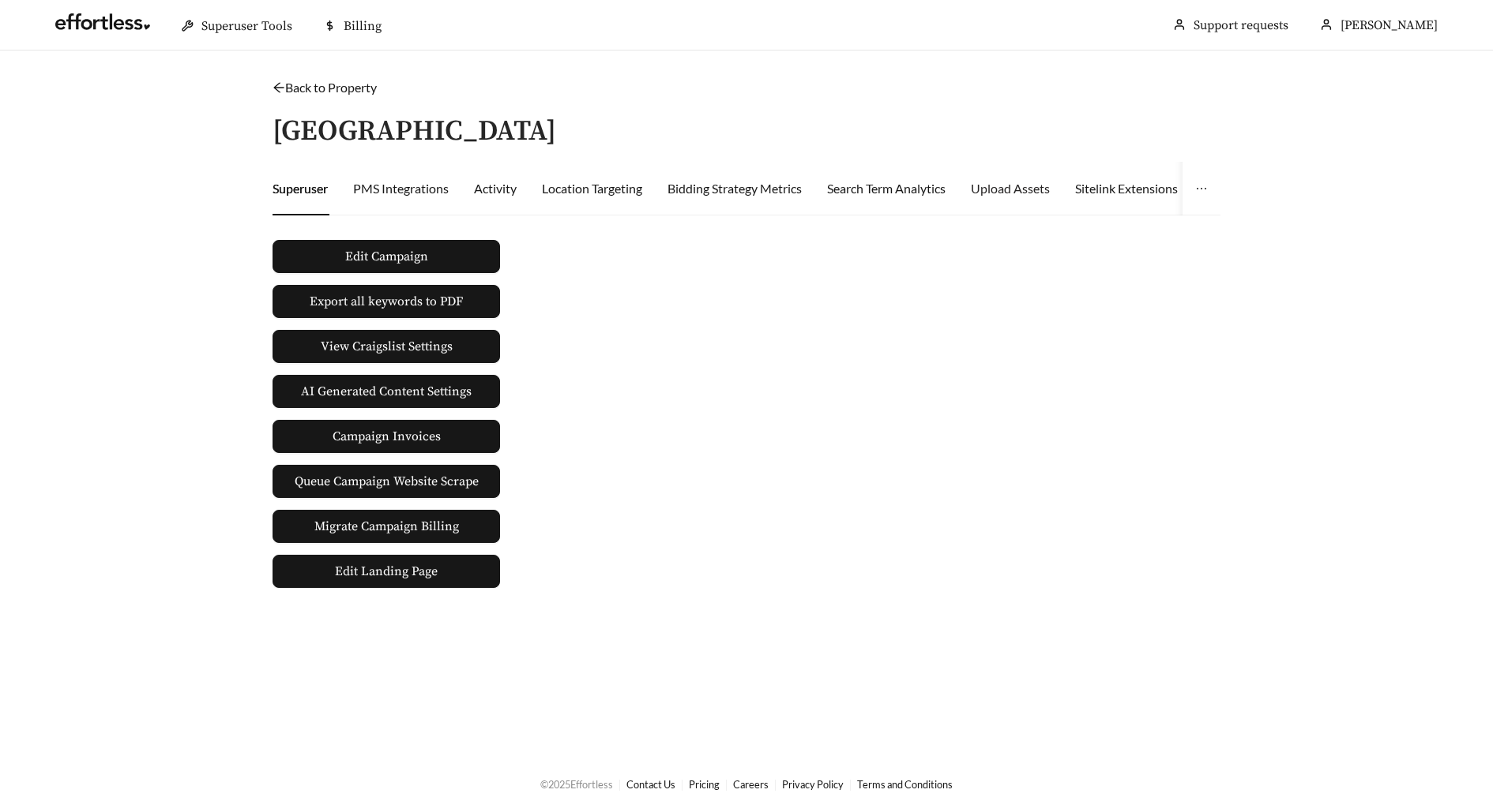
click at [1024, 205] on div "Upload Assets" at bounding box center [1010, 189] width 79 height 54
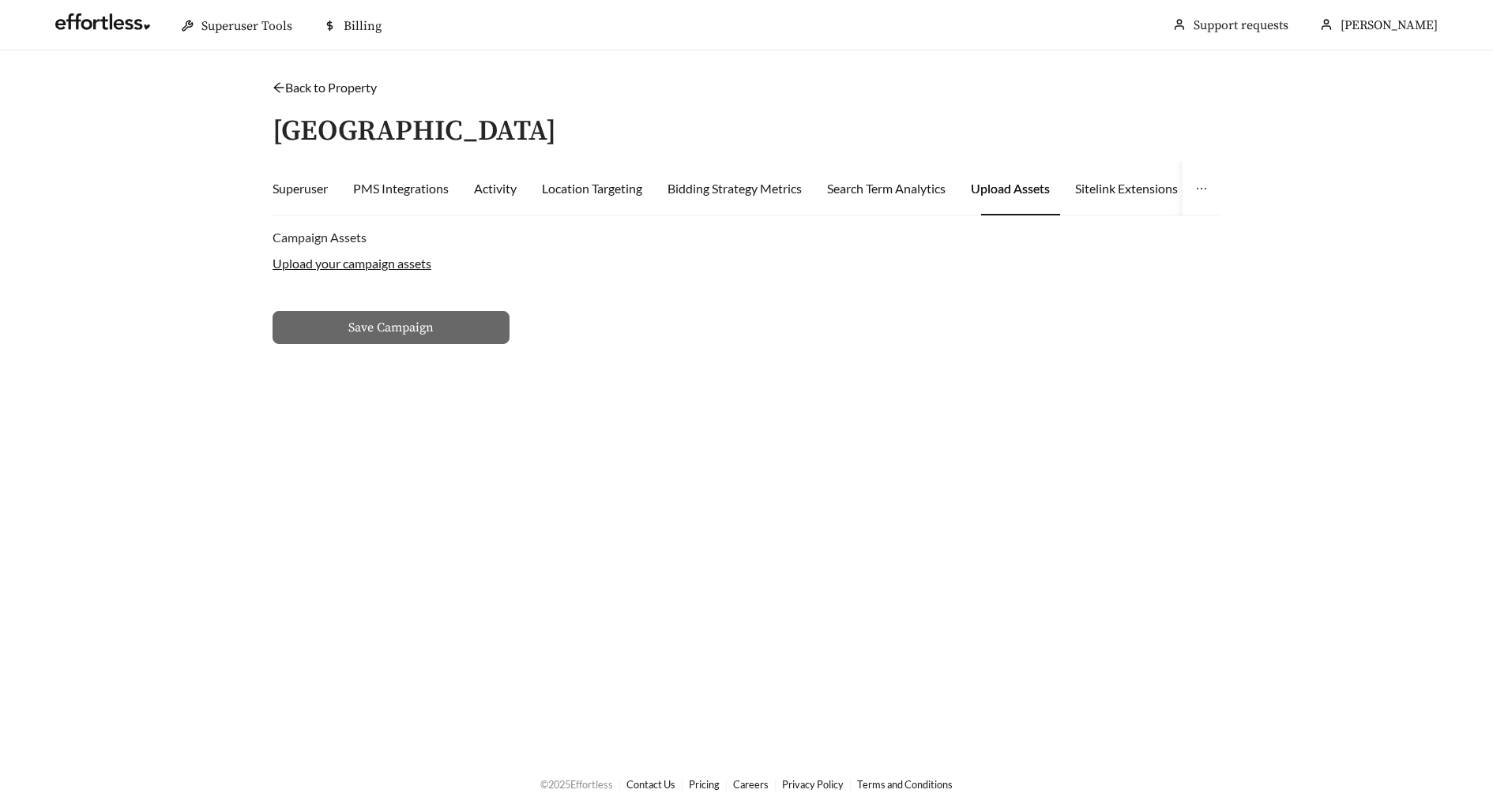
click at [386, 266] on label "Upload your campaign assets" at bounding box center [352, 263] width 159 height 15
click at [0, 0] on input "Upload your campaign assets" at bounding box center [0, 0] width 0 height 0
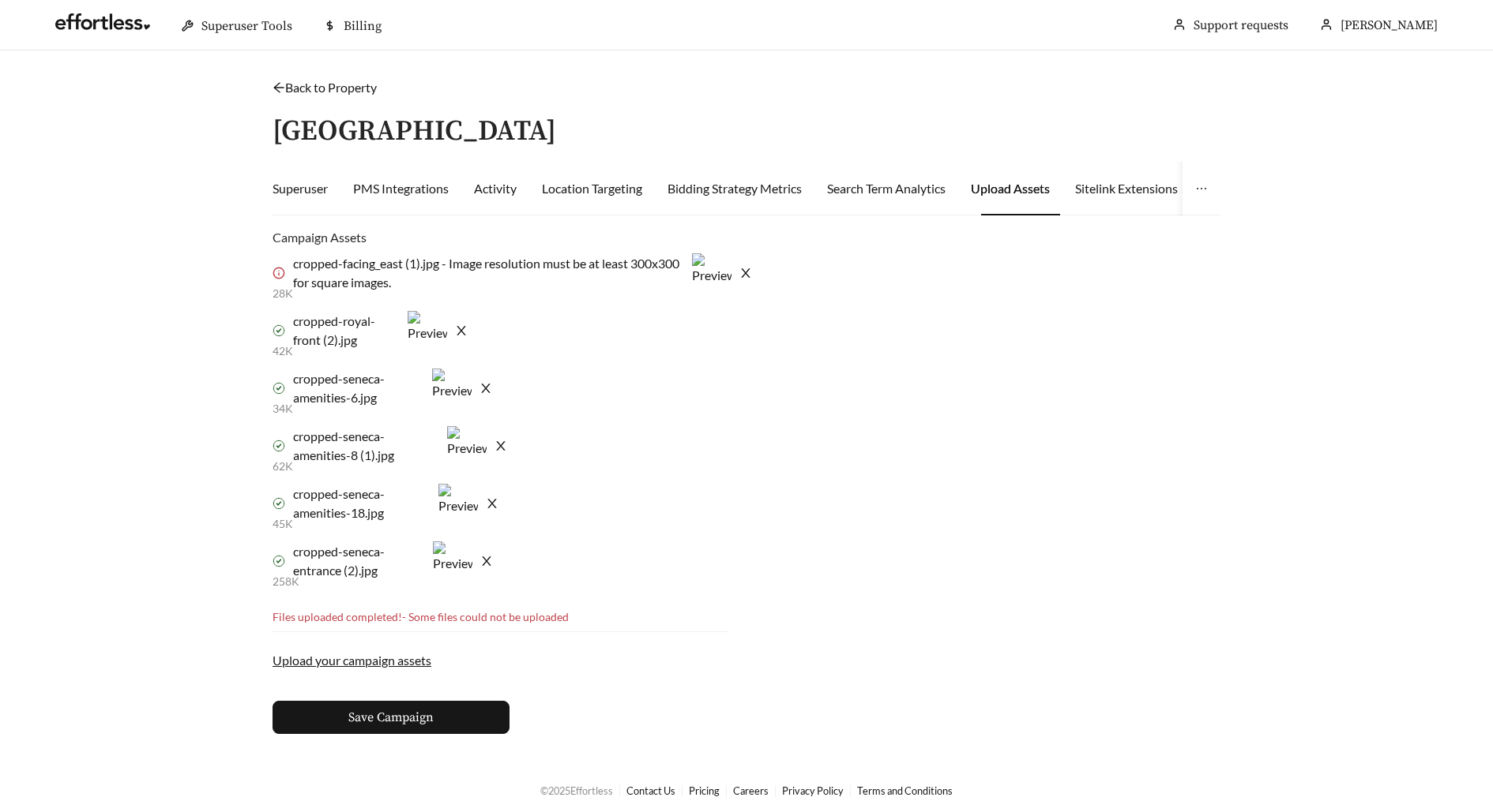
click at [749, 271] on icon "close" at bounding box center [745, 273] width 9 height 9
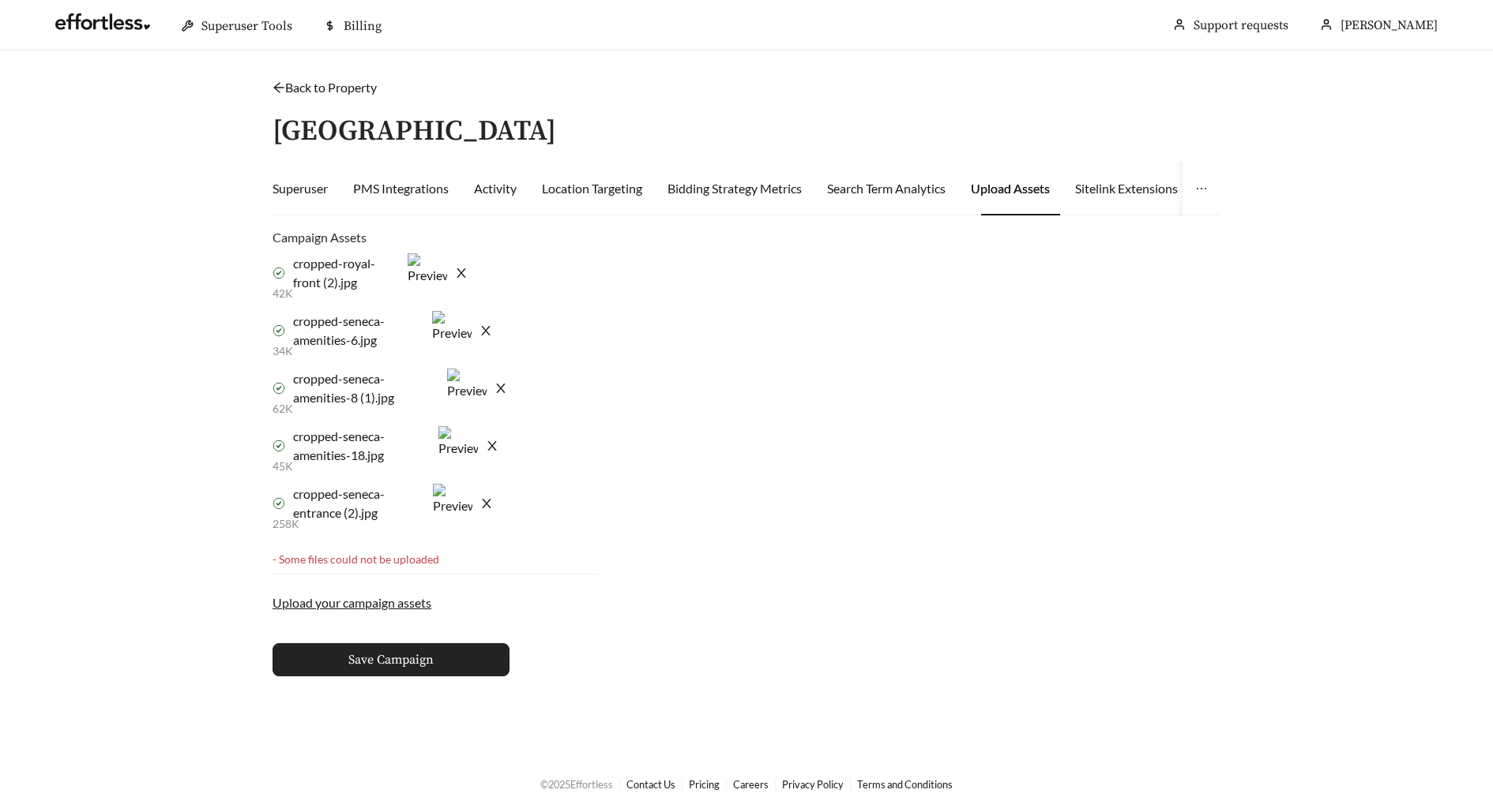
click at [425, 660] on span "Save Campaign" at bounding box center [391, 660] width 85 height 19
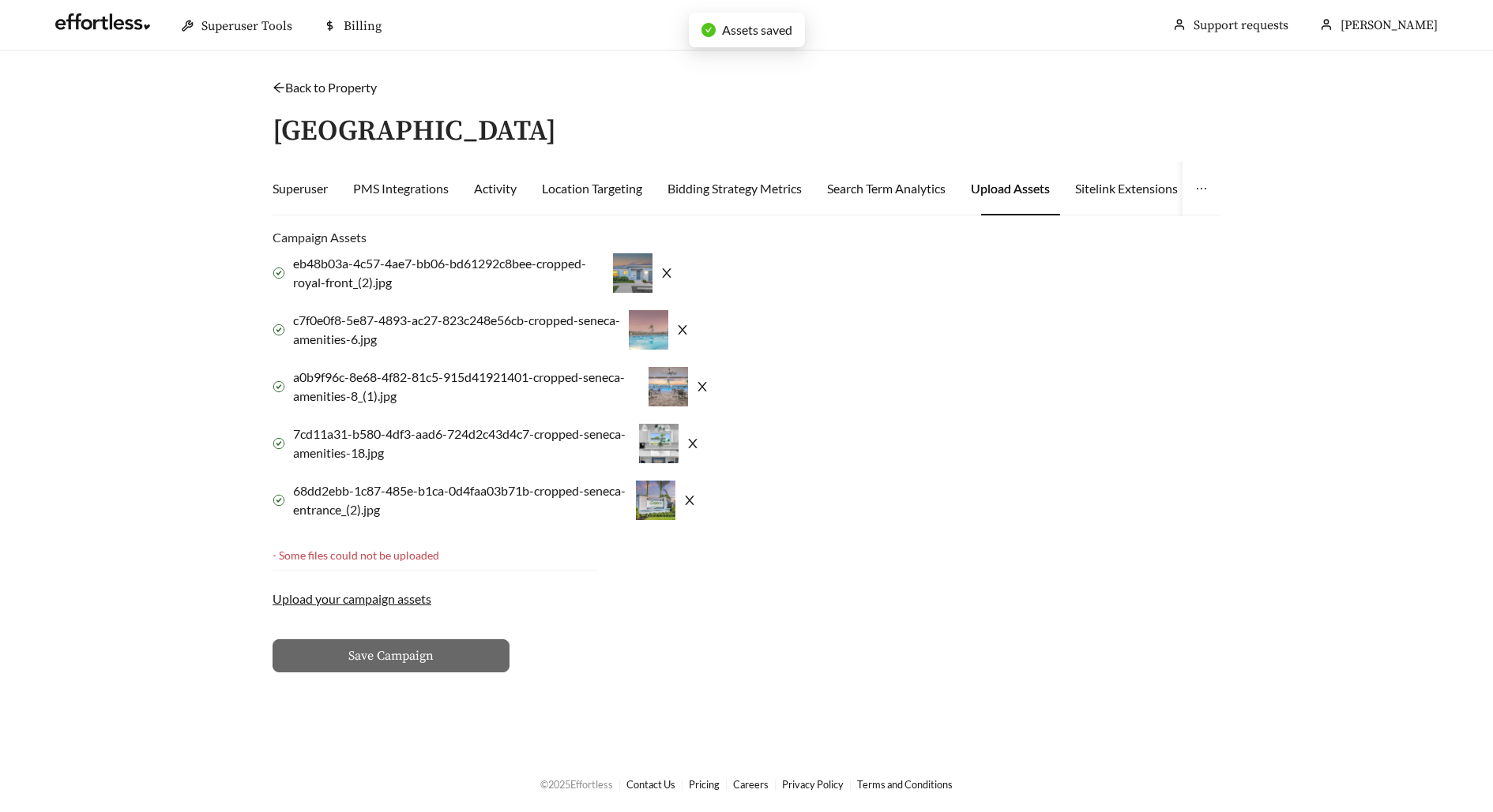
click at [349, 90] on link "Back to Property" at bounding box center [325, 87] width 104 height 15
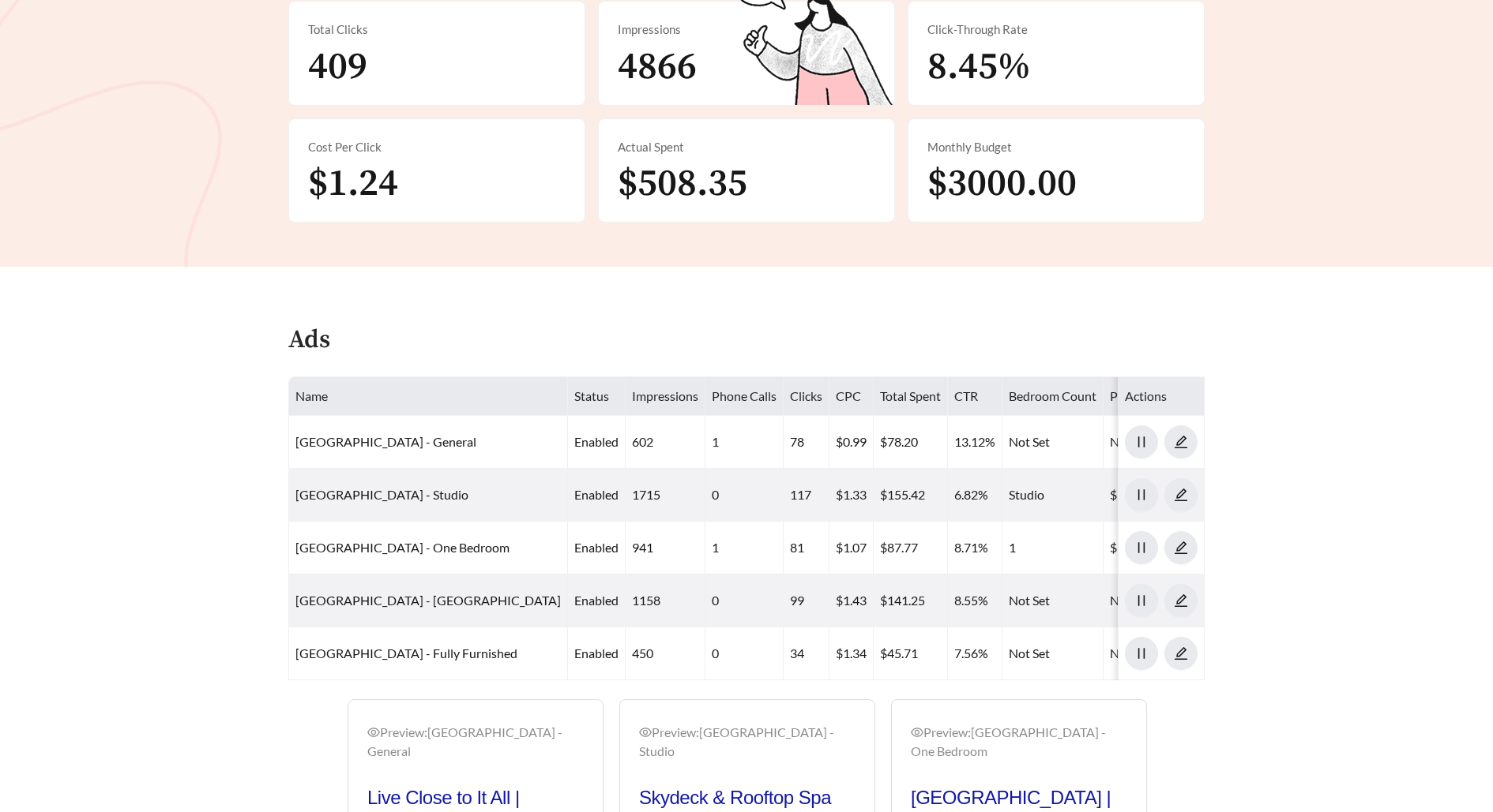
scroll to position [423, 0]
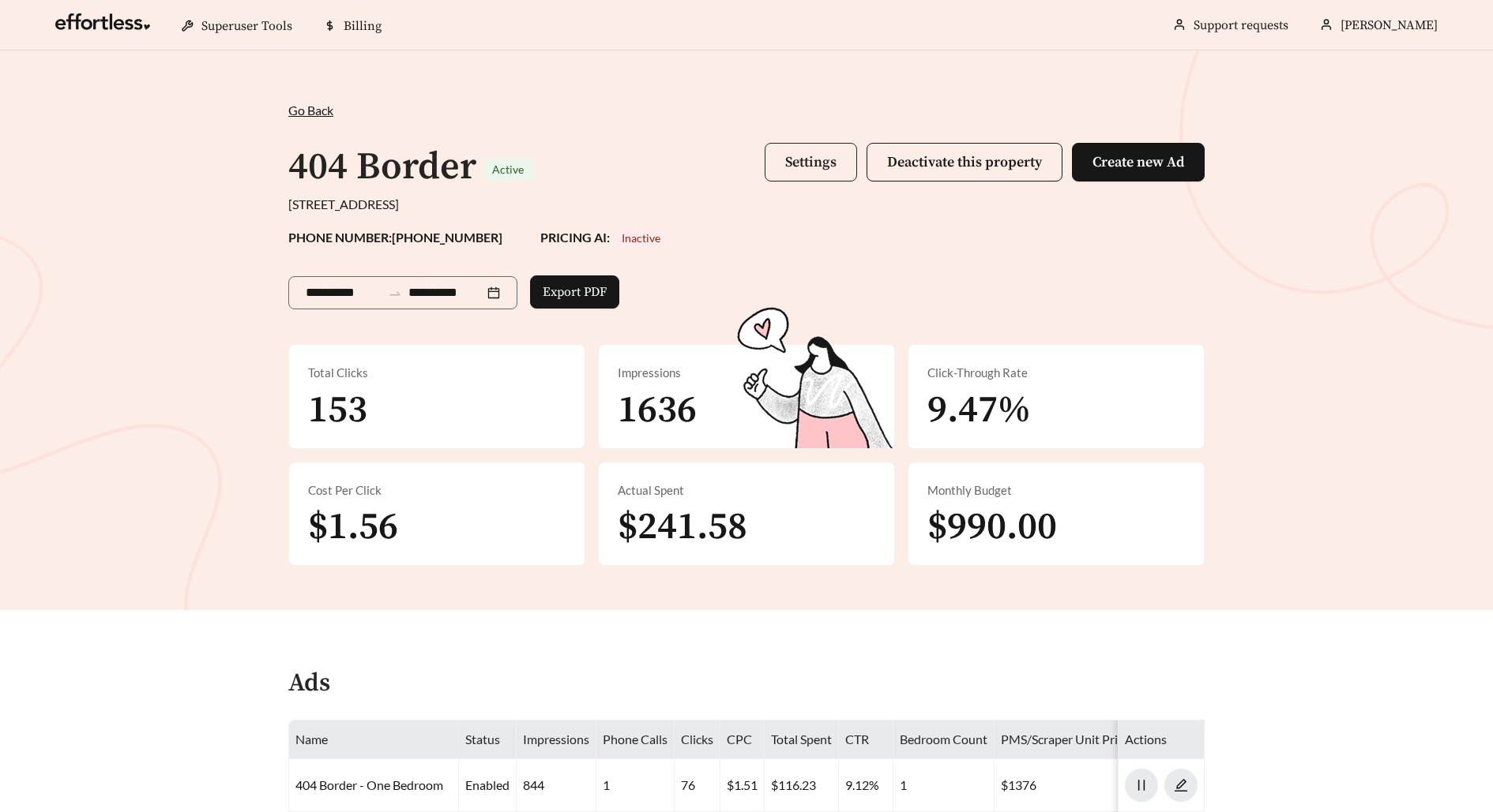
click at [823, 165] on span "Settings" at bounding box center [810, 162] width 51 height 18
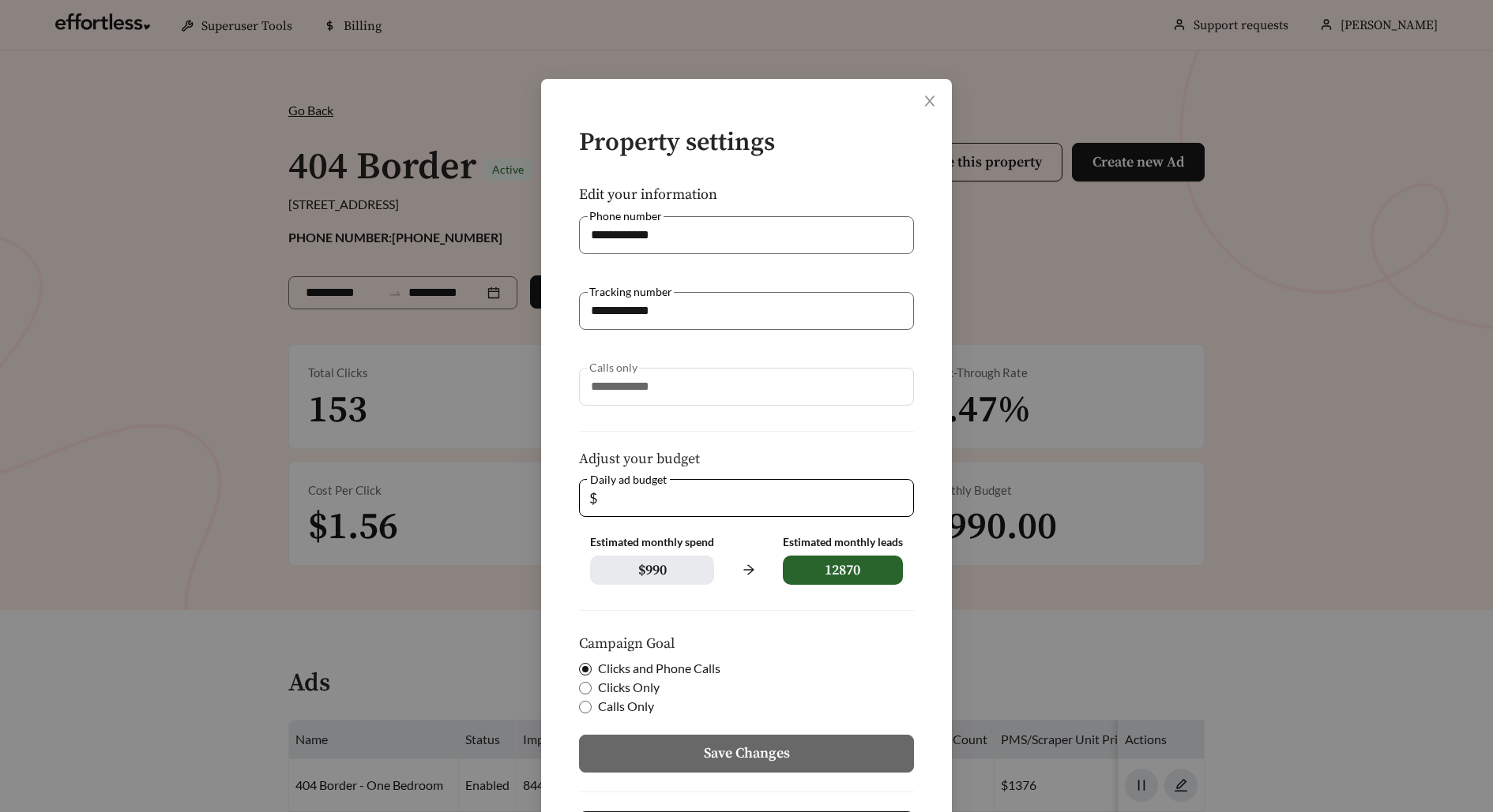
scroll to position [80, 0]
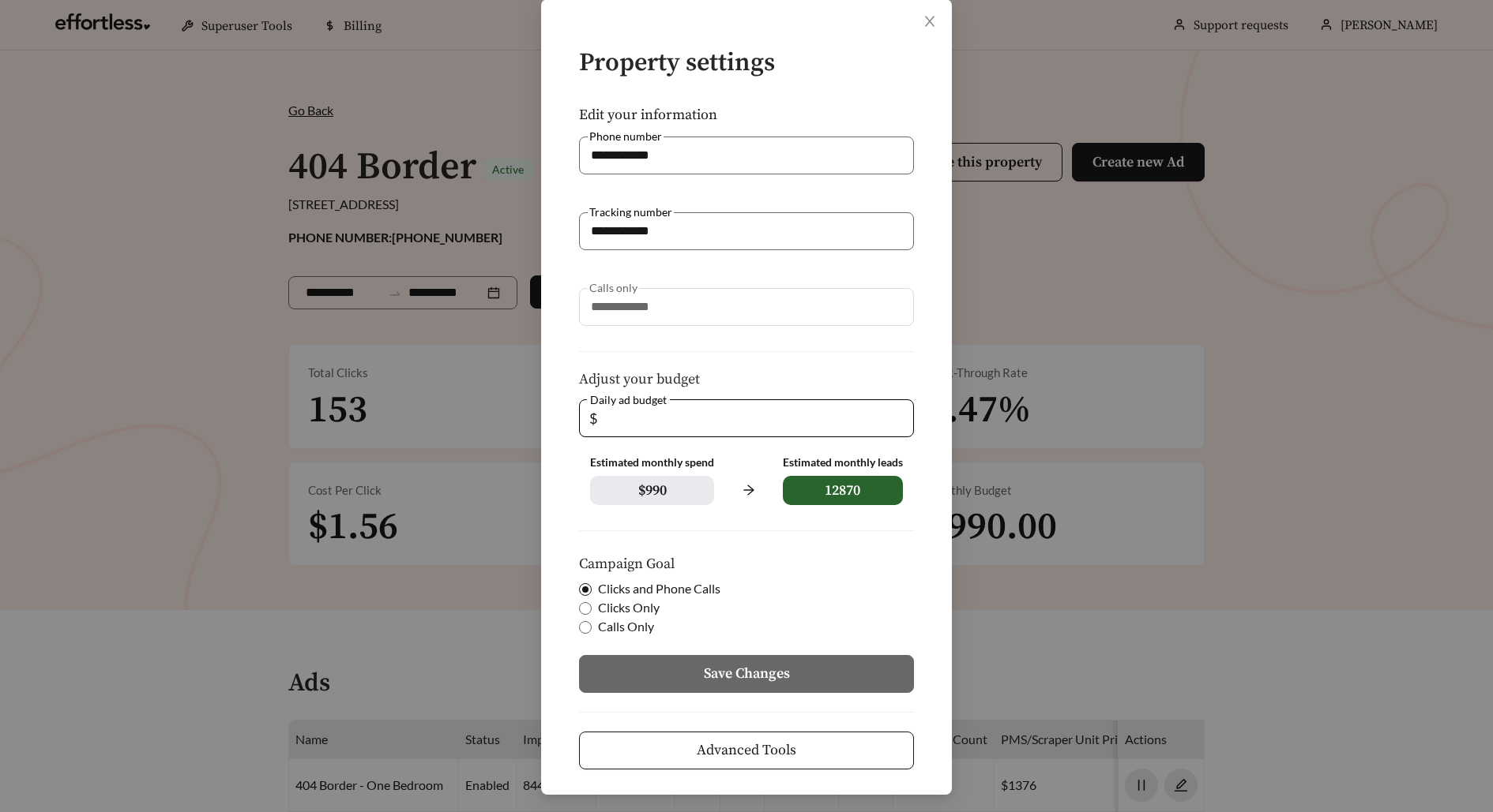
click at [737, 749] on span "Advanced Tools" at bounding box center [746, 750] width 100 height 21
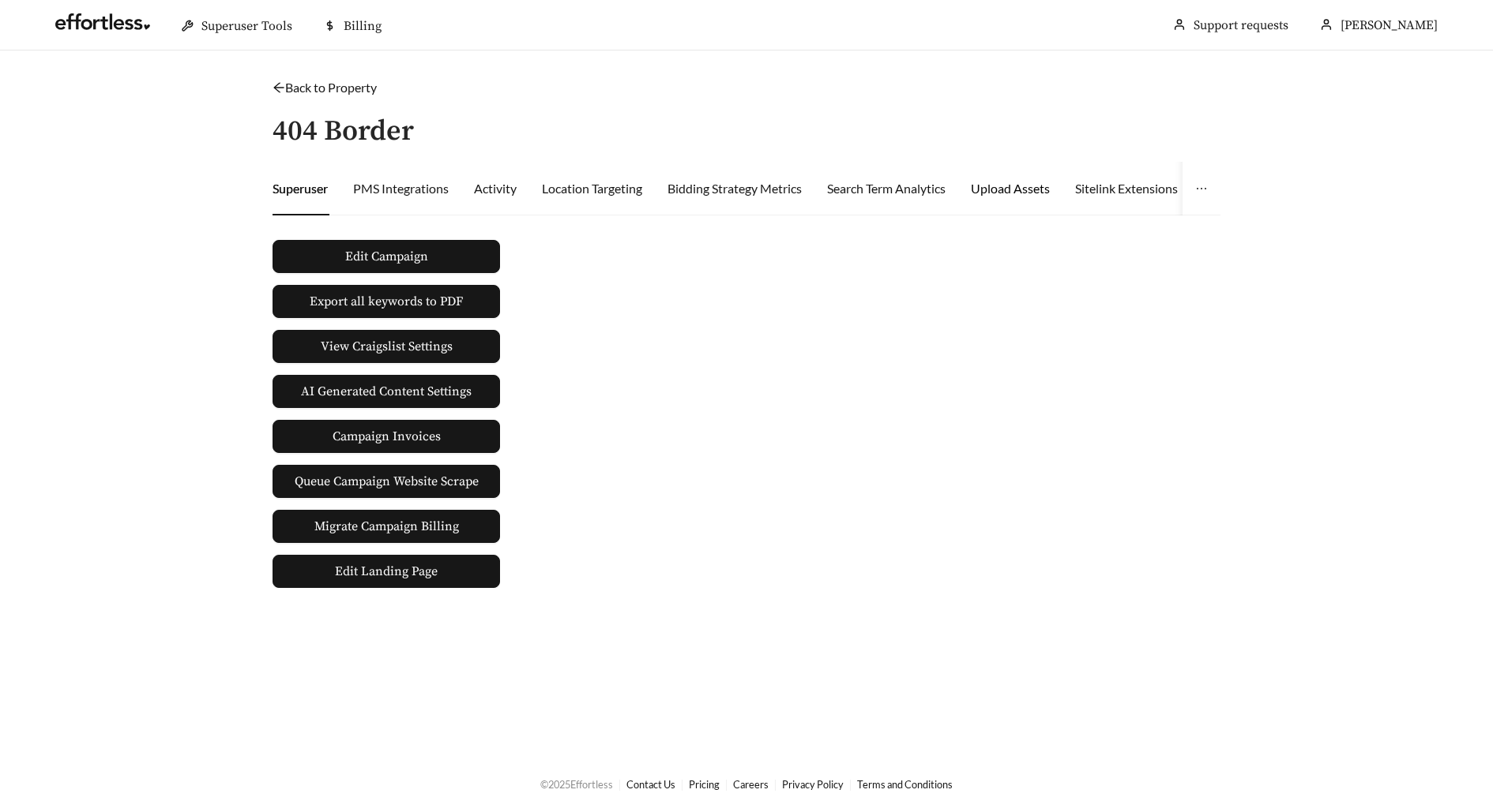
click at [1050, 194] on div "Upload Assets" at bounding box center [1010, 189] width 79 height 19
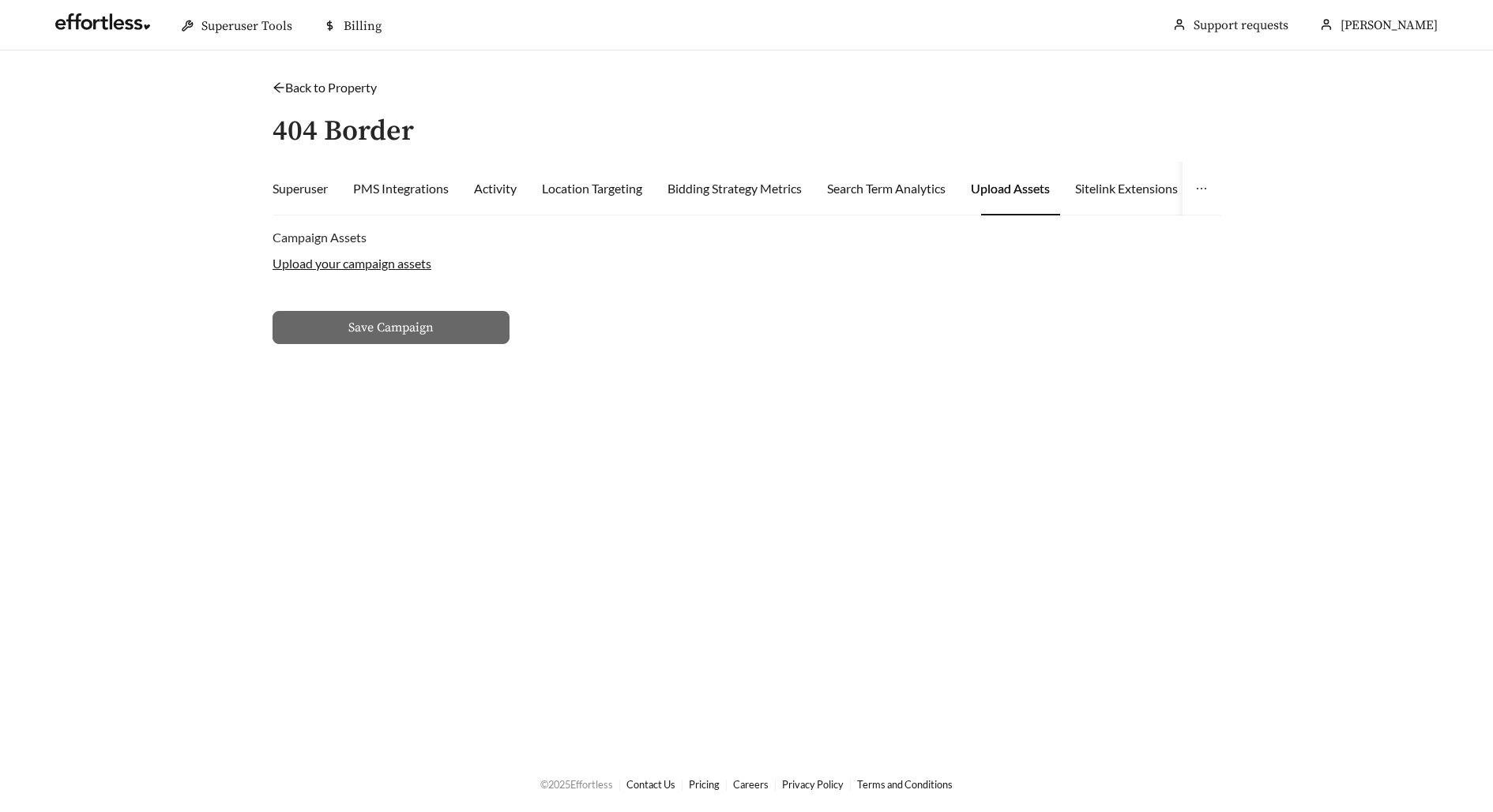
click at [368, 260] on label "Upload your campaign assets" at bounding box center [352, 263] width 159 height 15
click at [0, 0] on input "Upload your campaign assets" at bounding box center [0, 0] width 0 height 0
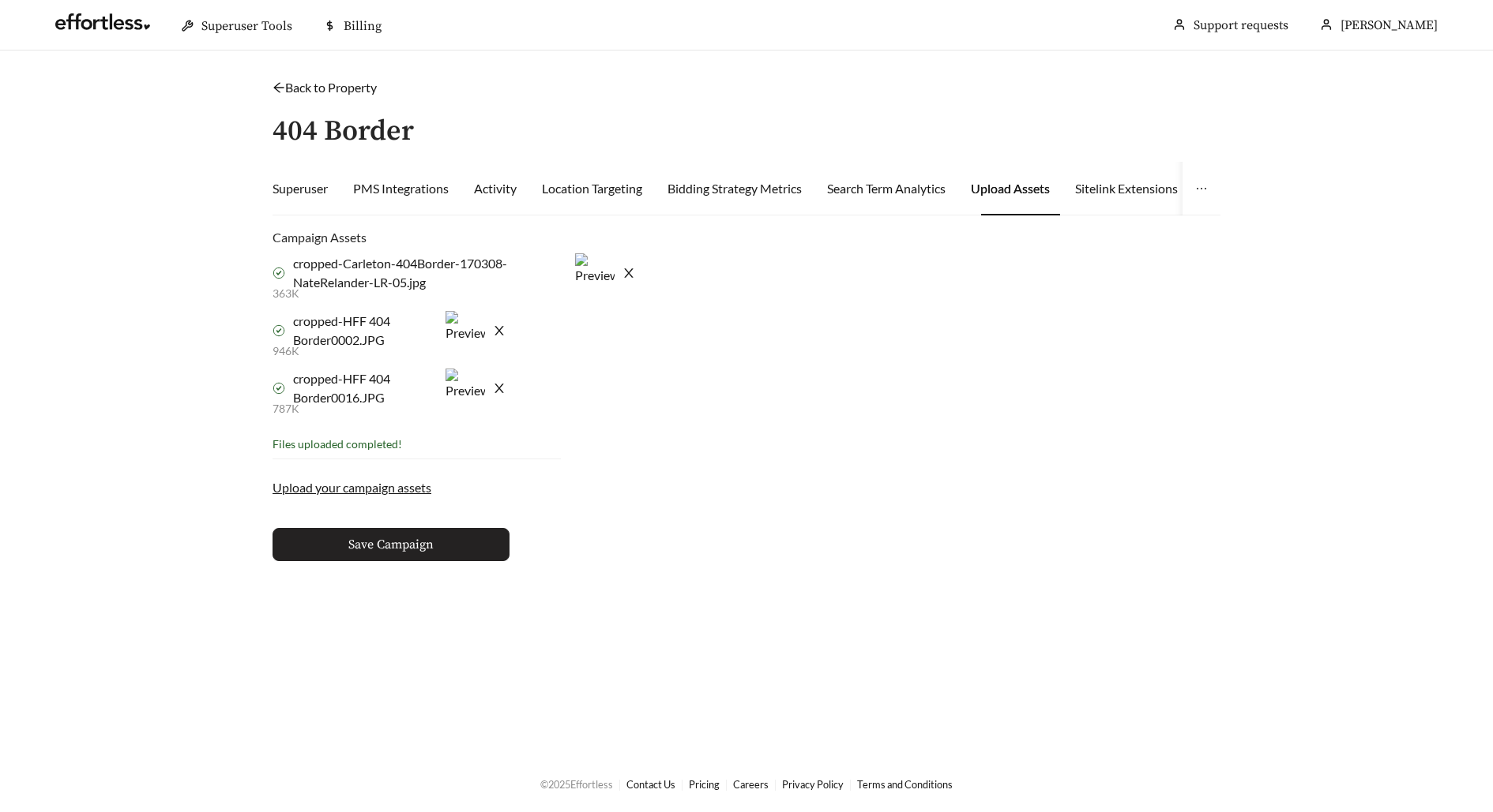
click at [451, 547] on button "Save Campaign" at bounding box center [391, 545] width 237 height 33
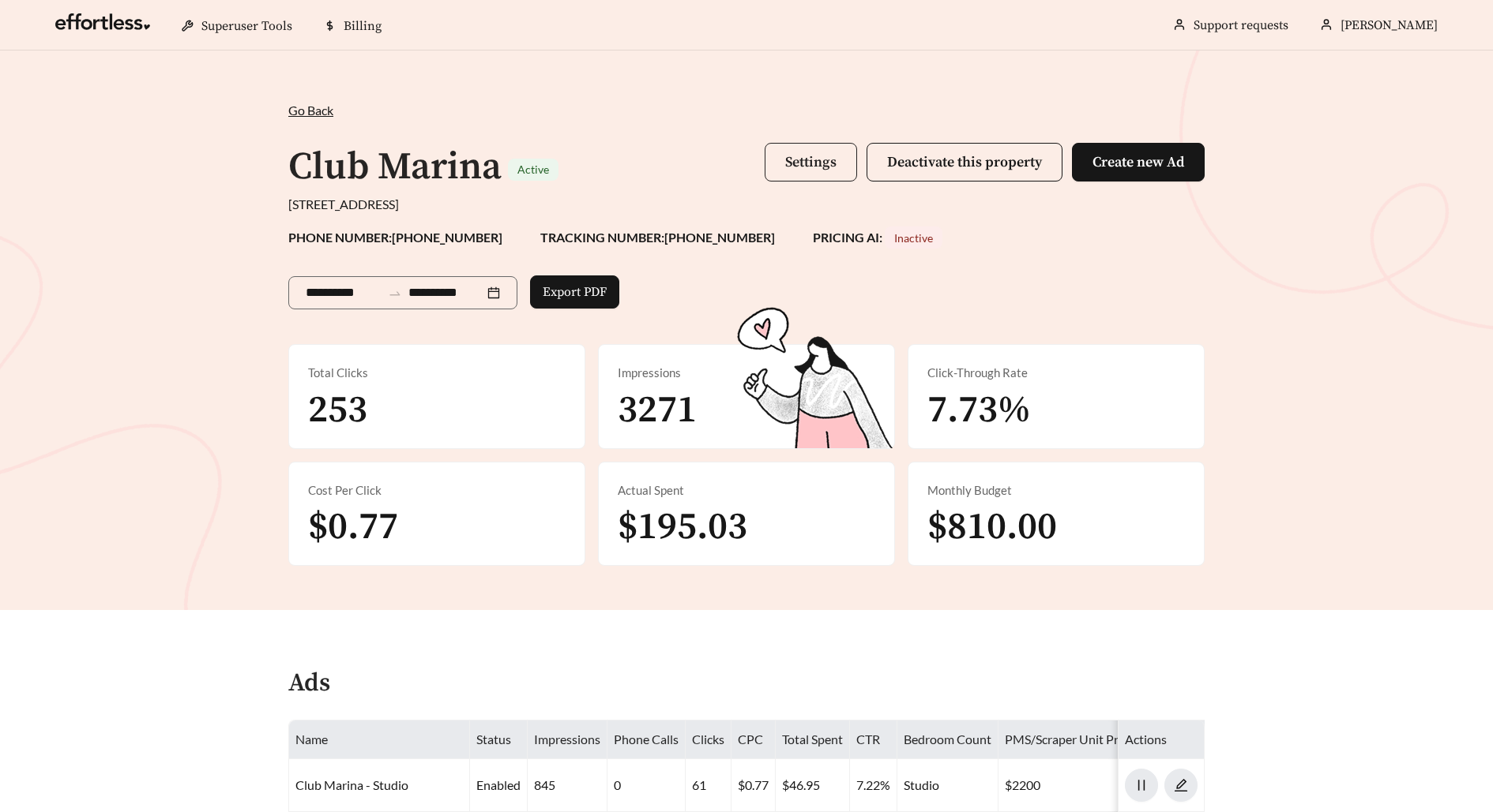
click at [790, 157] on span "Settings" at bounding box center [810, 162] width 51 height 18
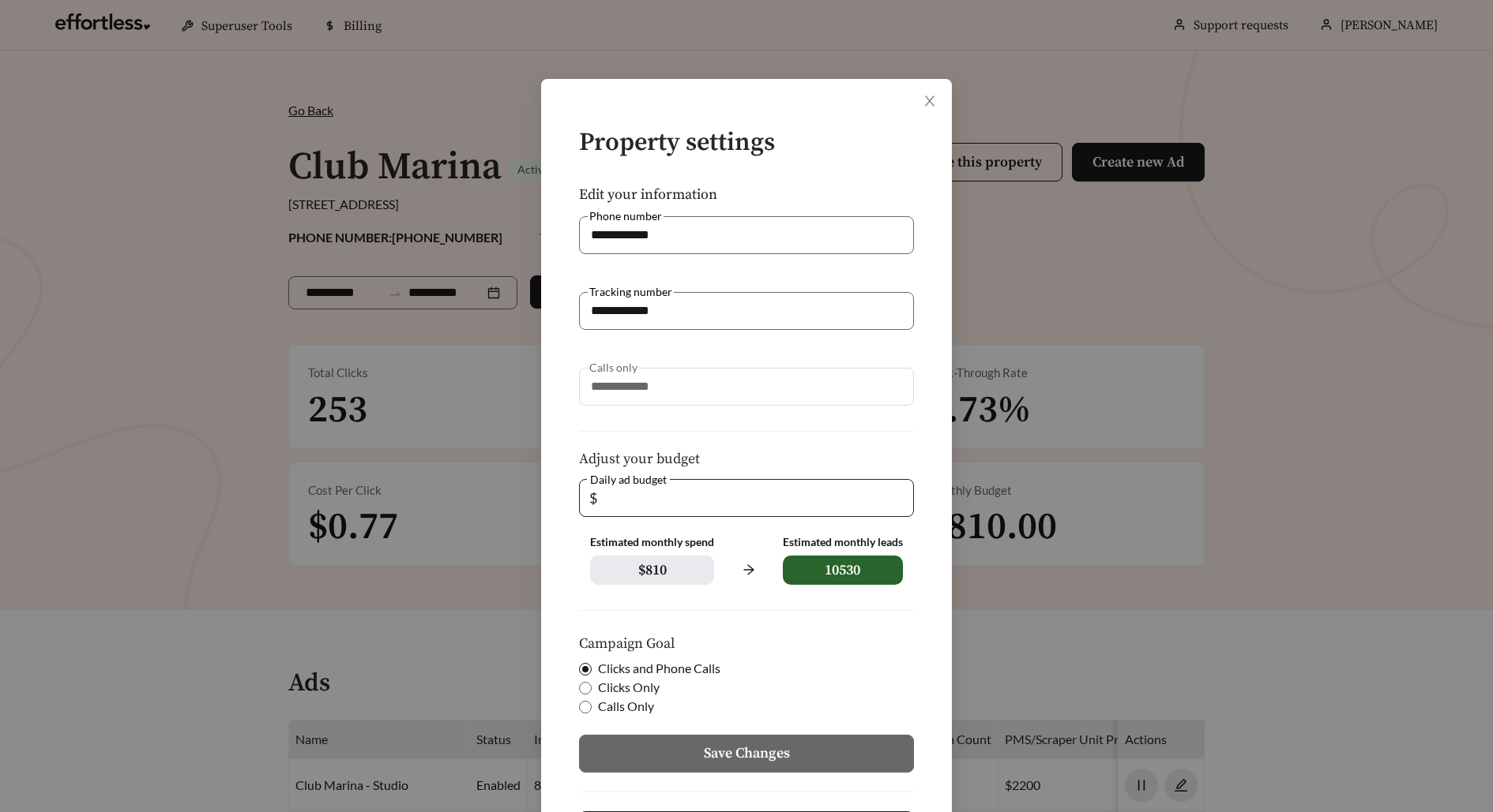
scroll to position [80, 0]
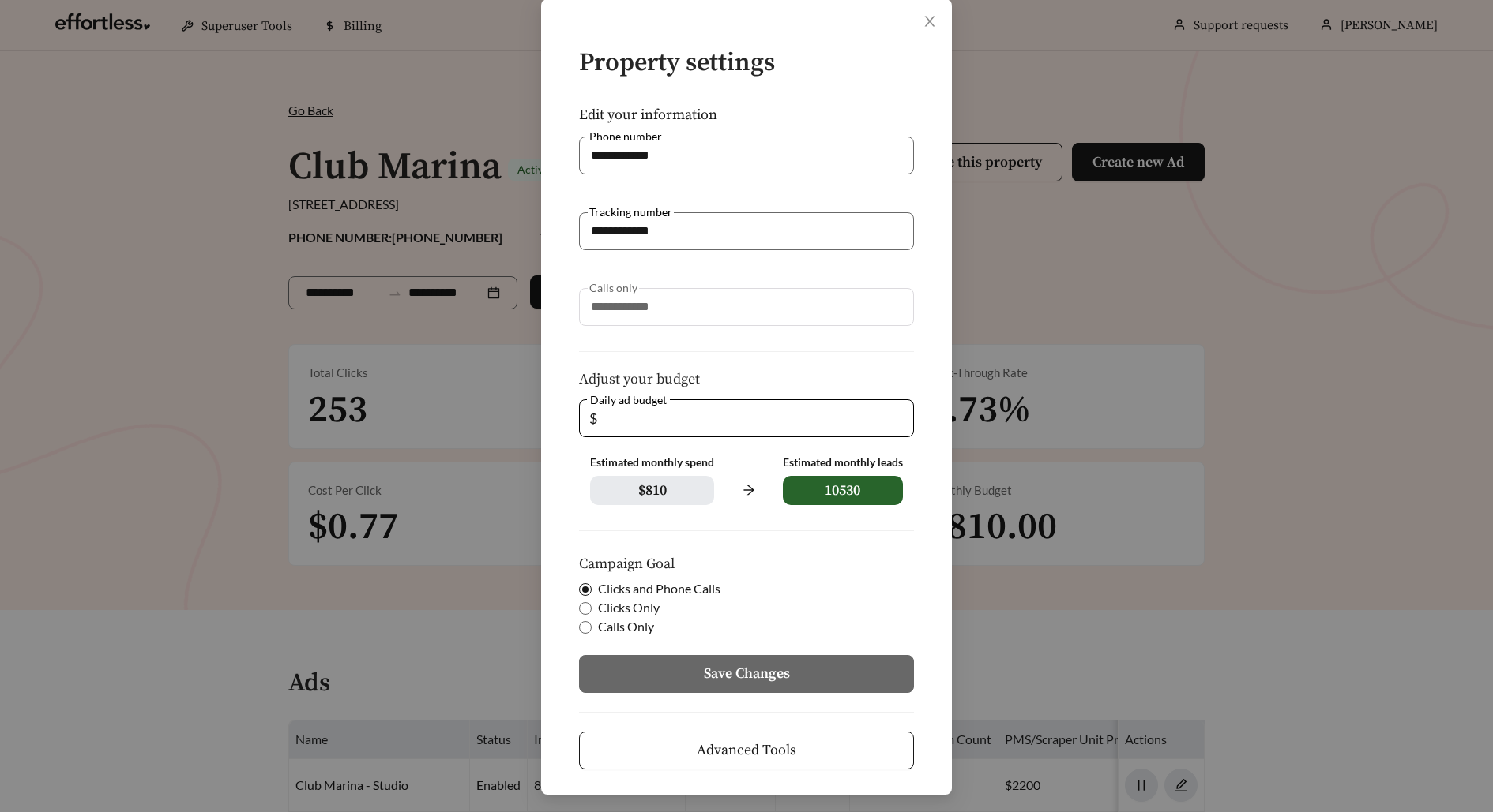
click at [735, 757] on span "Advanced Tools" at bounding box center [746, 750] width 100 height 21
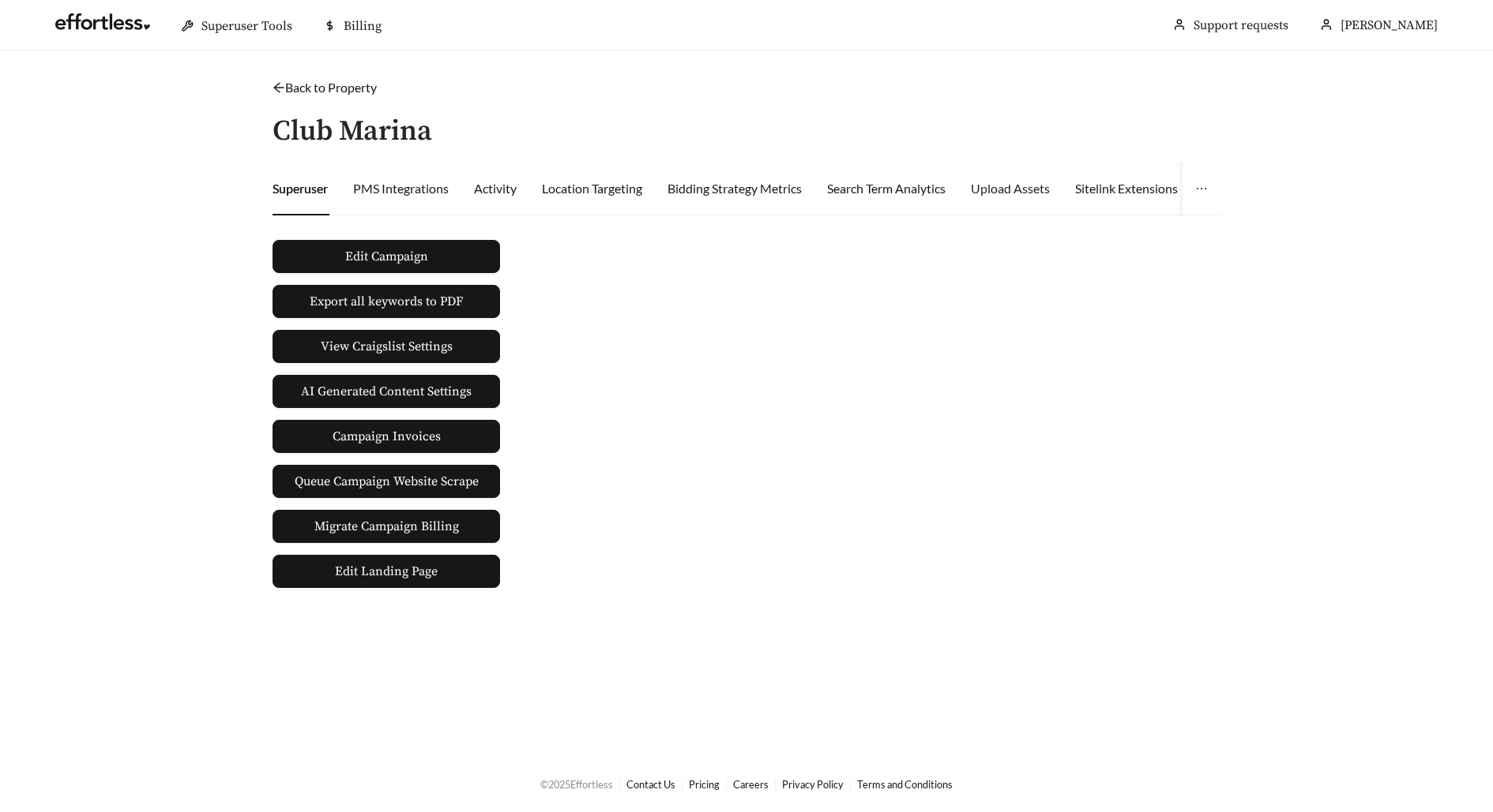
click at [1024, 205] on div "Upload Assets" at bounding box center [1010, 189] width 79 height 54
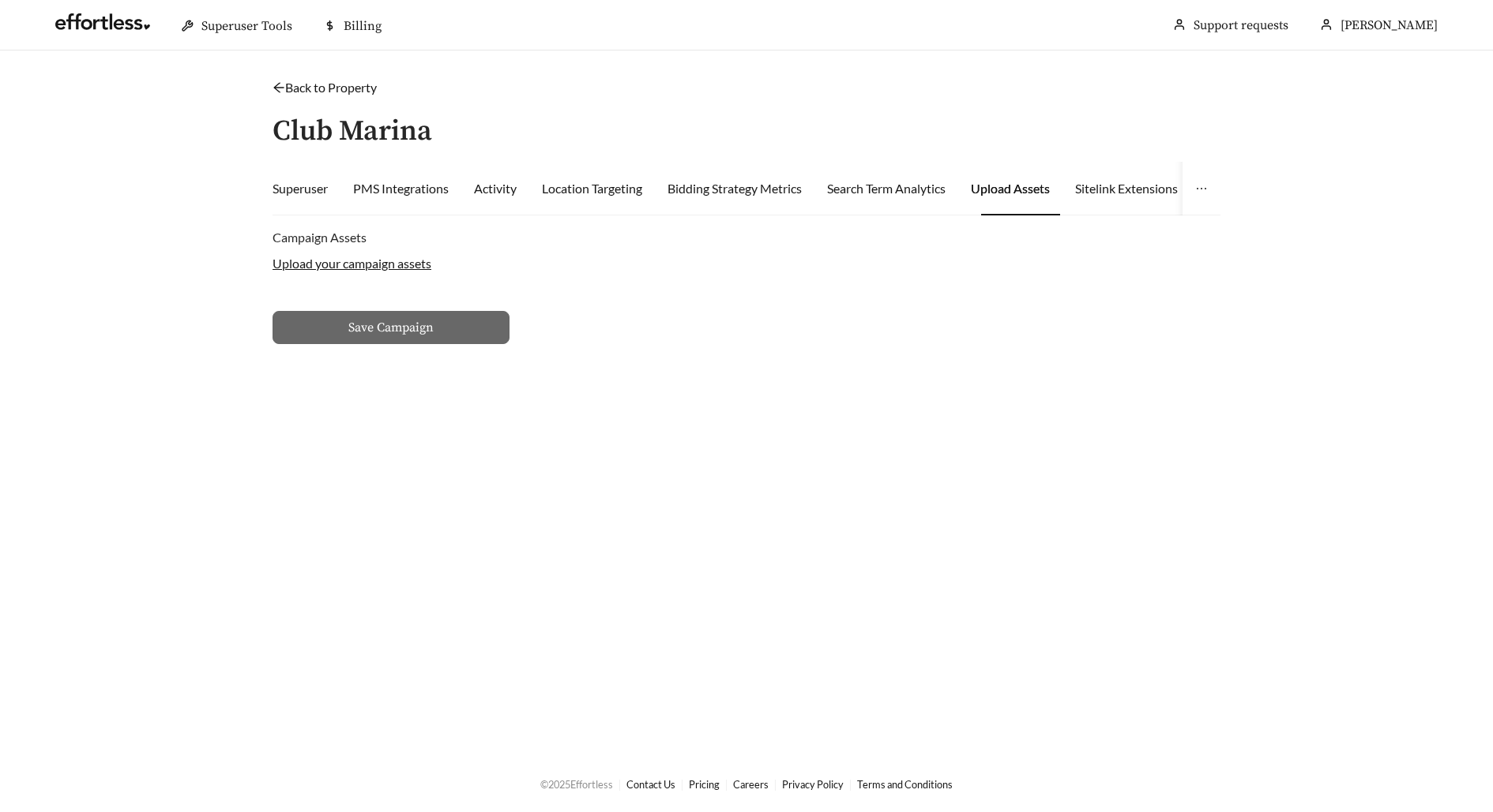
click at [398, 269] on label "Upload your campaign assets" at bounding box center [352, 263] width 159 height 15
click at [0, 0] on input "Upload your campaign assets" at bounding box center [0, 0] width 0 height 0
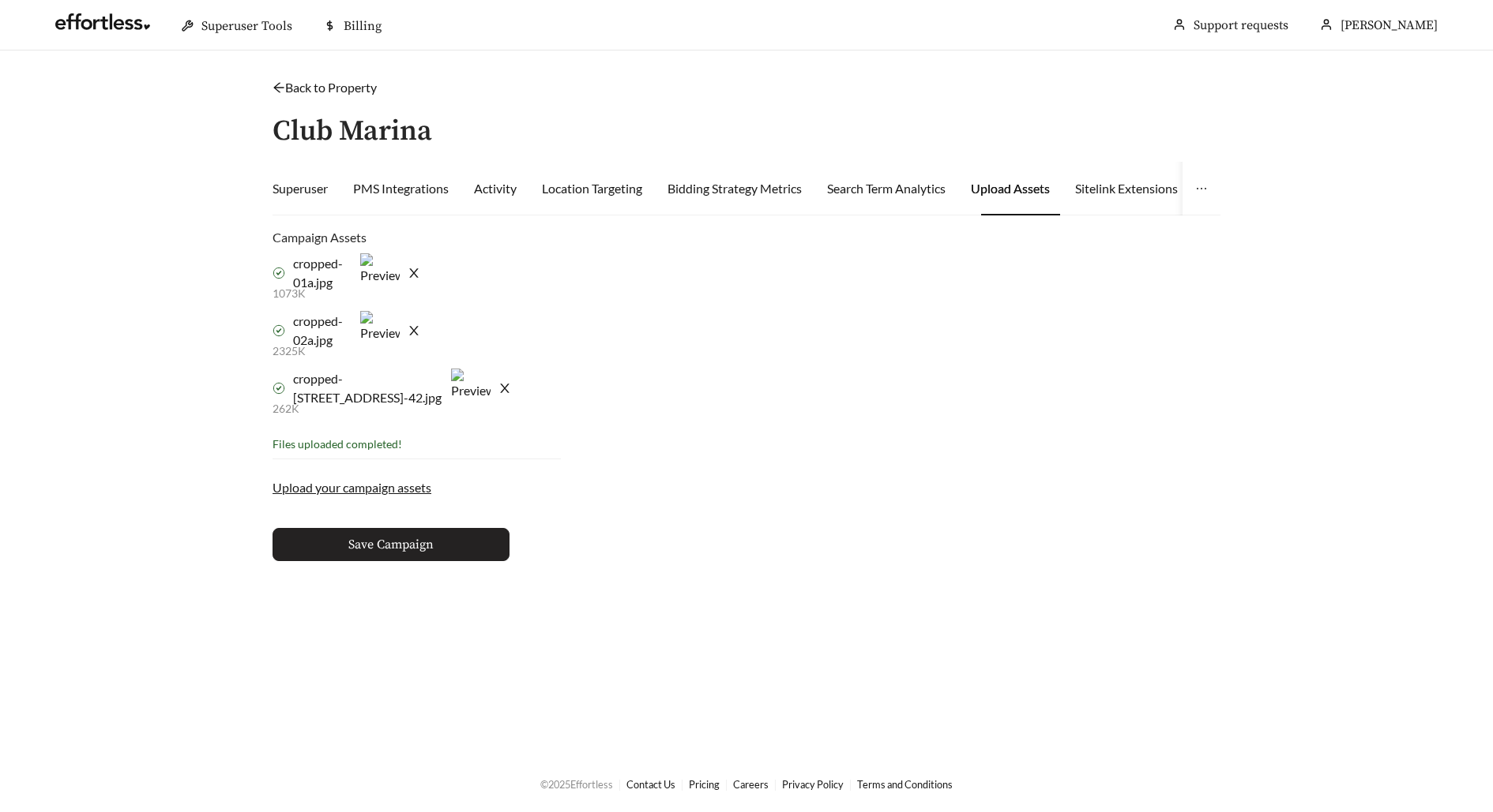
click at [437, 532] on button "Save Campaign" at bounding box center [391, 545] width 237 height 33
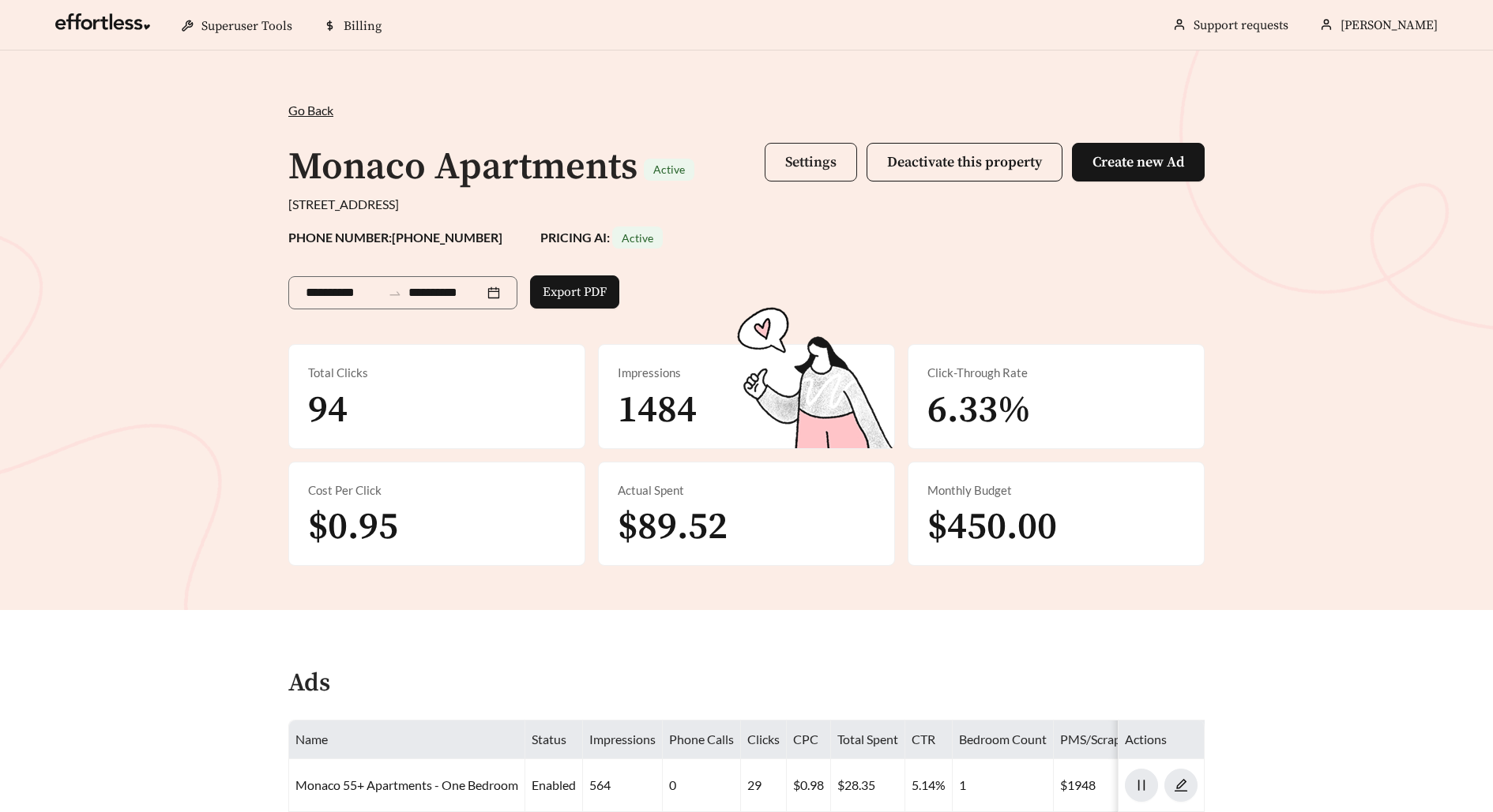
click at [824, 153] on span "Settings" at bounding box center [810, 162] width 51 height 18
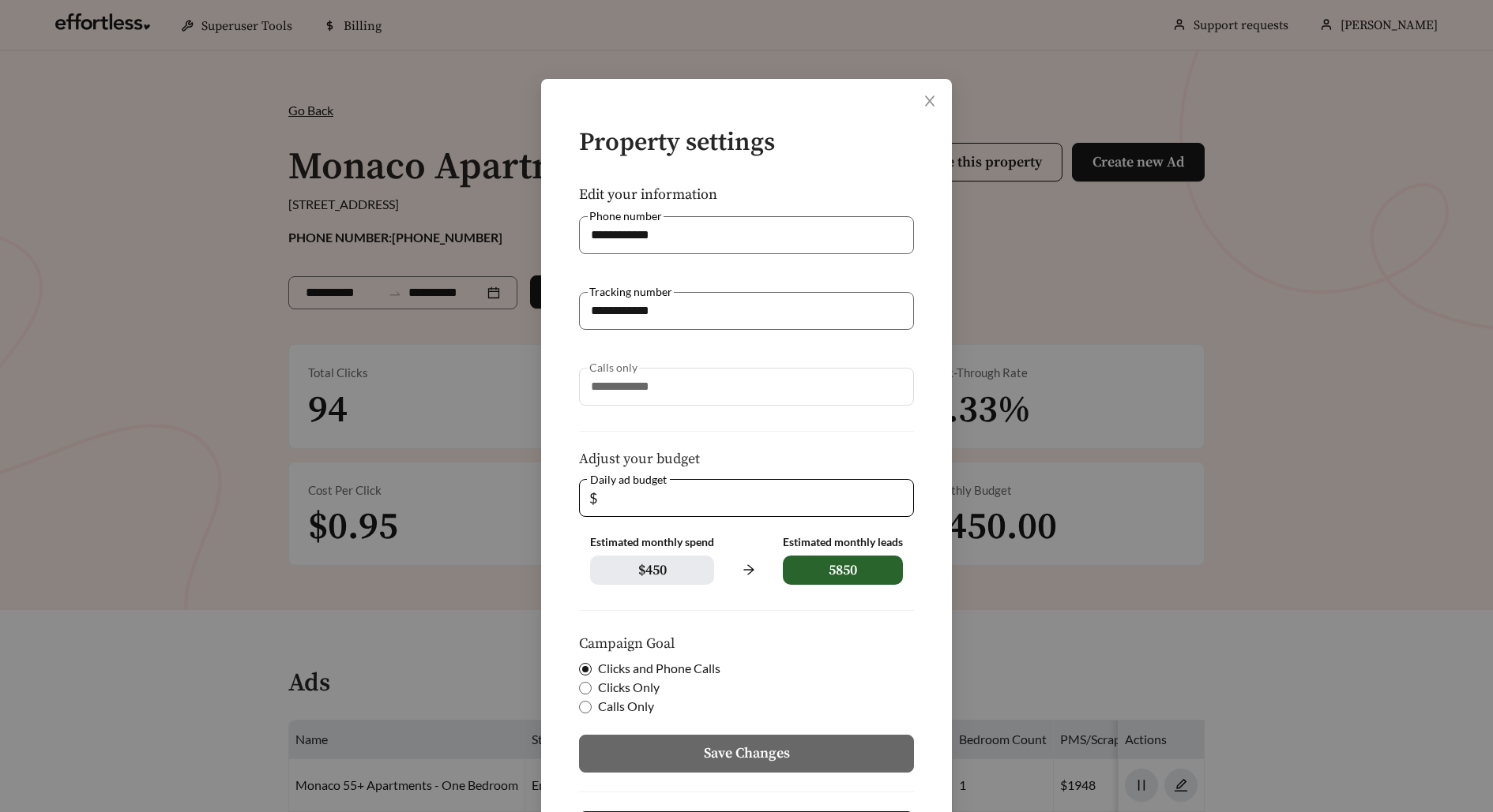
scroll to position [80, 0]
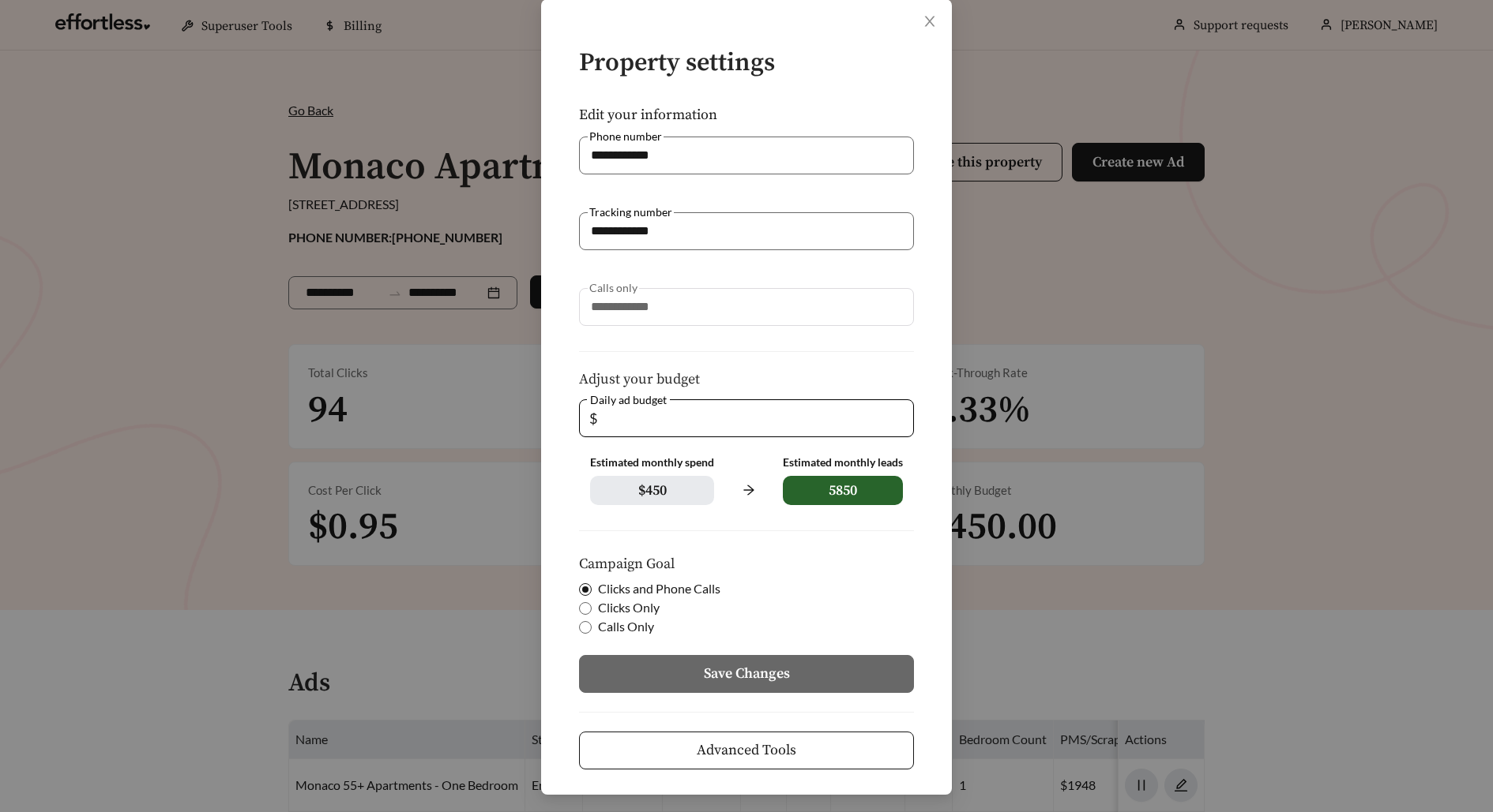
click at [764, 772] on div "**********" at bounding box center [747, 397] width 411 height 795
click at [760, 749] on span "Advanced Tools" at bounding box center [746, 750] width 100 height 21
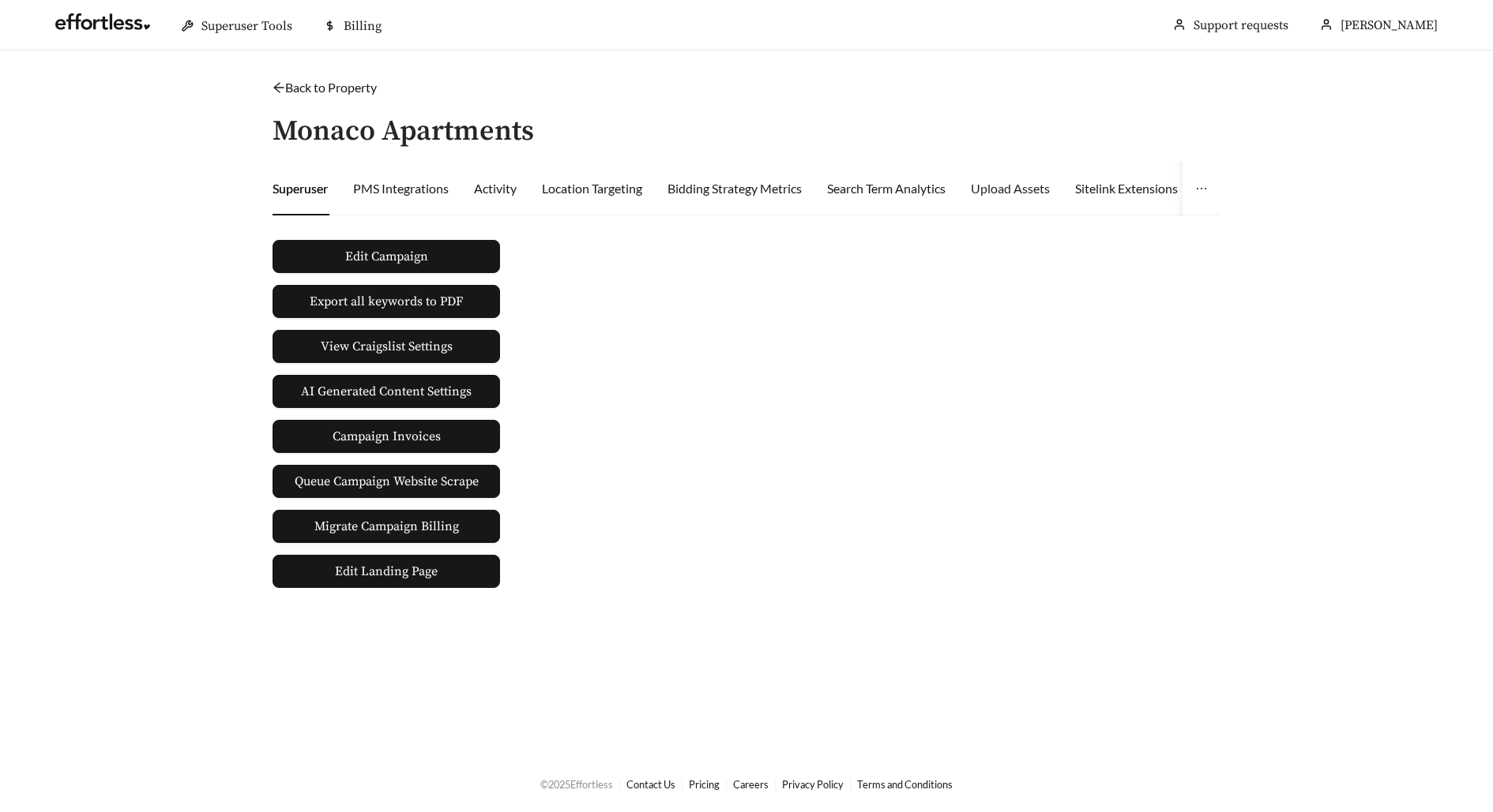
click at [1026, 197] on div "Upload Assets" at bounding box center [1010, 189] width 79 height 54
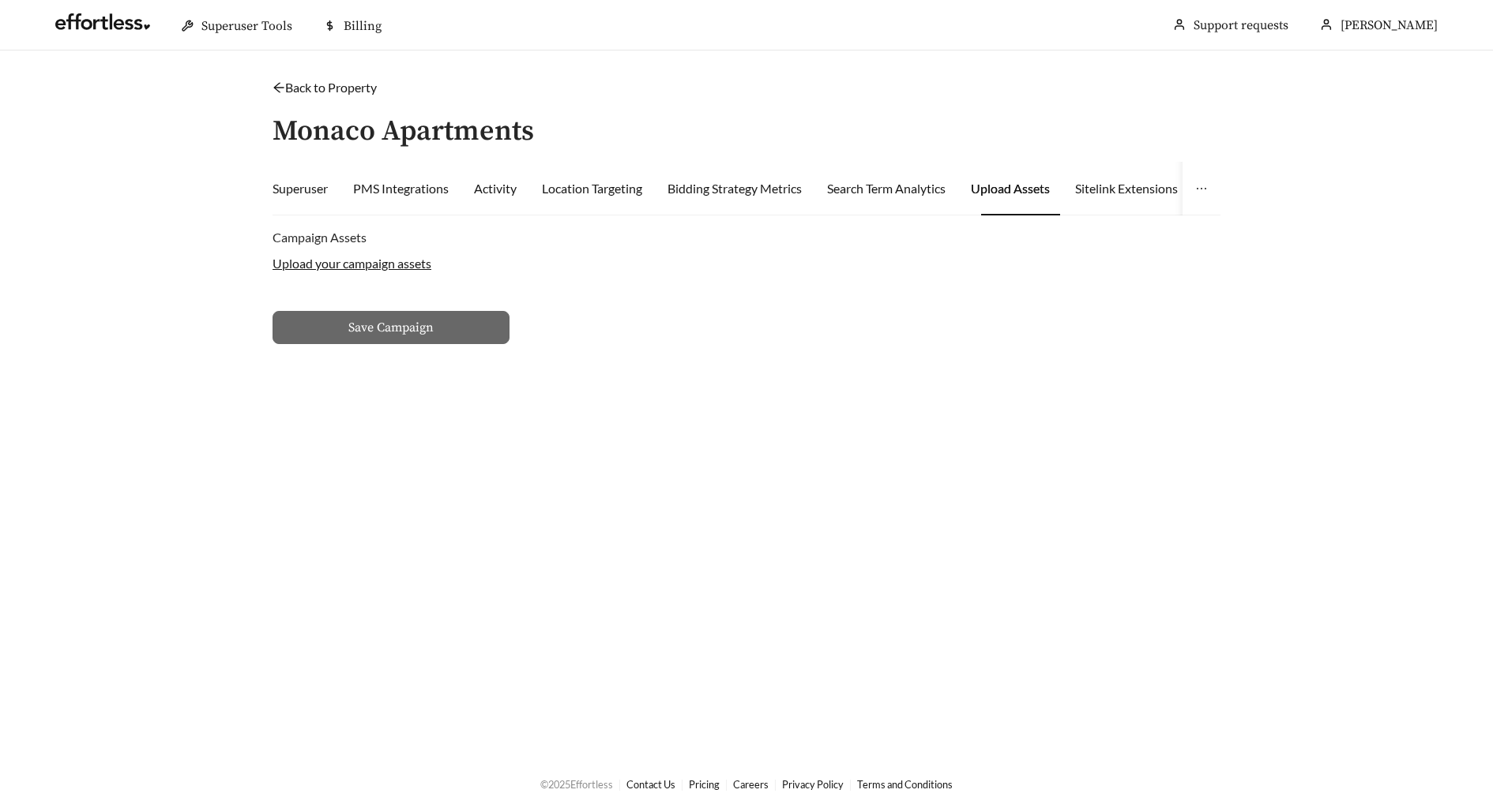
click at [385, 267] on label "Upload your campaign assets" at bounding box center [352, 263] width 159 height 15
click at [0, 0] on input "Upload your campaign assets" at bounding box center [0, 0] width 0 height 0
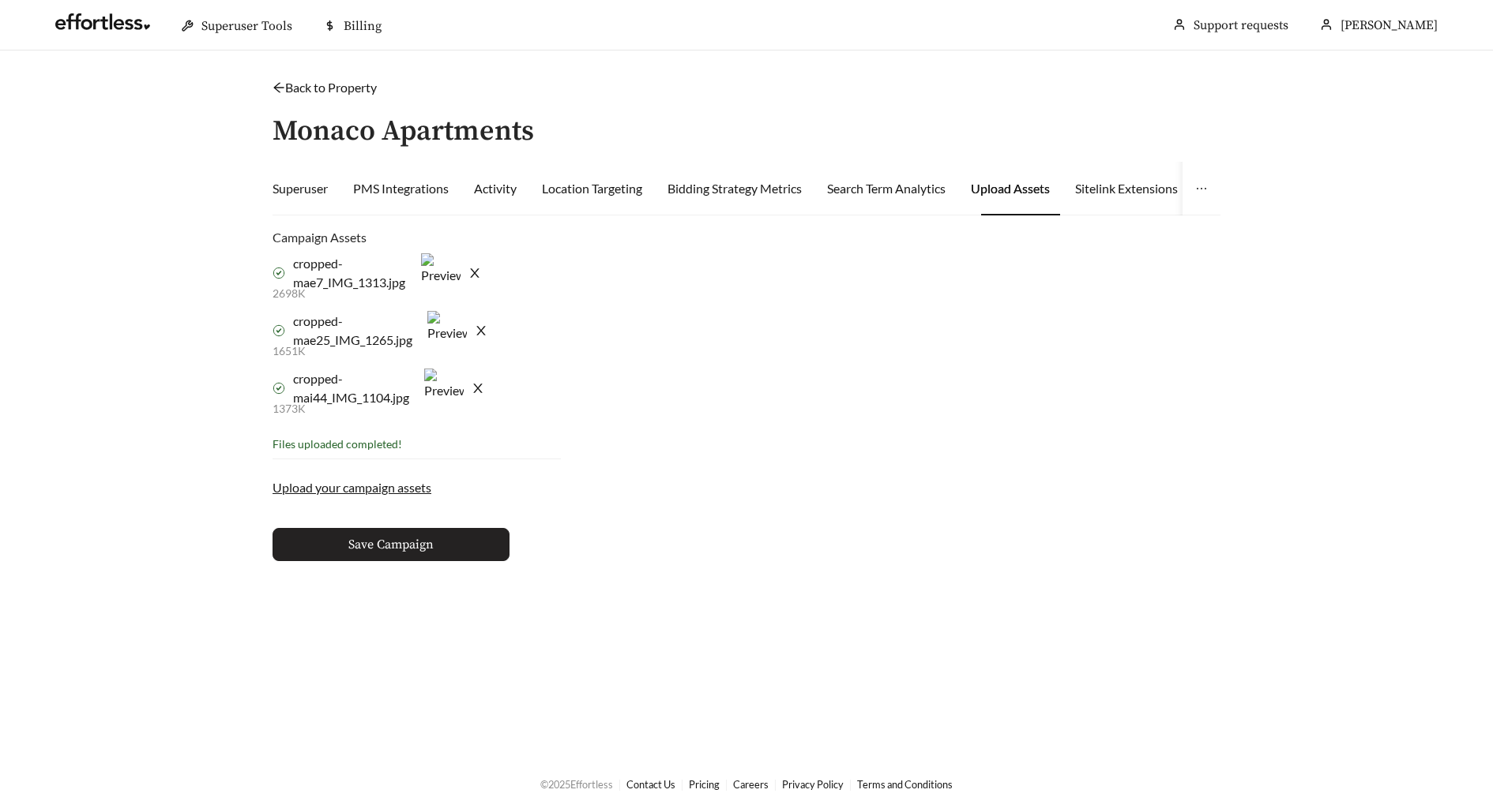
click at [420, 556] on button "Save Campaign" at bounding box center [391, 545] width 237 height 33
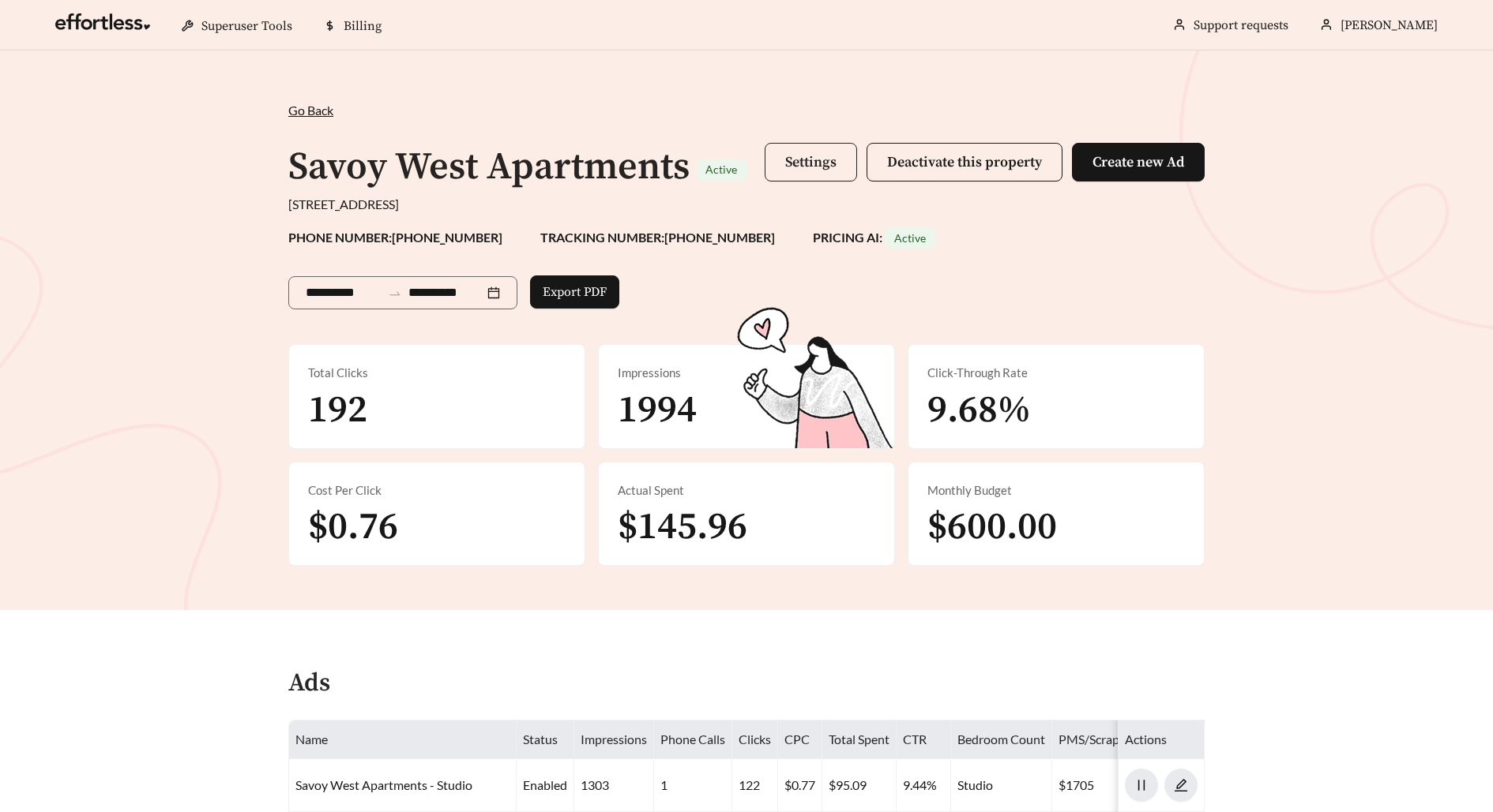
click at [816, 164] on span "Settings" at bounding box center [810, 162] width 51 height 18
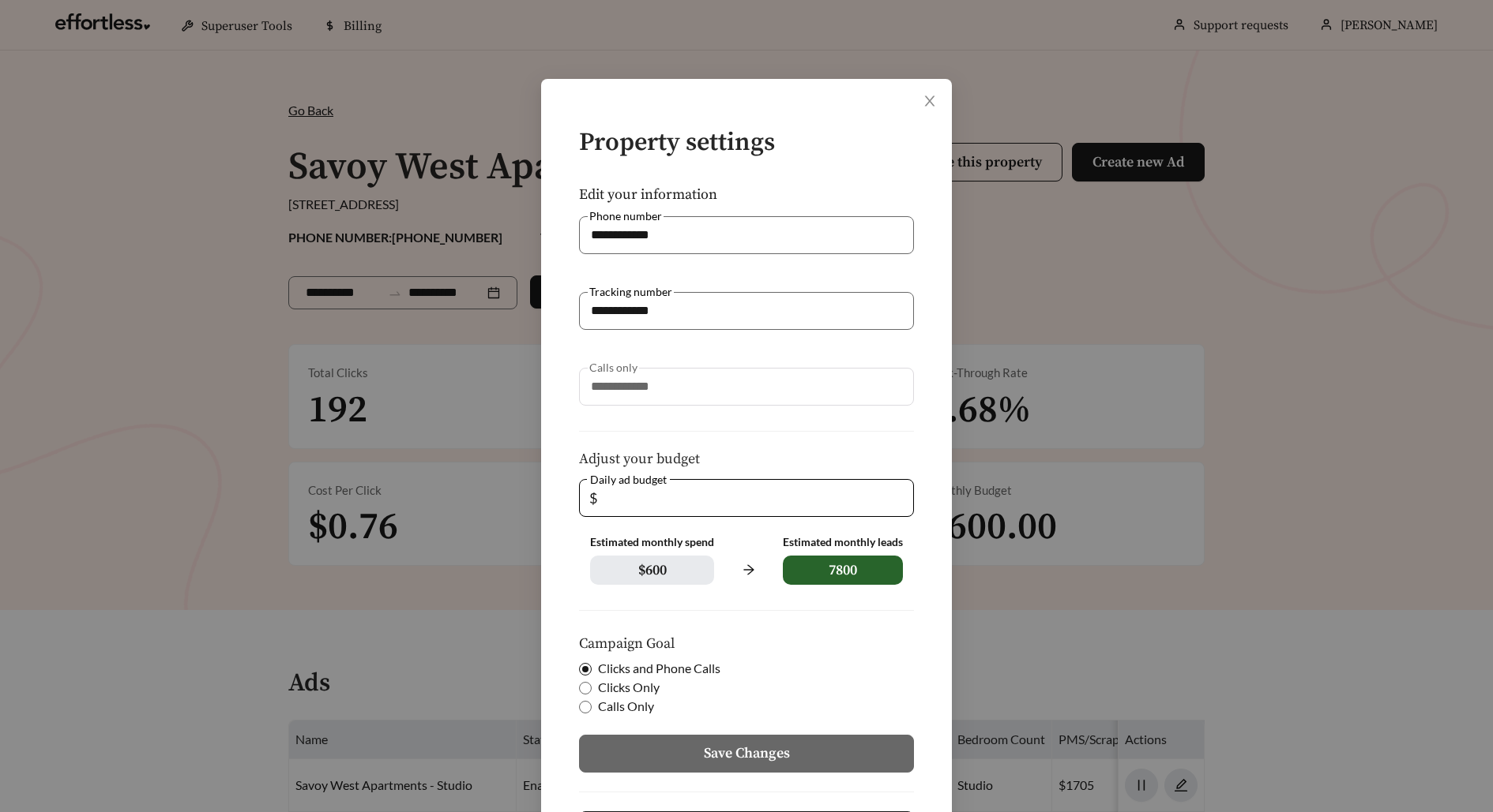
scroll to position [80, 0]
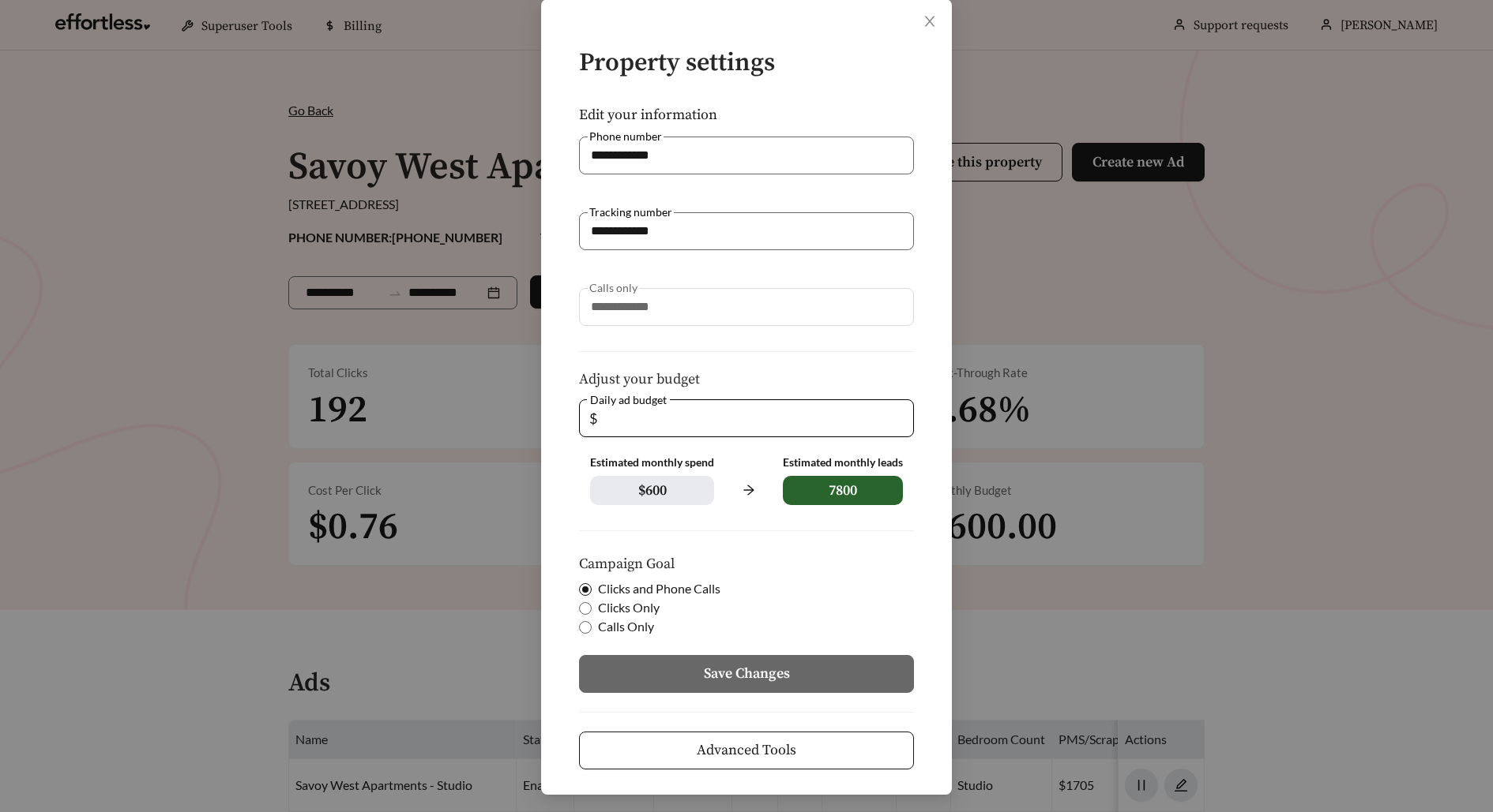
click at [777, 744] on span "Advanced Tools" at bounding box center [746, 750] width 100 height 21
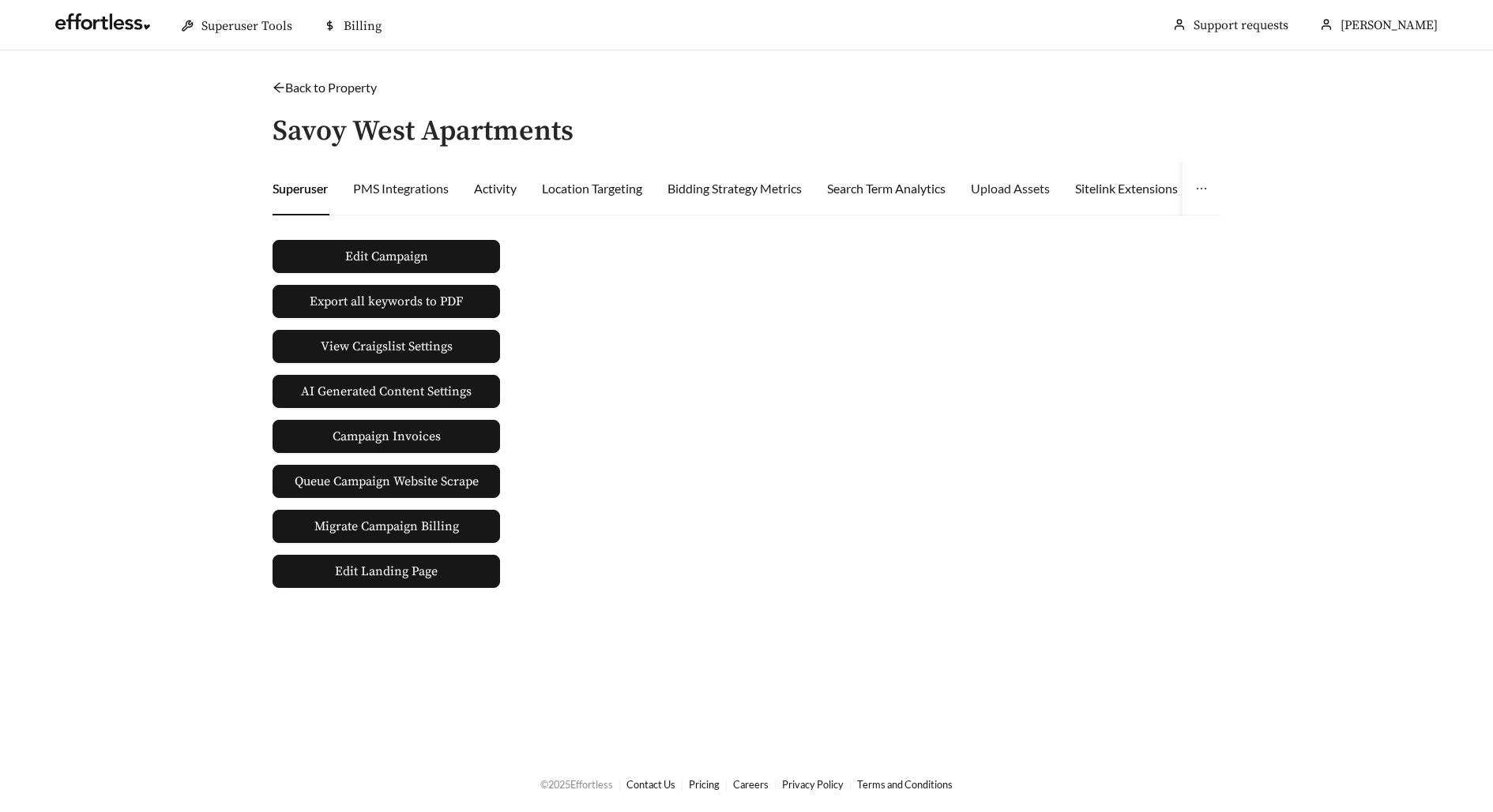
click at [992, 201] on div "Upload Assets" at bounding box center [1010, 189] width 79 height 54
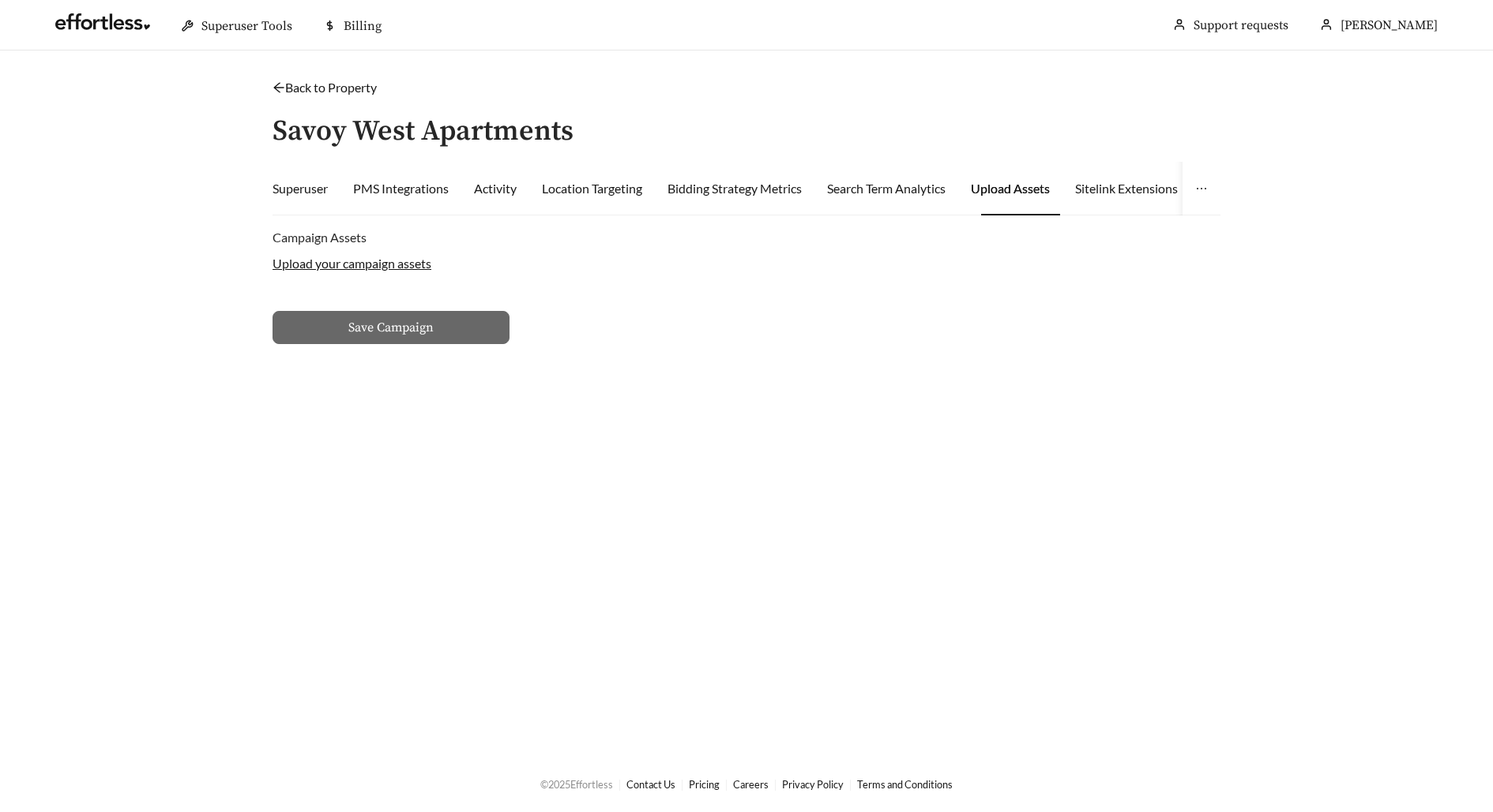
click at [369, 266] on label "Upload your campaign assets" at bounding box center [352, 263] width 159 height 15
click at [0, 0] on input "Upload your campaign assets" at bounding box center [0, 0] width 0 height 0
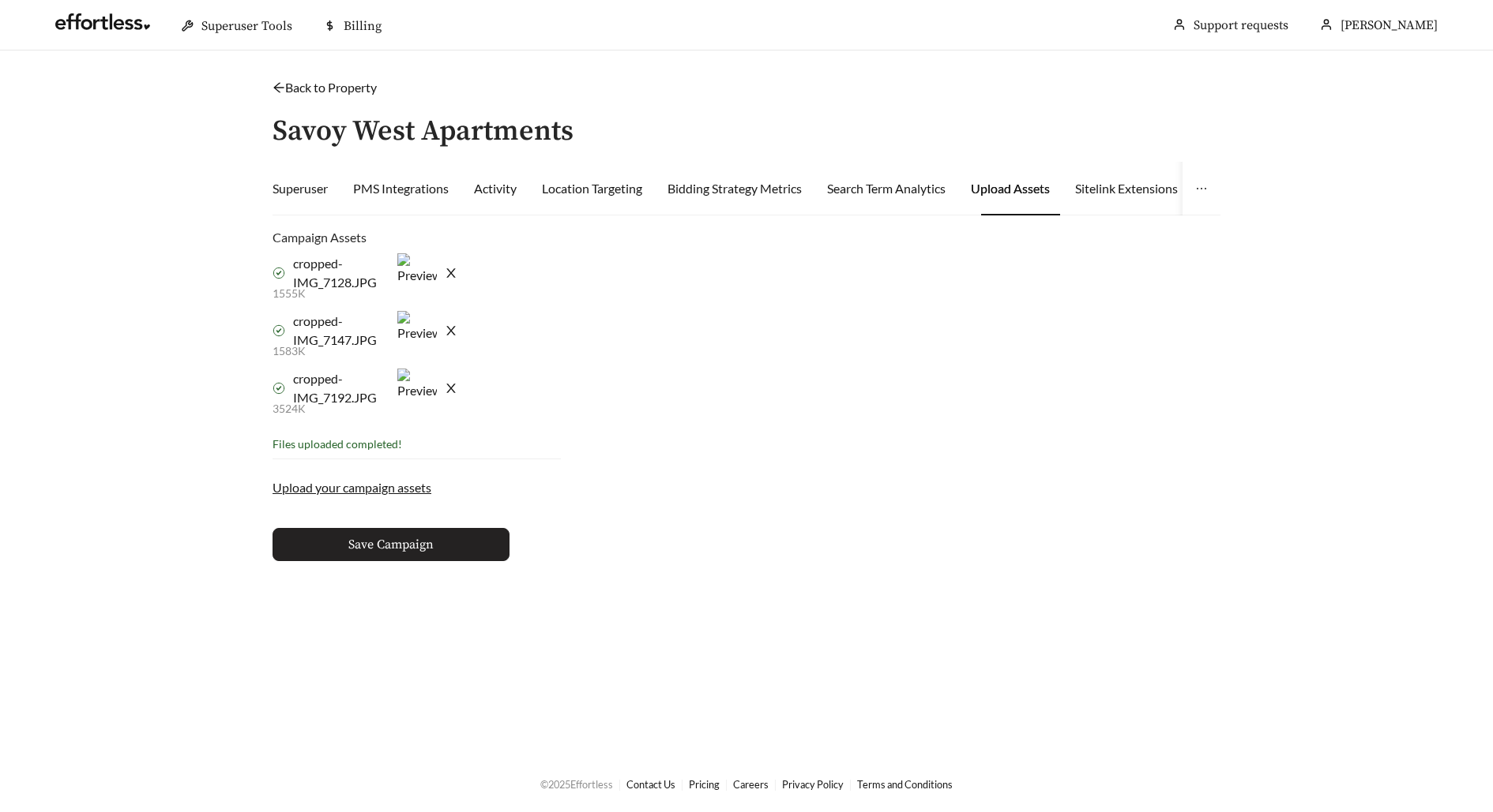
click at [427, 542] on span "Save Campaign" at bounding box center [391, 545] width 85 height 19
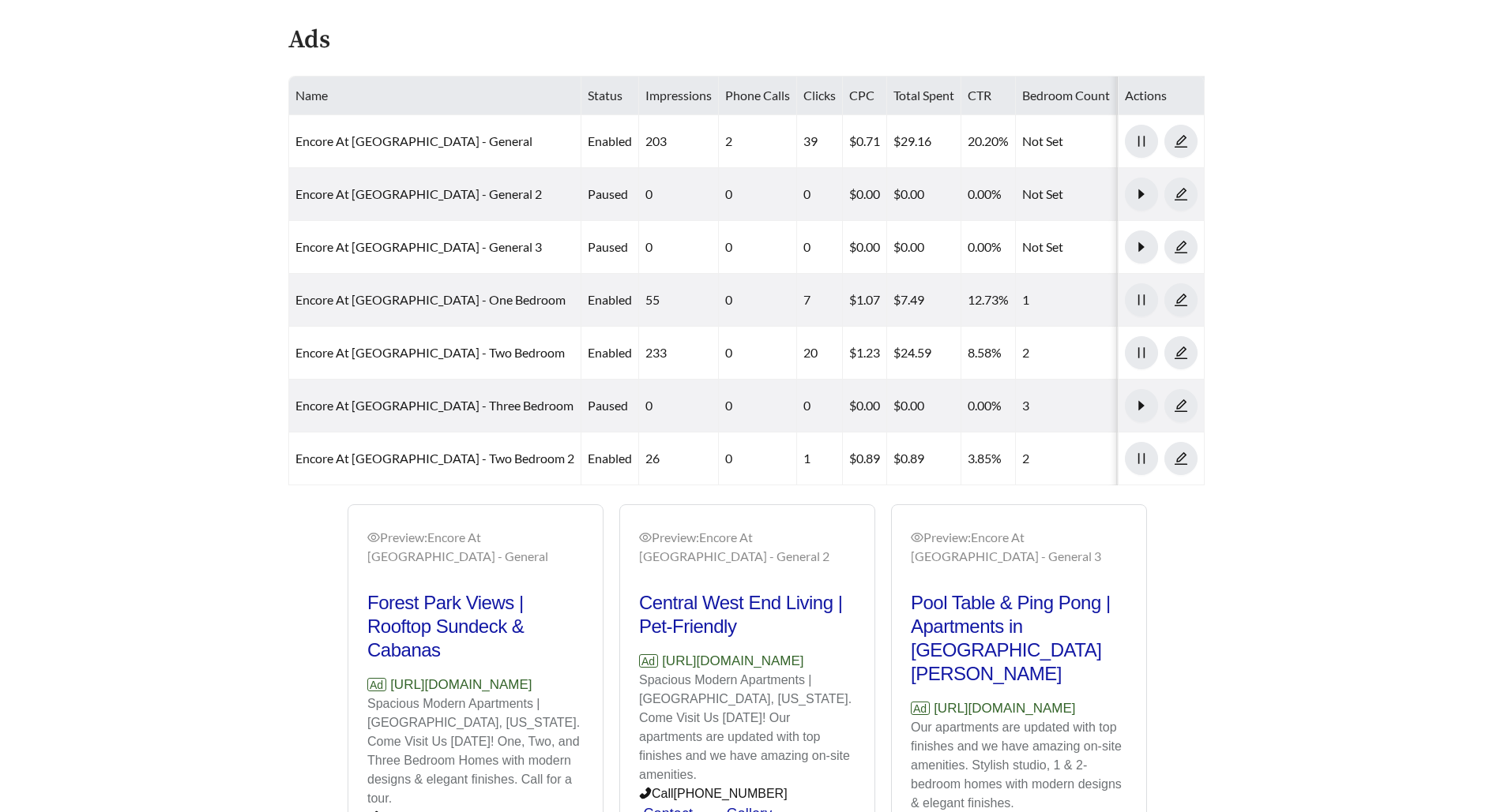
scroll to position [706, 0]
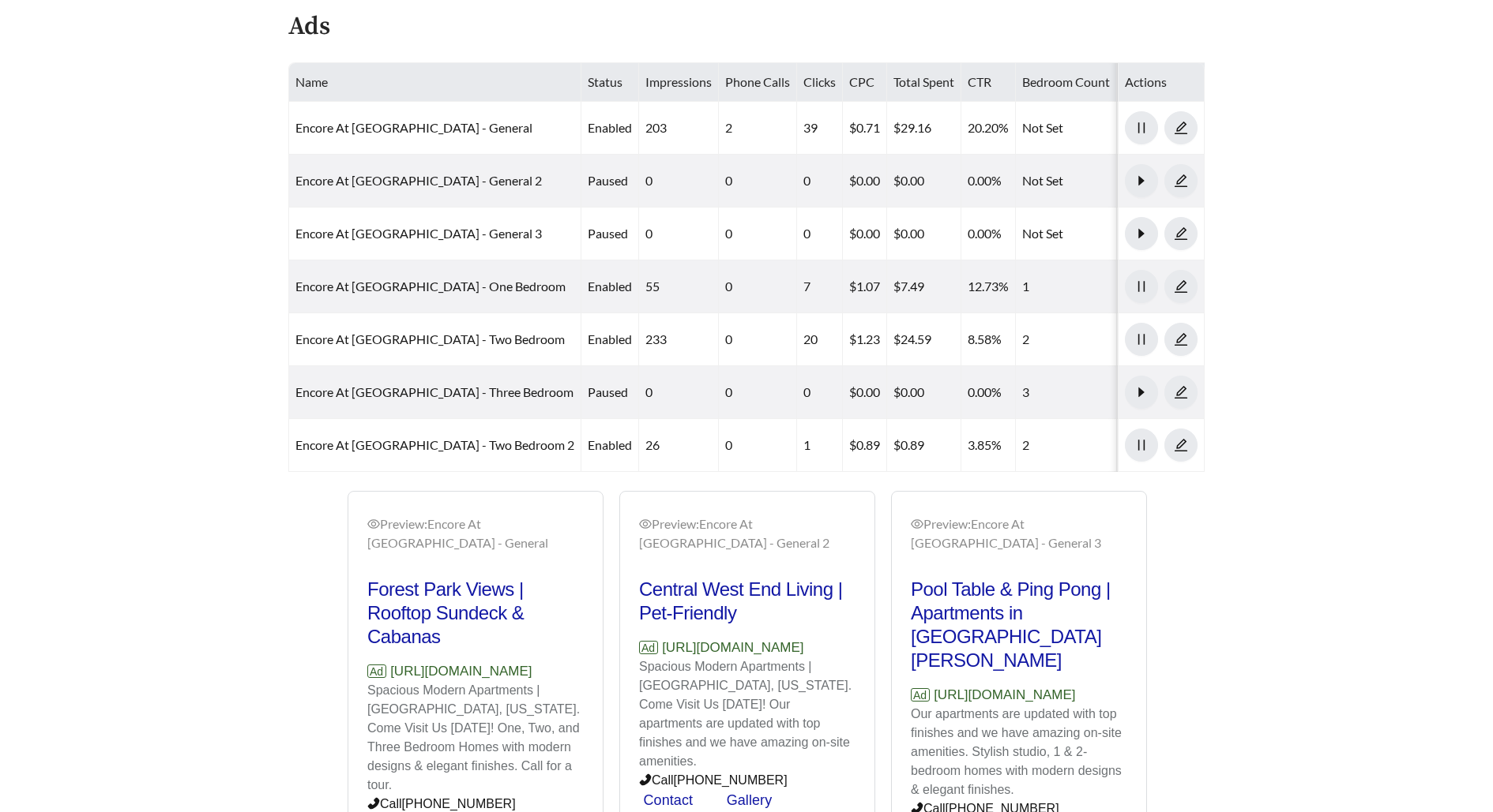
drag, startPoint x: 593, startPoint y: 636, endPoint x: 368, endPoint y: 636, distance: 225.0
click at [368, 636] on div "Preview: Encore At [GEOGRAPHIC_DATA] - [GEOGRAPHIC_DATA] Views | Rooftop Sundec…" at bounding box center [476, 697] width 254 height 403
copy p "[URL][DOMAIN_NAME]"
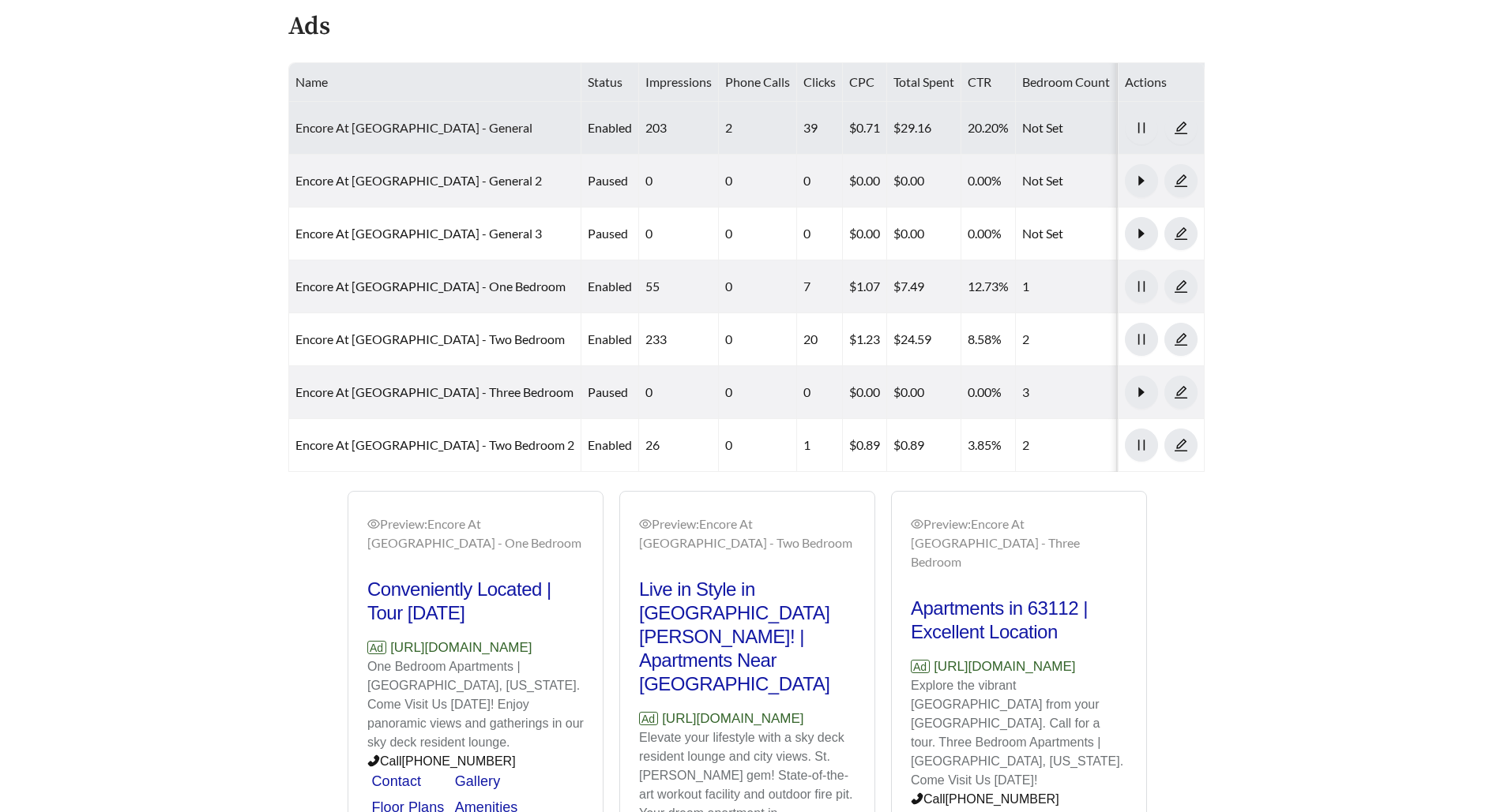
click at [421, 120] on link "Encore At [GEOGRAPHIC_DATA] - General" at bounding box center [414, 127] width 237 height 15
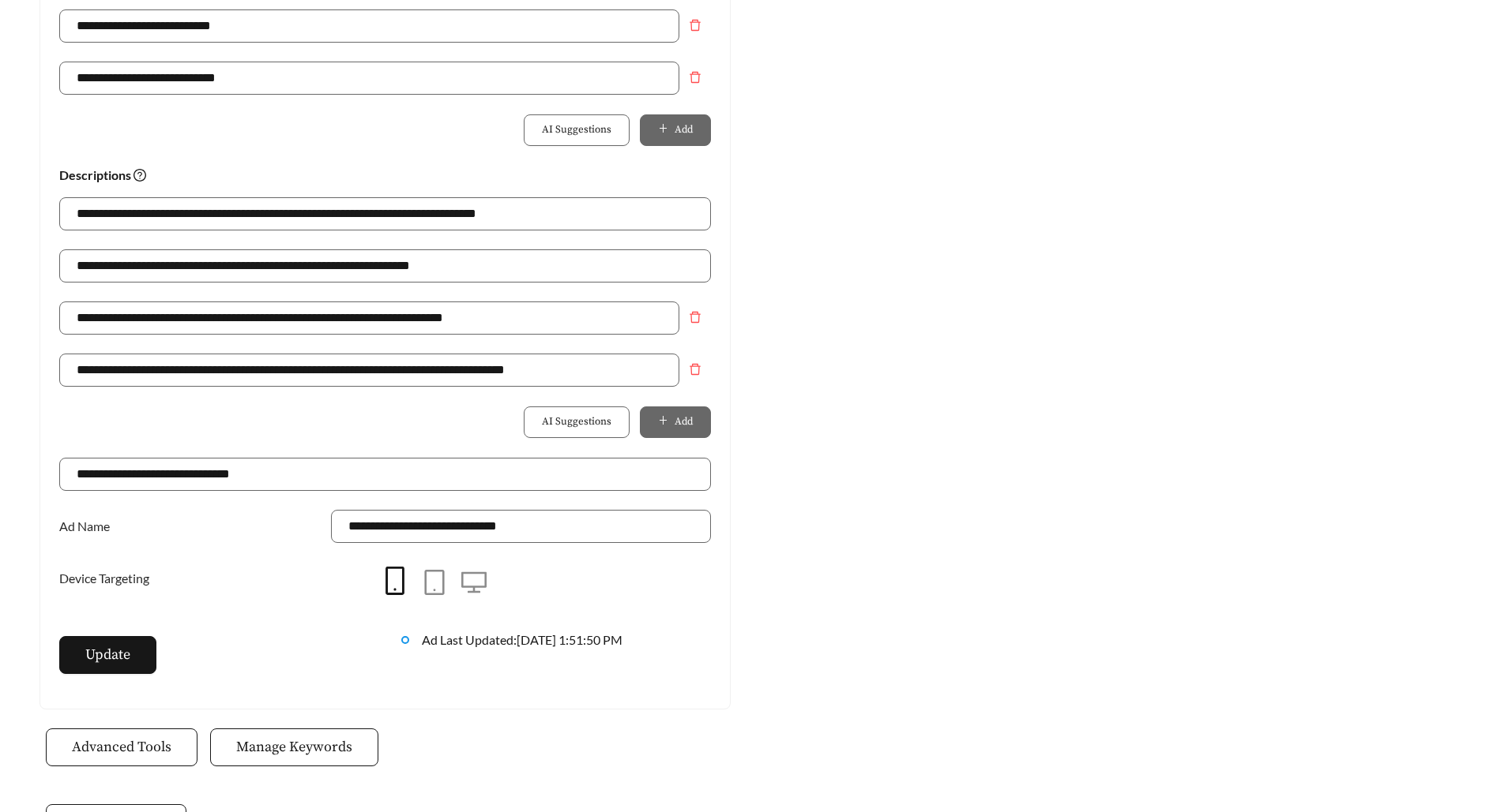
scroll to position [1098, 0]
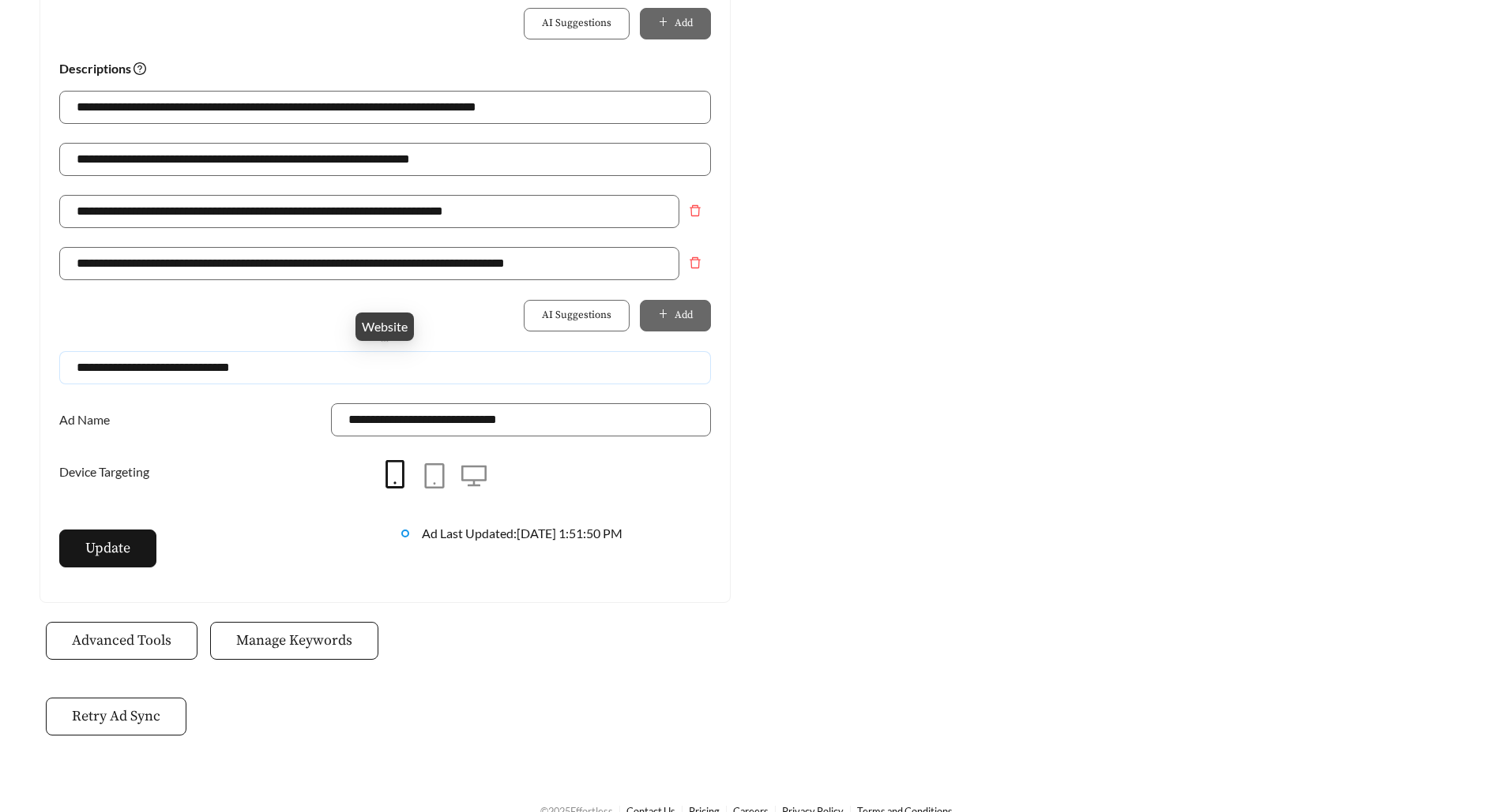
drag, startPoint x: 295, startPoint y: 367, endPoint x: 0, endPoint y: 367, distance: 295.0
paste input "**********"
type input "**********"
click at [111, 540] on span "Update" at bounding box center [107, 548] width 45 height 21
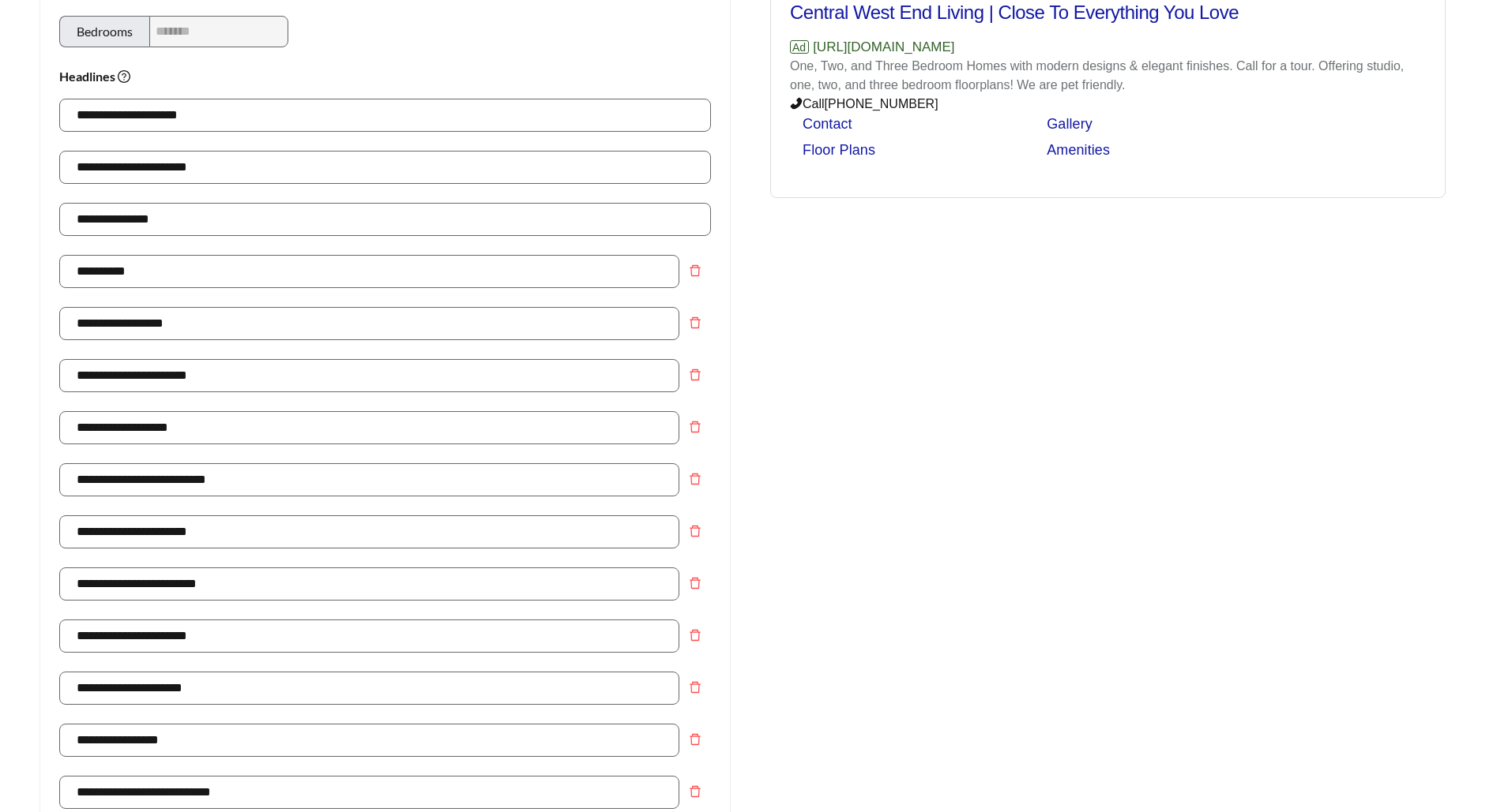
scroll to position [0, 0]
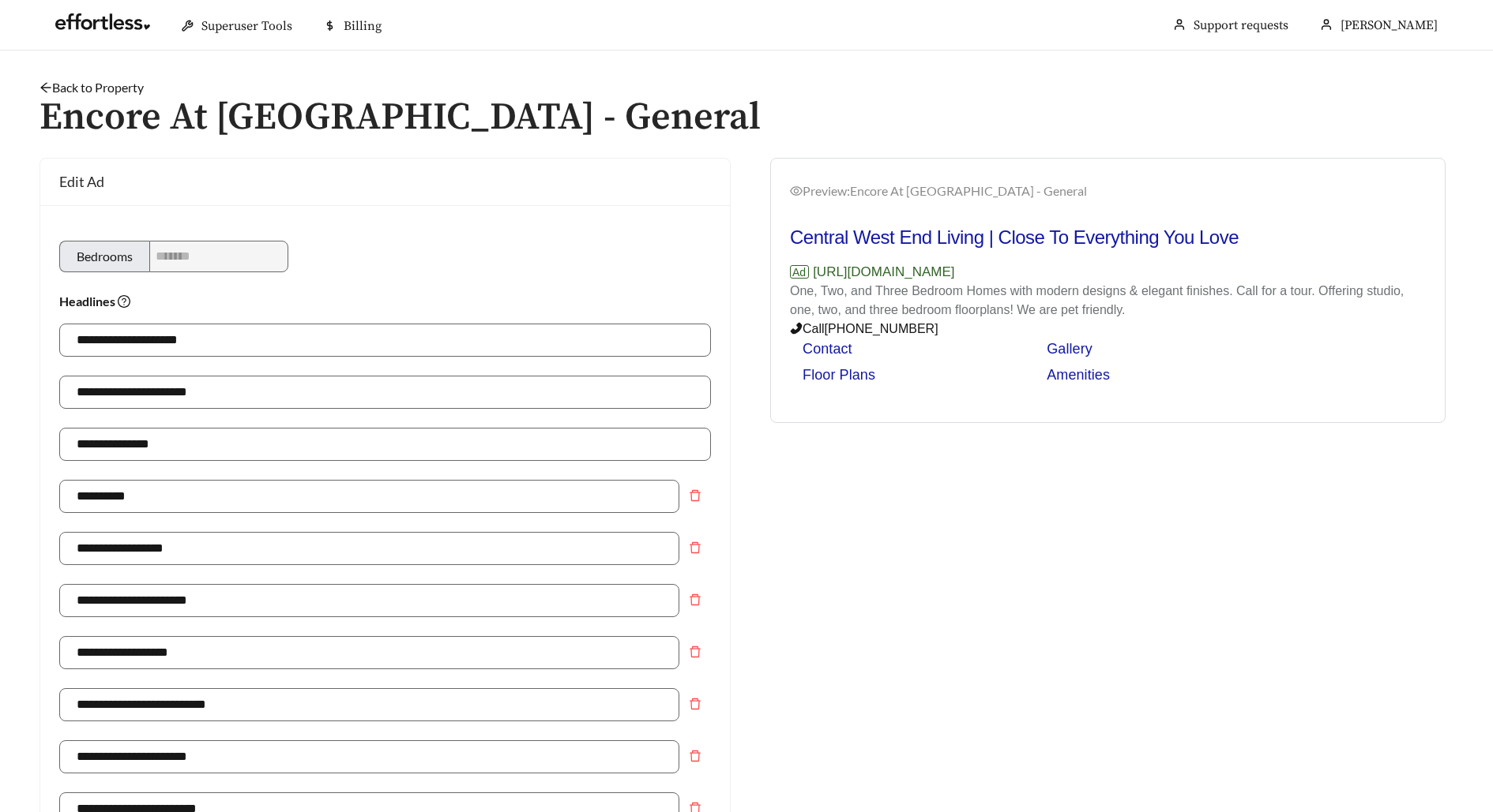
click at [121, 97] on h1 "Encore At [GEOGRAPHIC_DATA] - General" at bounding box center [746, 118] width 1414 height 42
click at [119, 91] on link "Back to Property" at bounding box center [92, 87] width 104 height 15
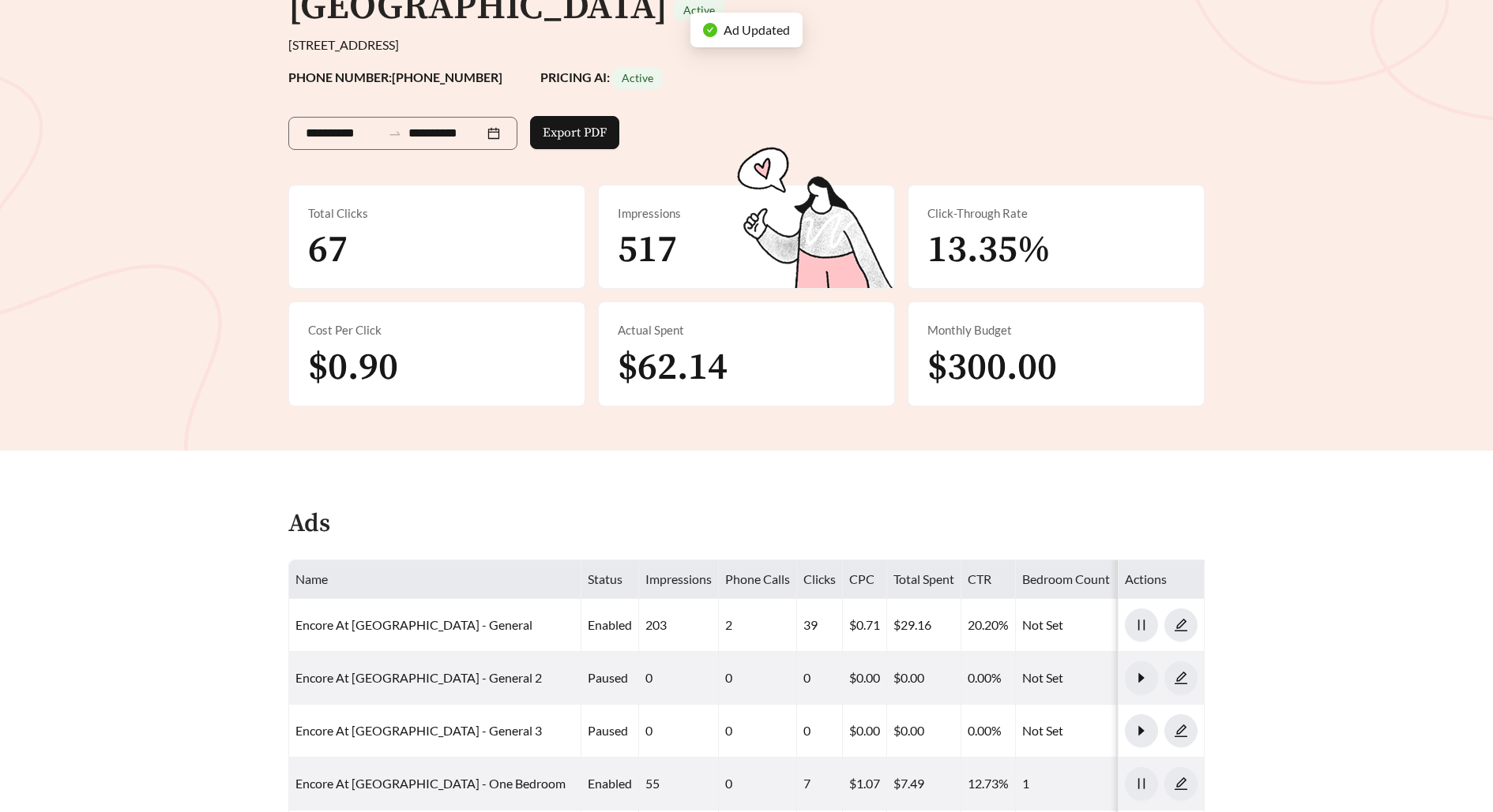
scroll to position [476, 0]
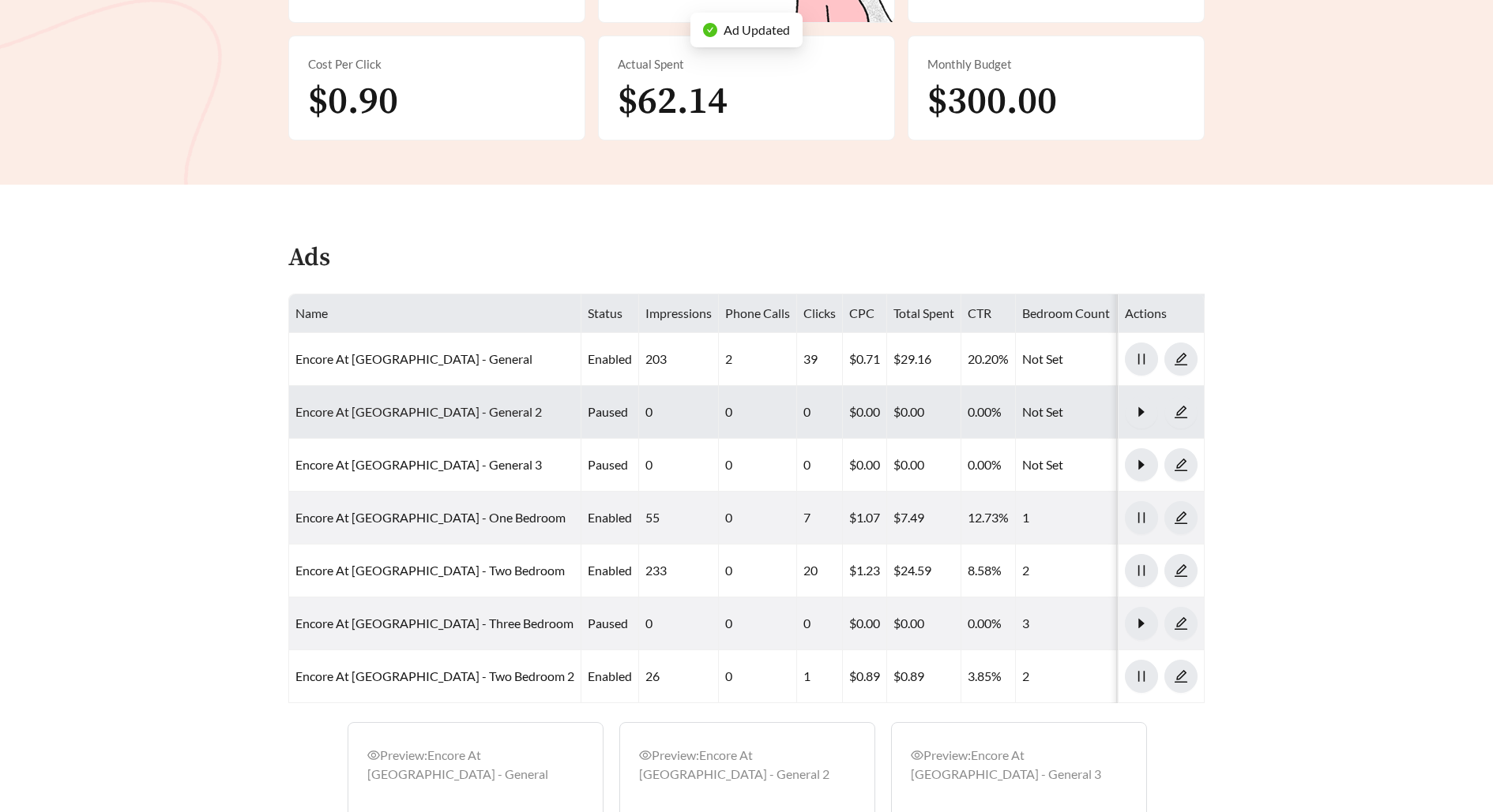
click at [402, 404] on link "Encore At [GEOGRAPHIC_DATA] - General 2" at bounding box center [419, 412] width 247 height 15
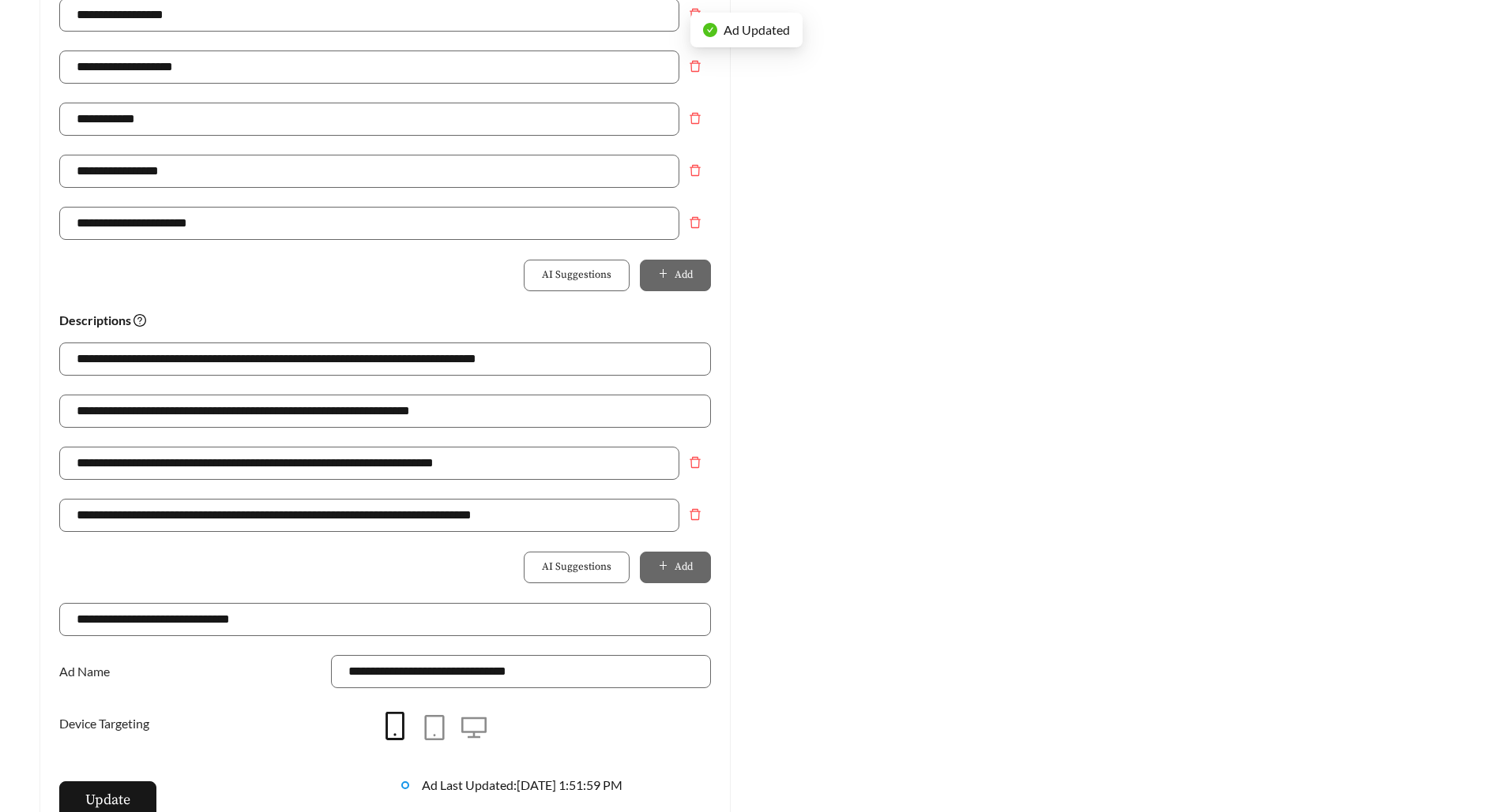
scroll to position [1123, 0]
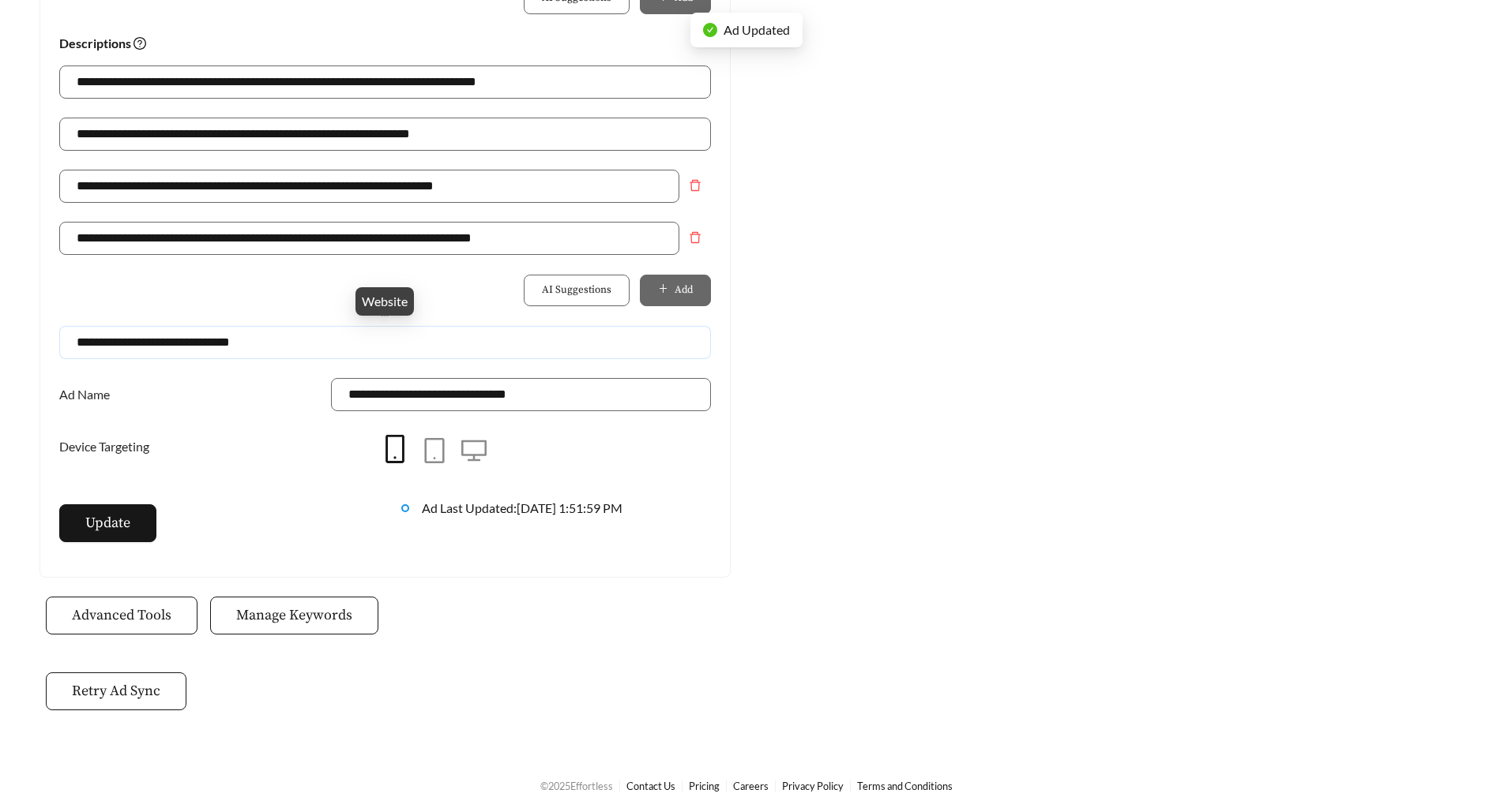
drag, startPoint x: 315, startPoint y: 339, endPoint x: 0, endPoint y: 337, distance: 315.0
paste input "**********"
type input "**********"
click at [100, 524] on span "Update" at bounding box center [107, 523] width 45 height 21
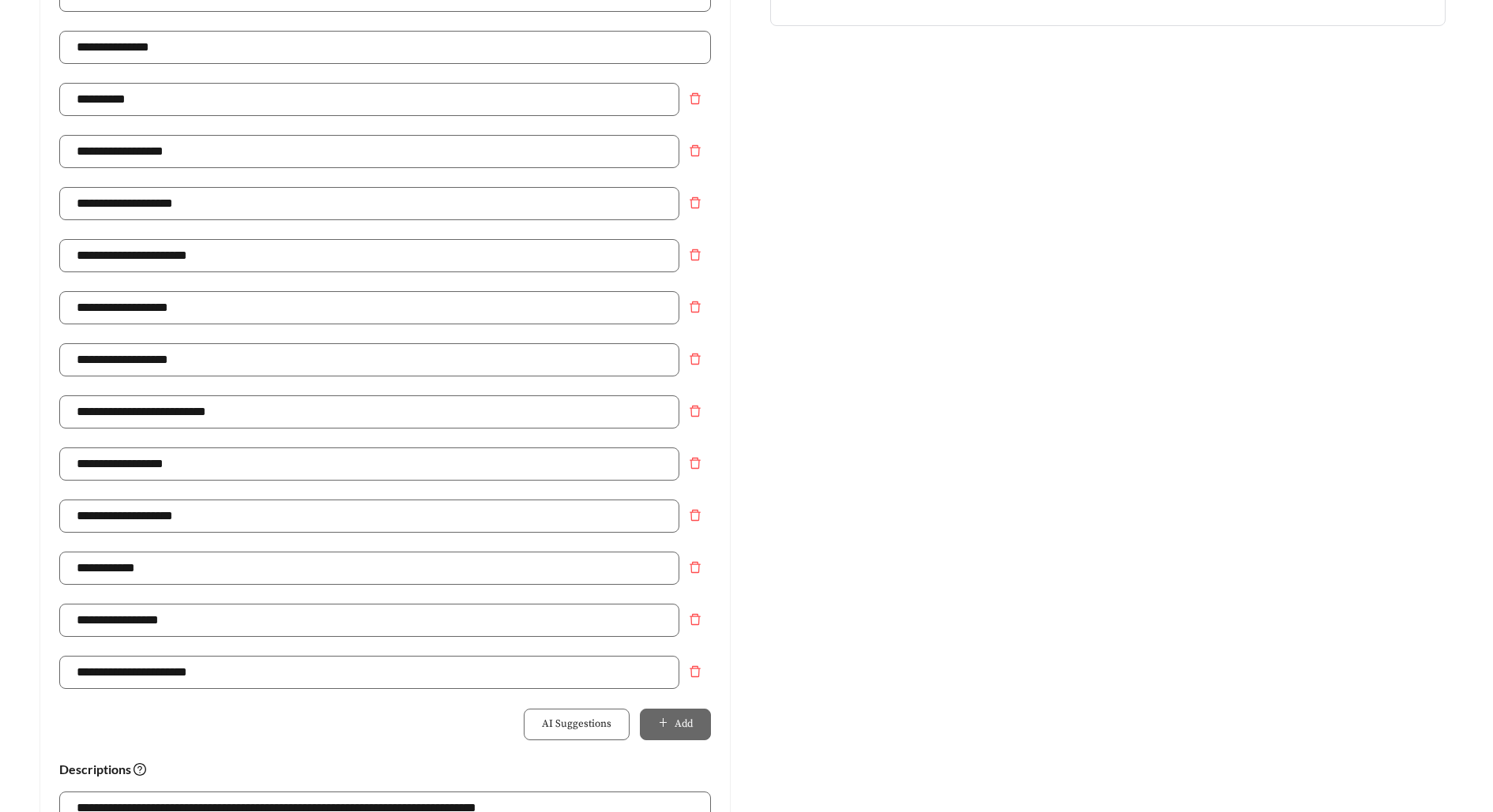
scroll to position [0, 0]
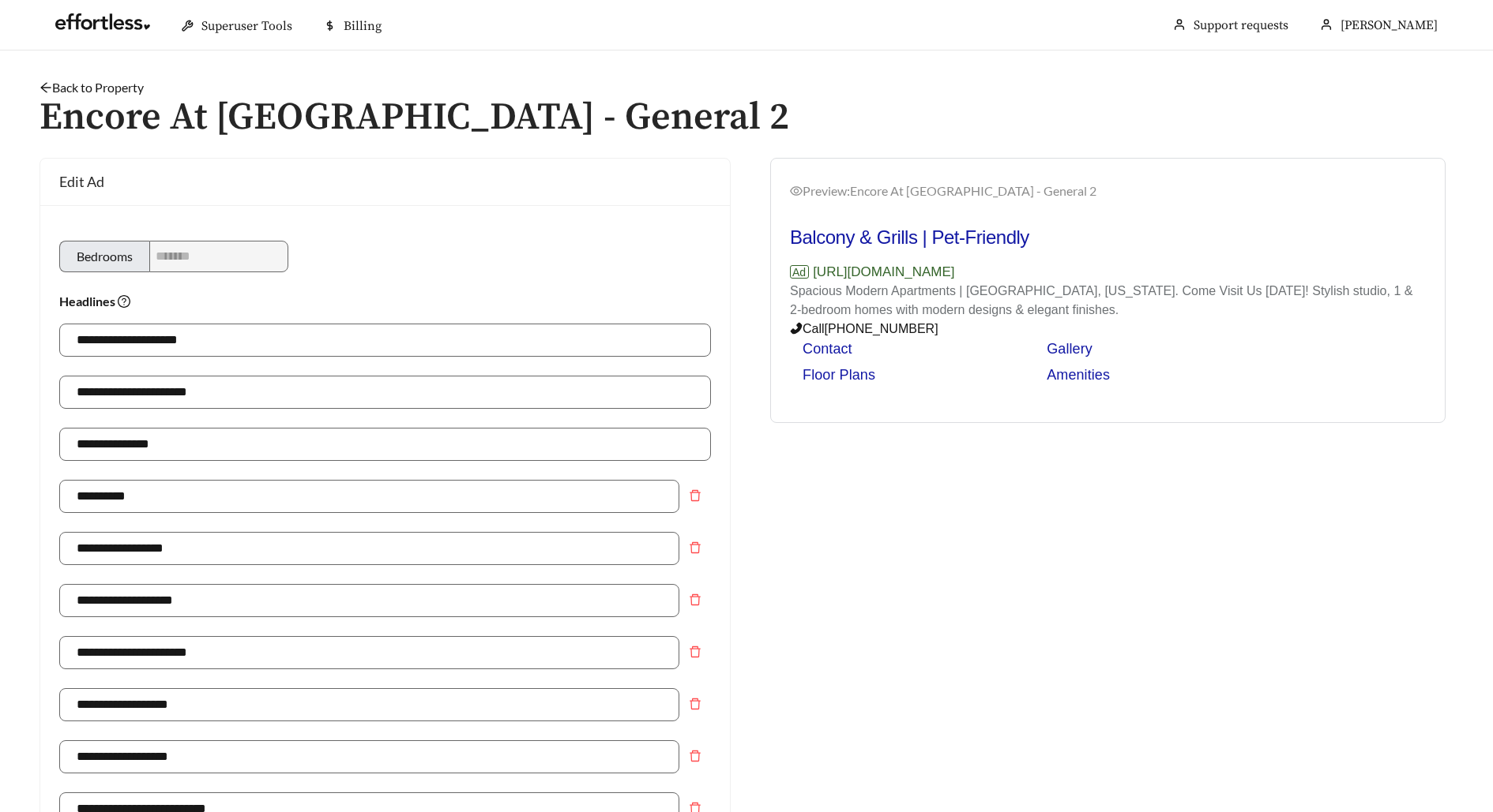
click at [124, 92] on link "Back to Property" at bounding box center [92, 87] width 104 height 15
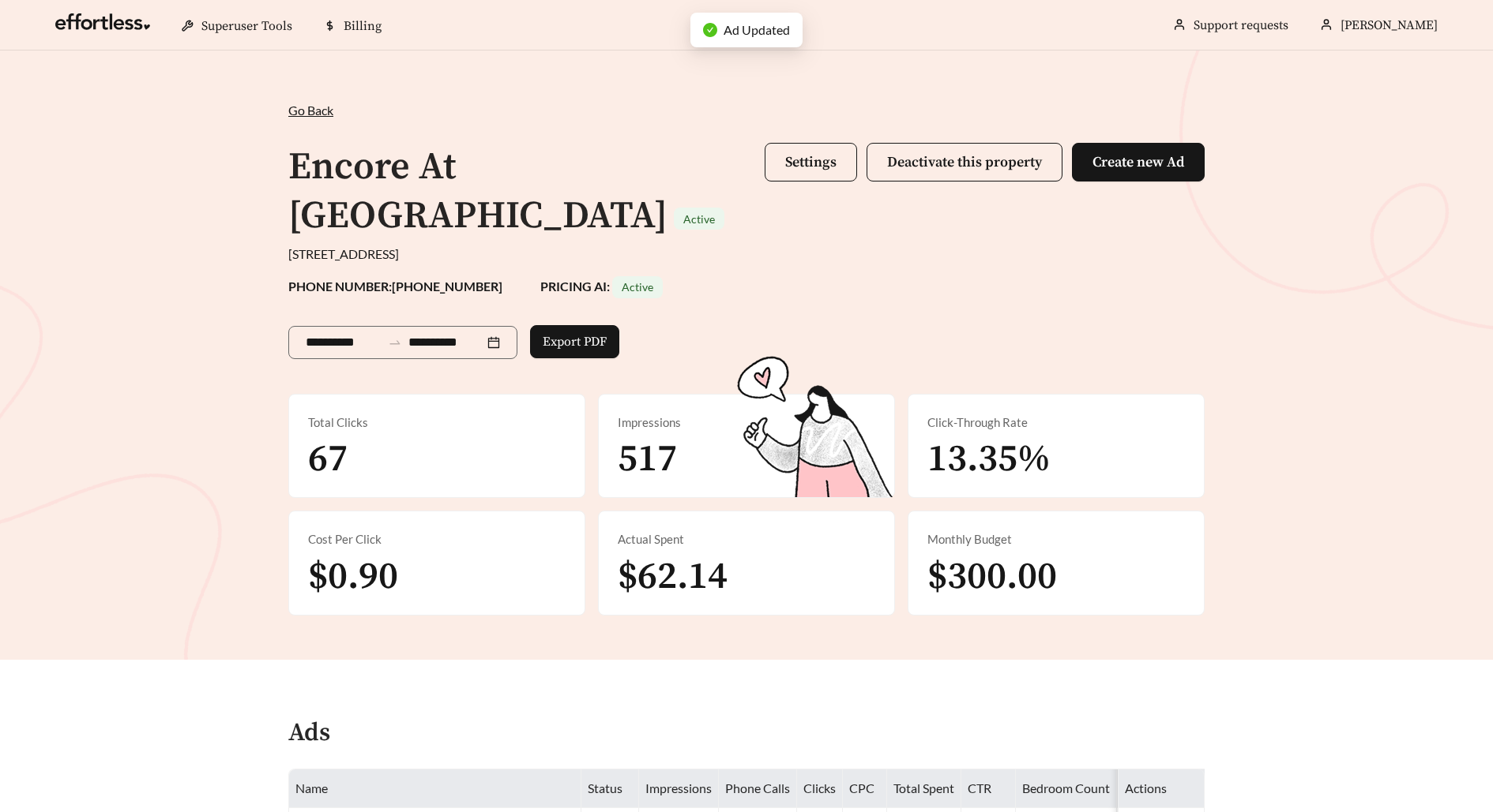
scroll to position [795, 0]
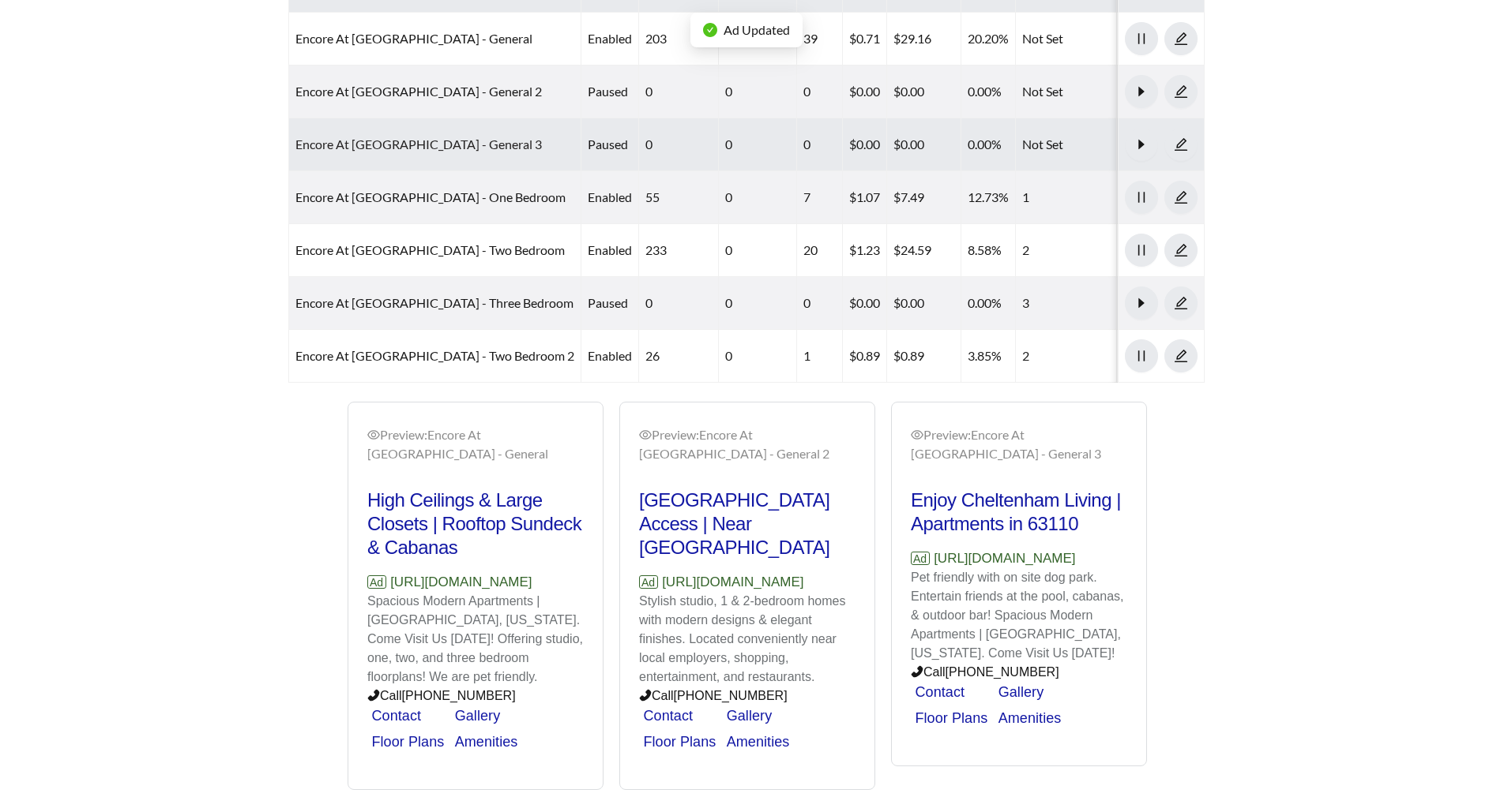
click at [429, 137] on link "Encore At [GEOGRAPHIC_DATA] - General 3" at bounding box center [419, 144] width 247 height 15
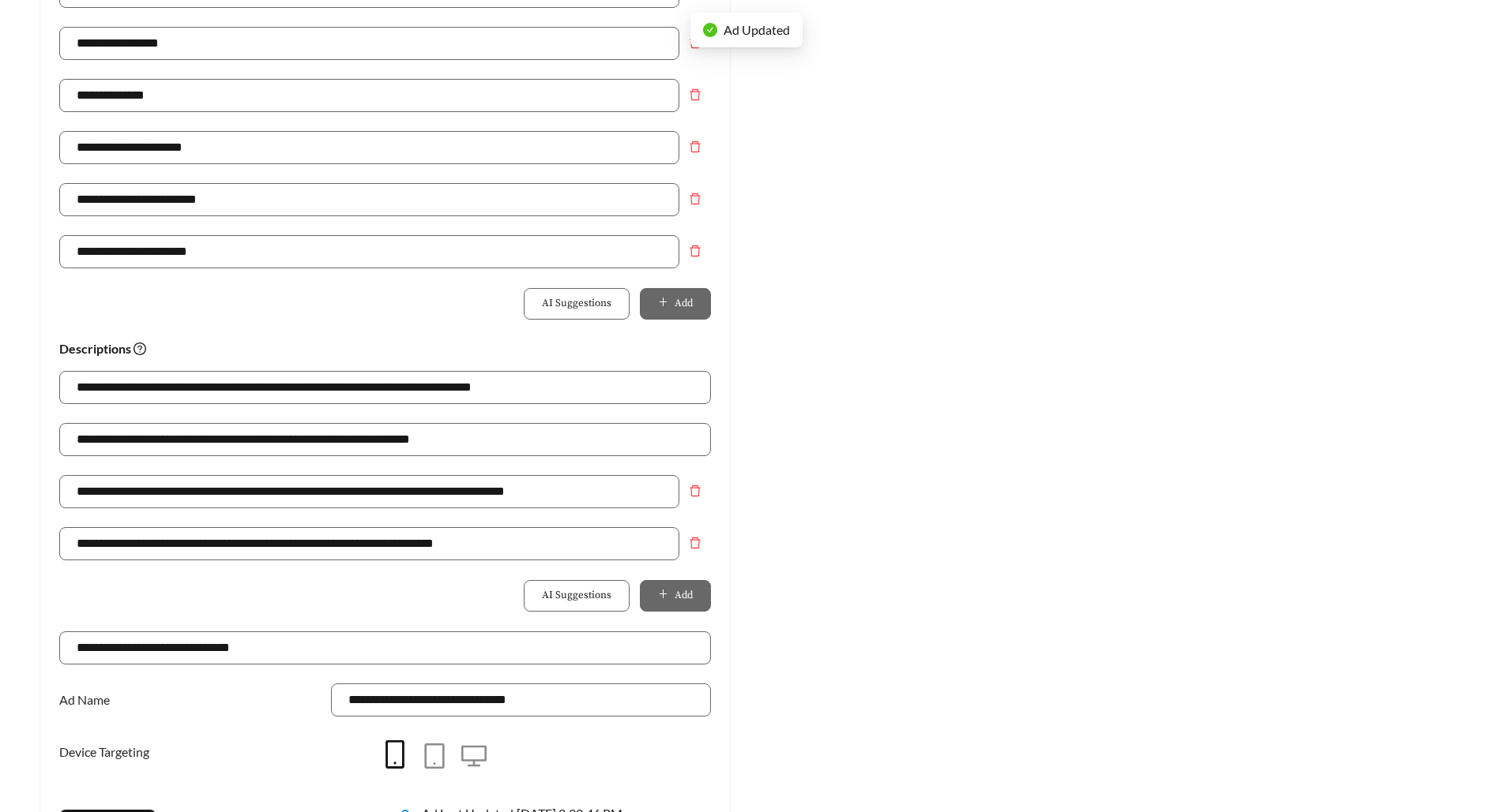
scroll to position [960, 0]
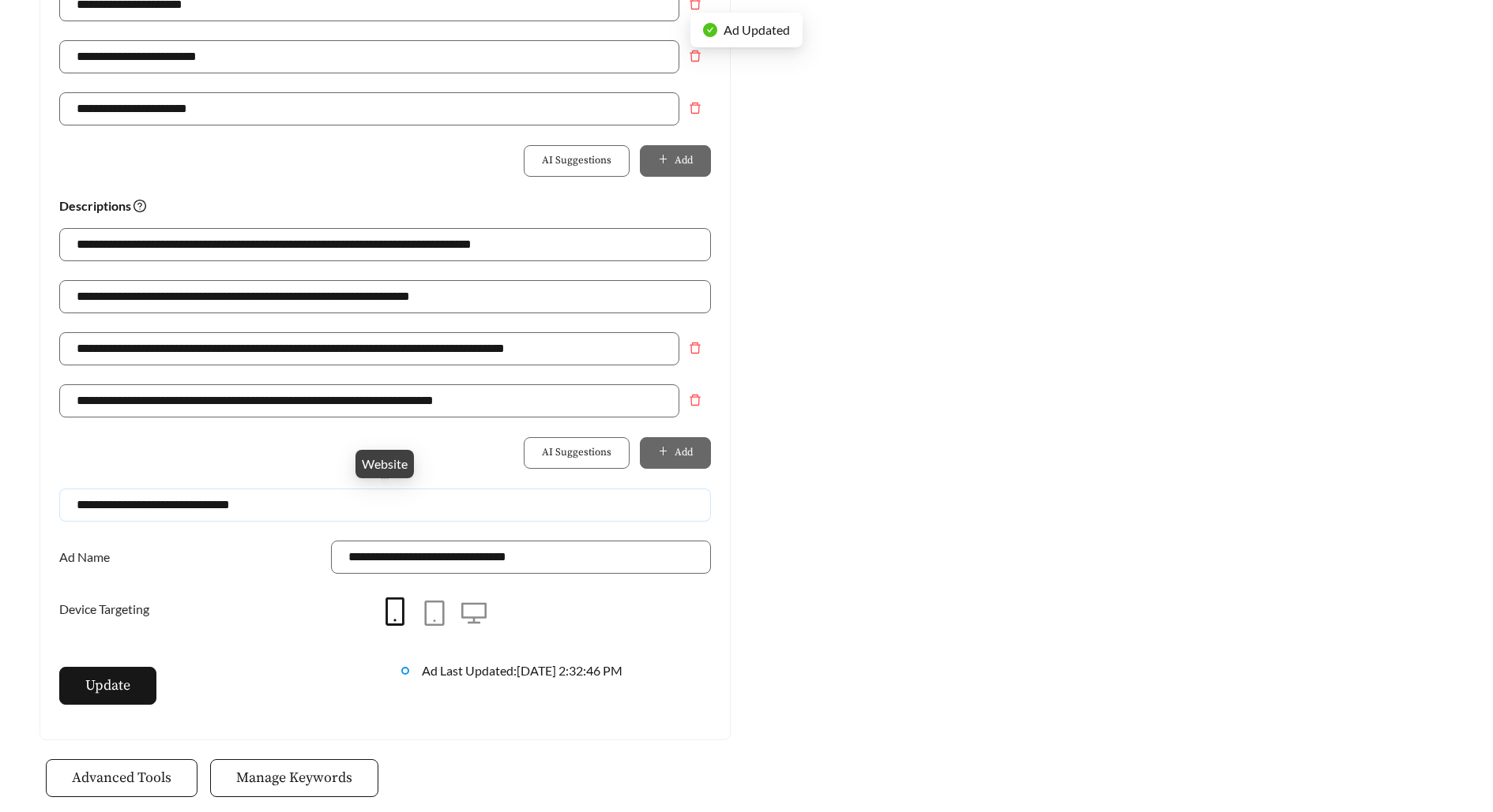
drag, startPoint x: 296, startPoint y: 502, endPoint x: 0, endPoint y: 502, distance: 296.0
click at [0, 502] on main "**********" at bounding box center [746, 5] width 1493 height 1830
paste input "**********"
type input "**********"
click at [128, 682] on span "Update" at bounding box center [107, 685] width 45 height 21
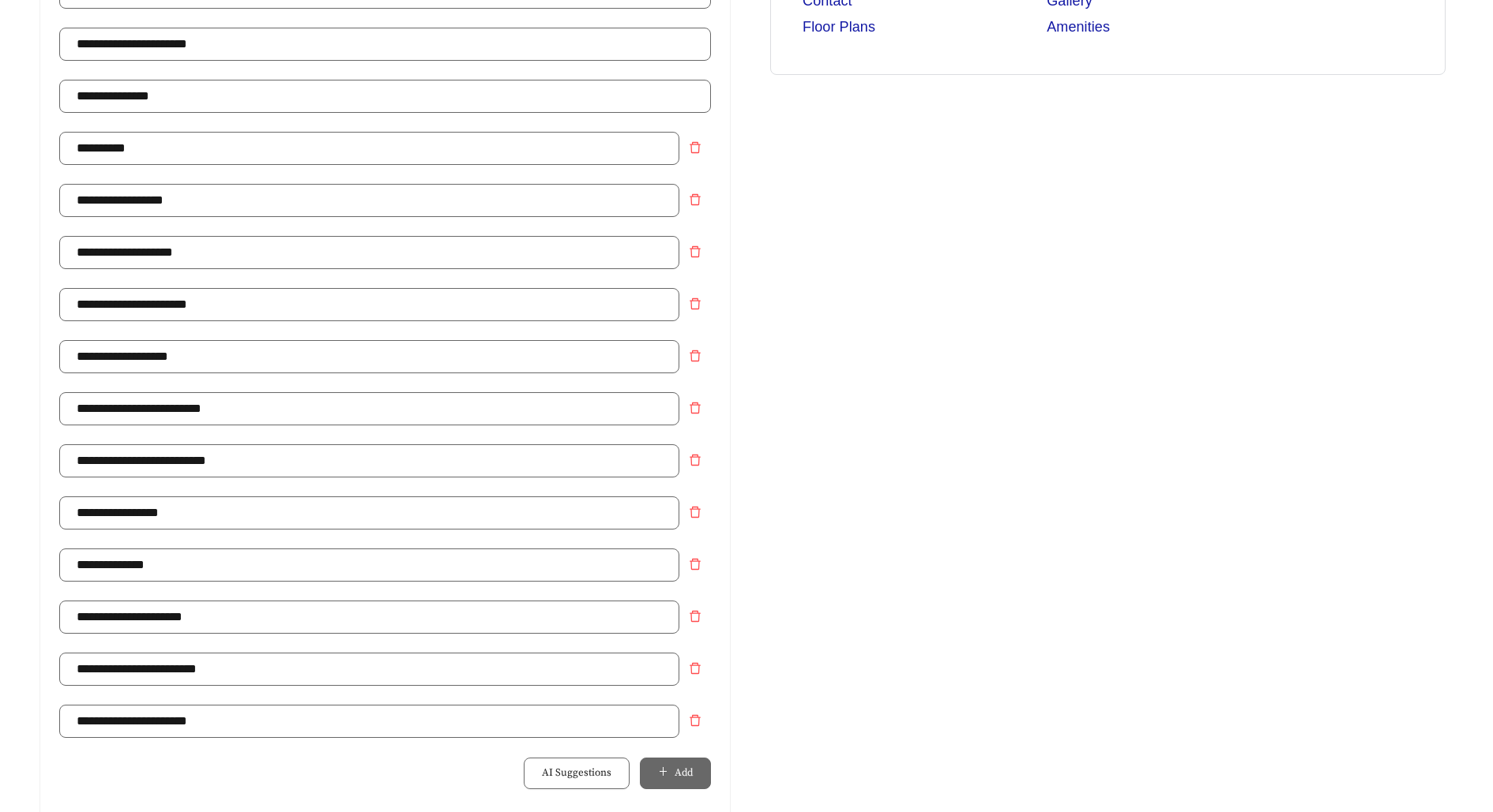
scroll to position [0, 0]
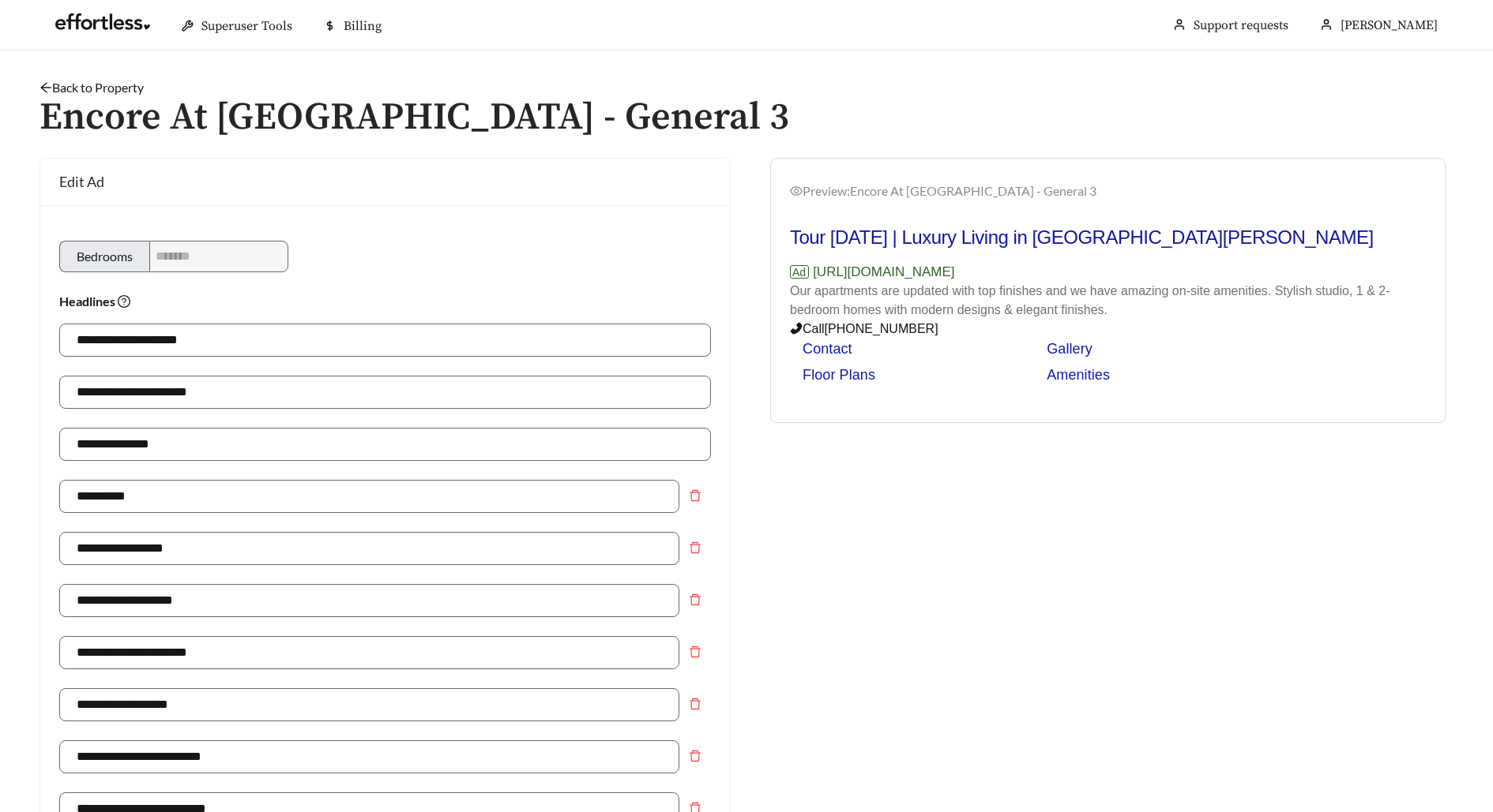
click at [119, 82] on link "Back to Property" at bounding box center [92, 87] width 104 height 15
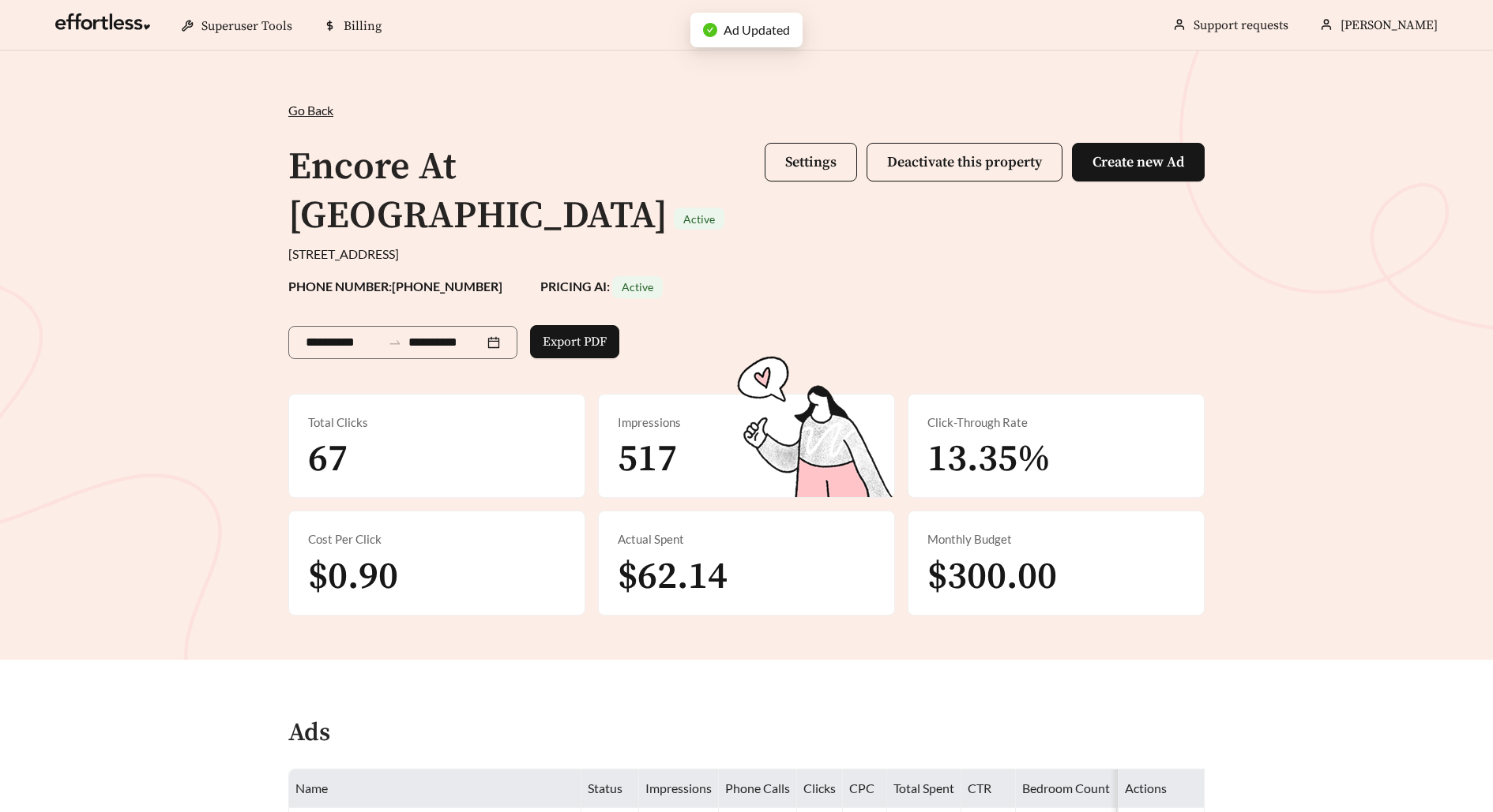
scroll to position [348, 0]
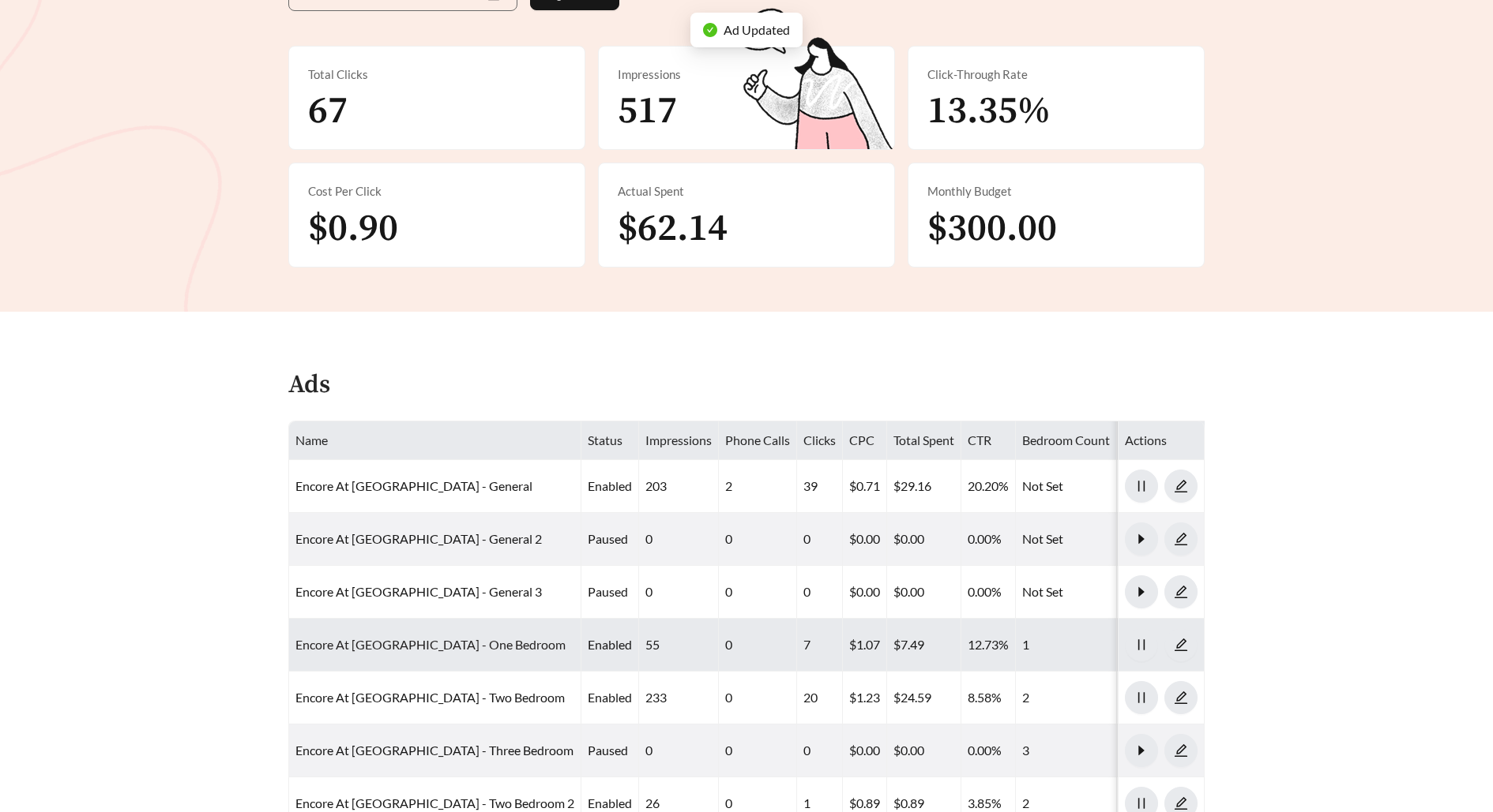
click at [439, 637] on link "Encore At [GEOGRAPHIC_DATA] - One Bedroom" at bounding box center [431, 645] width 270 height 15
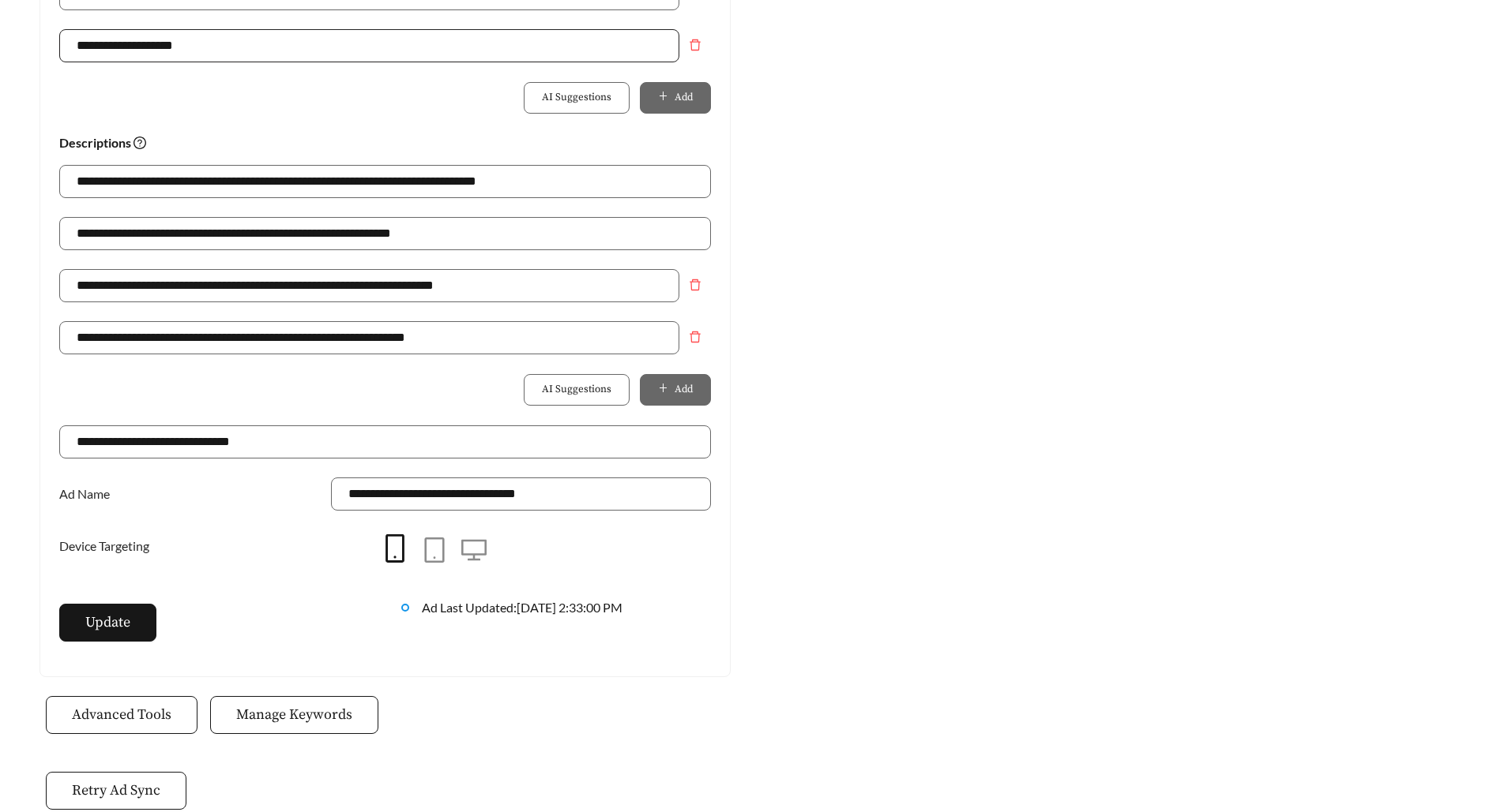
scroll to position [1121, 0]
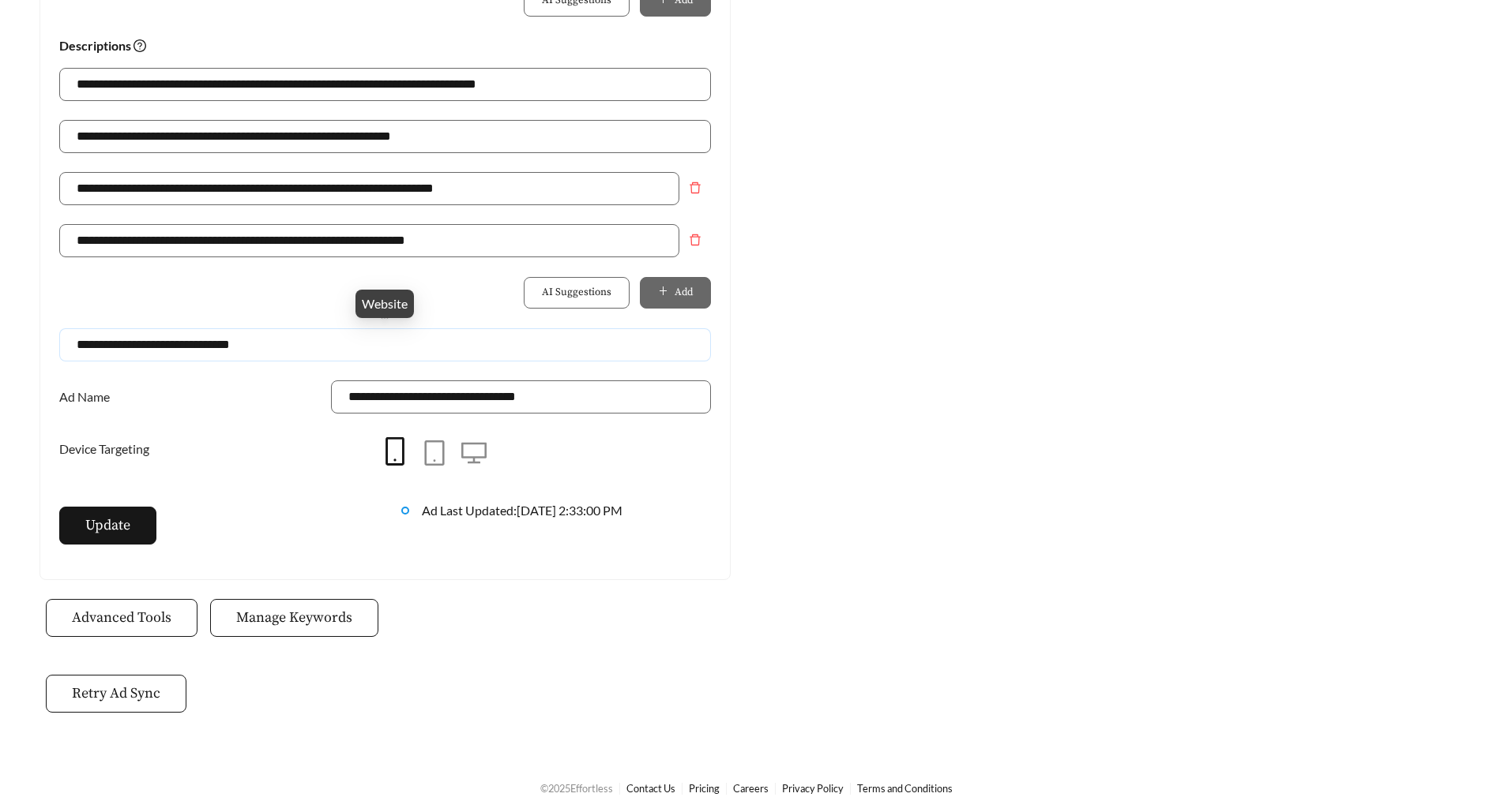
drag, startPoint x: 297, startPoint y: 351, endPoint x: 0, endPoint y: 339, distance: 297.2
paste input "**********"
type input "**********"
click at [111, 517] on span "Update" at bounding box center [107, 525] width 45 height 21
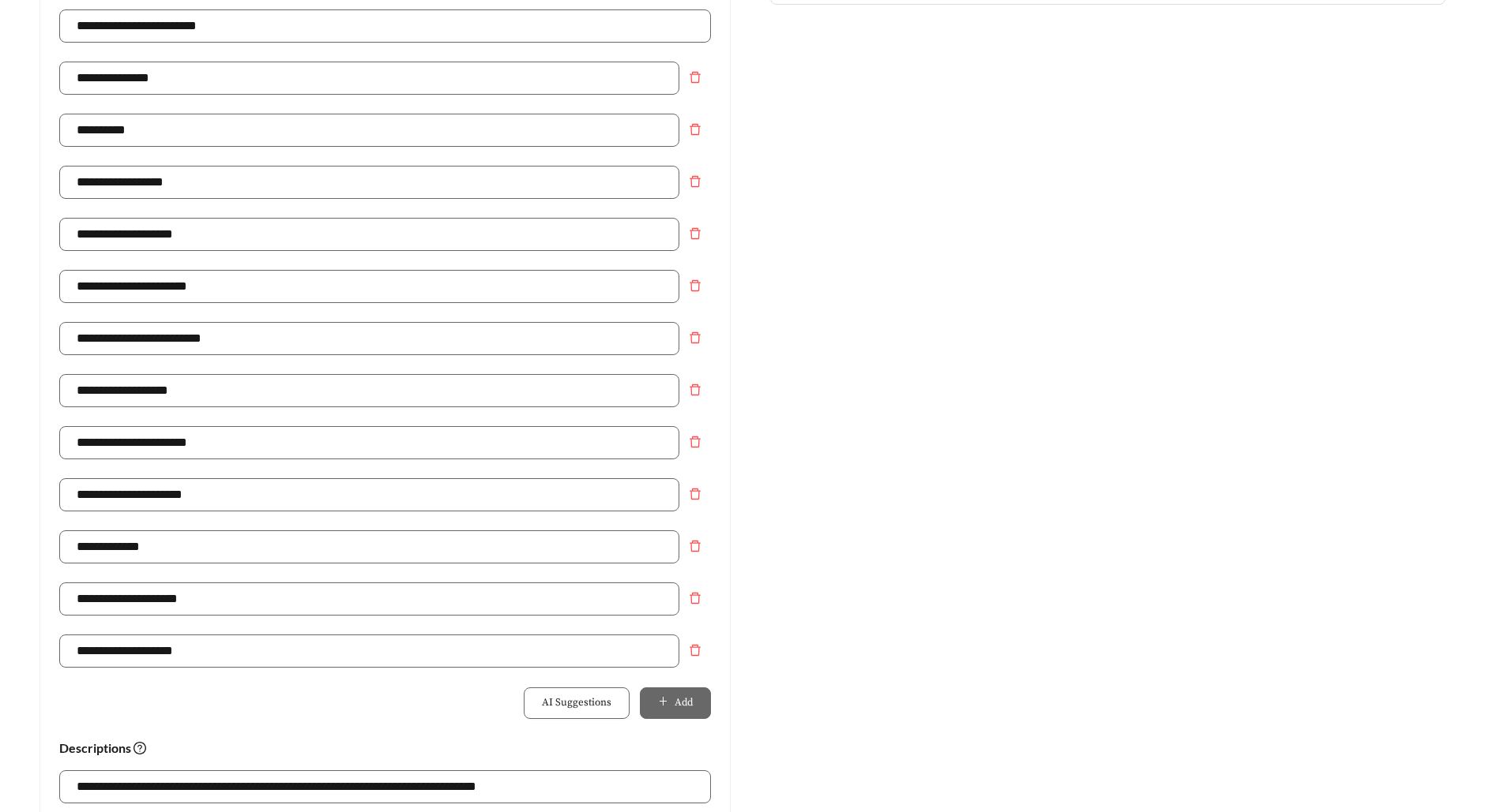
scroll to position [0, 0]
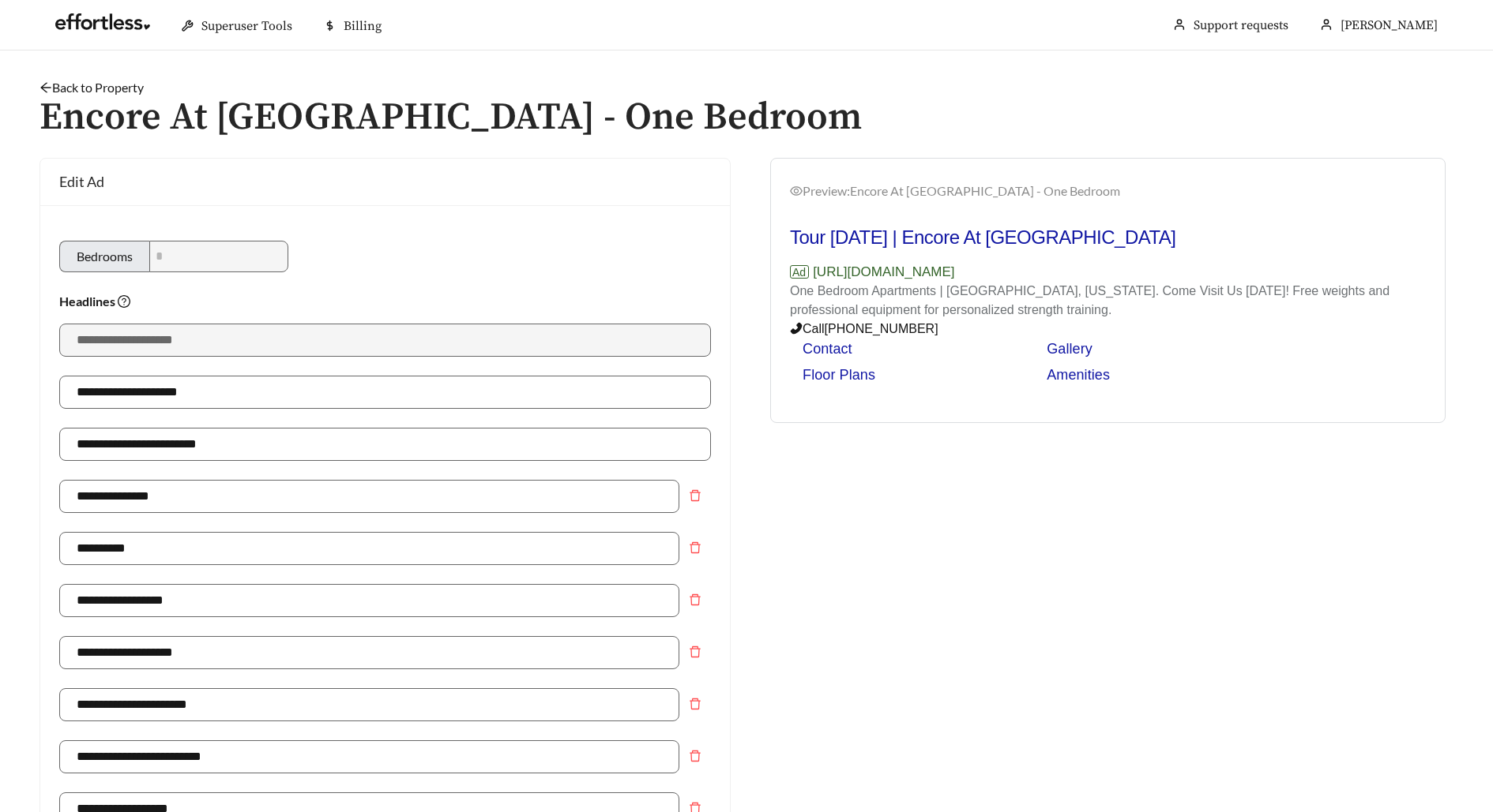
click at [127, 92] on link "Back to Property" at bounding box center [92, 87] width 104 height 15
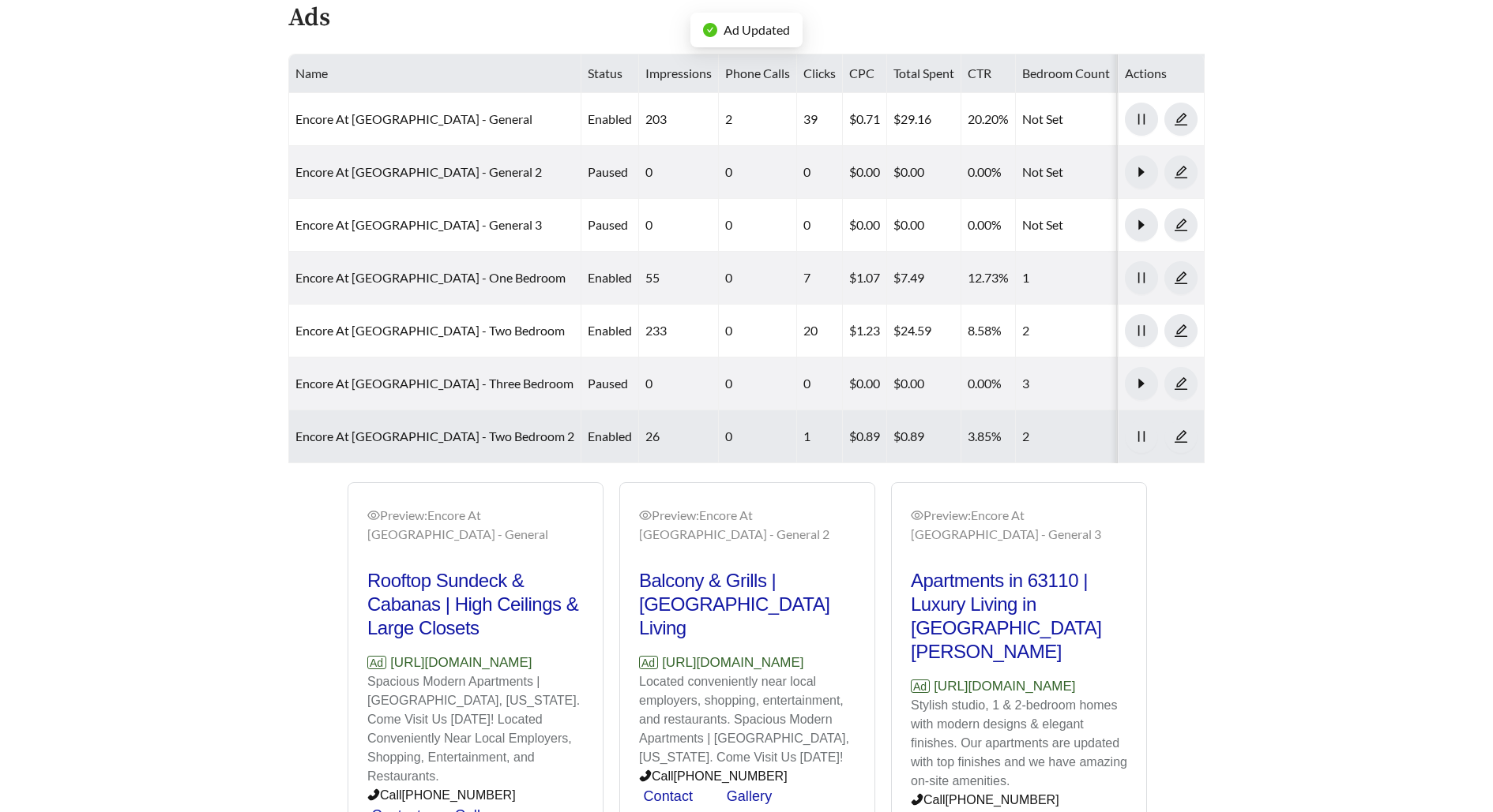
scroll to position [716, 0]
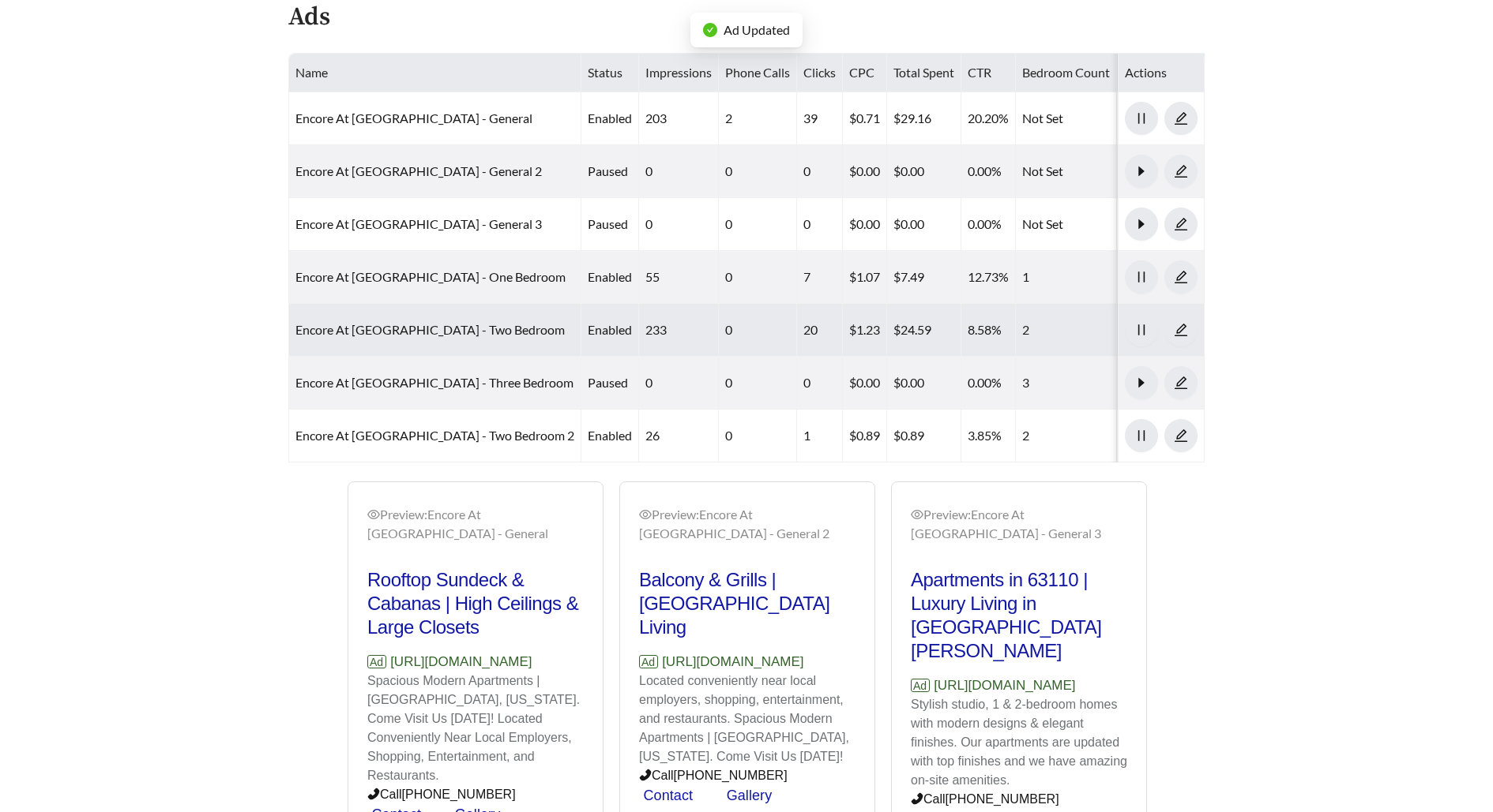
click at [417, 304] on td "Encore At [GEOGRAPHIC_DATA] - Two Bedroom" at bounding box center [435, 330] width 292 height 53
click at [413, 322] on link "Encore At [GEOGRAPHIC_DATA] - Two Bedroom" at bounding box center [430, 329] width 270 height 15
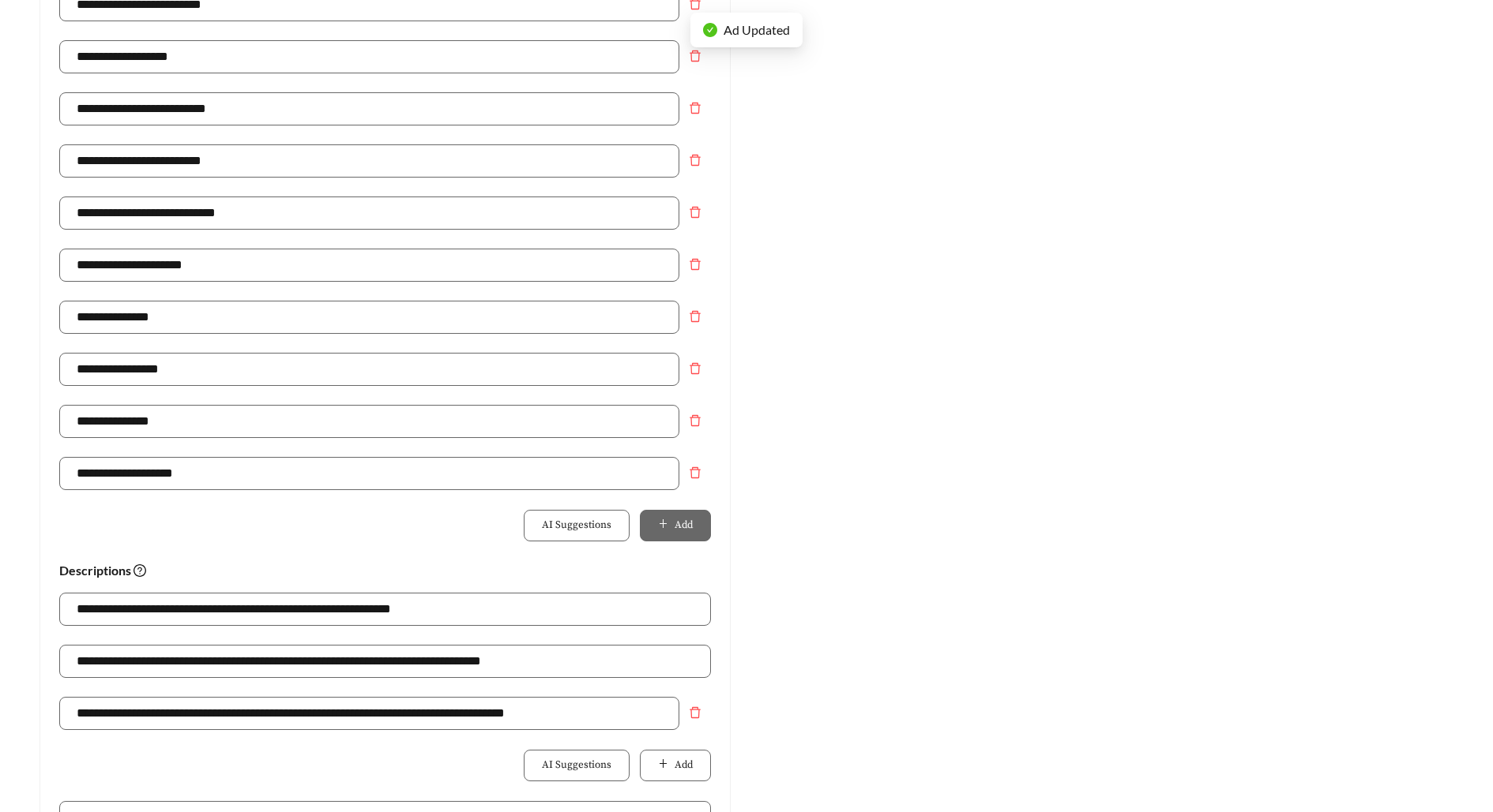
scroll to position [1071, 0]
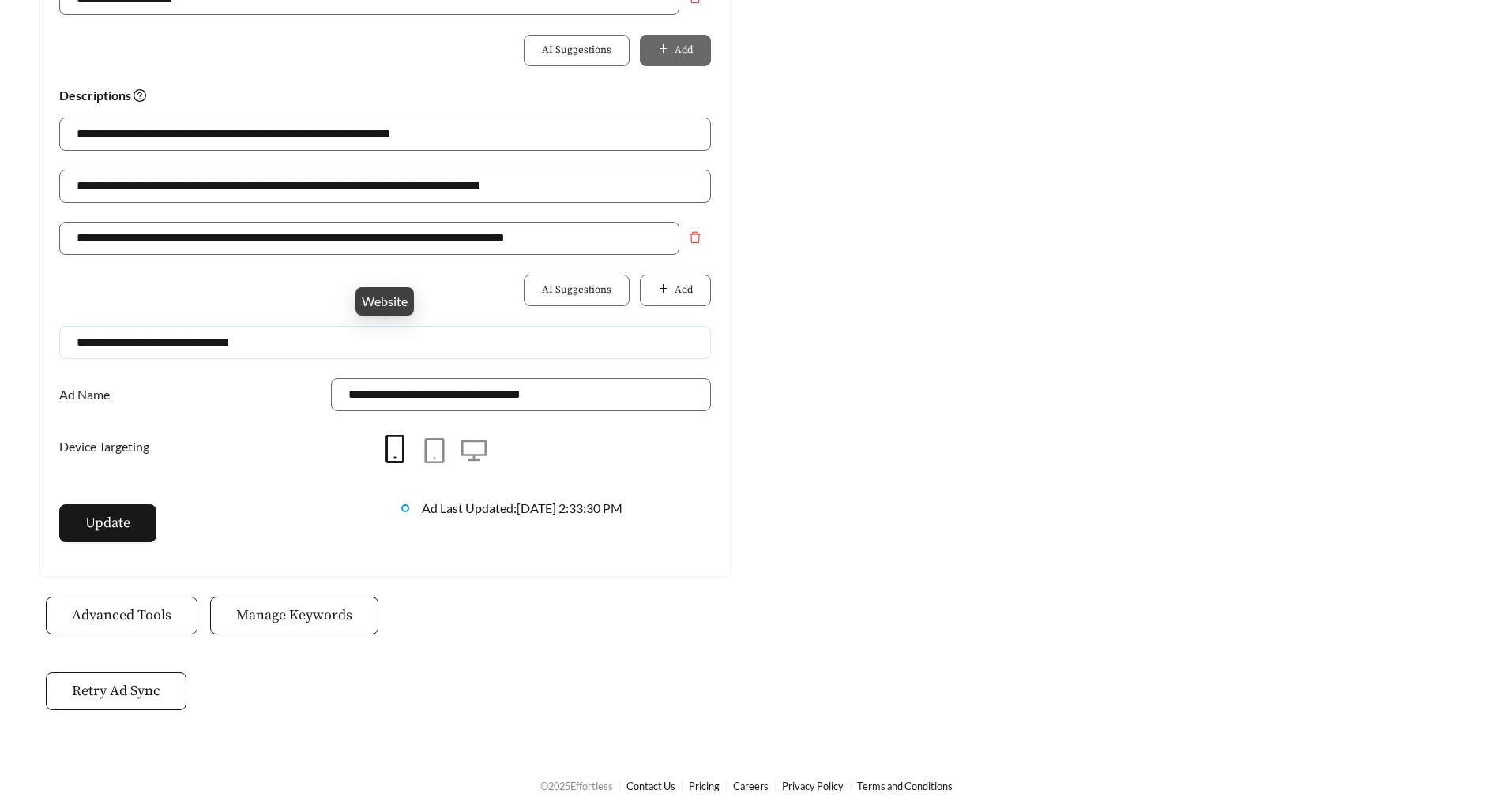
drag, startPoint x: 330, startPoint y: 335, endPoint x: 18, endPoint y: 335, distance: 312.0
paste input "**********"
type input "**********"
click at [89, 542] on div "Update" at bounding box center [214, 532] width 342 height 54
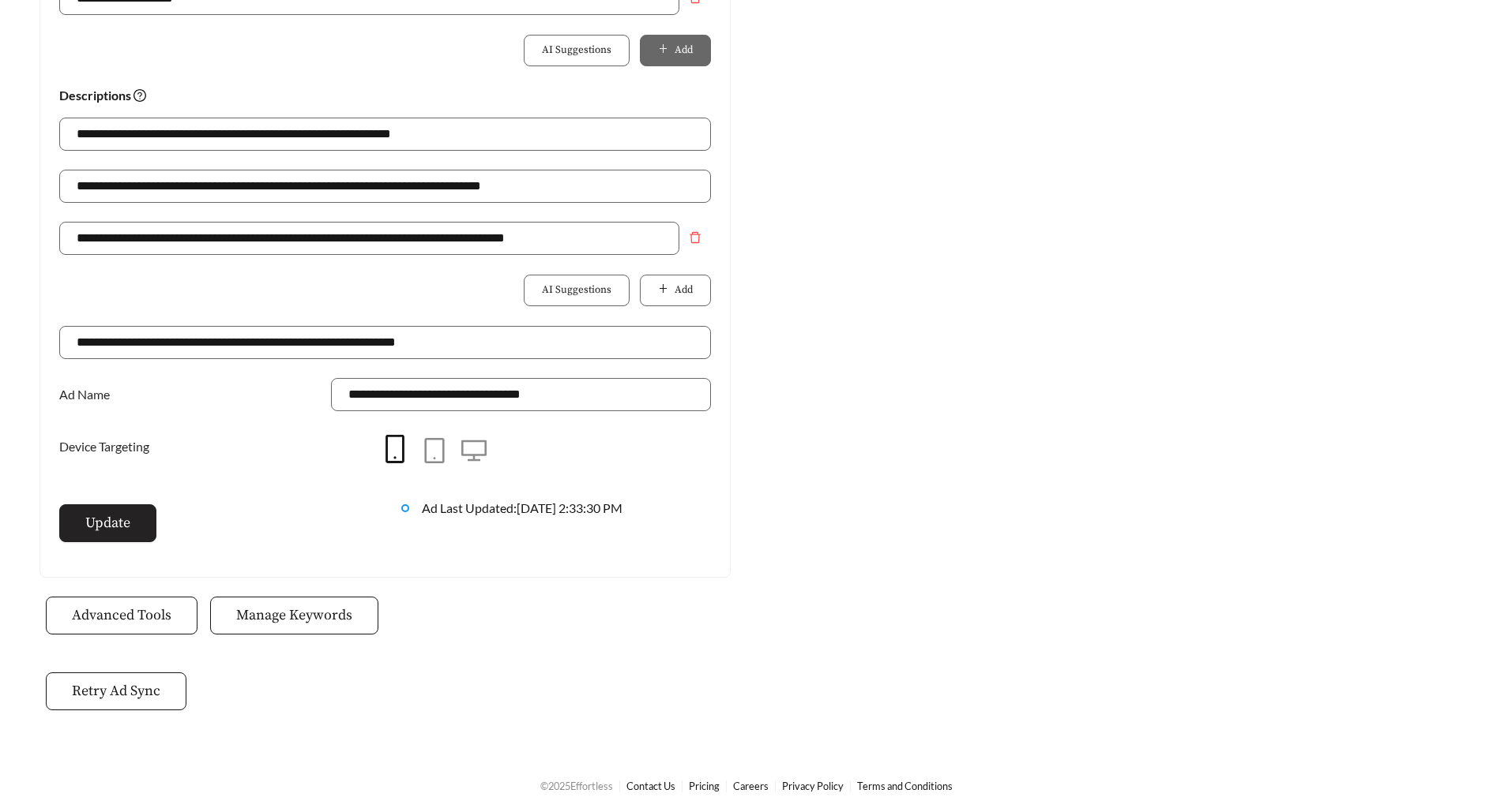
click at [108, 520] on span "Update" at bounding box center [107, 523] width 45 height 21
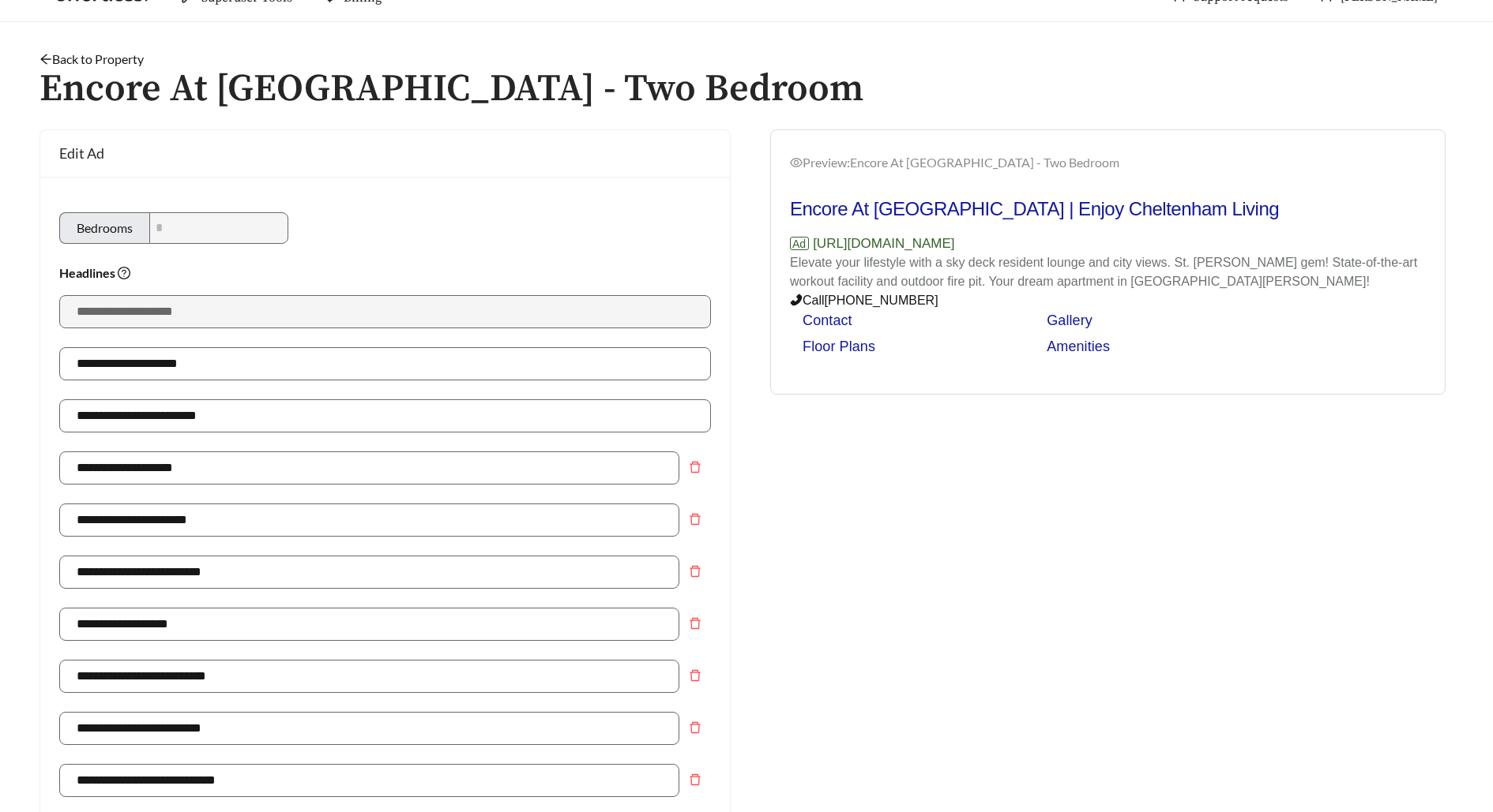
scroll to position [0, 0]
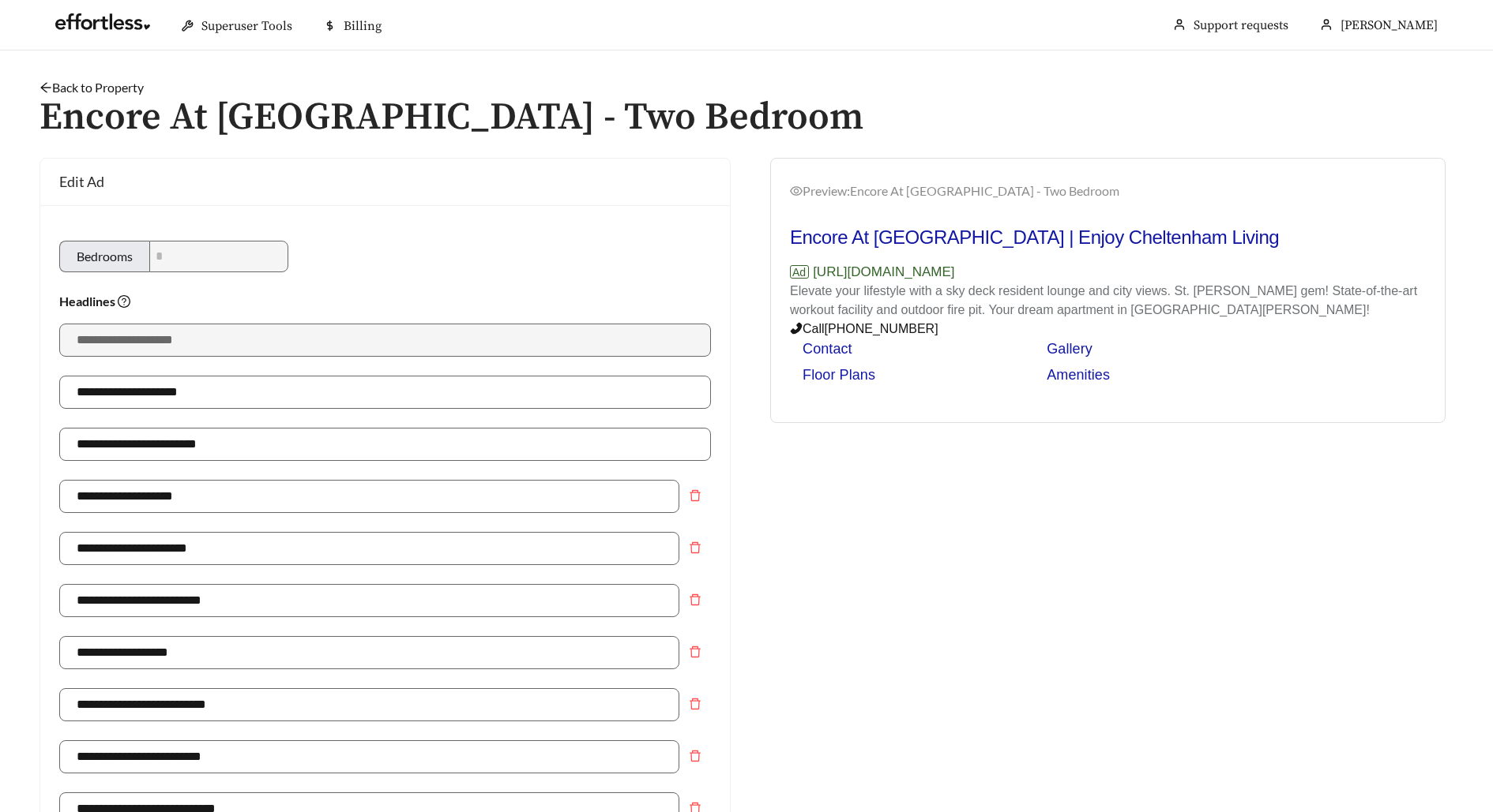
click at [126, 88] on link "Back to Property" at bounding box center [92, 87] width 104 height 15
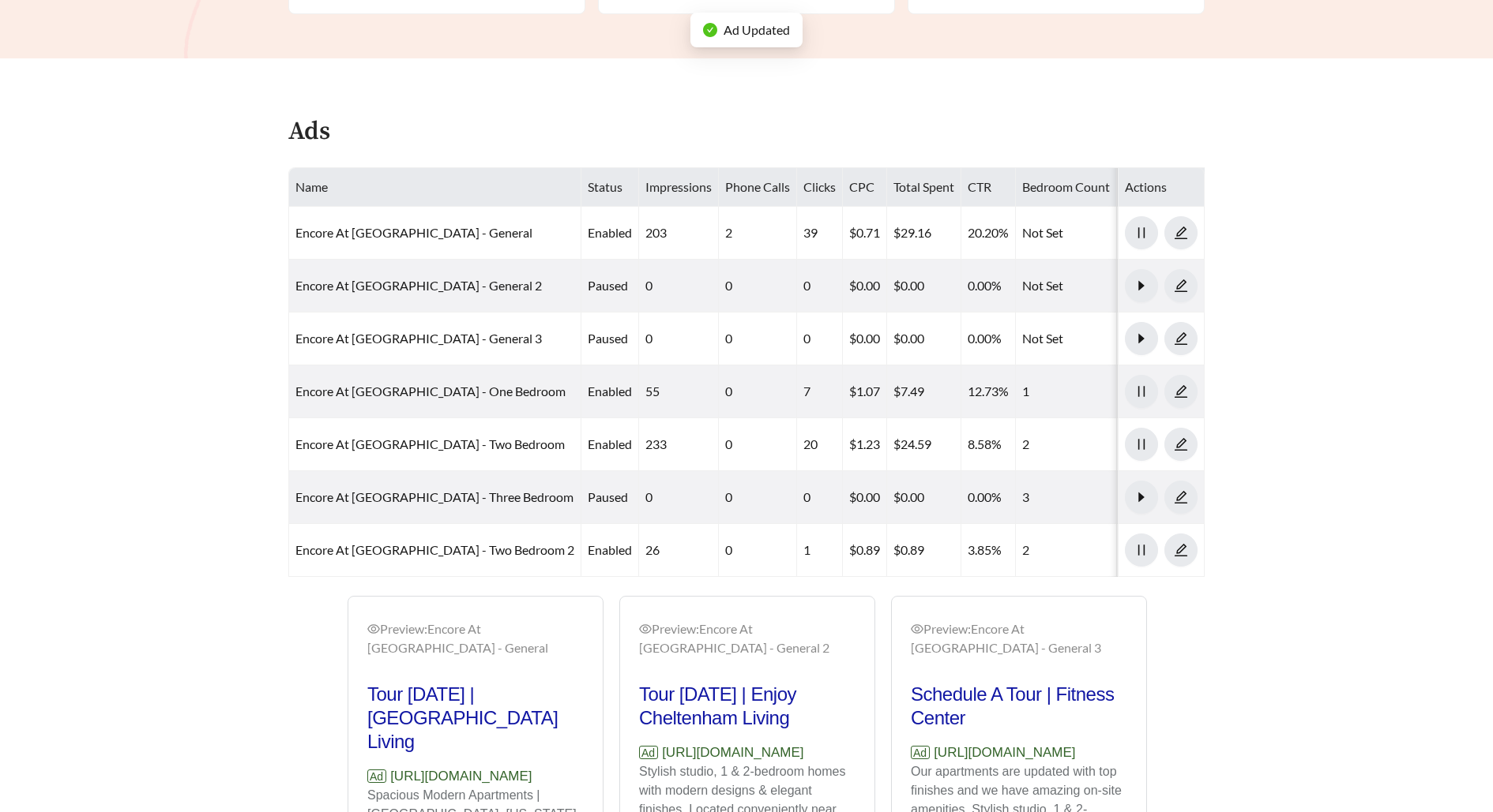
scroll to position [697, 0]
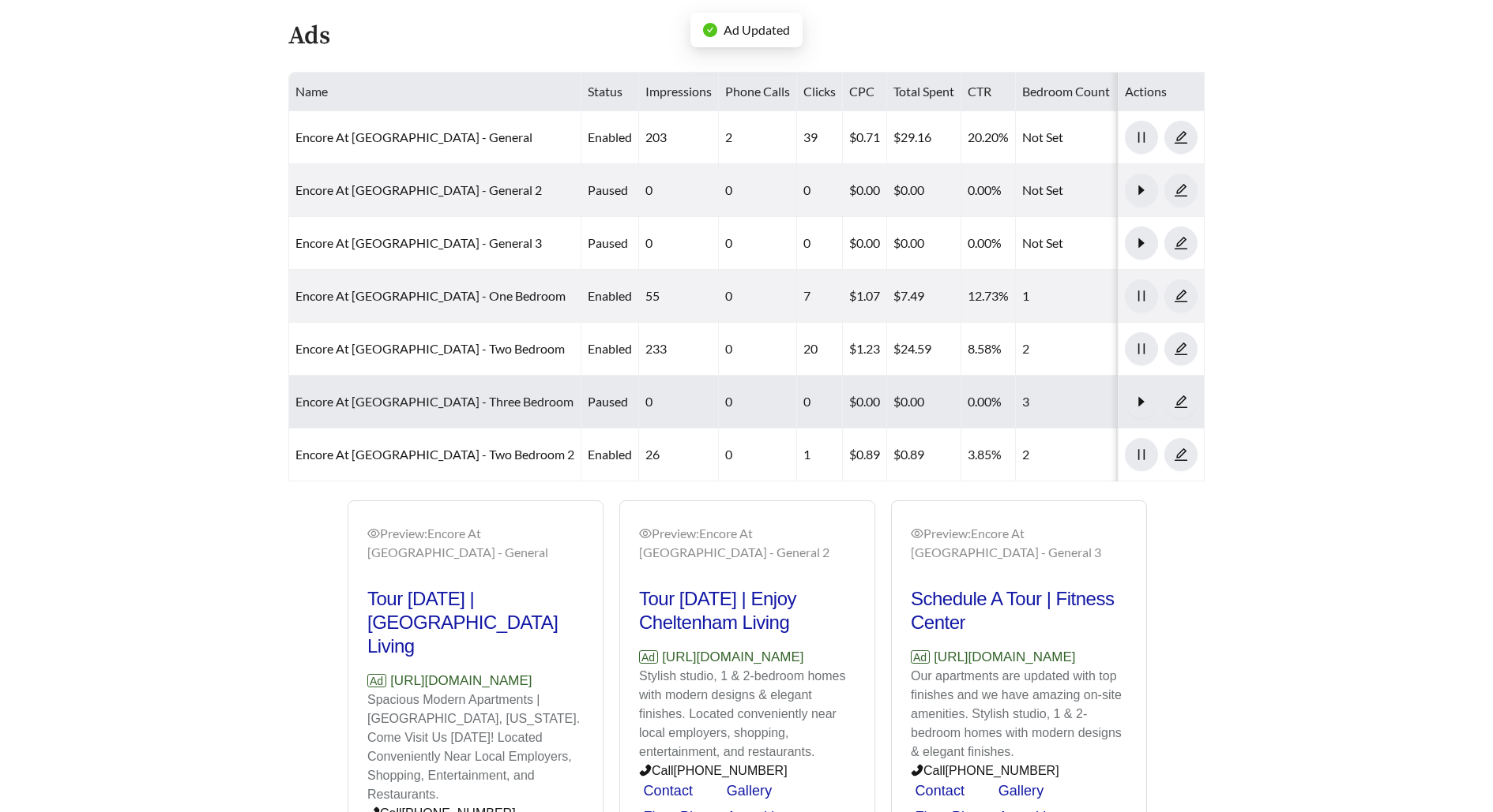
click at [429, 394] on link "Encore At [GEOGRAPHIC_DATA] - Three Bedroom" at bounding box center [435, 401] width 278 height 15
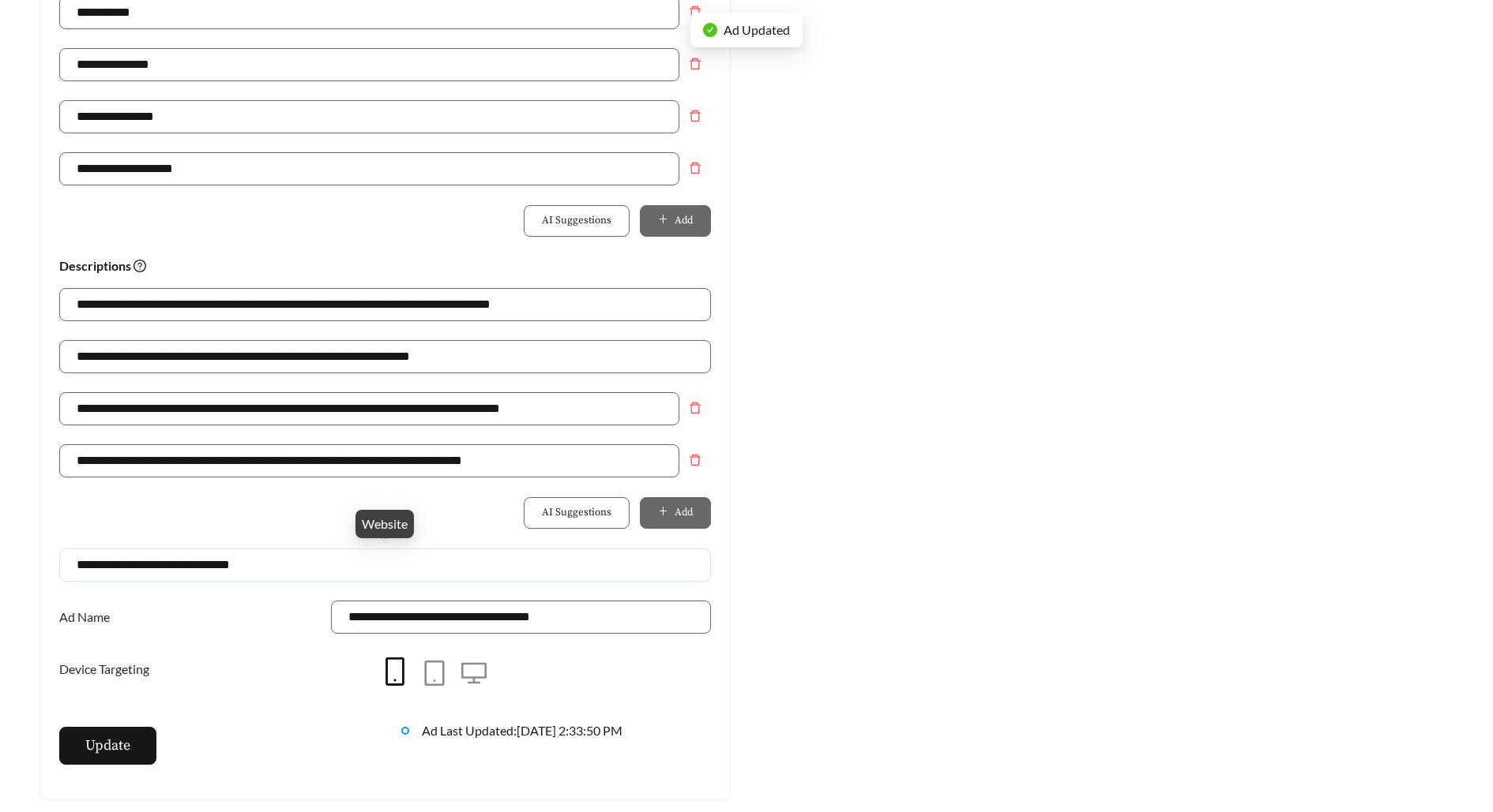
drag, startPoint x: 164, startPoint y: 560, endPoint x: 44, endPoint y: 560, distance: 120.0
click at [47, 560] on div "**********" at bounding box center [385, 52] width 689 height 1495
paste input "**********"
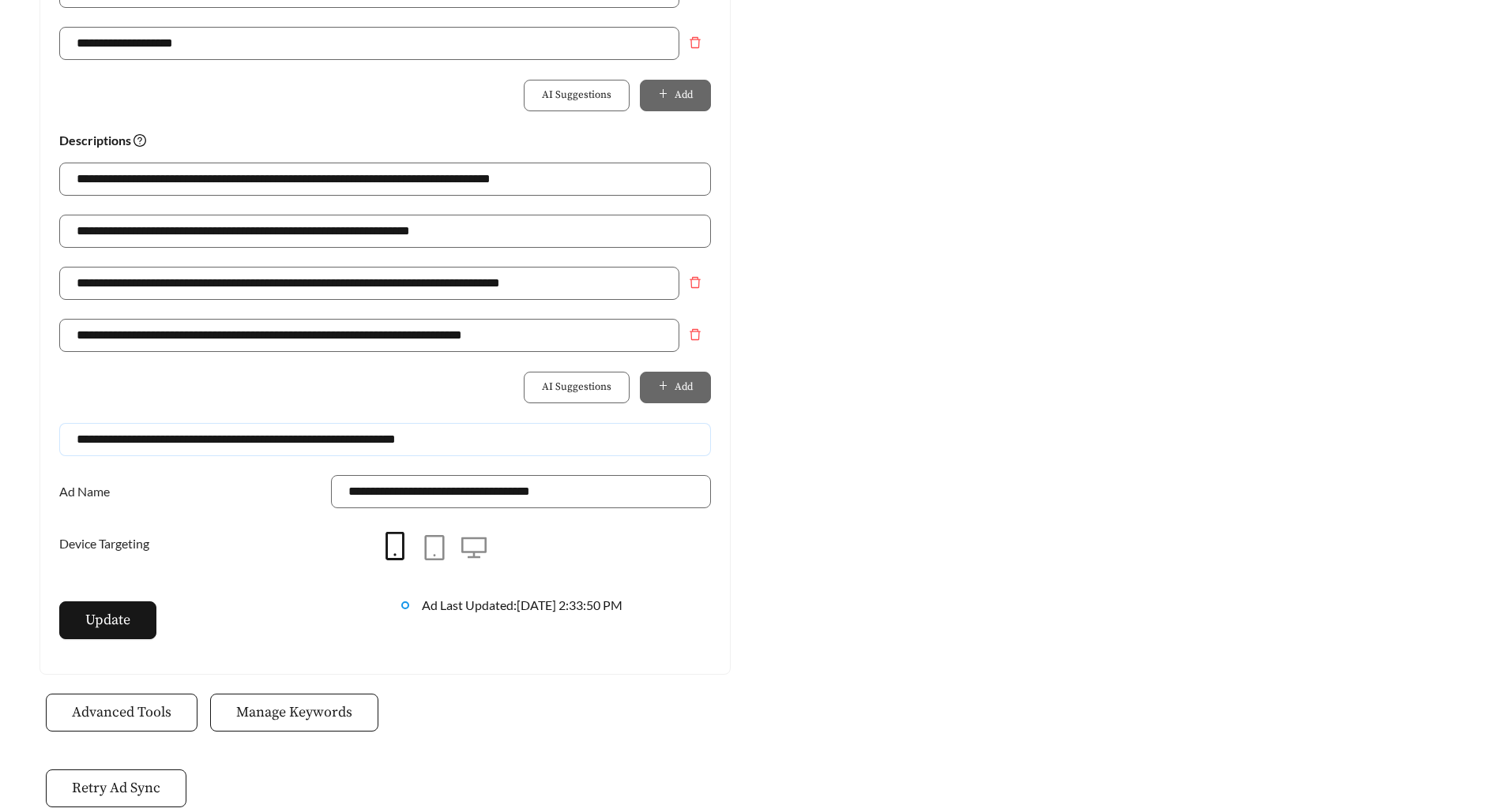
type input "**********"
click at [100, 615] on span "Update" at bounding box center [107, 620] width 45 height 21
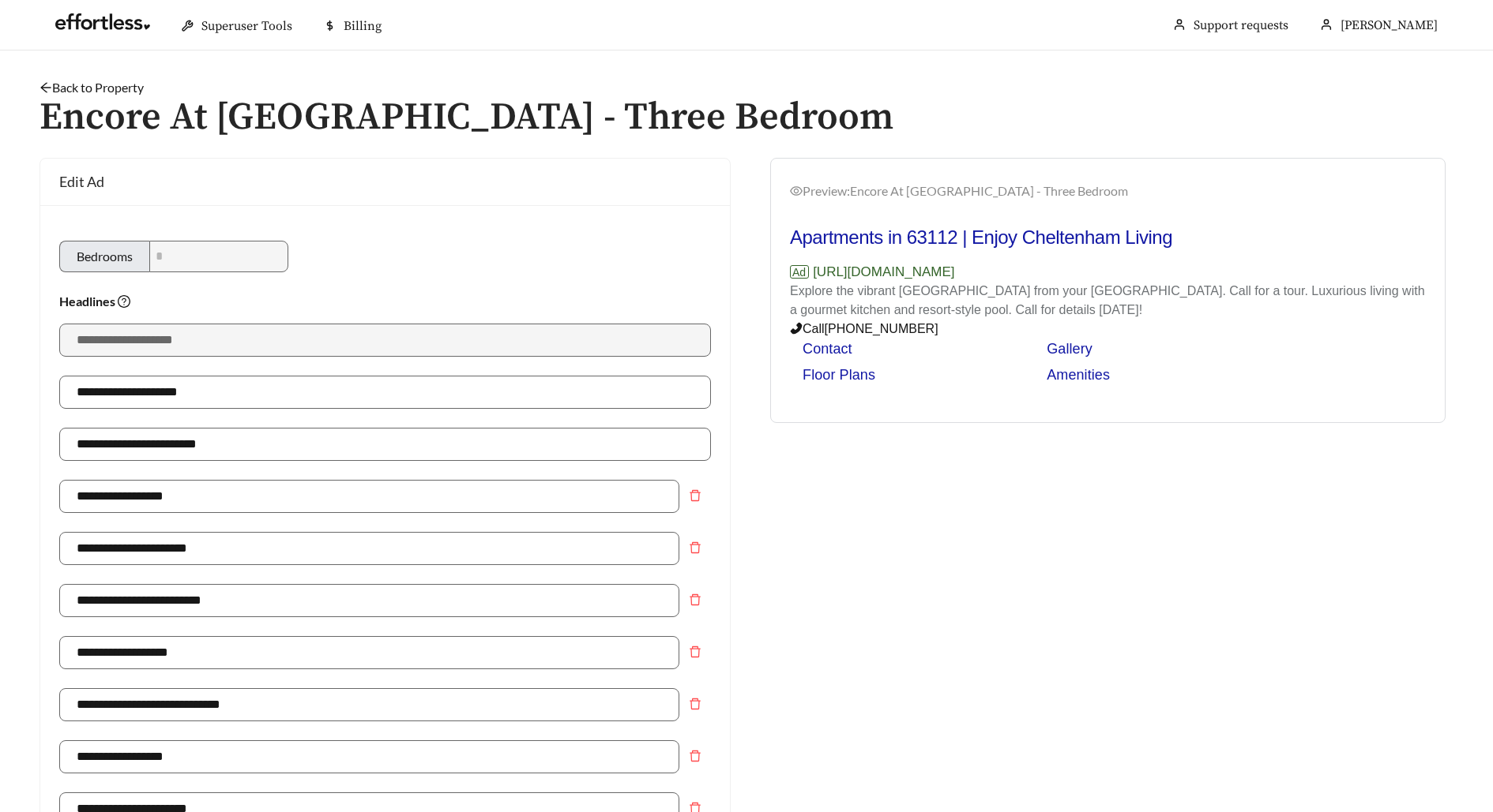
click at [115, 83] on link "Back to Property" at bounding box center [92, 87] width 104 height 15
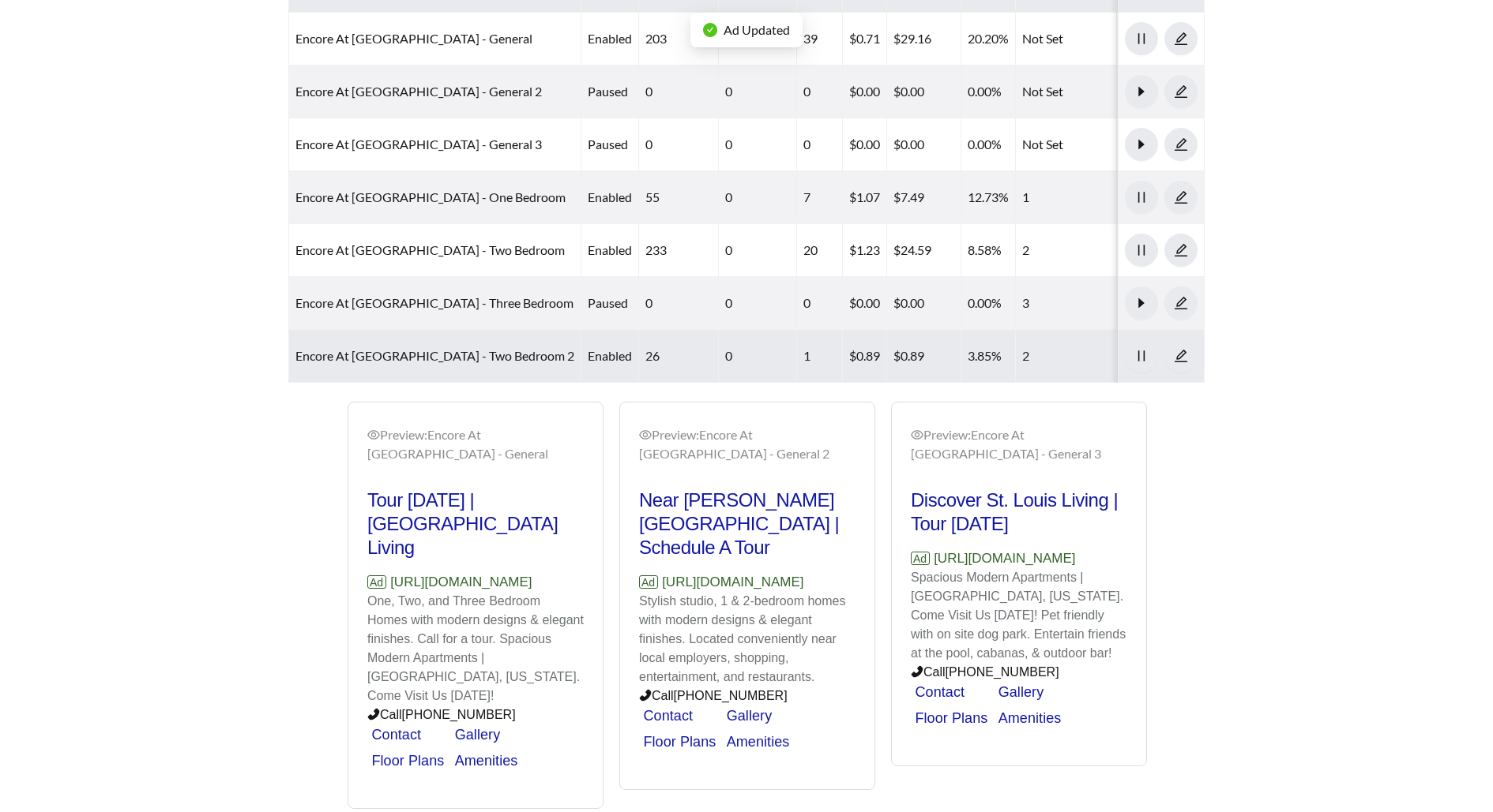
click at [425, 330] on td "Encore At [GEOGRAPHIC_DATA] - Two Bedroom 2" at bounding box center [435, 356] width 292 height 53
click at [427, 348] on link "Encore At [GEOGRAPHIC_DATA] - Two Bedroom 2" at bounding box center [435, 355] width 279 height 15
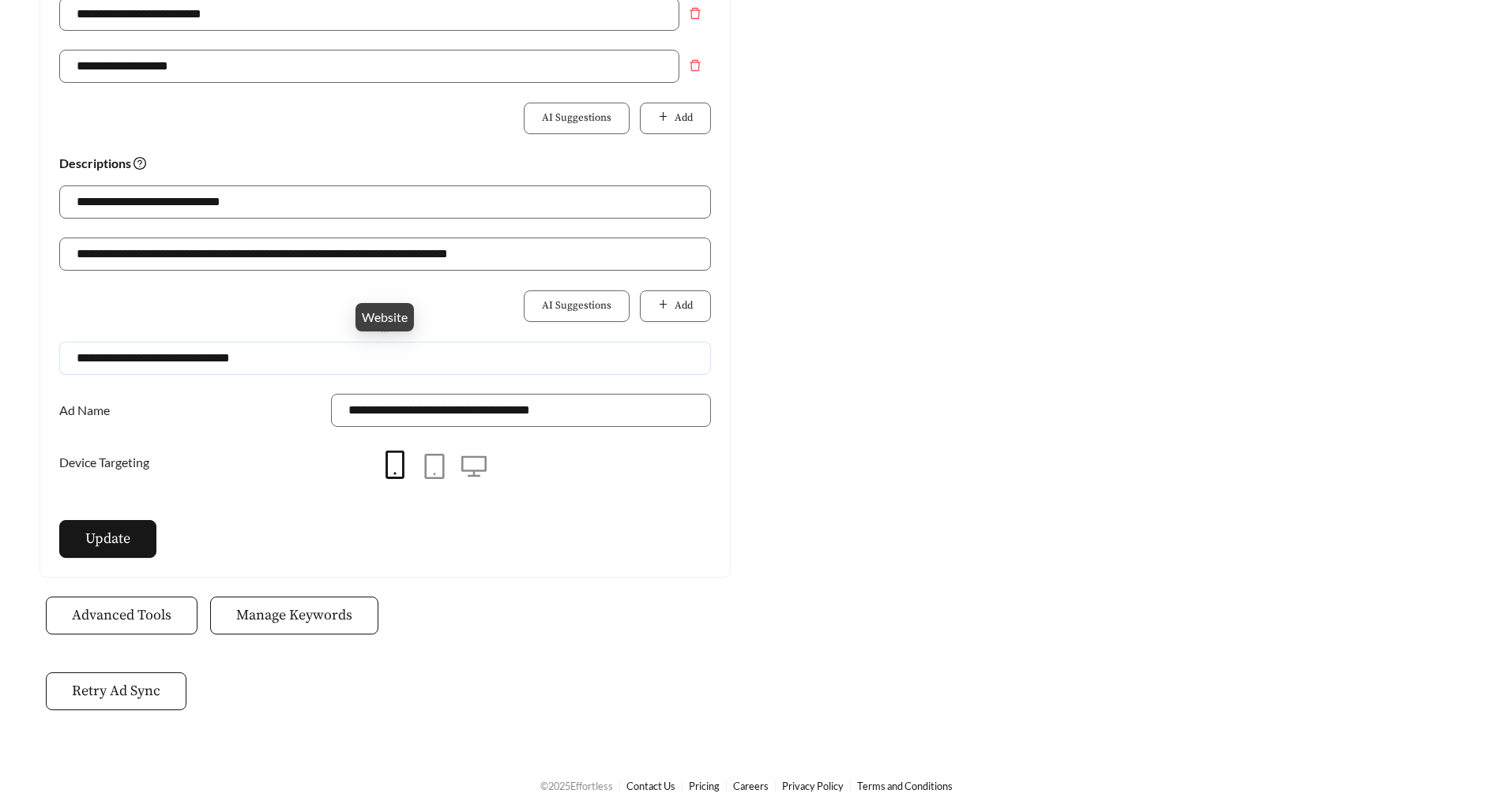
drag, startPoint x: 279, startPoint y: 364, endPoint x: 16, endPoint y: 363, distance: 263.0
click at [17, 363] on main "**********" at bounding box center [746, 32] width 1493 height 1449
paste input "**********"
type input "**********"
click at [111, 543] on span "Update" at bounding box center [107, 539] width 45 height 21
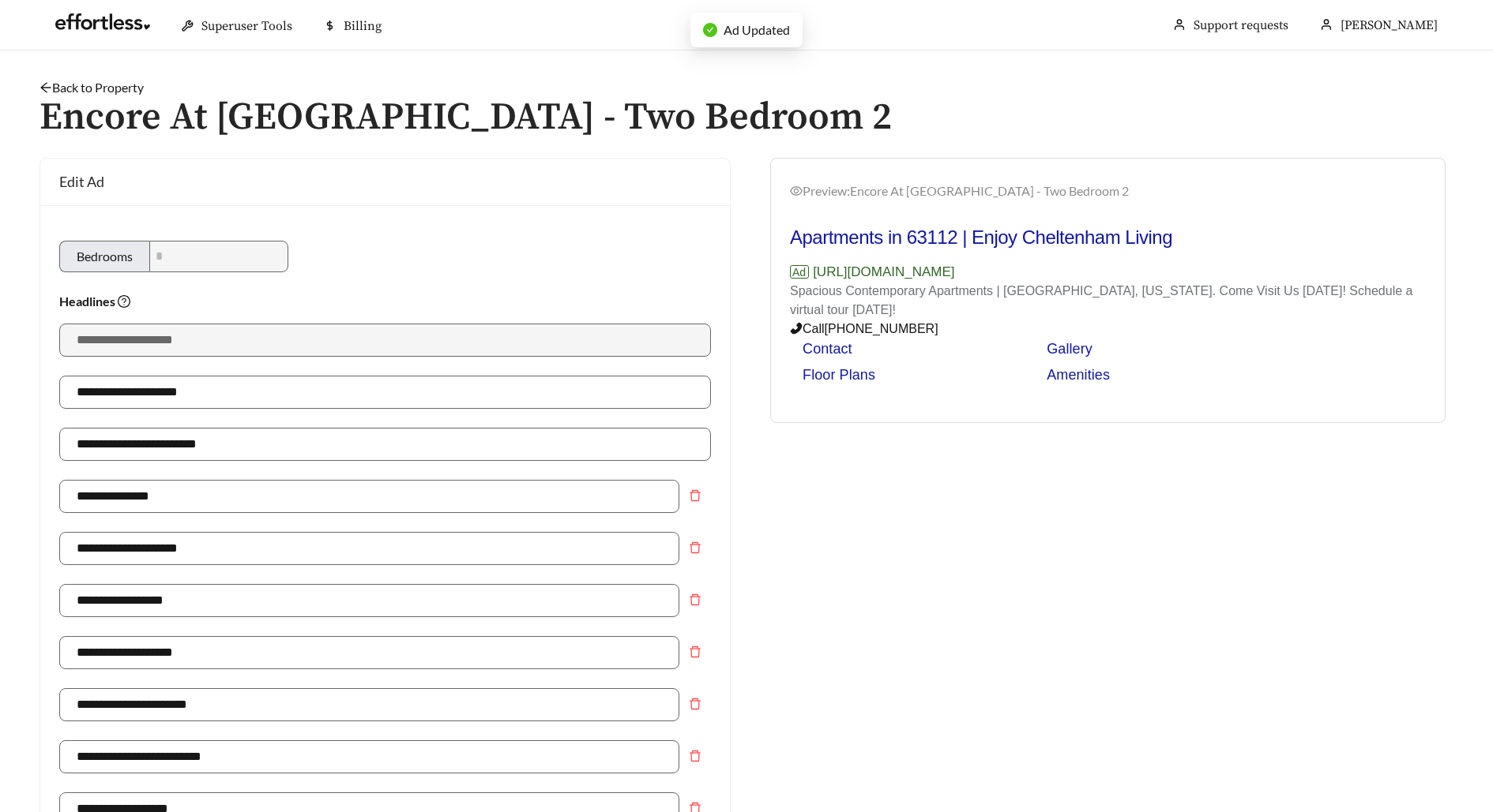
click at [125, 83] on link "Back to Property" at bounding box center [92, 87] width 104 height 15
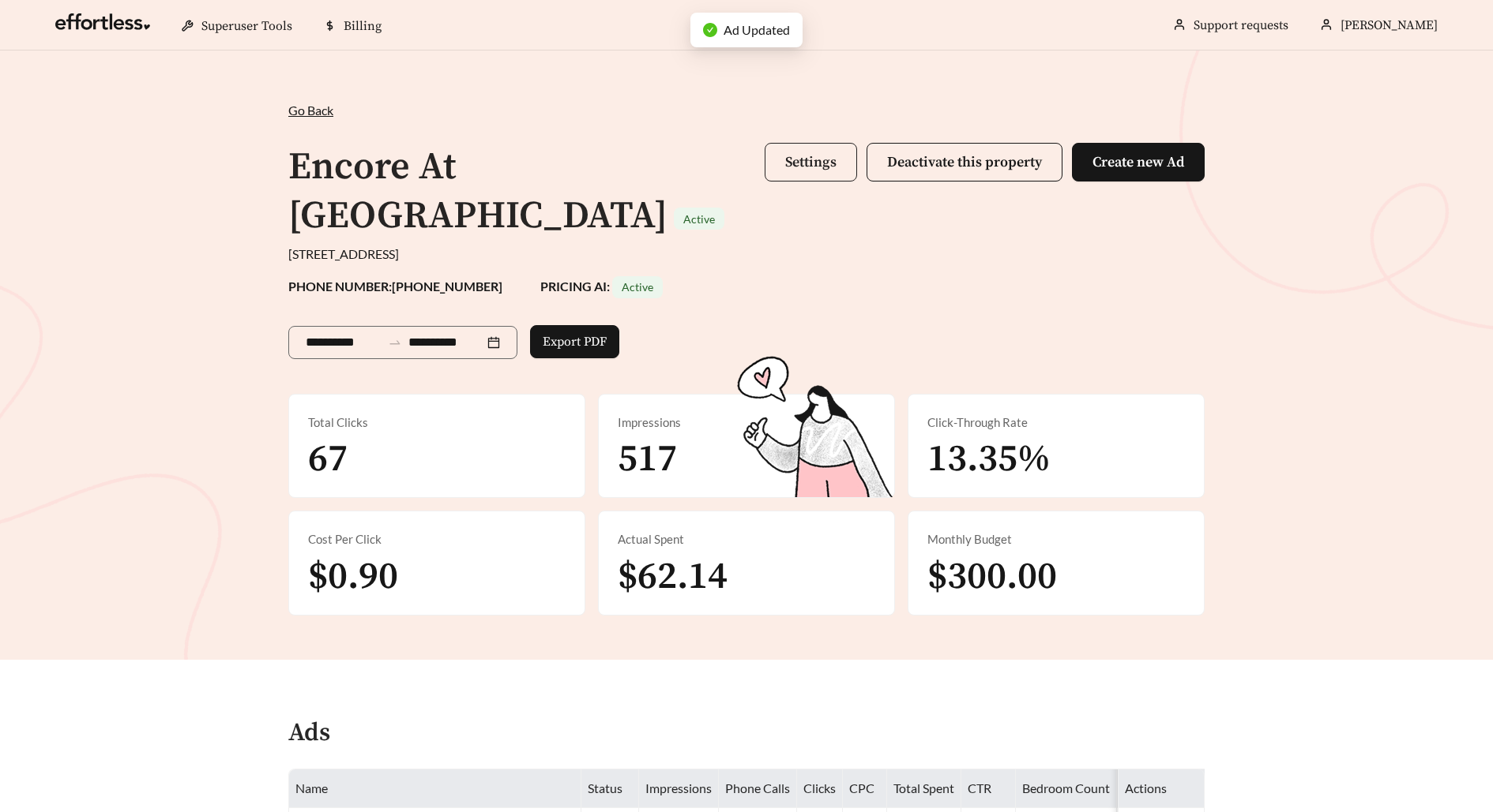
click at [805, 164] on span "Settings" at bounding box center [810, 162] width 51 height 18
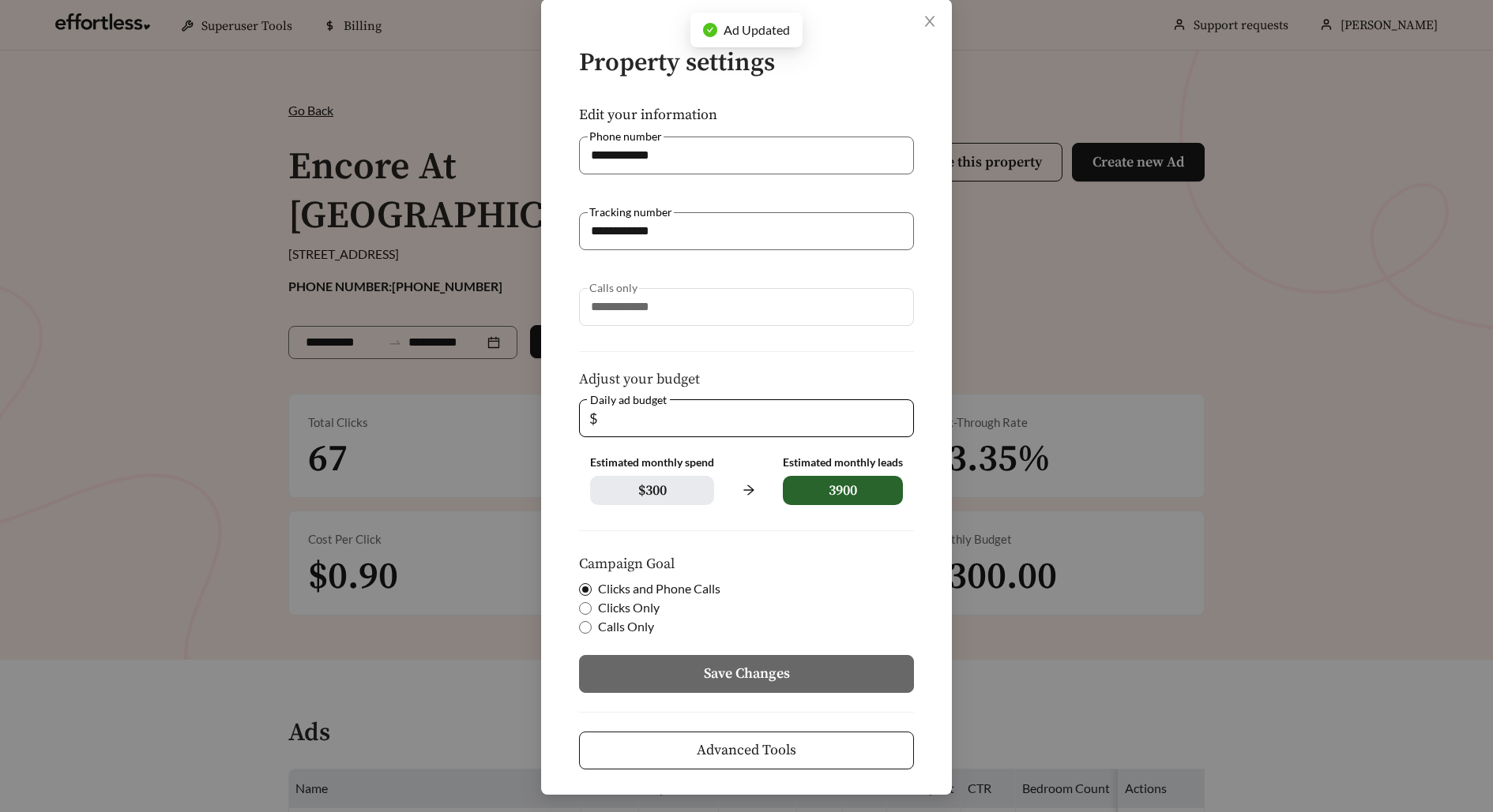
click at [723, 753] on span "Advanced Tools" at bounding box center [746, 750] width 100 height 21
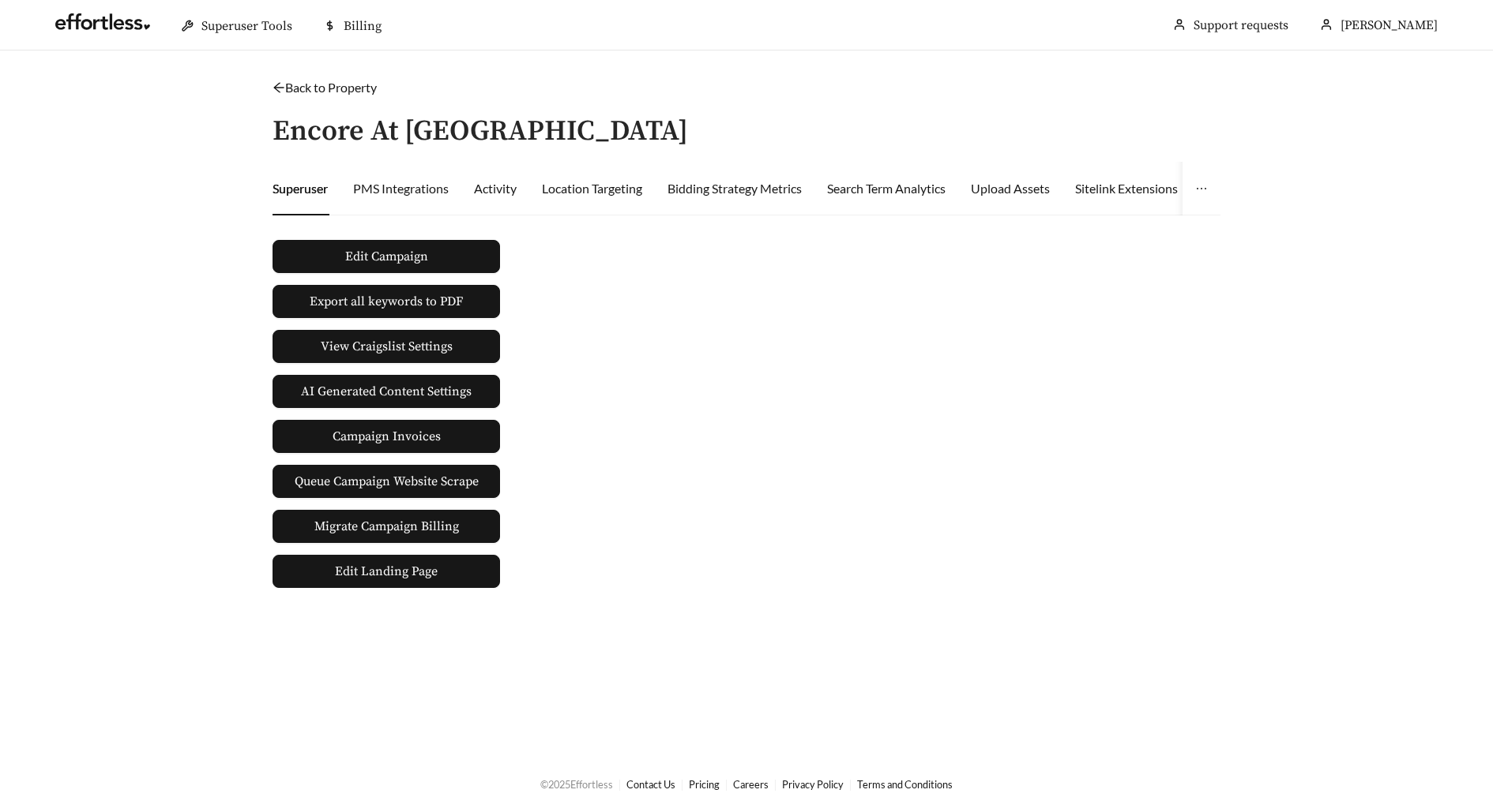
click at [438, 238] on div "Edit Campaign Export all keywords to PDF View Craigslist Settings AI Generated …" at bounding box center [386, 408] width 240 height 360
click at [441, 246] on button "Edit Campaign" at bounding box center [386, 257] width 228 height 33
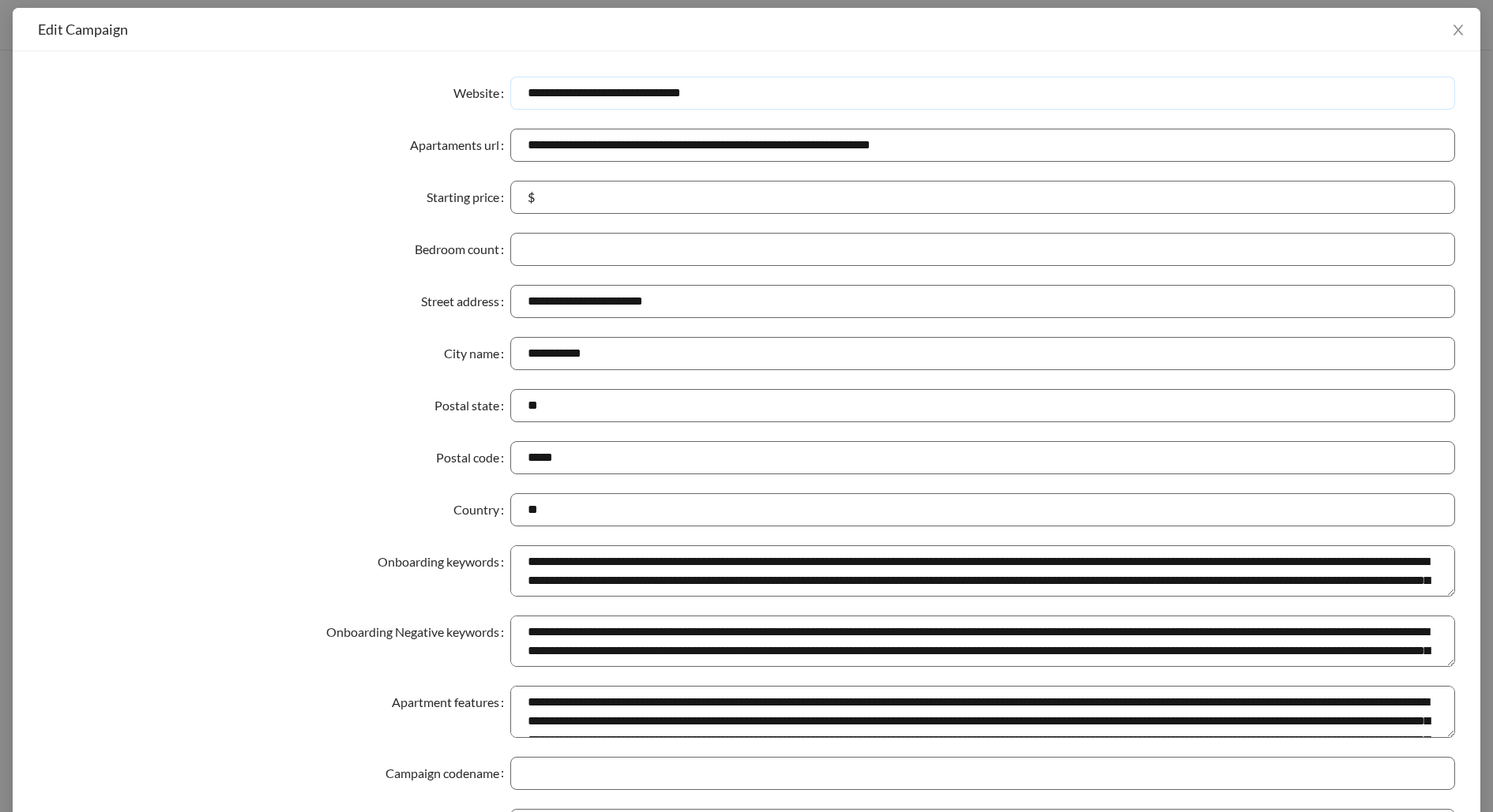
drag, startPoint x: 739, startPoint y: 100, endPoint x: 453, endPoint y: 92, distance: 286.1
click at [454, 92] on div "**********" at bounding box center [746, 93] width 1417 height 33
paste input "**********"
type input "**********"
click at [325, 253] on div "Bedroom count" at bounding box center [274, 250] width 473 height 33
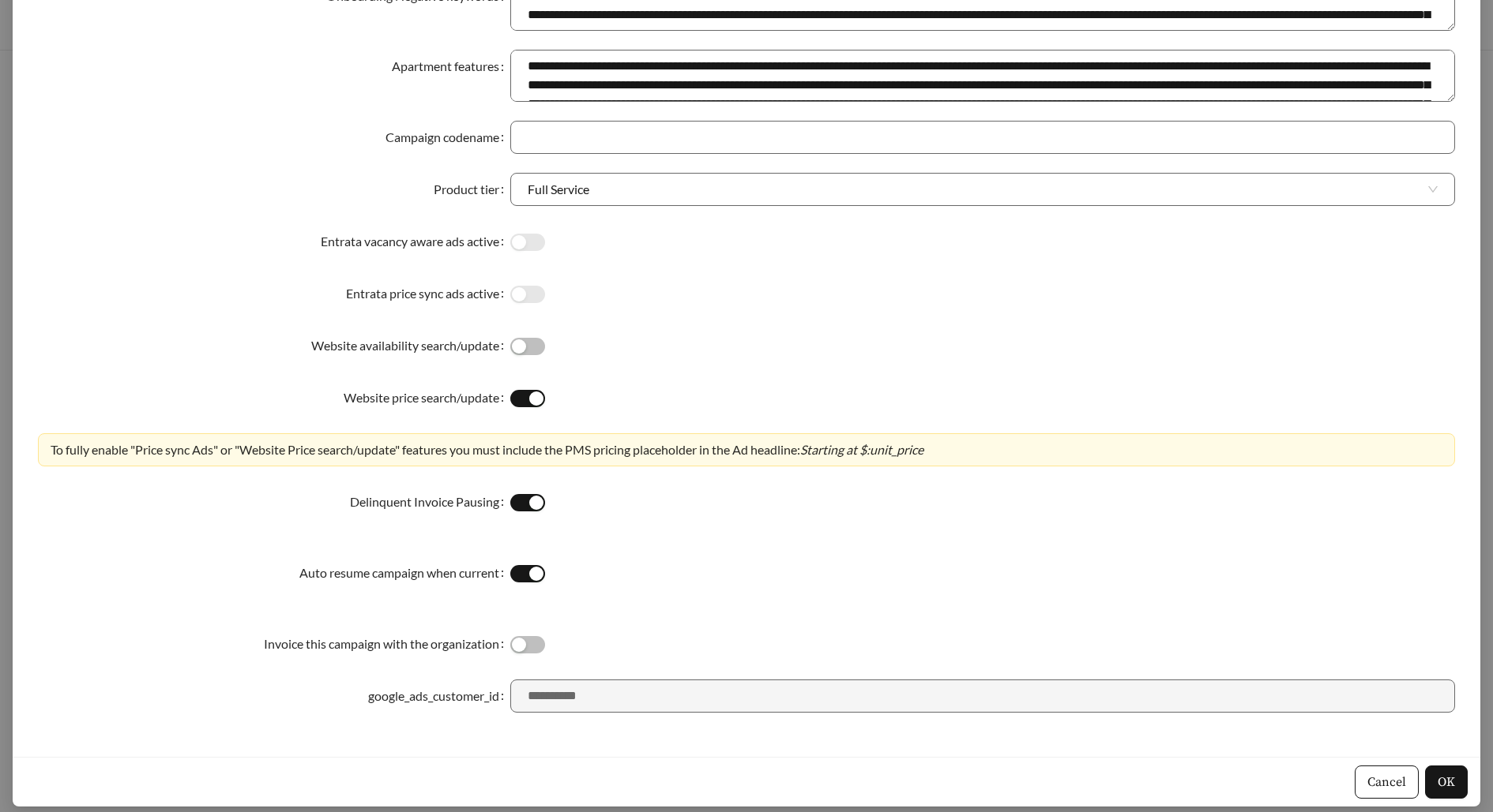
click at [1461, 803] on div "Cancel OK" at bounding box center [746, 781] width 1468 height 50
click at [1453, 789] on button "OK" at bounding box center [1446, 782] width 43 height 33
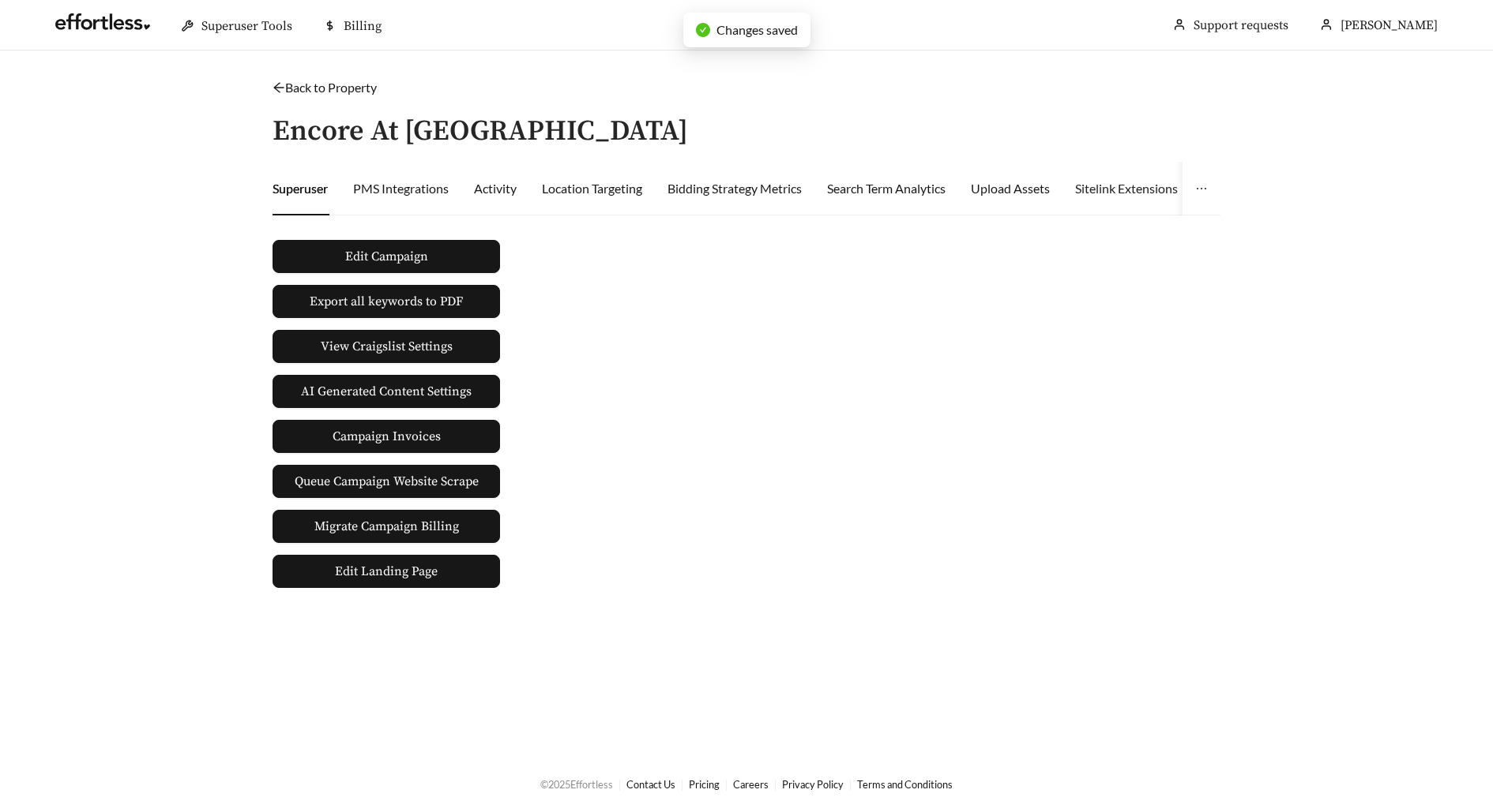
click at [1149, 199] on div "Sitelink Extensions" at bounding box center [1126, 189] width 103 height 54
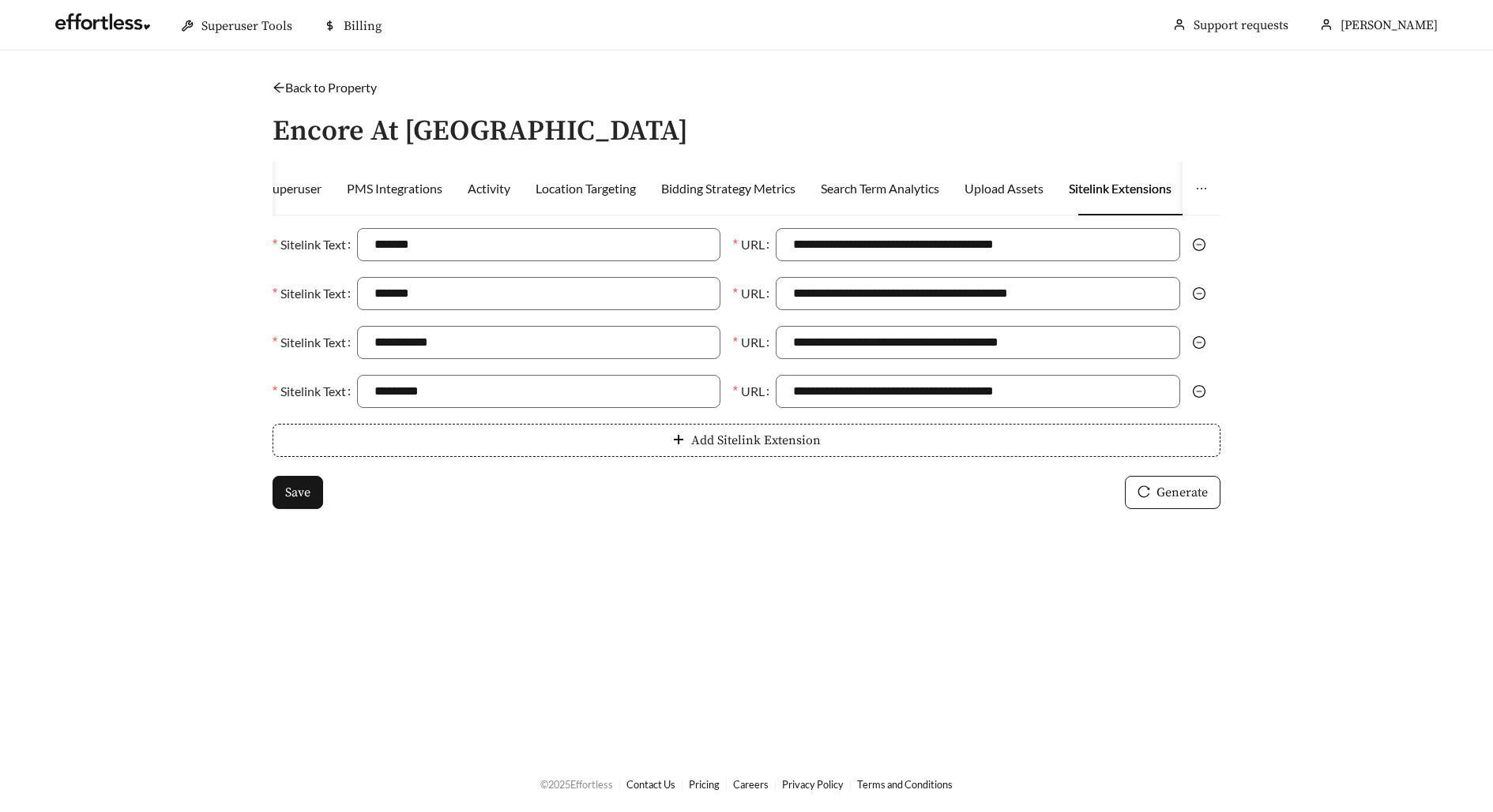
click at [1201, 242] on icon "minus-circle" at bounding box center [1199, 245] width 13 height 13
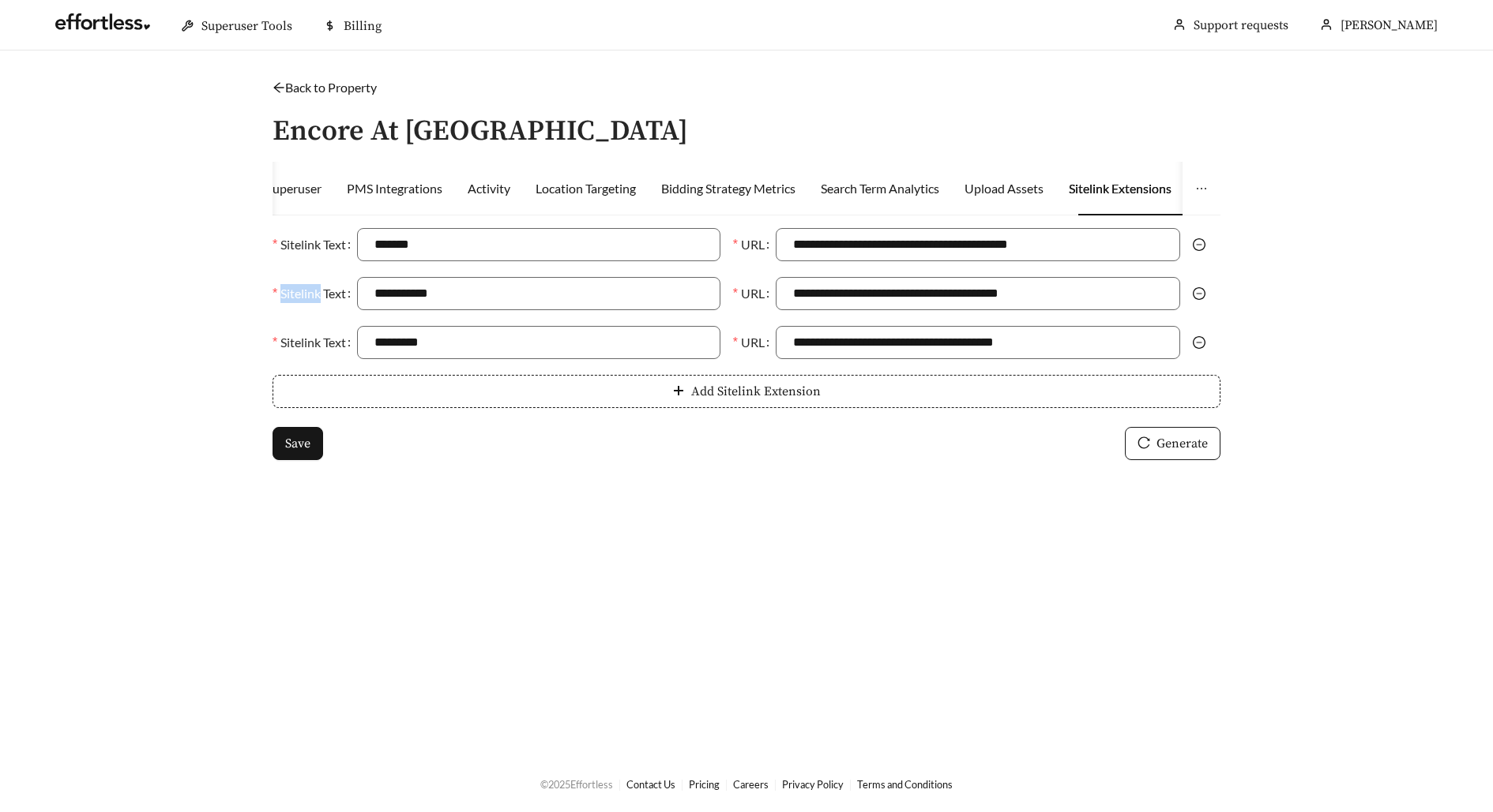
click at [1201, 242] on icon "minus-circle" at bounding box center [1199, 245] width 13 height 13
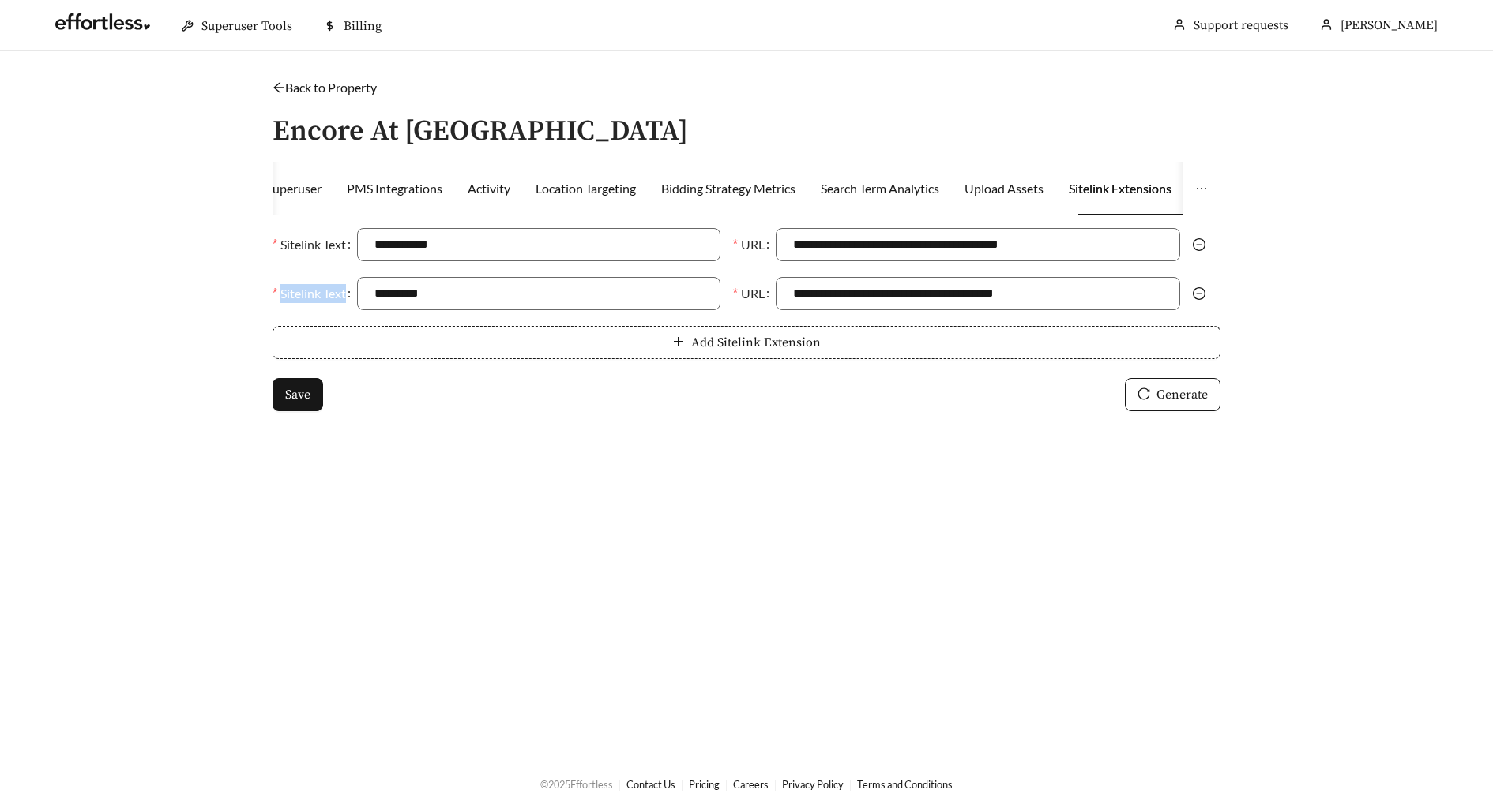
click at [1201, 242] on icon "minus-circle" at bounding box center [1199, 245] width 13 height 13
click at [1201, 288] on icon "minus-circle" at bounding box center [1199, 294] width 13 height 13
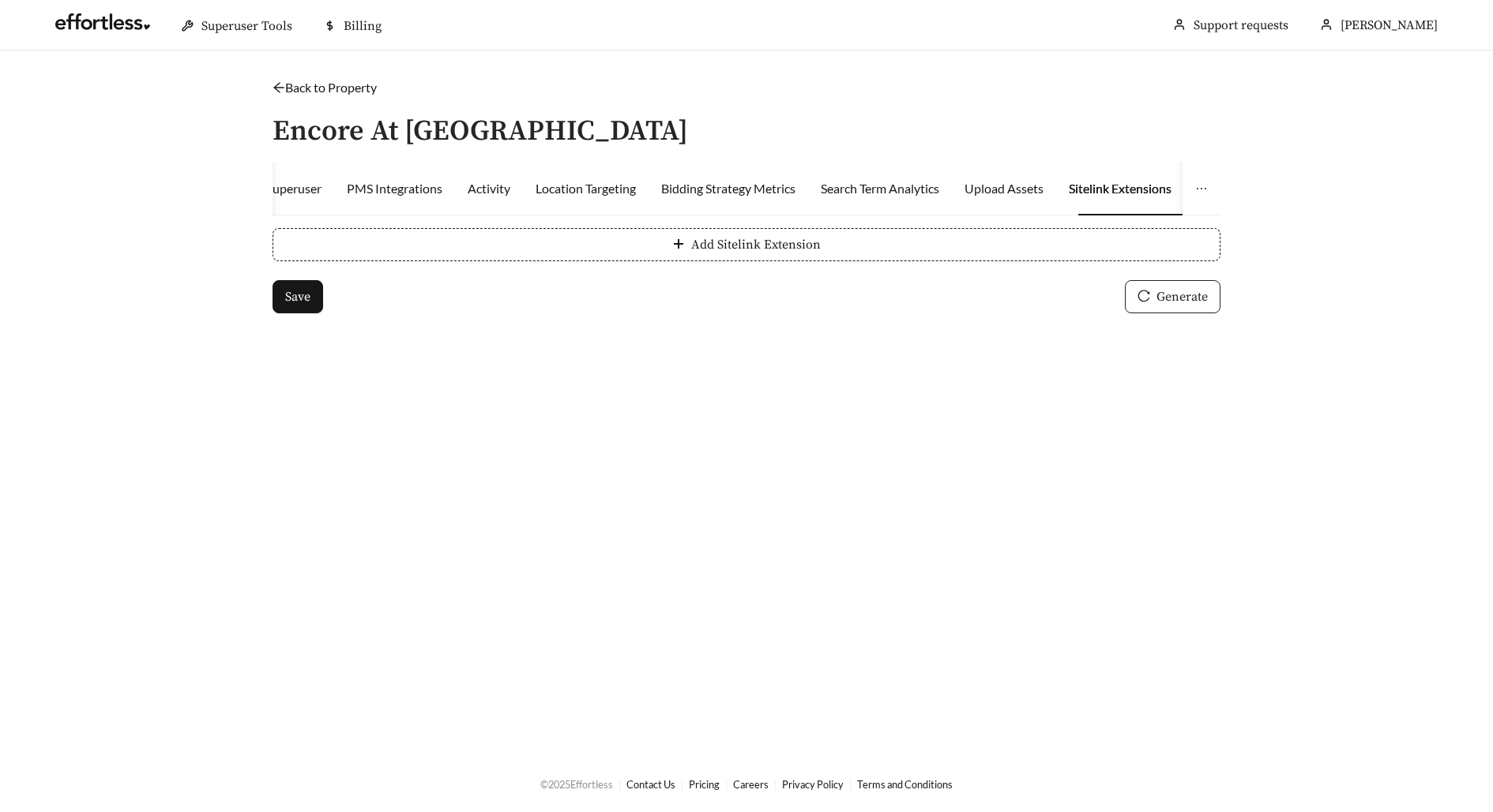
click at [1144, 290] on icon "reload" at bounding box center [1144, 296] width 13 height 13
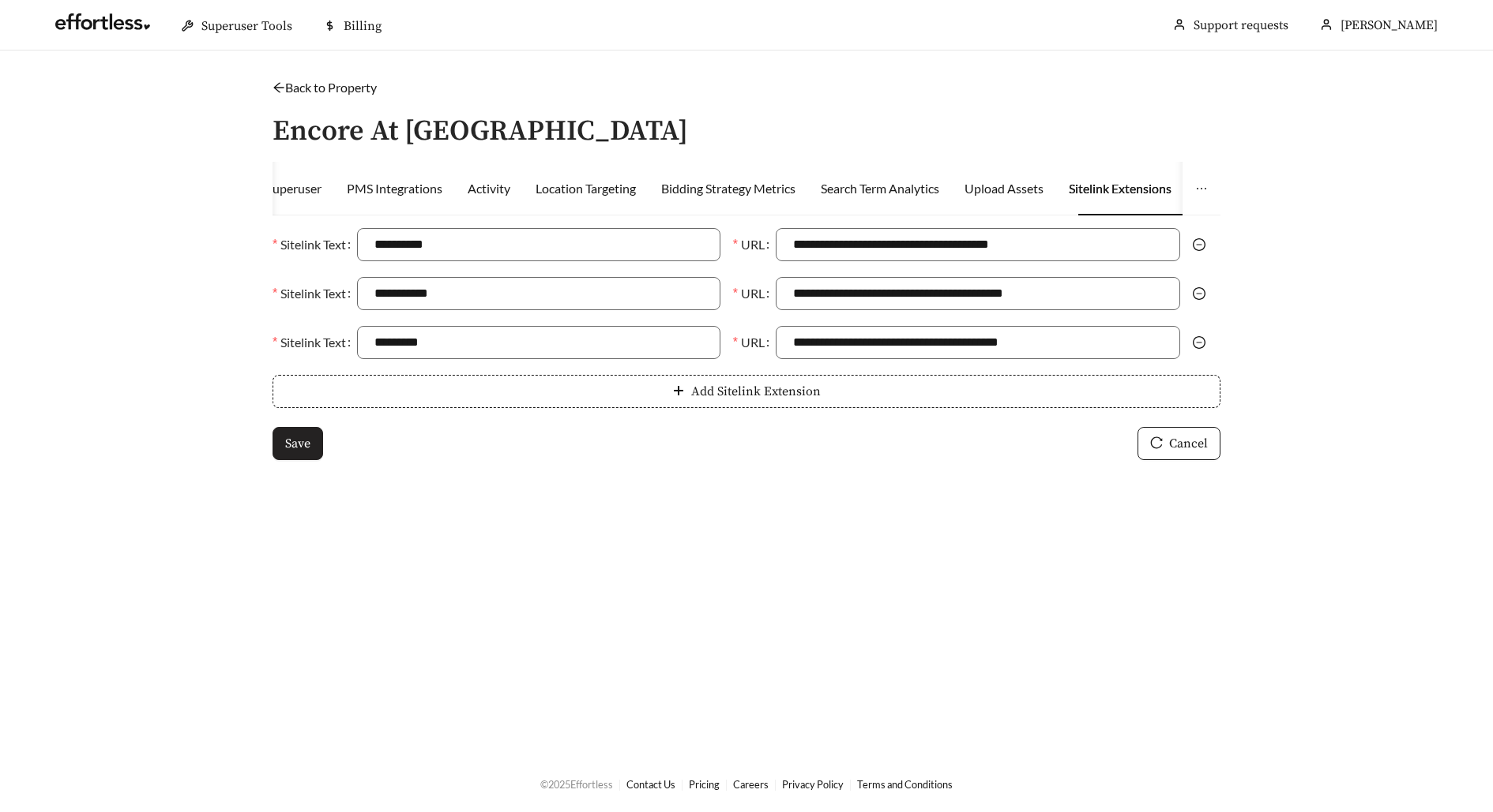
click at [281, 451] on button "Save" at bounding box center [298, 444] width 51 height 33
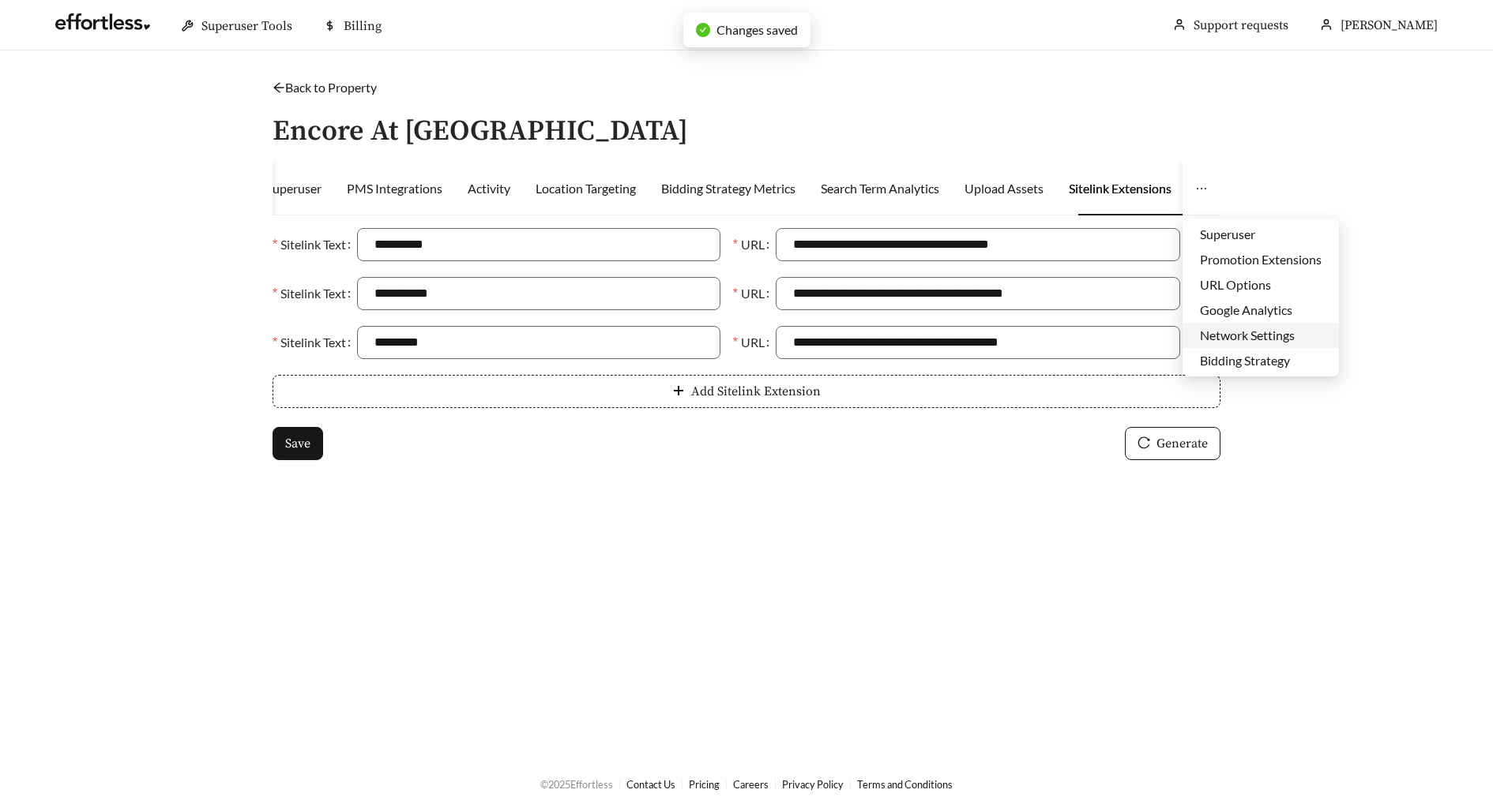
scroll to position [76, 0]
click at [1241, 333] on li "Edit Ad Schedule" at bounding box center [1261, 336] width 156 height 25
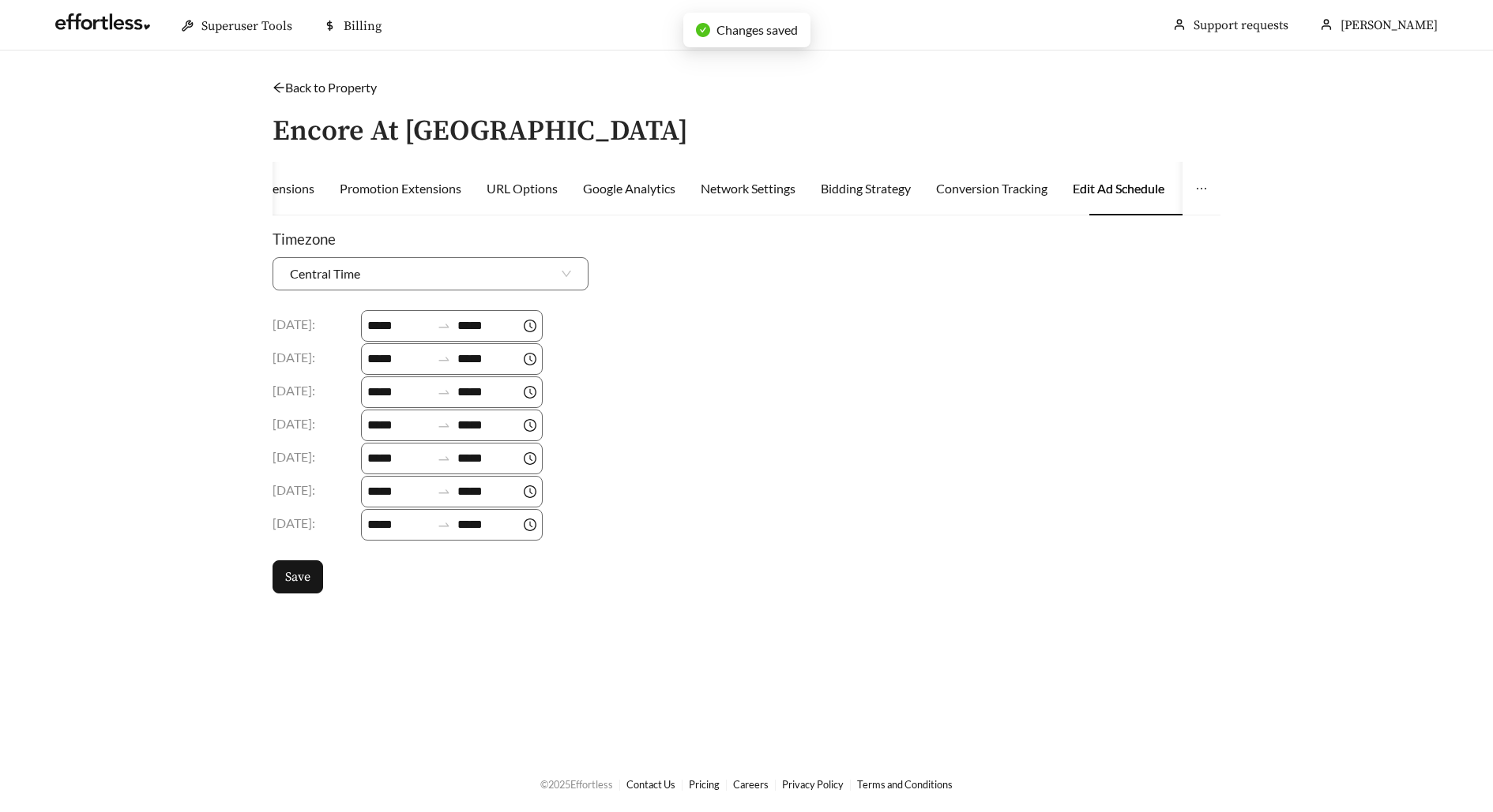
click at [334, 83] on link "Back to Property" at bounding box center [325, 87] width 104 height 15
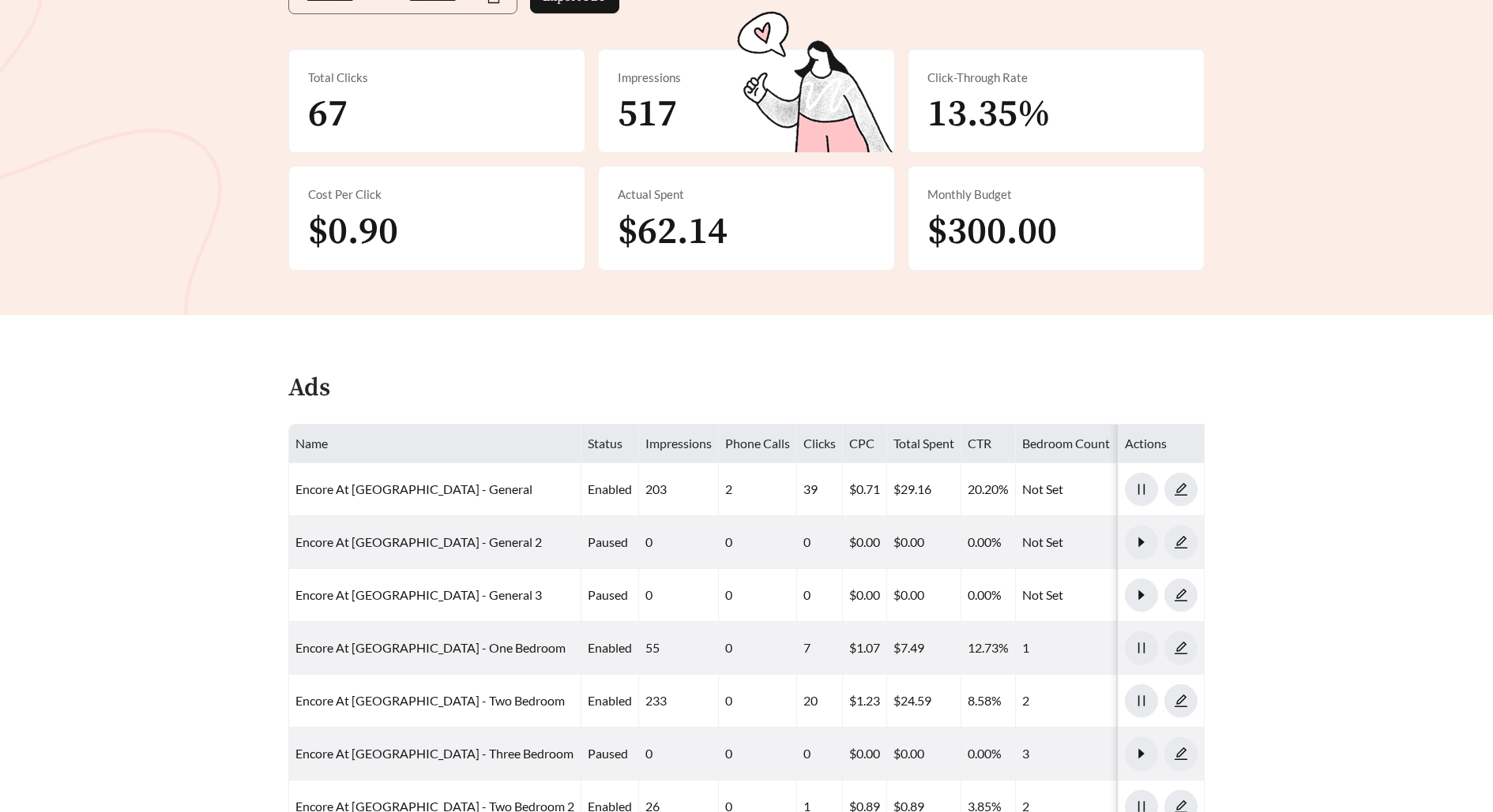
scroll to position [532, 0]
